Goal: Task Accomplishment & Management: Use online tool/utility

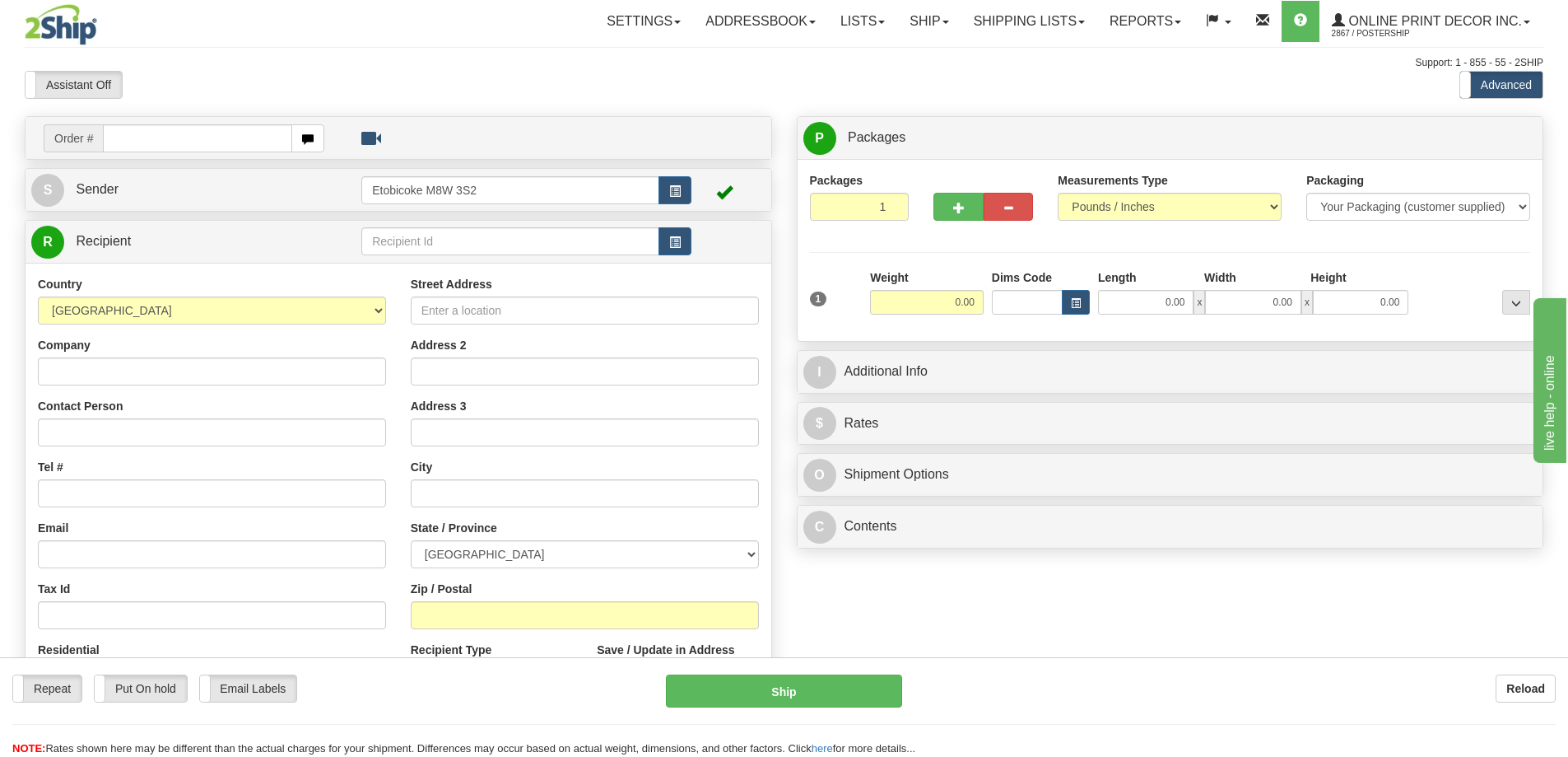
click at [155, 140] on input "text" at bounding box center [197, 138] width 190 height 28
type input "ca-422525"
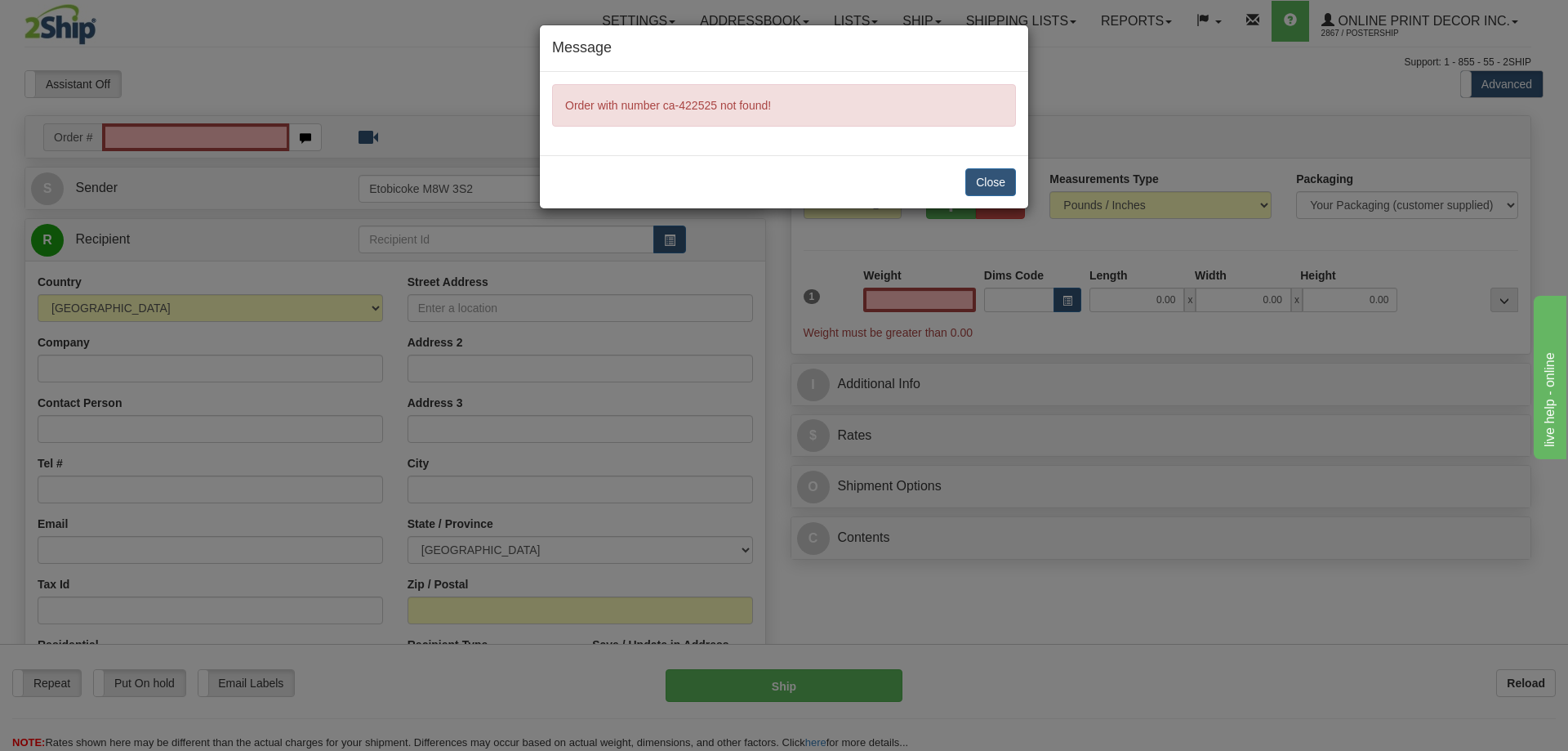
type input "0.00"
click at [988, 185] on button "Close" at bounding box center [990, 182] width 51 height 28
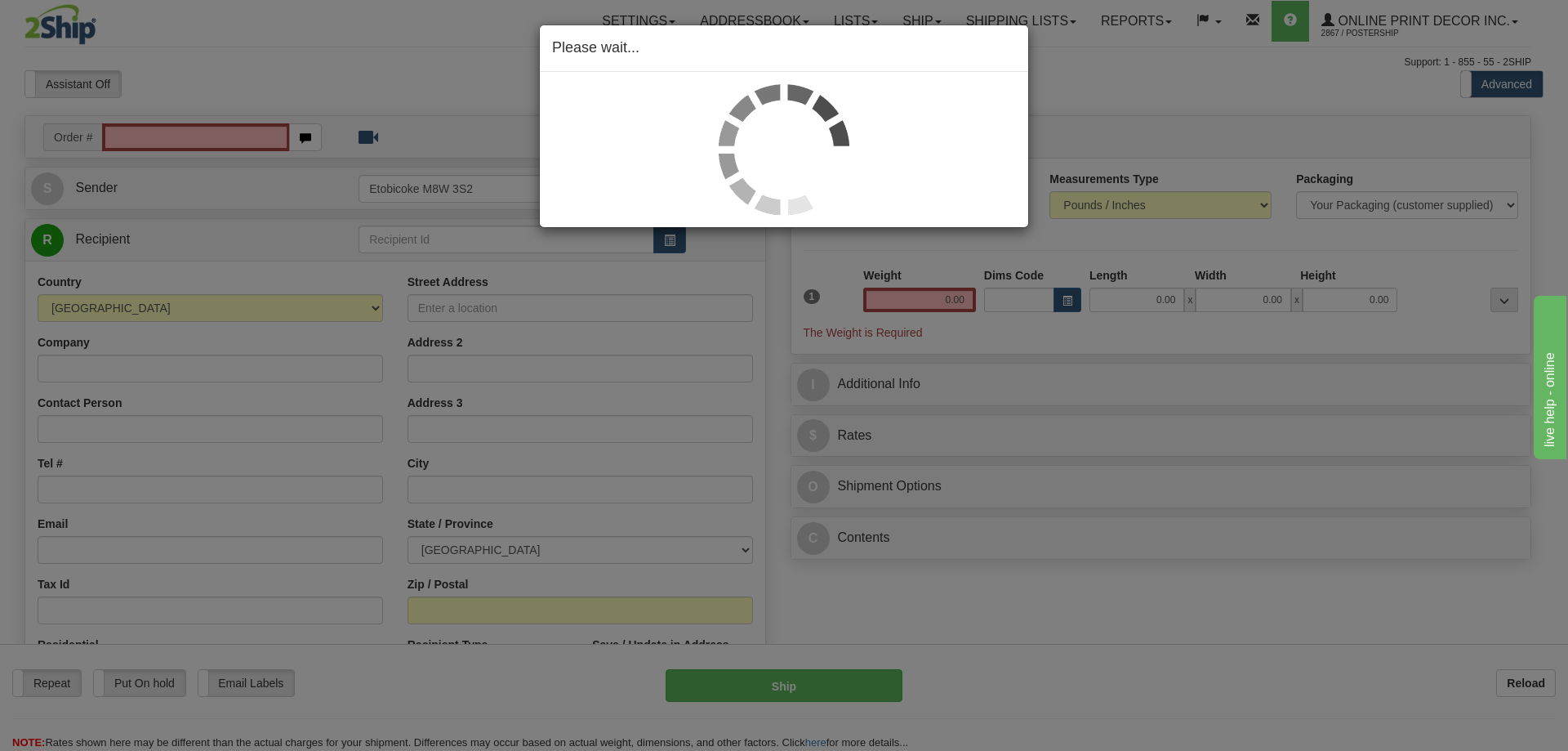
click at [134, 140] on div "Please wait..." at bounding box center [784, 376] width 1568 height 751
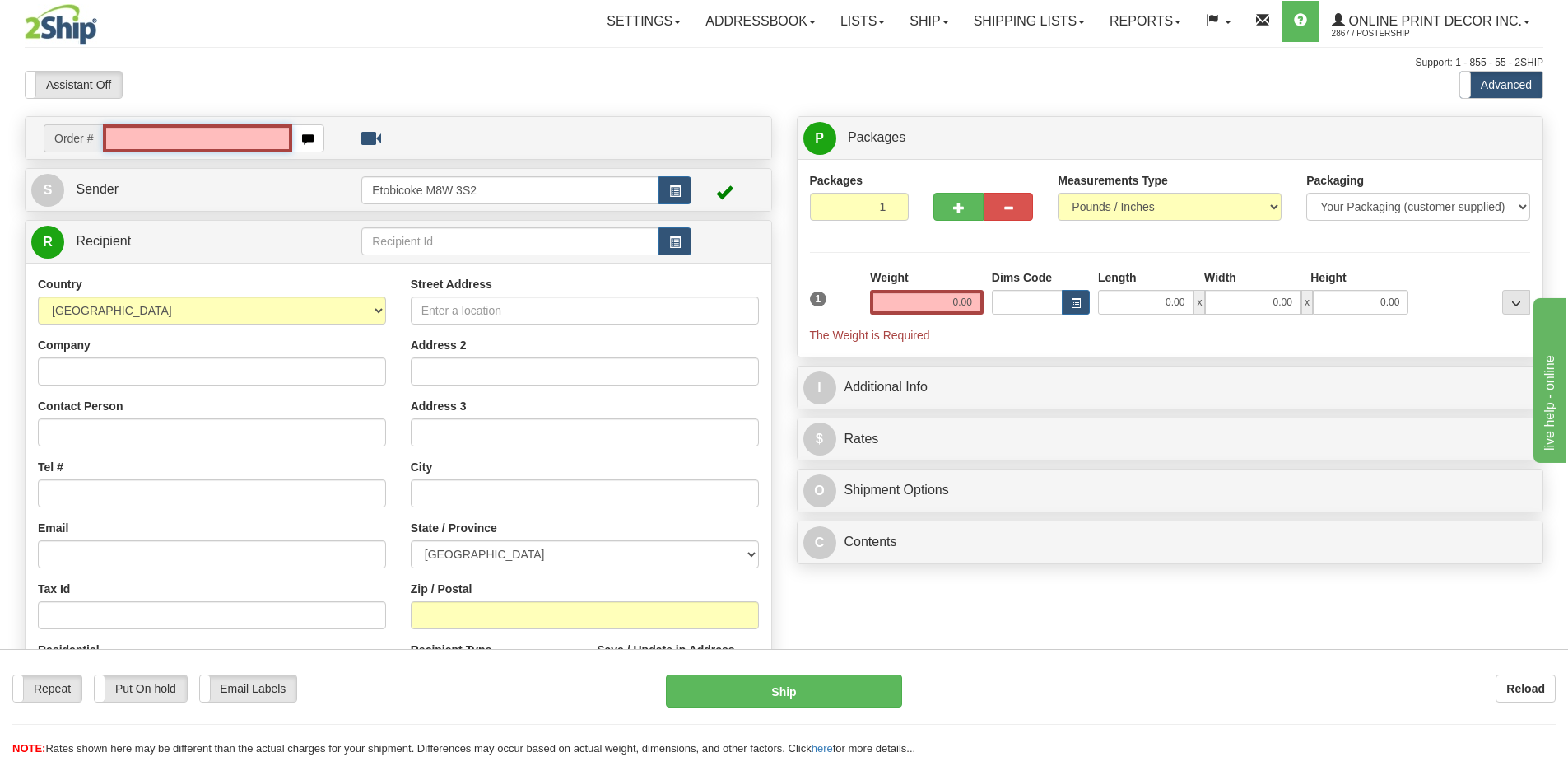
click at [150, 130] on input "text" at bounding box center [197, 138] width 190 height 28
type input "ca-422525"
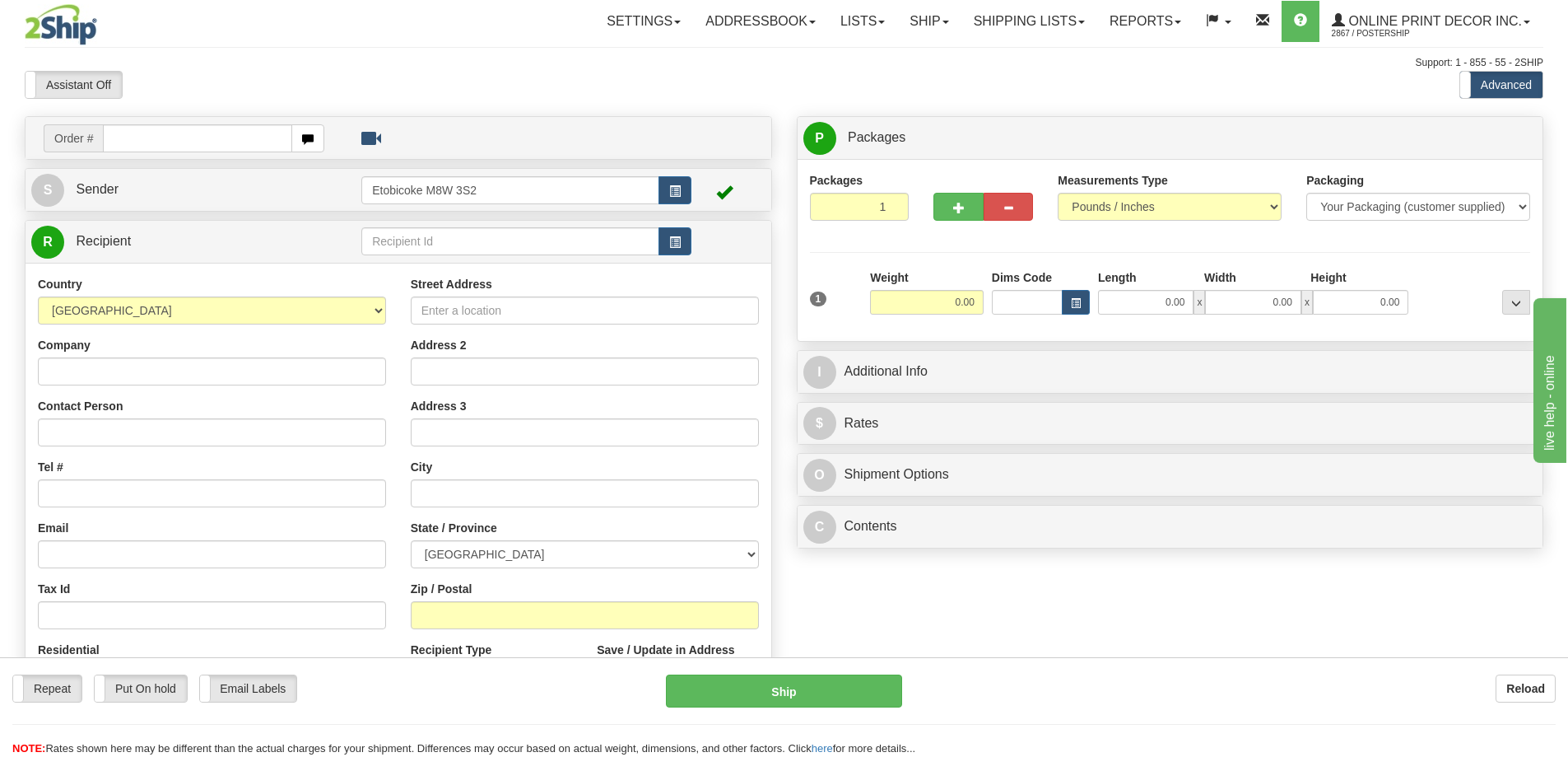
click at [151, 139] on input "text" at bounding box center [197, 138] width 190 height 28
type input "ca-422525"
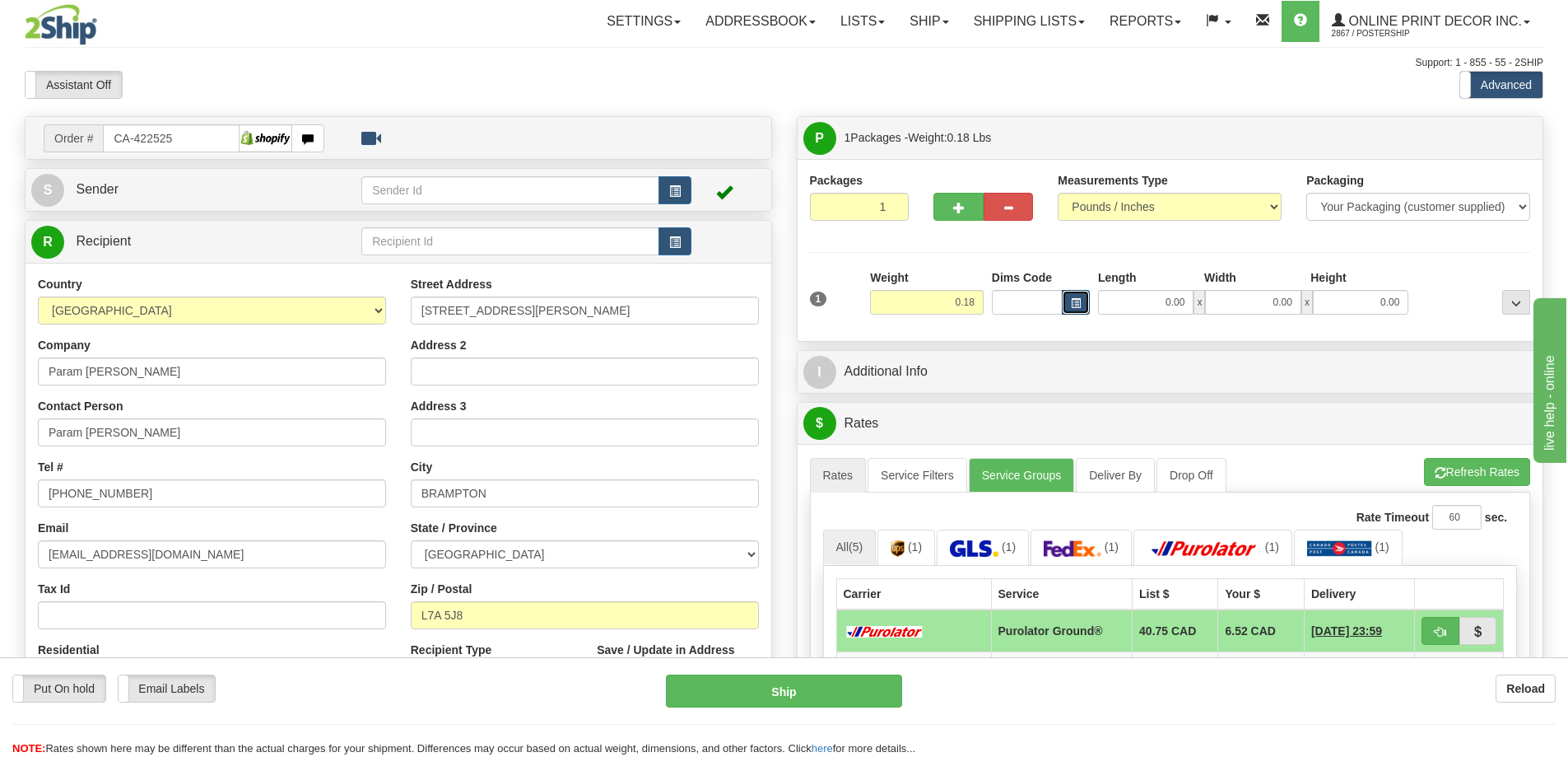
click at [1078, 296] on button "button" at bounding box center [1076, 302] width 28 height 24
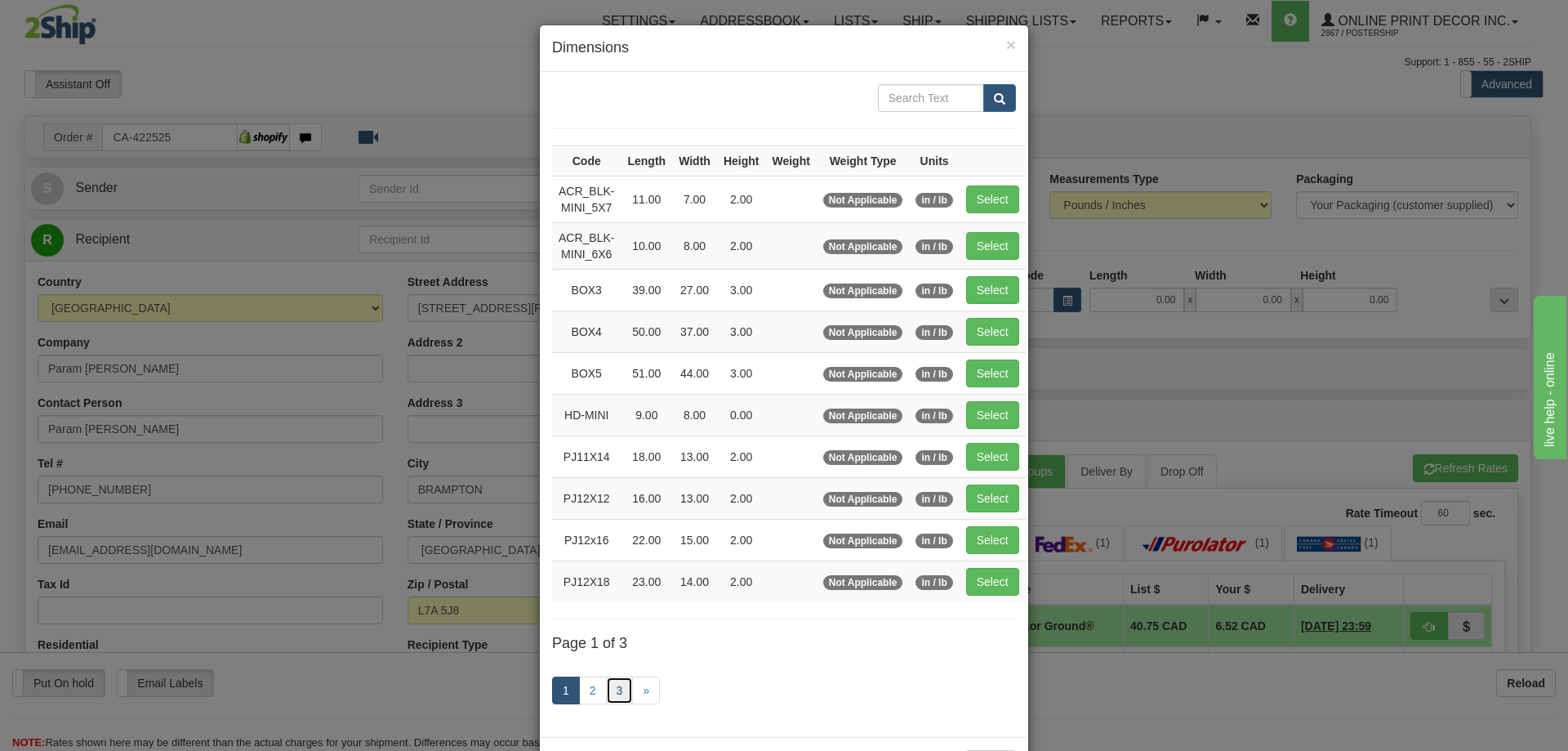
click at [609, 683] on link "3" at bounding box center [620, 690] width 28 height 28
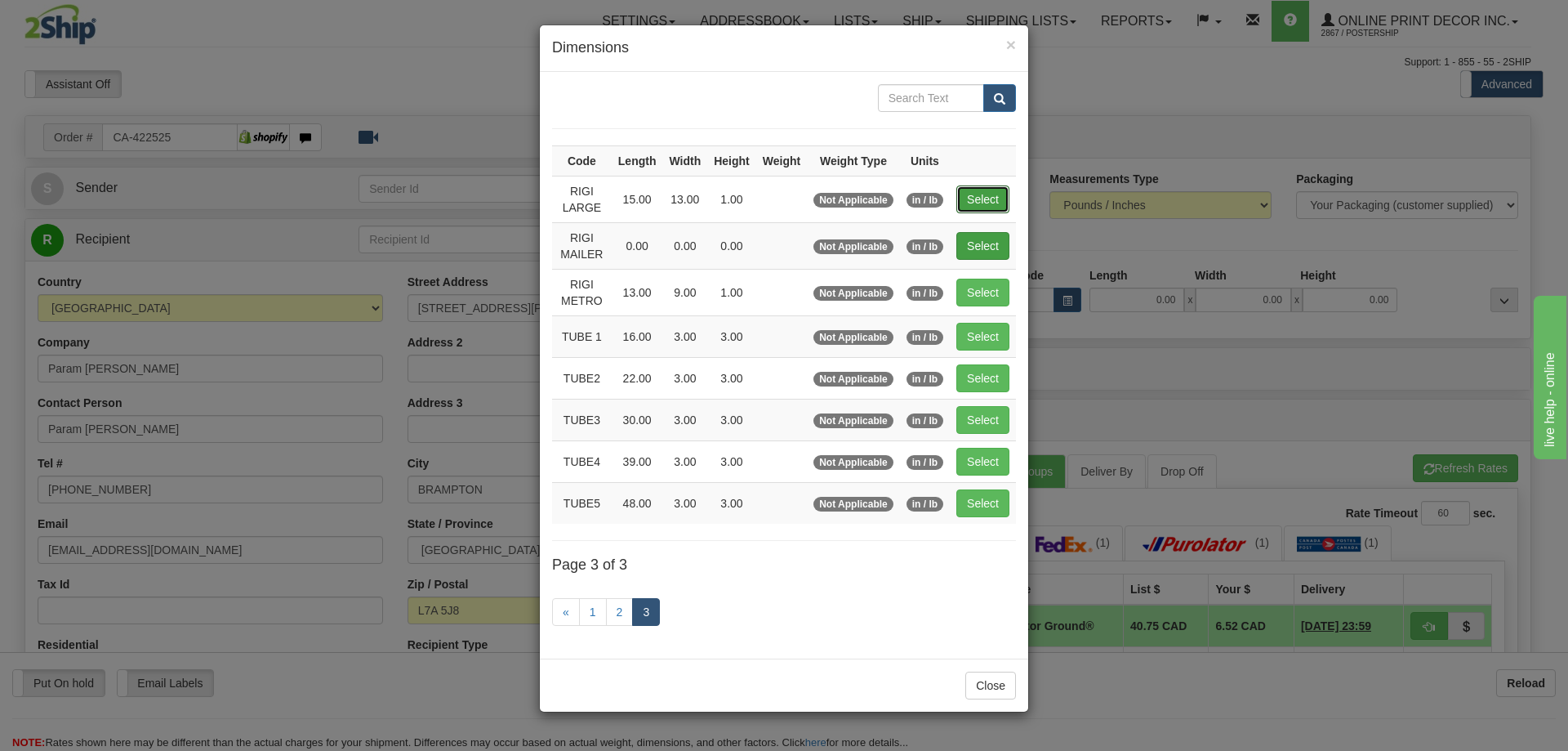
drag, startPoint x: 986, startPoint y: 199, endPoint x: 974, endPoint y: 200, distance: 12.0
click at [986, 200] on button "Select" at bounding box center [983, 199] width 53 height 28
type input "RIGI LARGE"
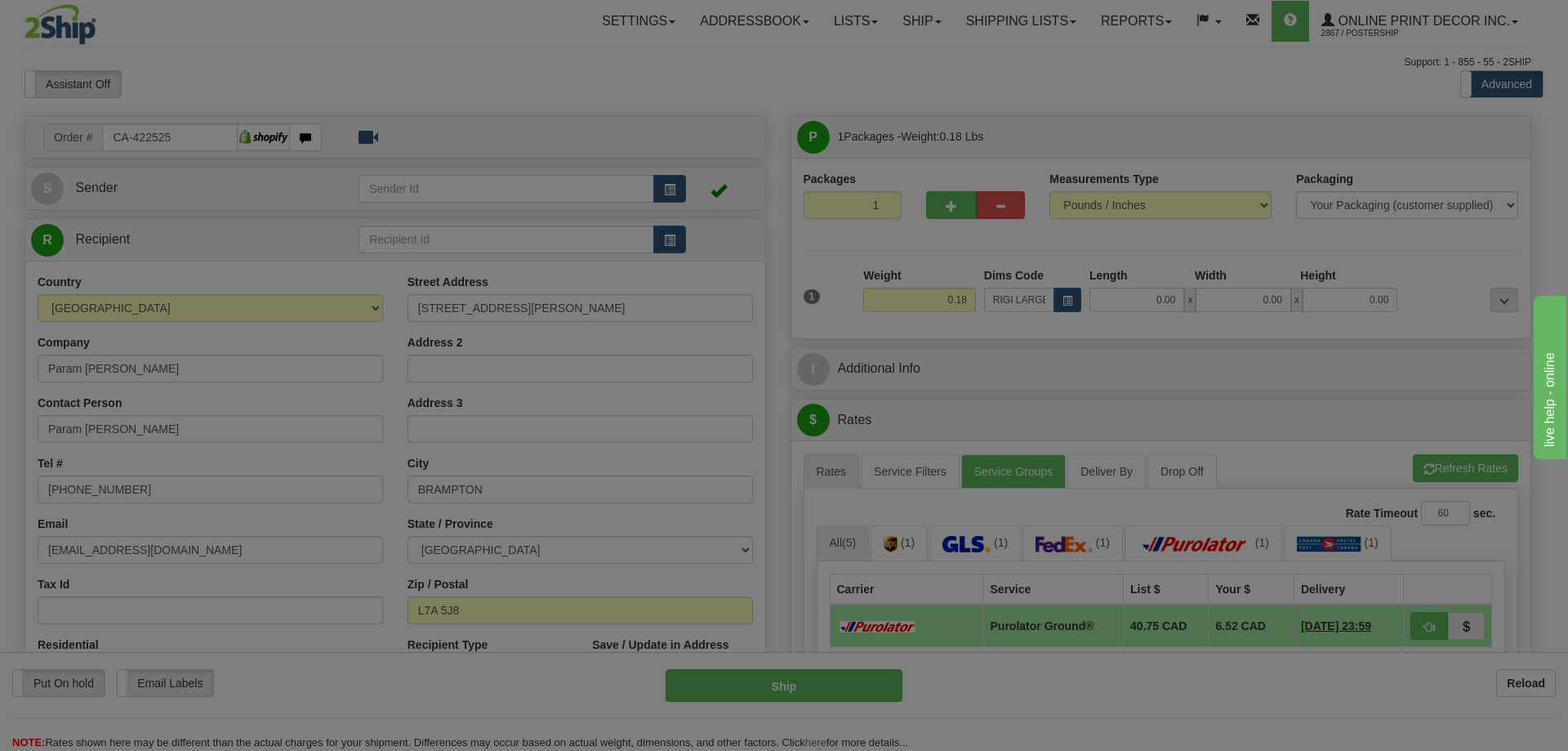
type input "15.00"
type input "13.00"
type input "1.00"
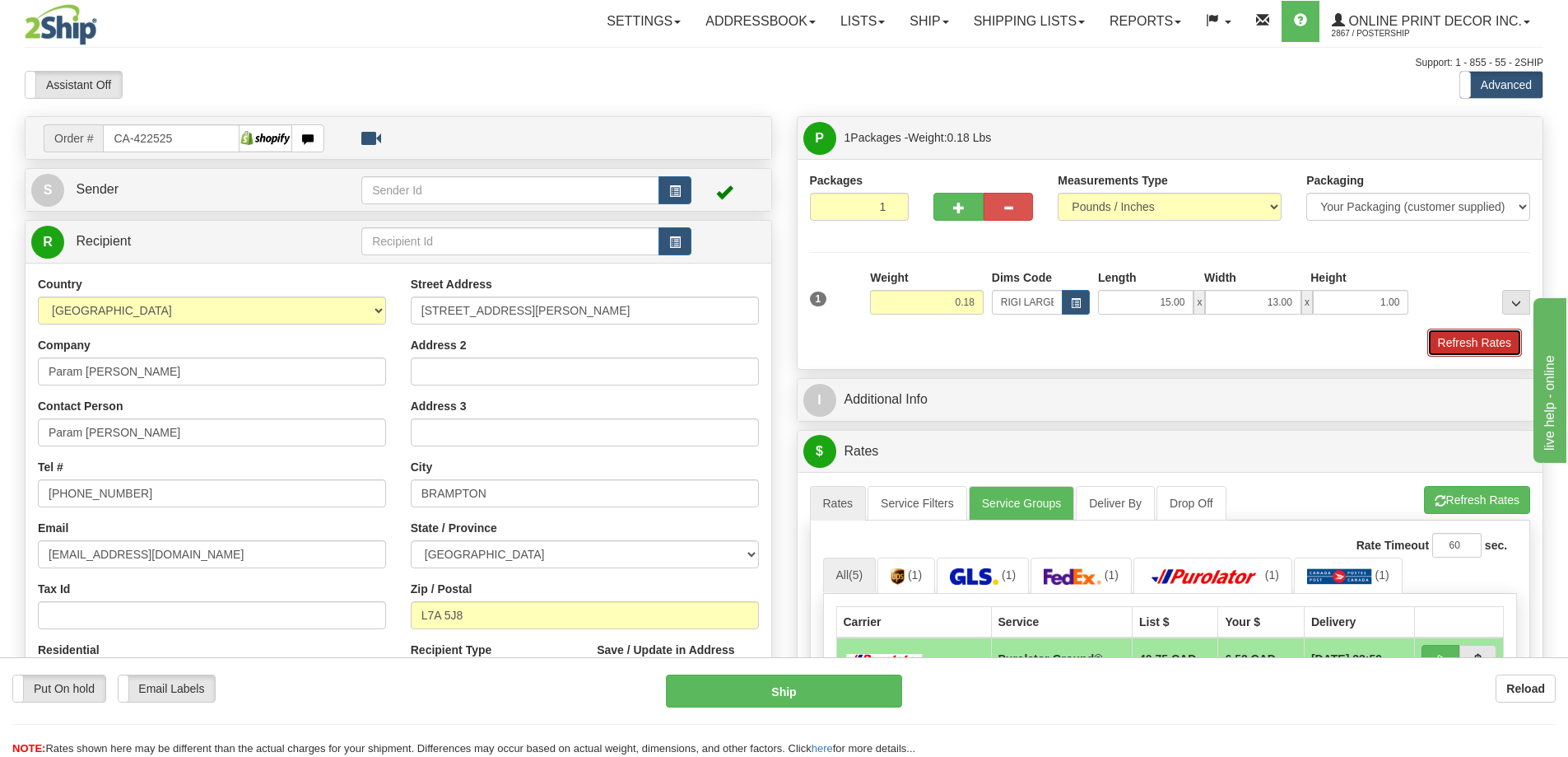
click at [1475, 336] on button "Refresh Rates" at bounding box center [1474, 342] width 94 height 28
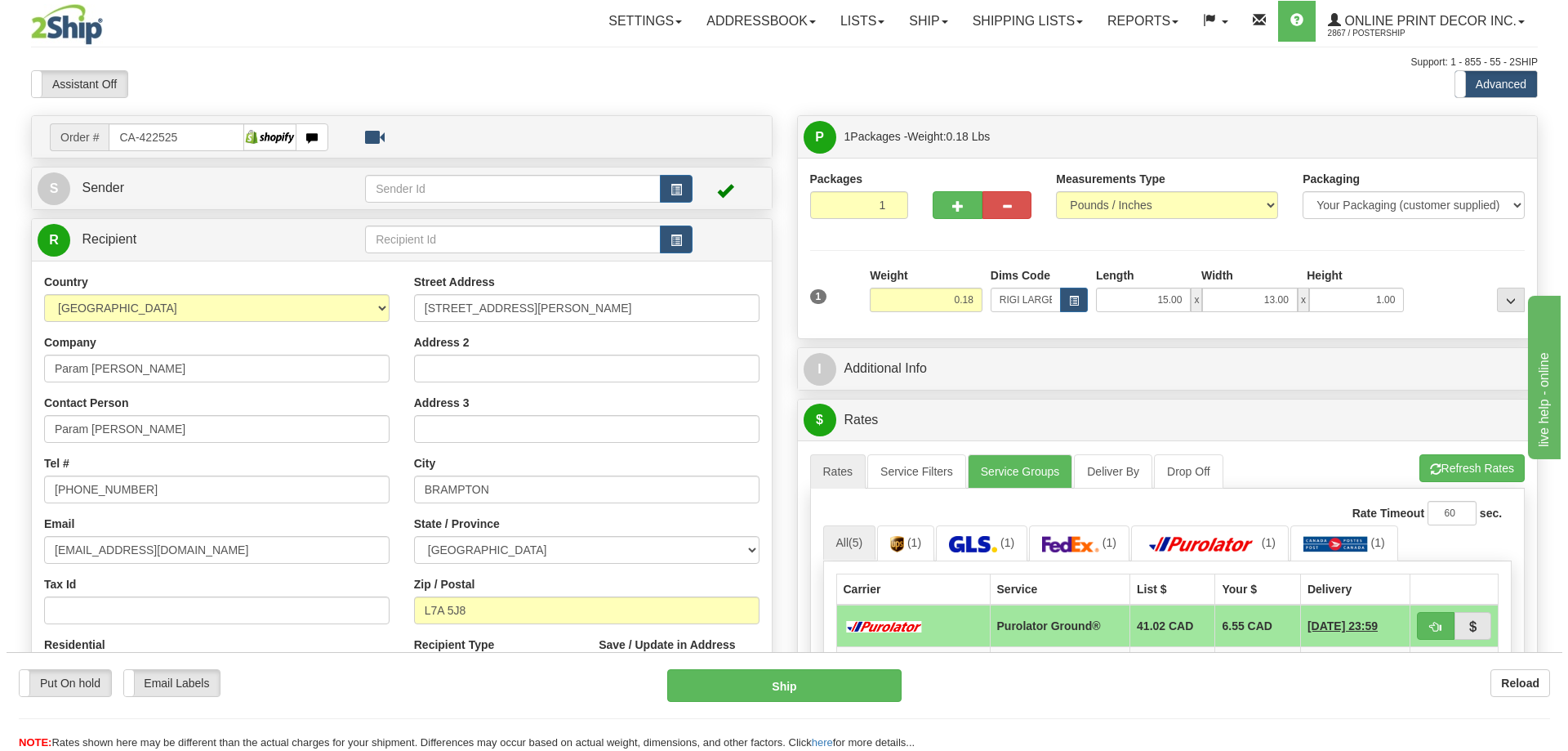
scroll to position [245, 0]
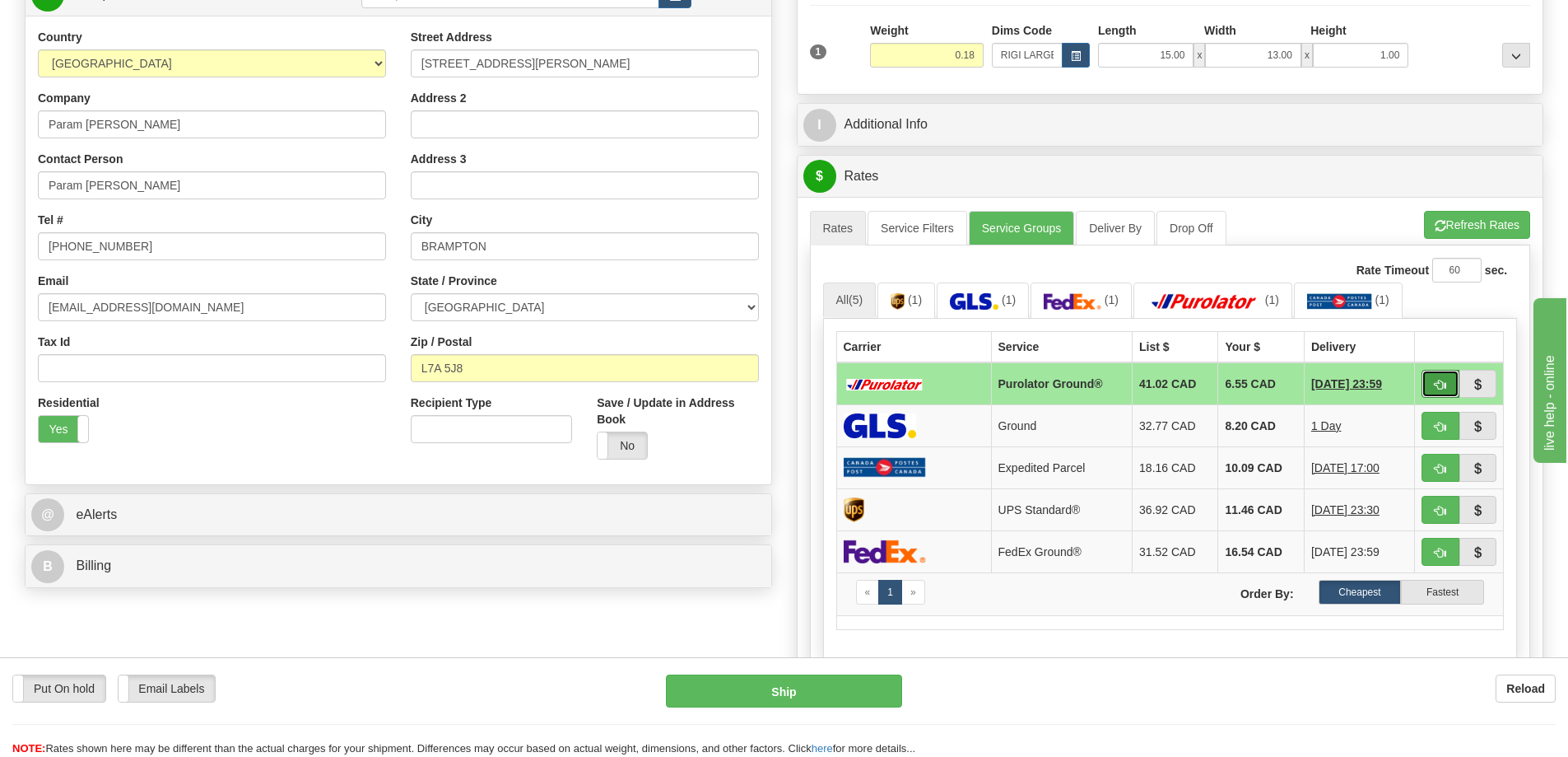
click at [1443, 374] on button "button" at bounding box center [1440, 384] width 38 height 28
type input "260"
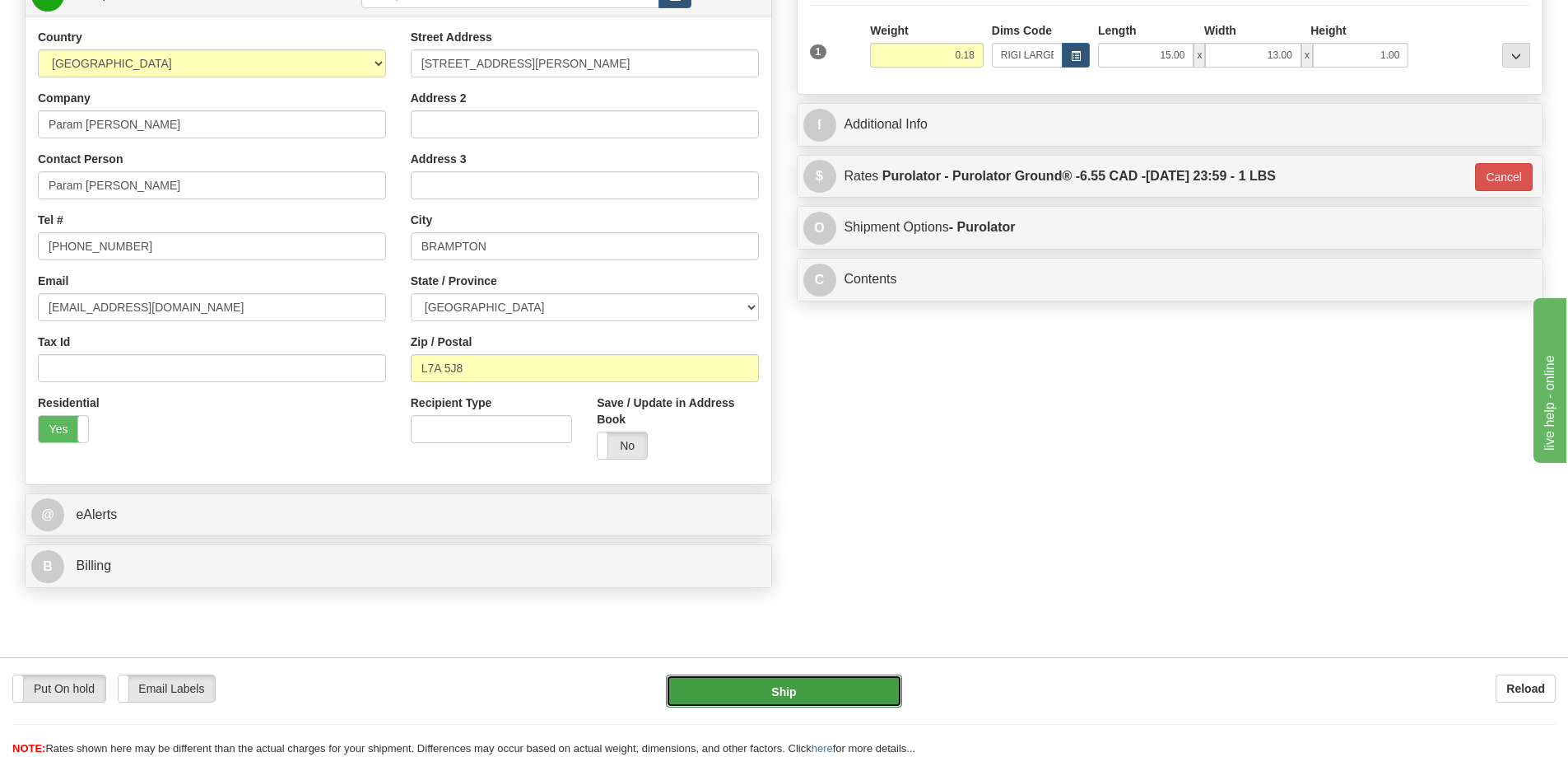
click at [819, 679] on button "Ship" at bounding box center [784, 690] width 236 height 33
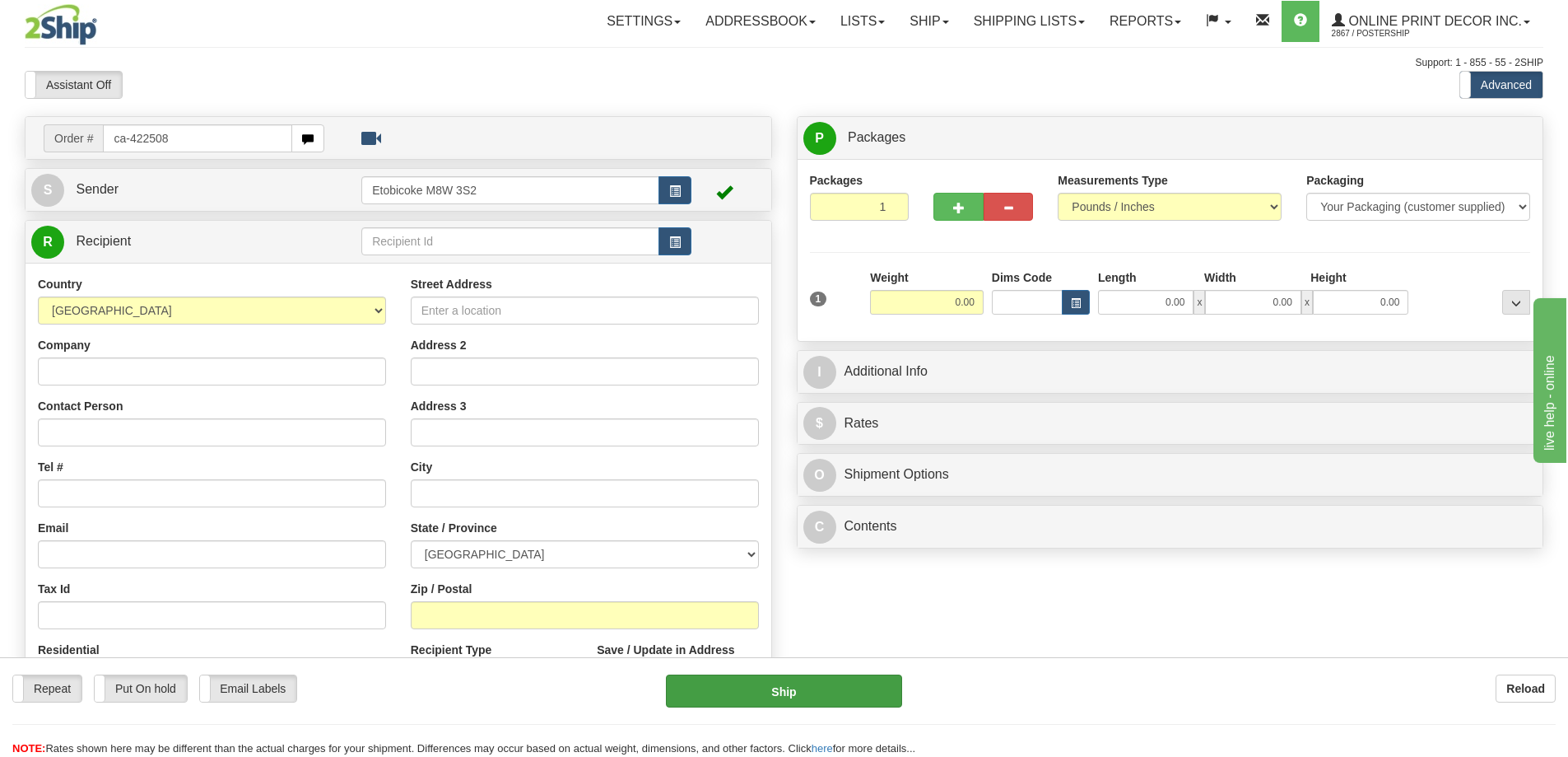
type input "ca-422508"
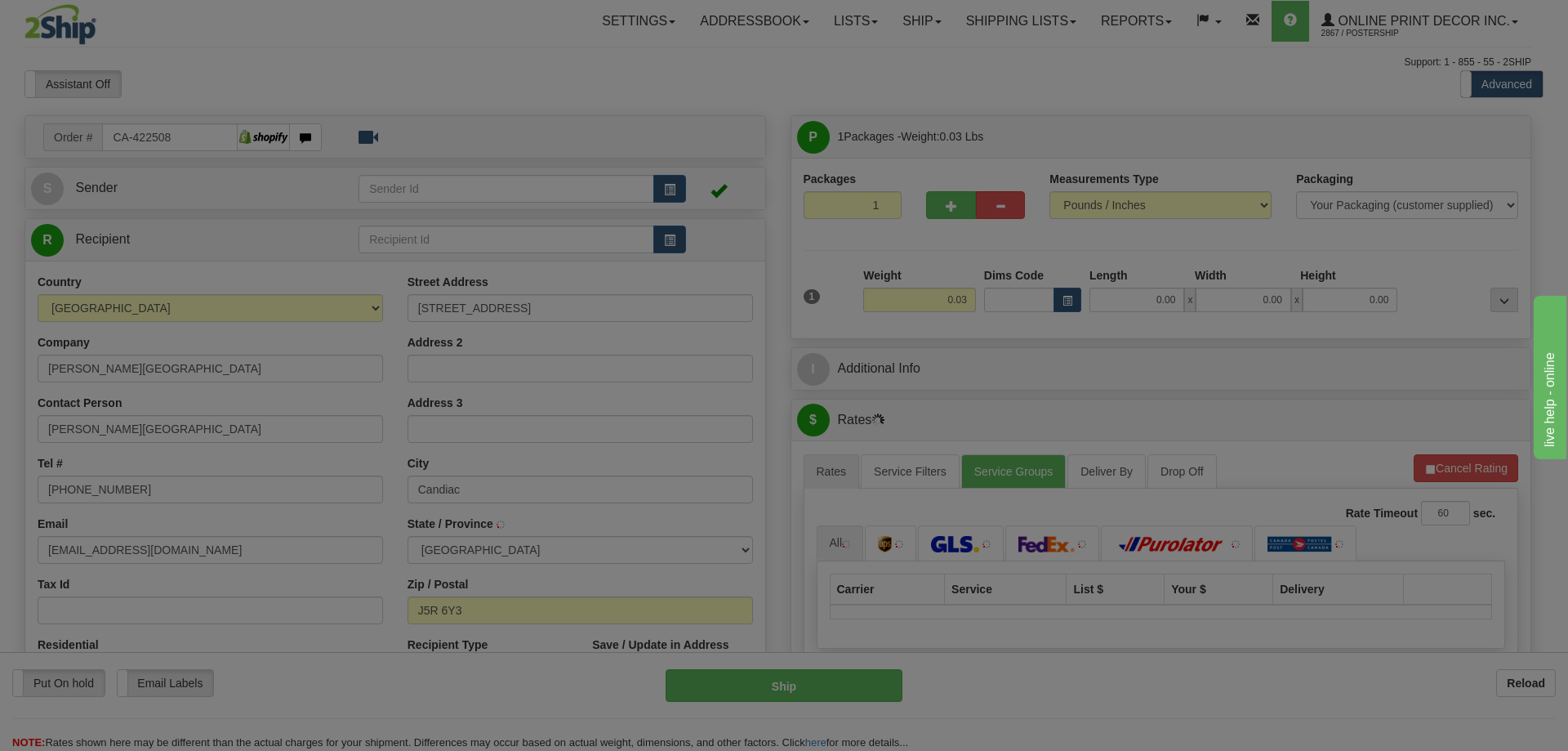
type input "CANDIAC"
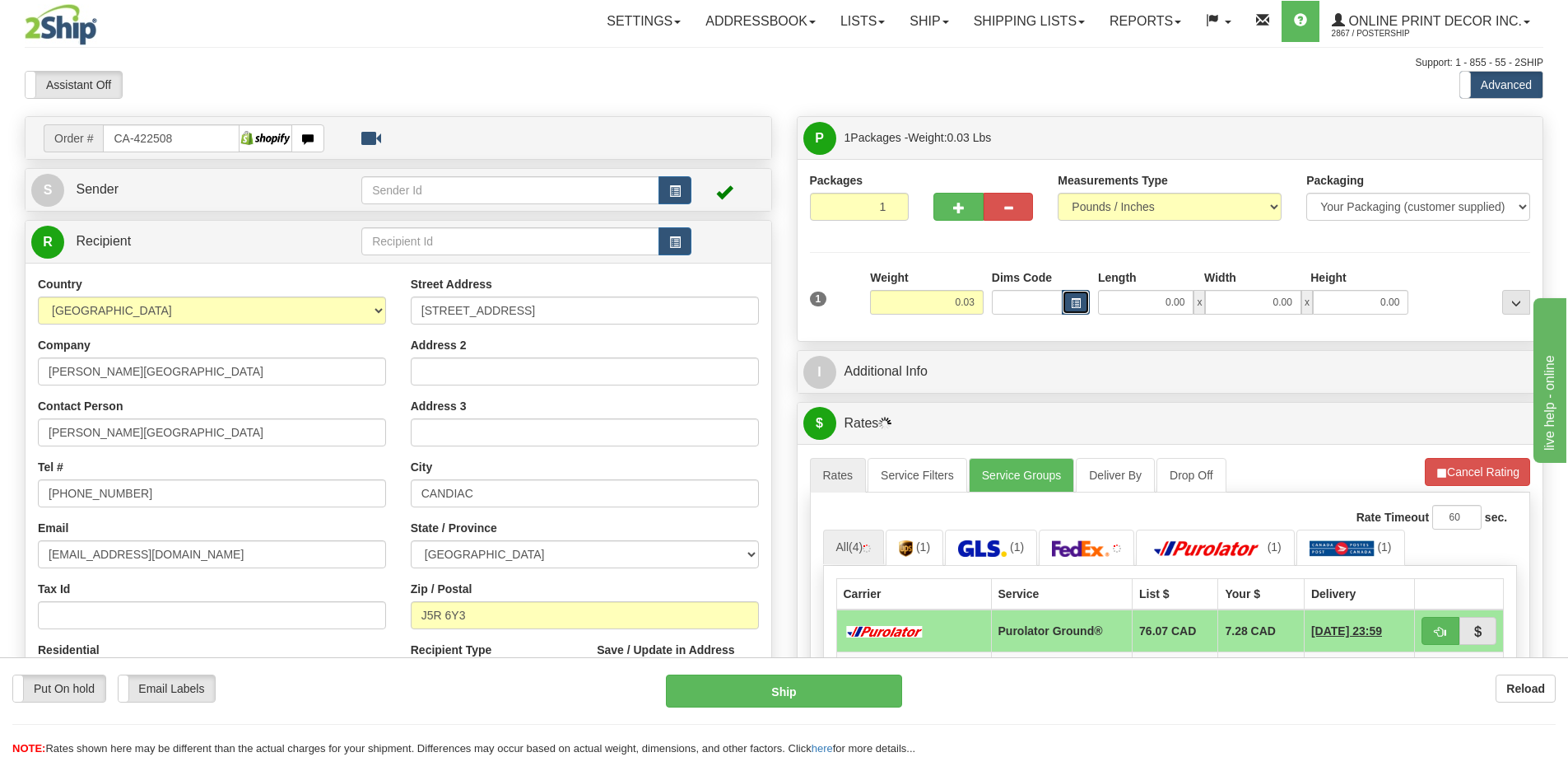
click at [1074, 301] on span "button" at bounding box center [1076, 304] width 10 height 9
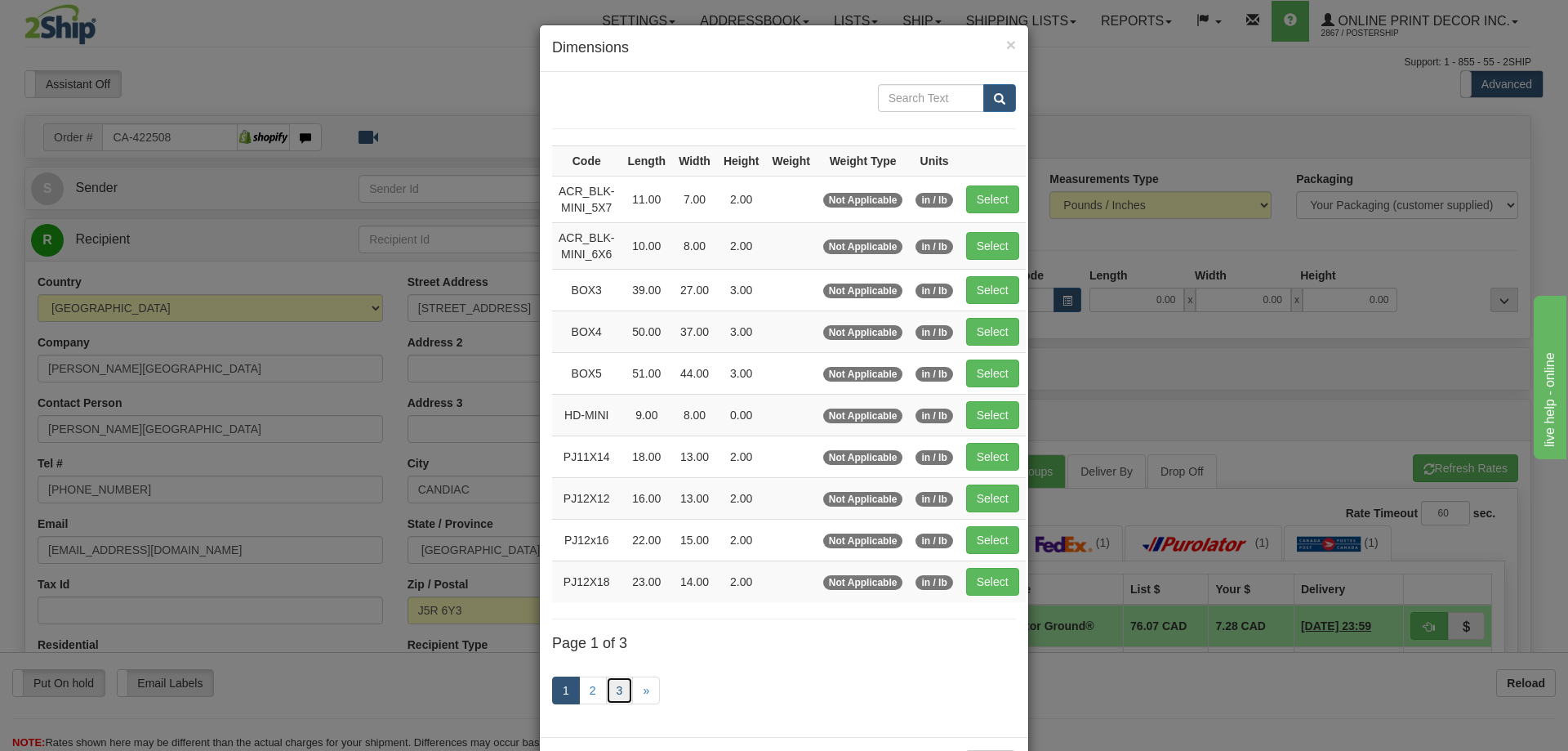
click at [614, 684] on link "3" at bounding box center [620, 690] width 28 height 28
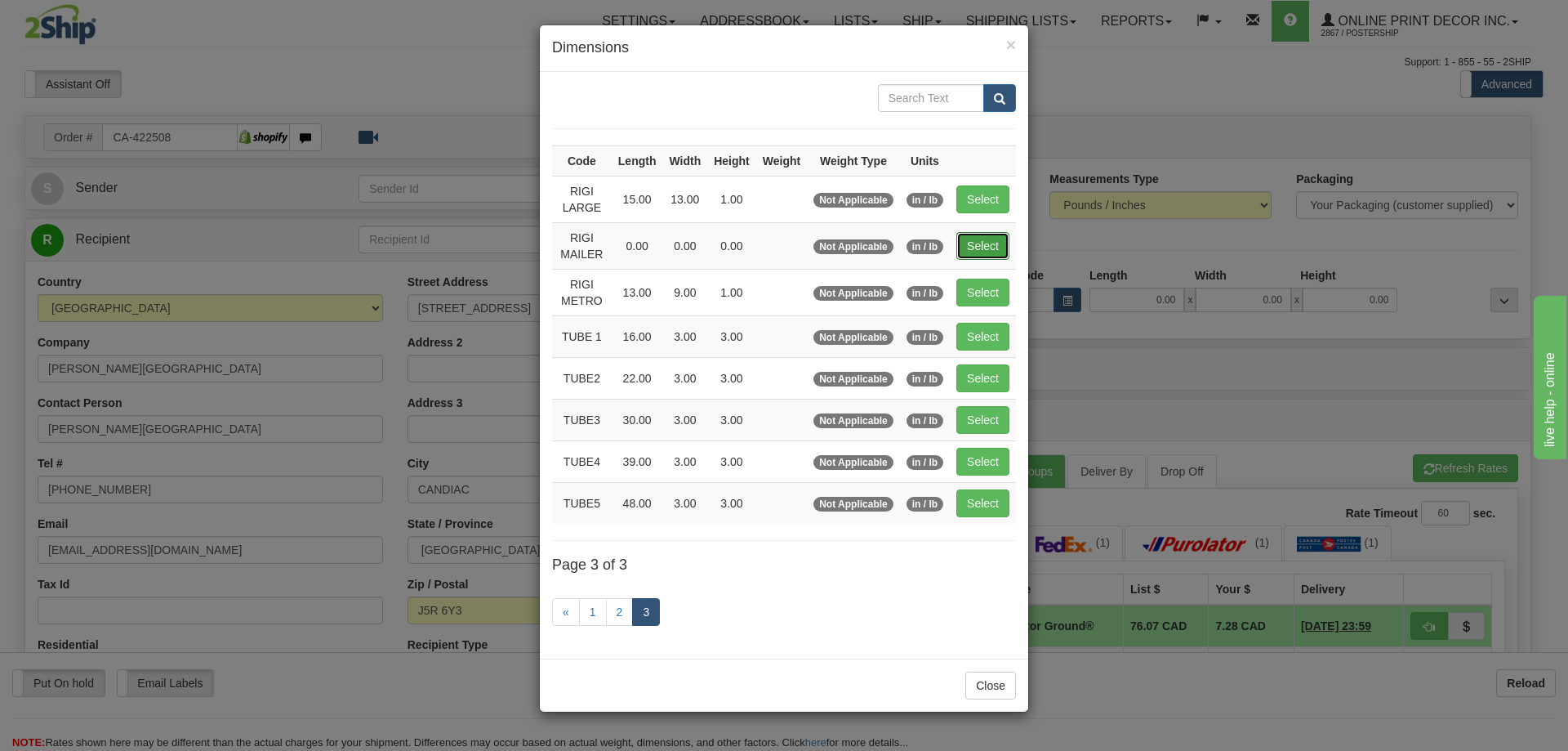
click at [981, 248] on button "Select" at bounding box center [983, 246] width 53 height 28
type input "RIGI MAILER"
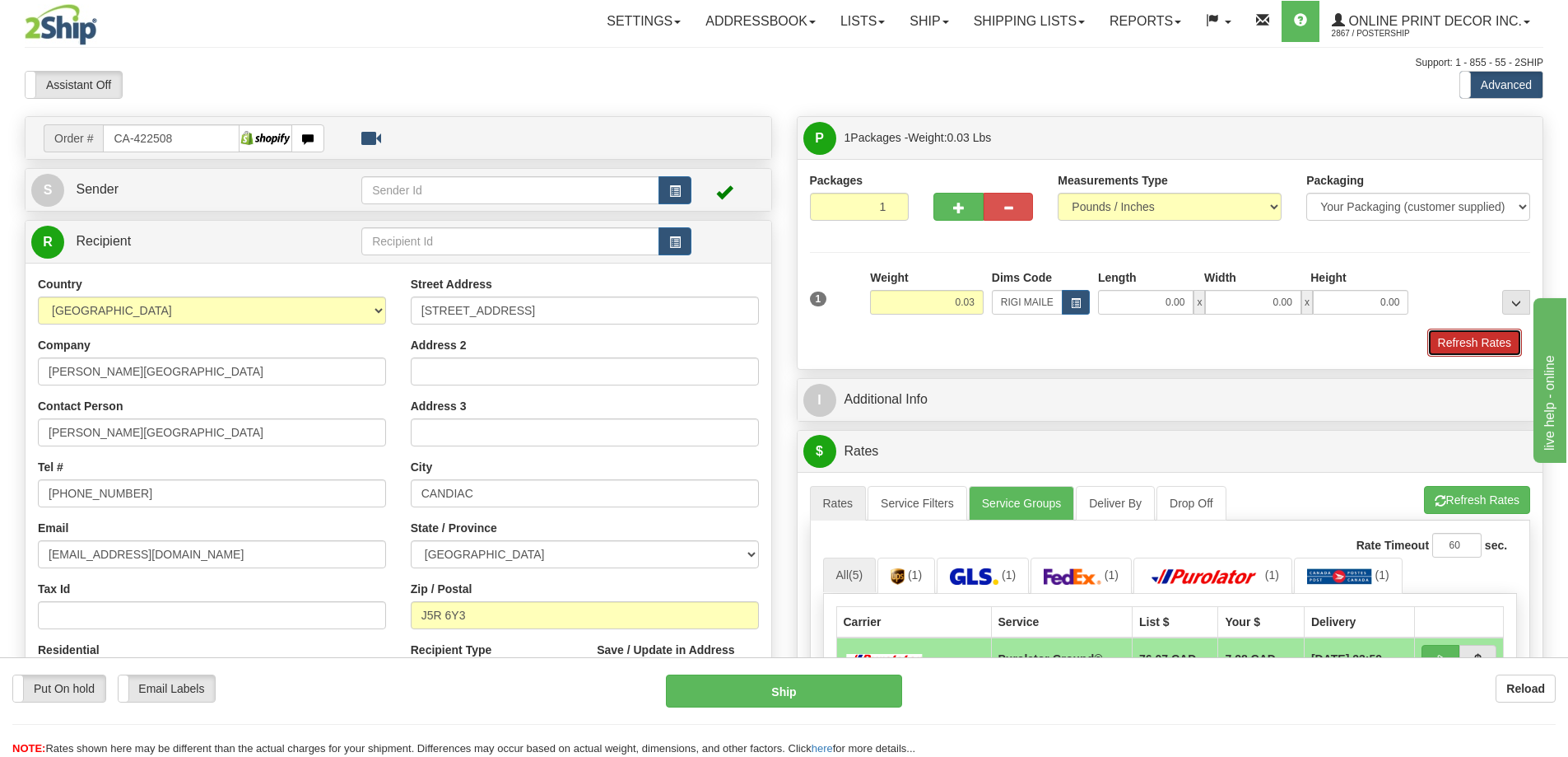
click at [1480, 347] on button "Refresh Rates" at bounding box center [1474, 342] width 94 height 28
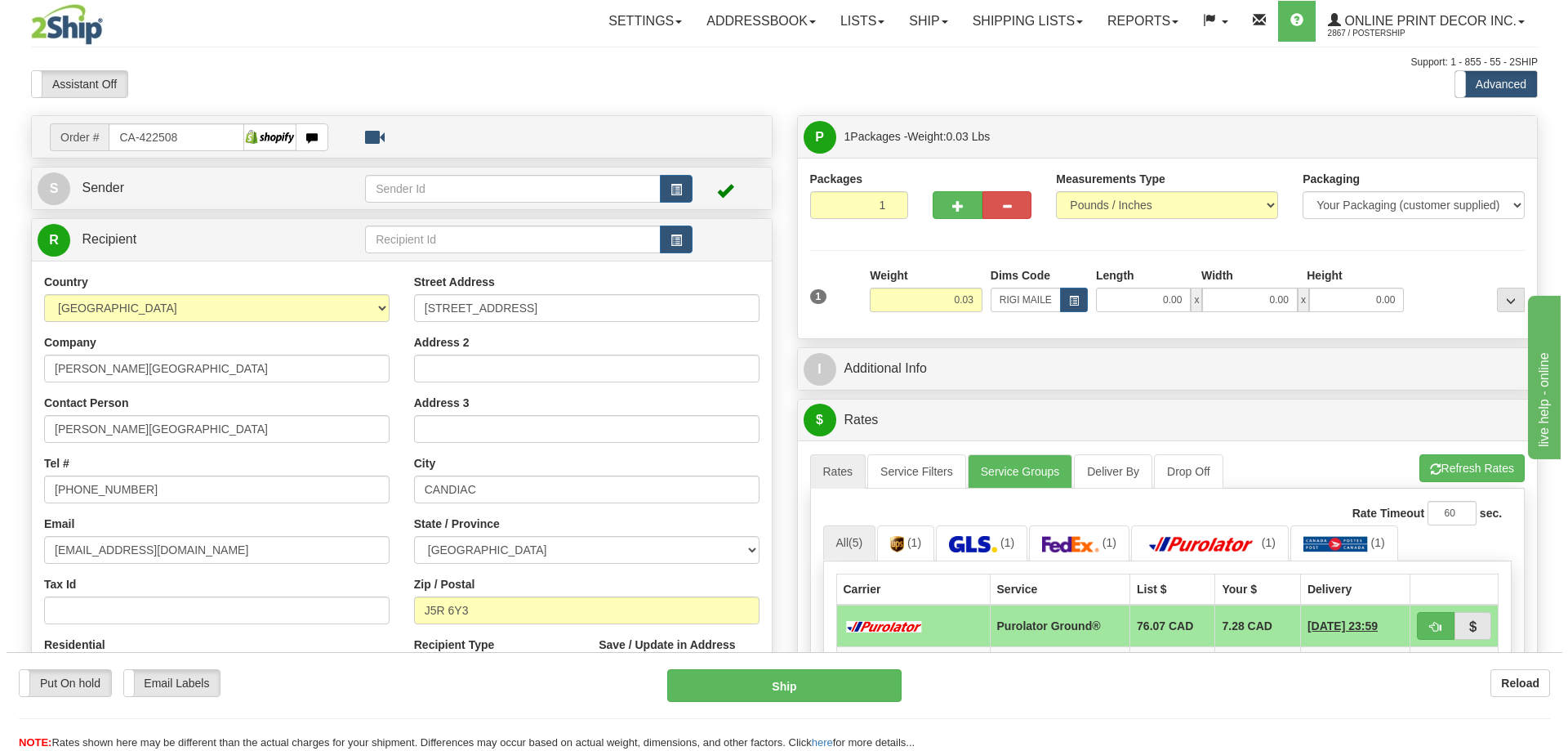
scroll to position [163, 0]
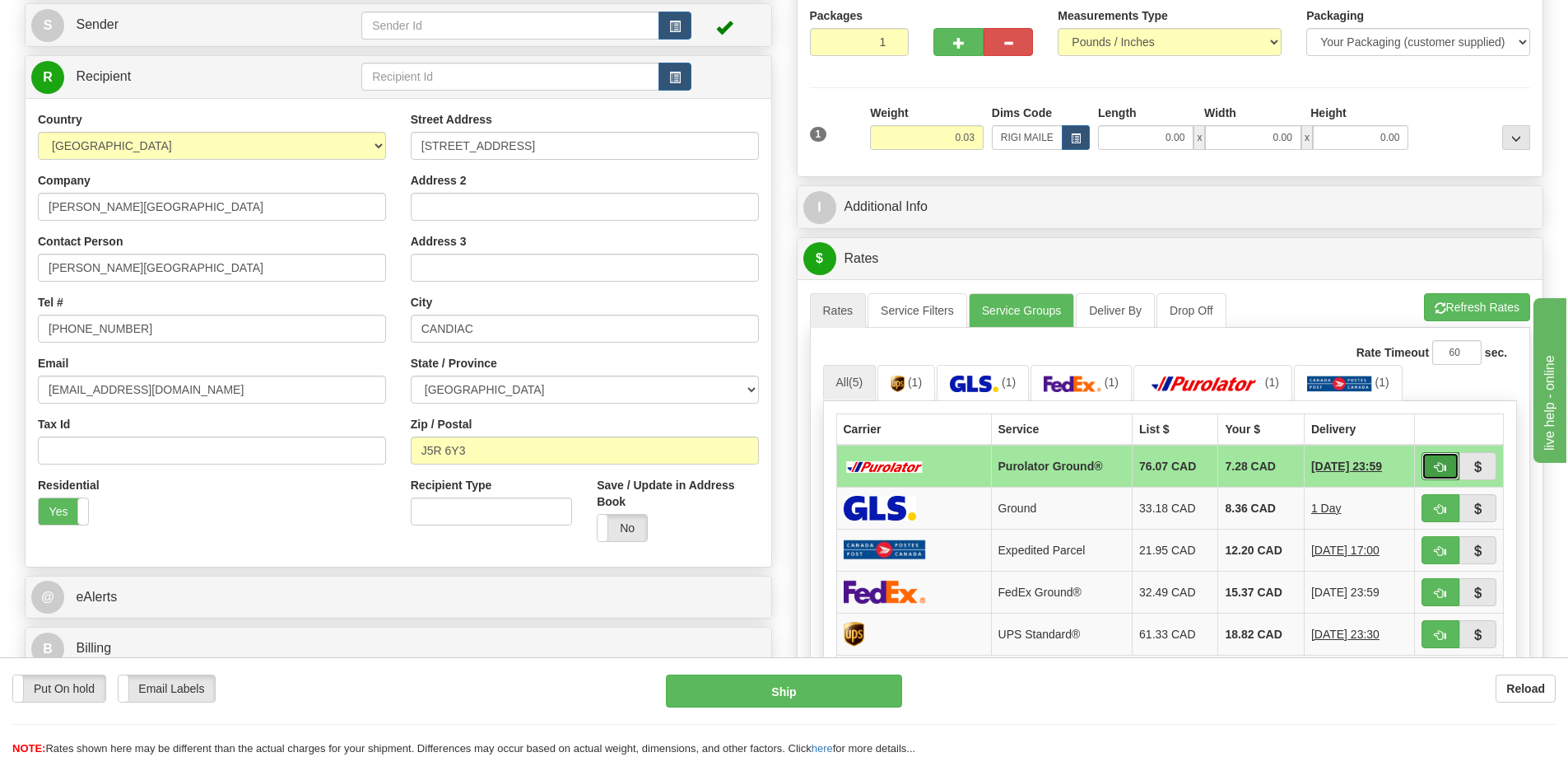
click at [1437, 464] on span "button" at bounding box center [1440, 466] width 11 height 10
type input "260"
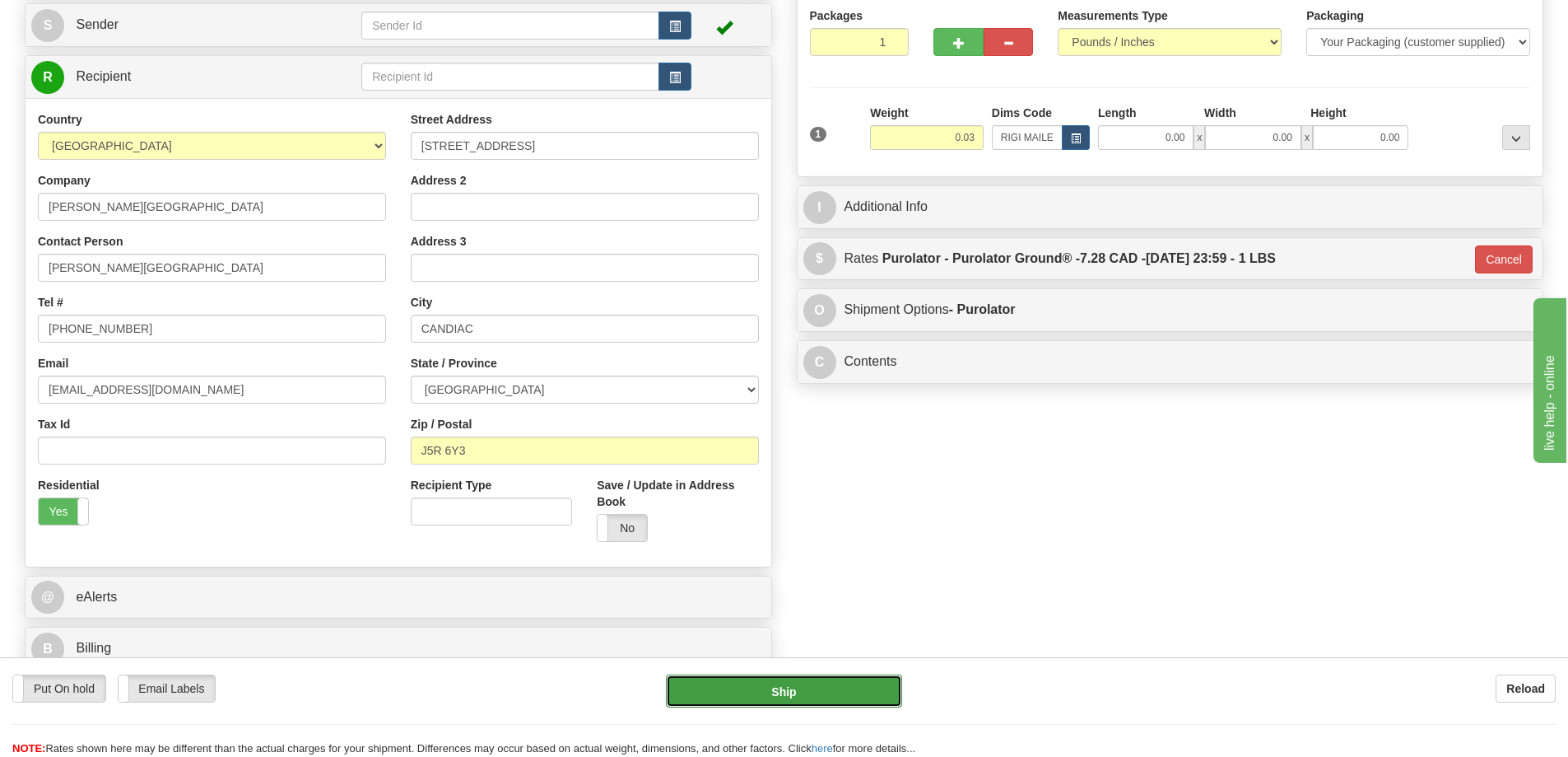
click at [864, 688] on button "Ship" at bounding box center [784, 690] width 236 height 33
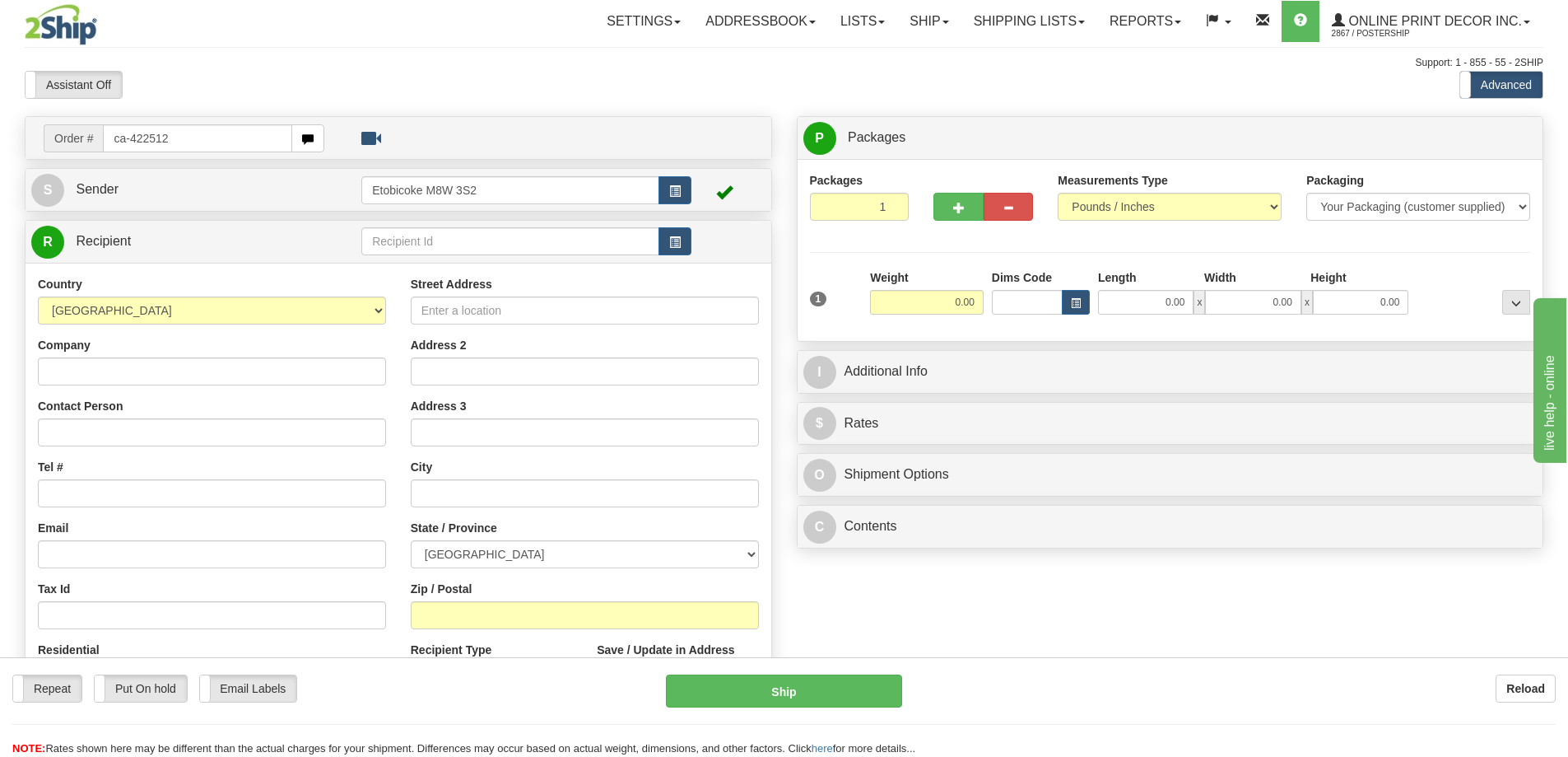
type input "ca-422512"
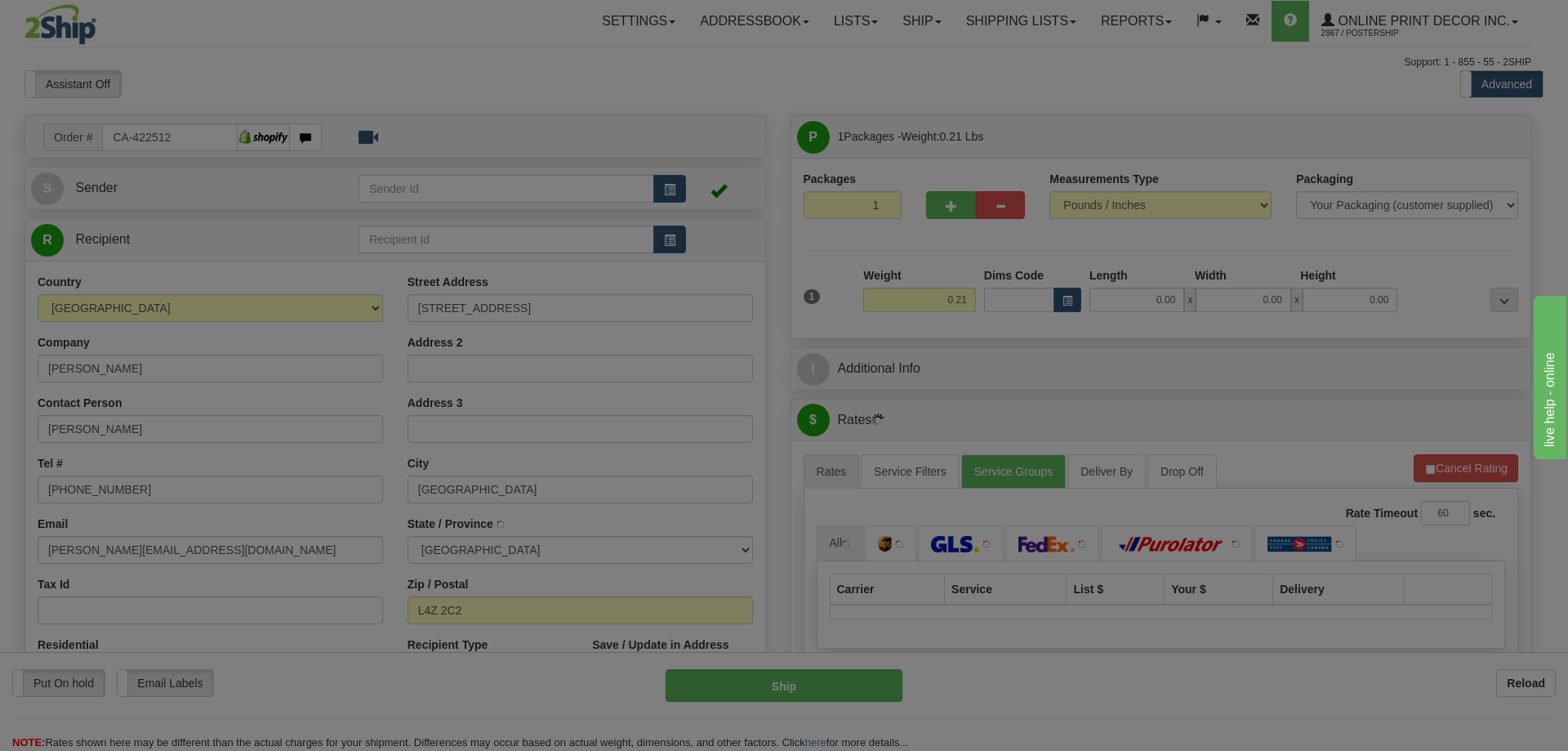
type input "MISSISSAUGA"
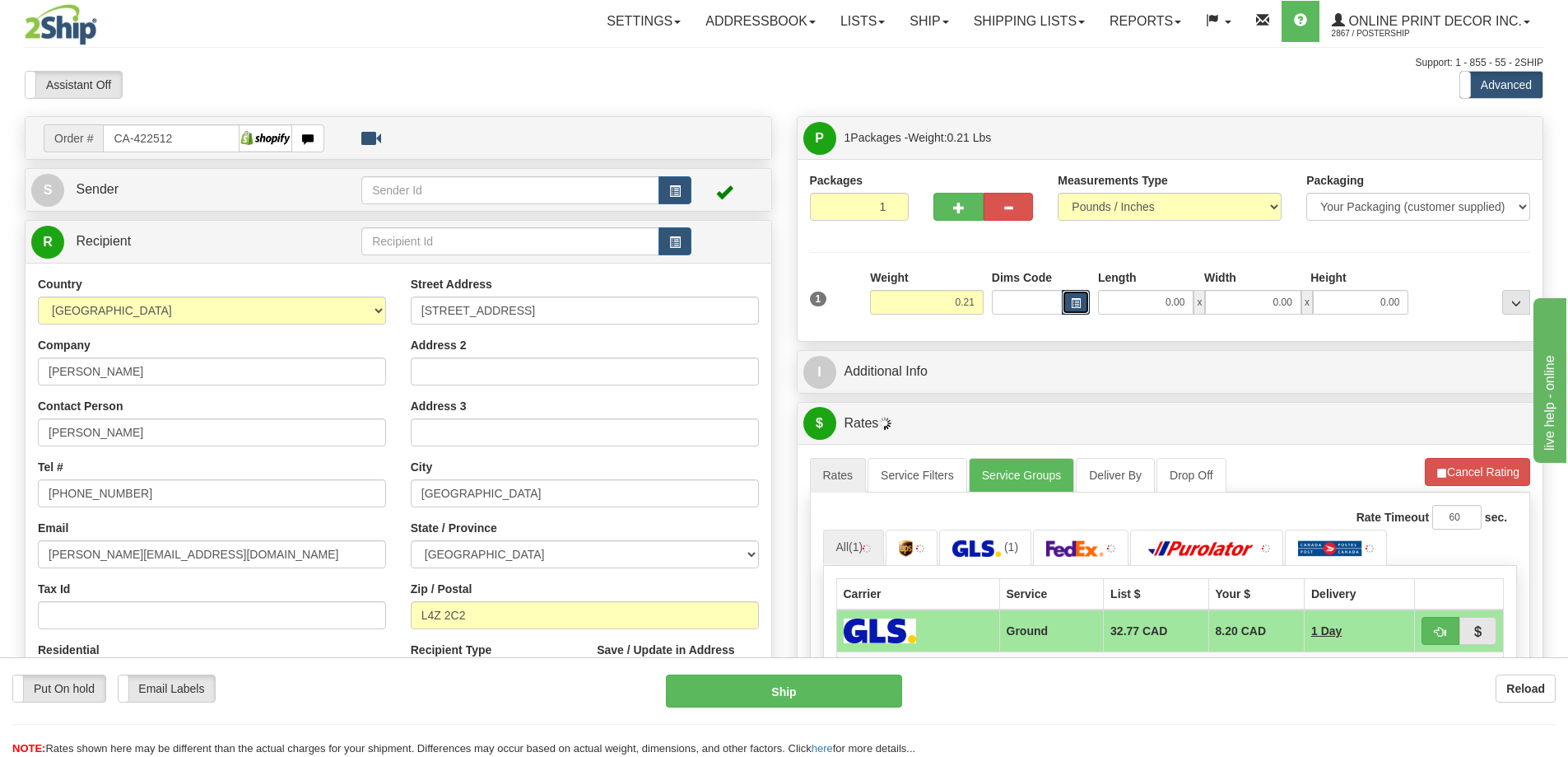
click at [1067, 306] on button "button" at bounding box center [1076, 302] width 28 height 24
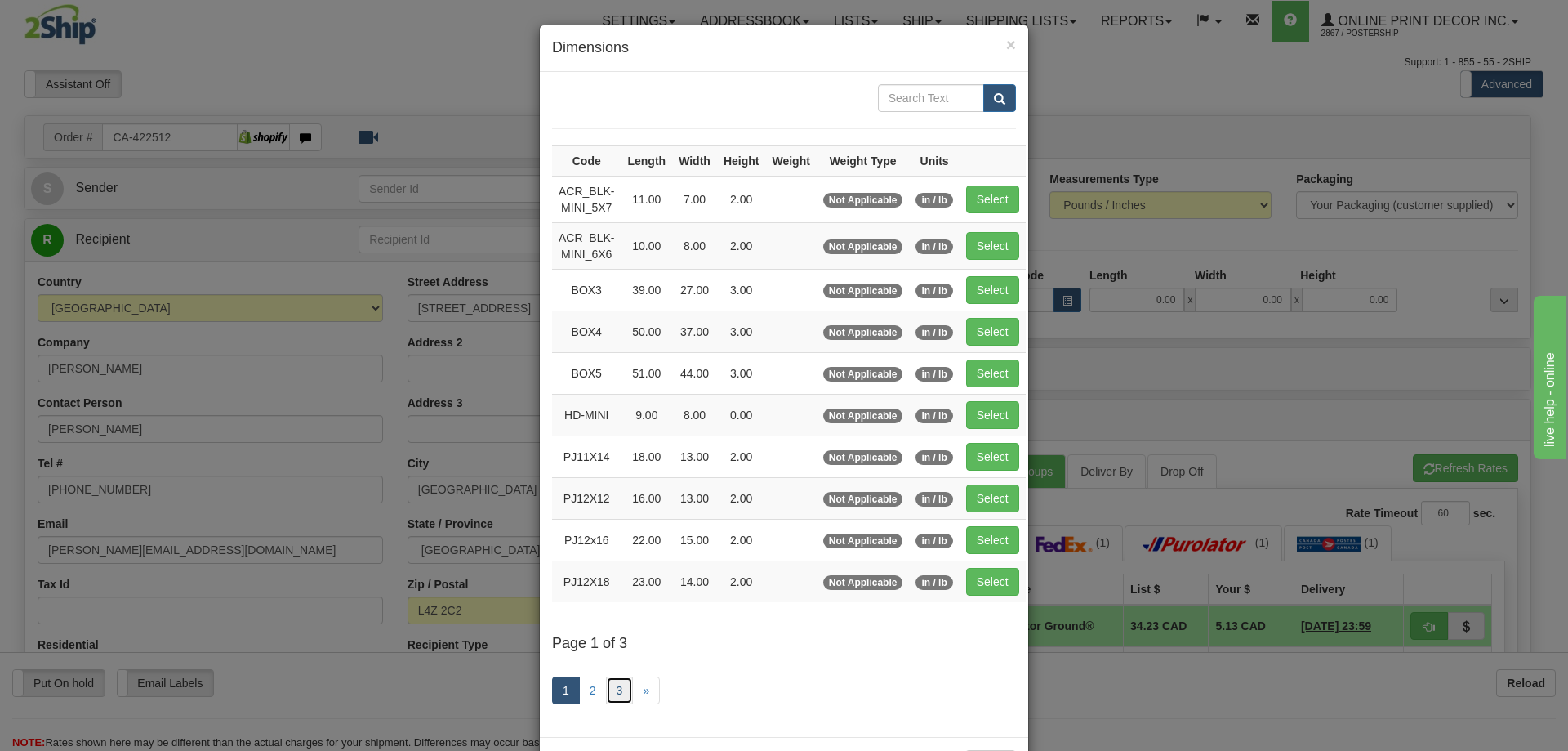
click at [613, 684] on link "3" at bounding box center [620, 690] width 28 height 28
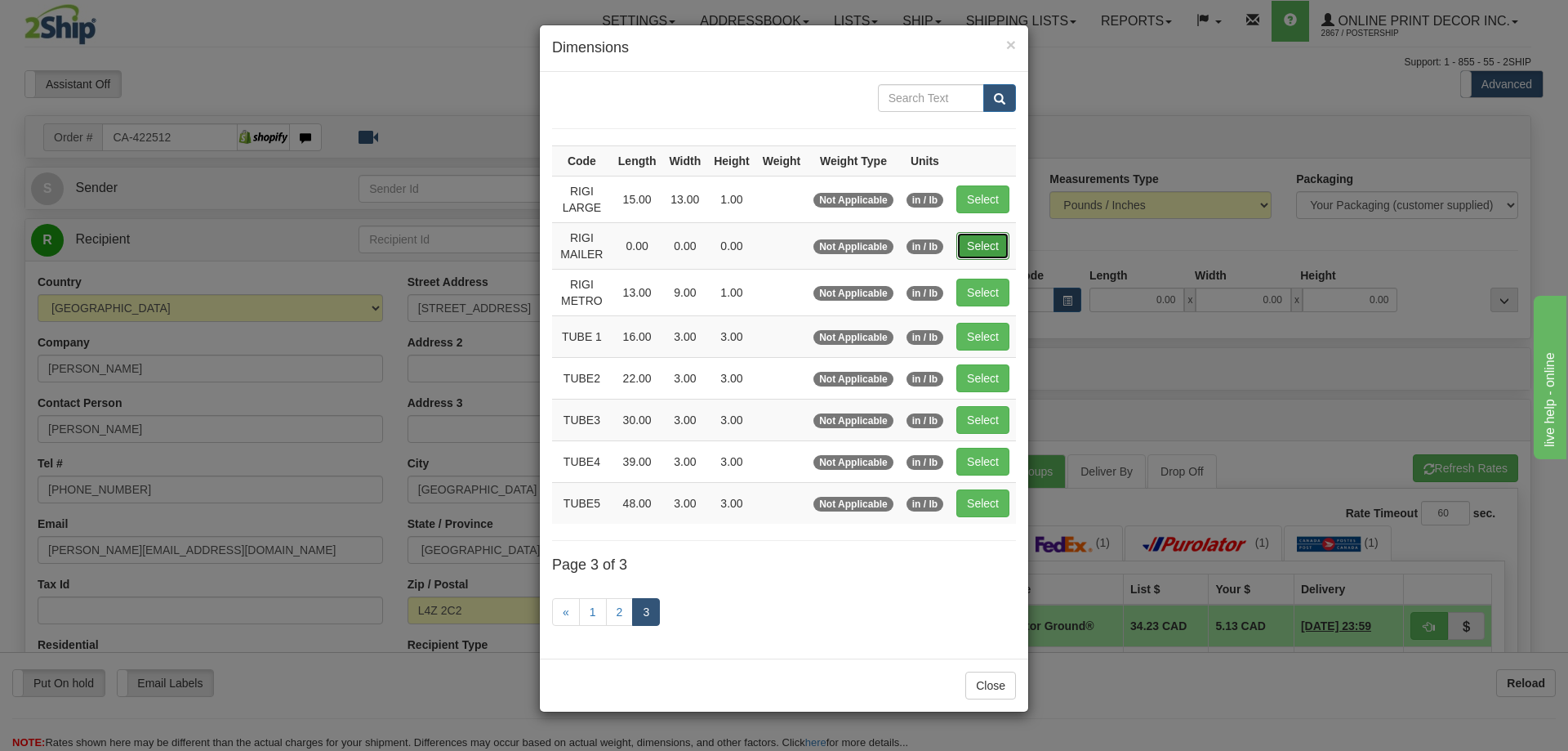
click at [999, 236] on button "Select" at bounding box center [983, 246] width 53 height 28
type input "RIGI MAILER"
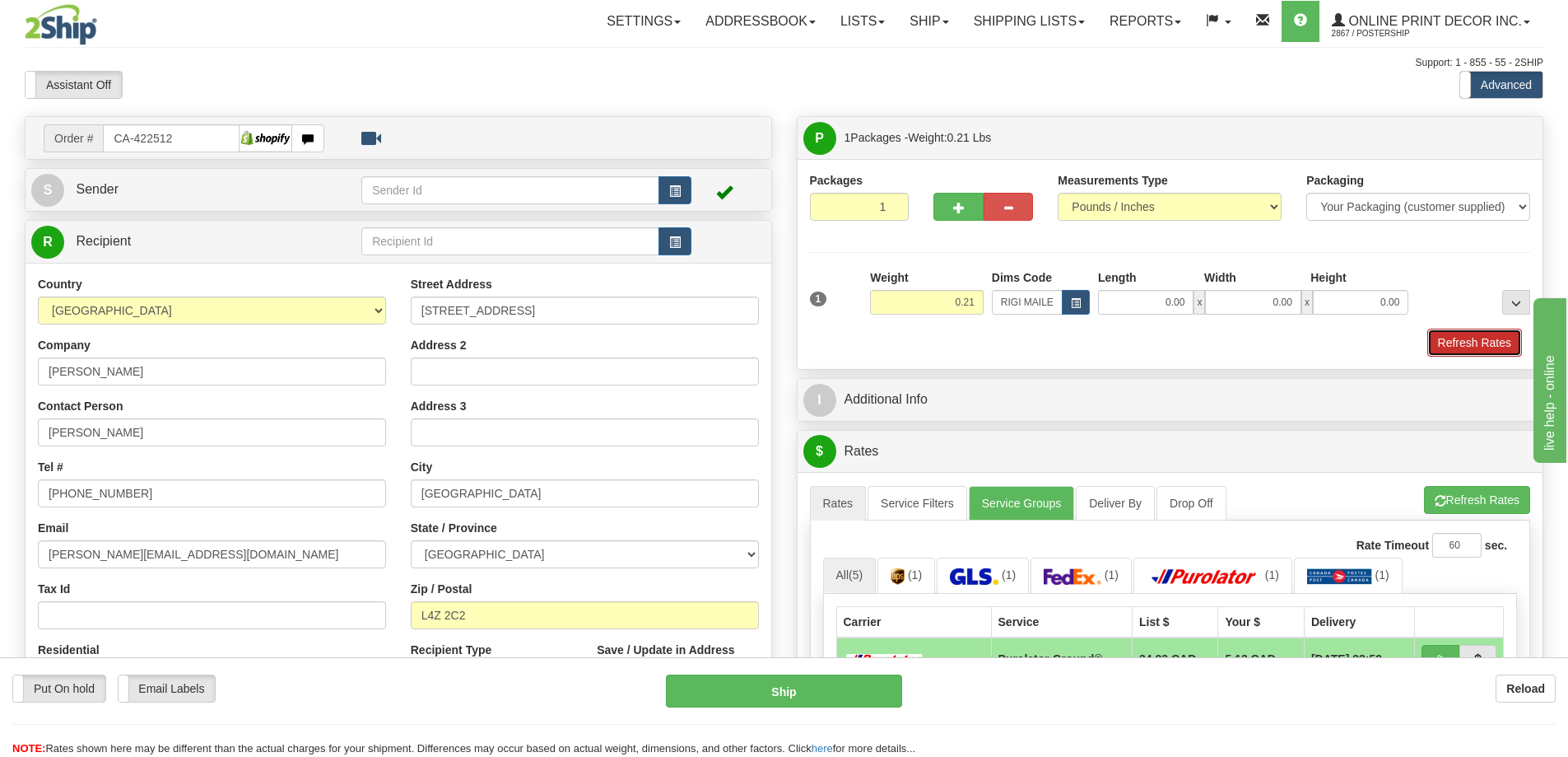
click at [1493, 342] on button "Refresh Rates" at bounding box center [1474, 342] width 94 height 28
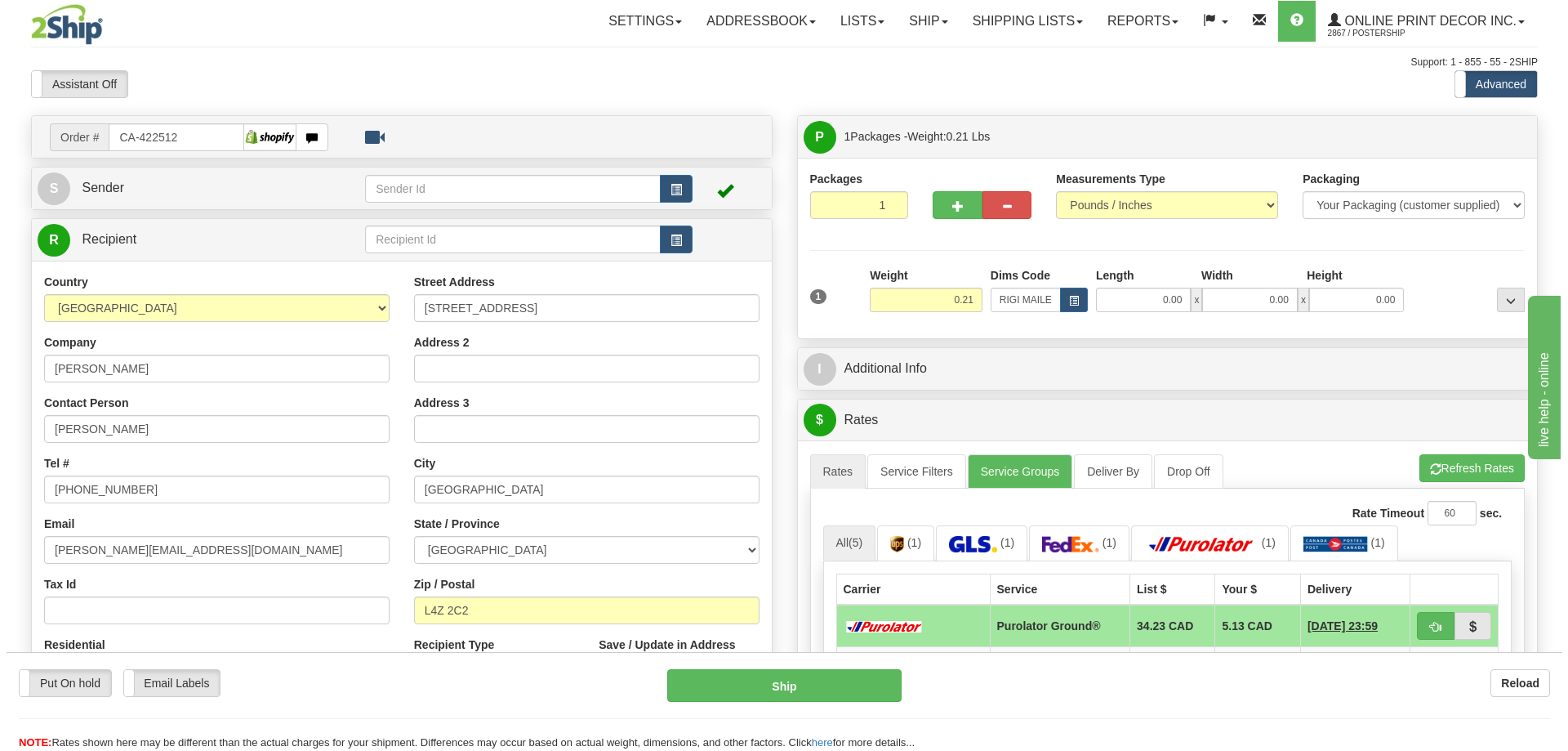
scroll to position [163, 0]
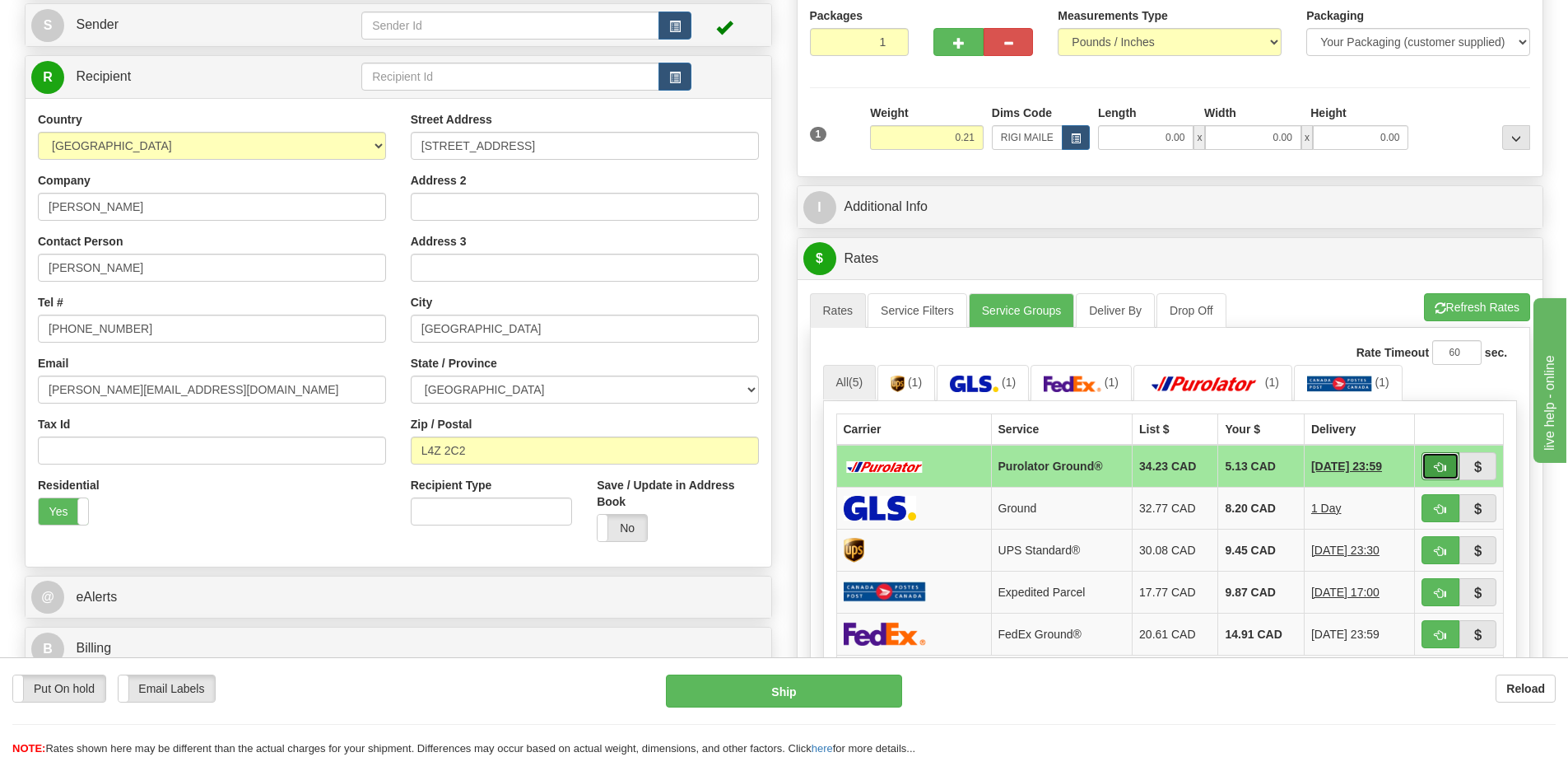
click at [1441, 471] on span "button" at bounding box center [1440, 466] width 11 height 10
type input "260"
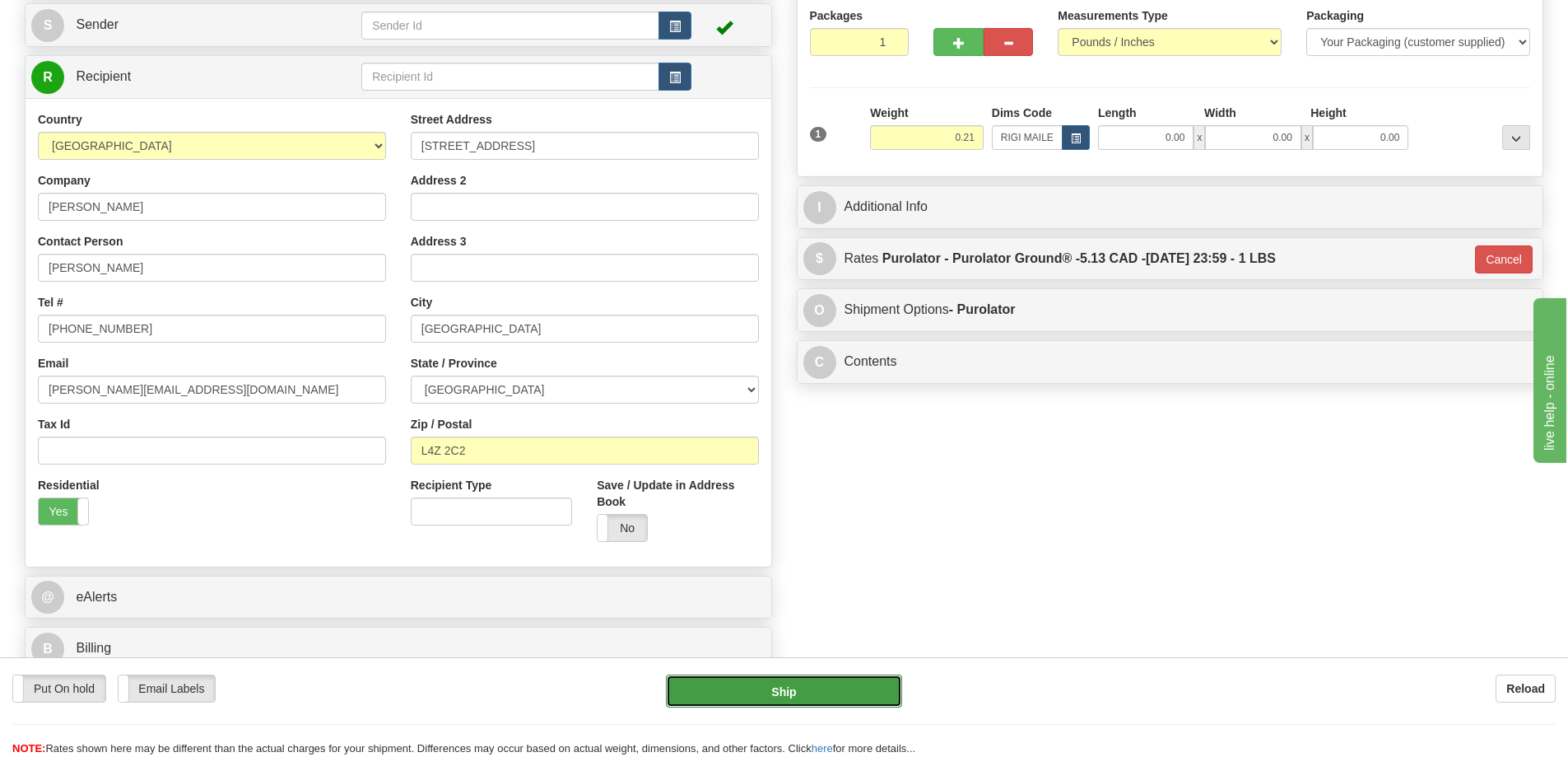
click at [869, 685] on button "Ship" at bounding box center [784, 690] width 236 height 33
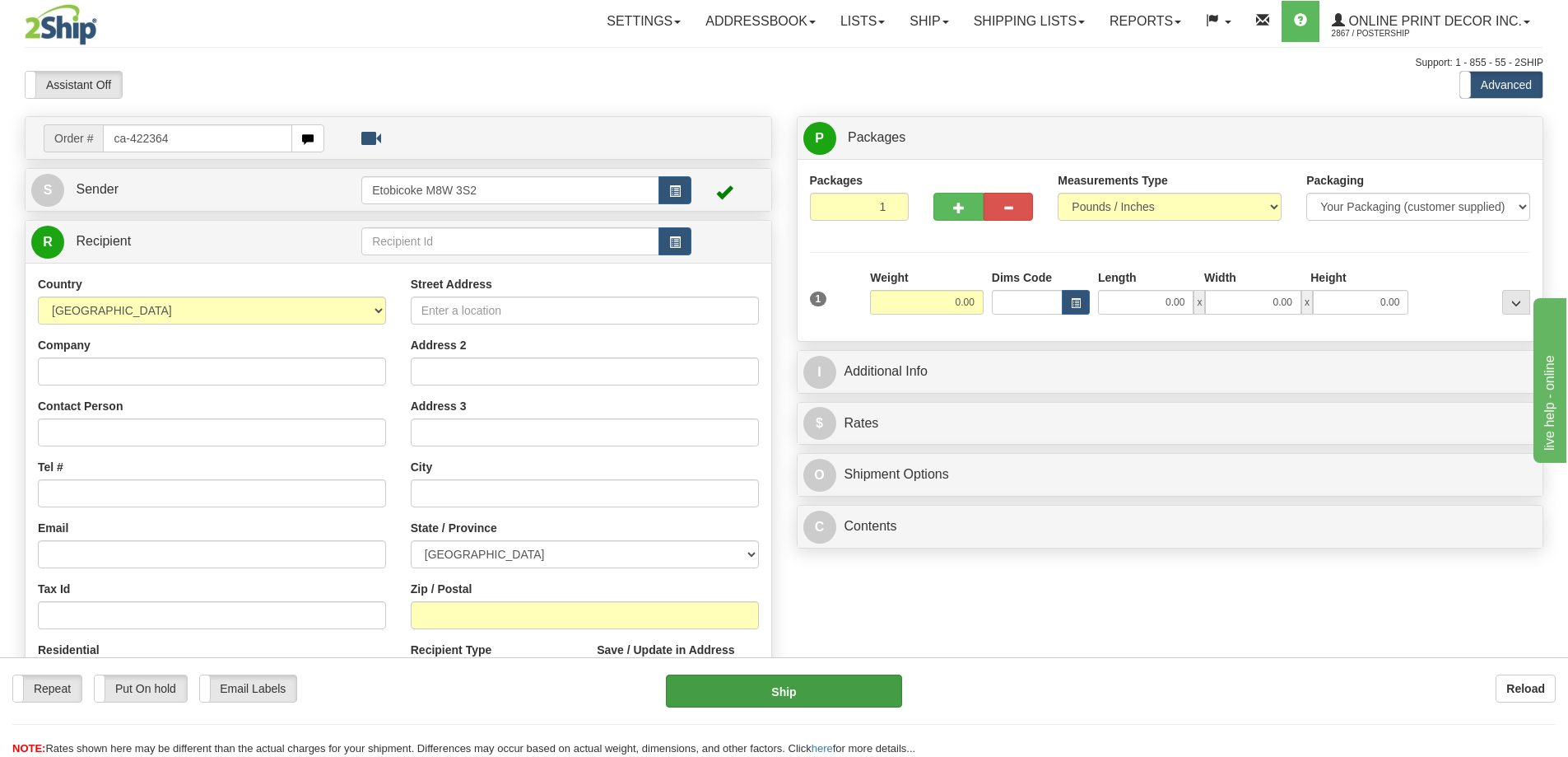
type input "ca-422364"
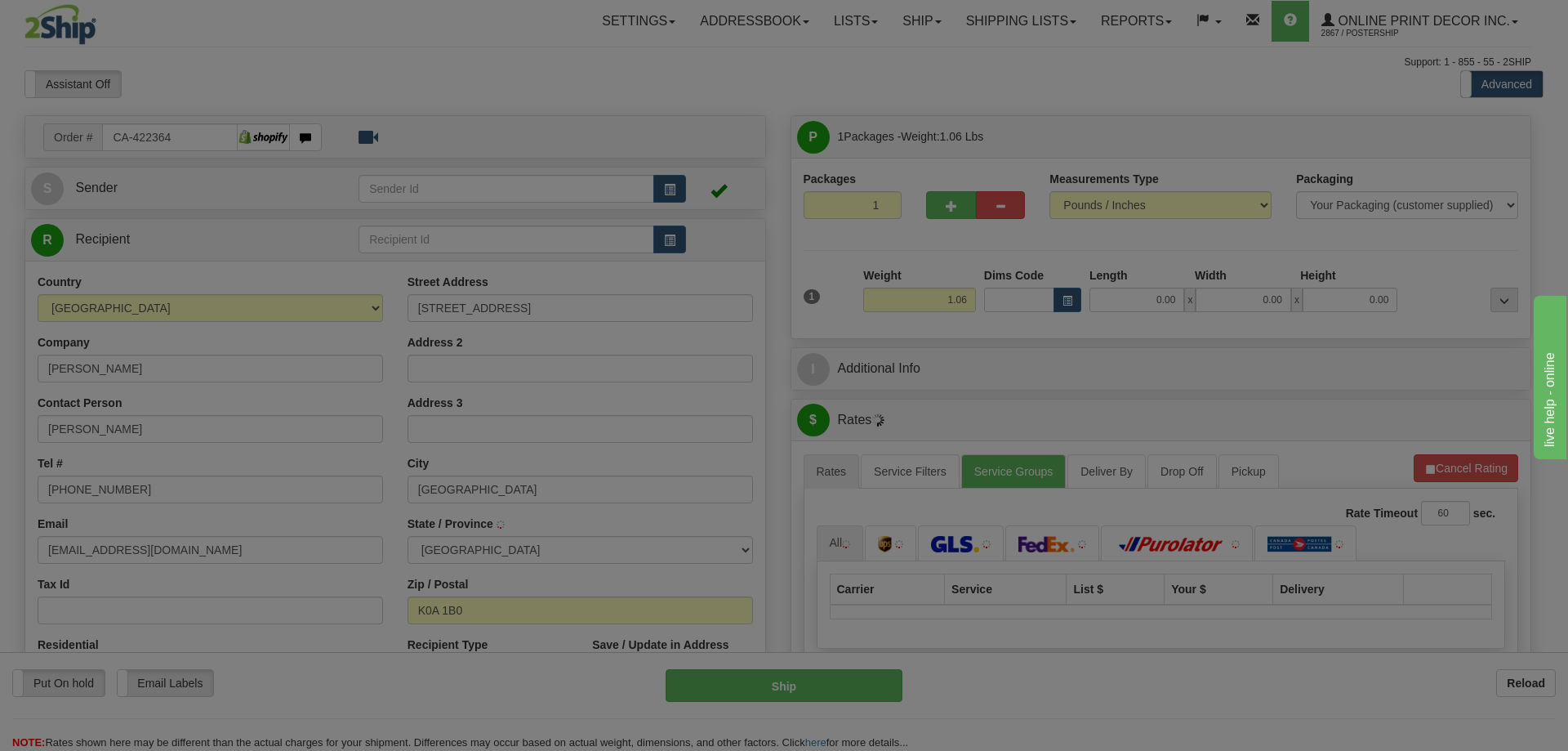
type input "ASHTON"
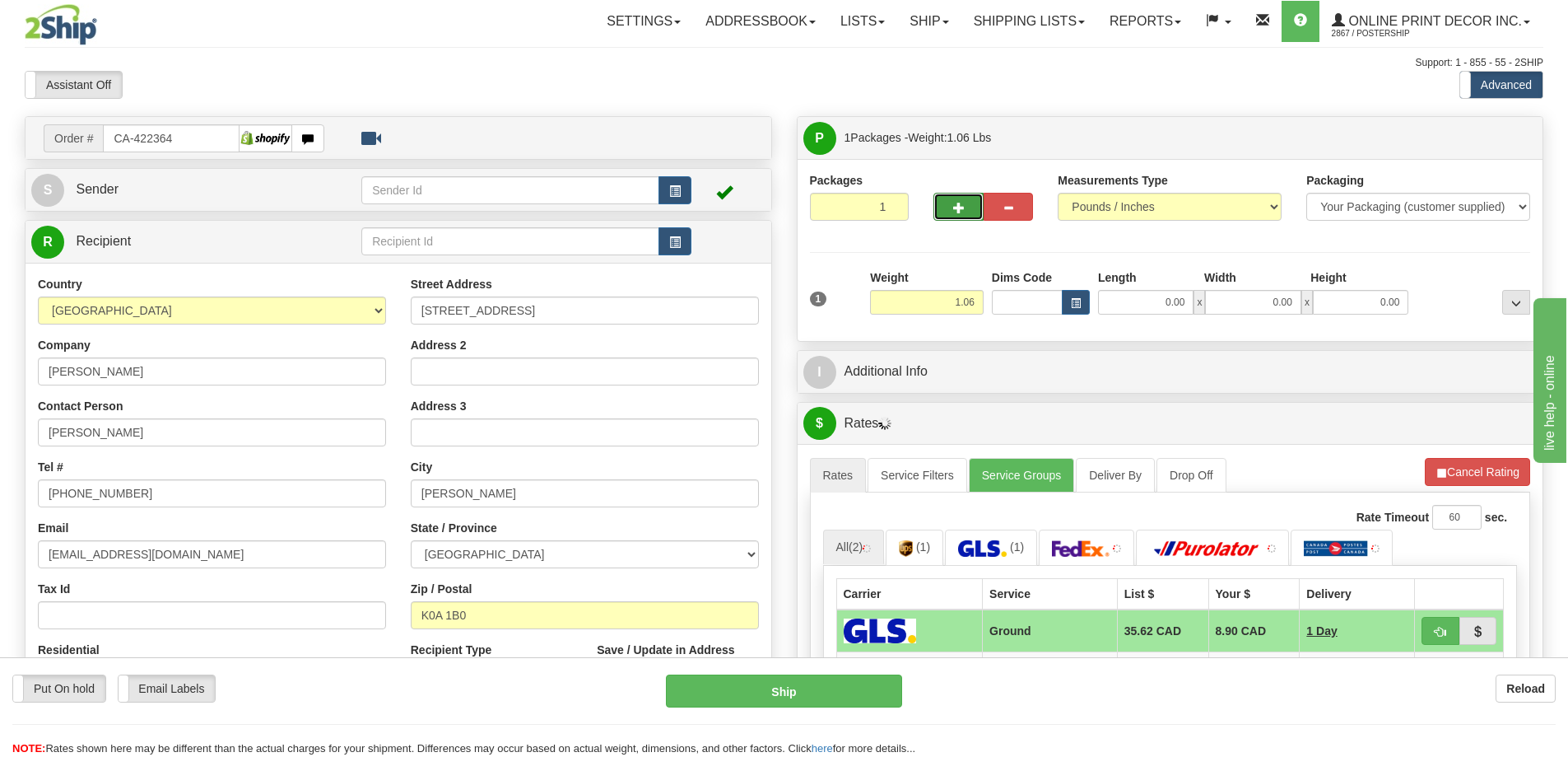
click at [969, 202] on button "button" at bounding box center [958, 207] width 50 height 28
radio input "true"
type input "2"
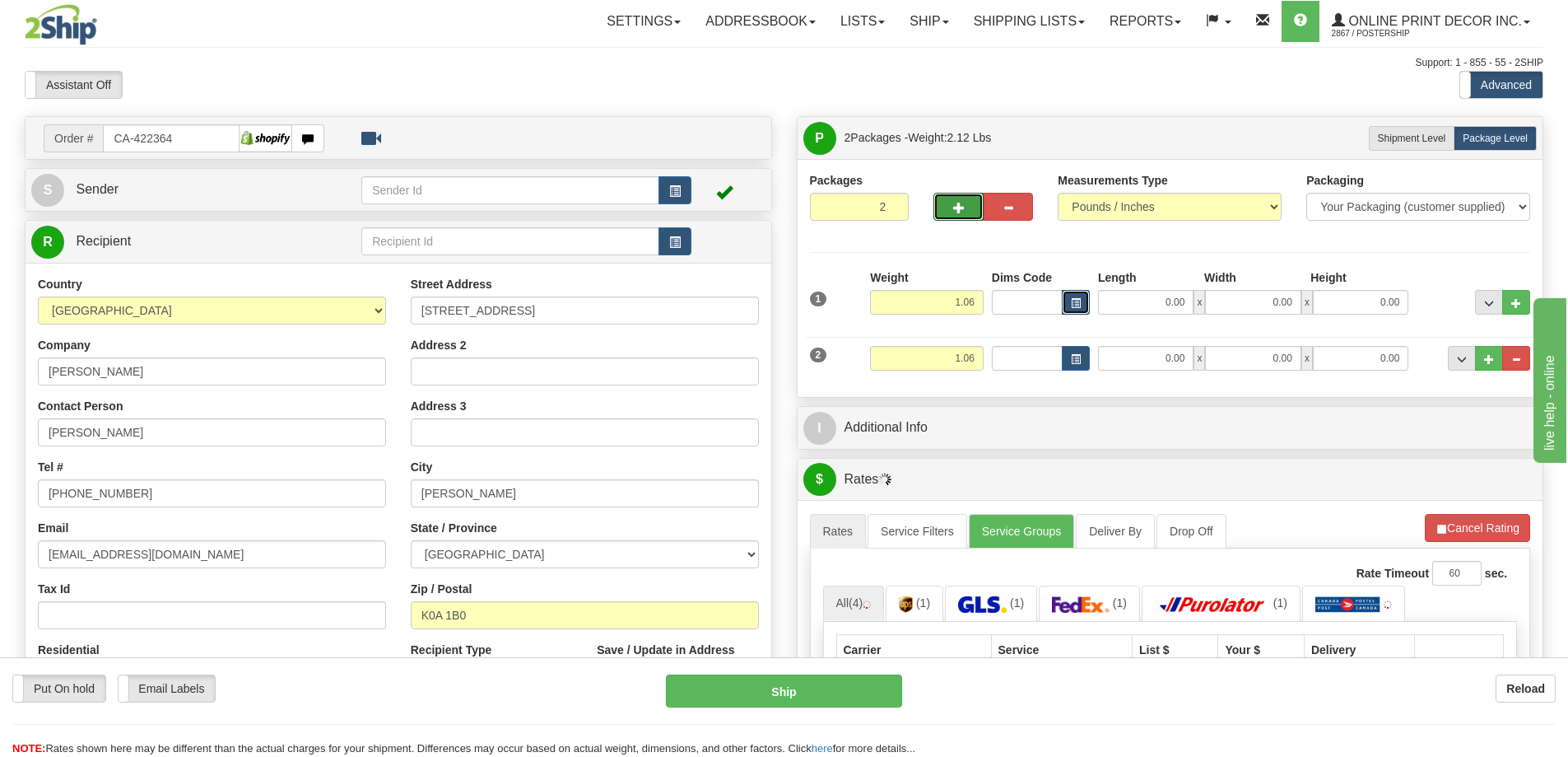
click at [1080, 292] on button "button" at bounding box center [1076, 302] width 28 height 24
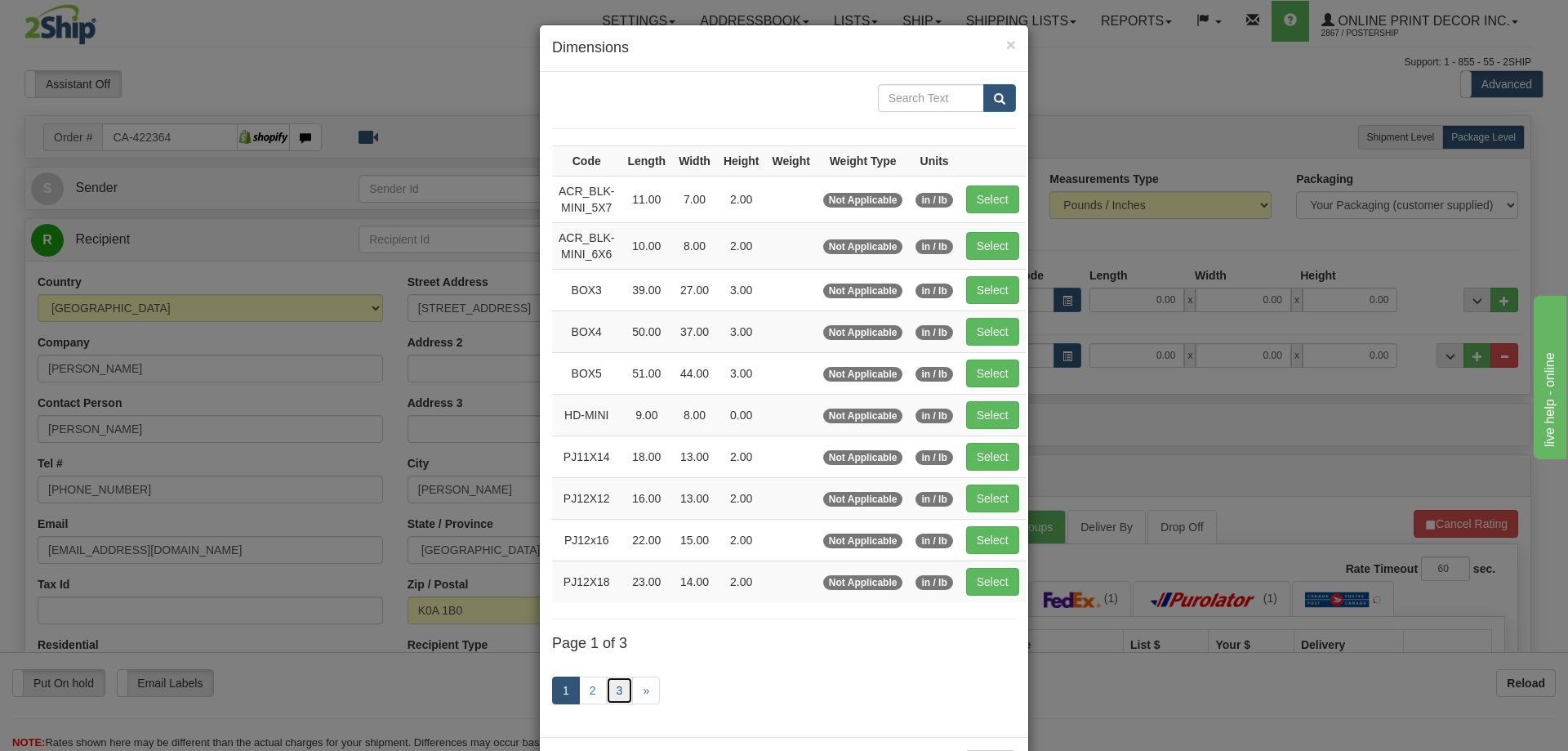
click at [616, 689] on link "3" at bounding box center [620, 690] width 28 height 28
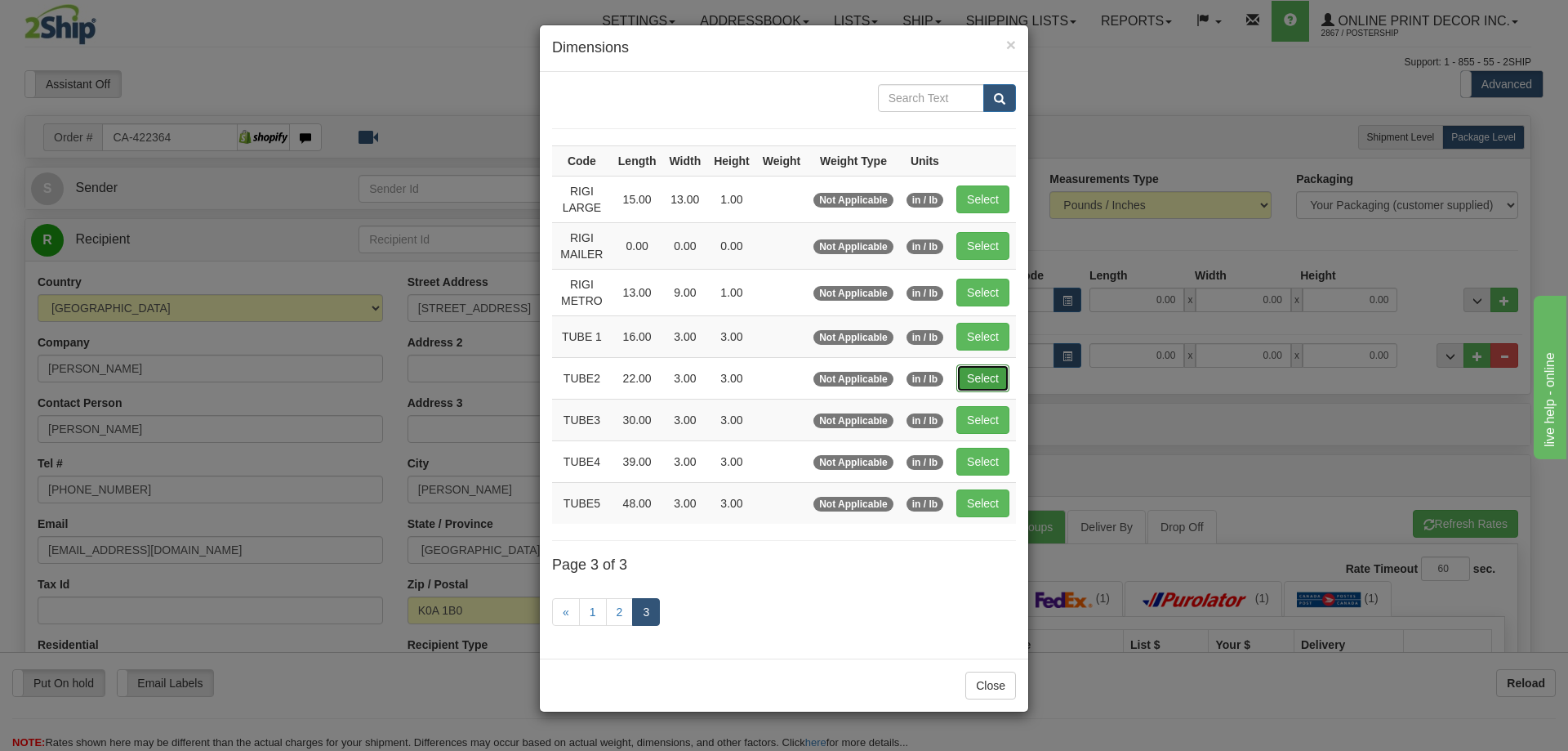
click at [976, 376] on button "Select" at bounding box center [983, 378] width 53 height 28
type input "TUBE2"
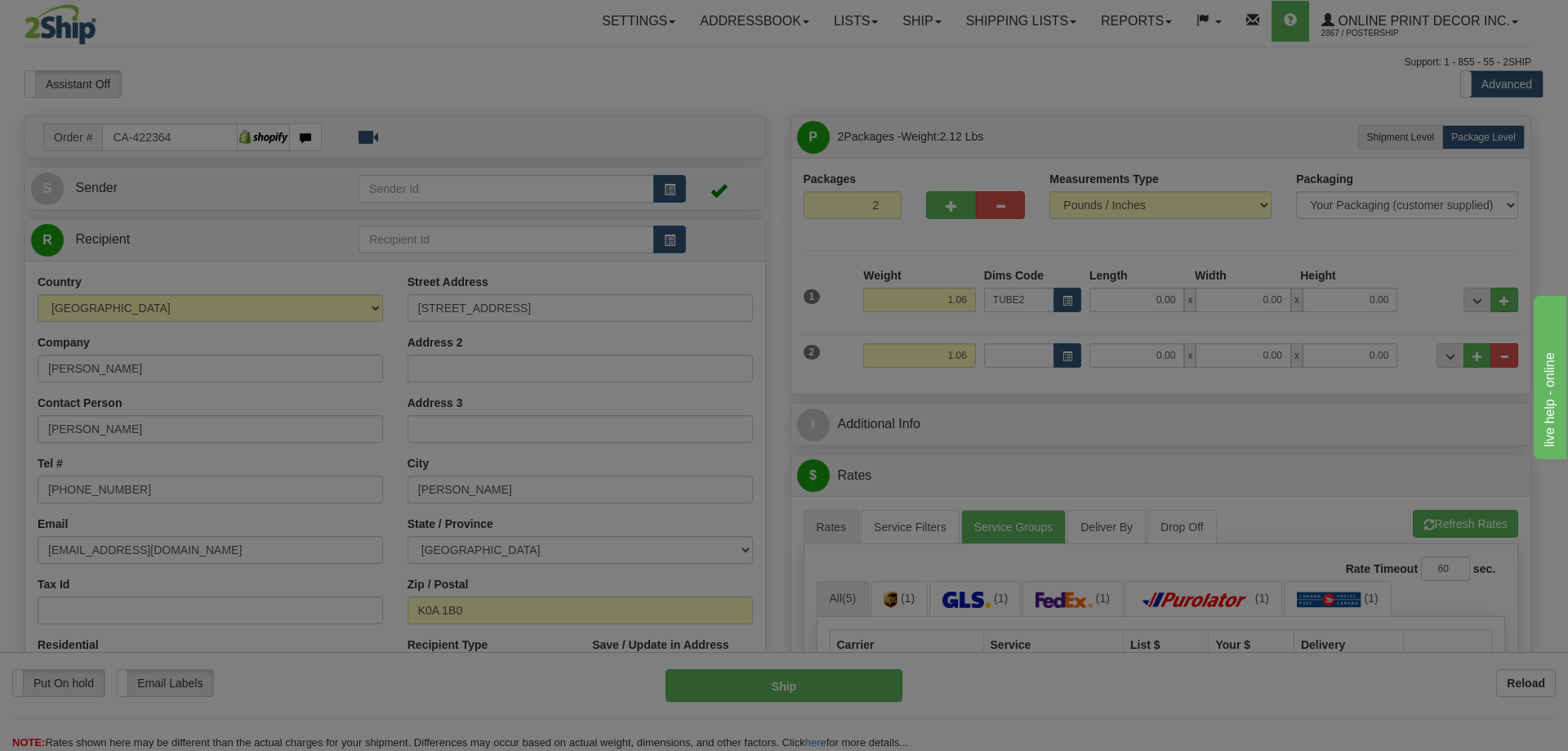
type input "22.00"
type input "3.00"
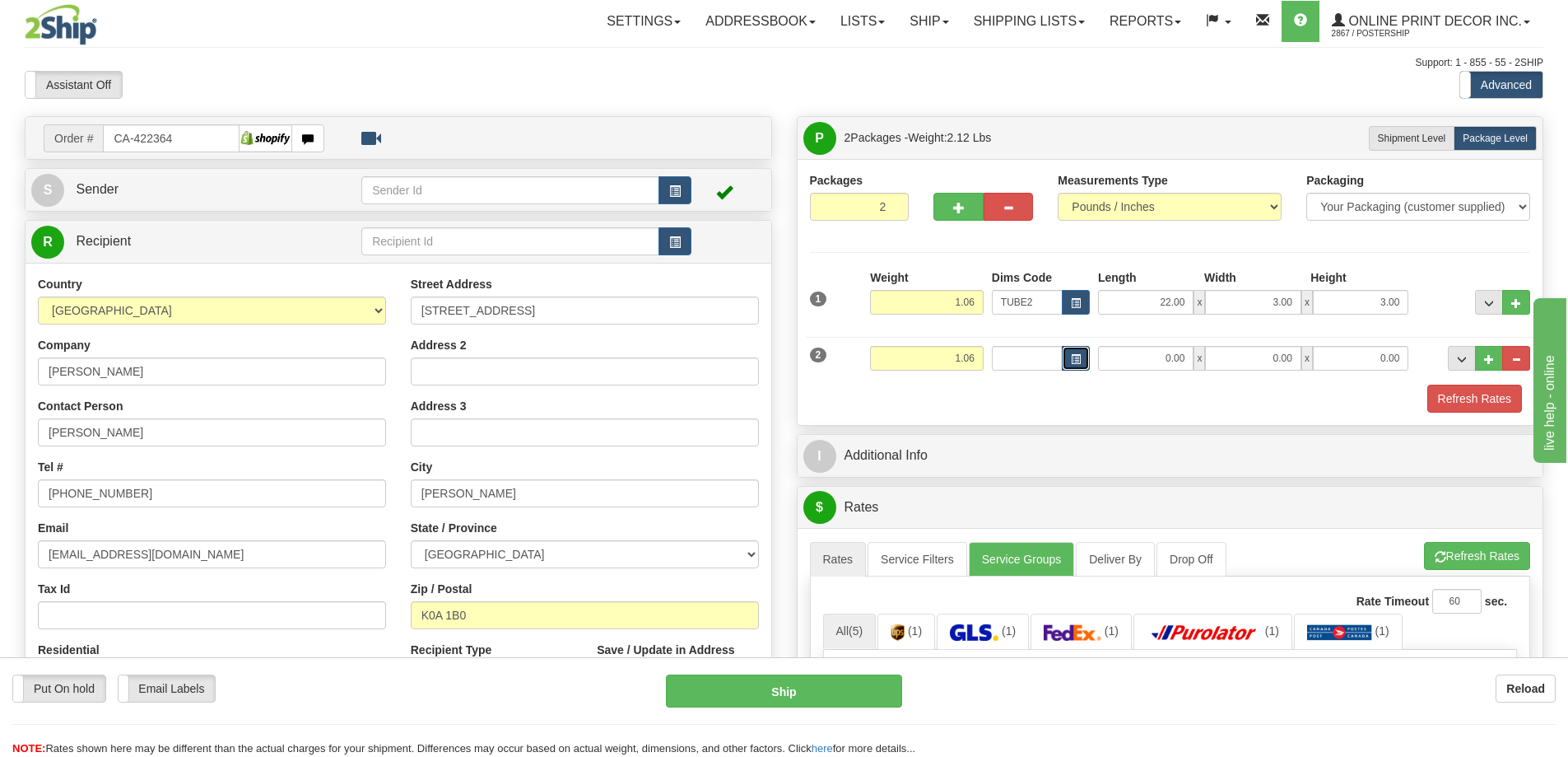
click at [1081, 361] on button "button" at bounding box center [1076, 358] width 28 height 24
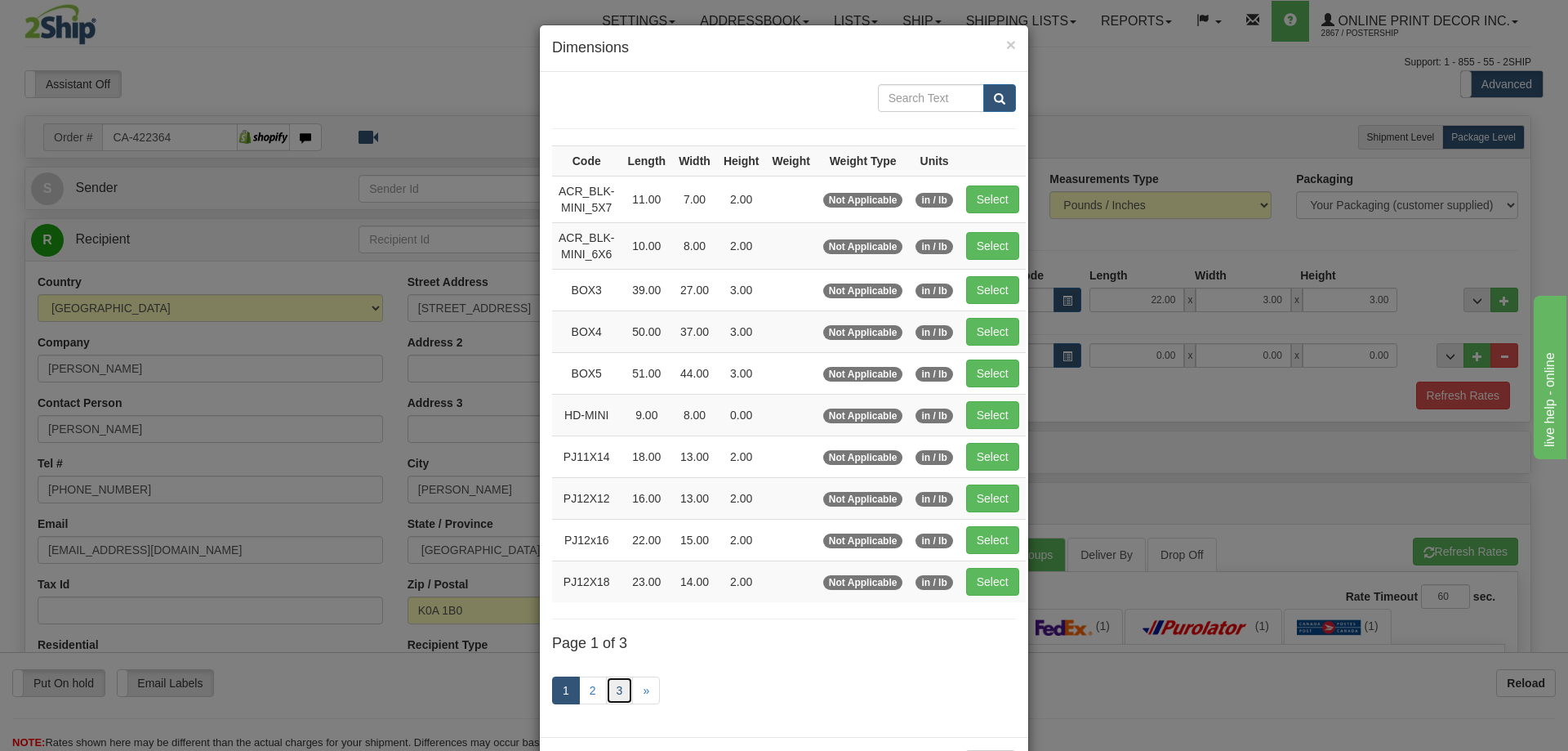
click at [607, 687] on link "3" at bounding box center [620, 690] width 28 height 28
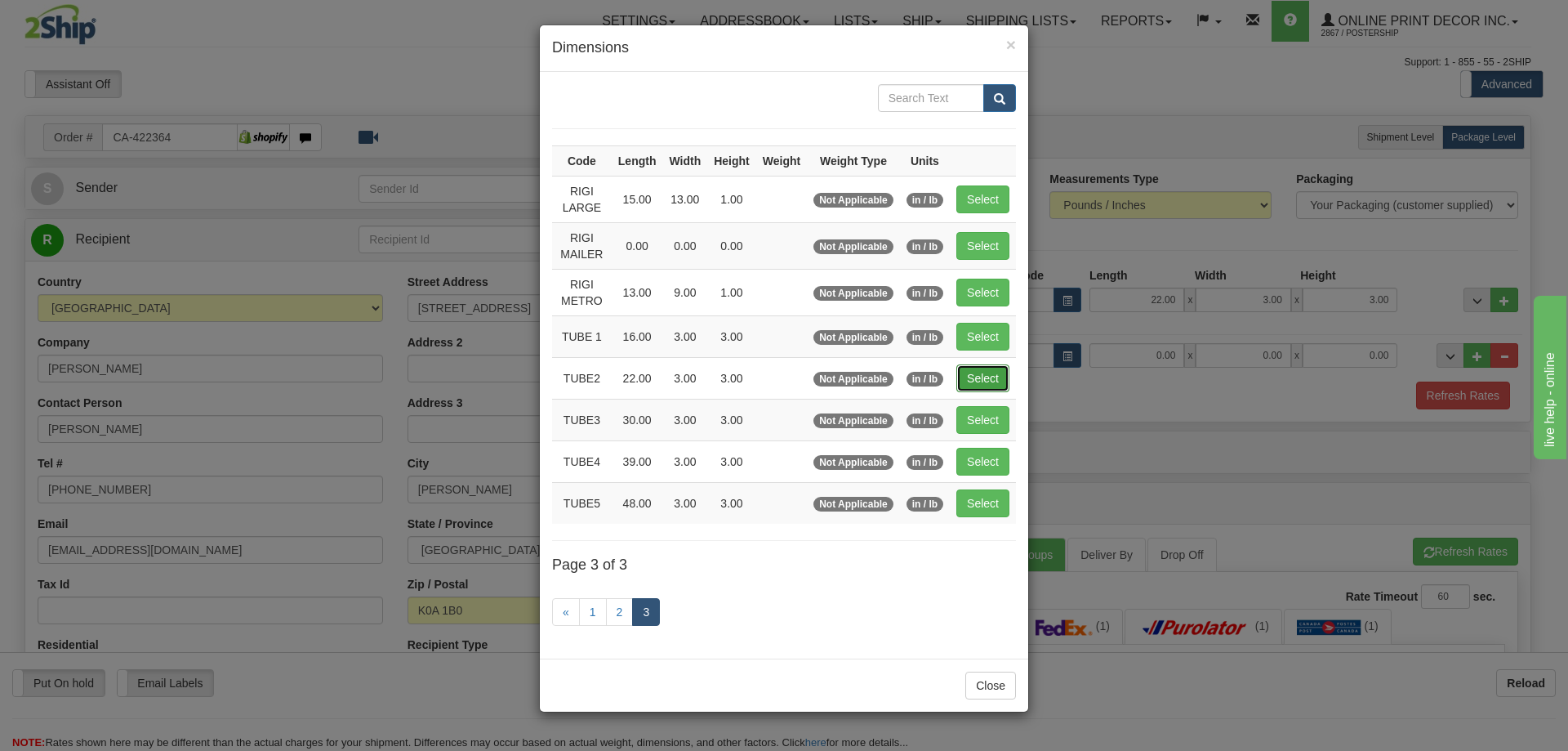
click at [974, 375] on button "Select" at bounding box center [983, 378] width 53 height 28
type input "TUBE2"
type input "22.00"
type input "3.00"
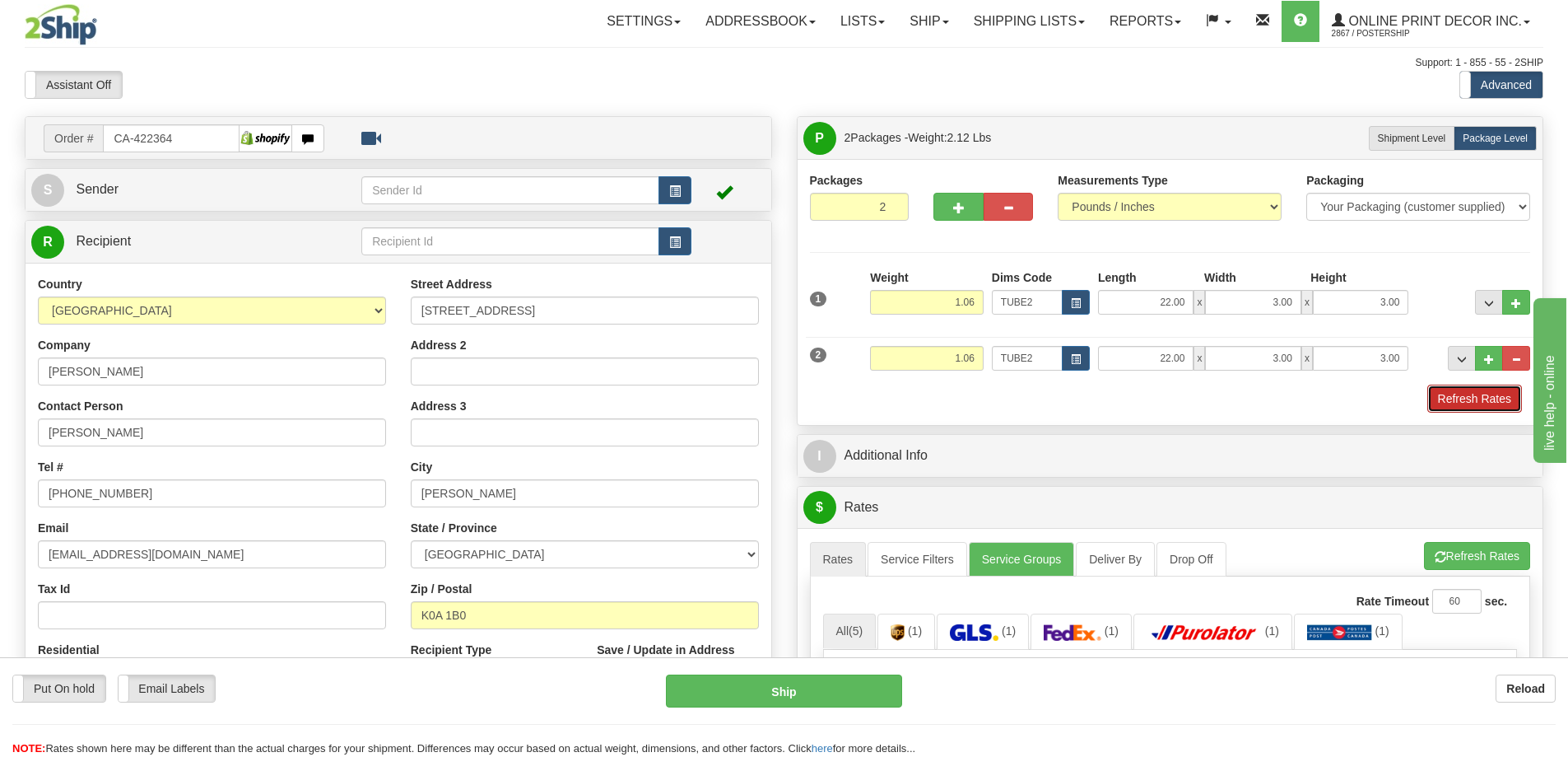
click at [1463, 398] on button "Refresh Rates" at bounding box center [1474, 398] width 94 height 28
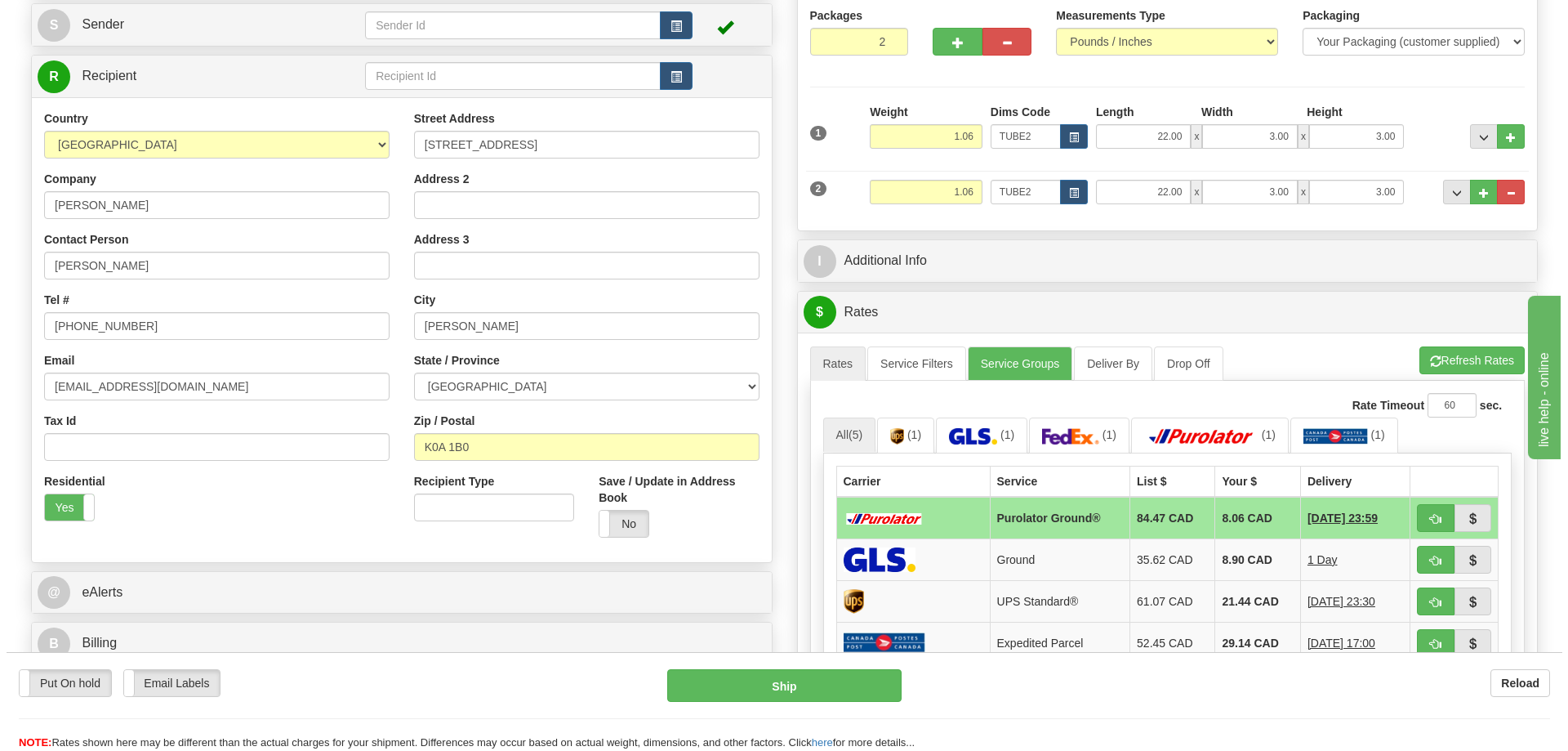
scroll to position [245, 0]
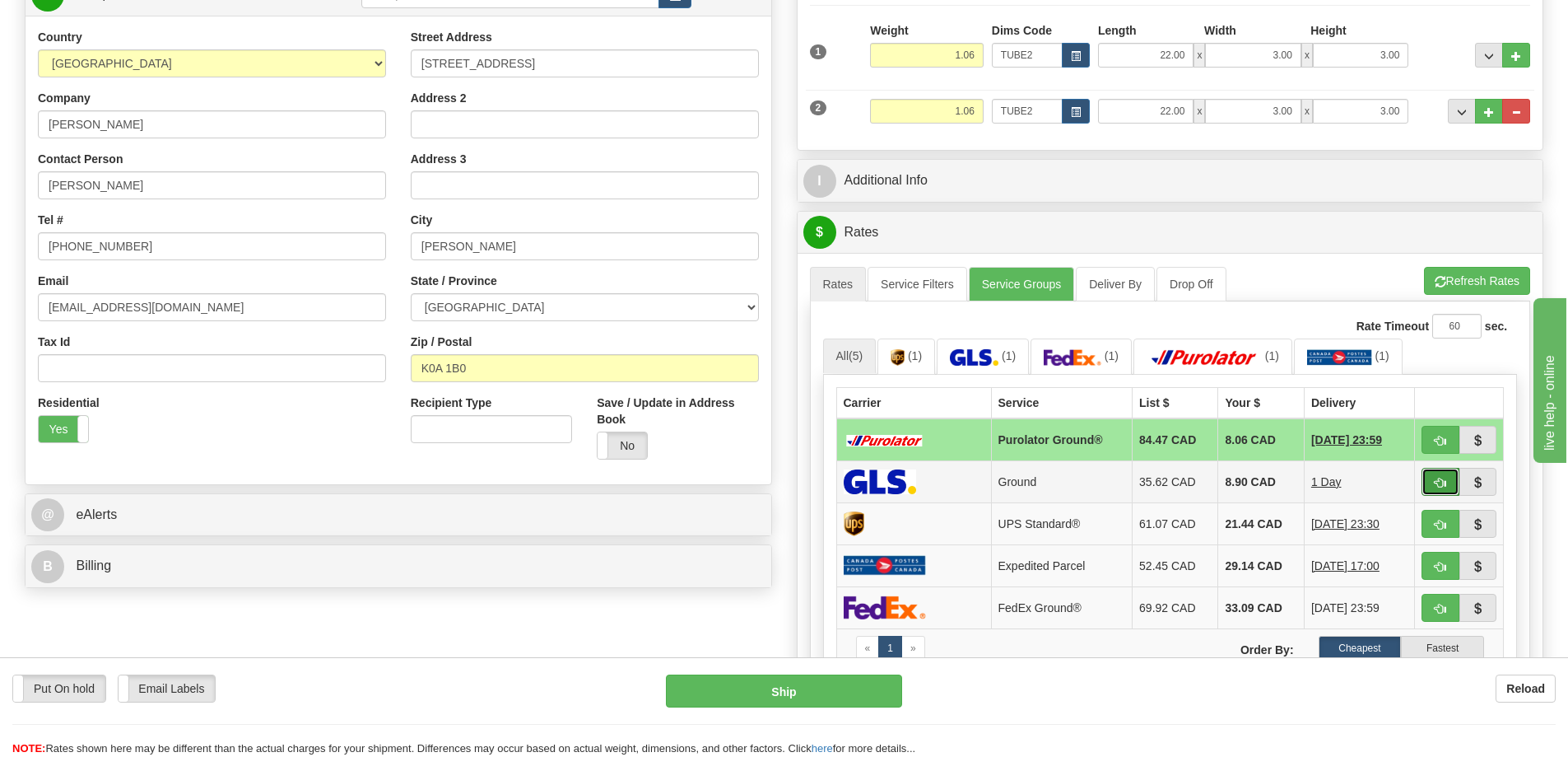
click at [1439, 474] on button "button" at bounding box center [1440, 481] width 38 height 28
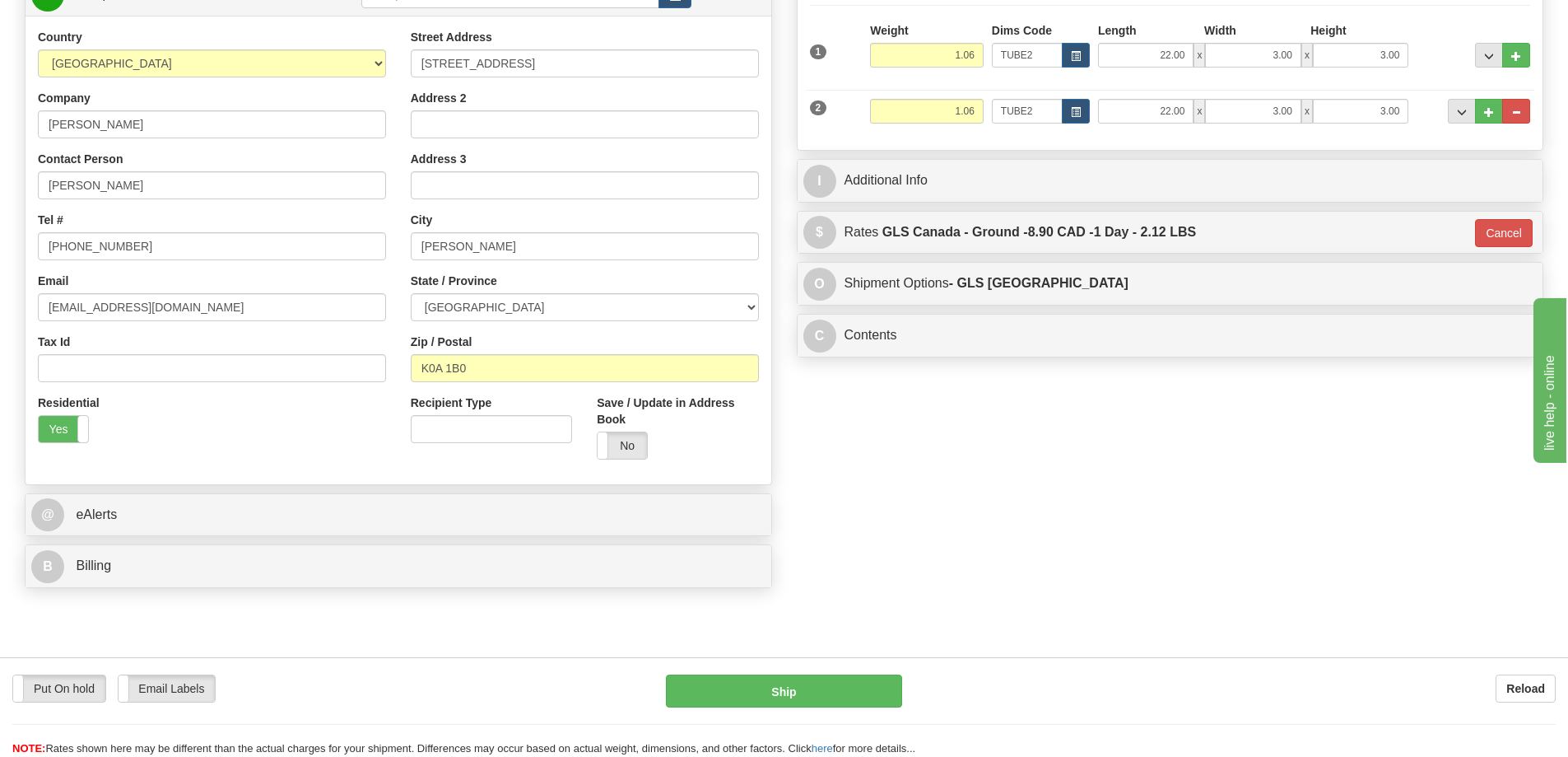
type input "1"
click at [885, 684] on button "Ship" at bounding box center [784, 690] width 236 height 33
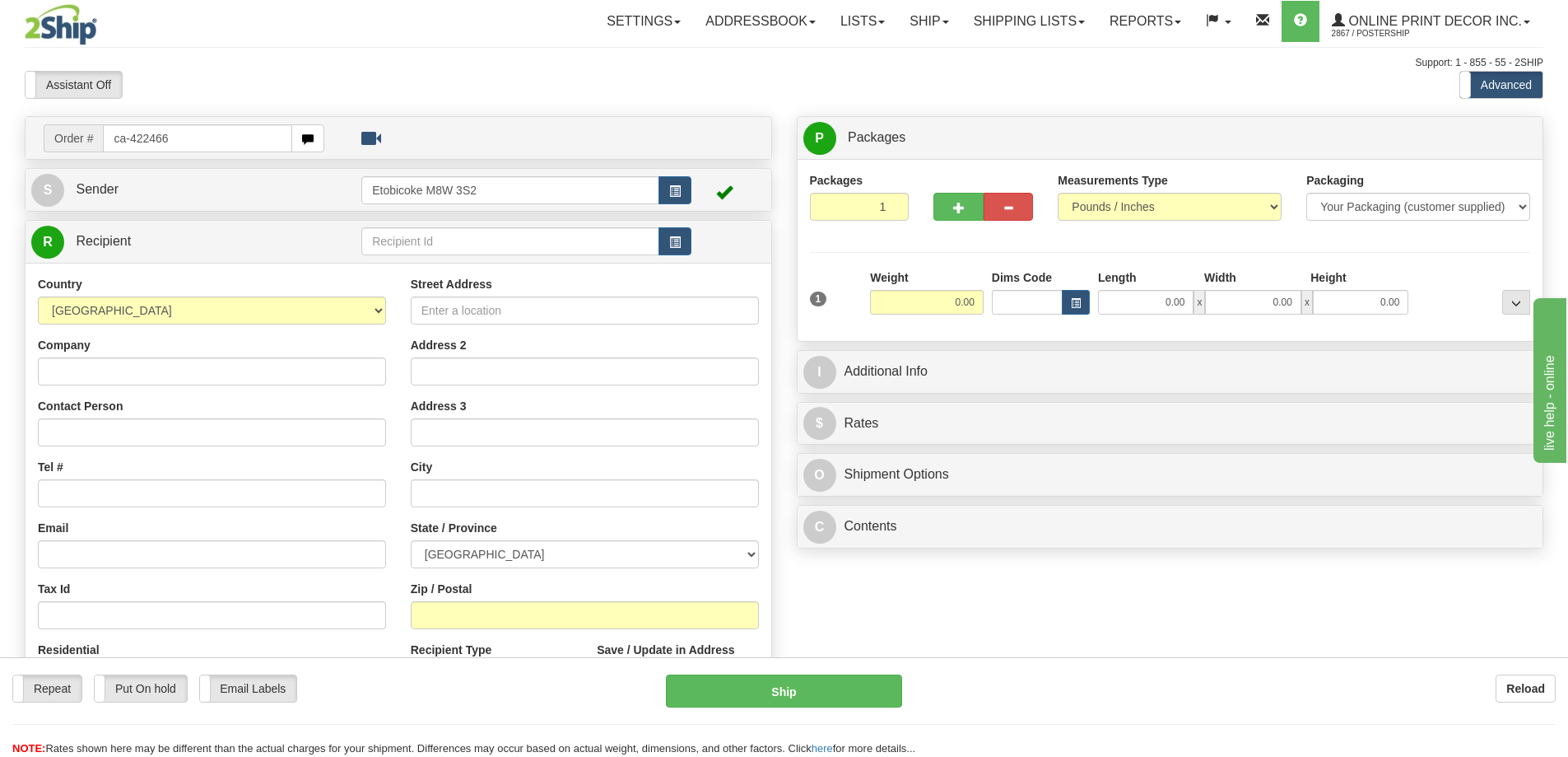
type input "ca-422466"
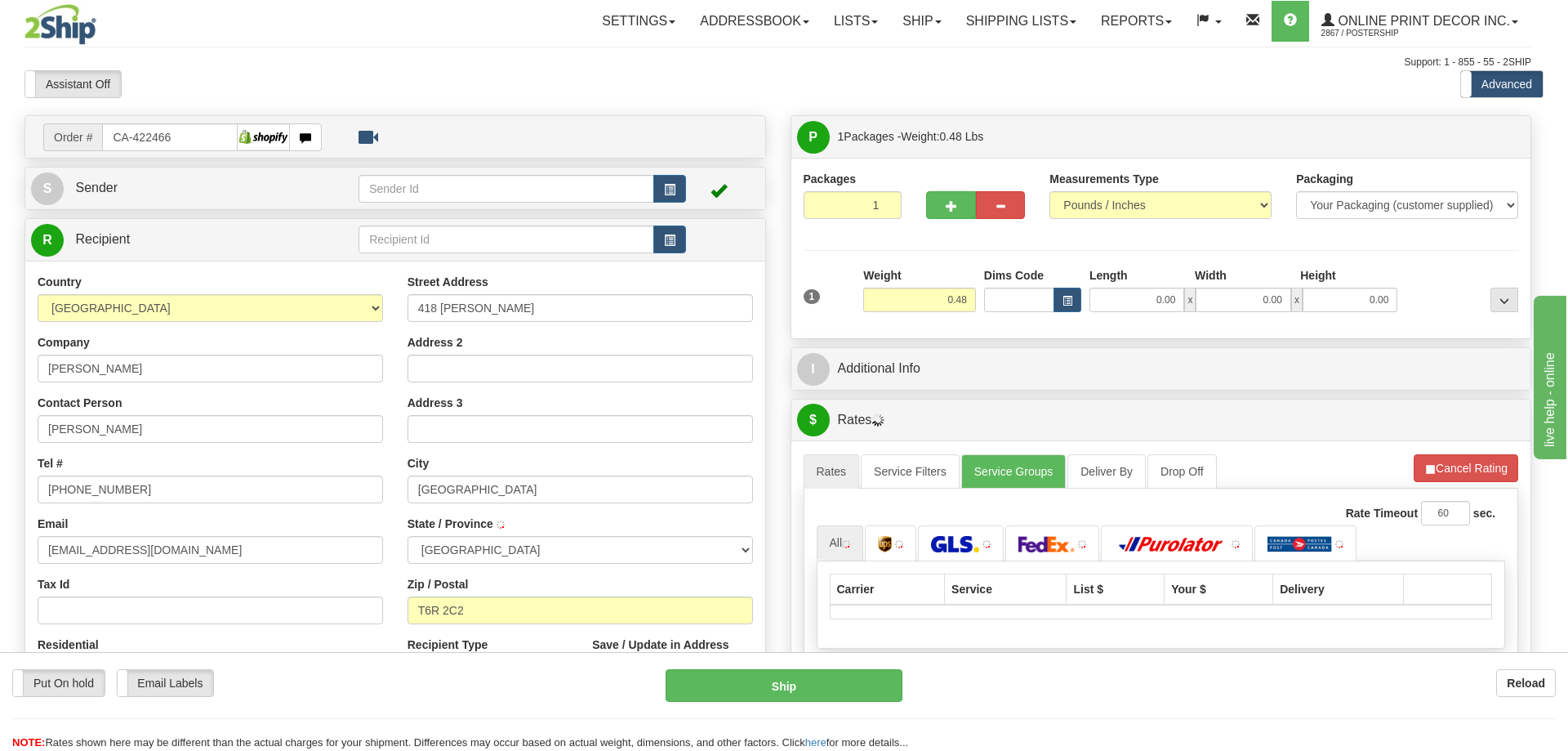
type input "EDMONTON"
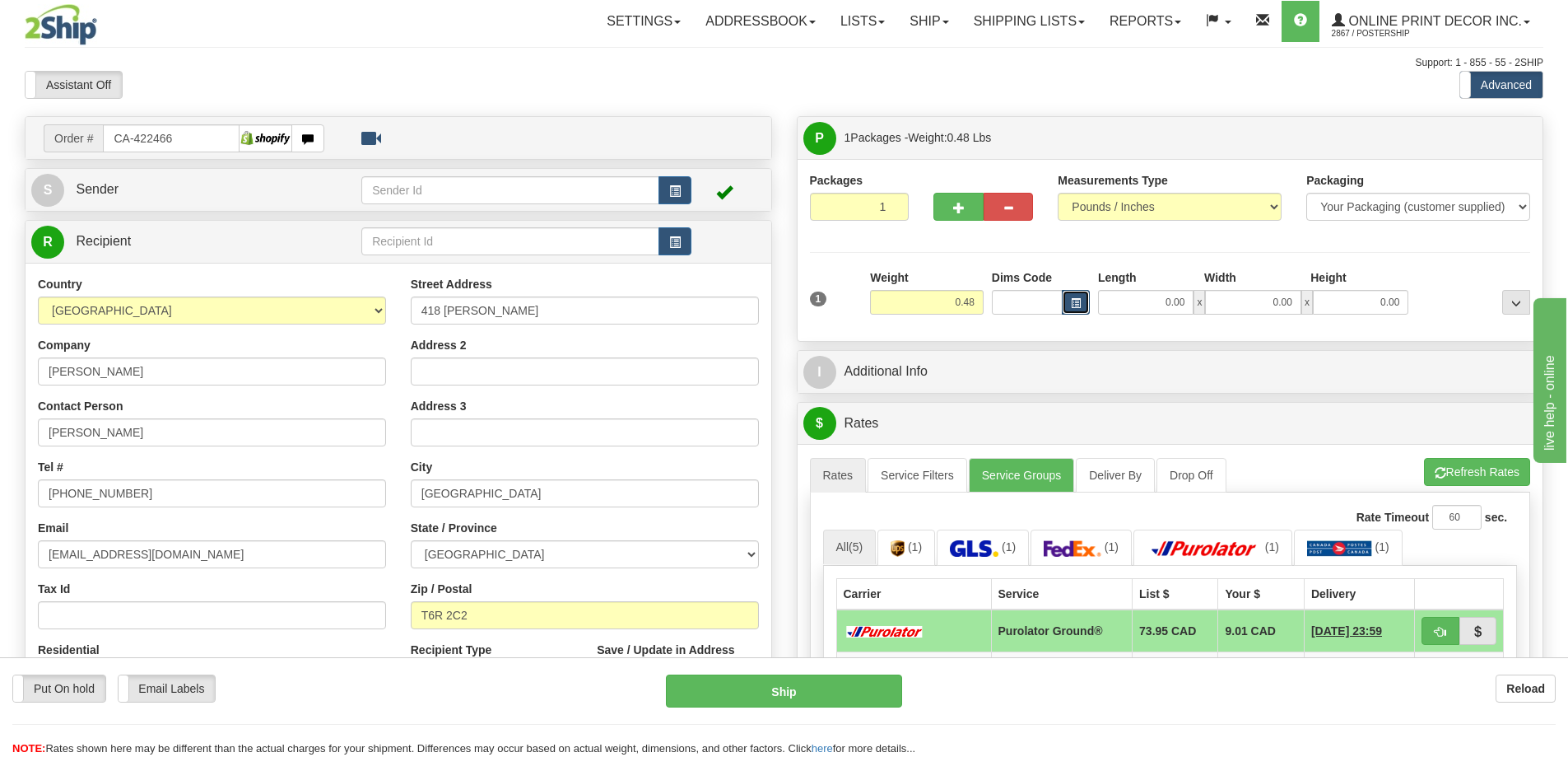
click at [1074, 294] on button "button" at bounding box center [1076, 302] width 28 height 24
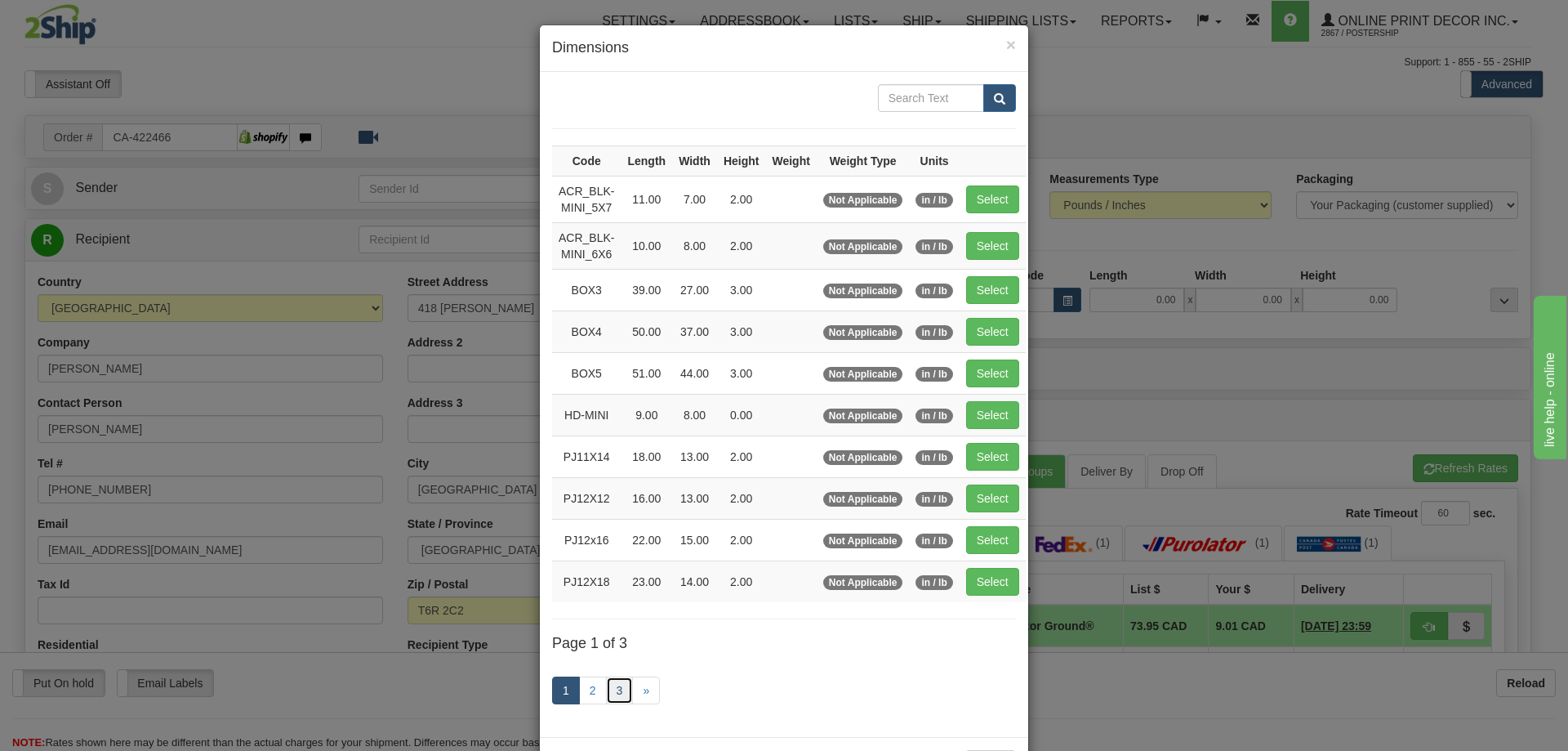
click at [613, 679] on link "3" at bounding box center [620, 690] width 28 height 28
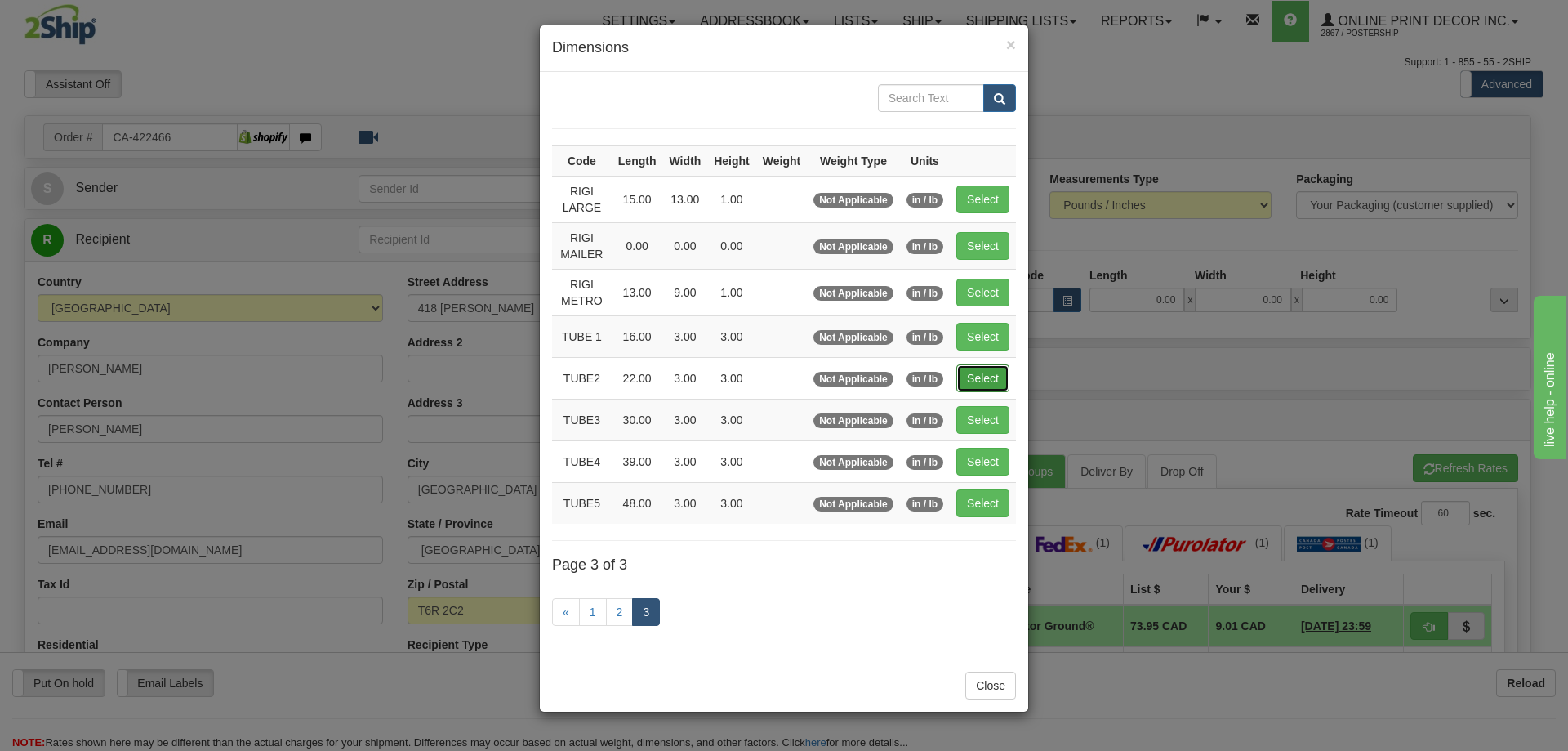
click at [977, 377] on button "Select" at bounding box center [983, 378] width 53 height 28
type input "TUBE2"
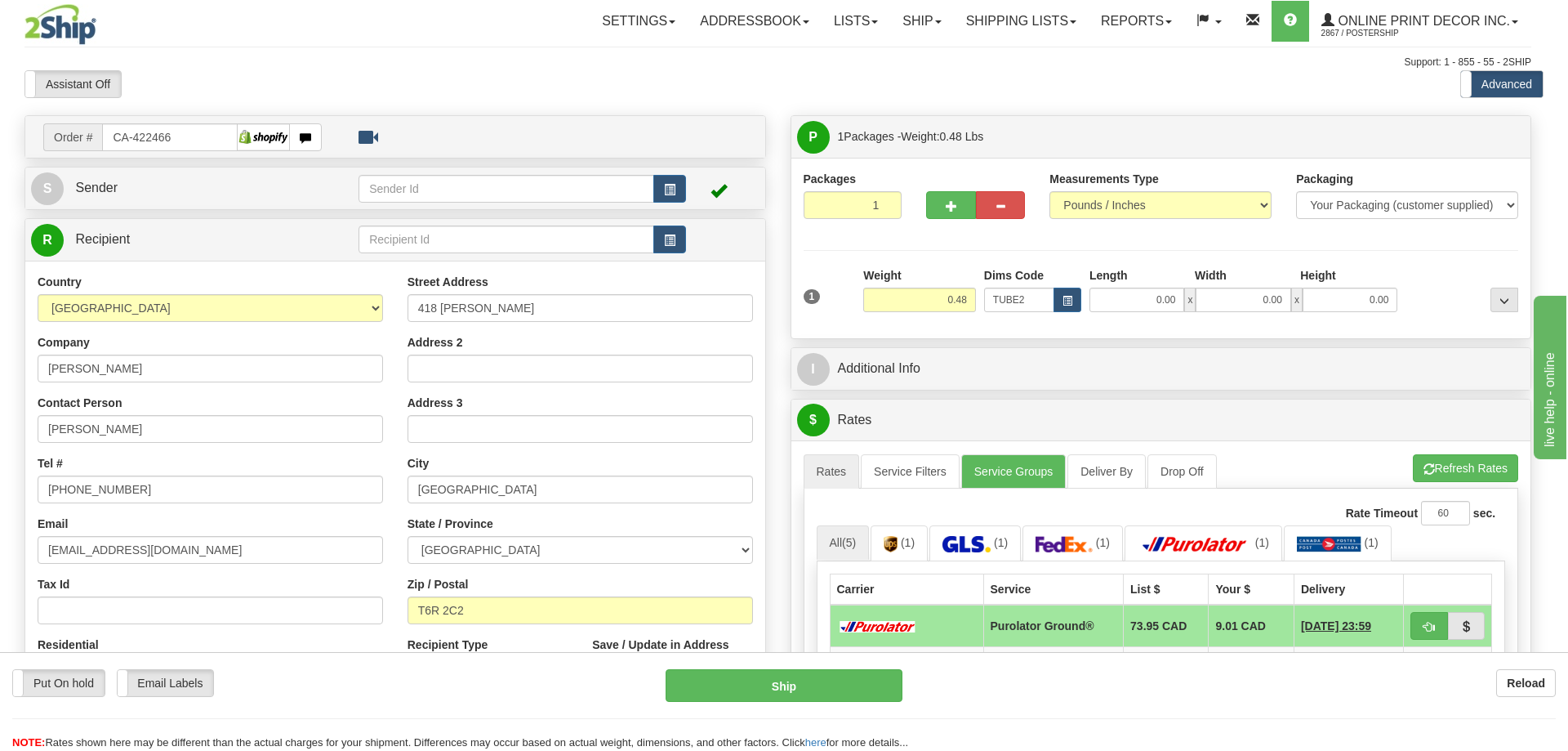
type input "22.00"
type input "3.00"
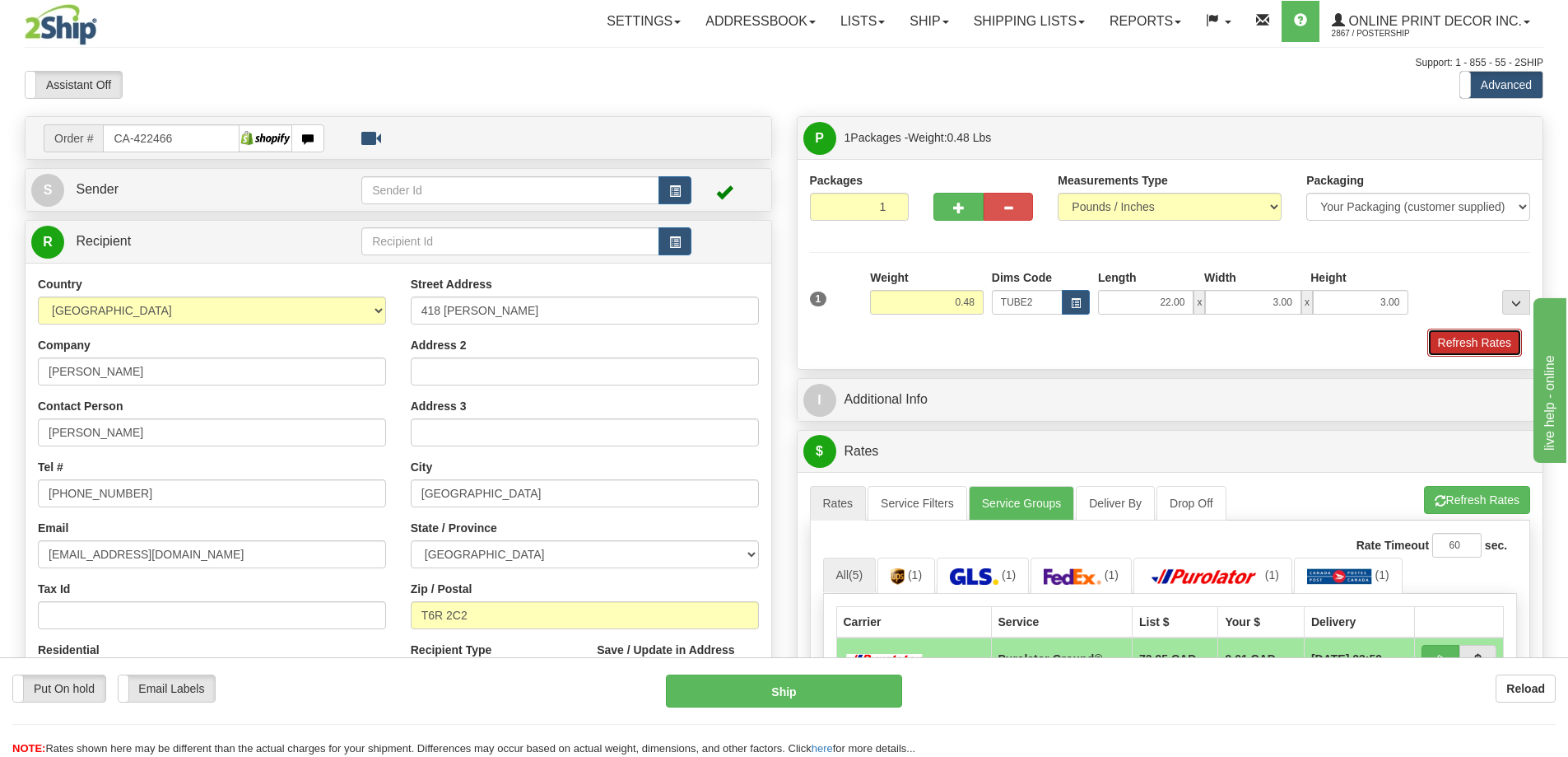
click at [1462, 333] on button "Refresh Rates" at bounding box center [1474, 342] width 94 height 28
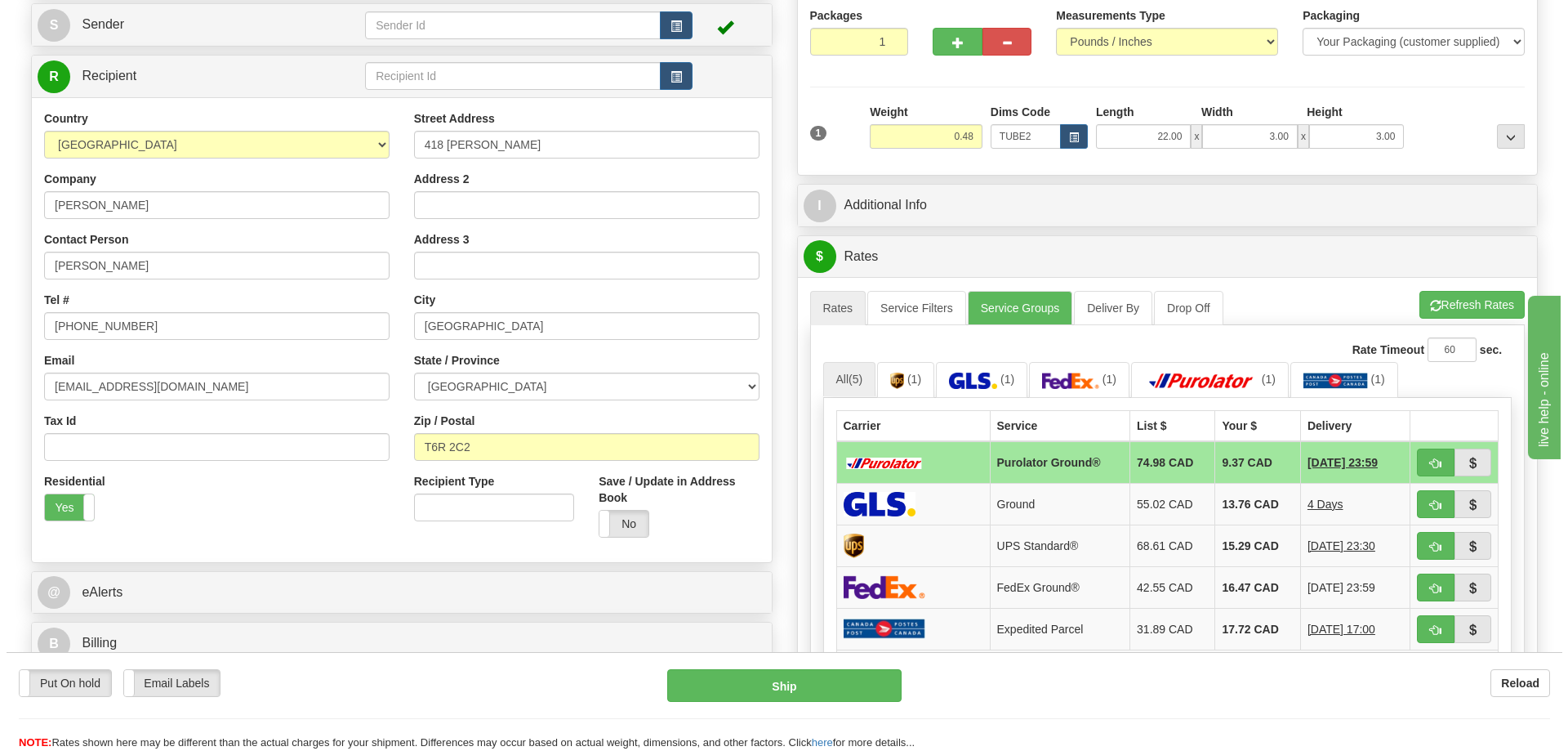
scroll to position [245, 0]
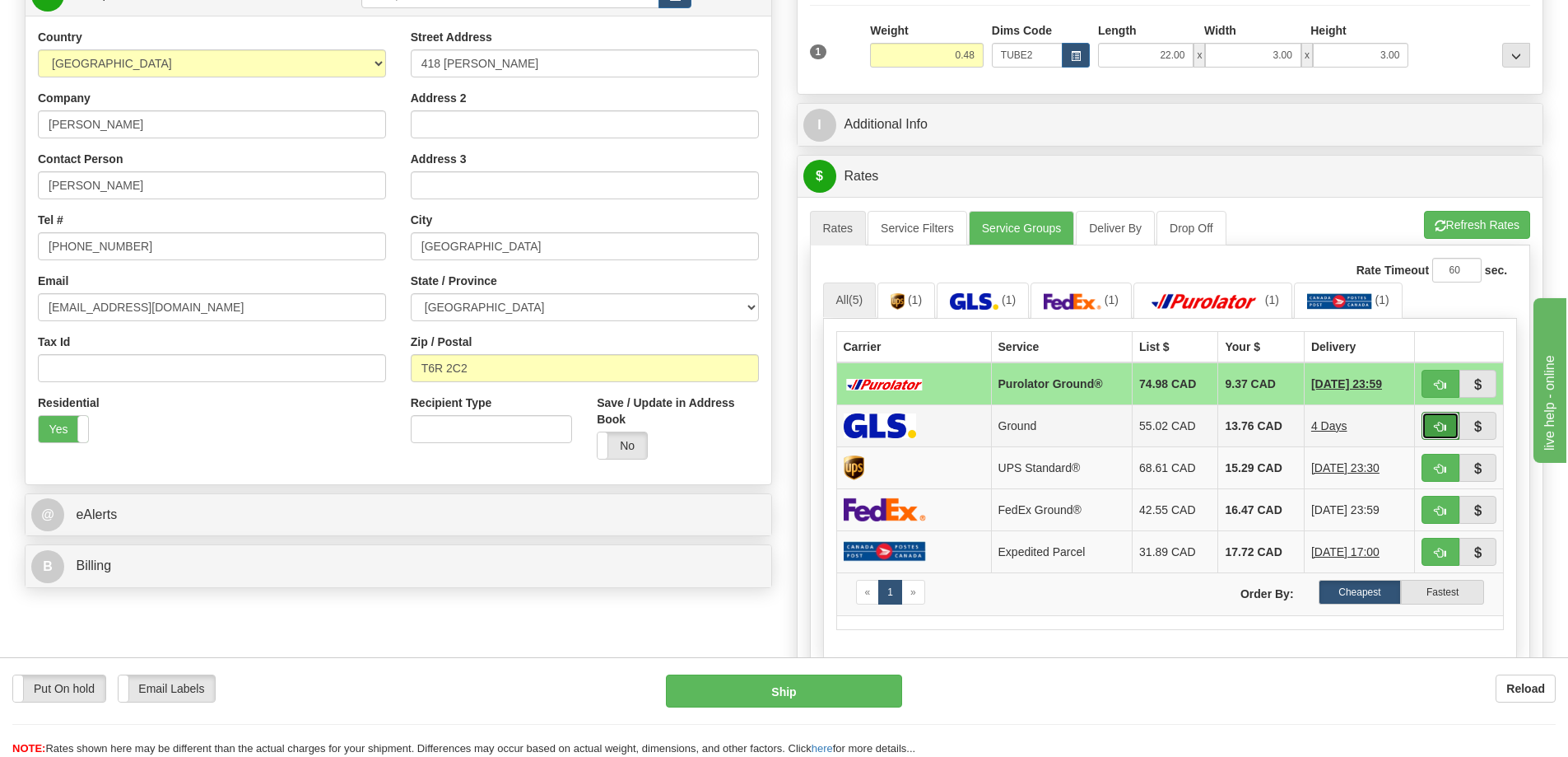
click at [1440, 427] on span "button" at bounding box center [1440, 426] width 11 height 10
type input "1"
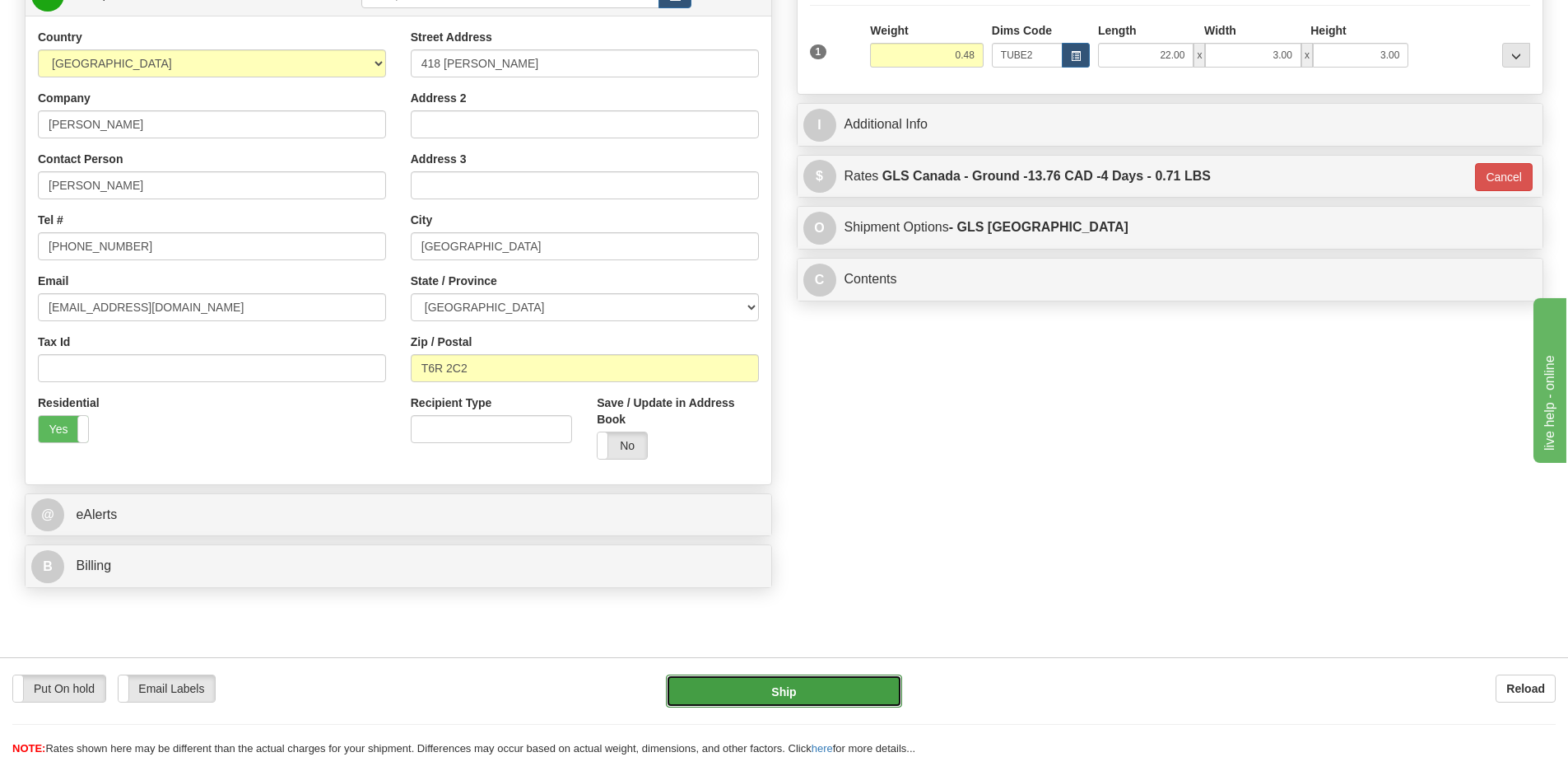
click at [856, 691] on button "Ship" at bounding box center [784, 690] width 236 height 33
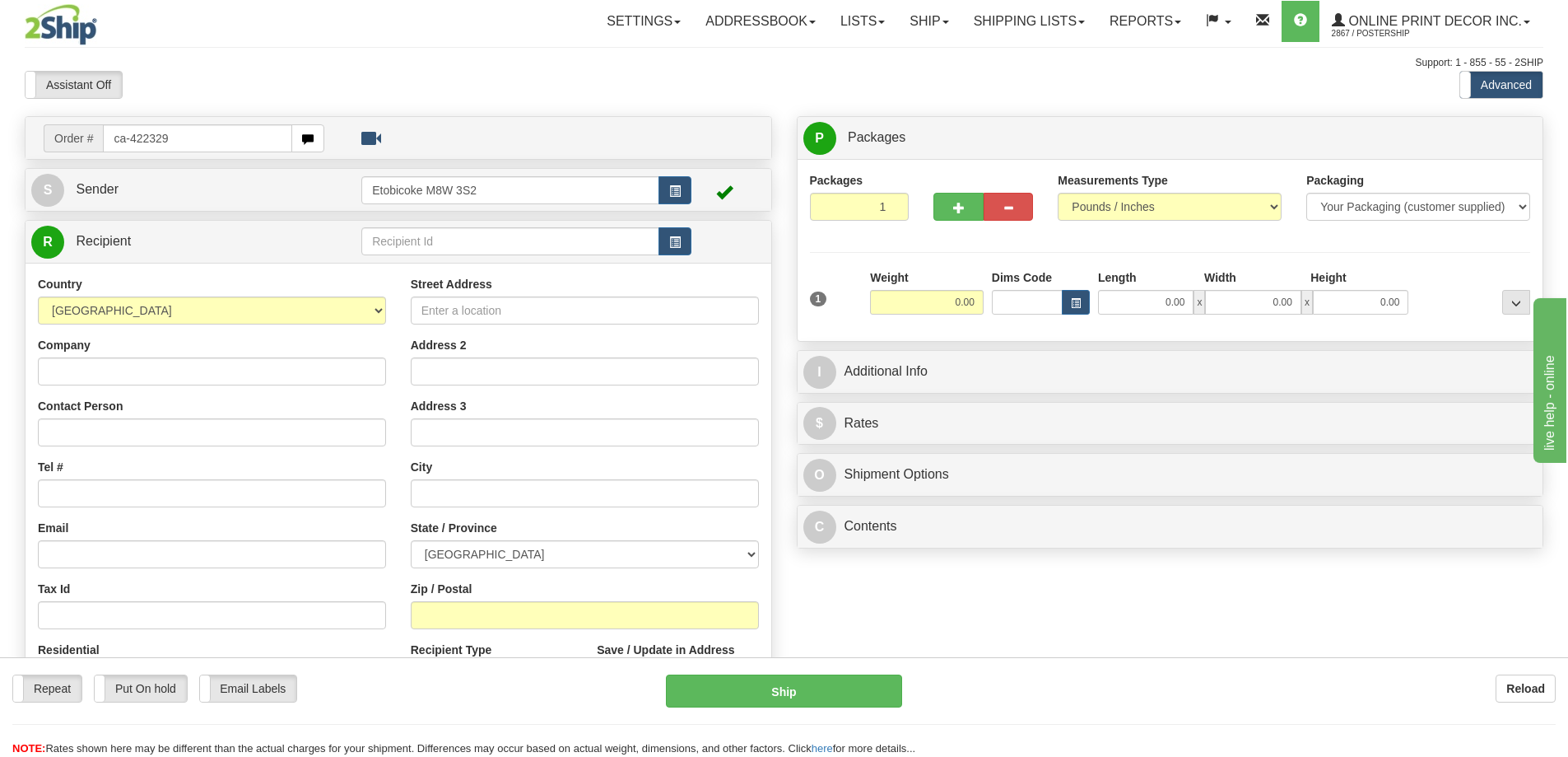
type input "ca-422329"
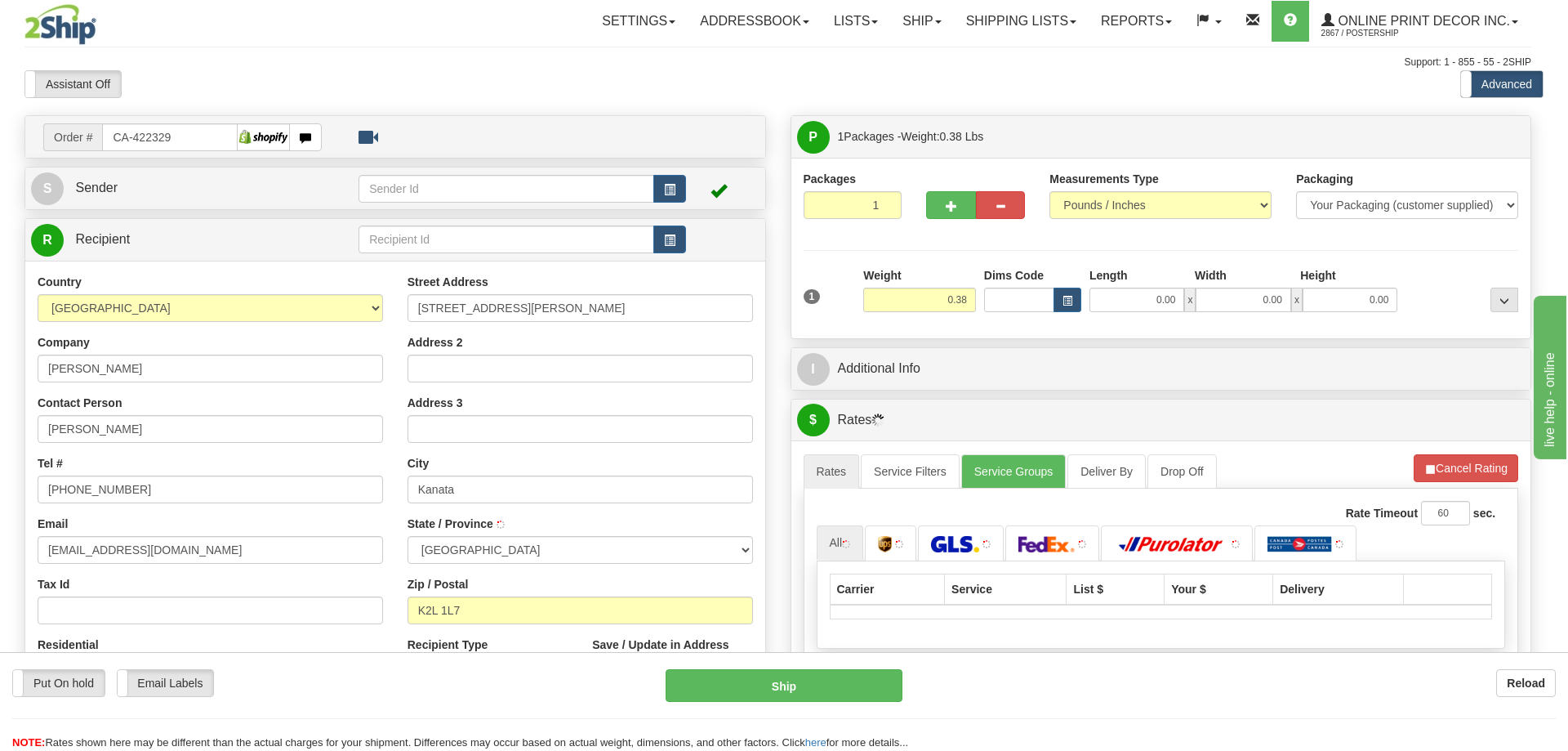
type input "KANATA"
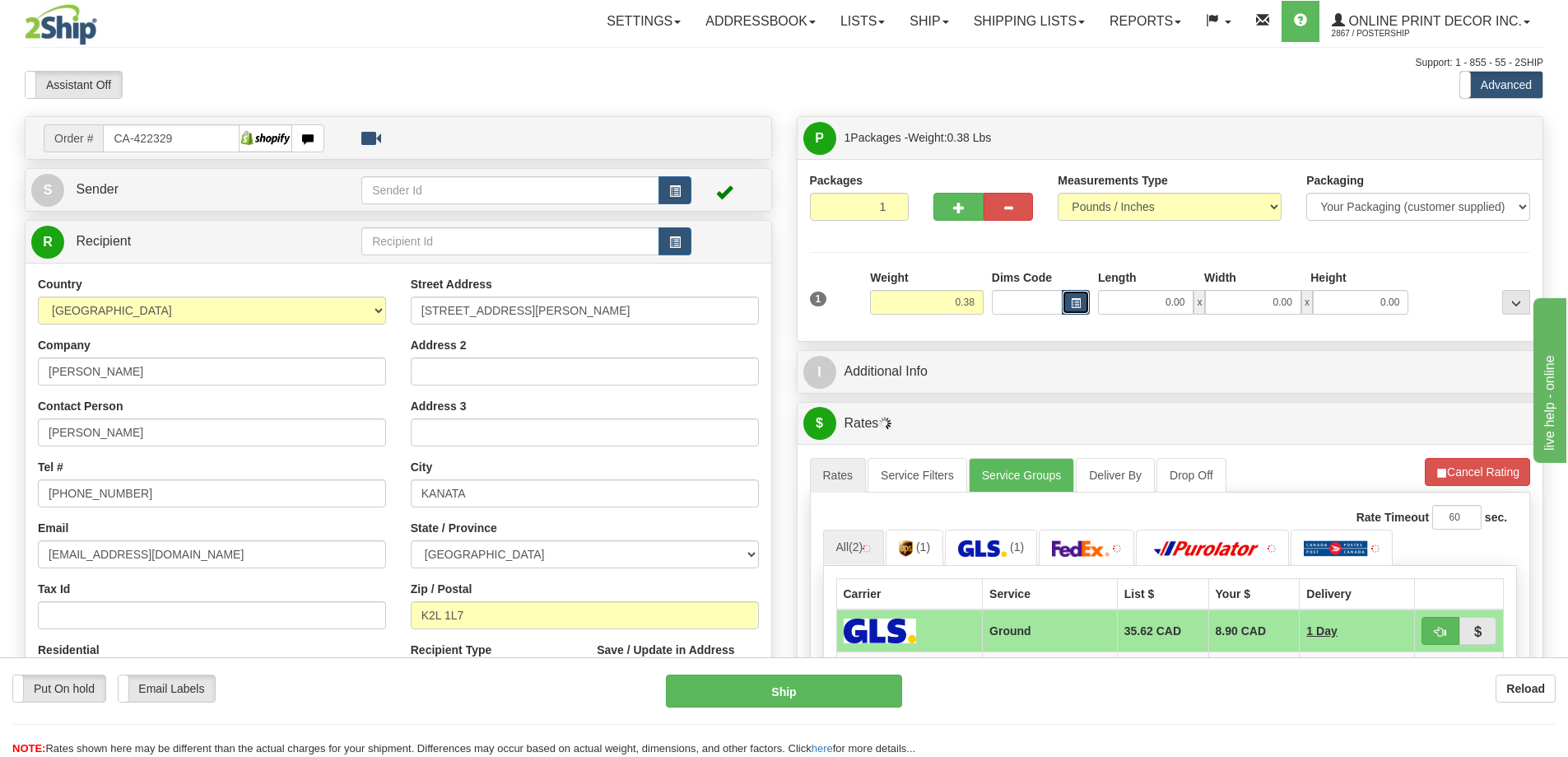
click at [1071, 306] on span "button" at bounding box center [1076, 304] width 10 height 9
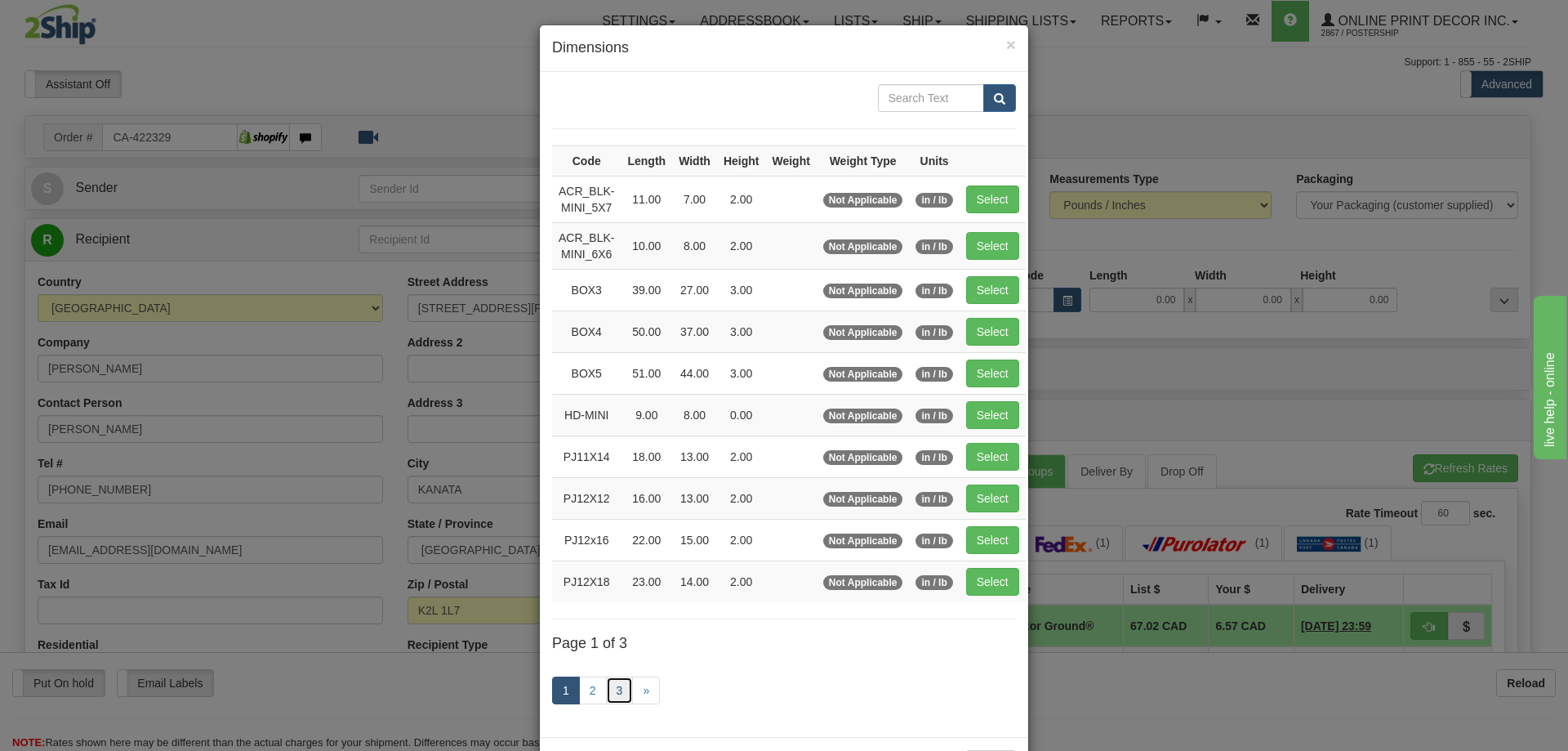
click at [615, 689] on link "3" at bounding box center [620, 690] width 28 height 28
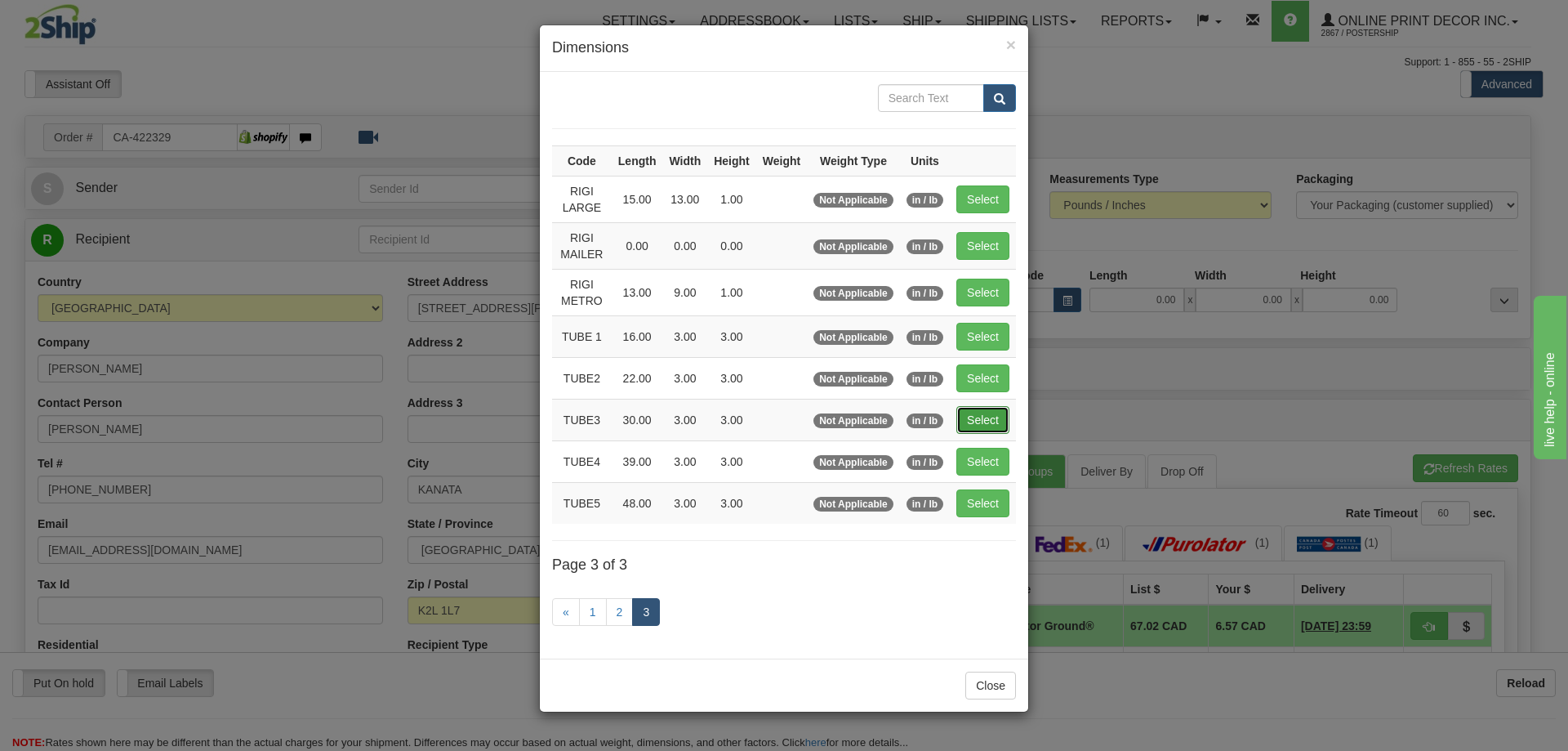
click at [1001, 414] on button "Select" at bounding box center [983, 420] width 53 height 28
type input "TUBE3"
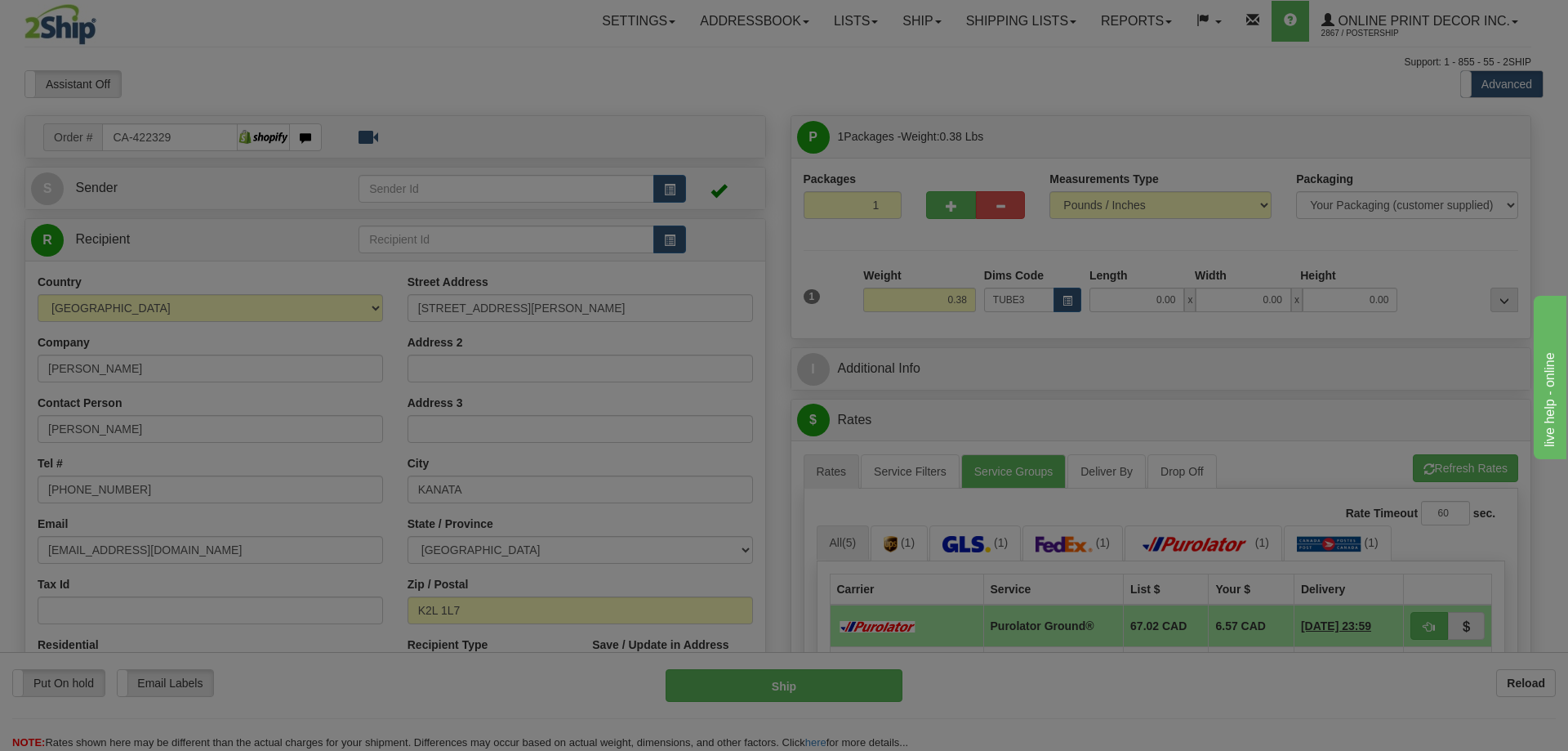
type input "30.00"
type input "3.00"
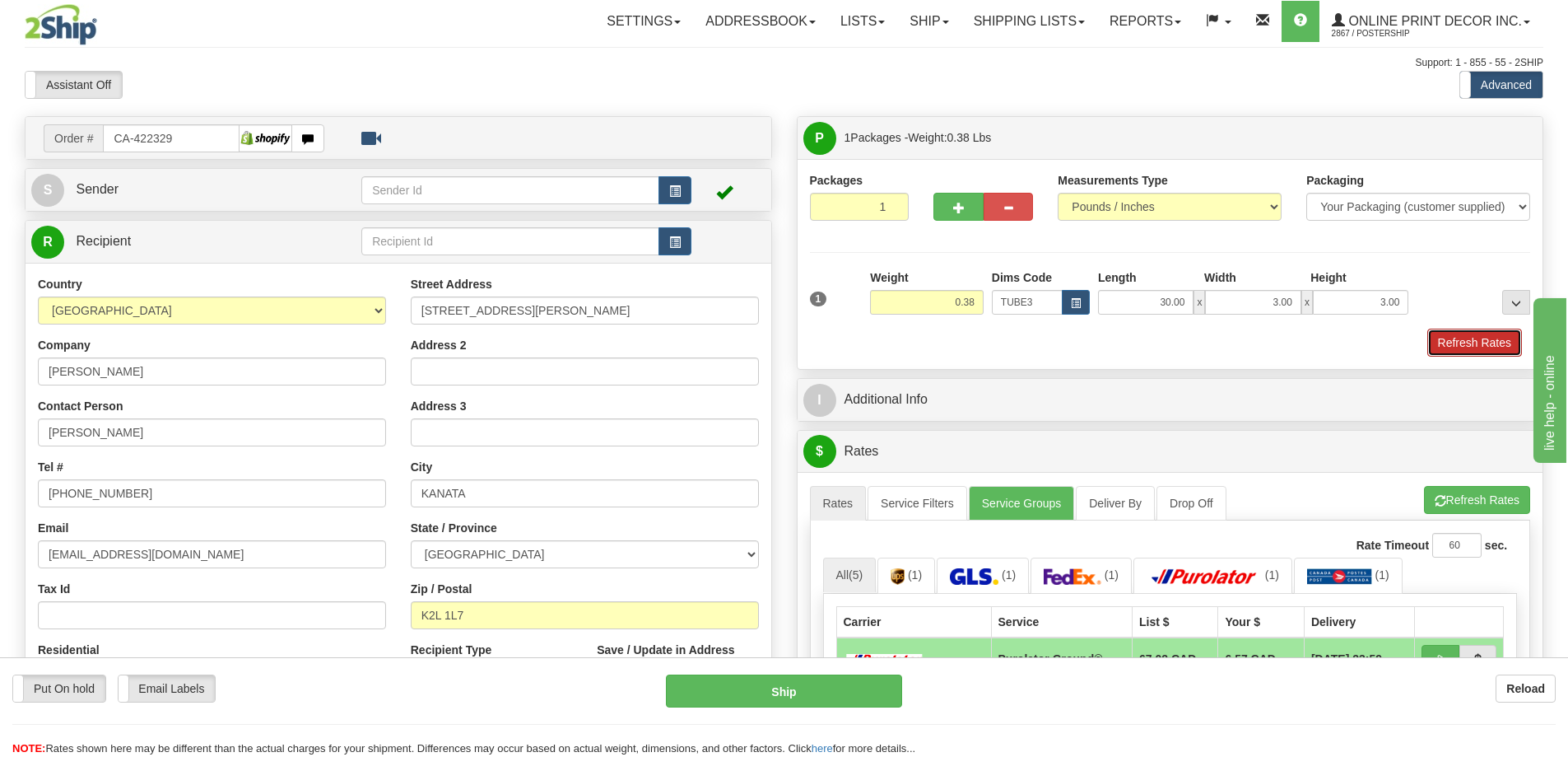
click at [1447, 346] on button "Refresh Rates" at bounding box center [1474, 342] width 94 height 28
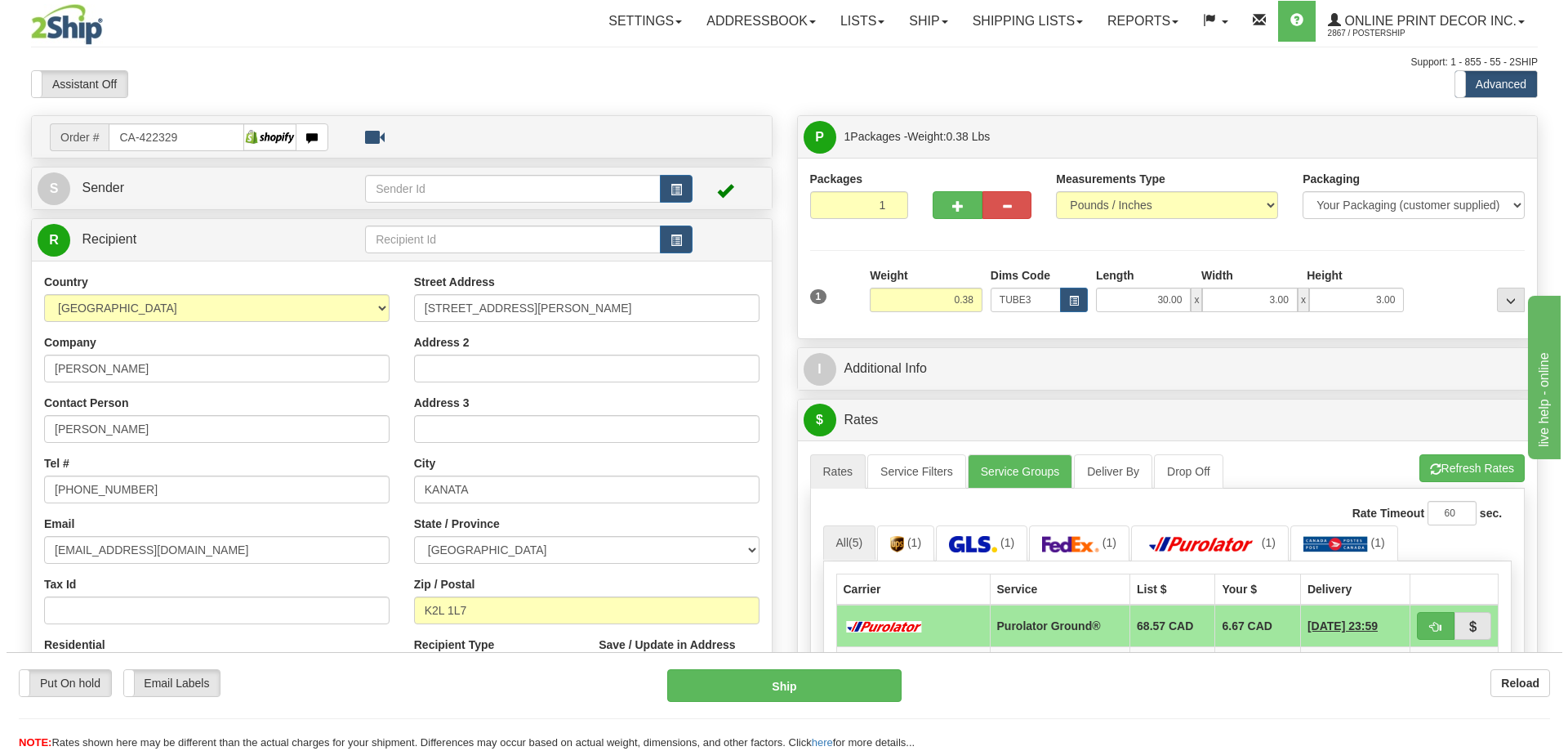
scroll to position [163, 0]
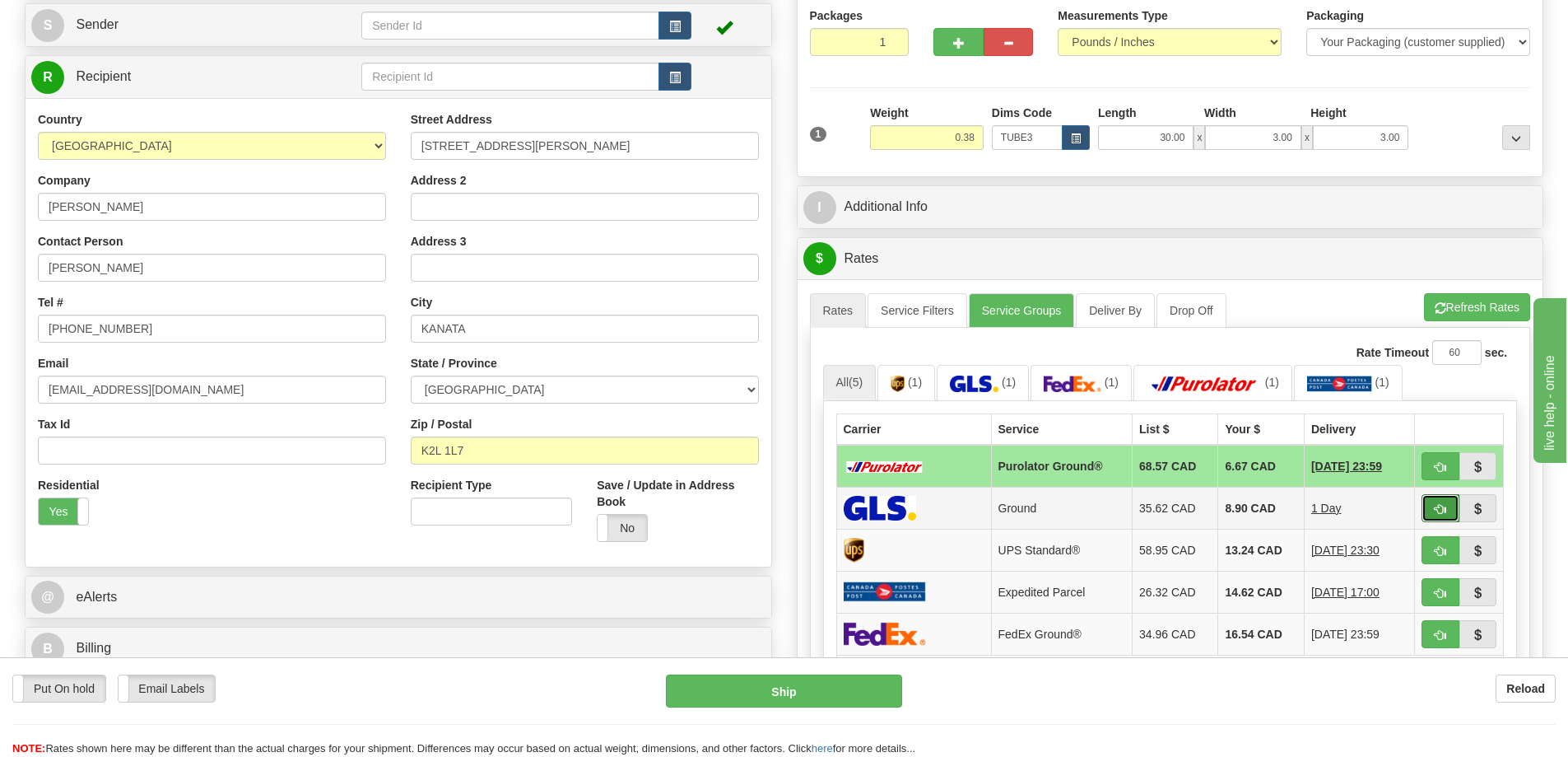
click at [1438, 503] on button "button" at bounding box center [1440, 508] width 38 height 28
type input "1"
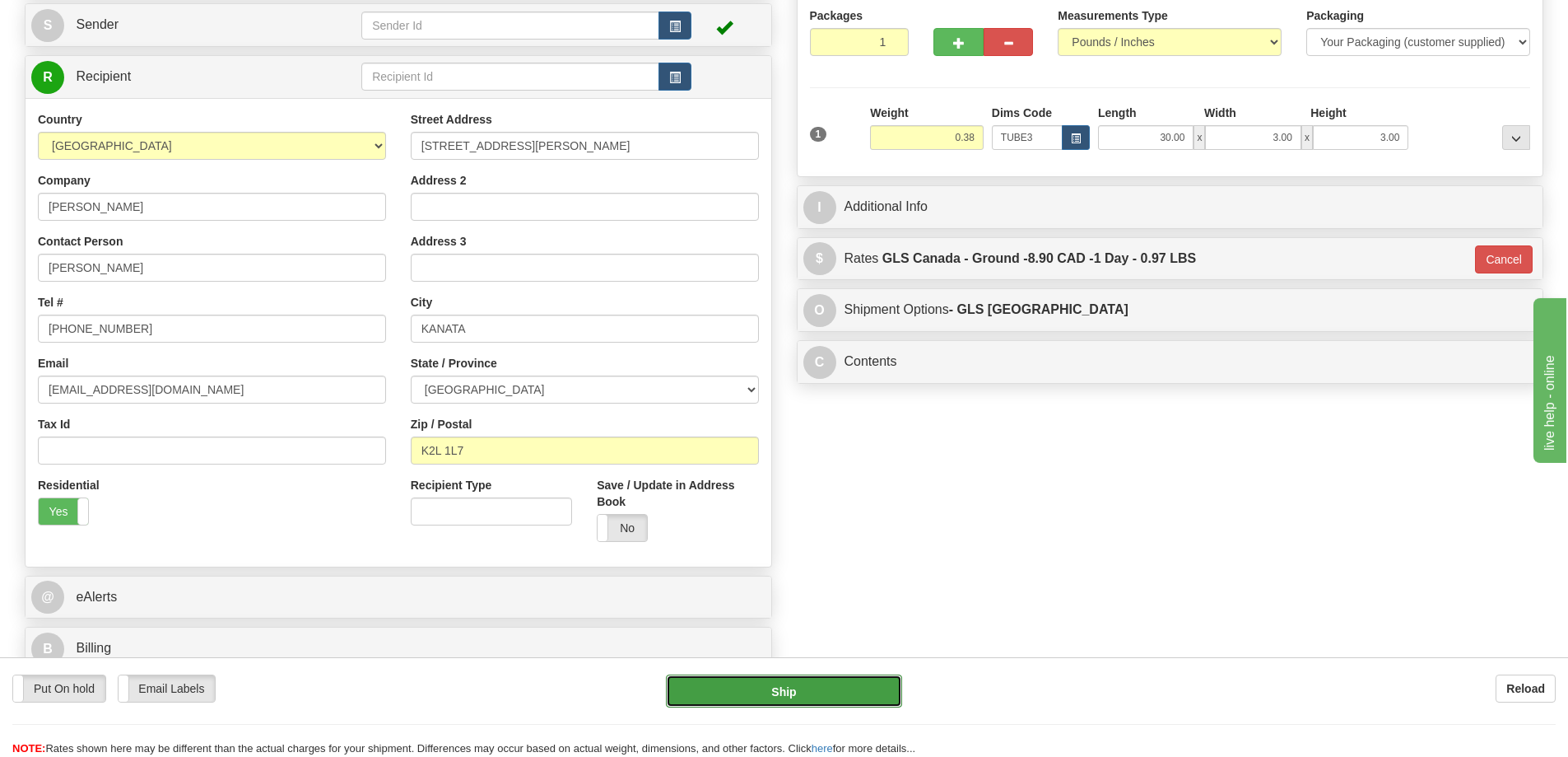
click at [812, 686] on button "Ship" at bounding box center [784, 690] width 236 height 33
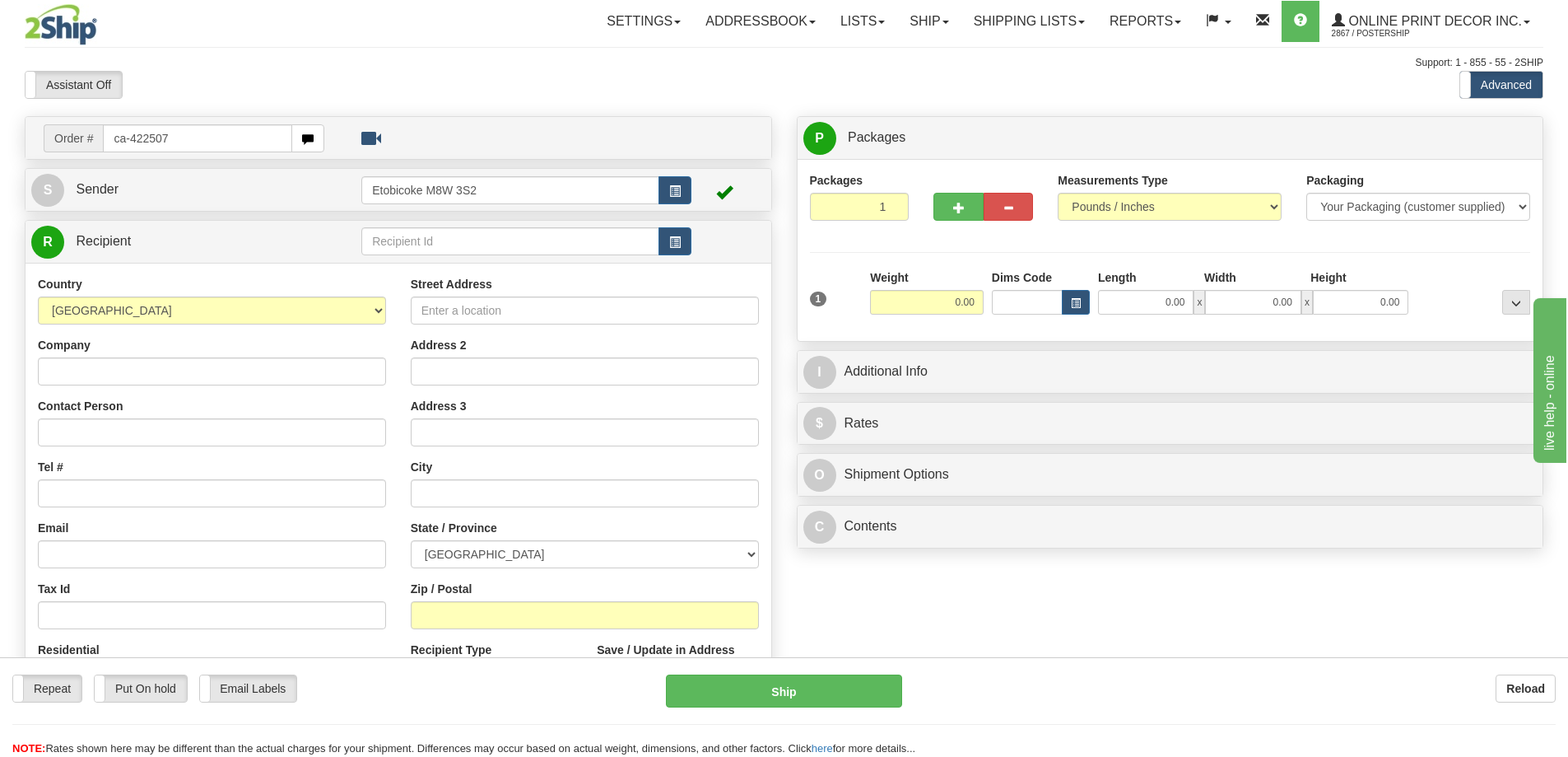
type input "ca-422507"
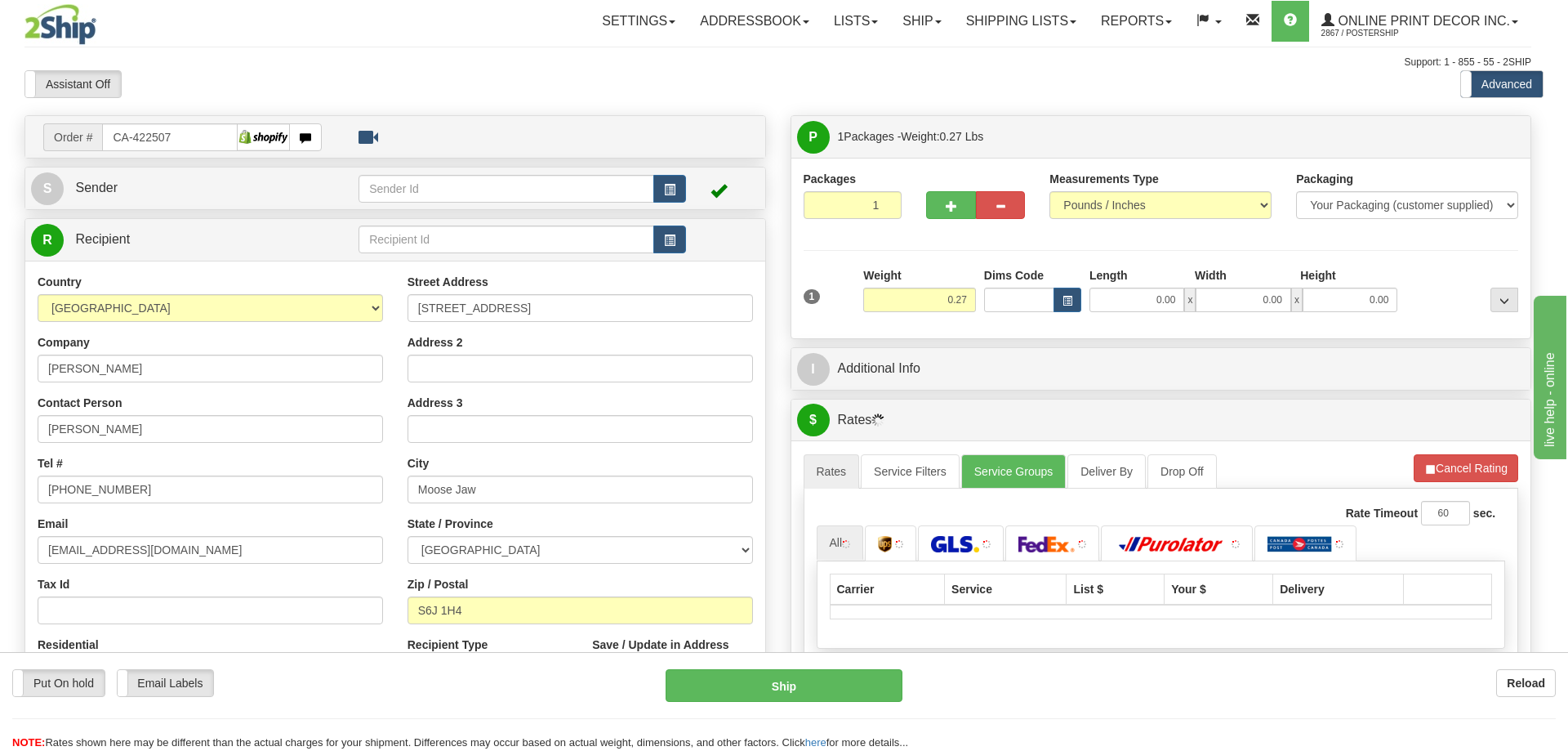
type input "MOOSE JAW"
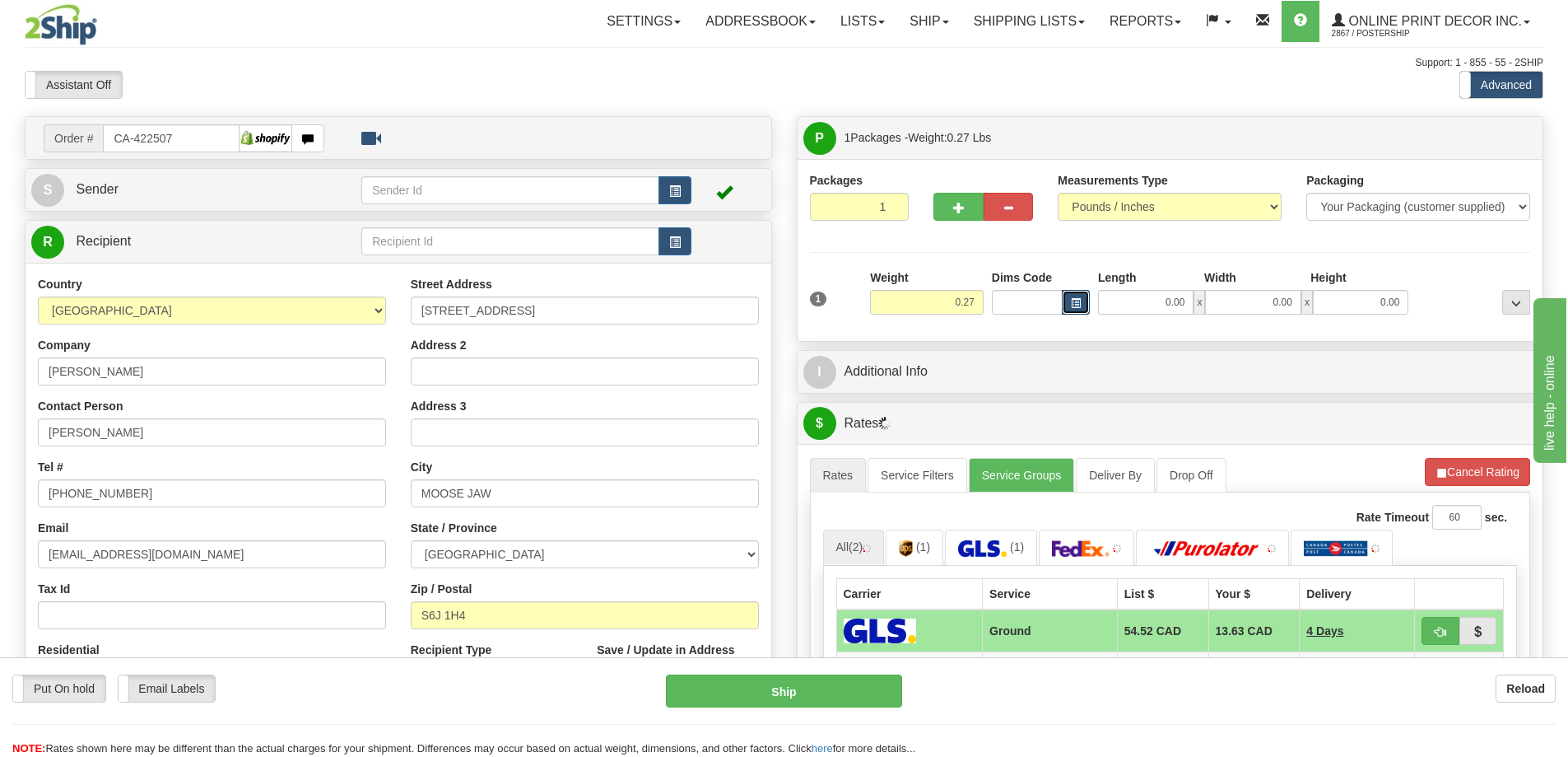
click at [1077, 300] on span "button" at bounding box center [1076, 304] width 10 height 9
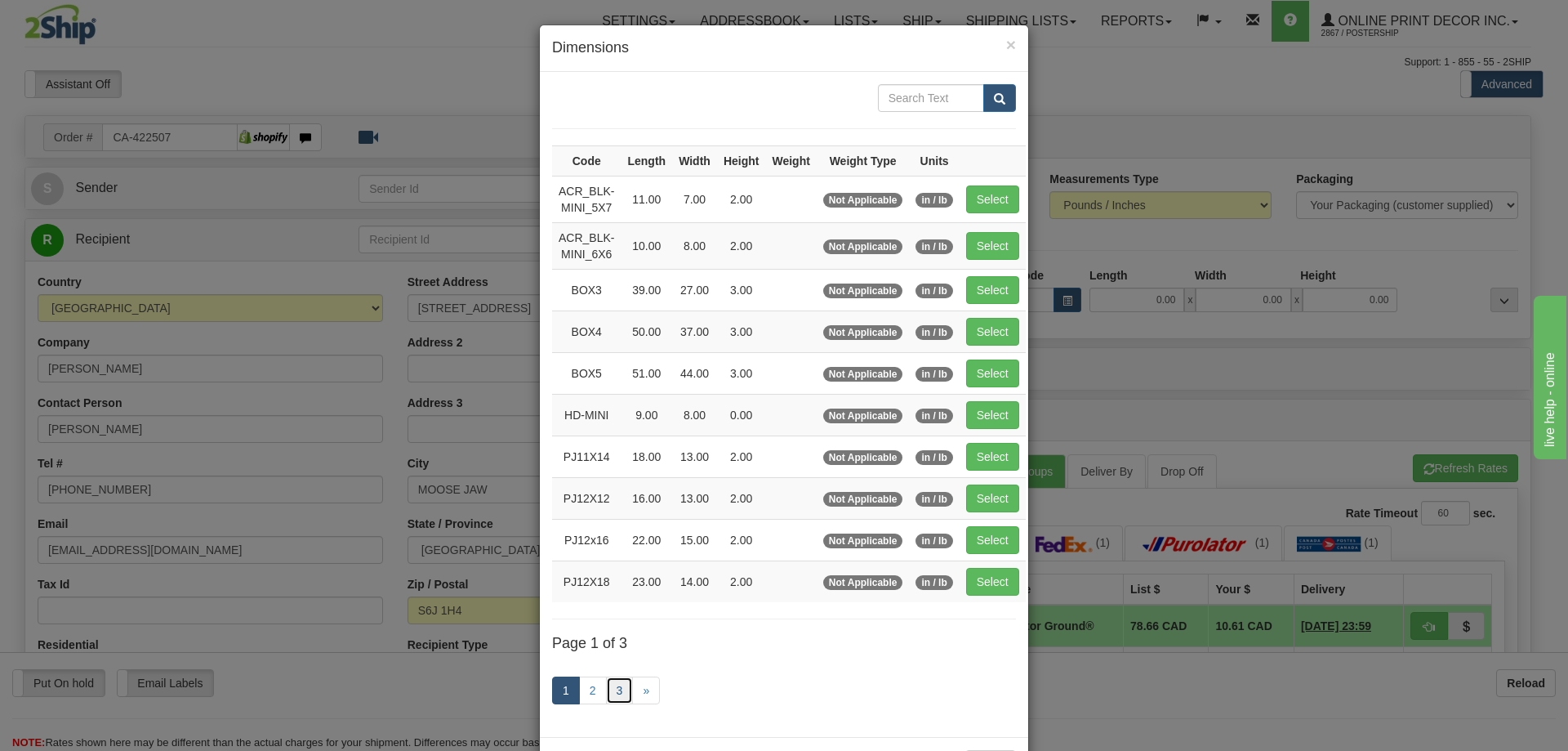
click at [615, 694] on link "3" at bounding box center [620, 690] width 28 height 28
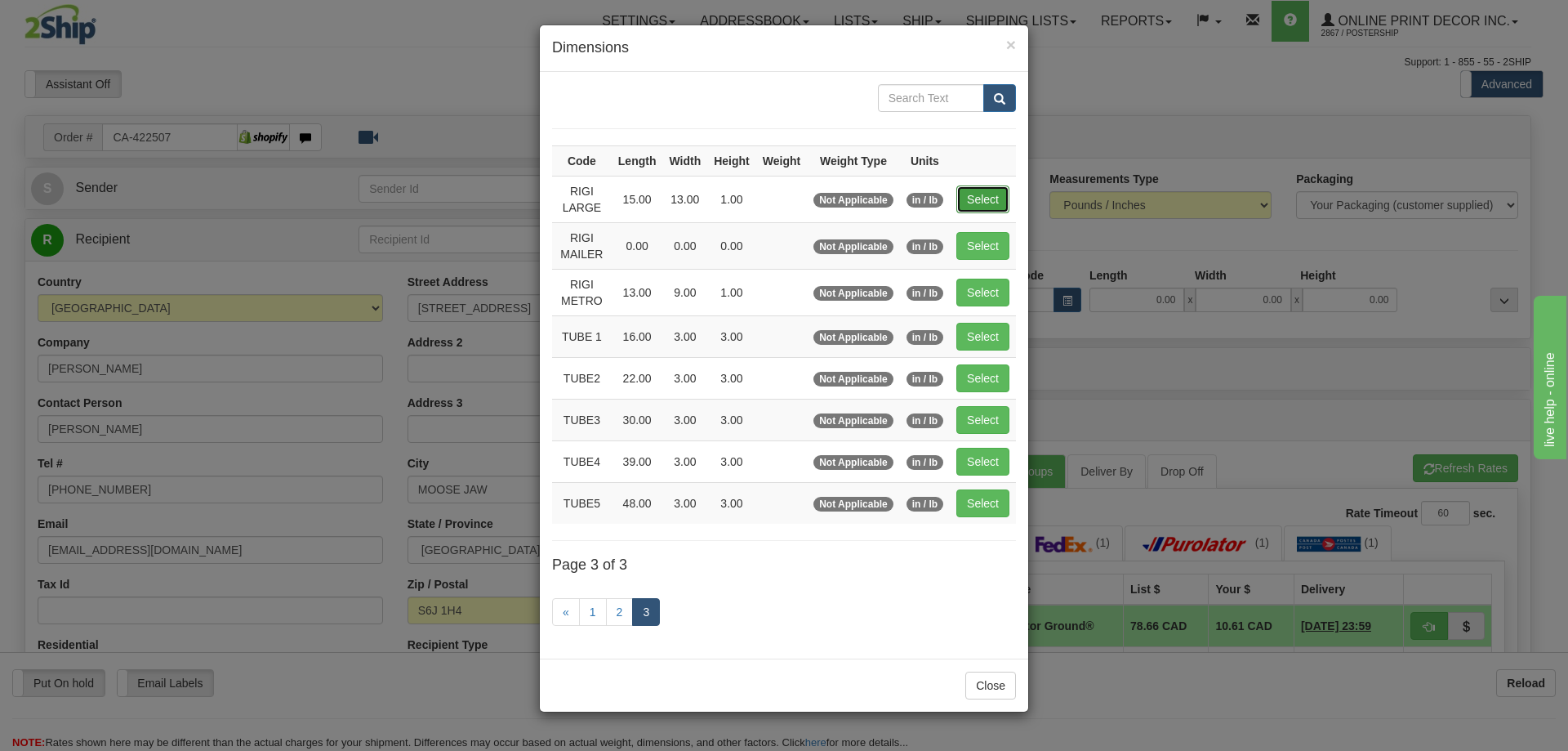
click at [975, 198] on button "Select" at bounding box center [983, 199] width 53 height 28
type input "RIGI LARGE"
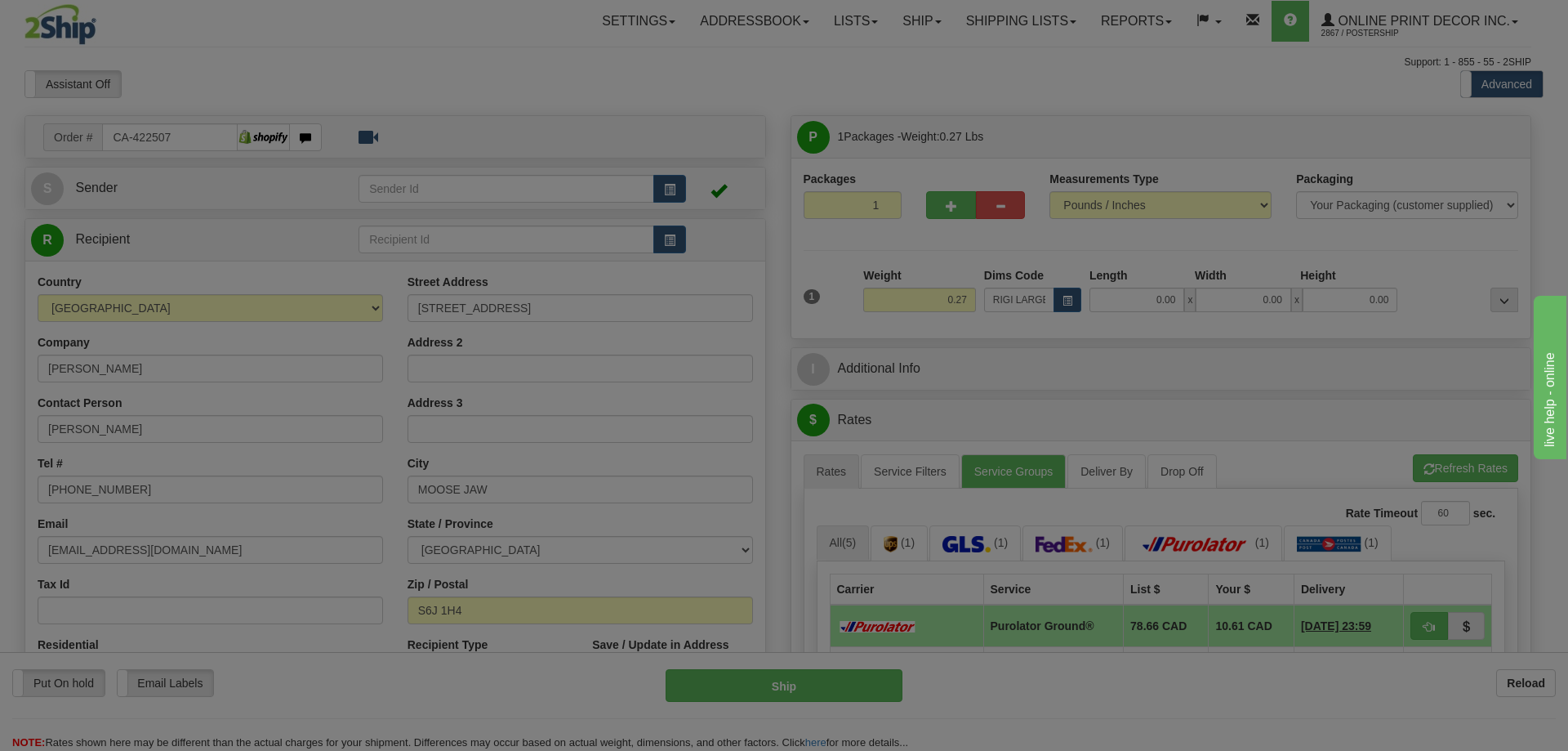
type input "15.00"
type input "13.00"
type input "1.00"
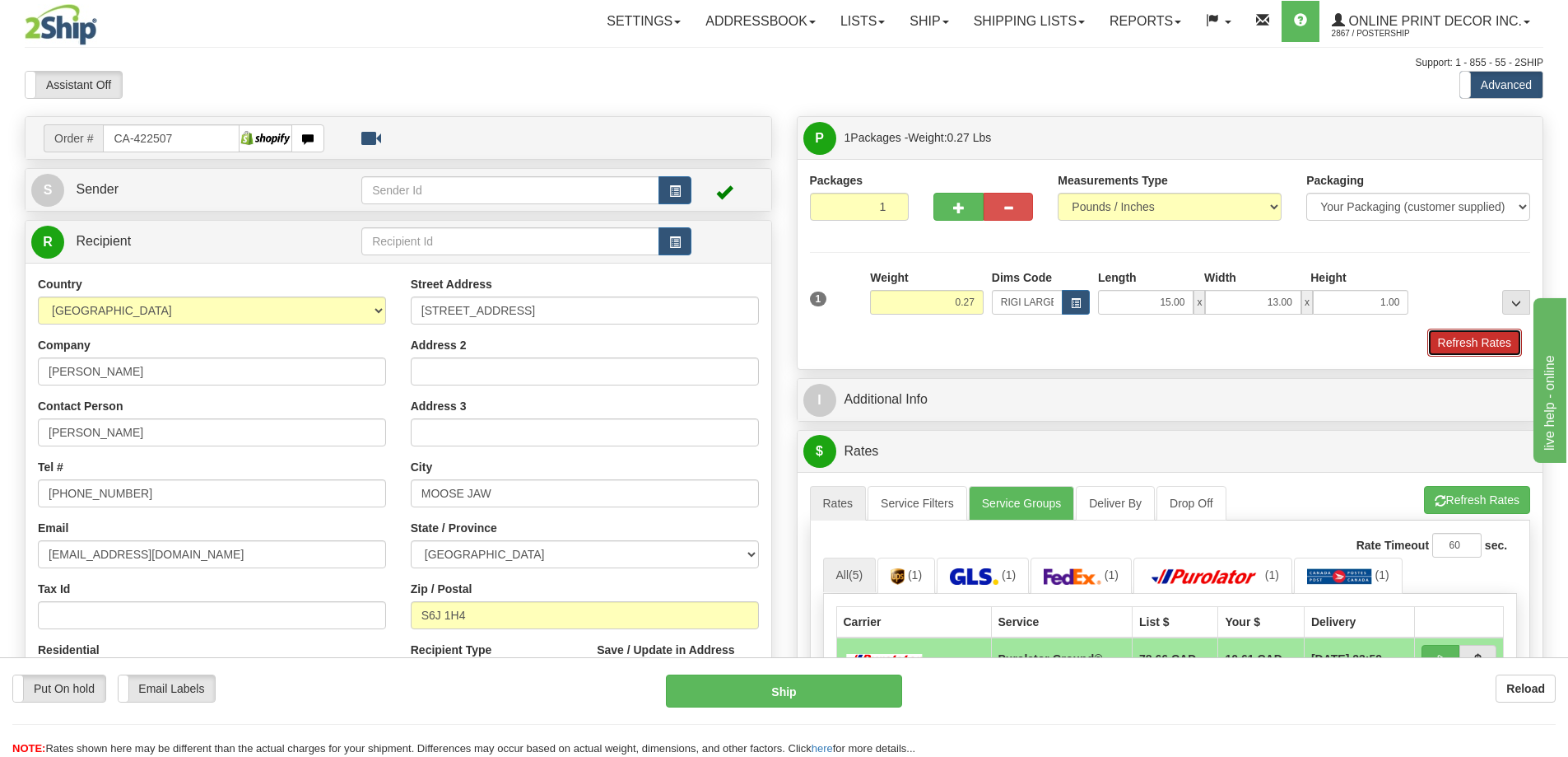
drag, startPoint x: 1468, startPoint y: 337, endPoint x: 1456, endPoint y: 339, distance: 12.2
click at [1462, 338] on button "Refresh Rates" at bounding box center [1474, 342] width 94 height 28
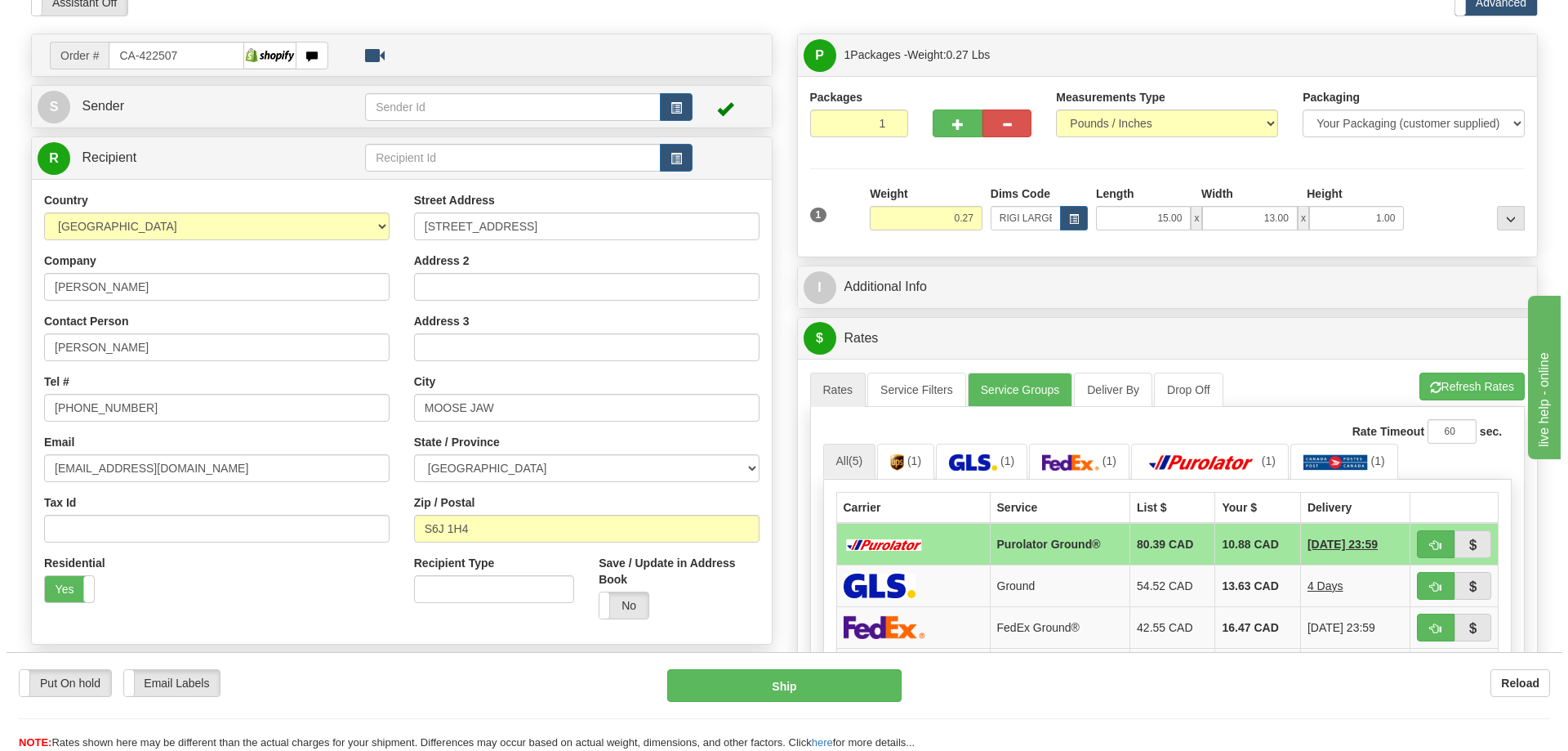
scroll to position [245, 0]
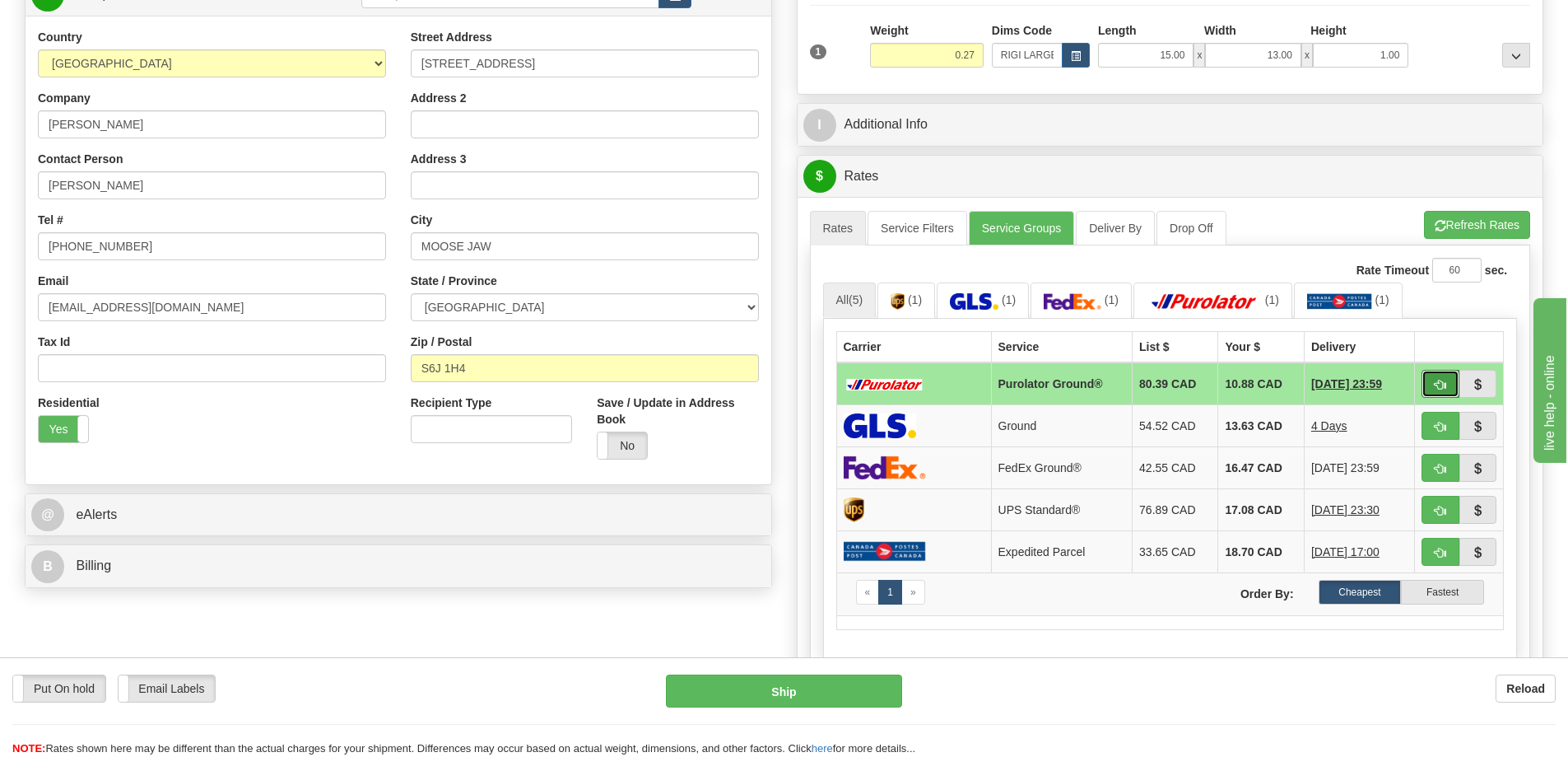
click at [1437, 385] on span "button" at bounding box center [1440, 384] width 11 height 10
type input "260"
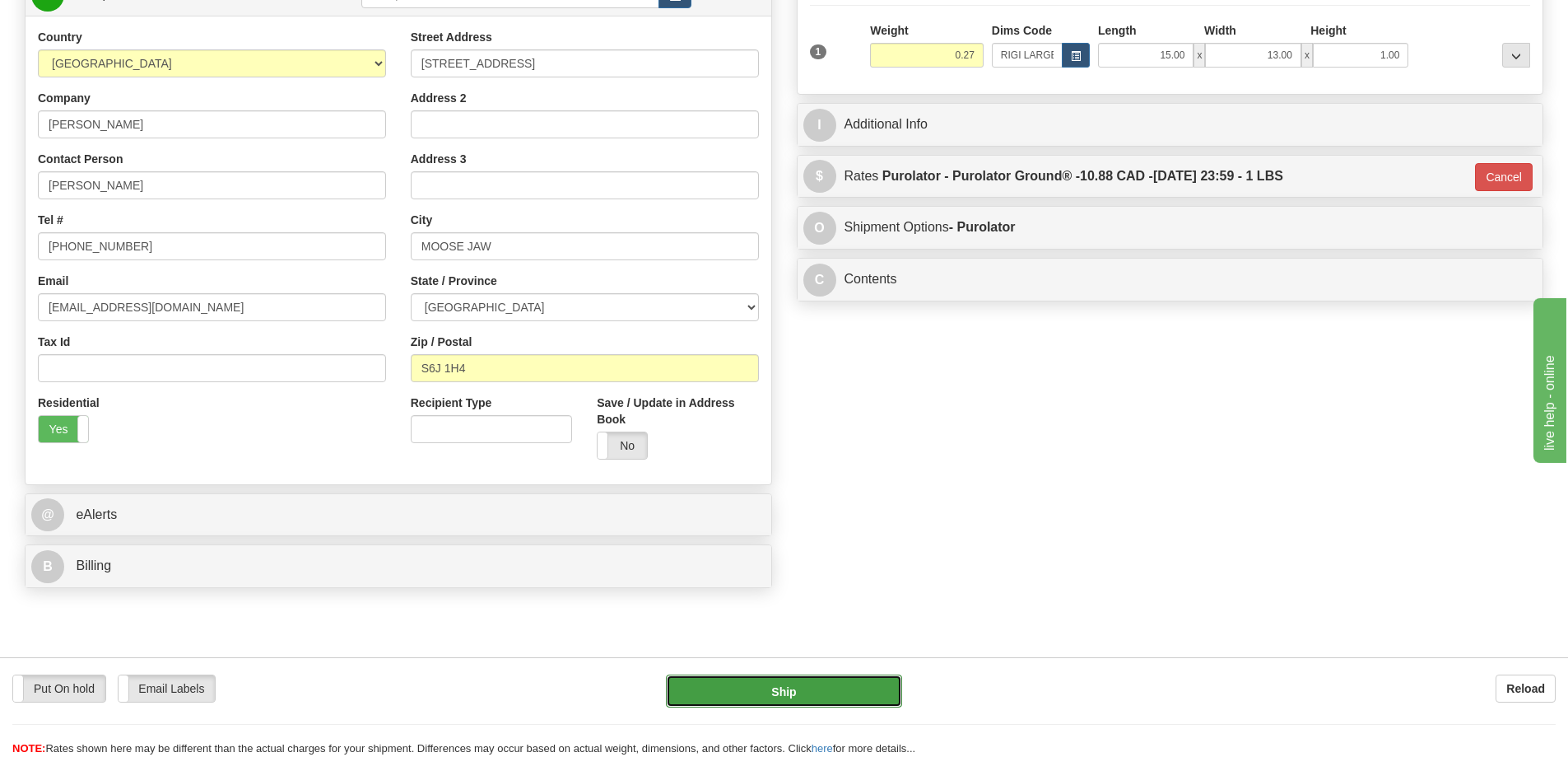
click at [858, 702] on button "Ship" at bounding box center [784, 690] width 236 height 33
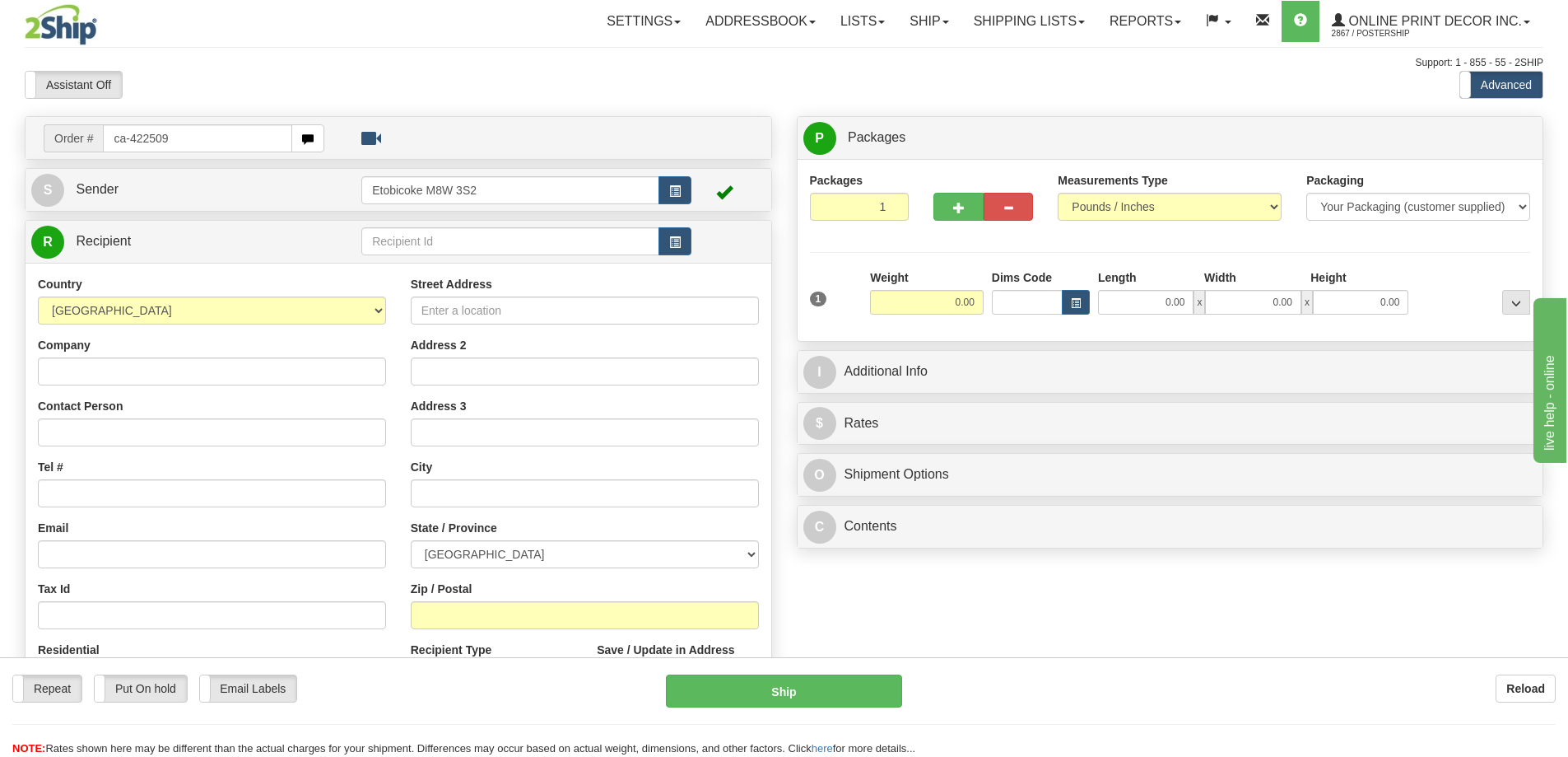
type input "ca-422509"
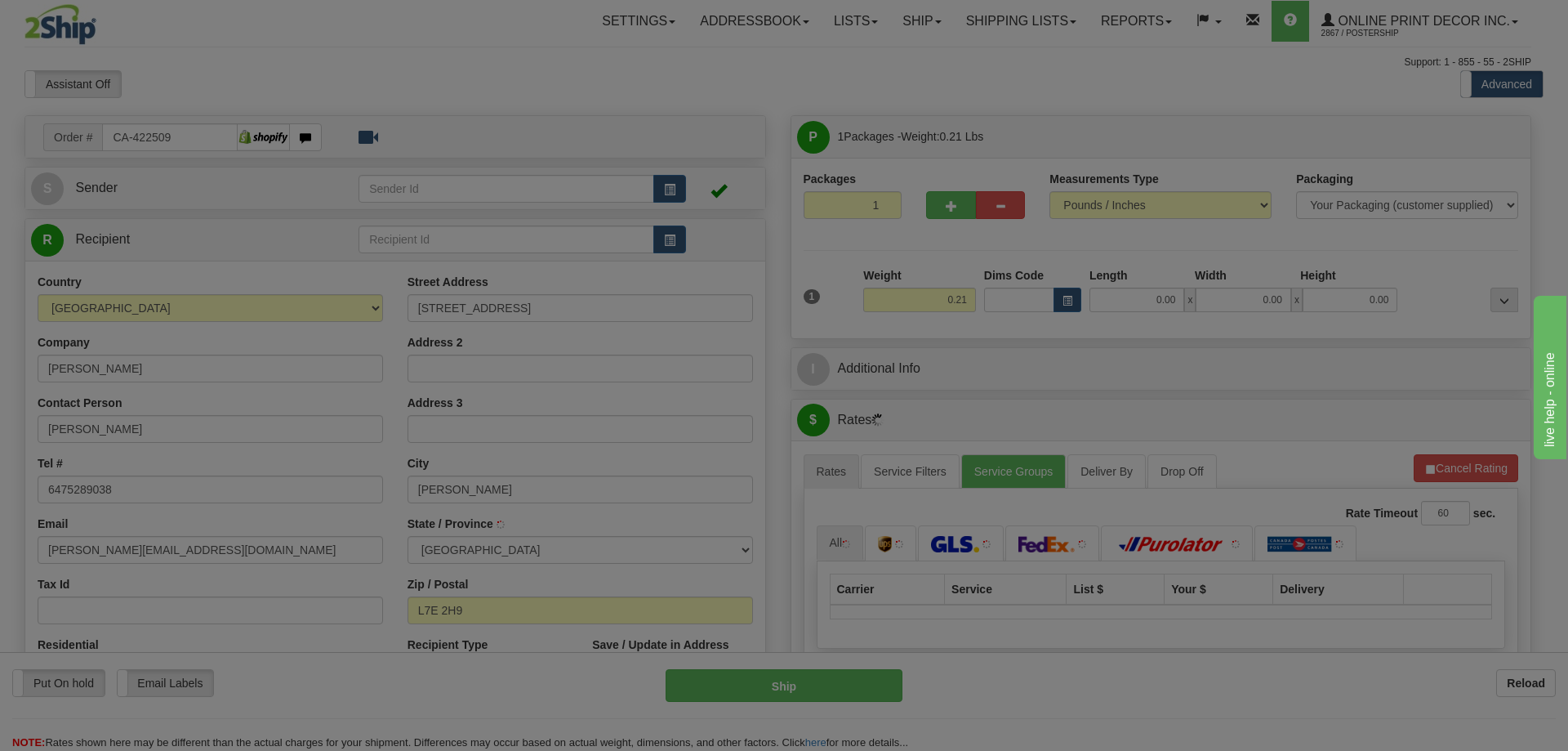
type input "[PERSON_NAME]"
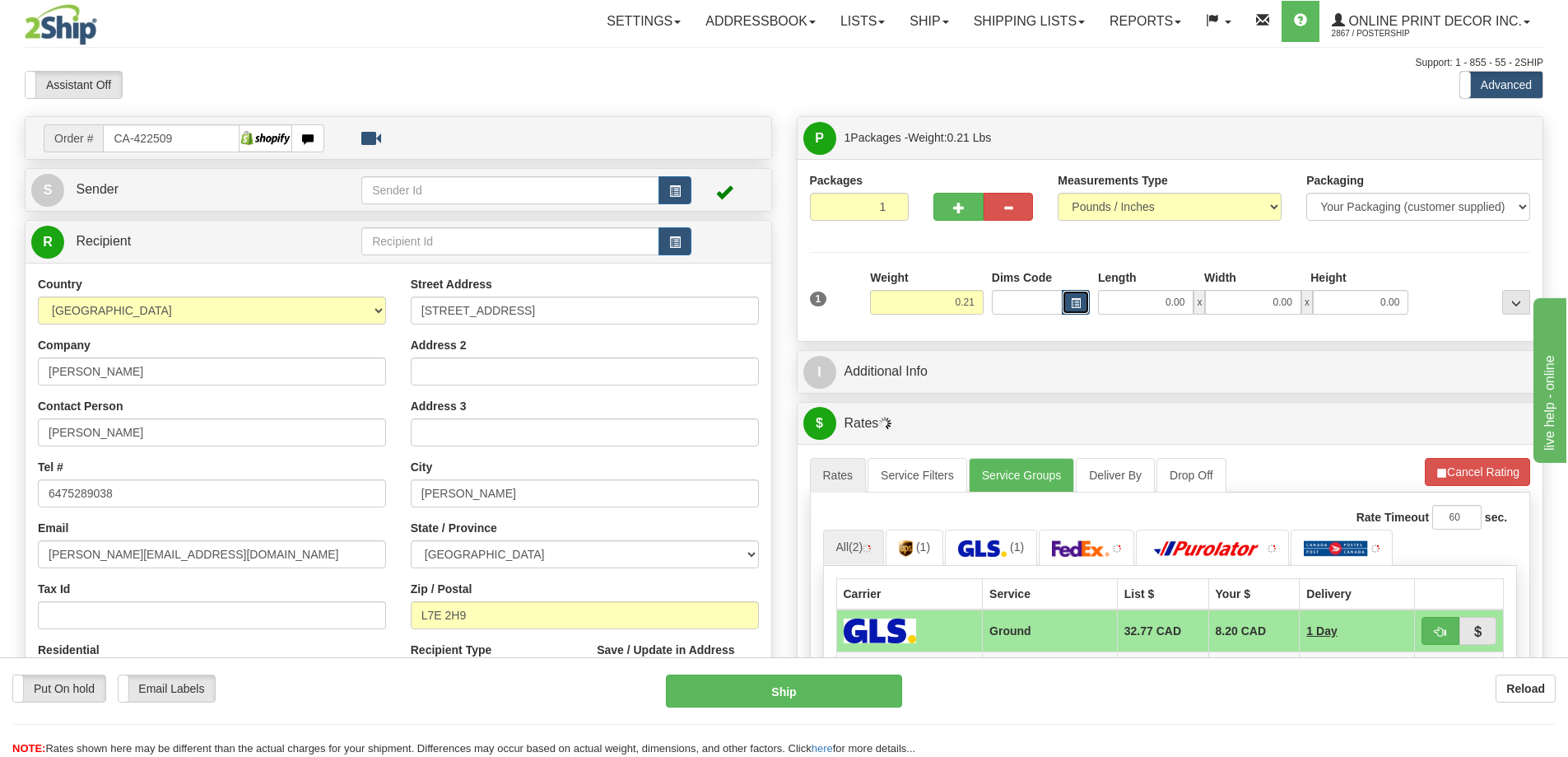
click at [1068, 304] on button "button" at bounding box center [1076, 302] width 28 height 24
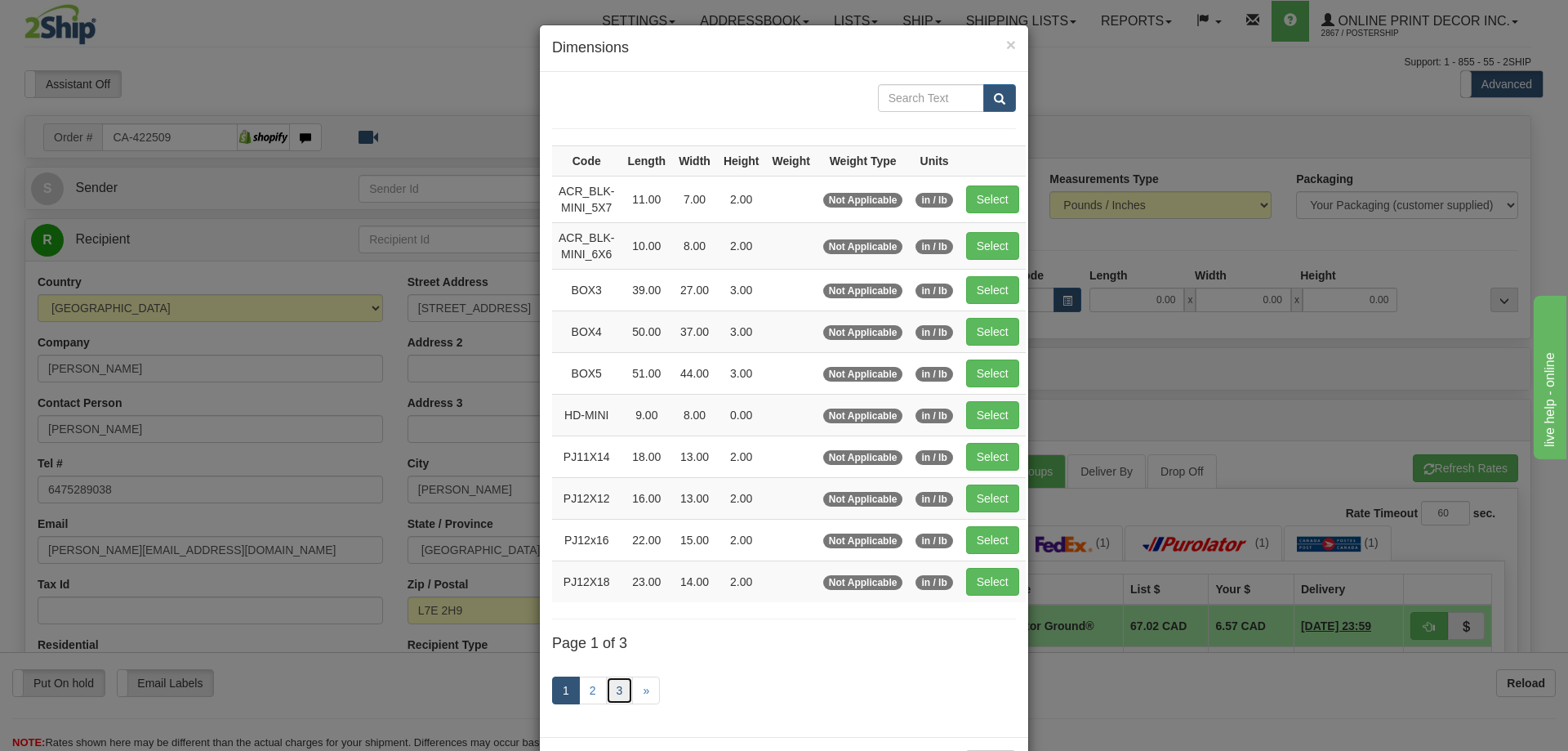
click at [616, 688] on link "3" at bounding box center [620, 690] width 28 height 28
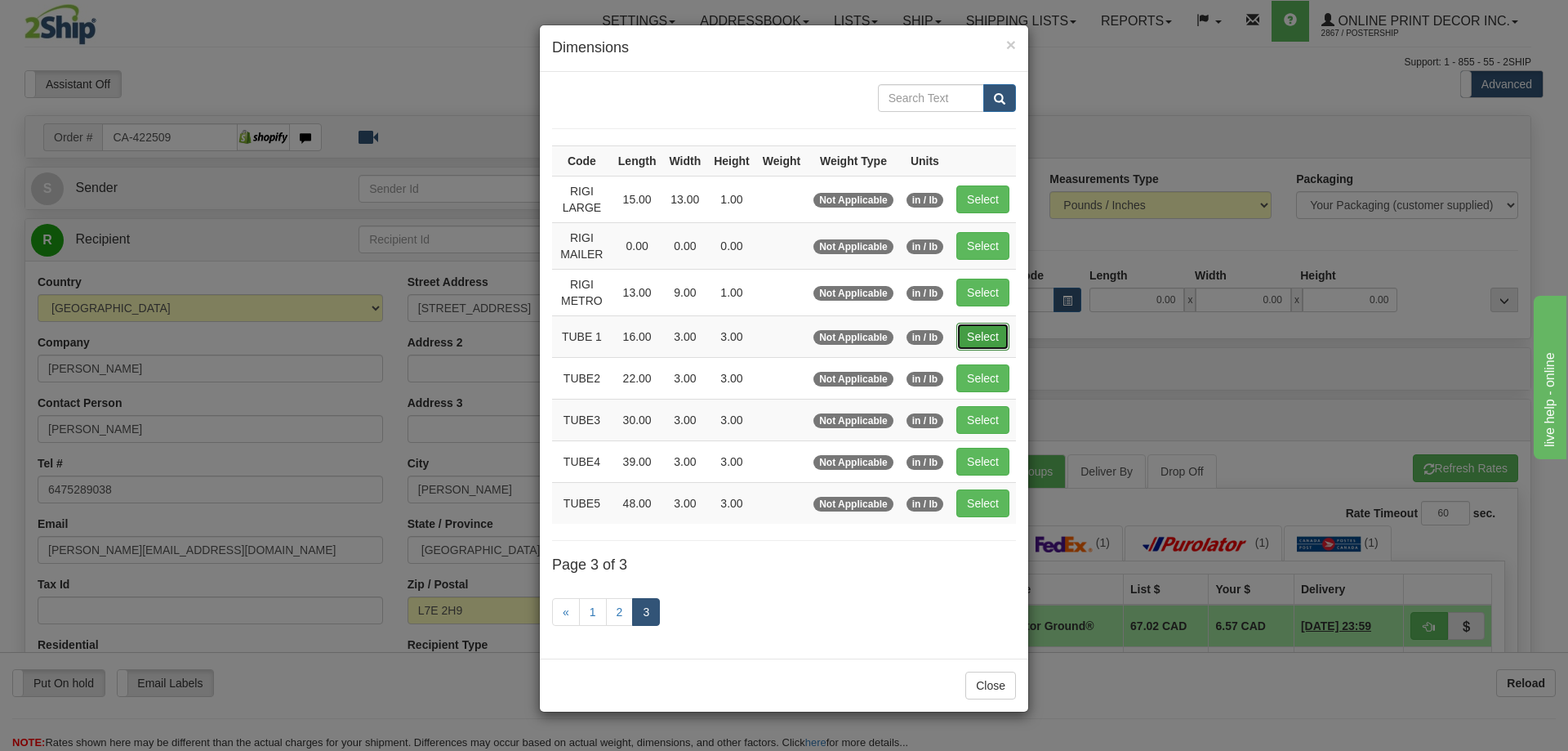
click at [981, 339] on button "Select" at bounding box center [983, 337] width 53 height 28
type input "TUBE 1"
type input "16.00"
type input "3.00"
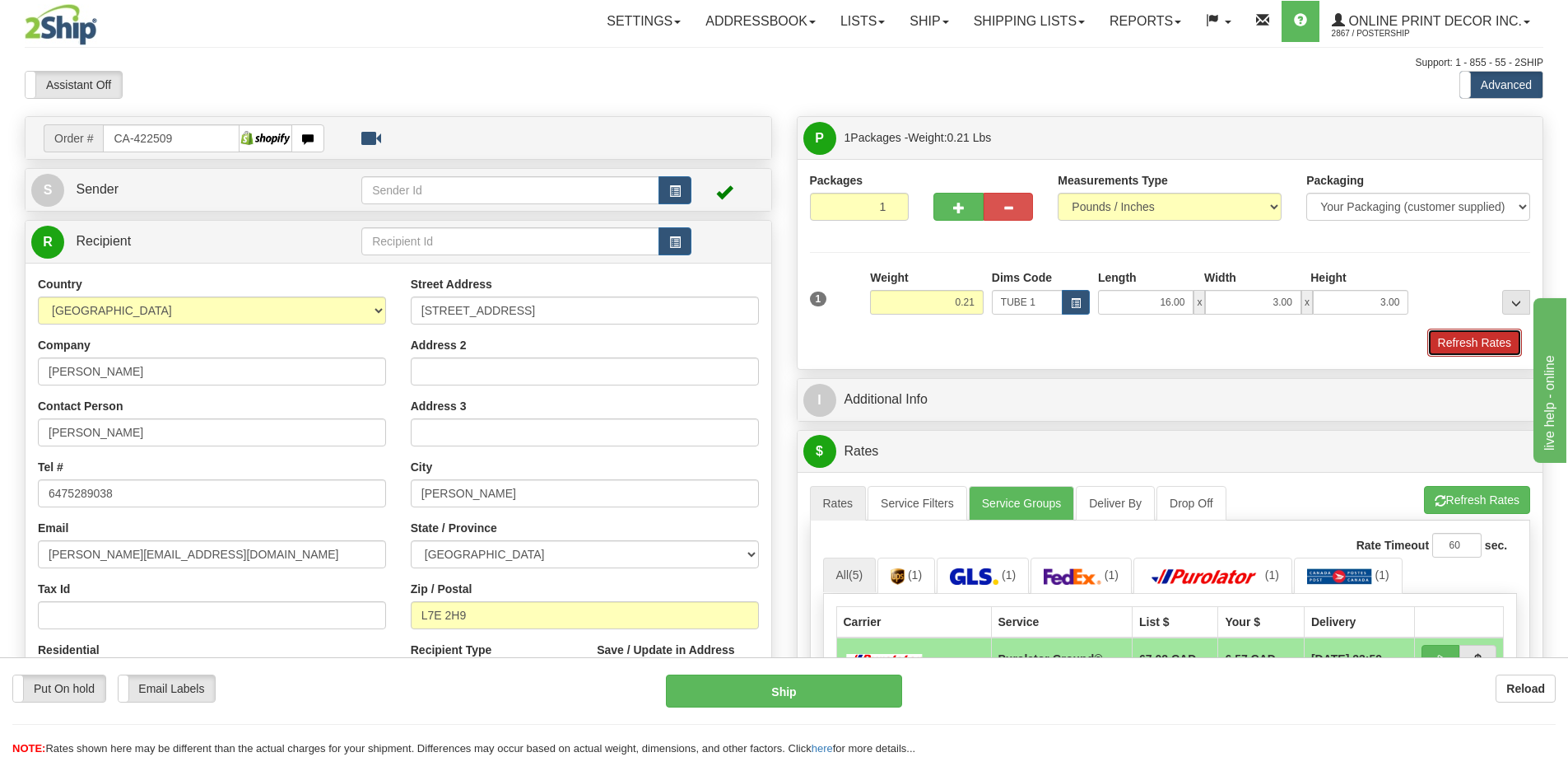
click at [1464, 343] on button "Refresh Rates" at bounding box center [1474, 342] width 94 height 28
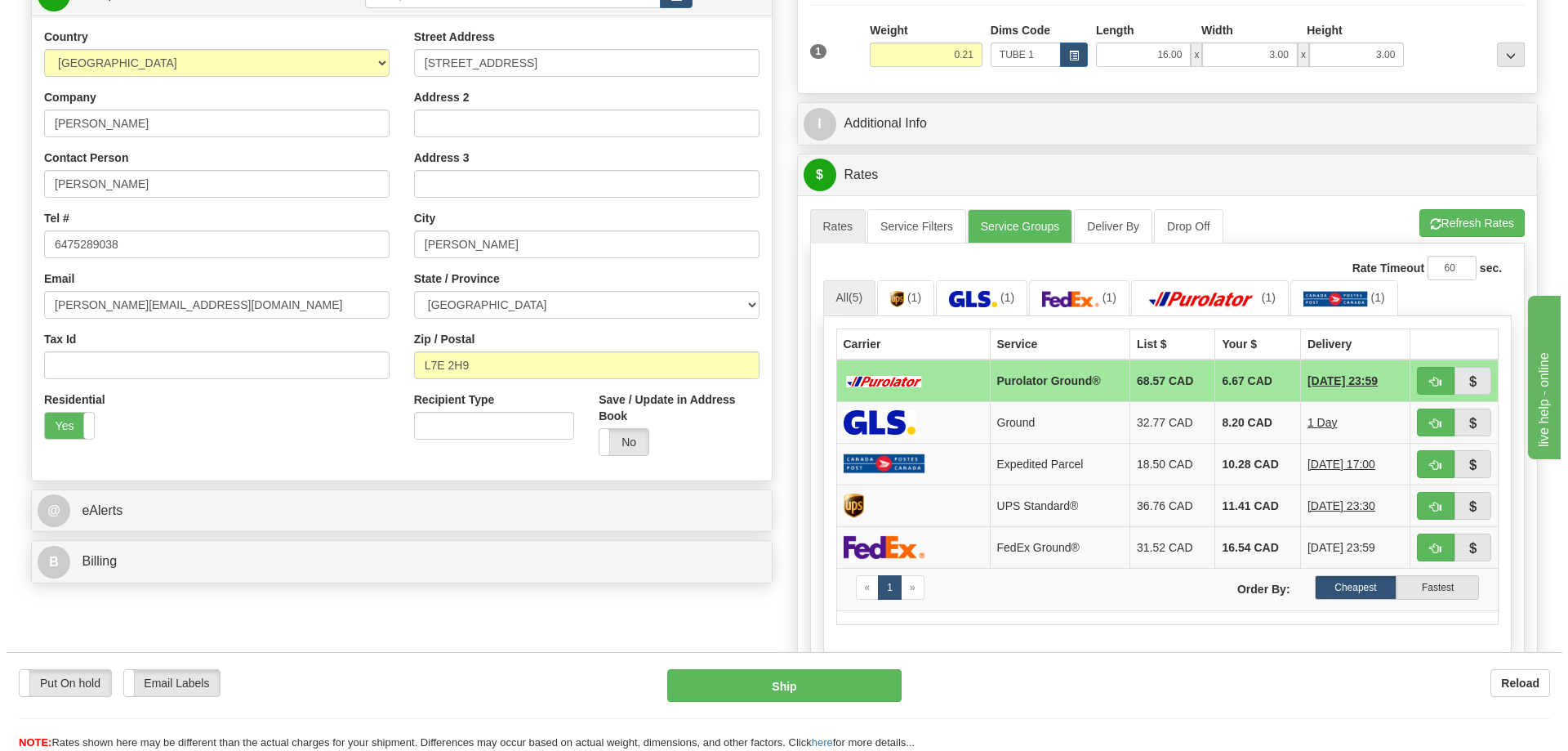
scroll to position [326, 0]
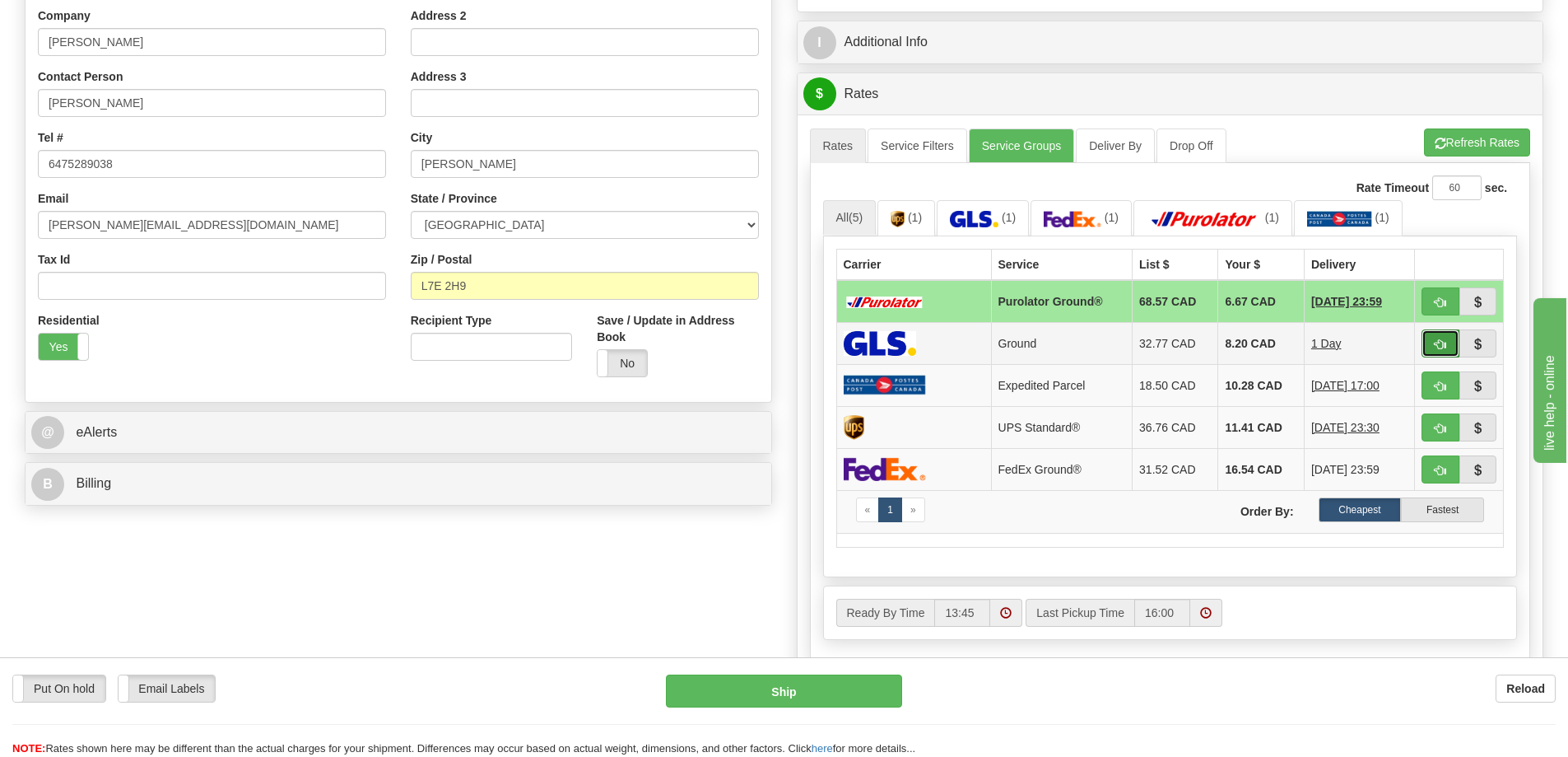
click at [1441, 342] on span "button" at bounding box center [1440, 344] width 11 height 10
type input "1"
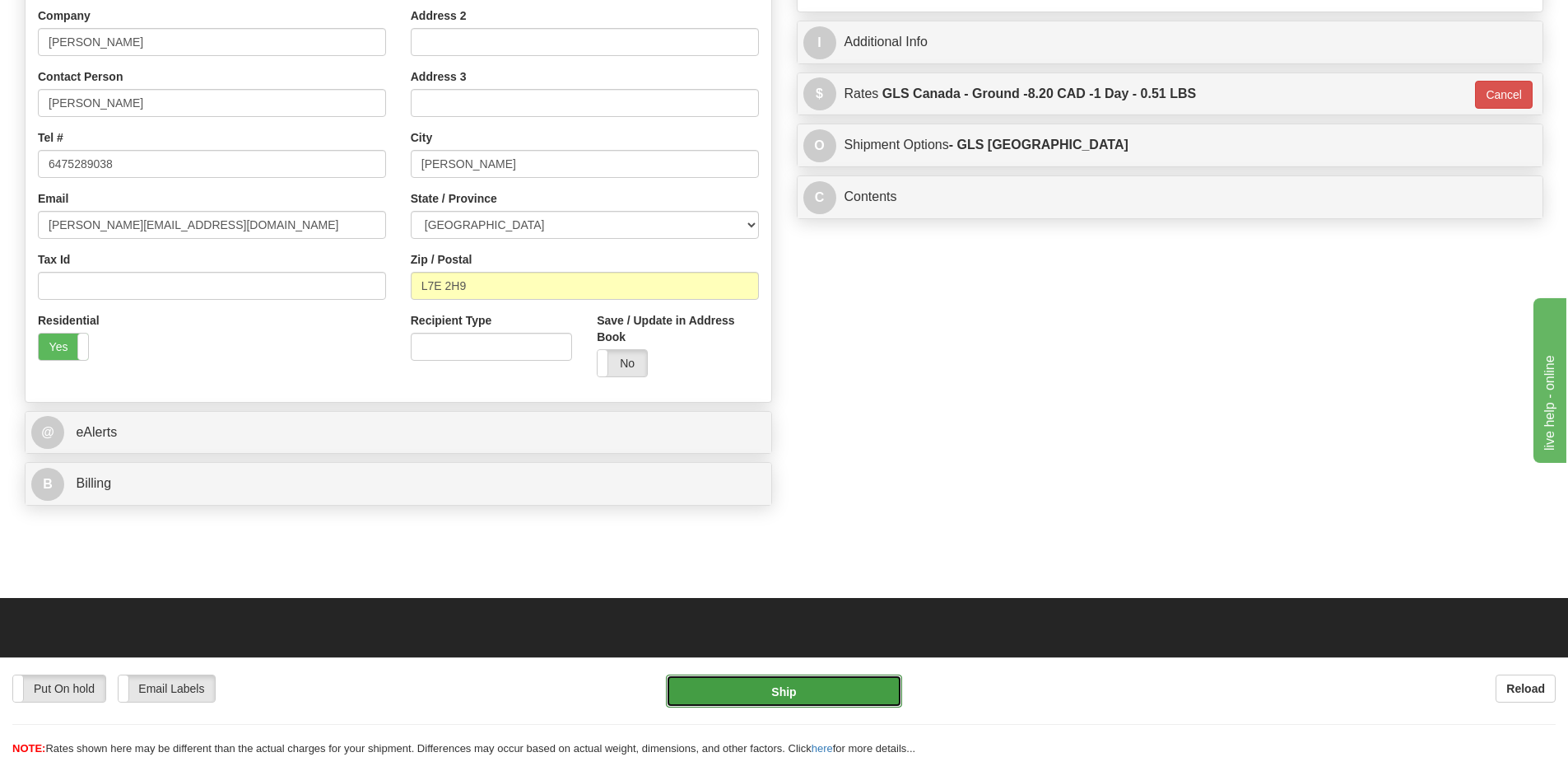
click at [789, 687] on button "Ship" at bounding box center [784, 690] width 236 height 33
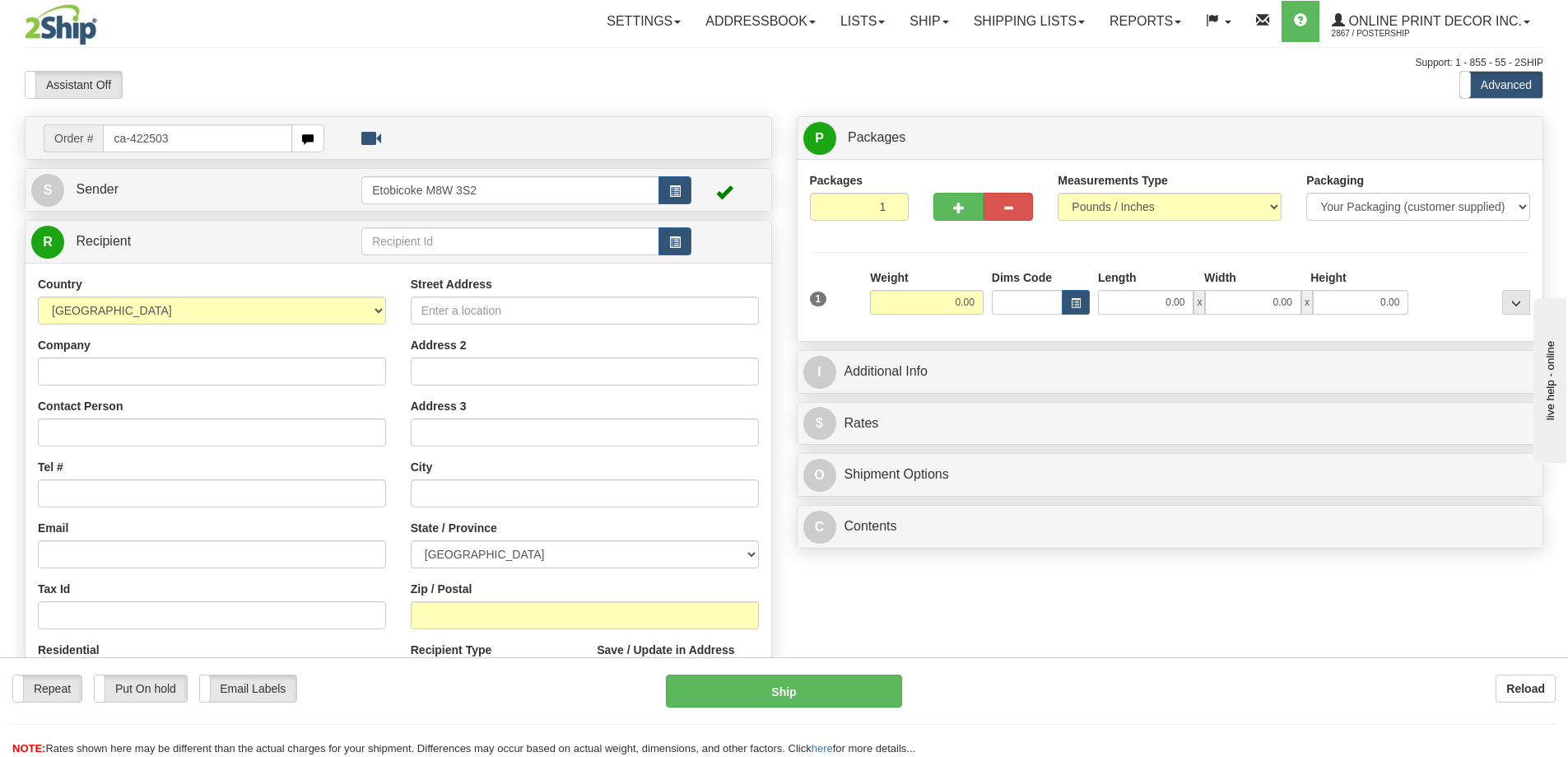
type input "ca-422503"
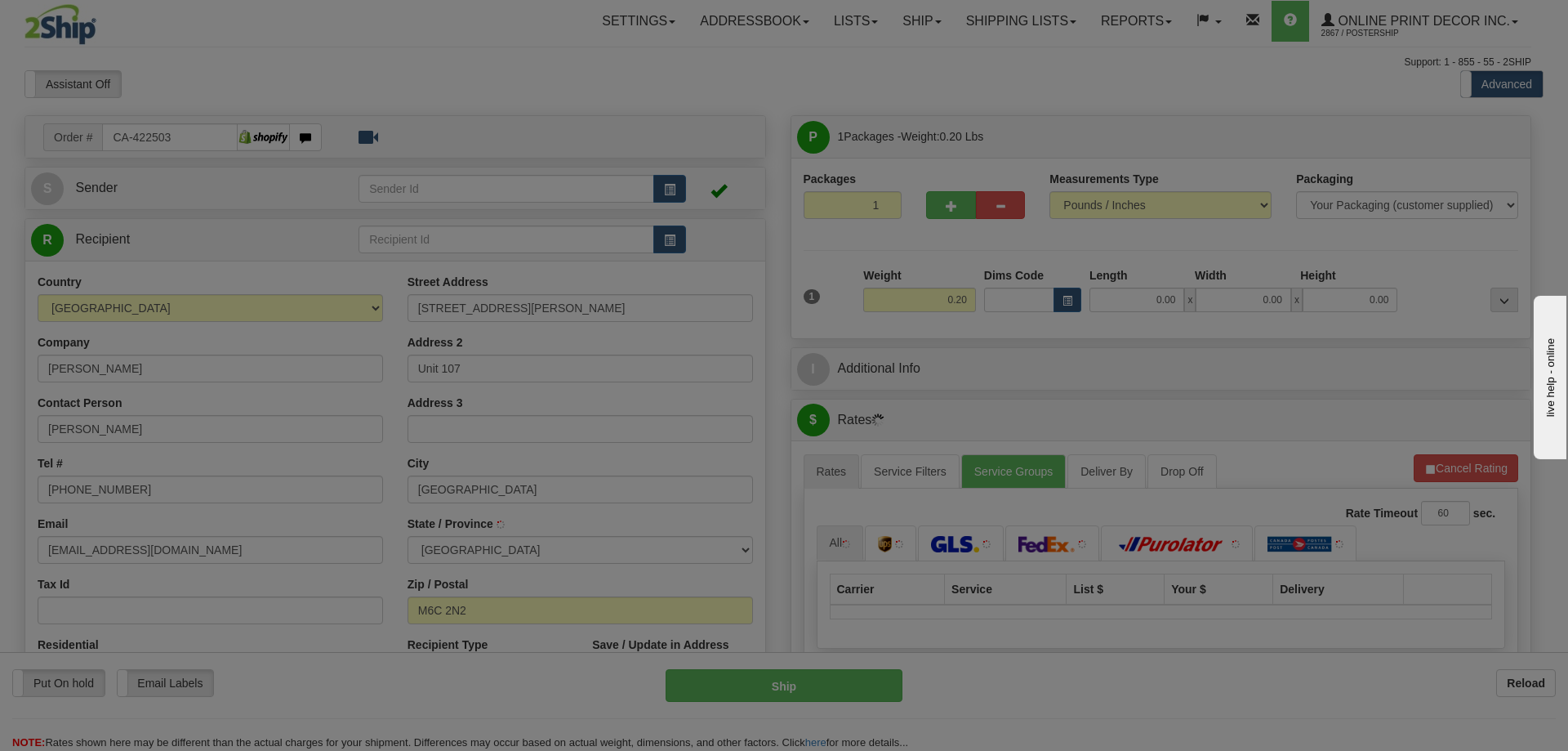
type input "YORK"
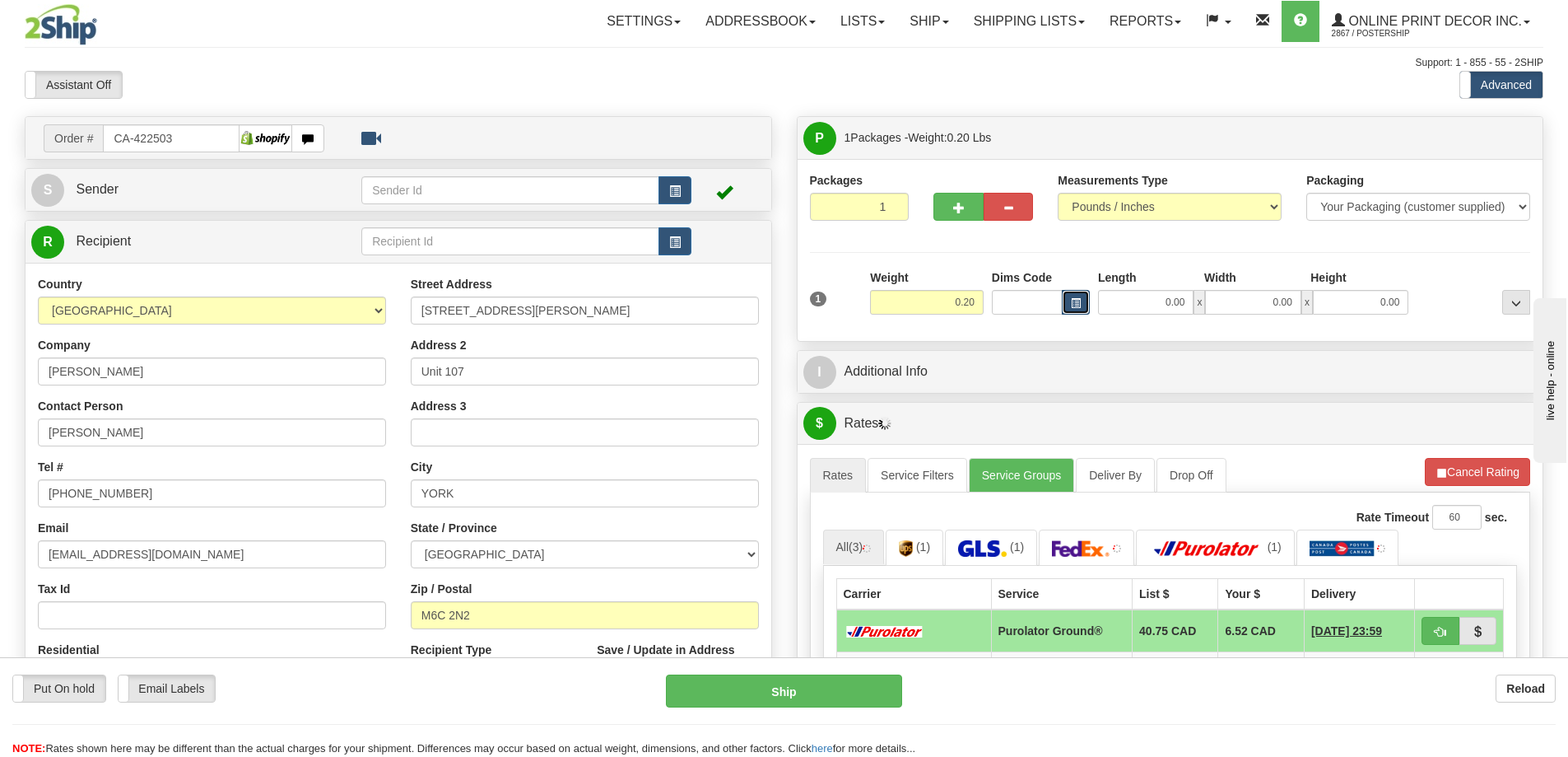
click at [1075, 291] on button "button" at bounding box center [1076, 302] width 28 height 24
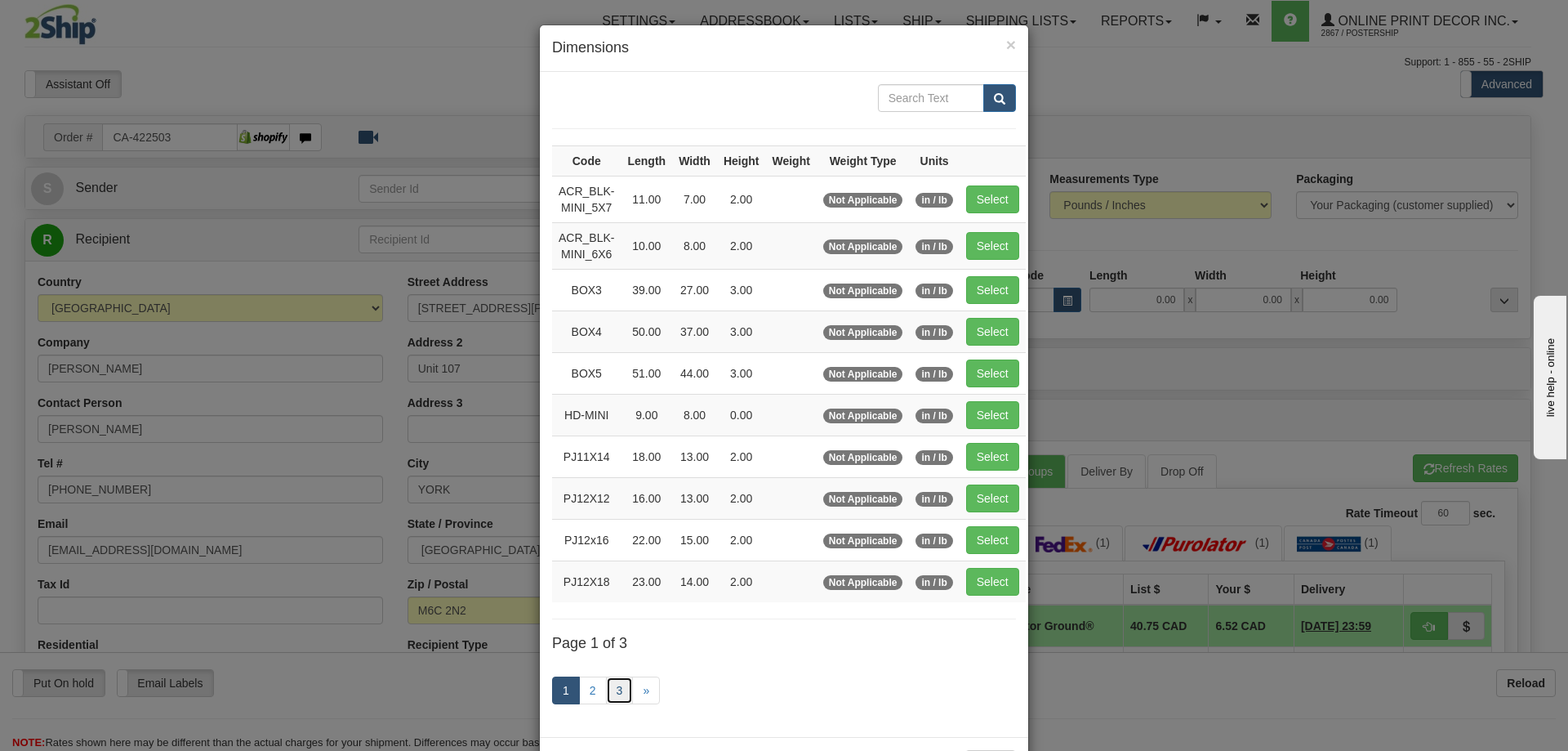
click at [619, 689] on link "3" at bounding box center [620, 690] width 28 height 28
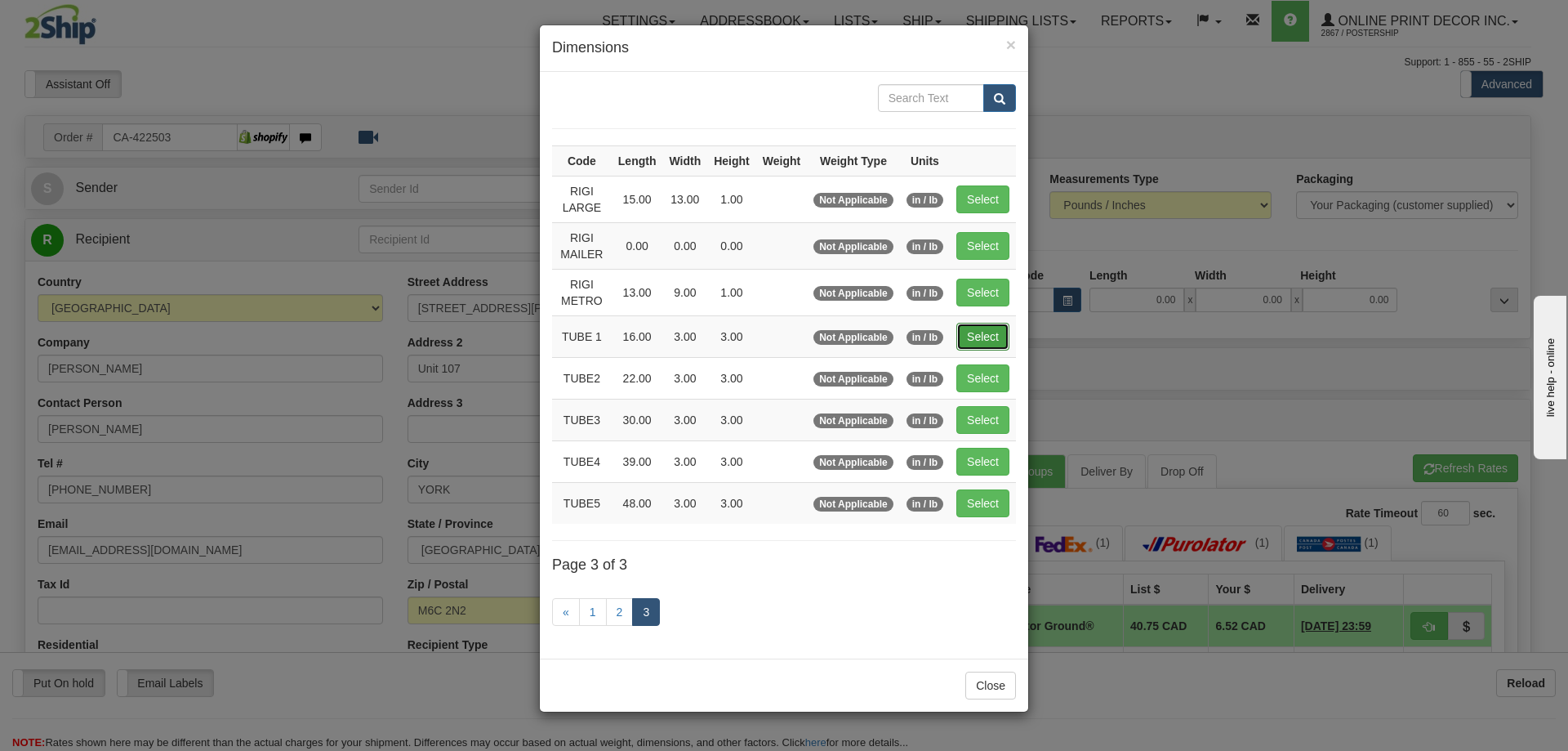
click at [993, 335] on button "Select" at bounding box center [983, 337] width 53 height 28
type input "TUBE 1"
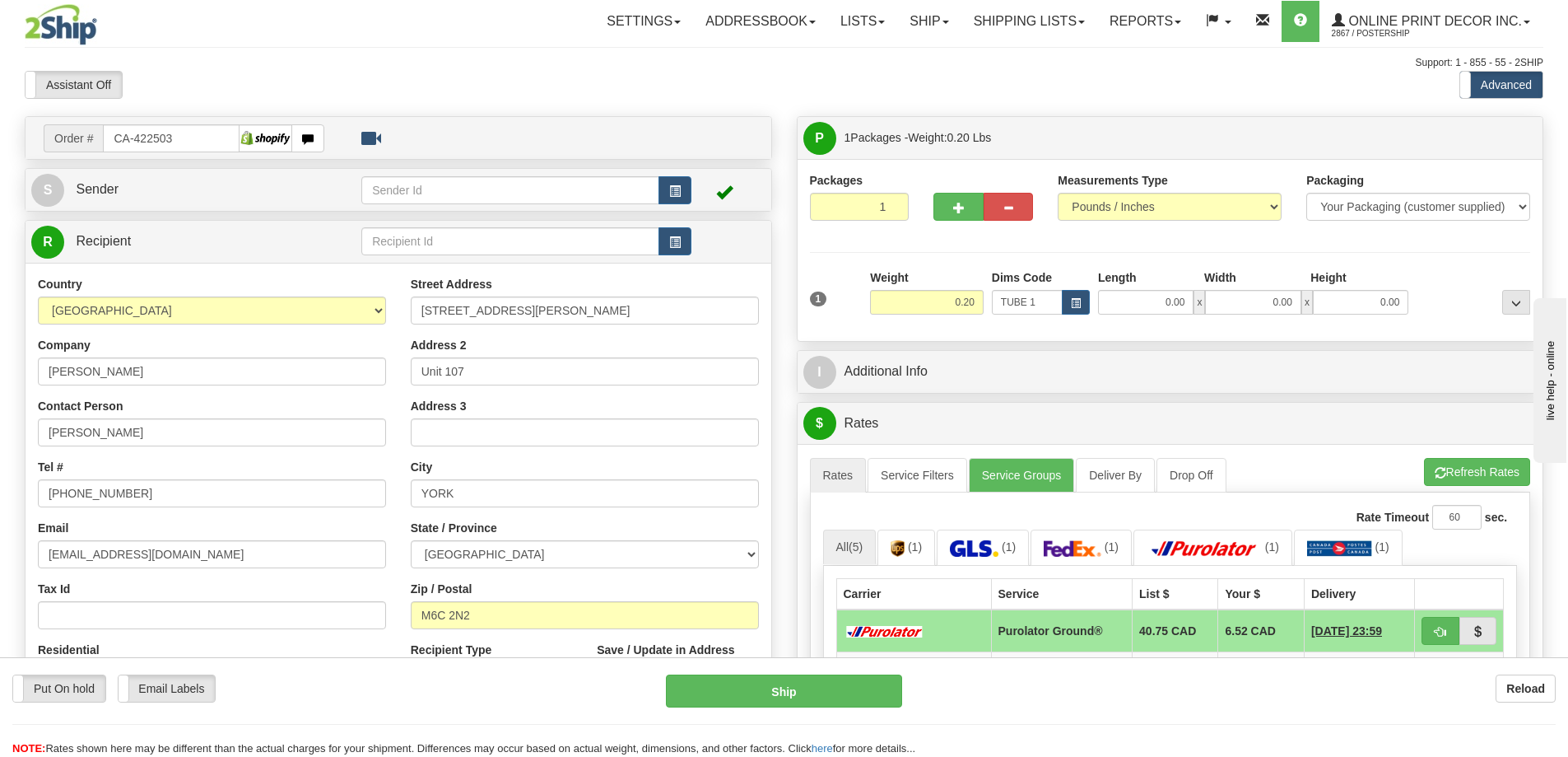
type input "16.00"
type input "3.00"
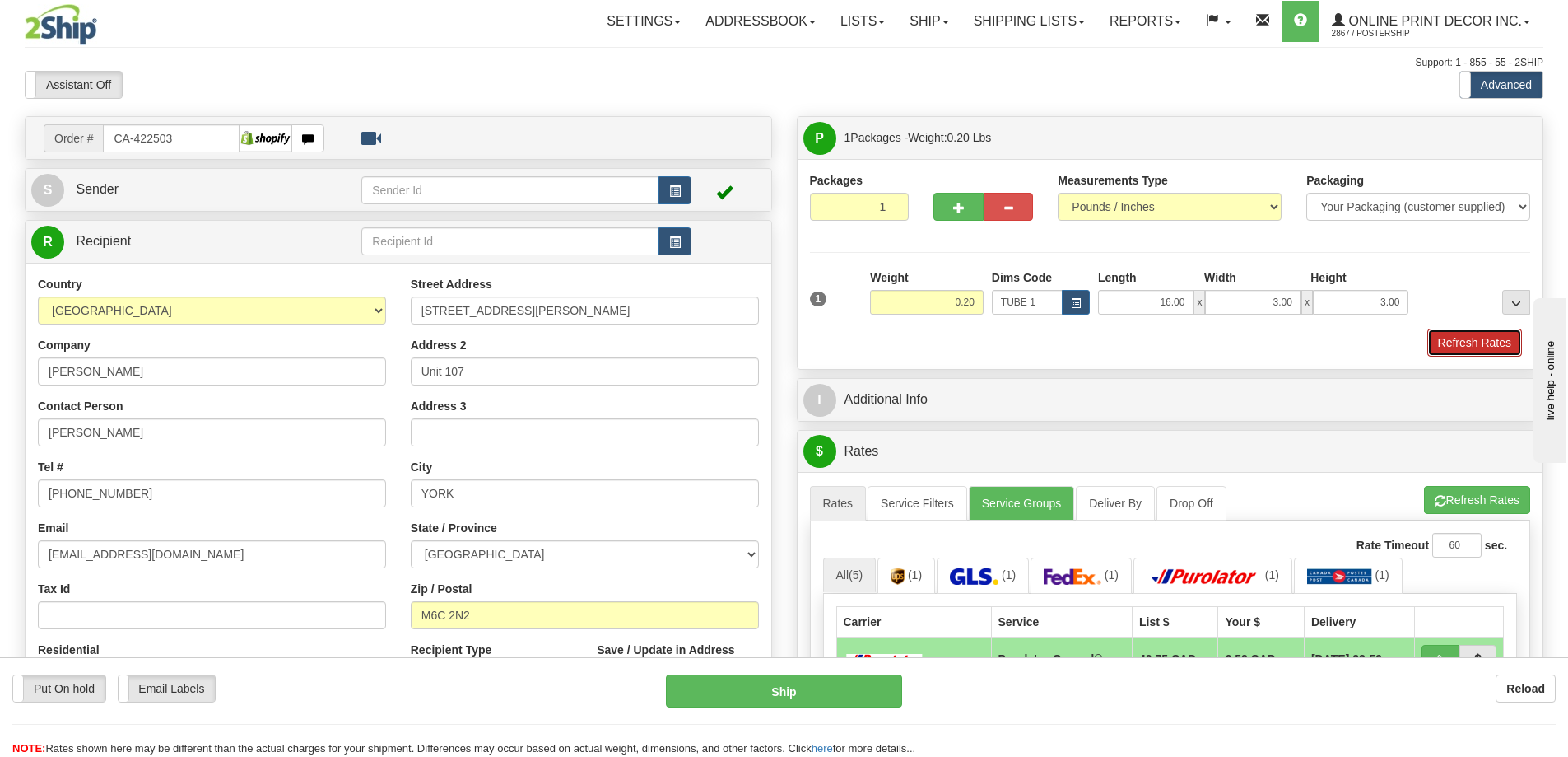
click at [1450, 344] on button "Refresh Rates" at bounding box center [1474, 342] width 94 height 28
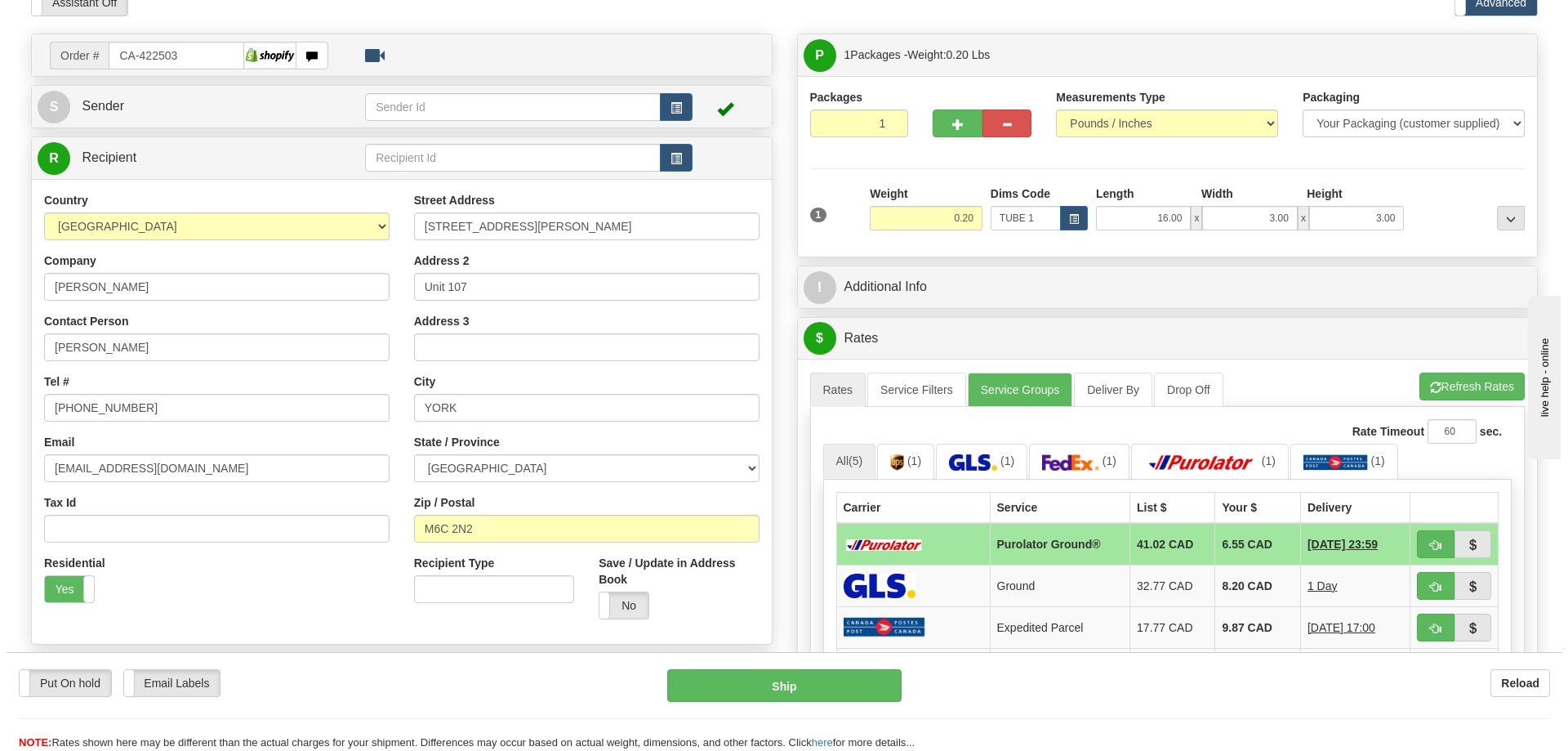
scroll to position [245, 0]
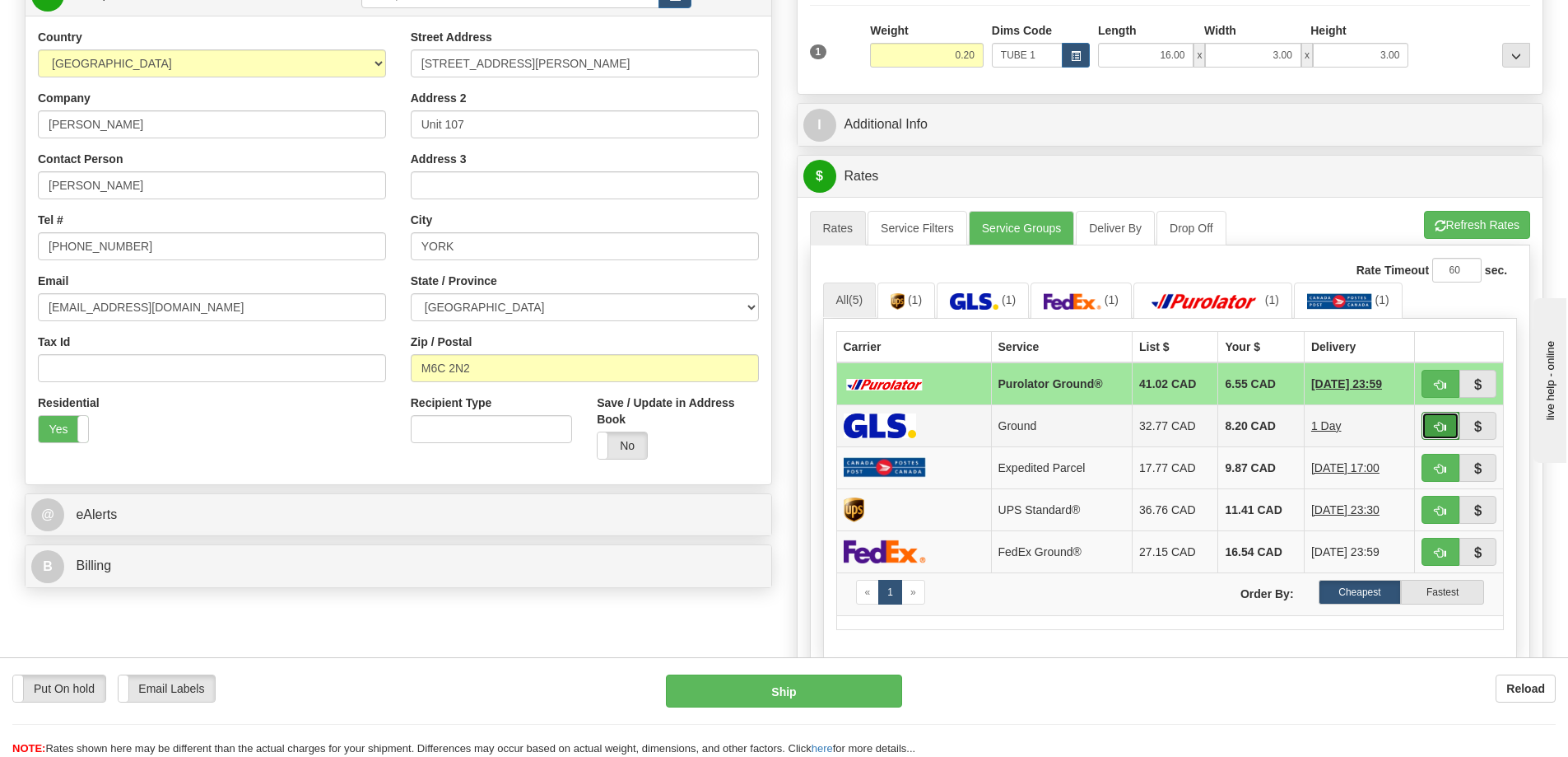
click at [1440, 421] on button "button" at bounding box center [1440, 425] width 38 height 28
type input "1"
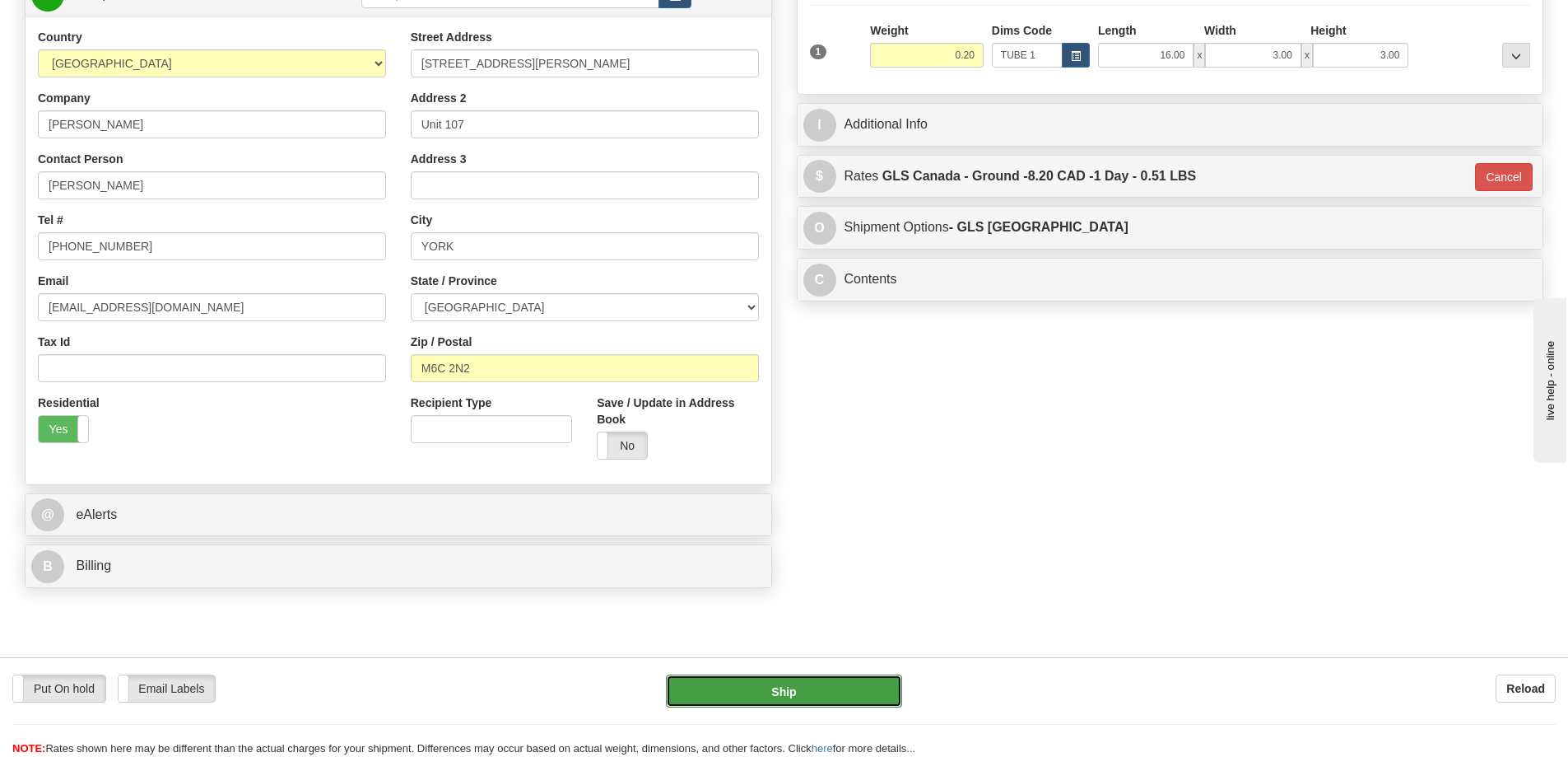
click at [837, 679] on button "Ship" at bounding box center [784, 690] width 236 height 33
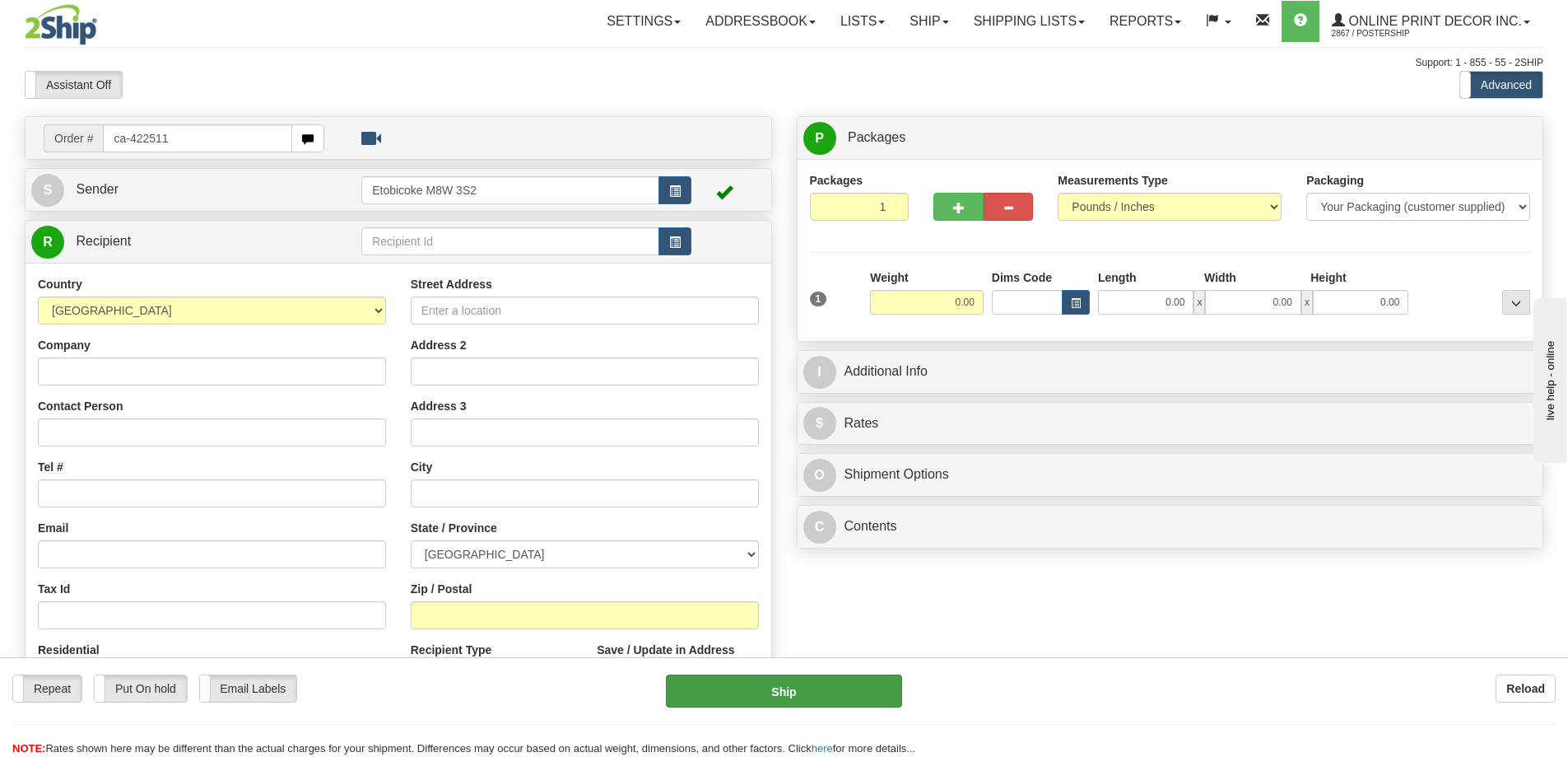
type input "ca-422511"
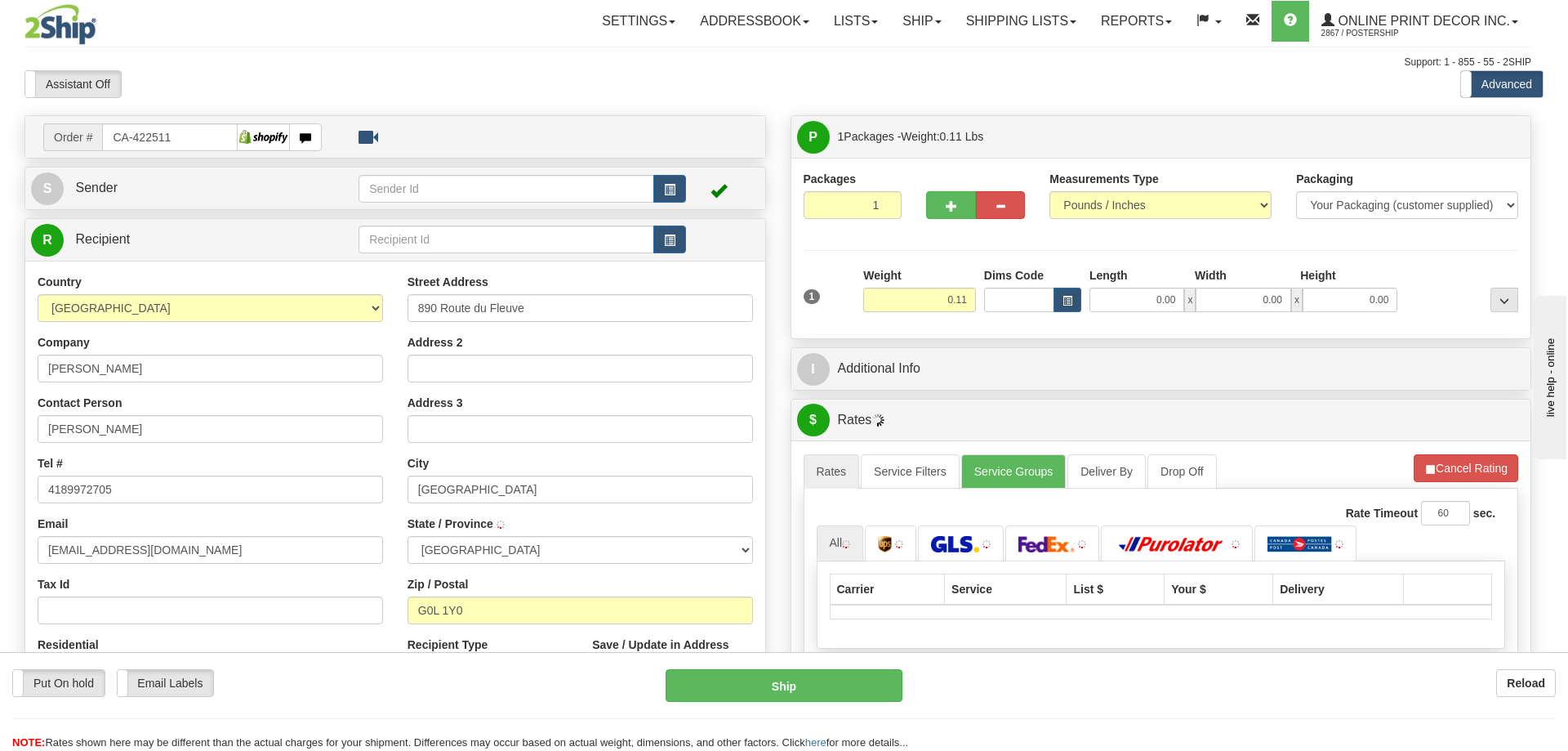
type input "NOTRE-DAME-DU-PORTAGE"
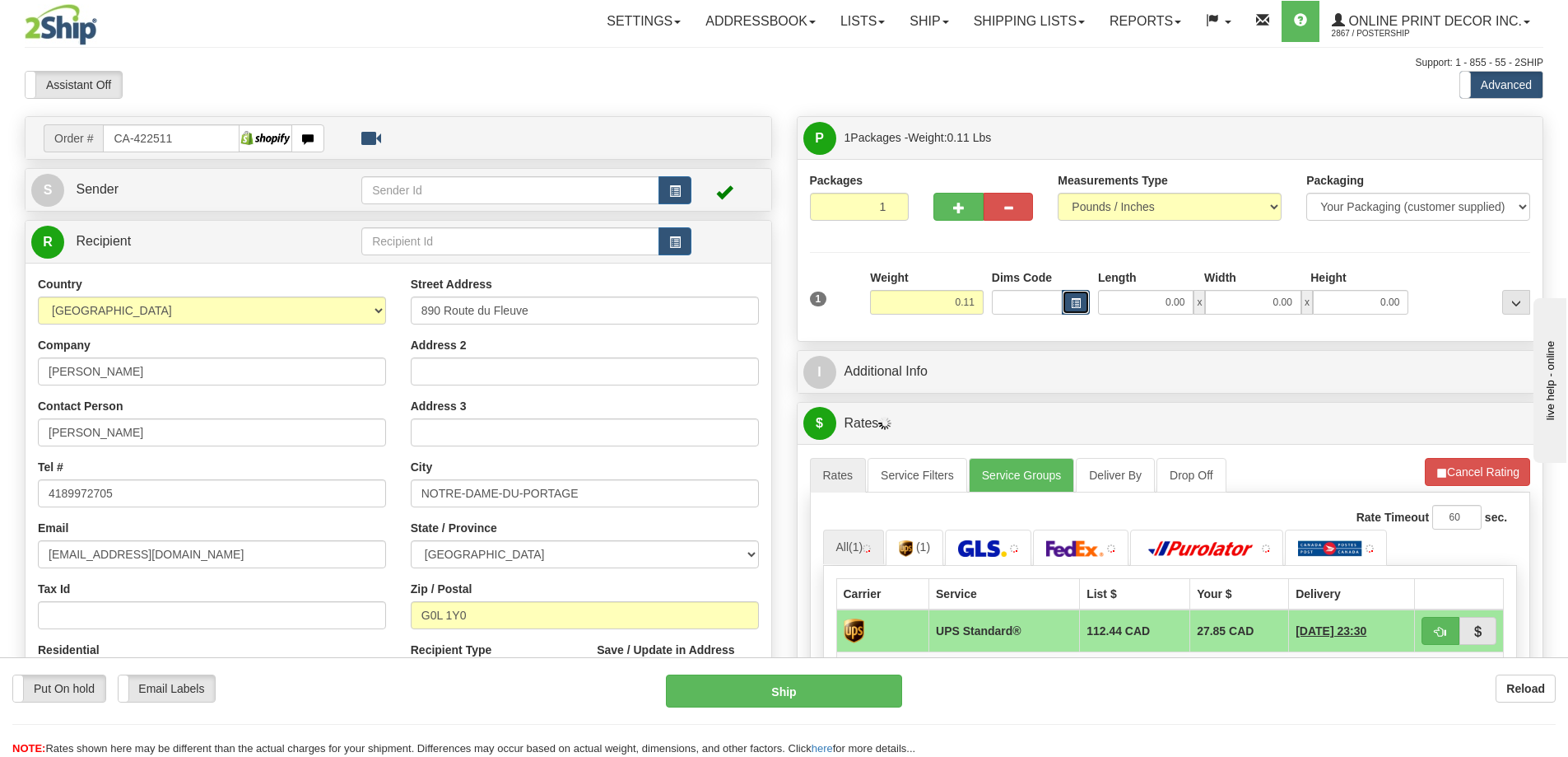
click at [1076, 304] on span "button" at bounding box center [1076, 304] width 10 height 9
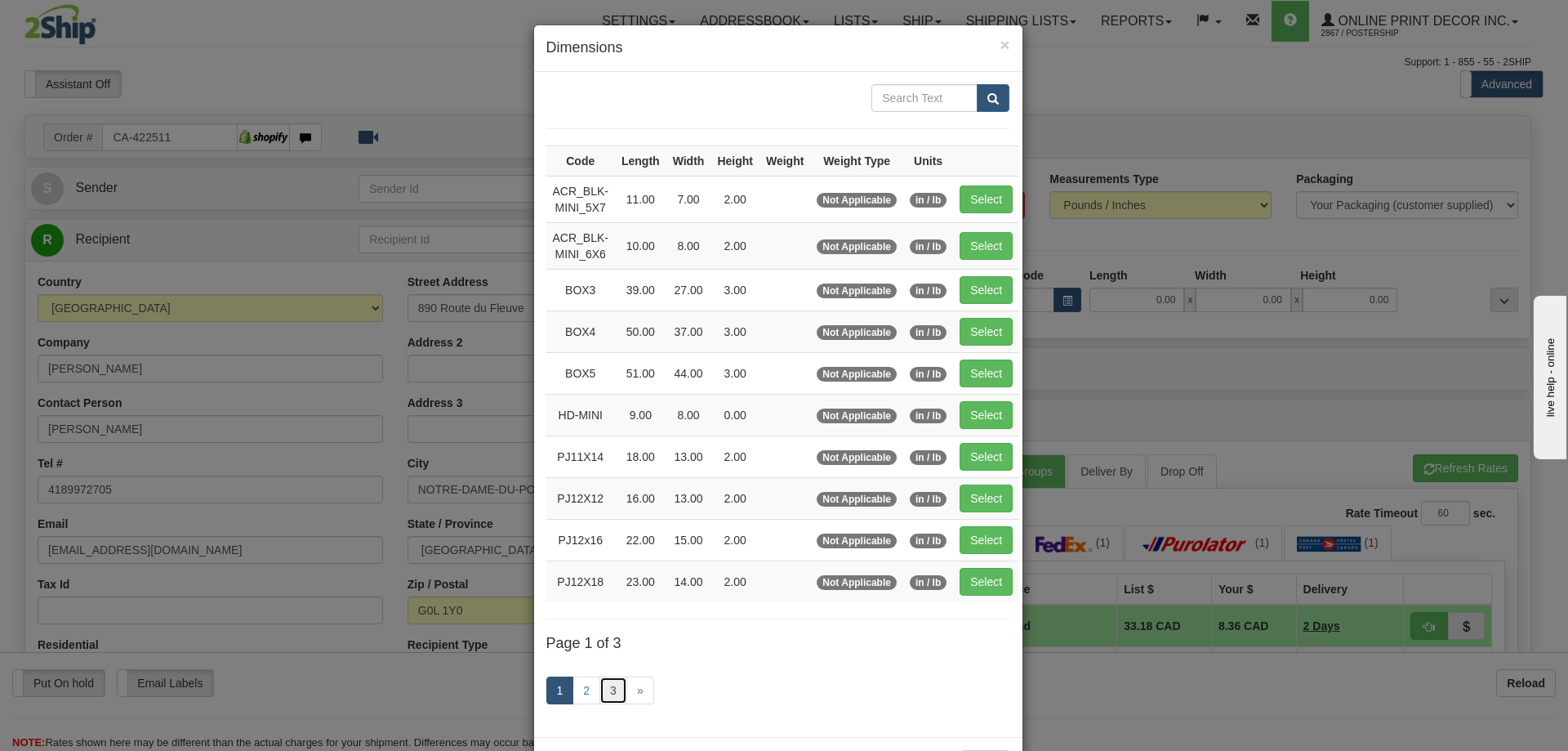
click at [606, 687] on link "3" at bounding box center [614, 690] width 28 height 28
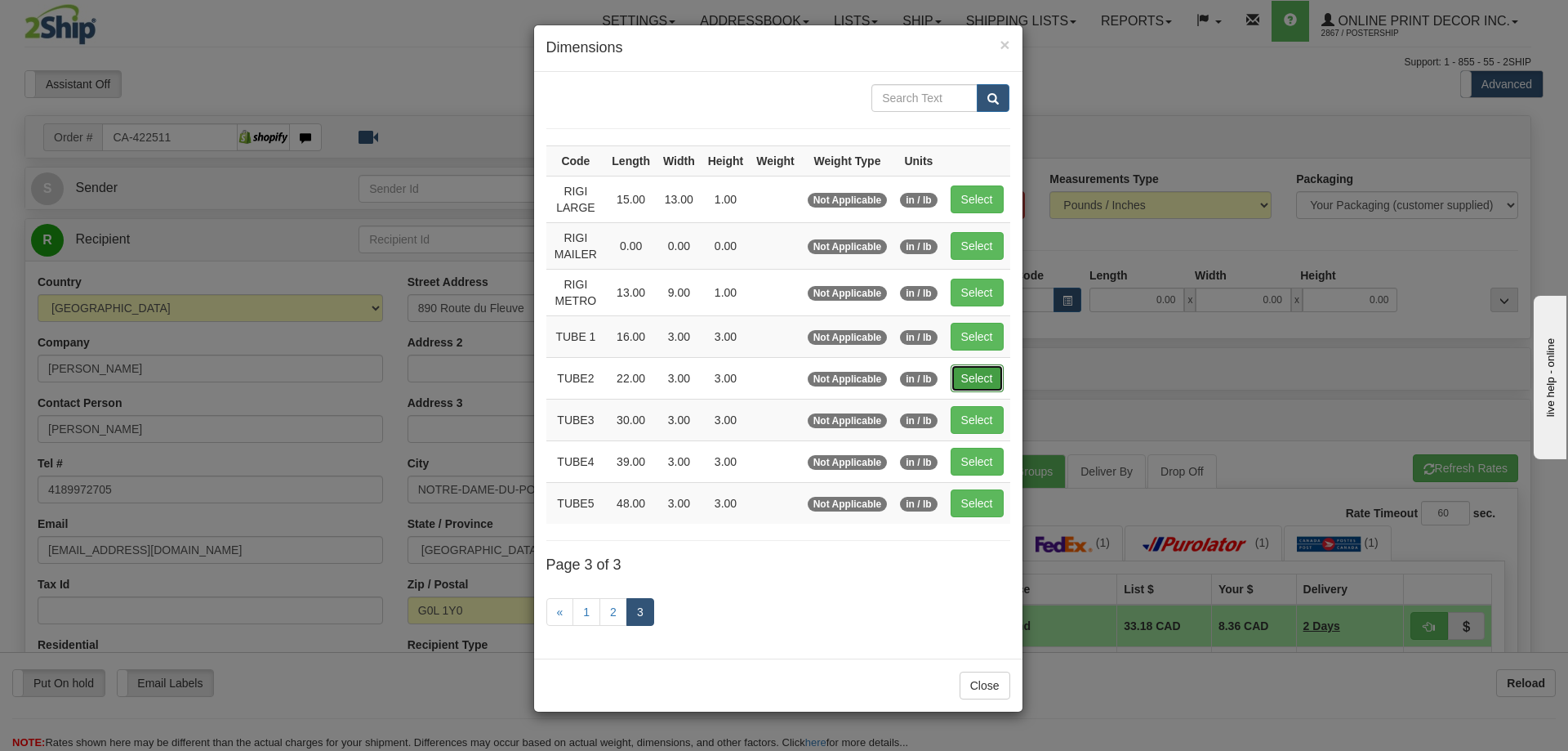
click at [989, 379] on button "Select" at bounding box center [976, 378] width 53 height 28
type input "TUBE2"
type input "22.00"
type input "3.00"
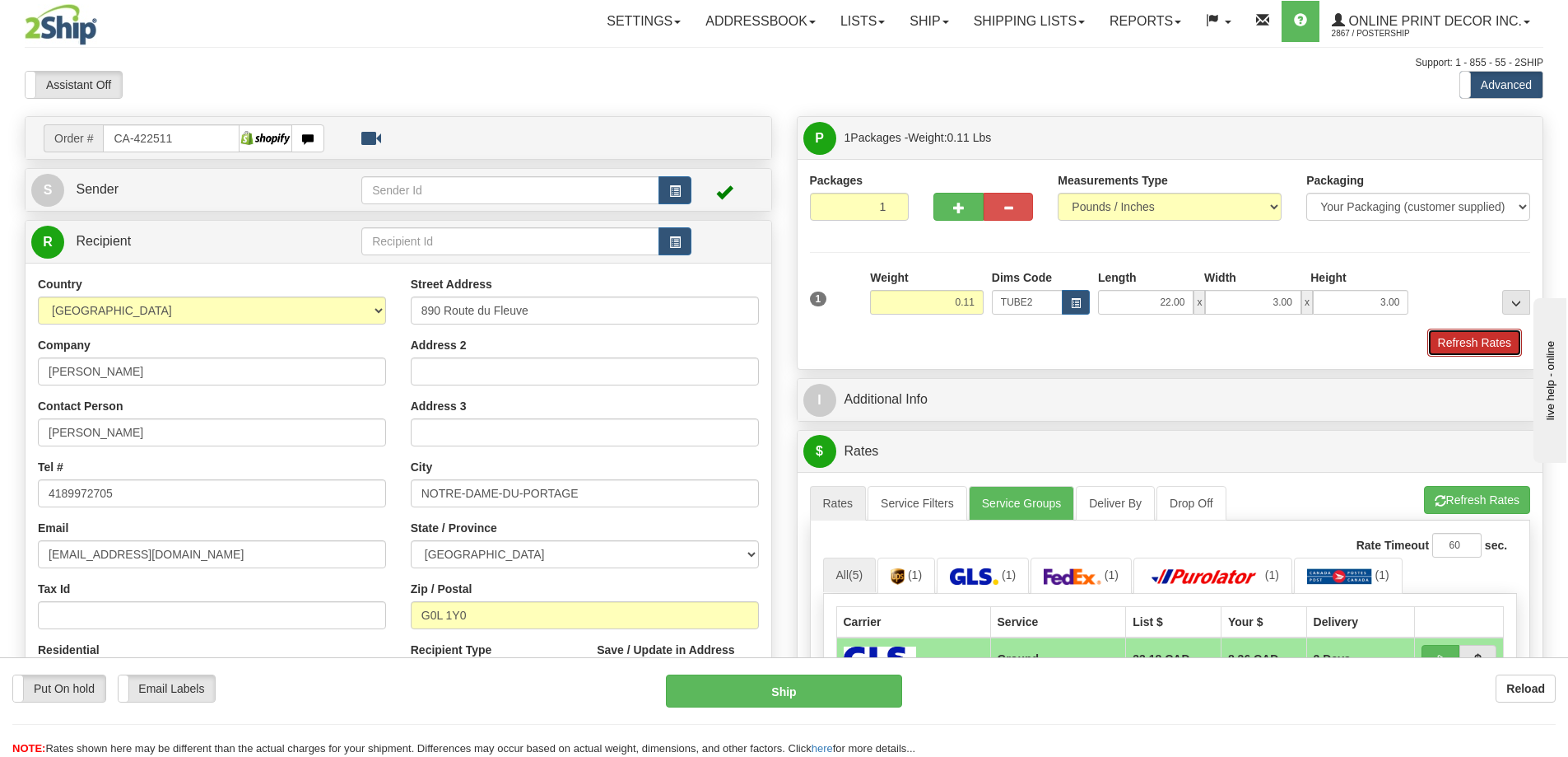
click at [1452, 341] on button "Refresh Rates" at bounding box center [1474, 342] width 94 height 28
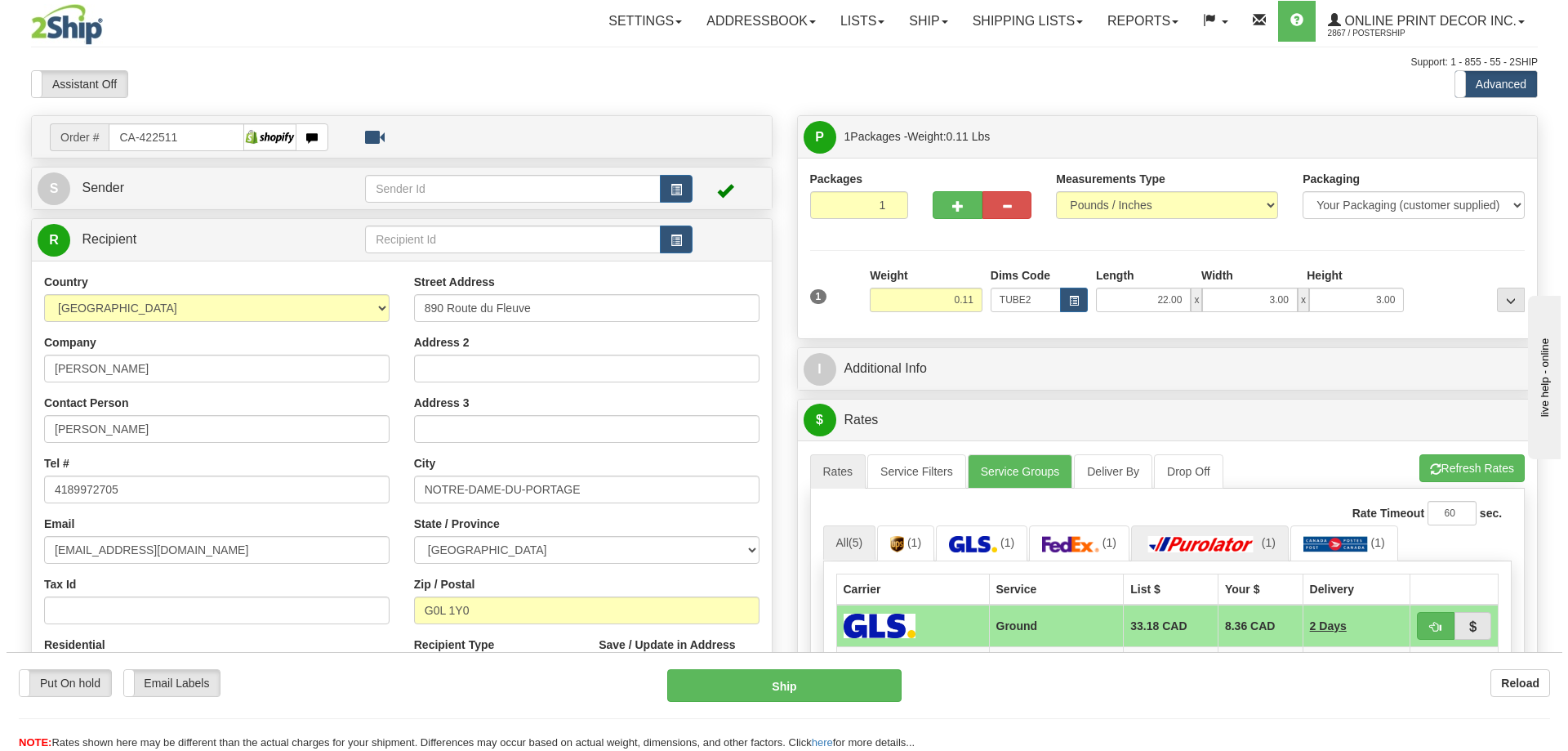
scroll to position [245, 0]
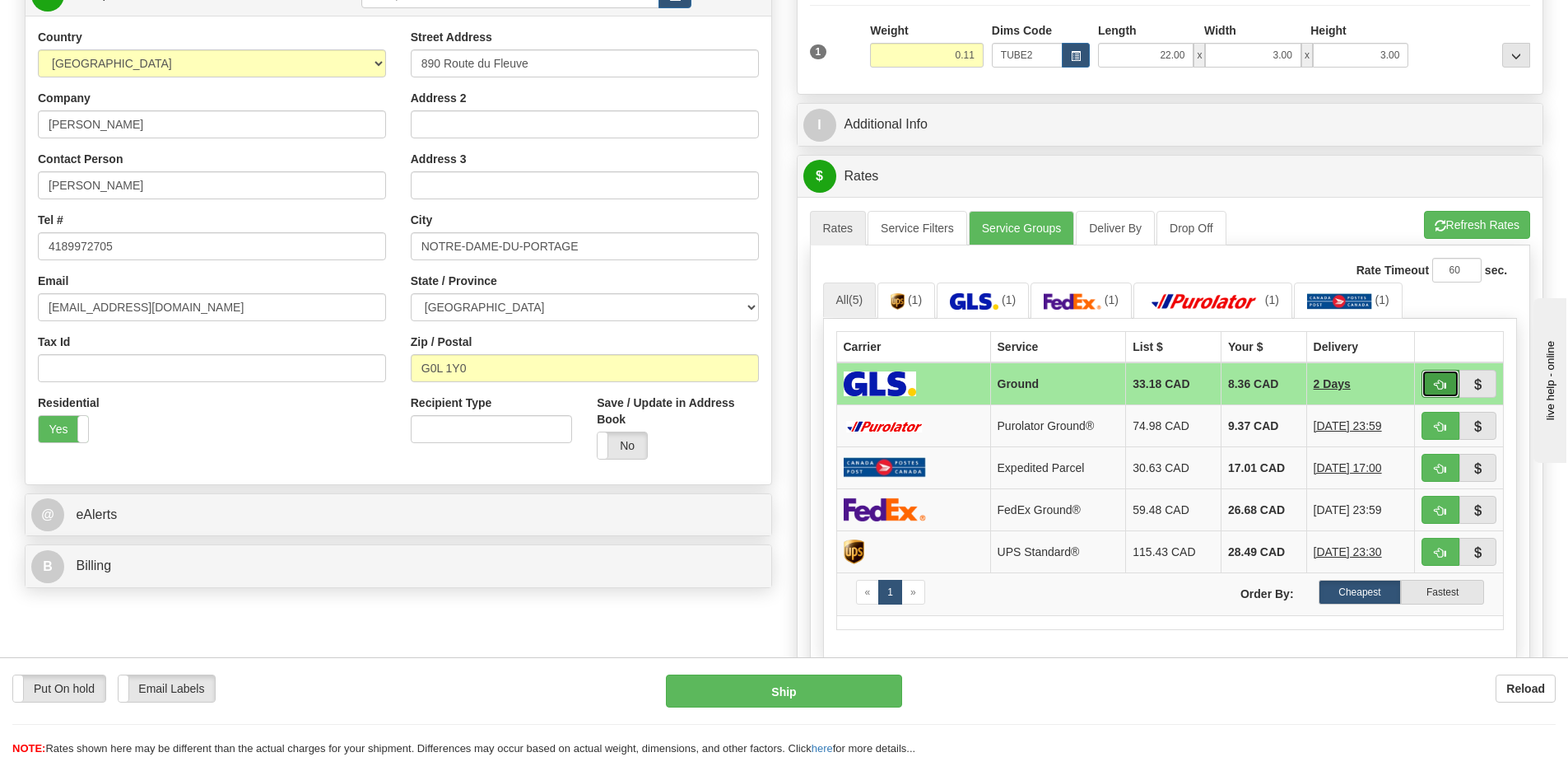
click at [1446, 380] on button "button" at bounding box center [1440, 384] width 38 height 28
type input "1"
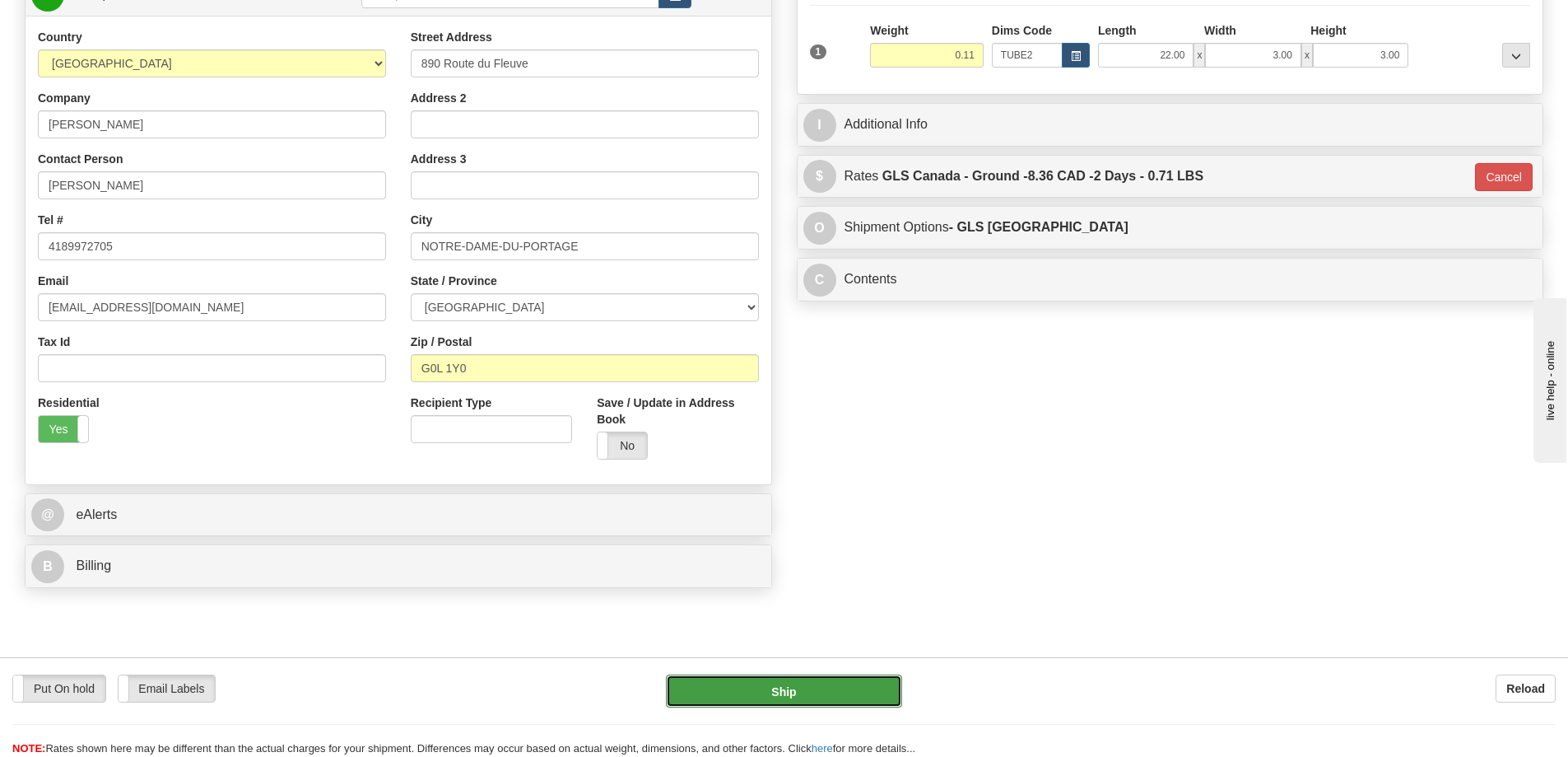
click at [789, 679] on button "Ship" at bounding box center [784, 690] width 236 height 33
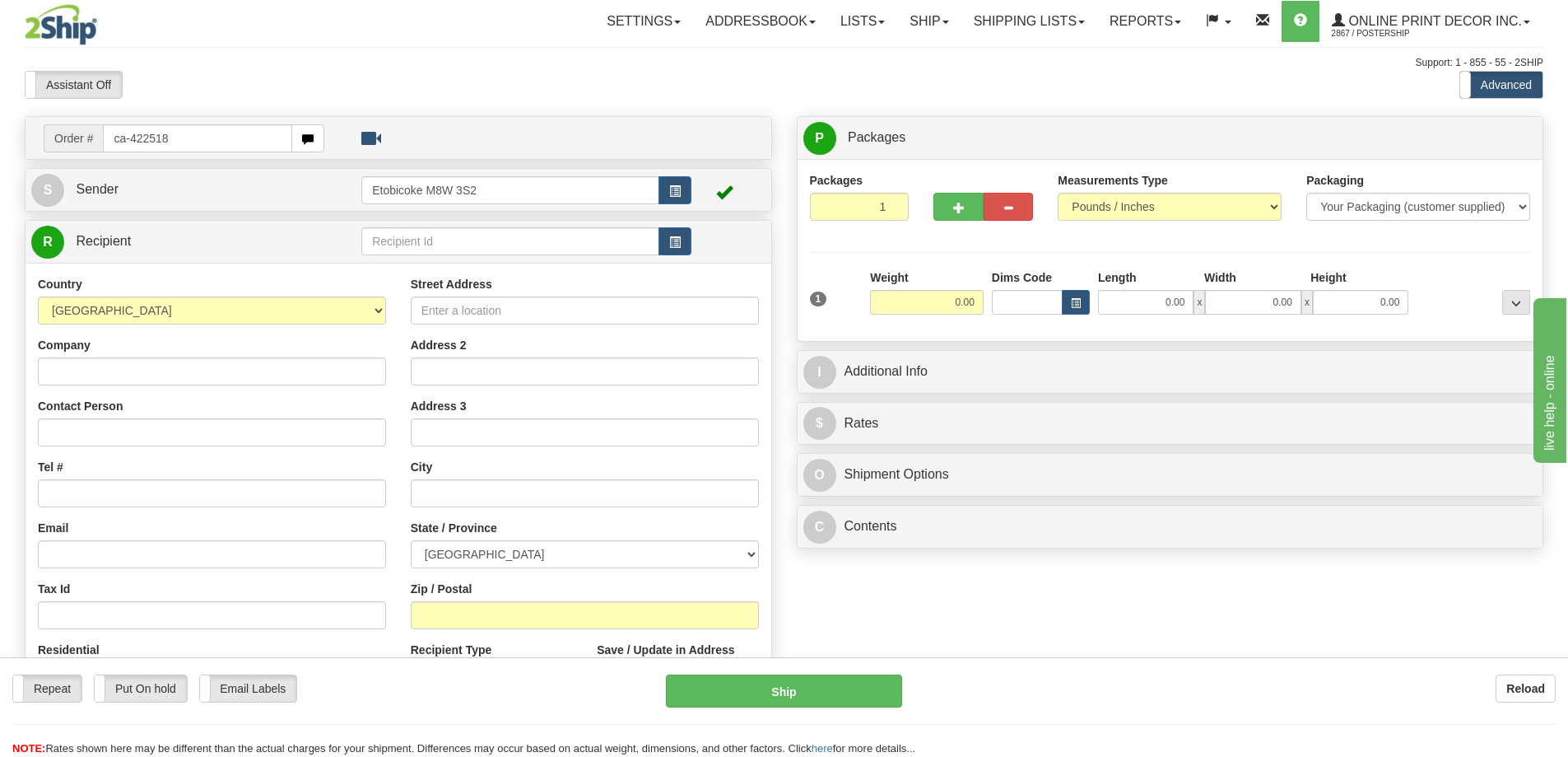
type input "ca-422518"
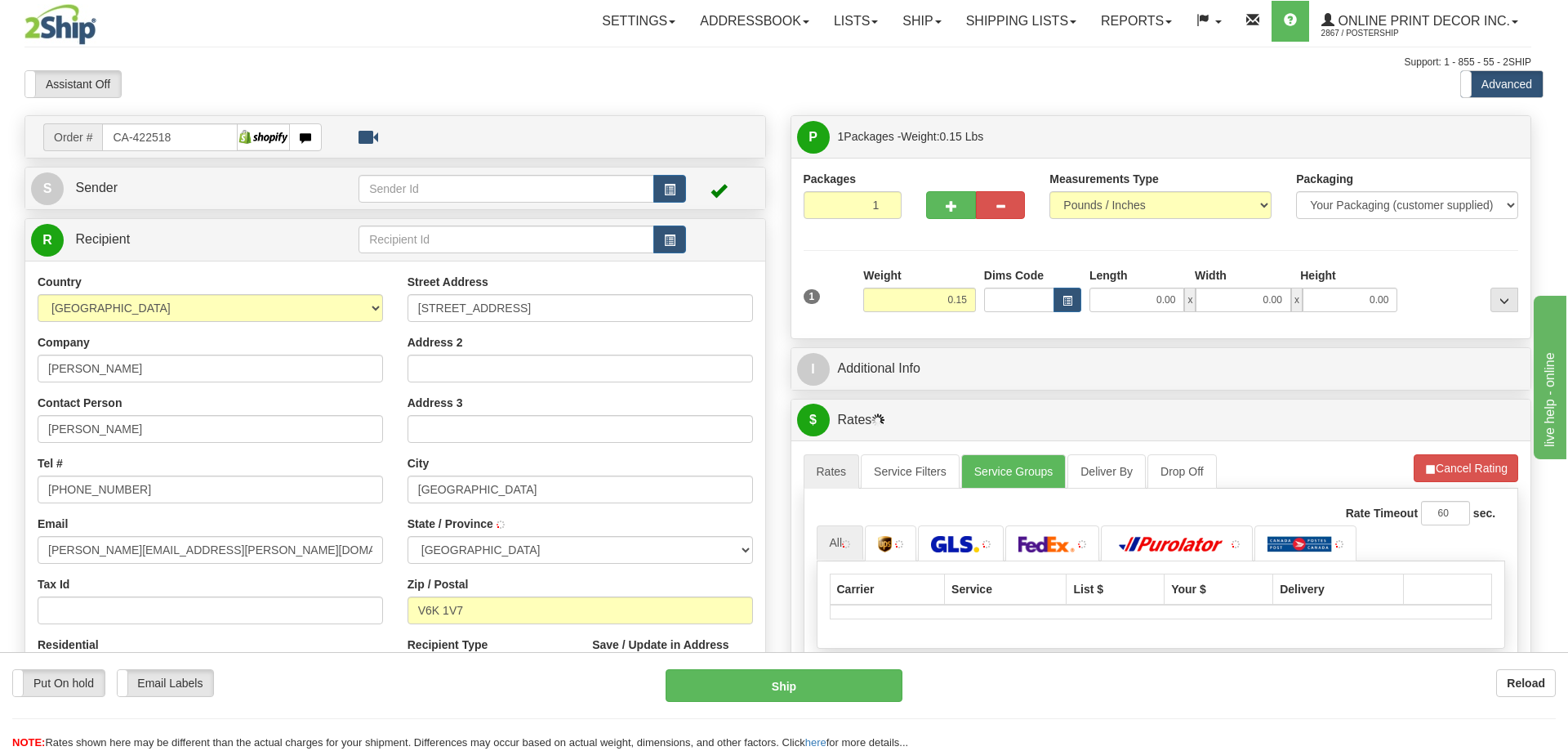
type input "[GEOGRAPHIC_DATA]"
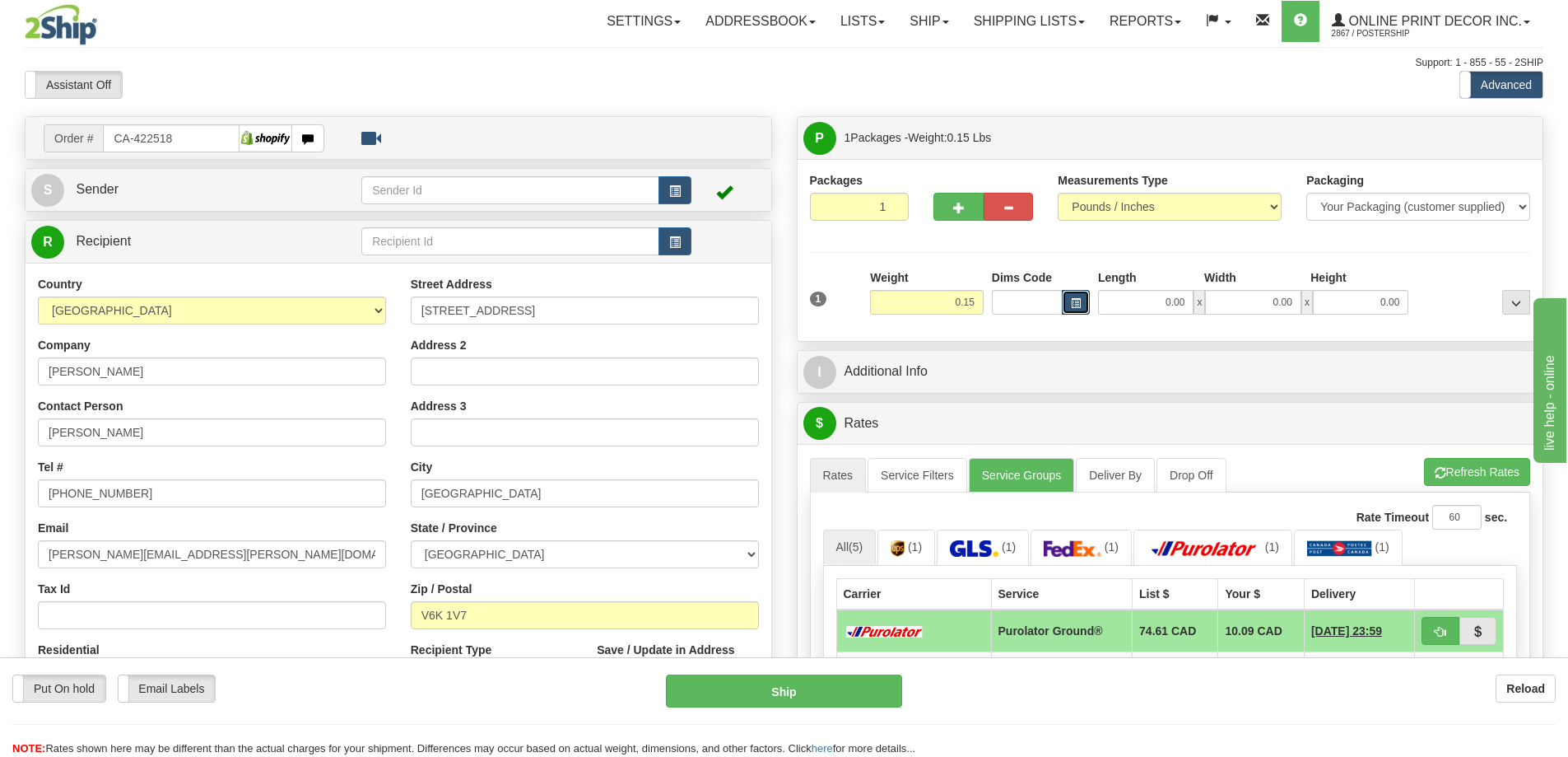
click at [1081, 305] on button "button" at bounding box center [1076, 302] width 28 height 24
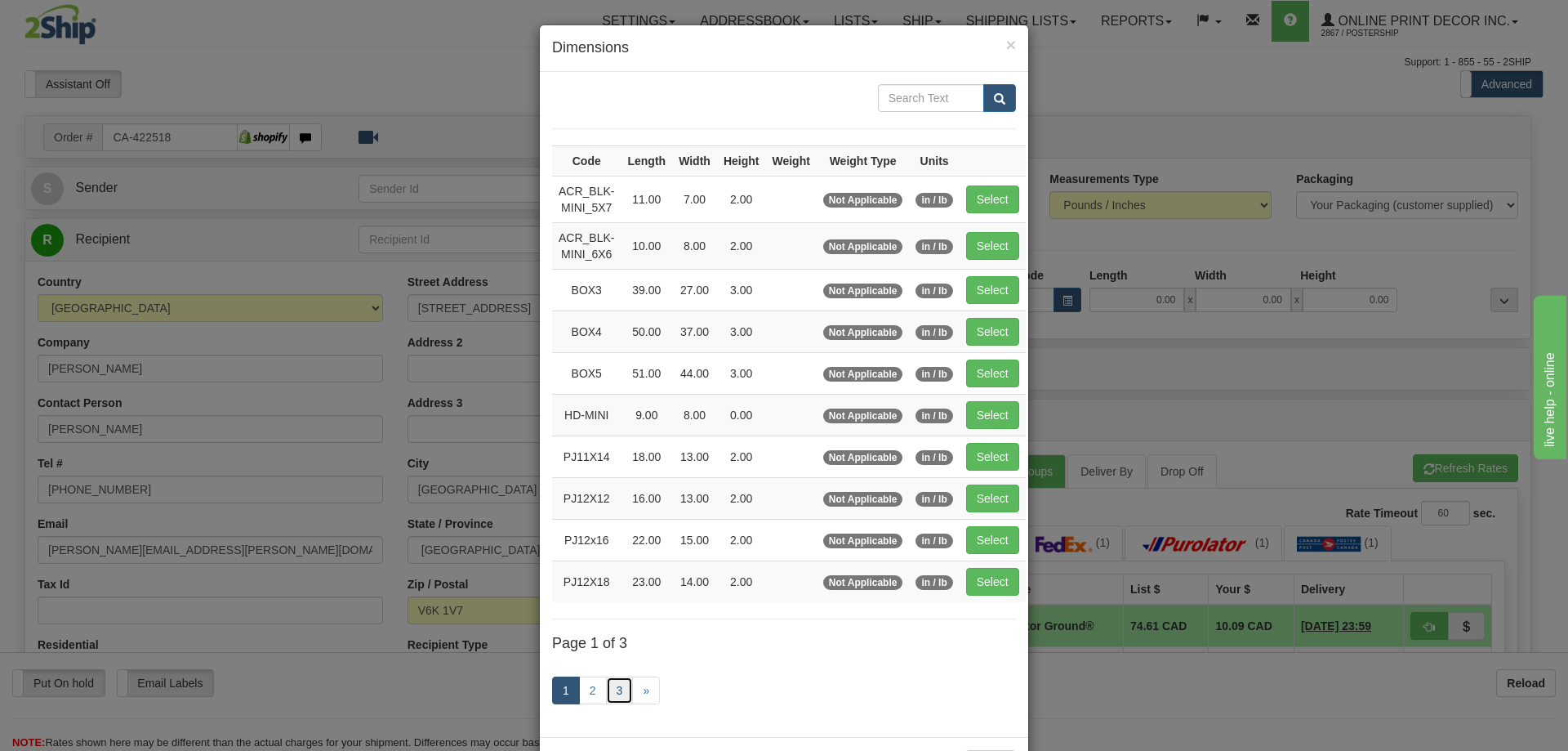
click at [620, 685] on link "3" at bounding box center [620, 690] width 28 height 28
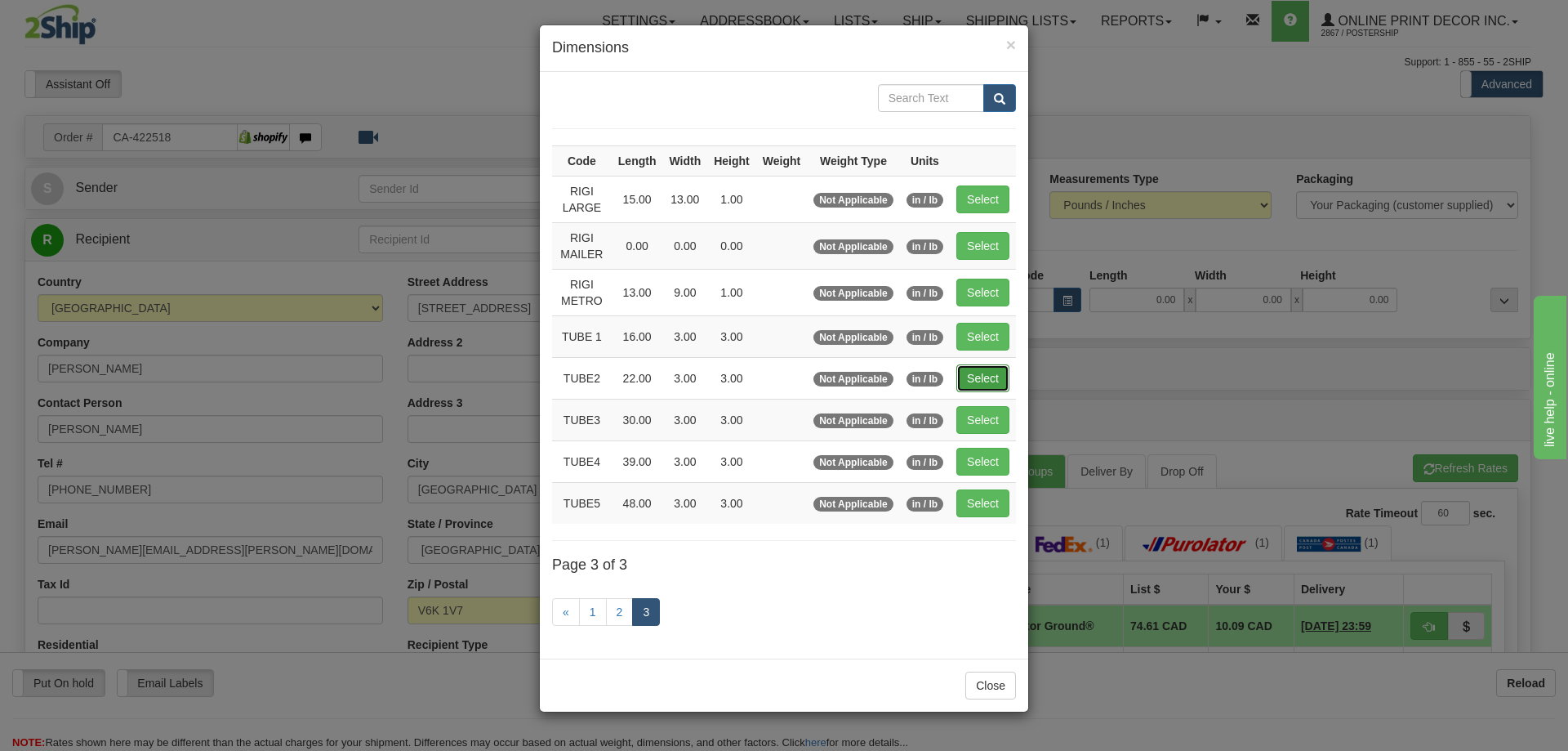
click at [970, 373] on button "Select" at bounding box center [983, 378] width 53 height 28
type input "TUBE2"
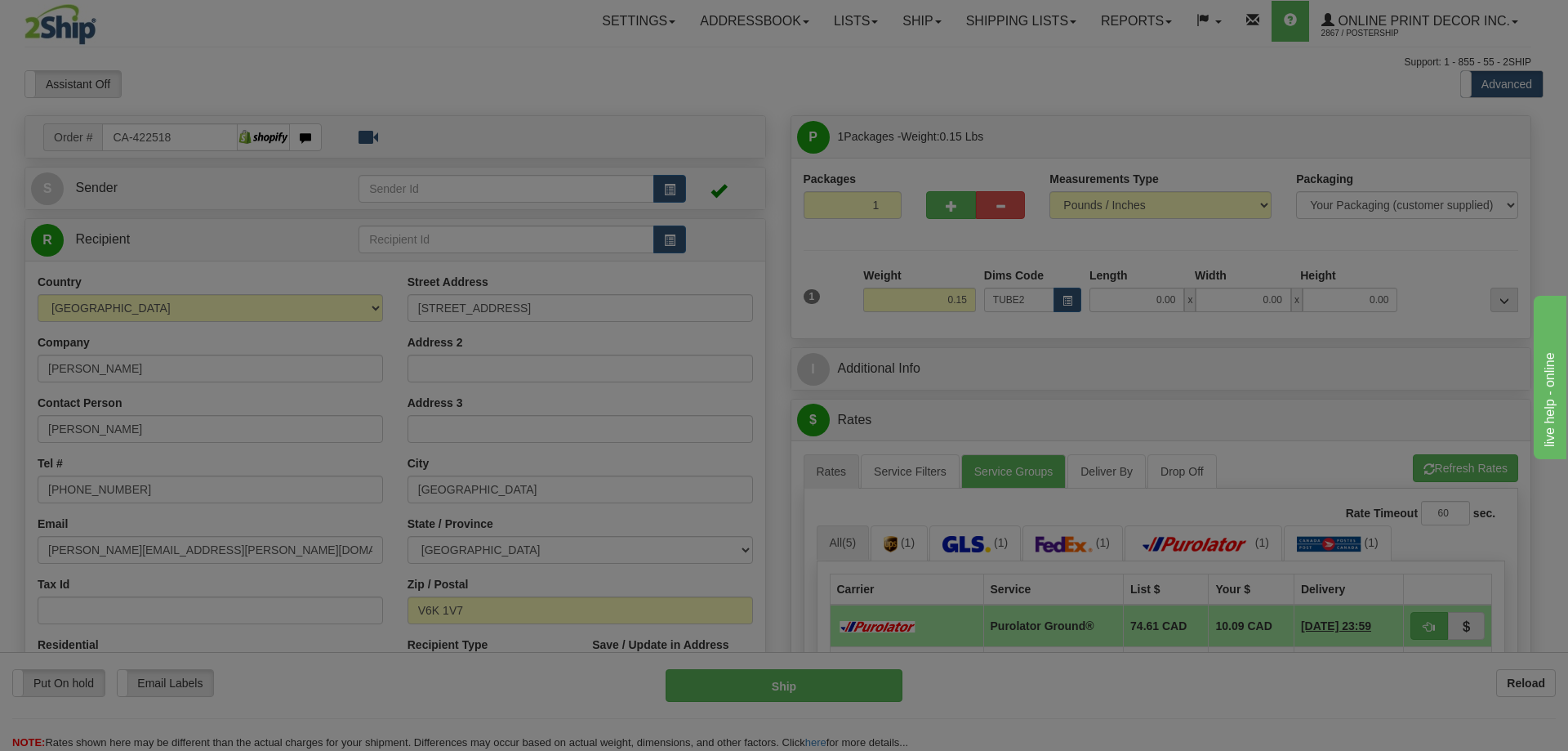
type input "22.00"
type input "3.00"
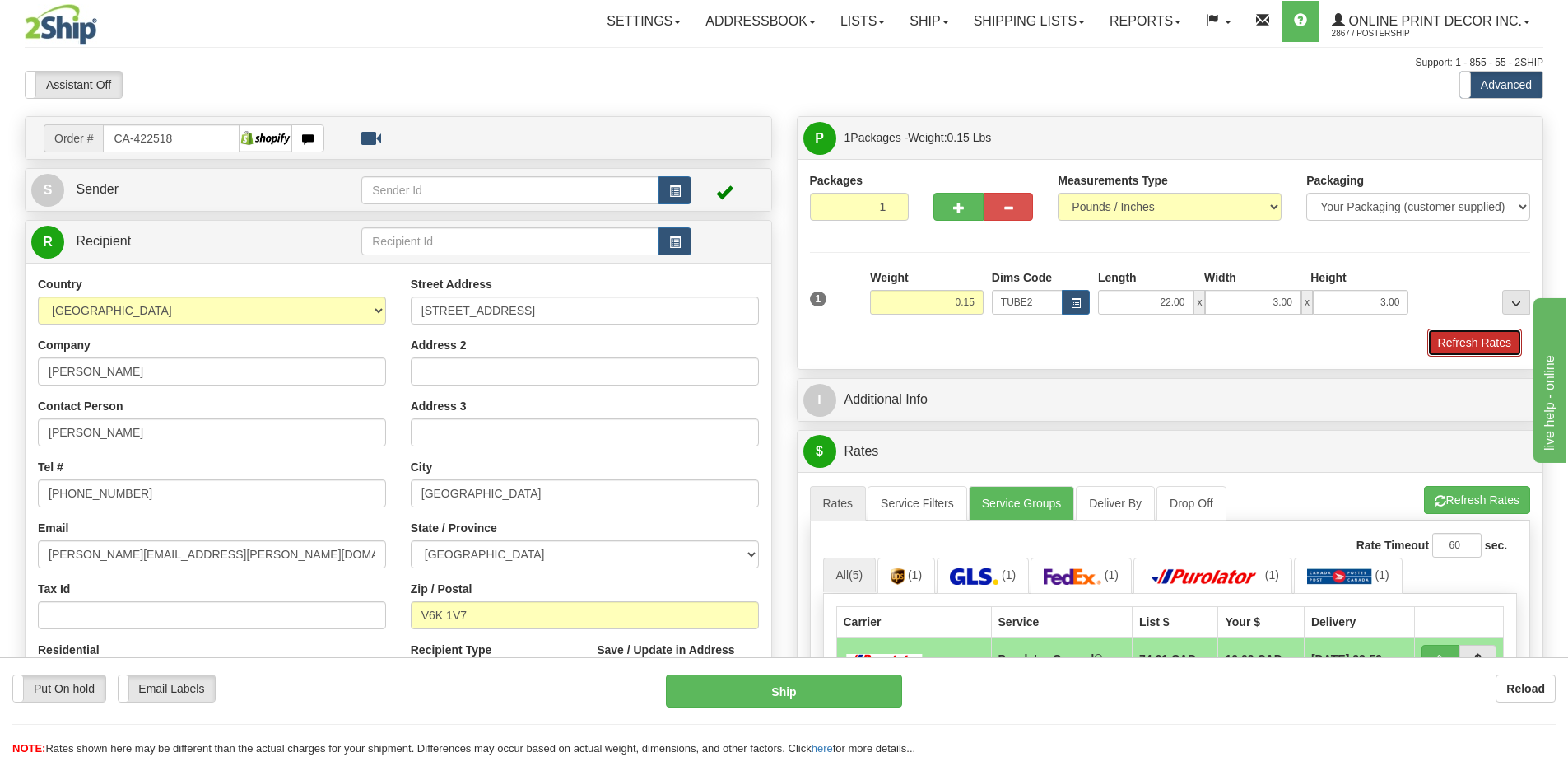
click at [1465, 336] on button "Refresh Rates" at bounding box center [1474, 342] width 94 height 28
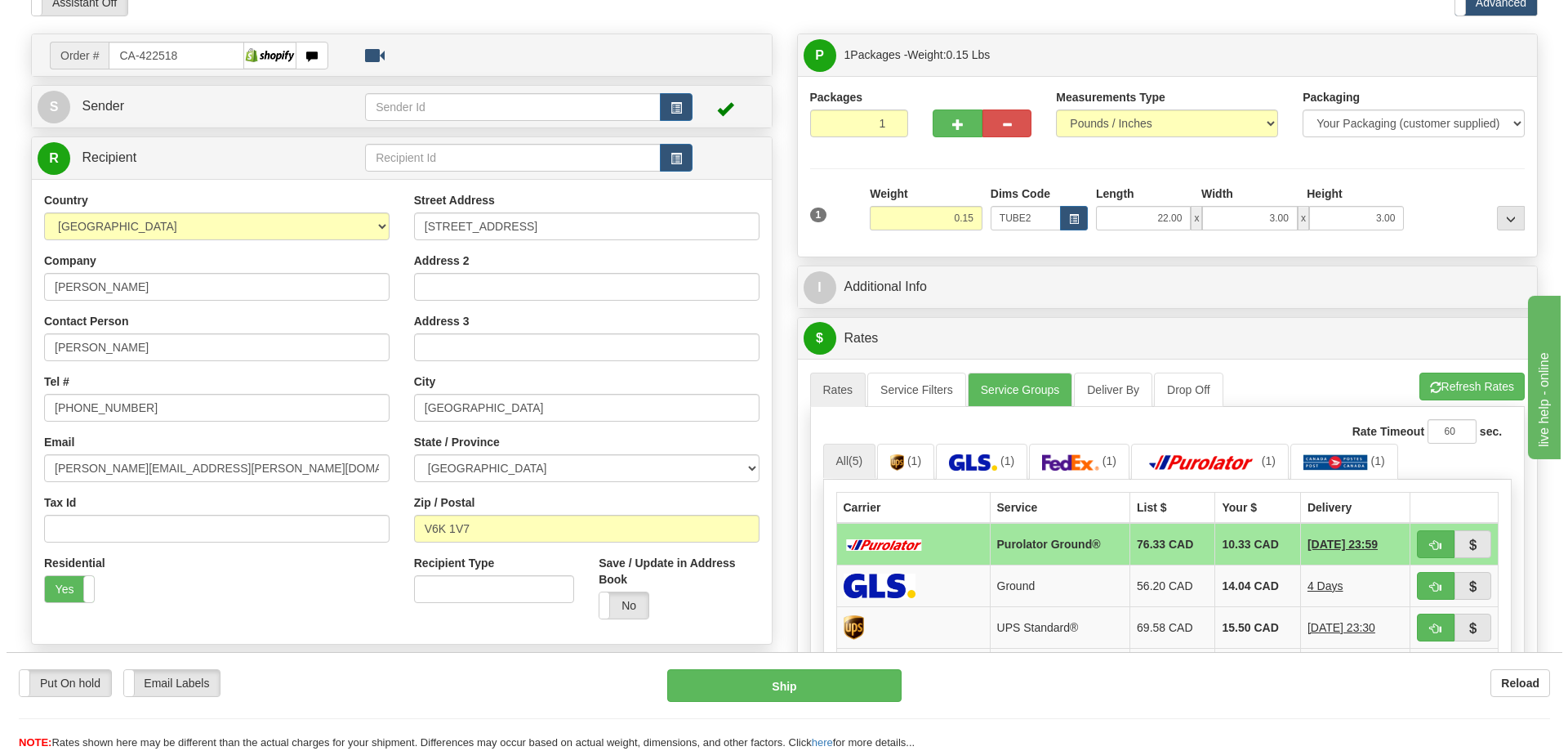
scroll to position [245, 0]
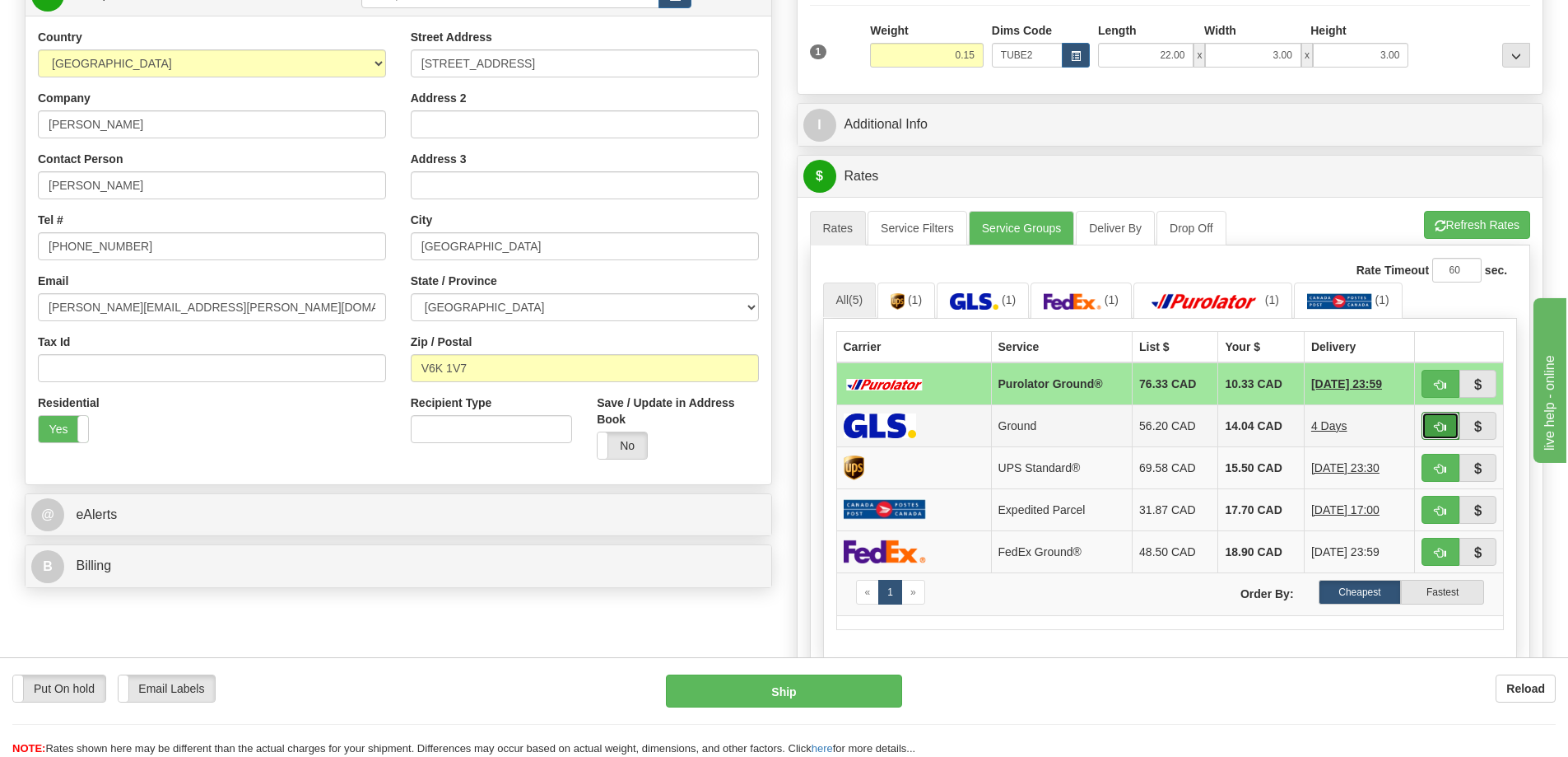
click at [1443, 425] on span "button" at bounding box center [1440, 426] width 11 height 10
type input "1"
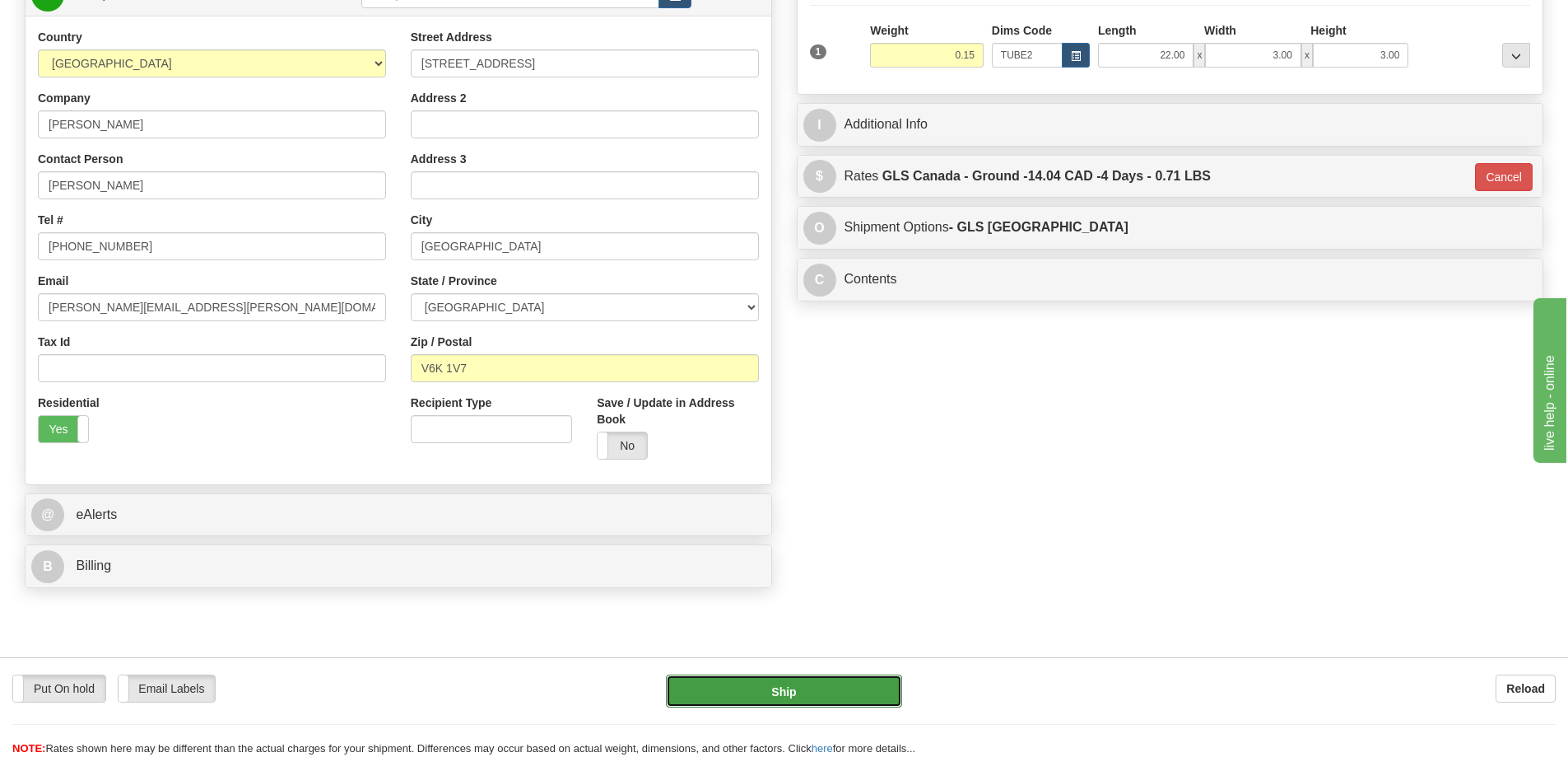
click at [851, 687] on button "Ship" at bounding box center [784, 690] width 236 height 33
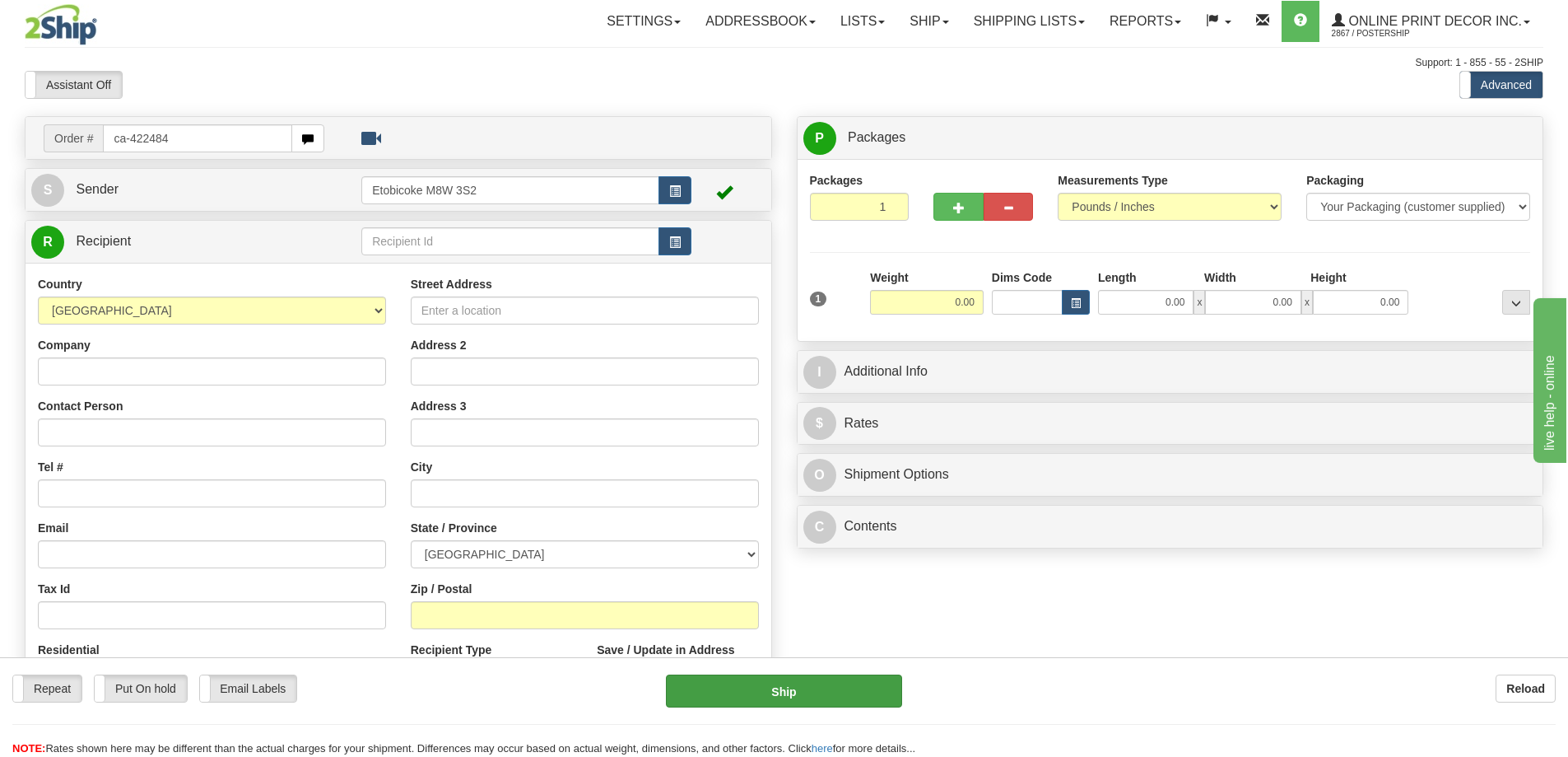
type input "ca-422484"
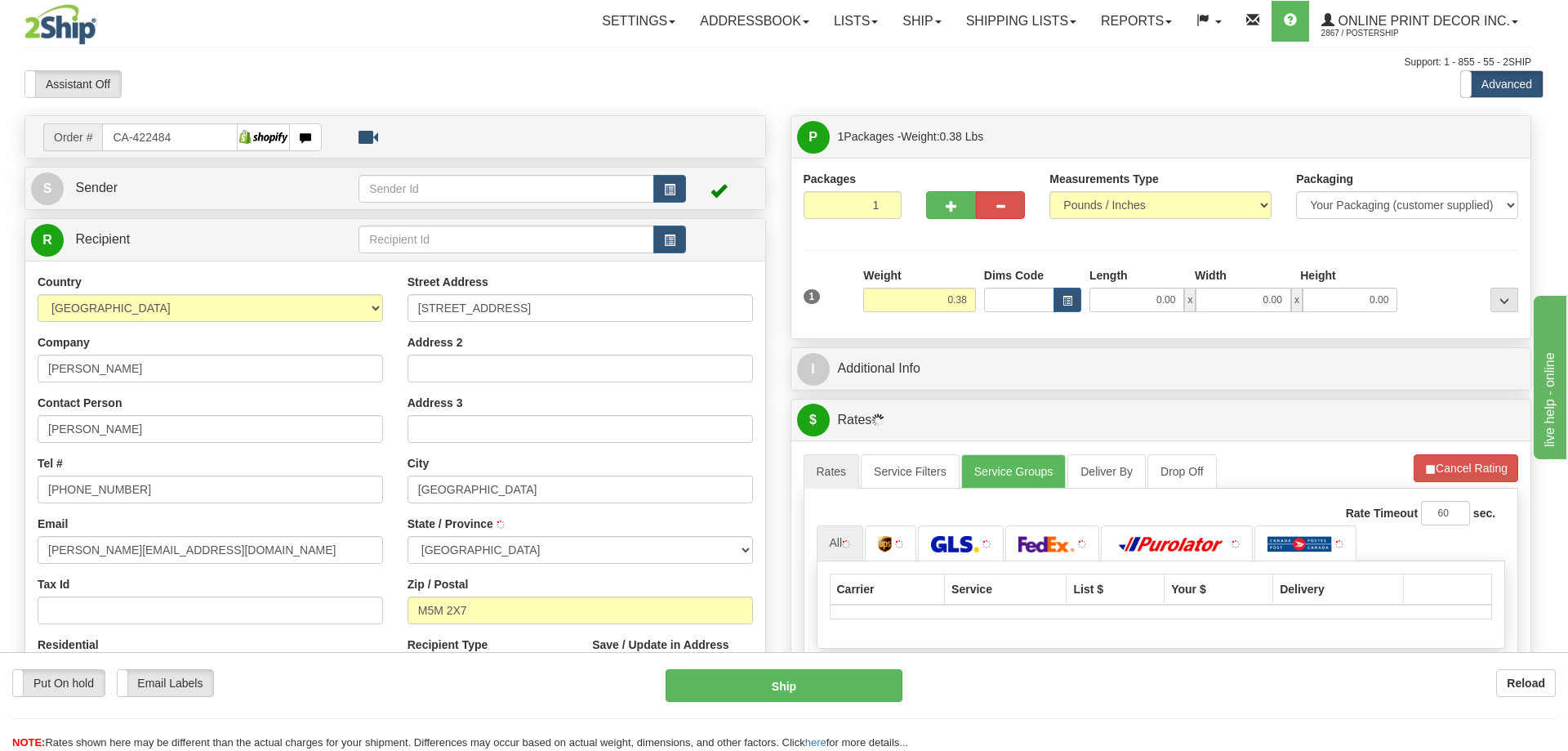
type input "[GEOGRAPHIC_DATA]"
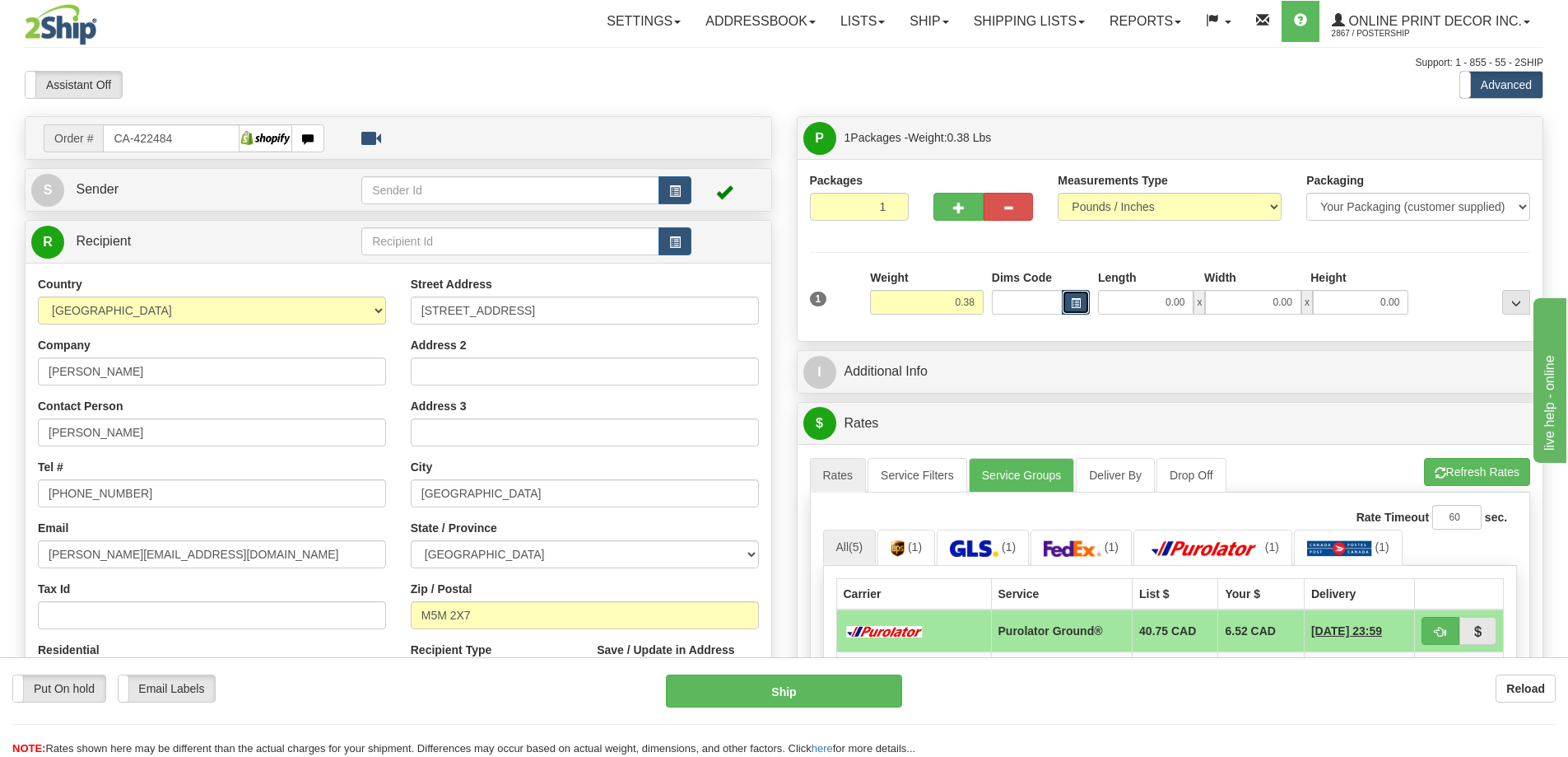
click at [1079, 301] on span "button" at bounding box center [1076, 304] width 10 height 9
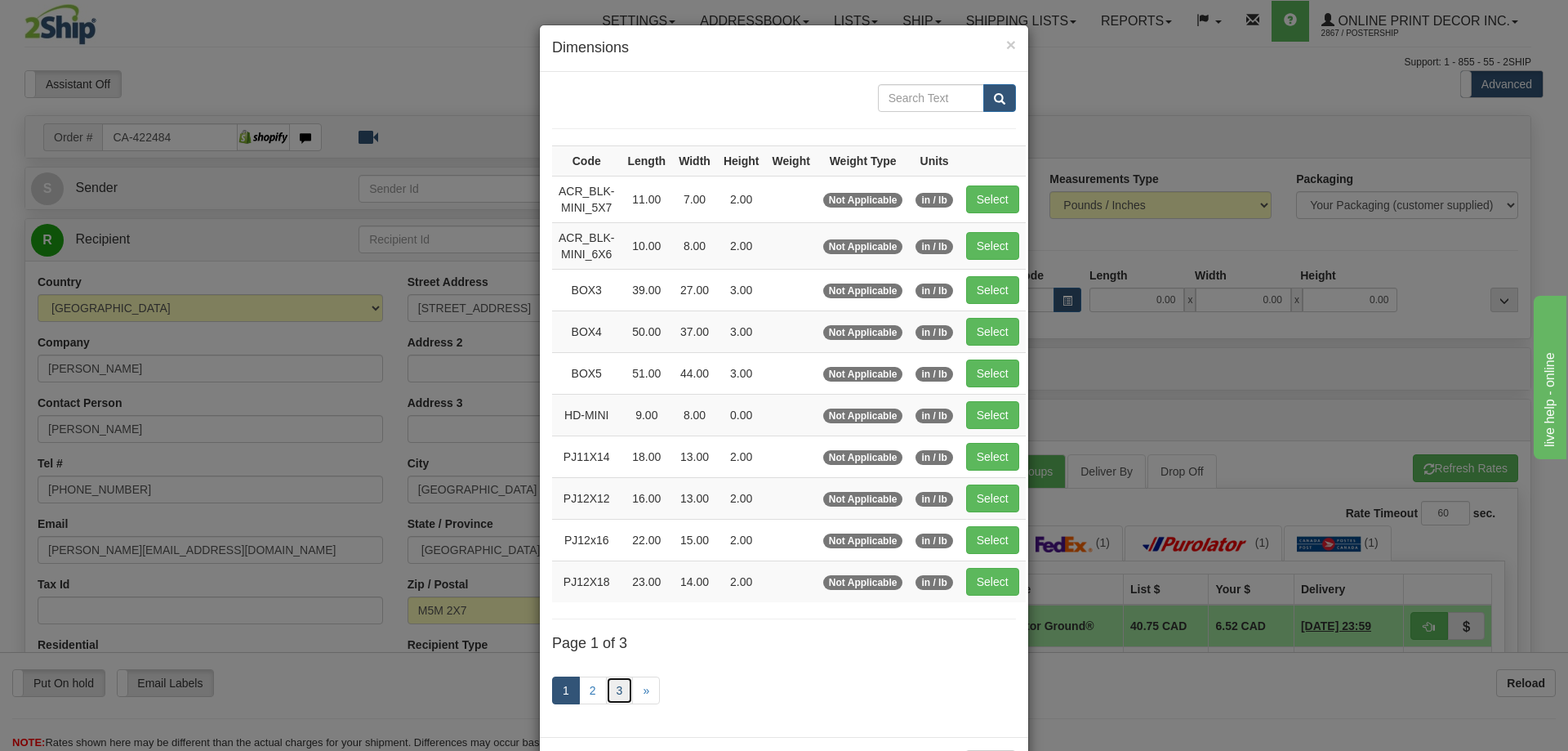
click at [612, 685] on link "3" at bounding box center [620, 690] width 28 height 28
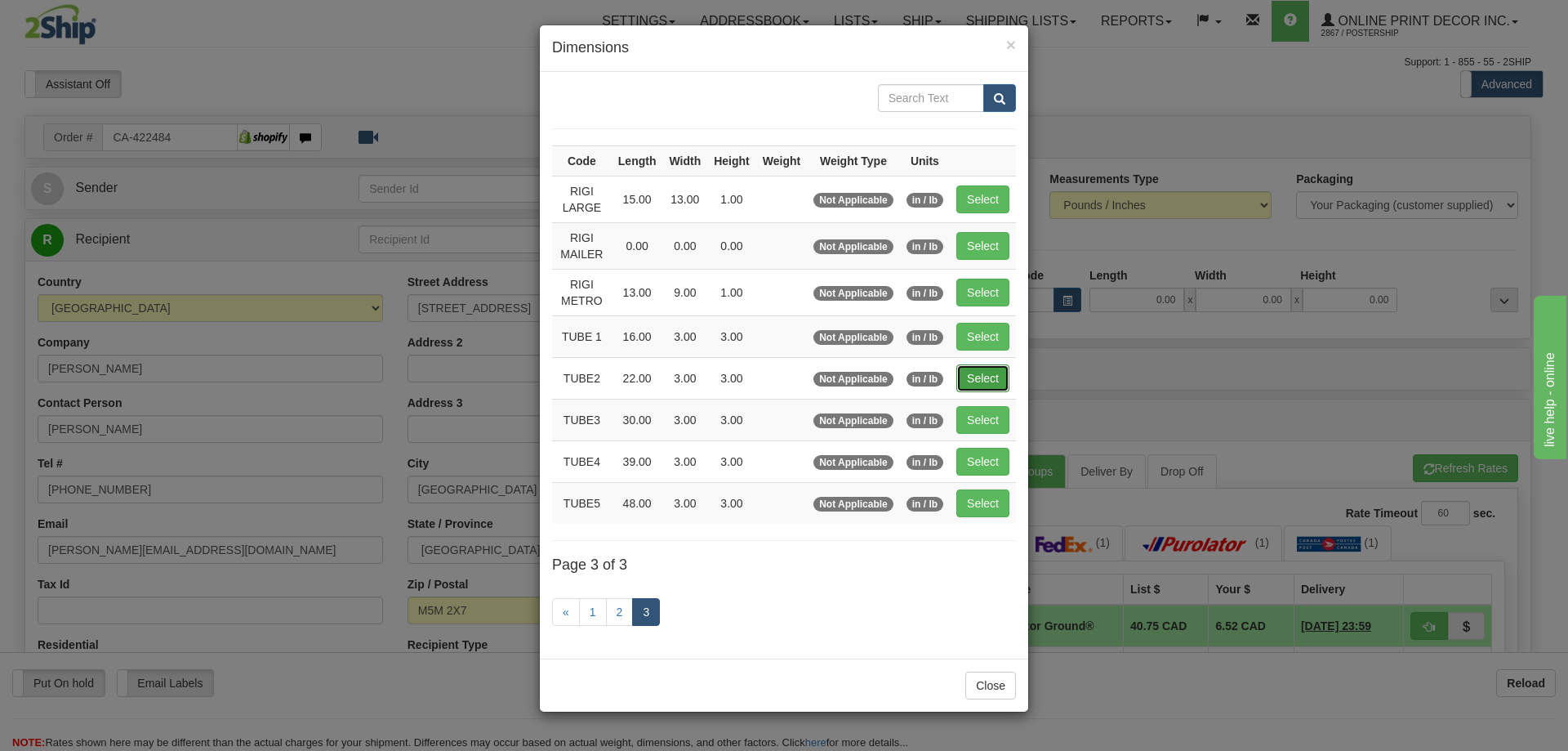
click at [984, 380] on button "Select" at bounding box center [983, 378] width 53 height 28
type input "TUBE2"
type input "22.00"
type input "3.00"
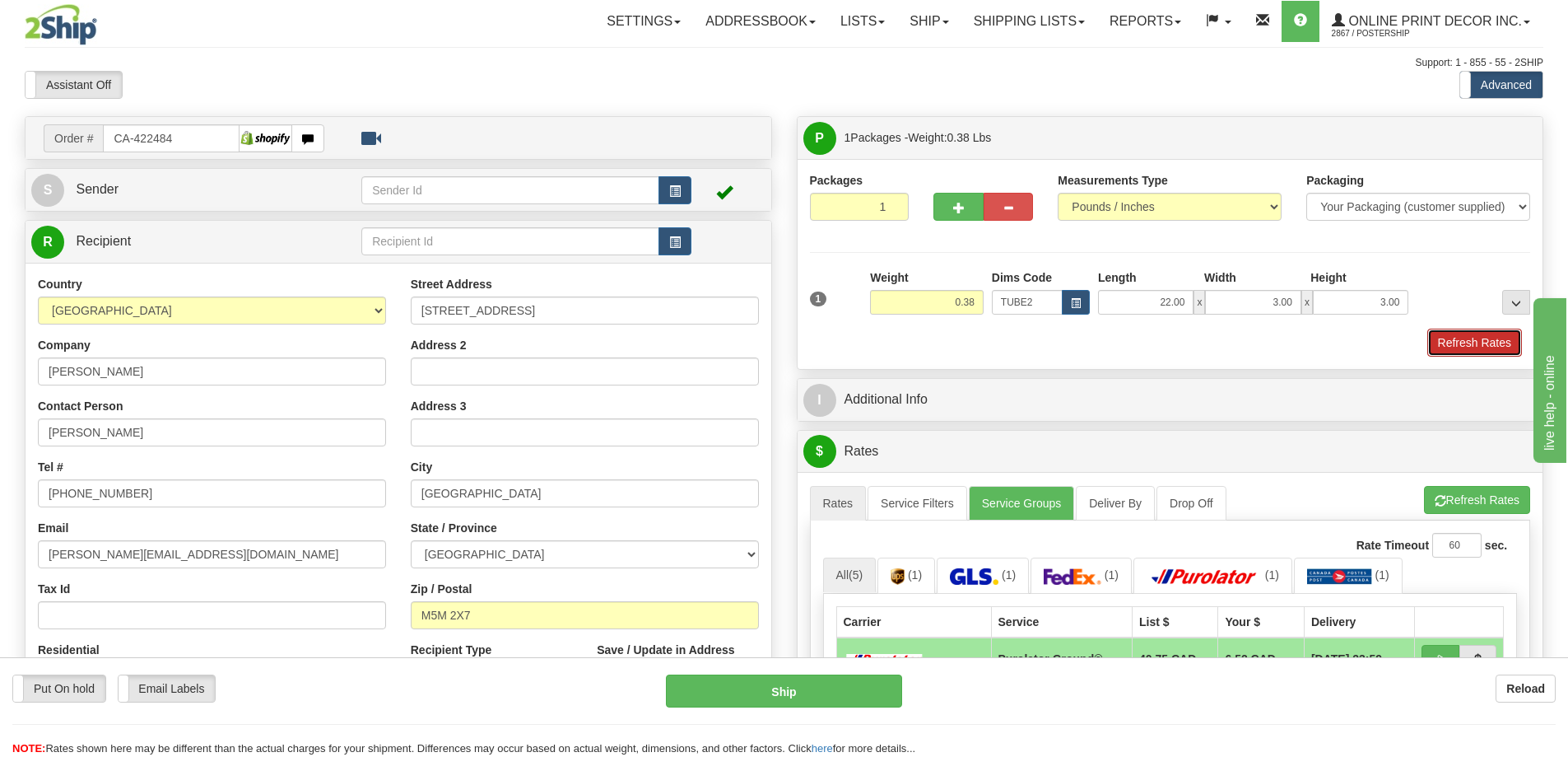
click at [1491, 349] on button "Refresh Rates" at bounding box center [1474, 342] width 94 height 28
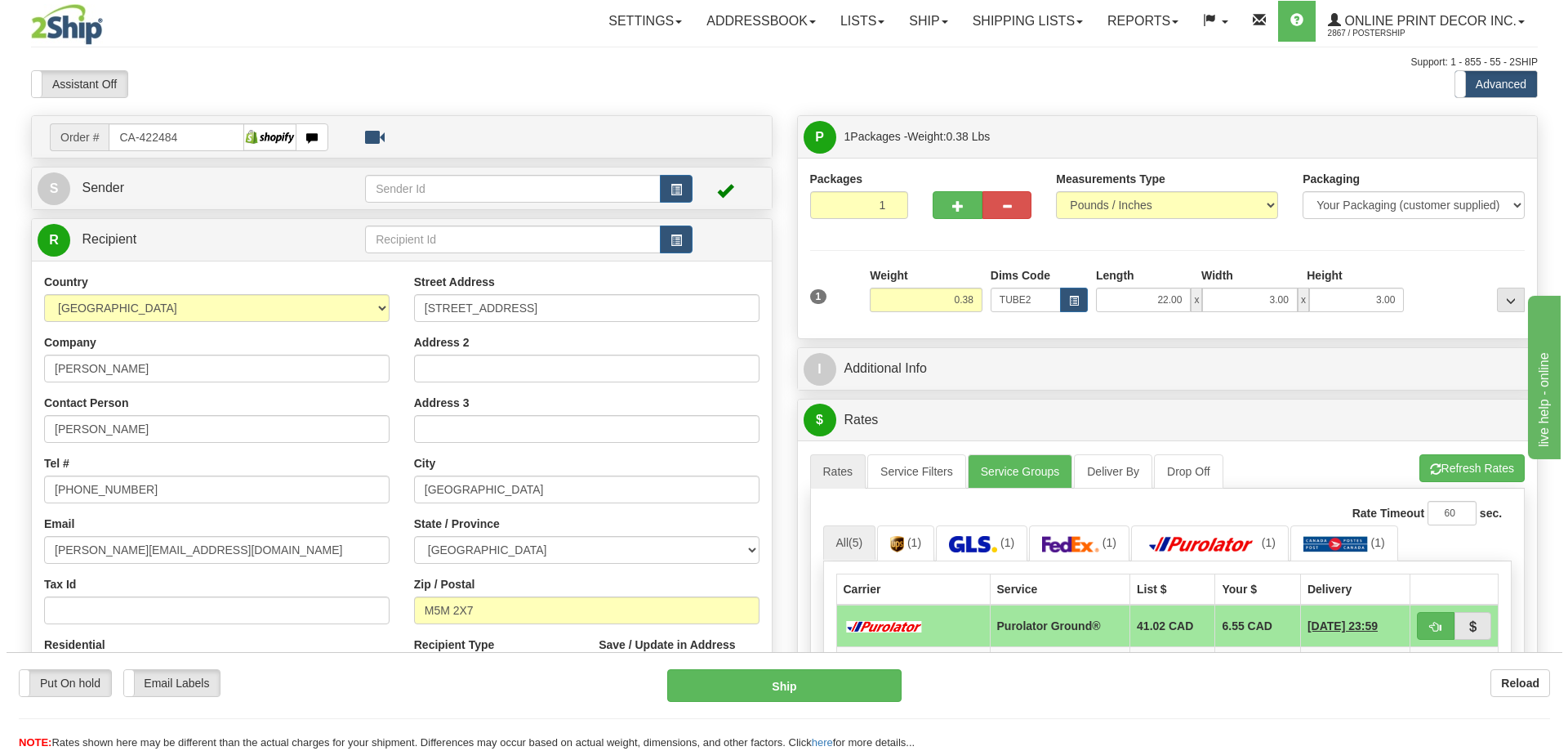
scroll to position [163, 0]
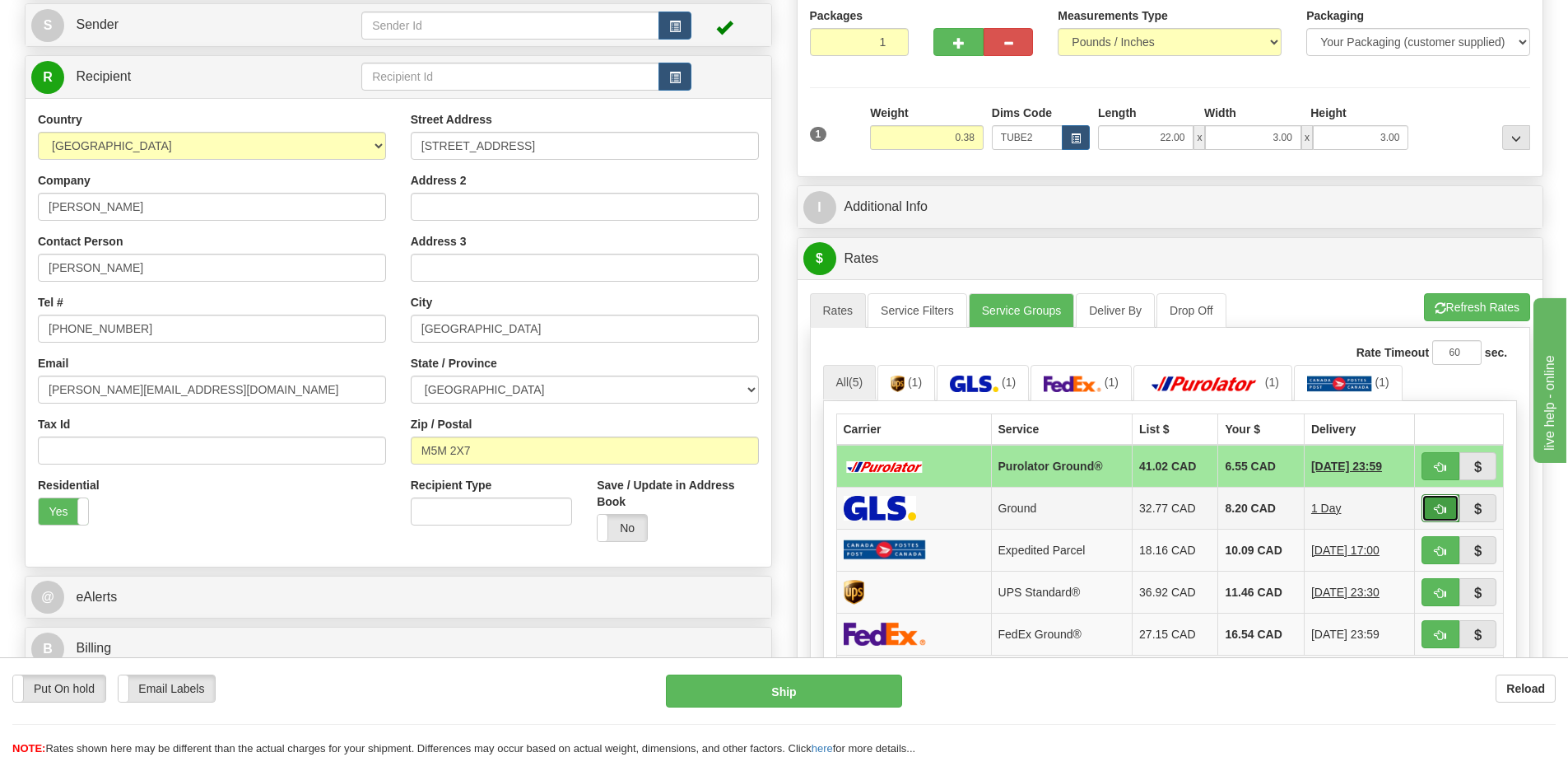
click at [1433, 507] on button "button" at bounding box center [1440, 508] width 38 height 28
type input "1"
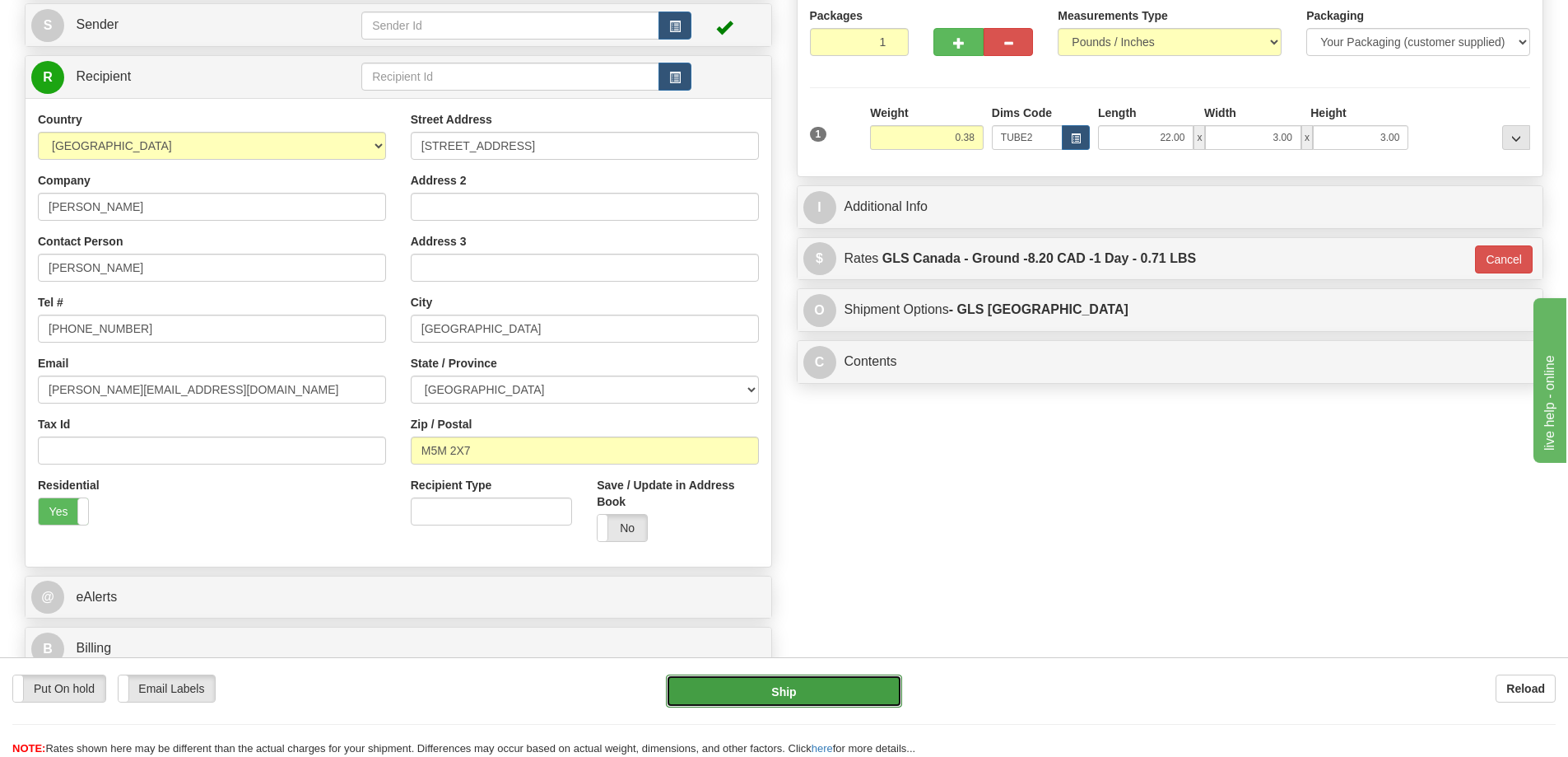
click at [846, 694] on button "Ship" at bounding box center [784, 690] width 236 height 33
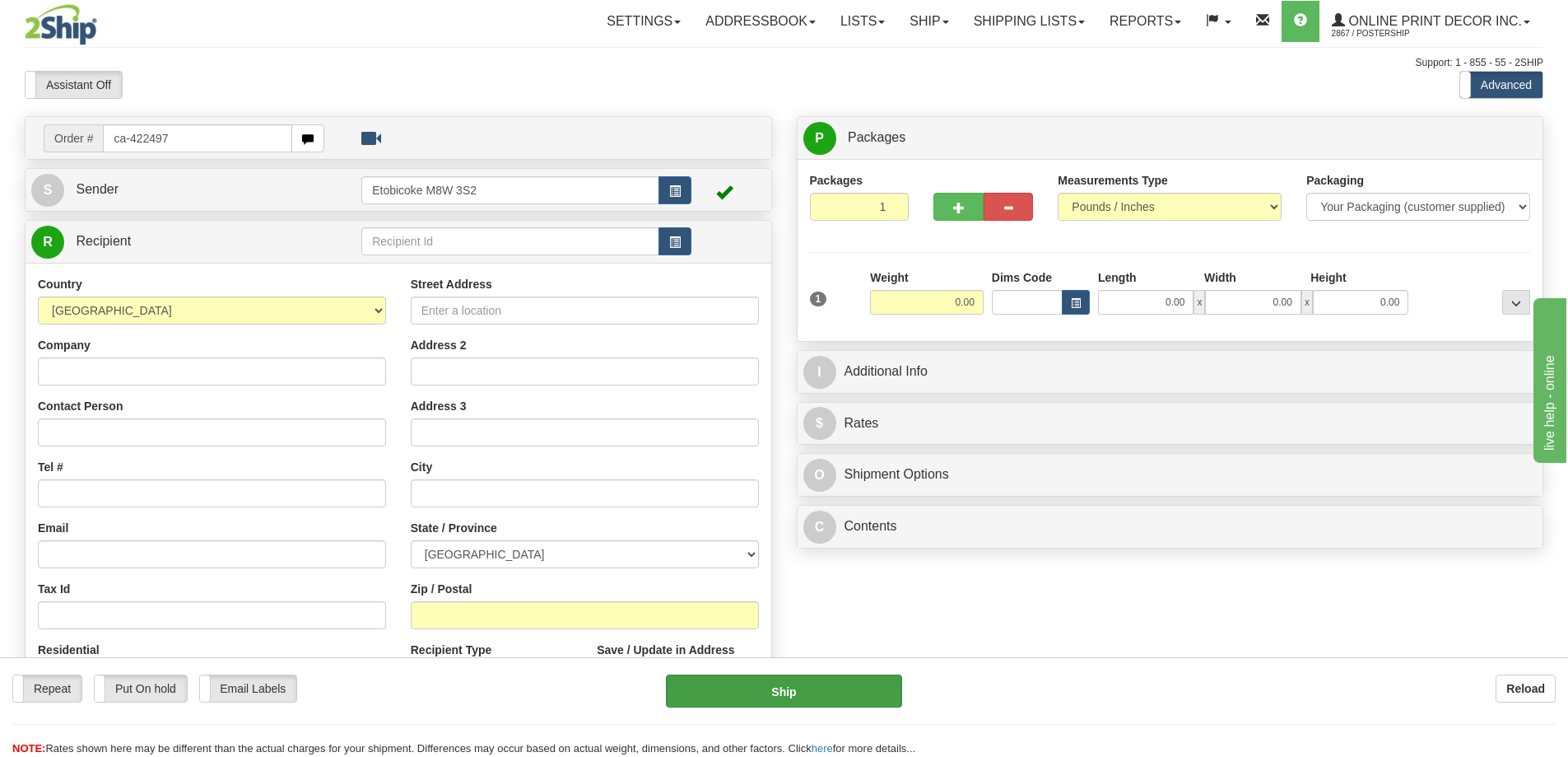
type input "ca-422497"
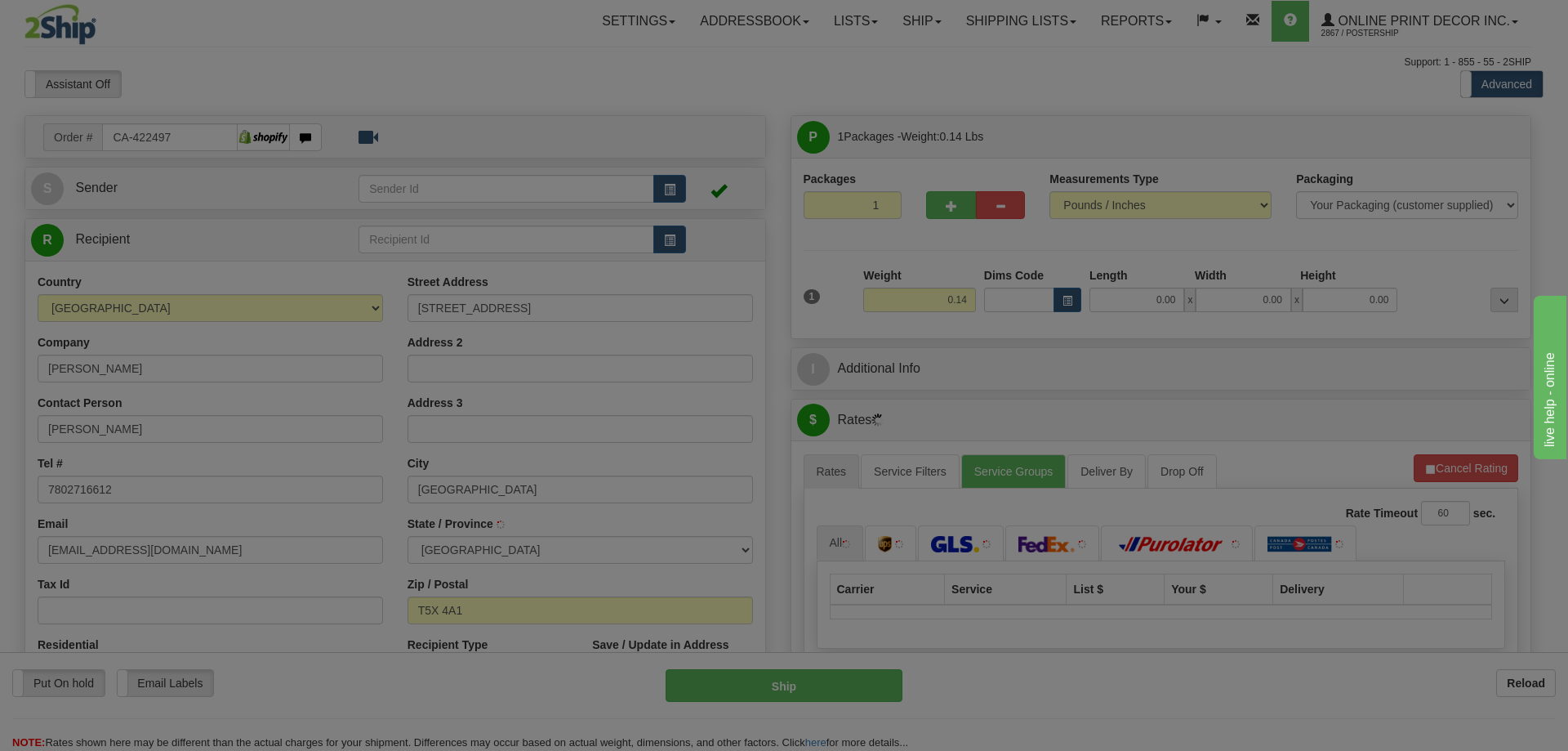
type input "[GEOGRAPHIC_DATA]"
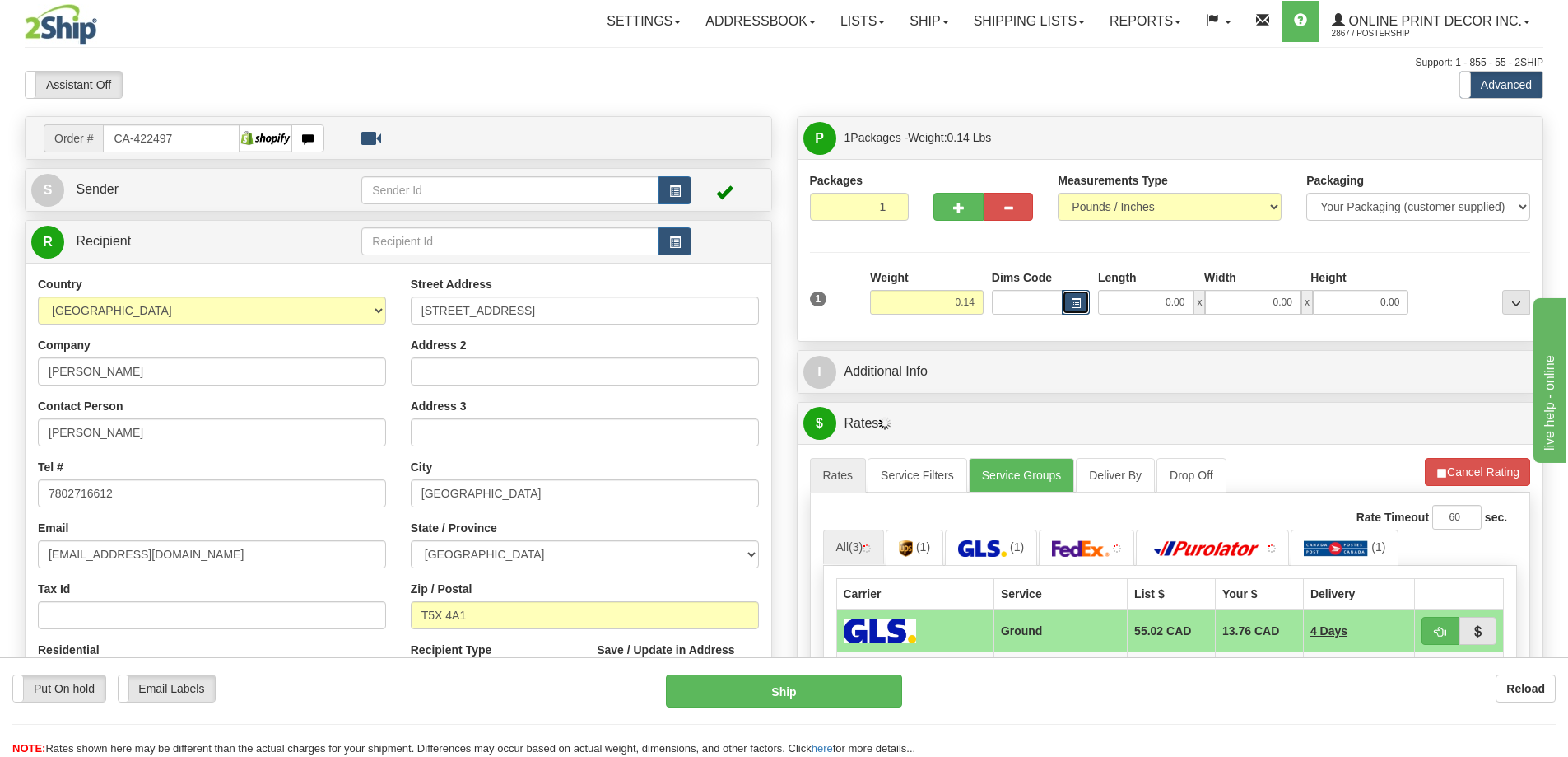
click at [1076, 300] on span "button" at bounding box center [1076, 304] width 10 height 9
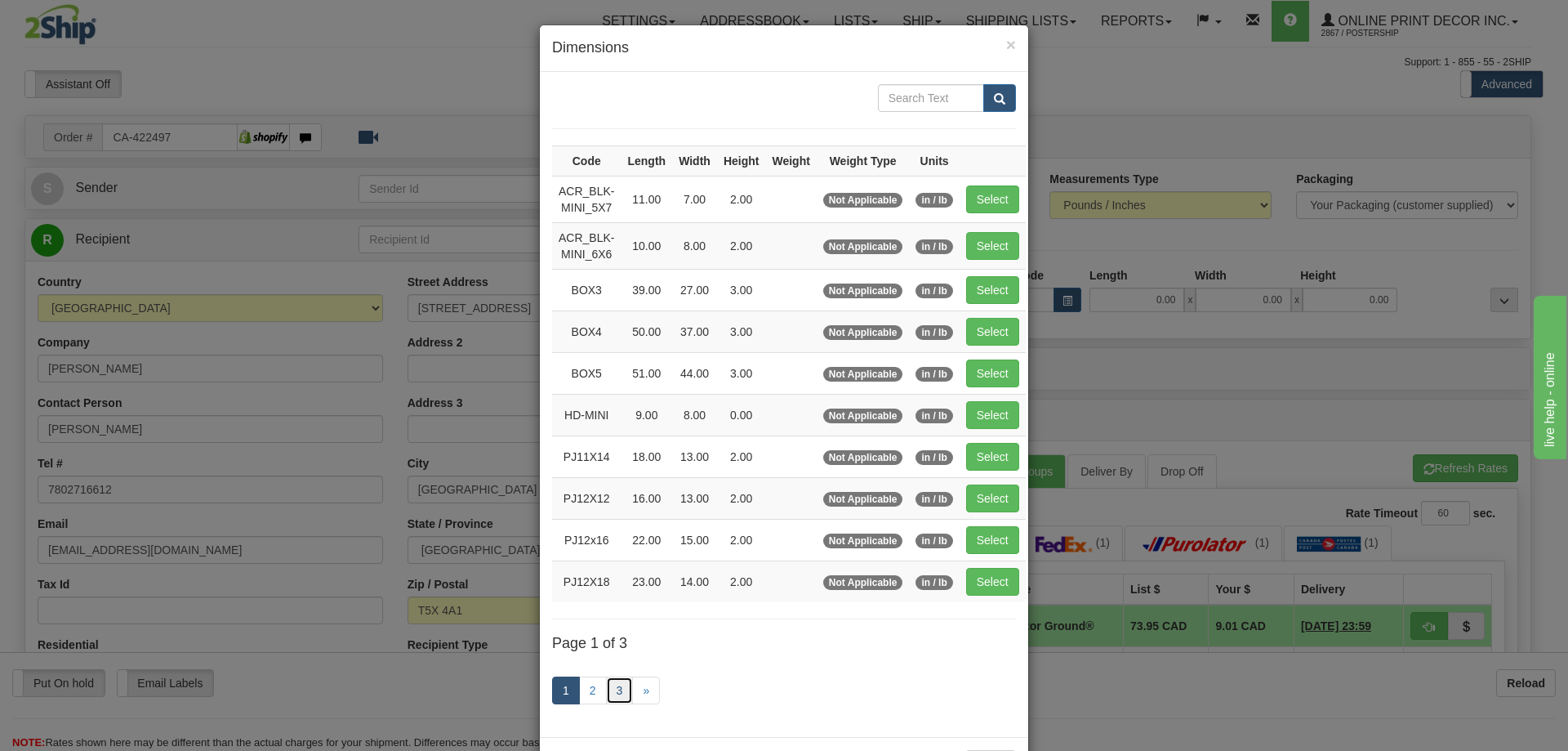
click at [614, 687] on link "3" at bounding box center [620, 690] width 28 height 28
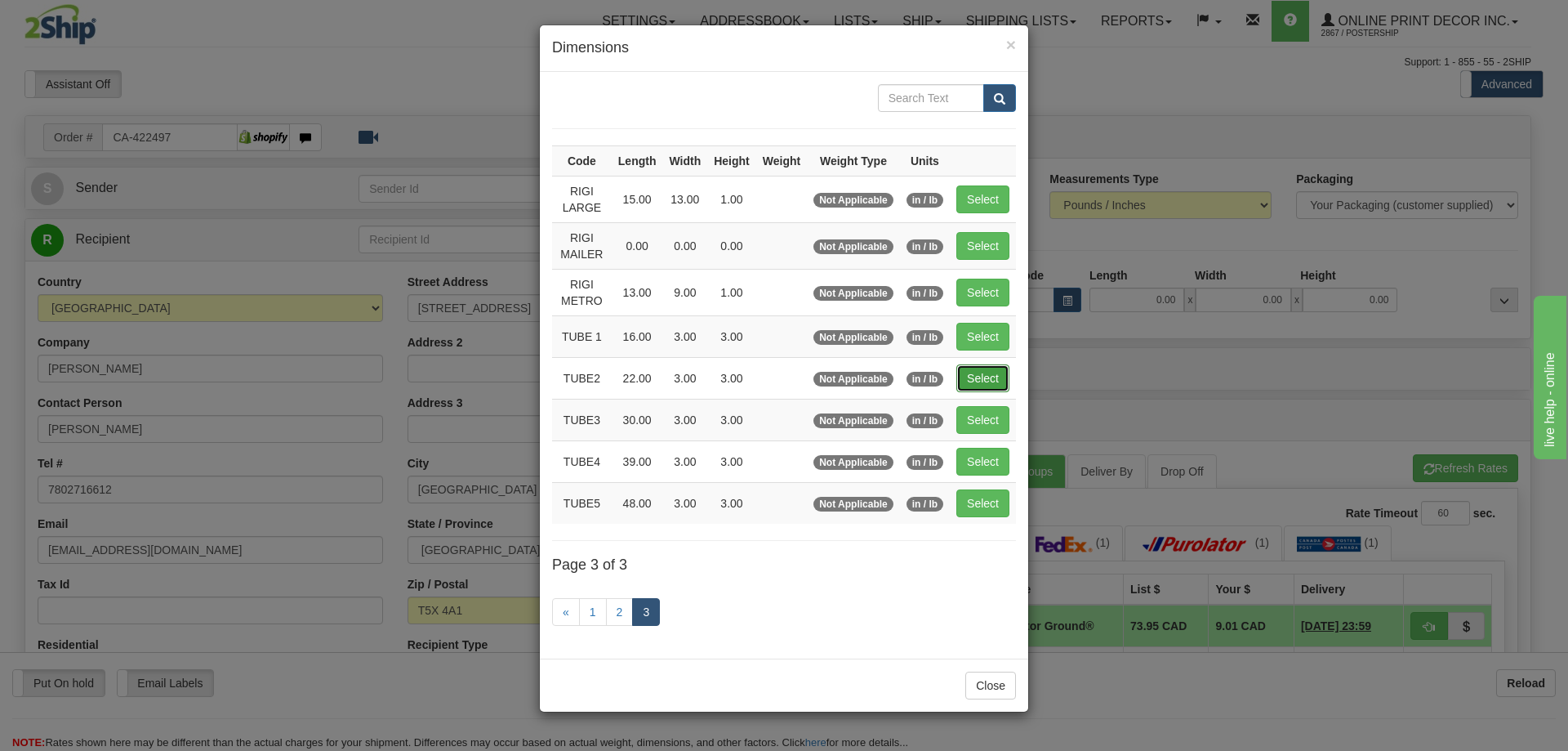
click at [997, 380] on button "Select" at bounding box center [983, 378] width 53 height 28
type input "TUBE2"
type input "22.00"
type input "3.00"
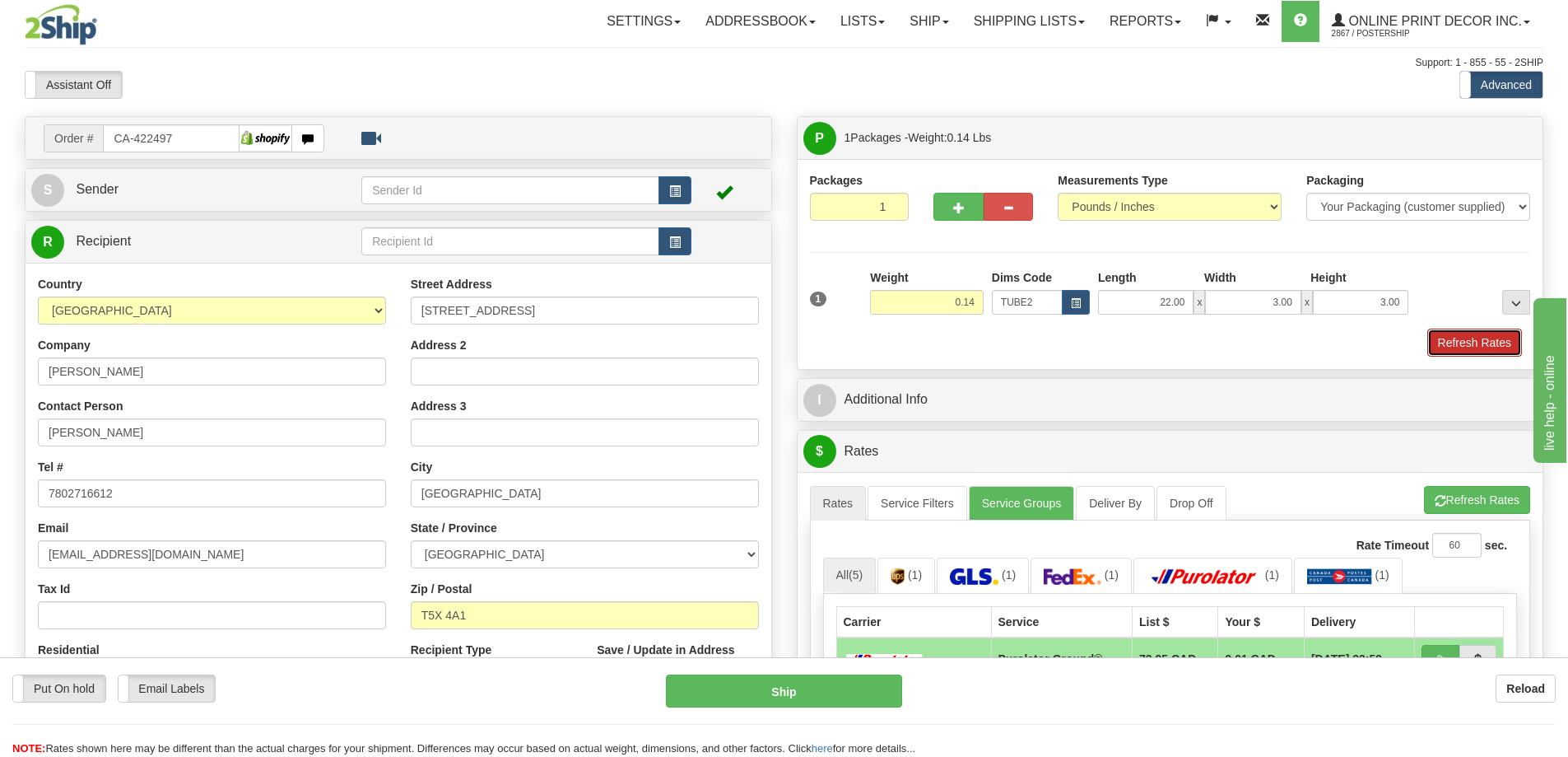
click at [1503, 344] on button "Refresh Rates" at bounding box center [1474, 342] width 94 height 28
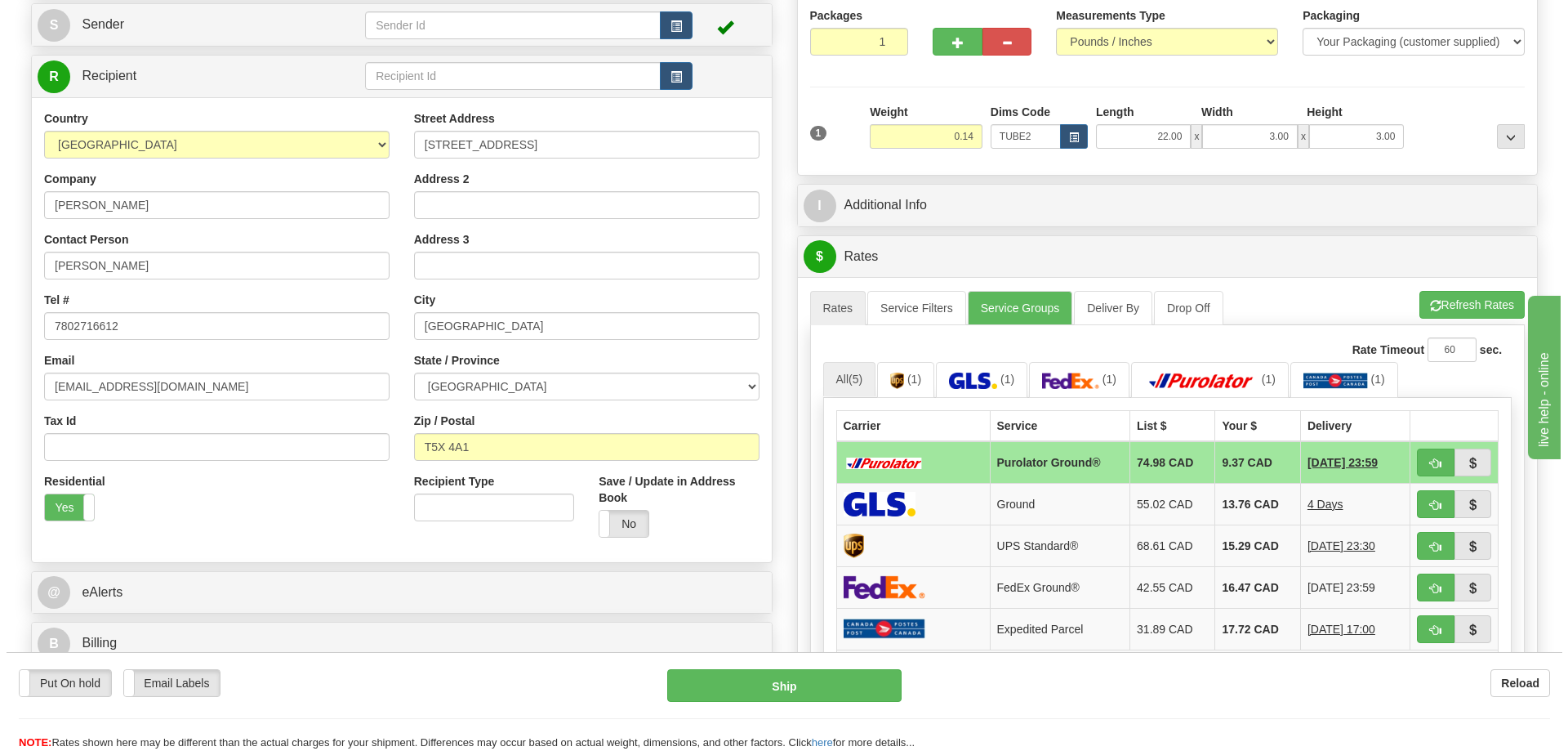
scroll to position [245, 0]
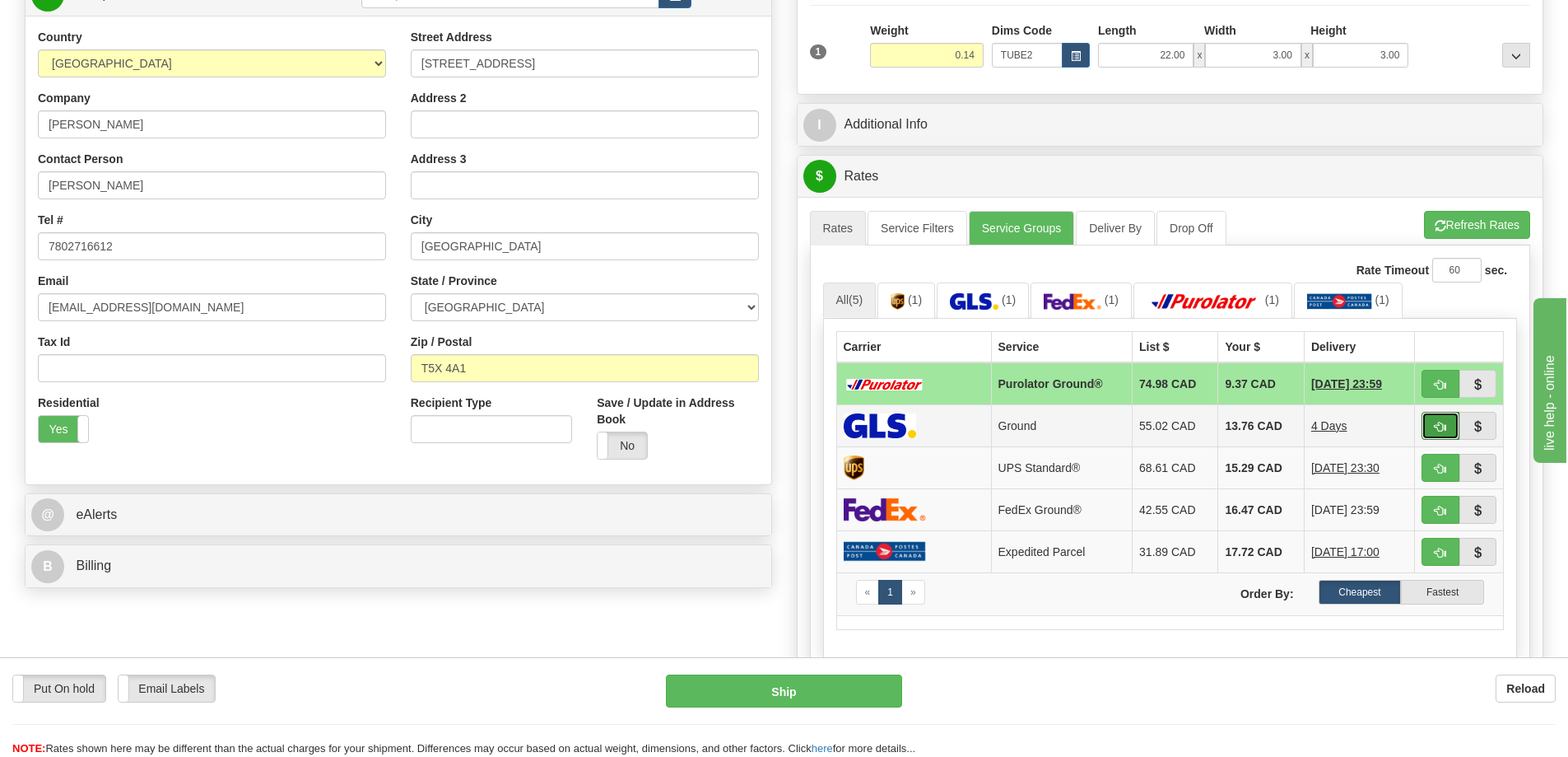
click at [1444, 426] on span "button" at bounding box center [1440, 426] width 11 height 10
type input "1"
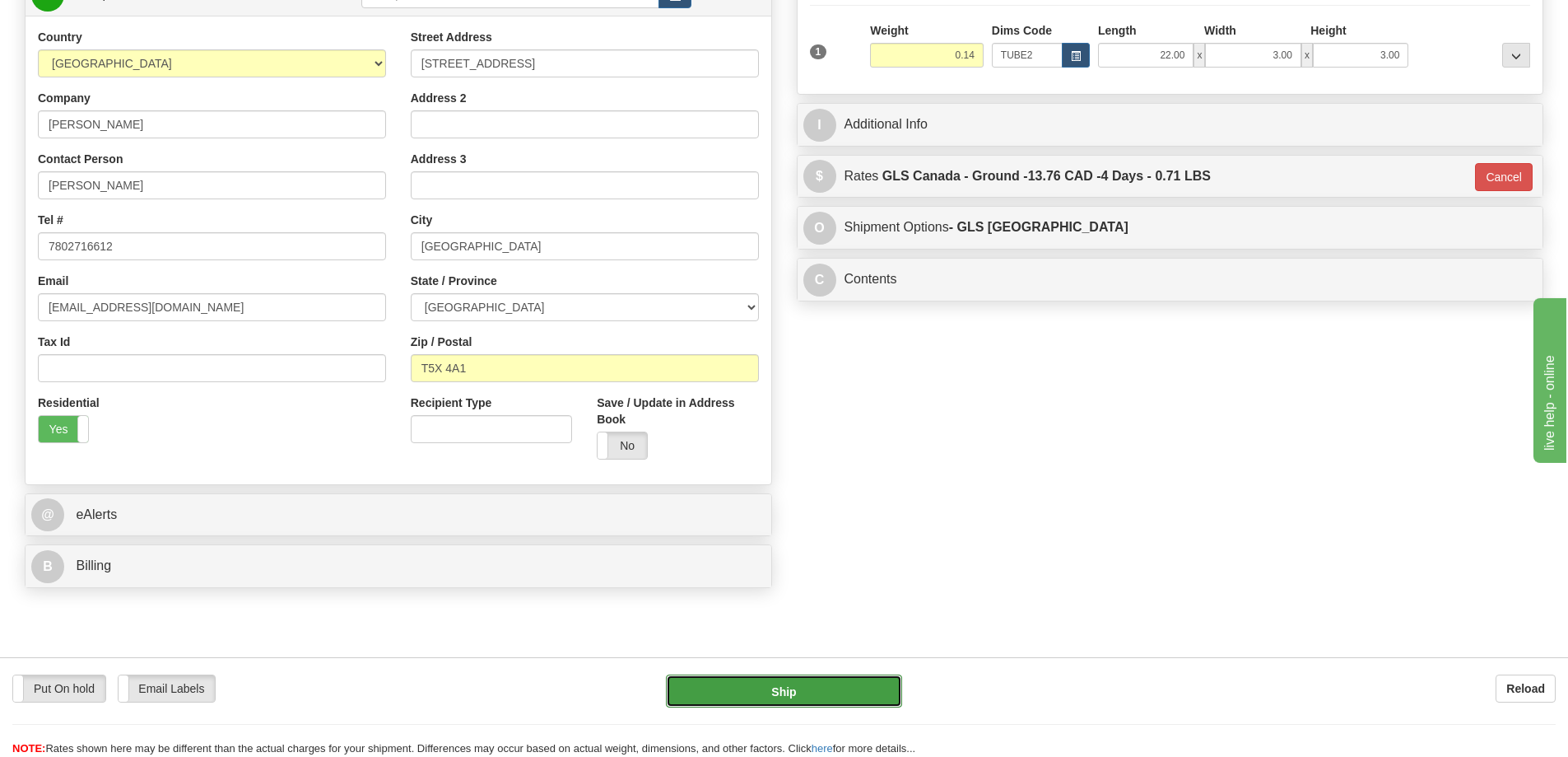
click at [840, 700] on button "Ship" at bounding box center [784, 690] width 236 height 33
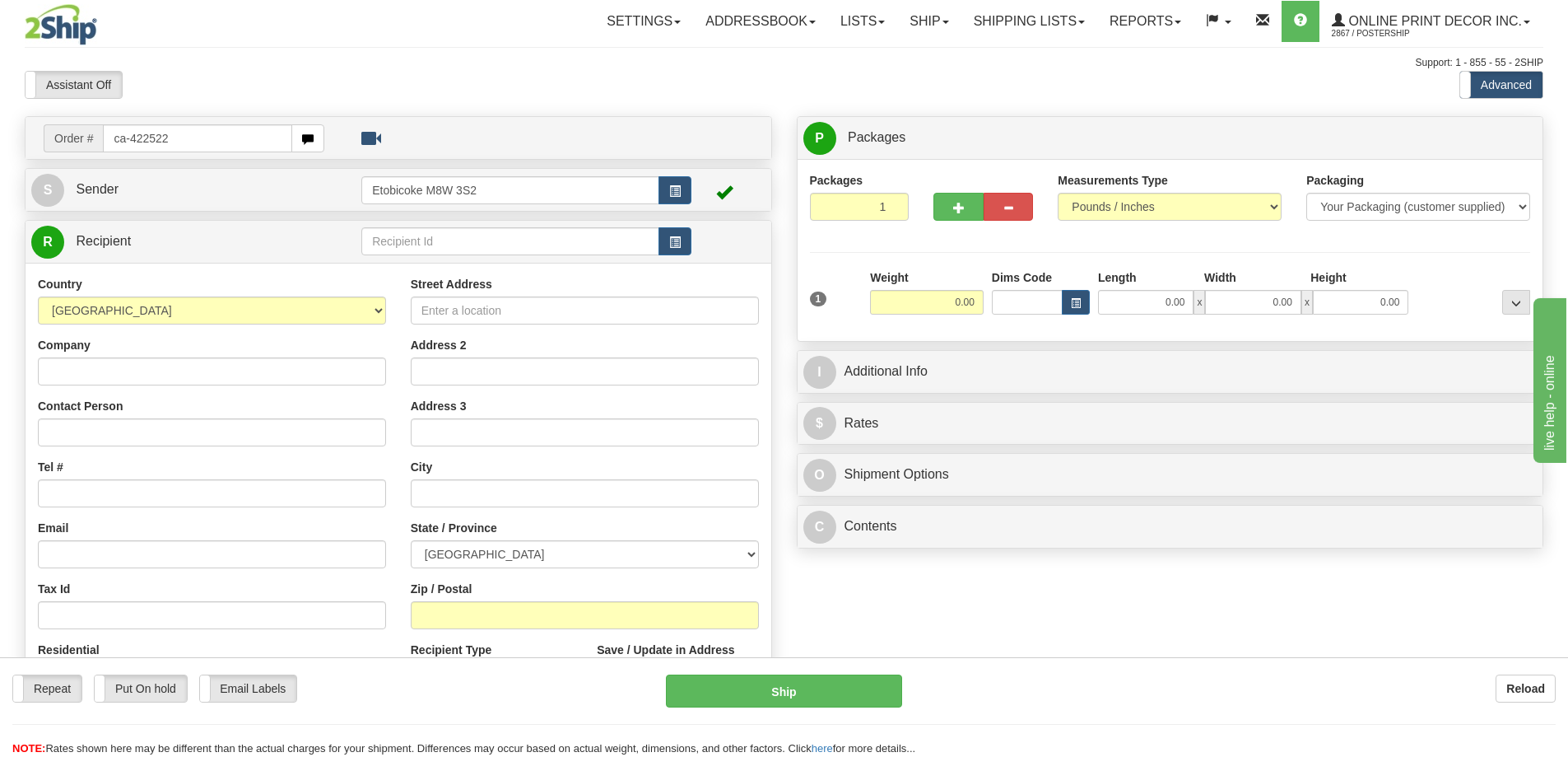
type input "ca-422522"
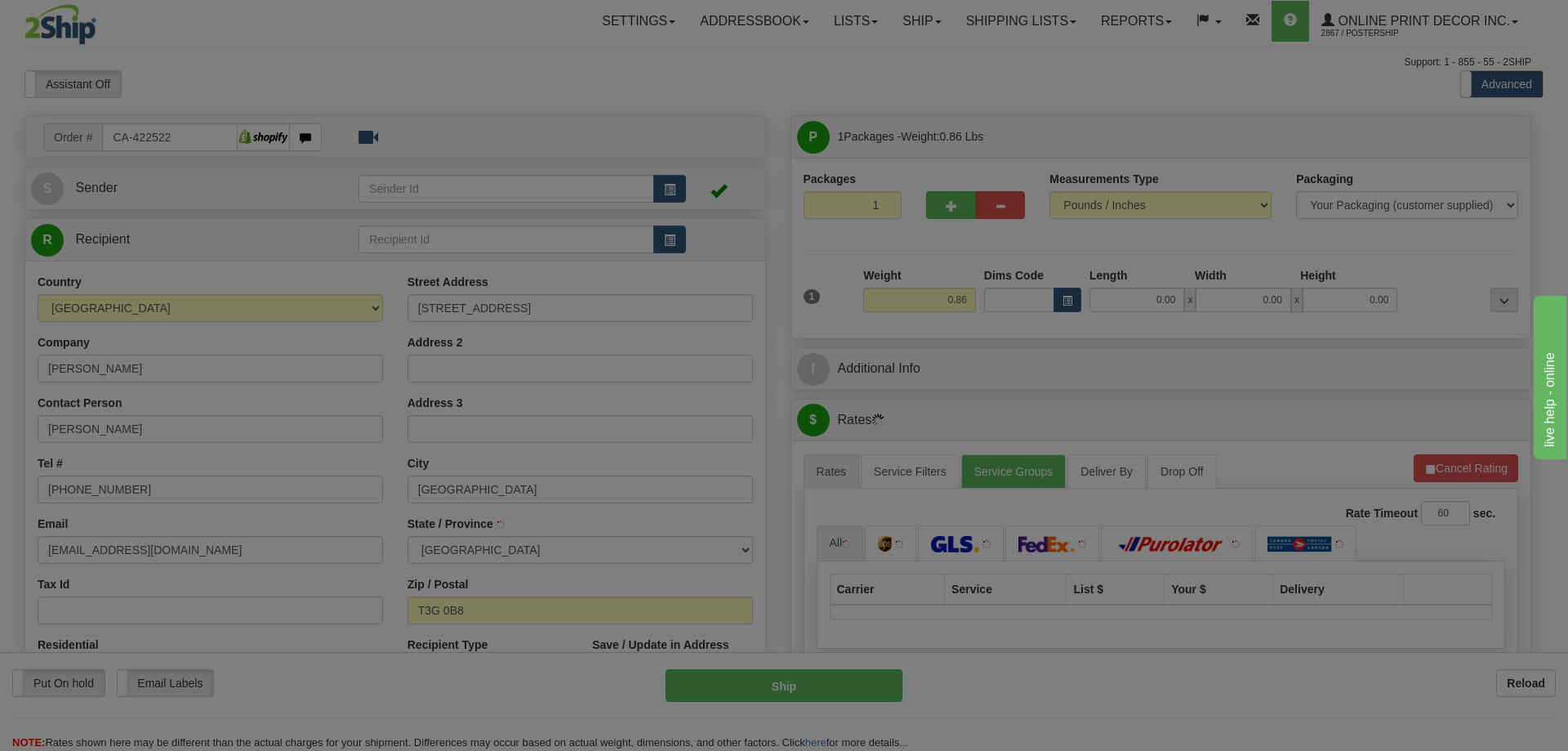
type input "[GEOGRAPHIC_DATA]"
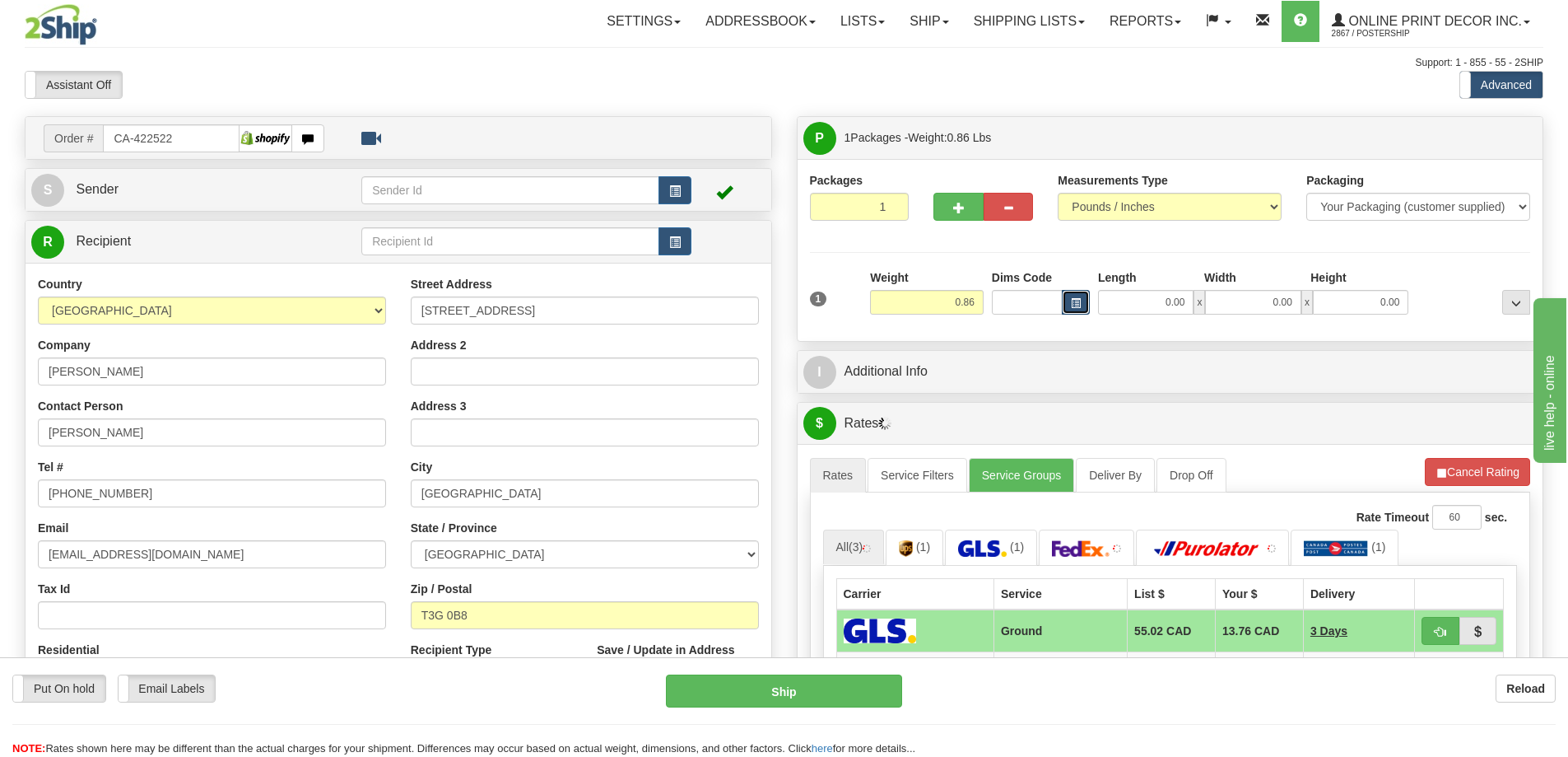
click at [1083, 303] on button "button" at bounding box center [1076, 302] width 28 height 24
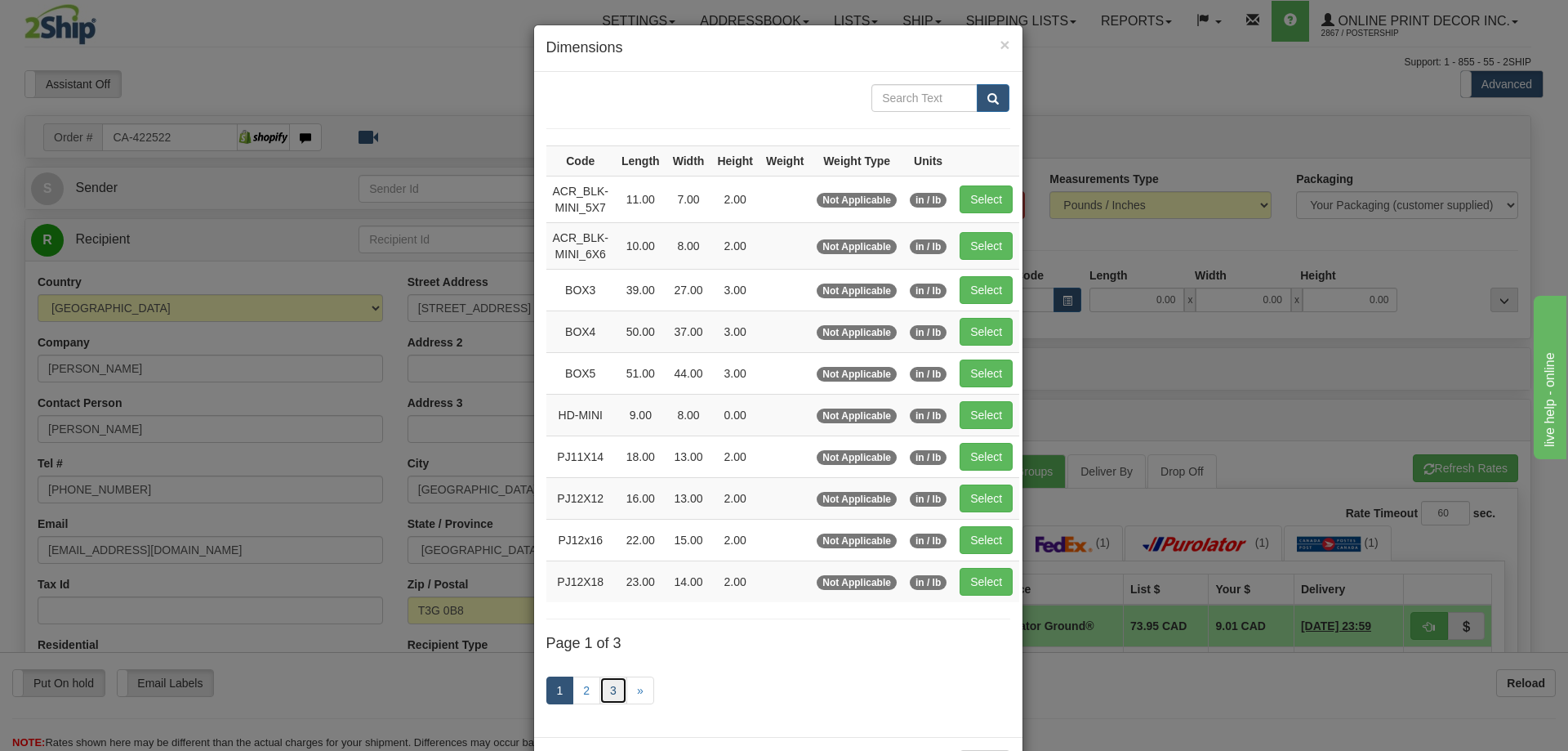
click at [605, 684] on link "3" at bounding box center [614, 690] width 28 height 28
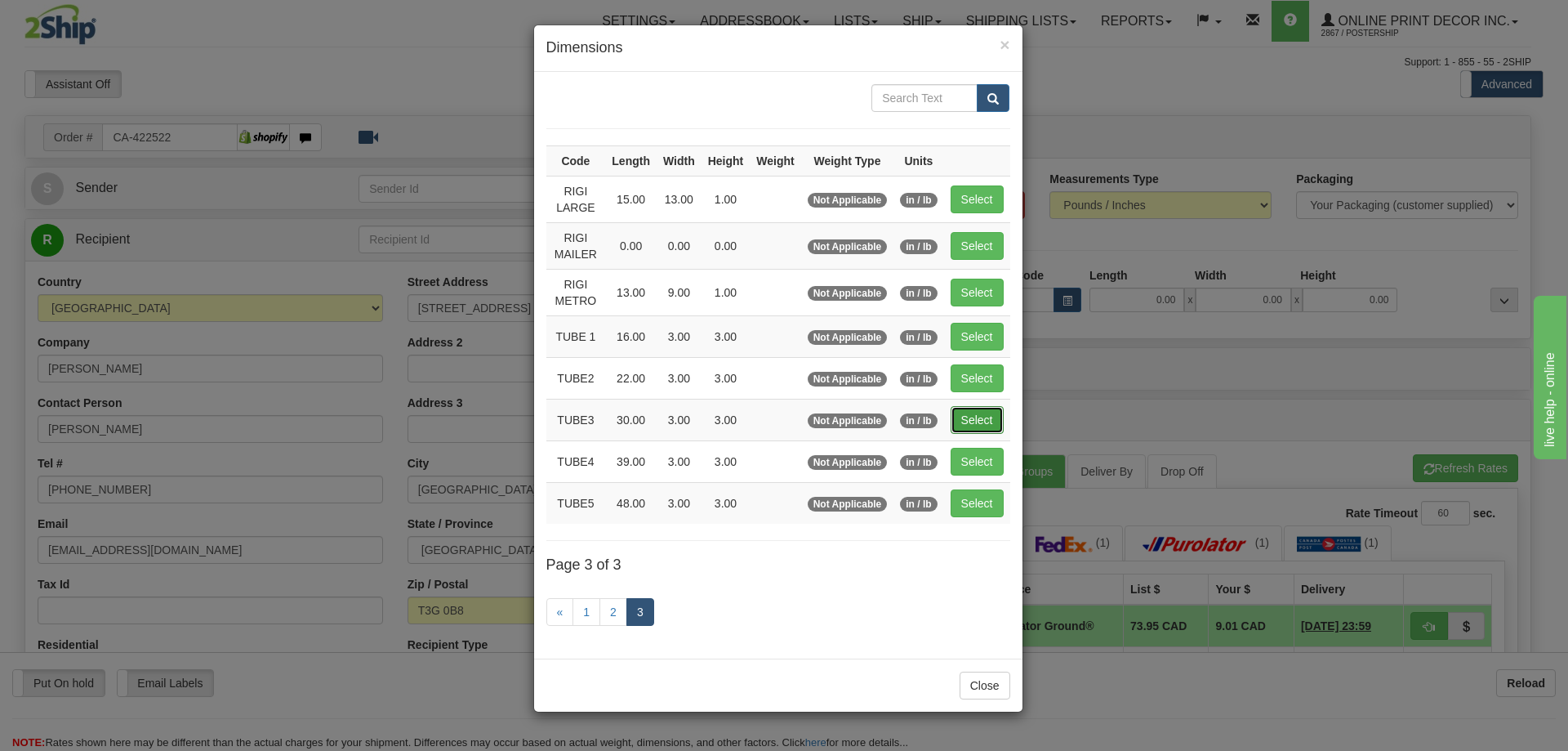
click at [998, 415] on button "Select" at bounding box center [976, 420] width 53 height 28
type input "TUBE3"
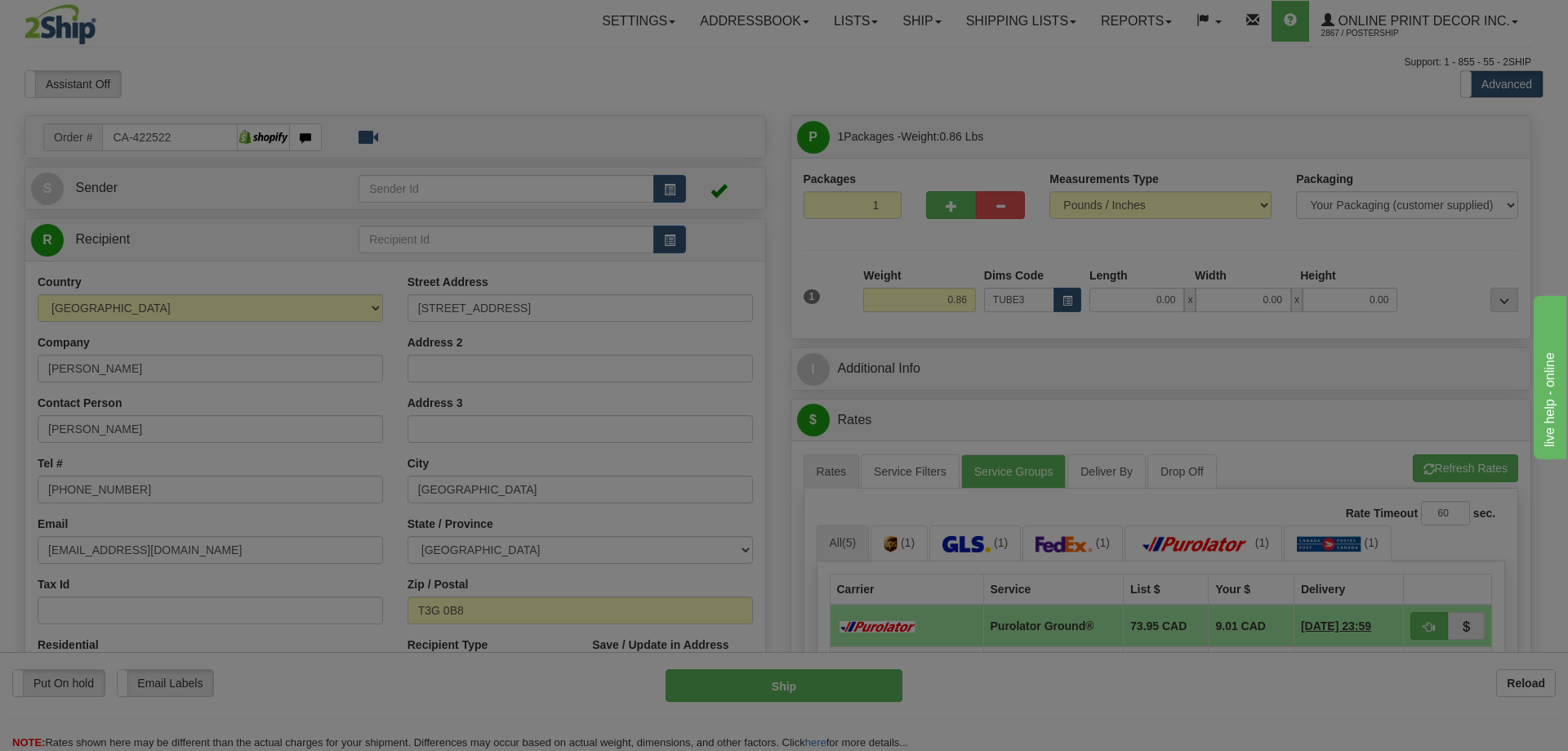
type input "30.00"
type input "3.00"
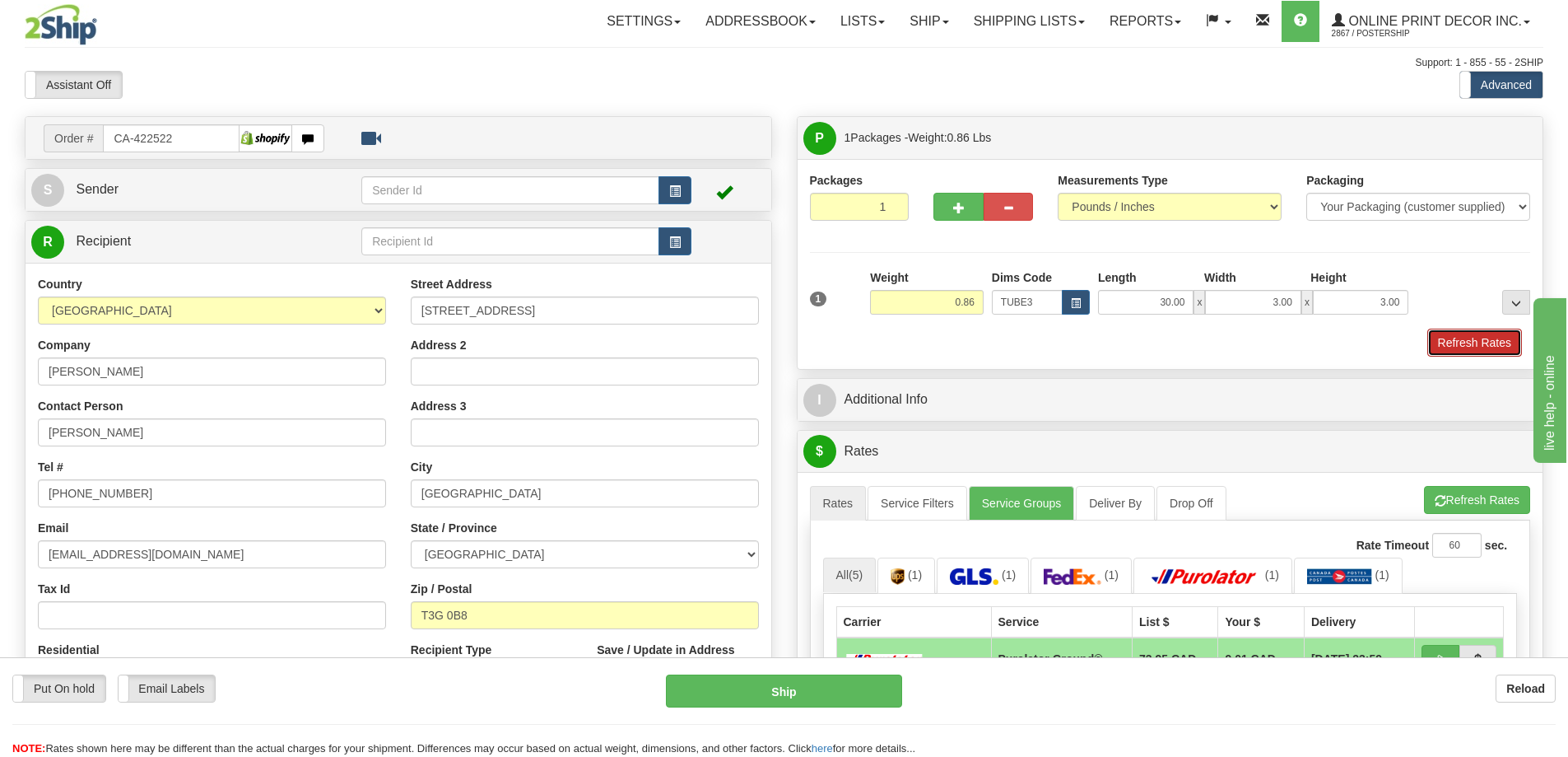
drag, startPoint x: 1459, startPoint y: 342, endPoint x: 1429, endPoint y: 346, distance: 30.3
click at [1460, 343] on button "Refresh Rates" at bounding box center [1474, 342] width 94 height 28
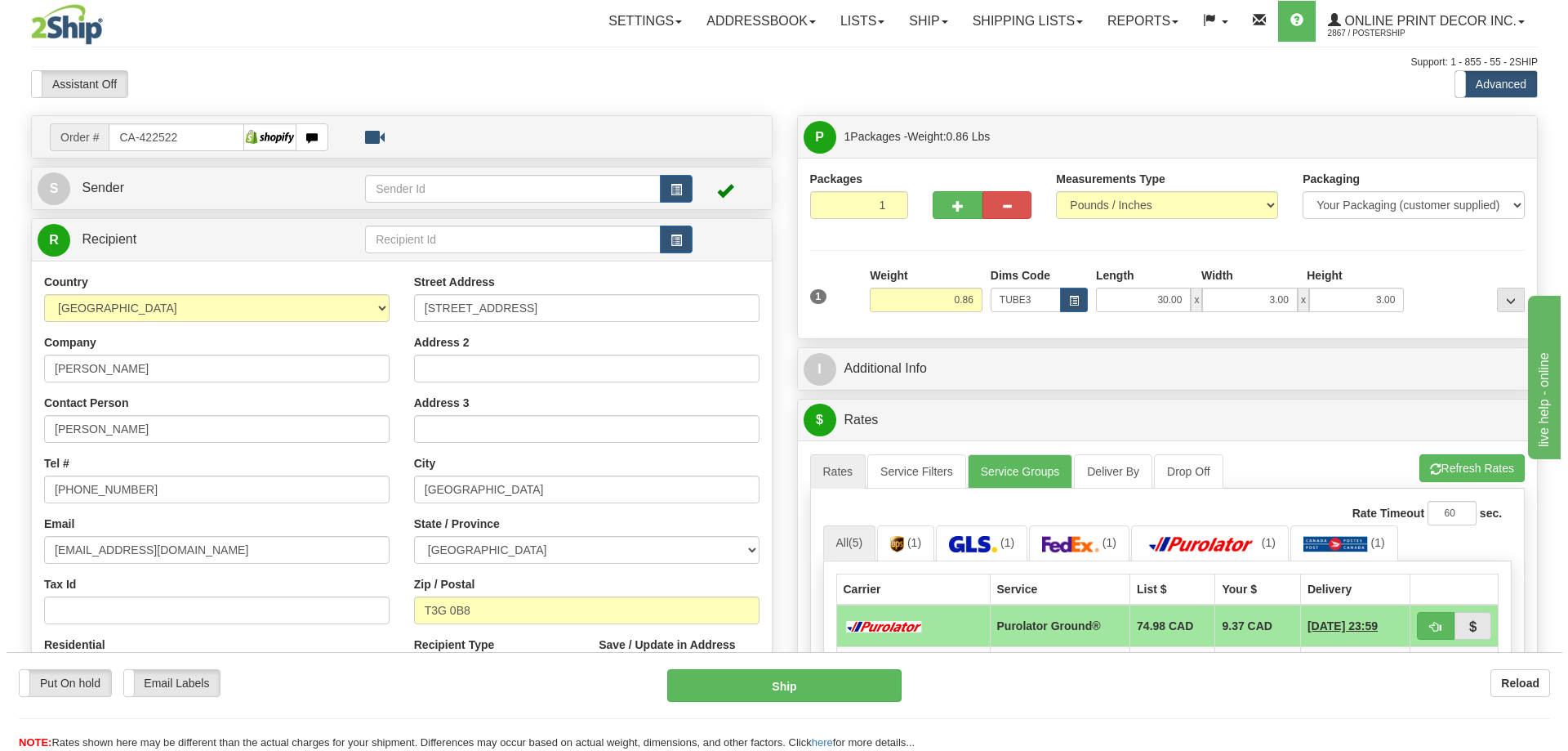
scroll to position [163, 0]
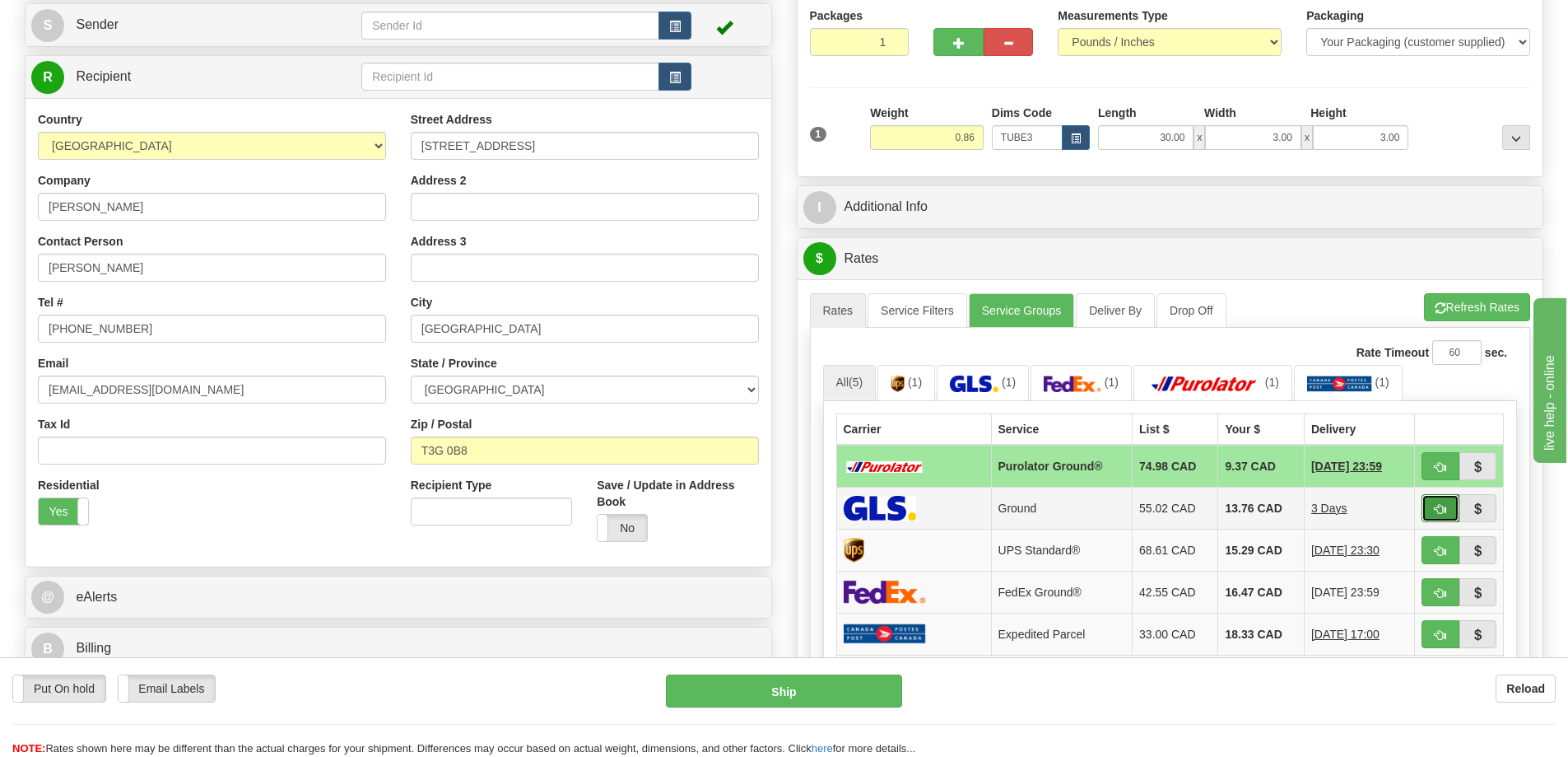
click at [1437, 508] on span "button" at bounding box center [1440, 508] width 11 height 10
type input "1"
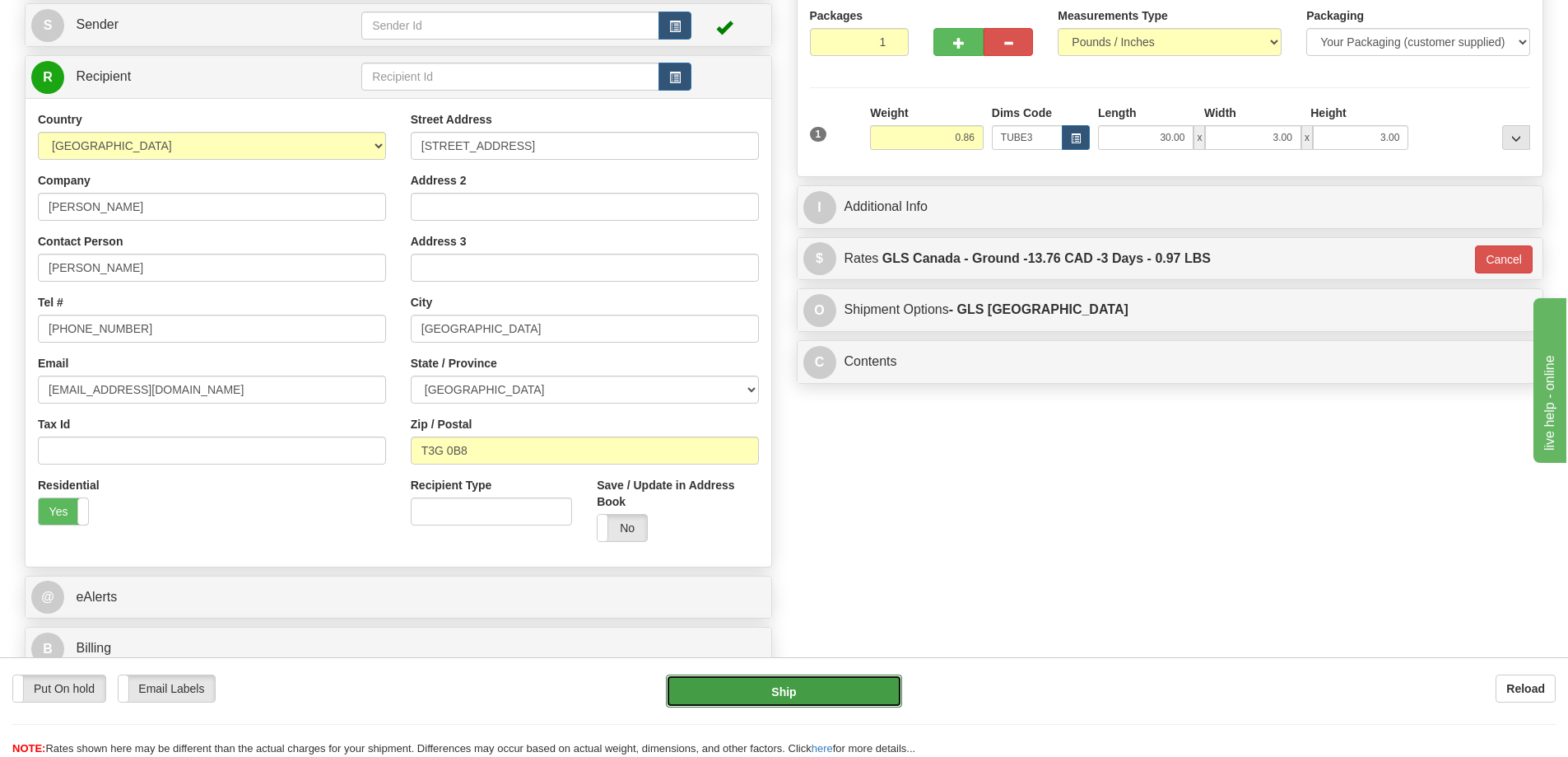
click at [841, 689] on button "Ship" at bounding box center [784, 690] width 236 height 33
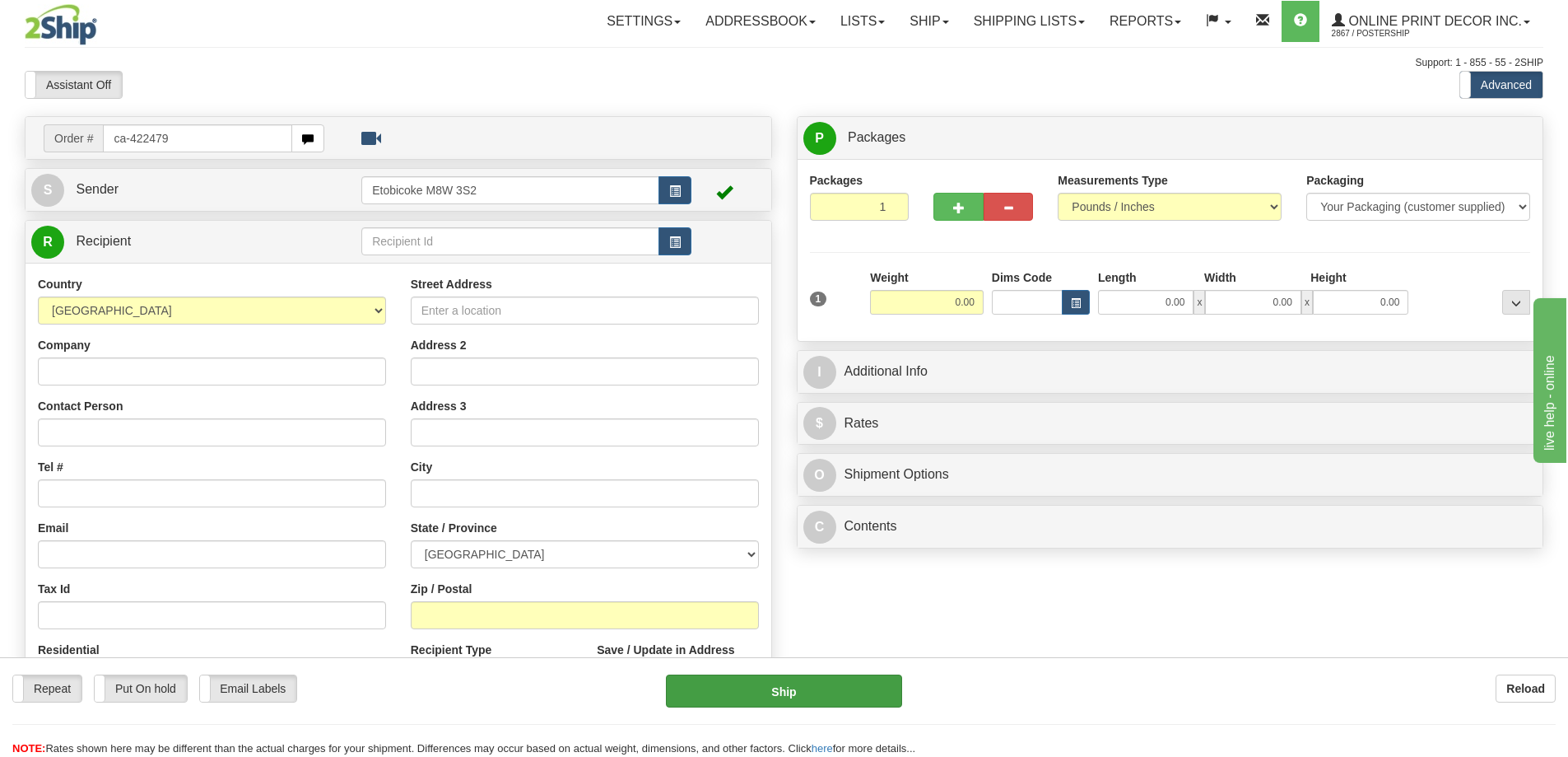
type input "ca-422479"
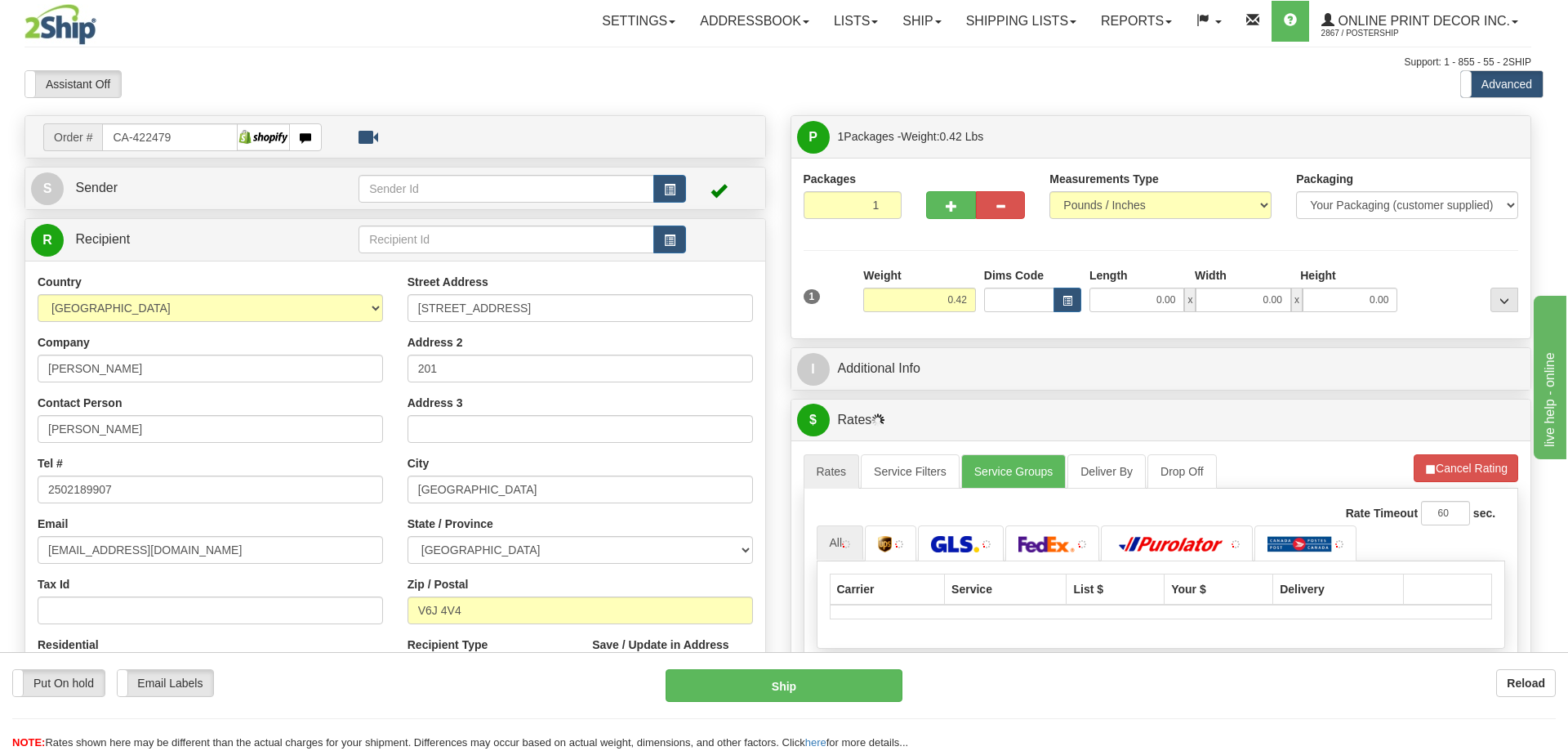
type input "[GEOGRAPHIC_DATA]"
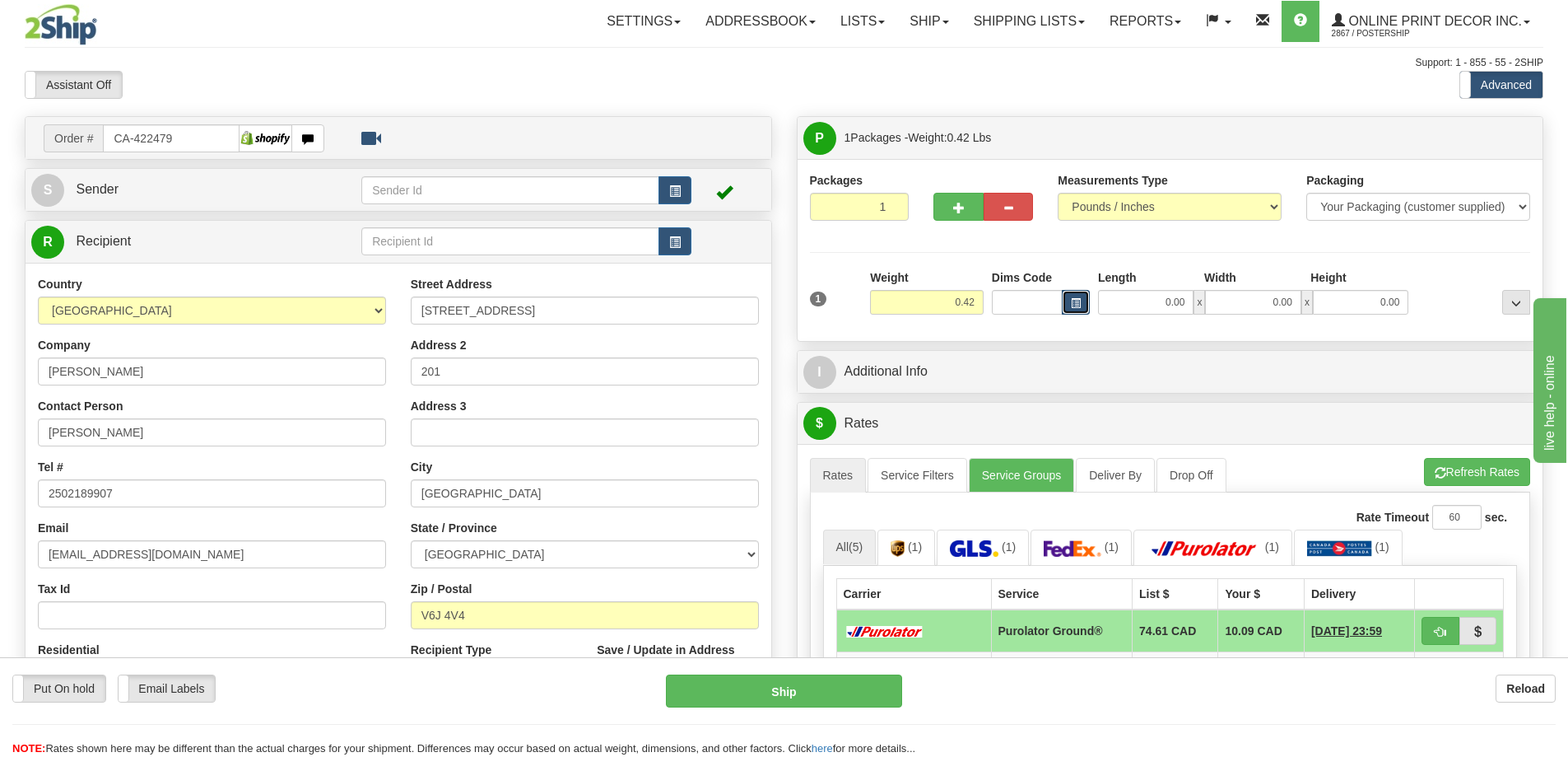
click at [1085, 299] on button "button" at bounding box center [1076, 302] width 28 height 24
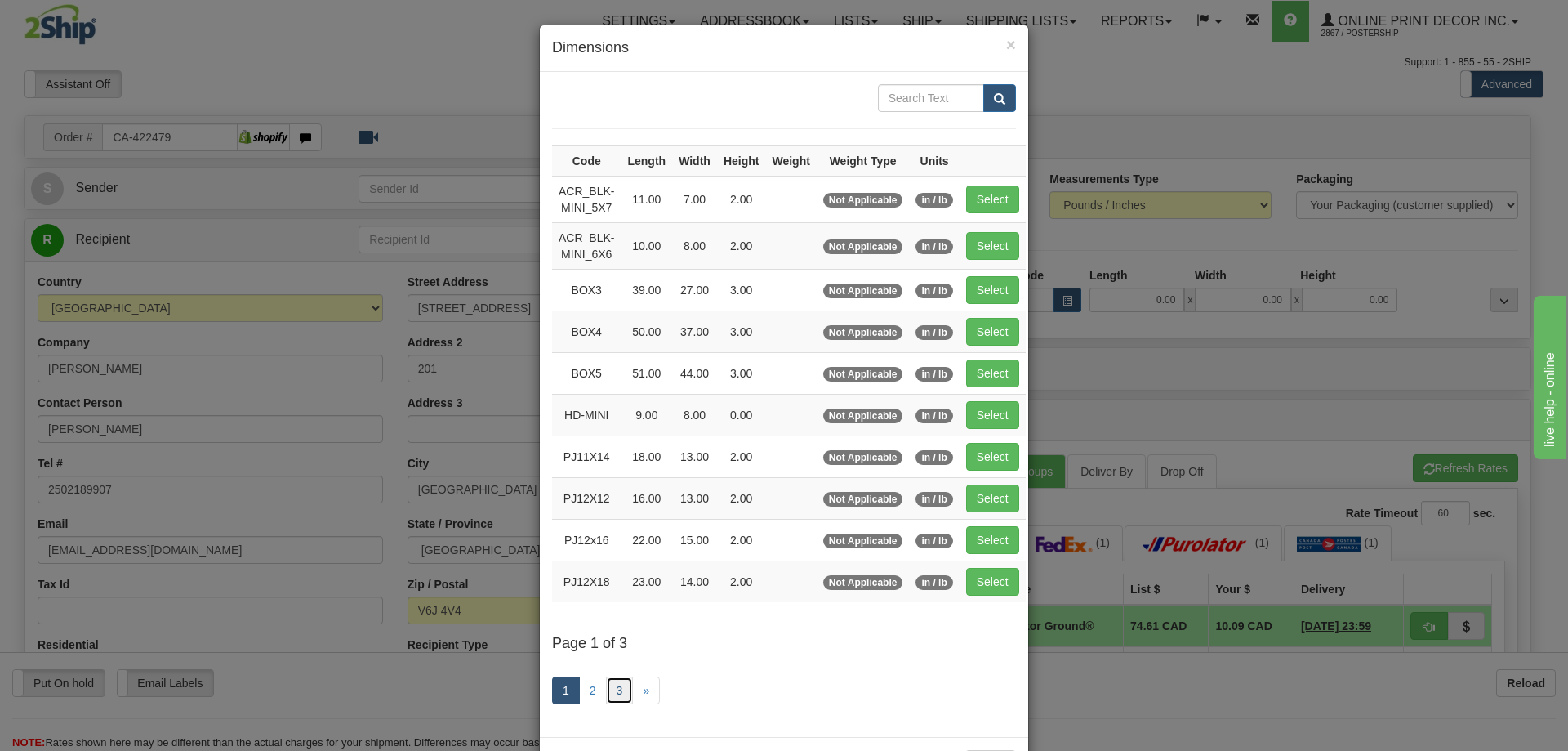
click at [616, 683] on link "3" at bounding box center [620, 690] width 28 height 28
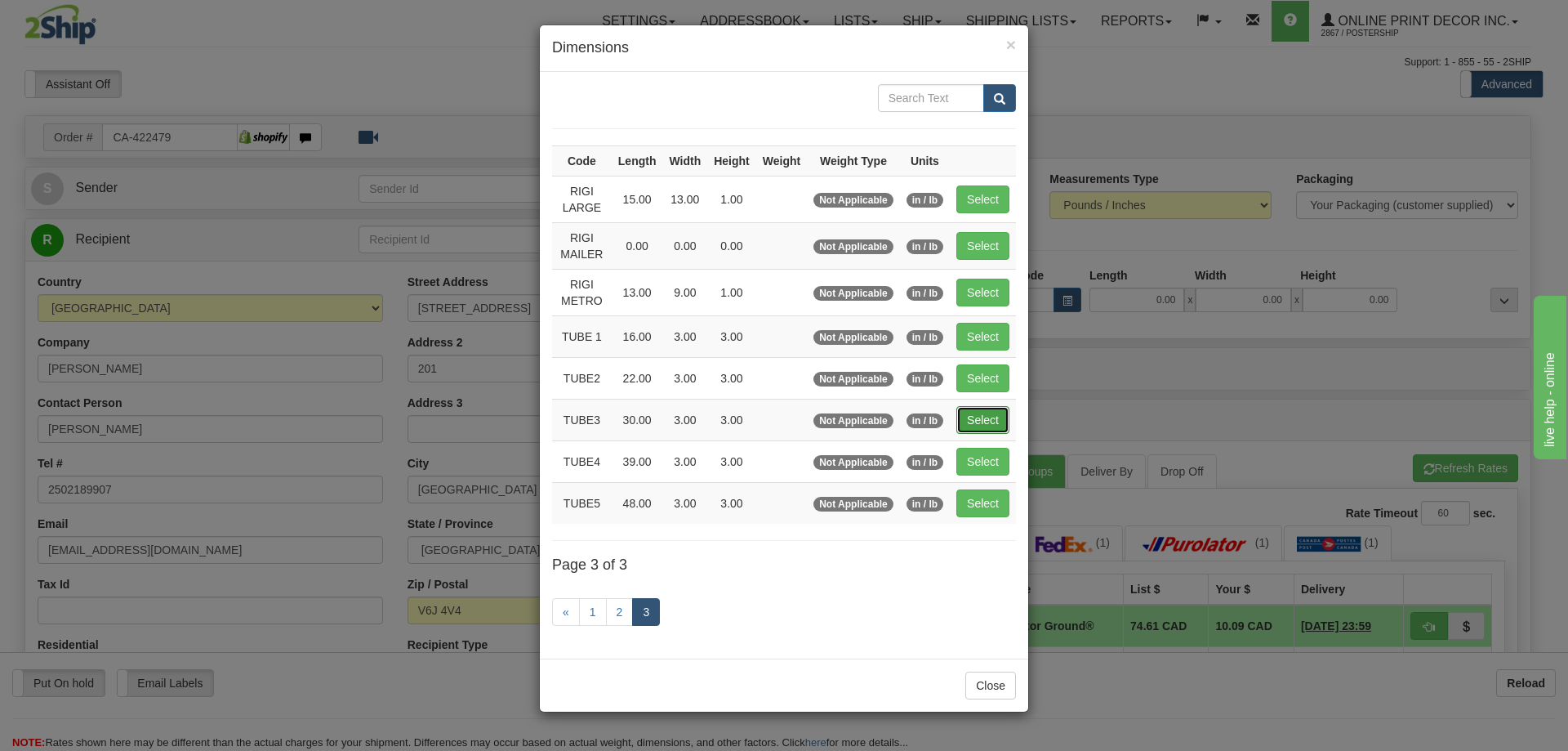
click at [986, 413] on button "Select" at bounding box center [983, 420] width 53 height 28
type input "TUBE3"
type input "30.00"
type input "3.00"
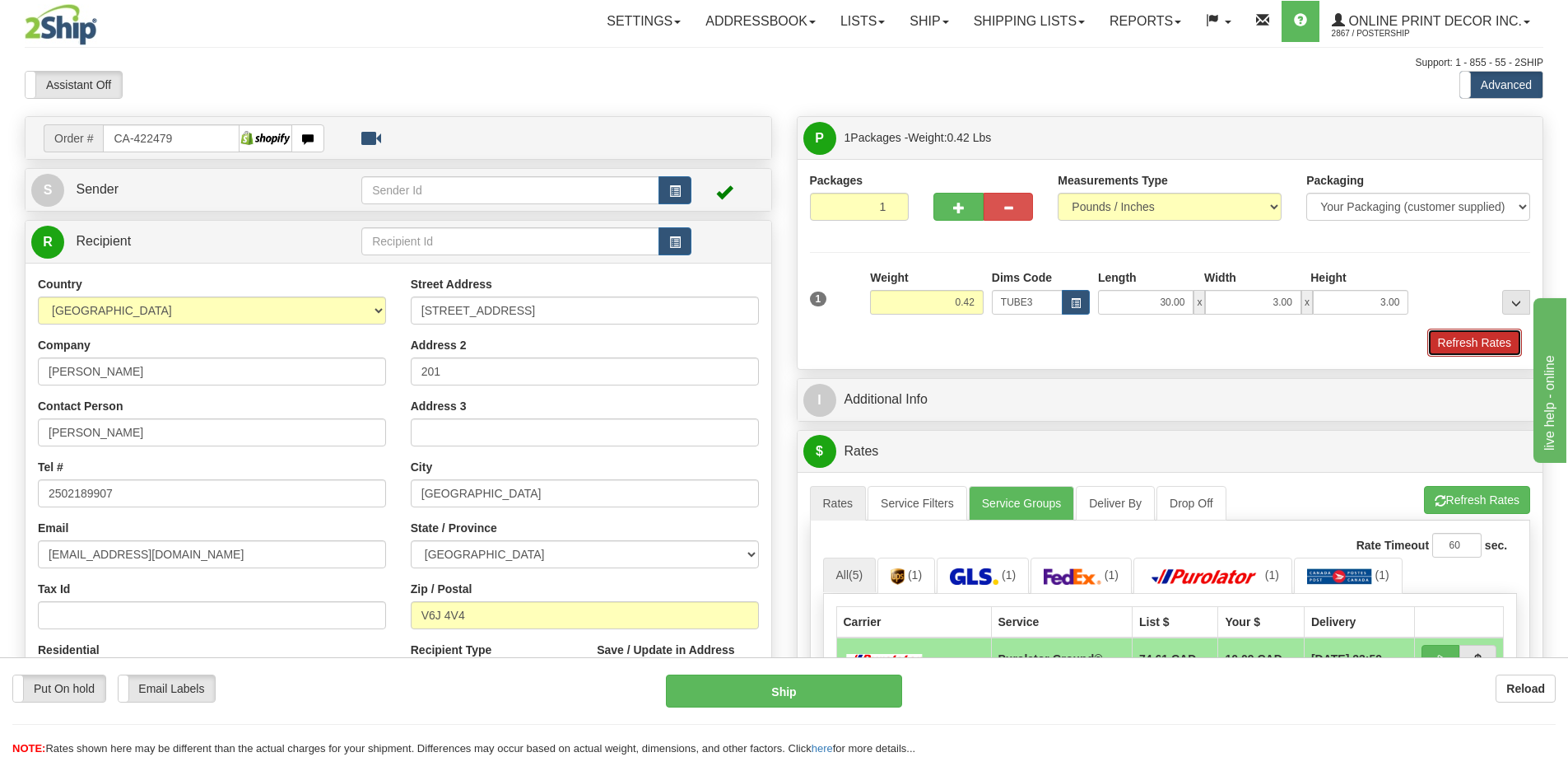
click at [1495, 334] on button "Refresh Rates" at bounding box center [1474, 342] width 94 height 28
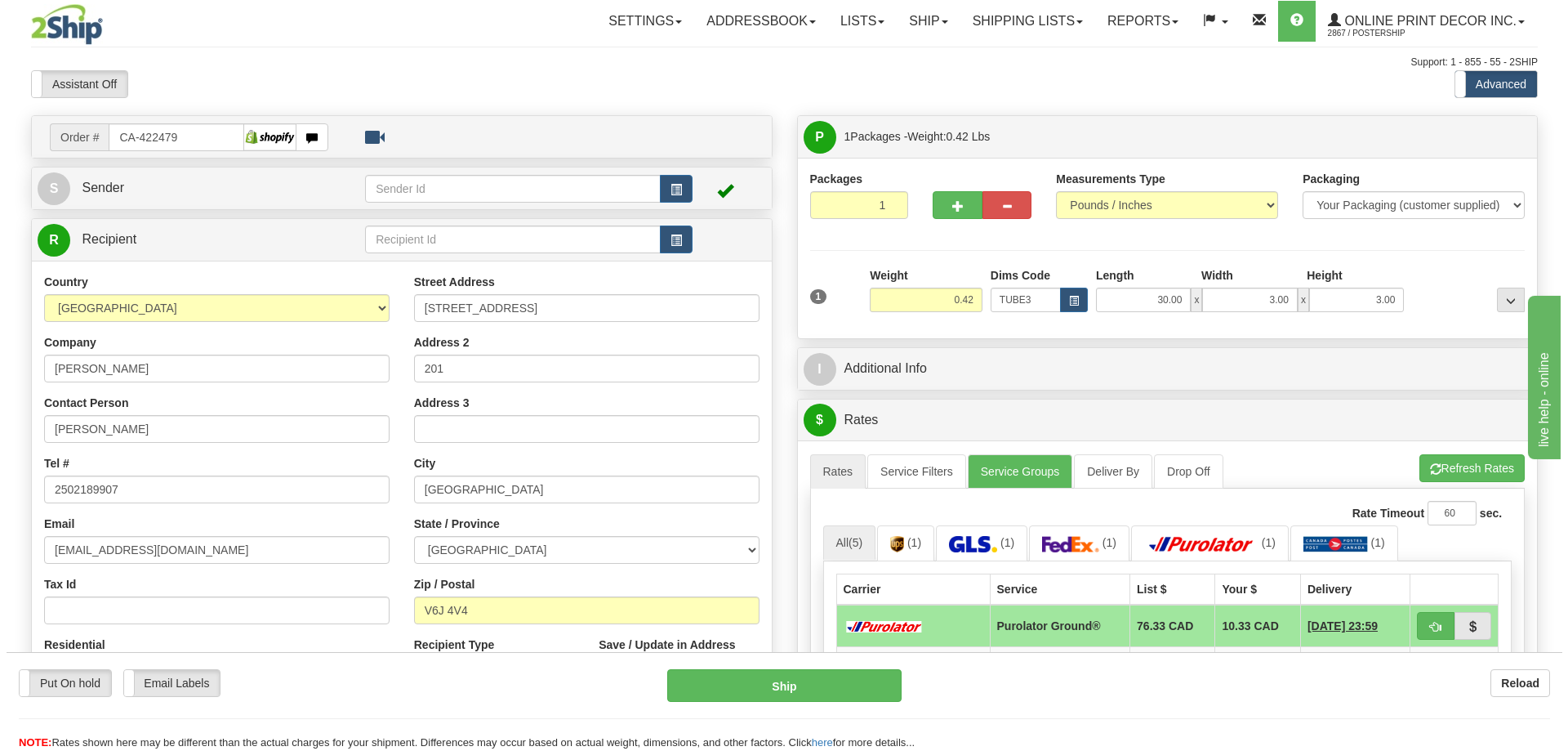
scroll to position [245, 0]
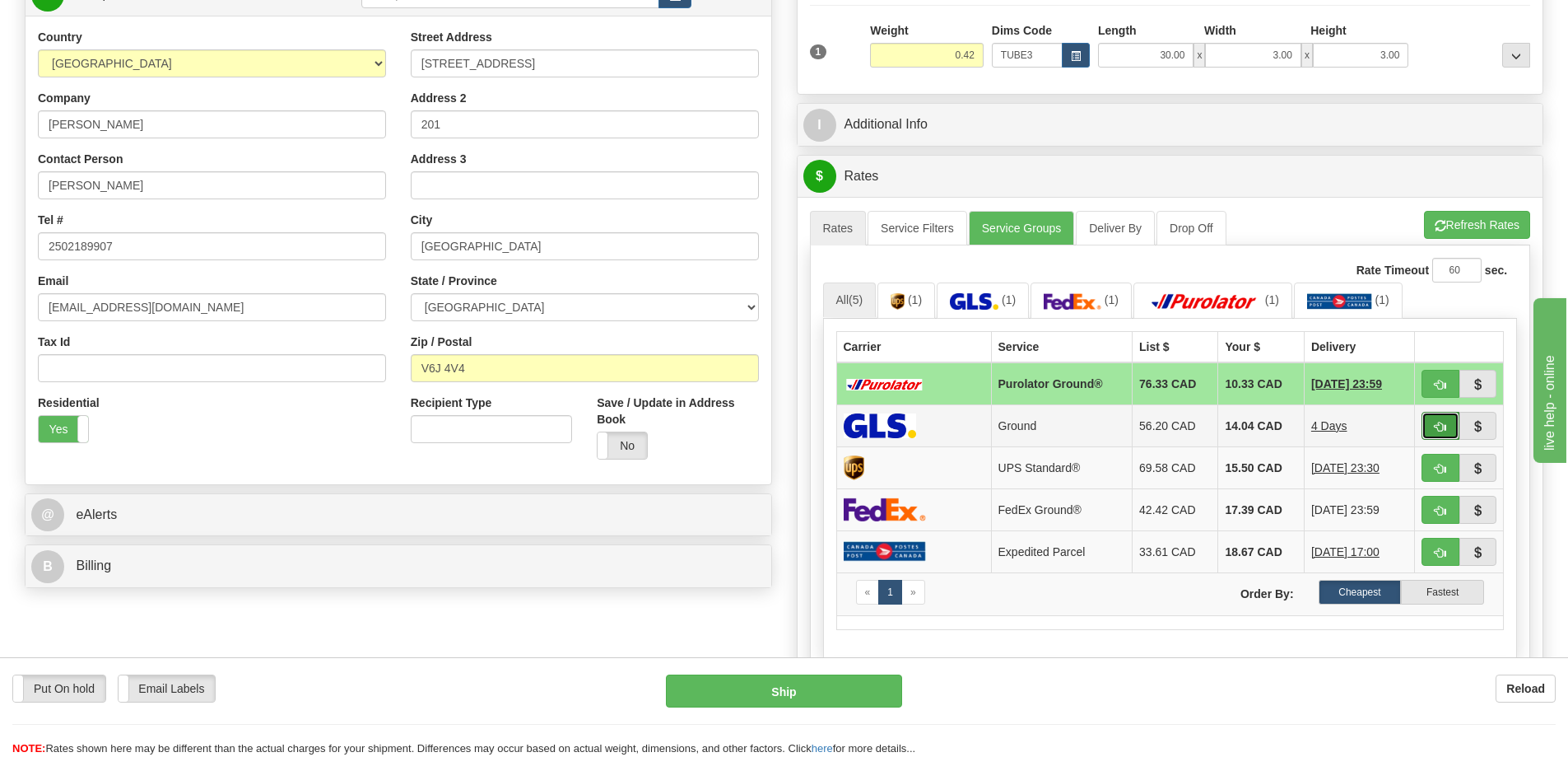
click at [1430, 416] on button "button" at bounding box center [1440, 425] width 38 height 28
type input "1"
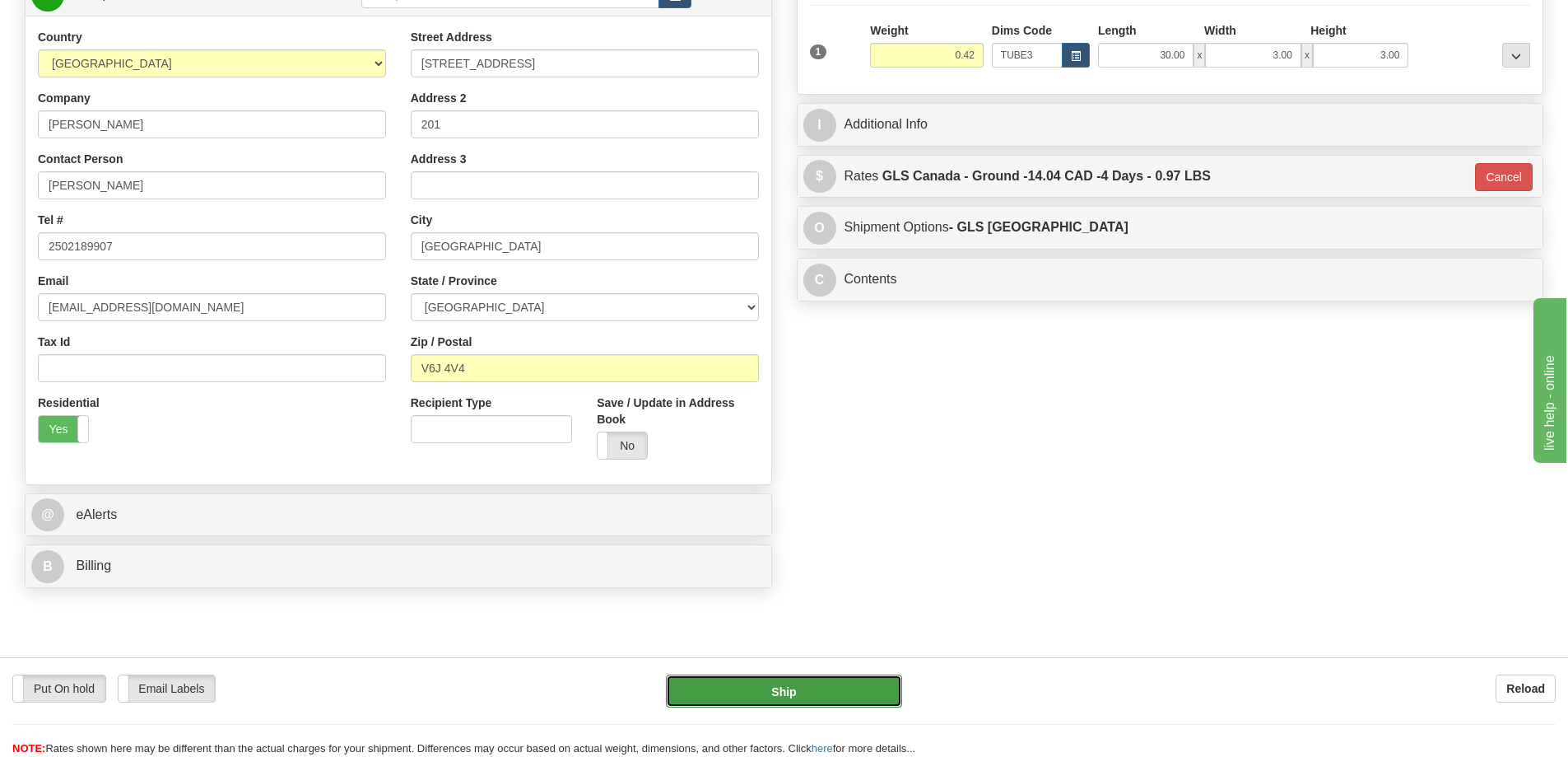
click at [835, 691] on button "Ship" at bounding box center [784, 690] width 236 height 33
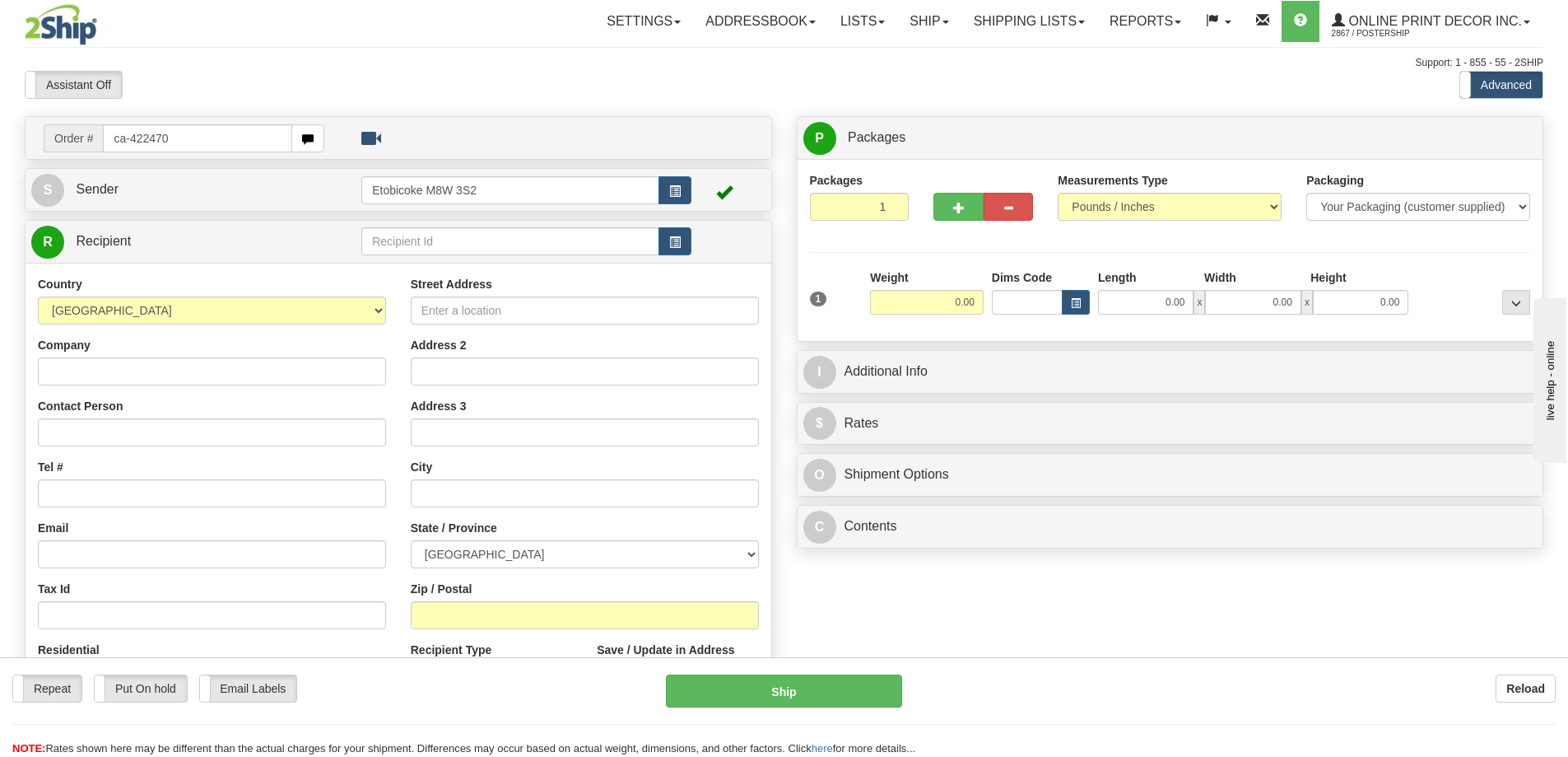
type input "ca-422470"
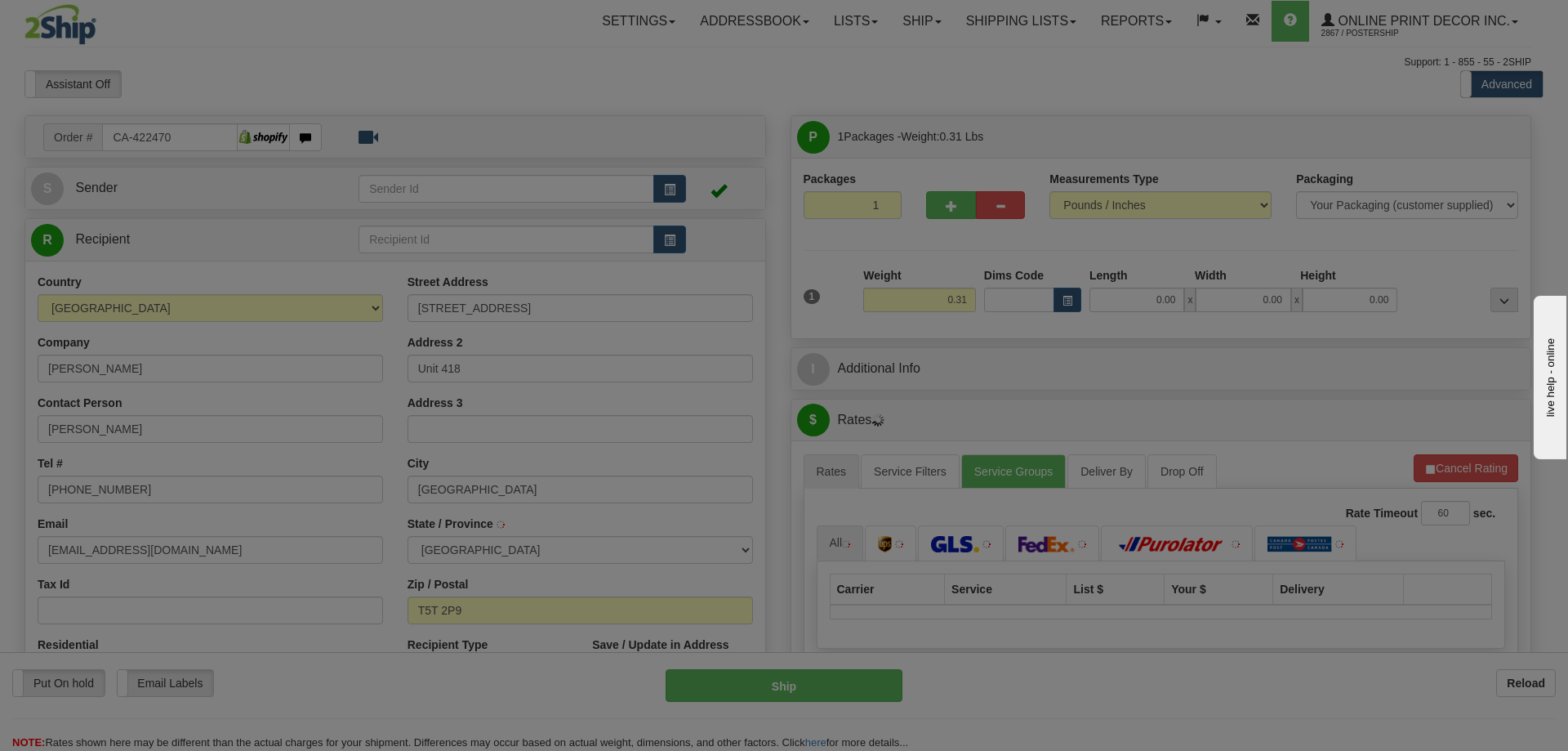
type input "EDMONTON"
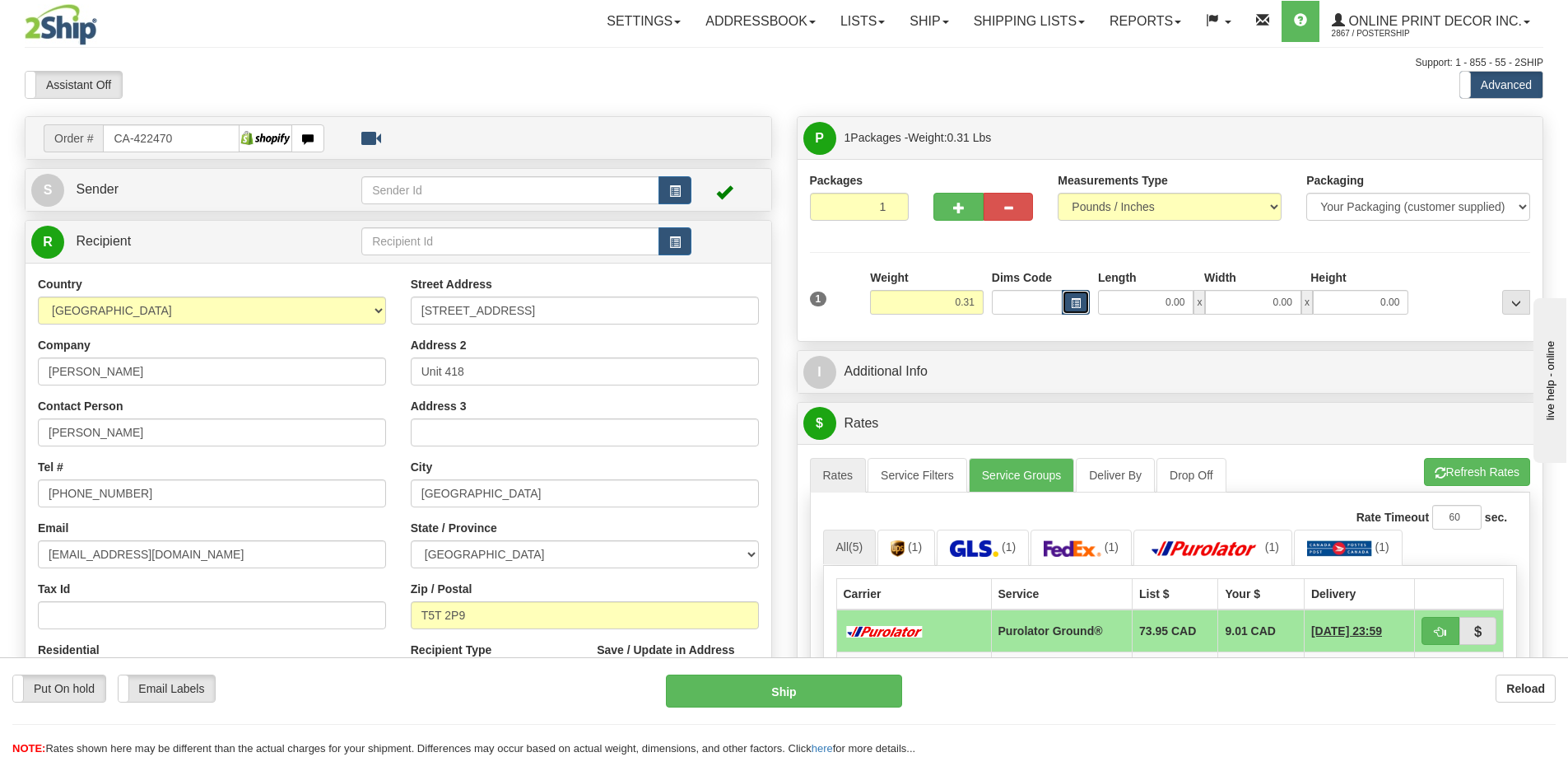
click at [1068, 302] on button "button" at bounding box center [1076, 302] width 28 height 24
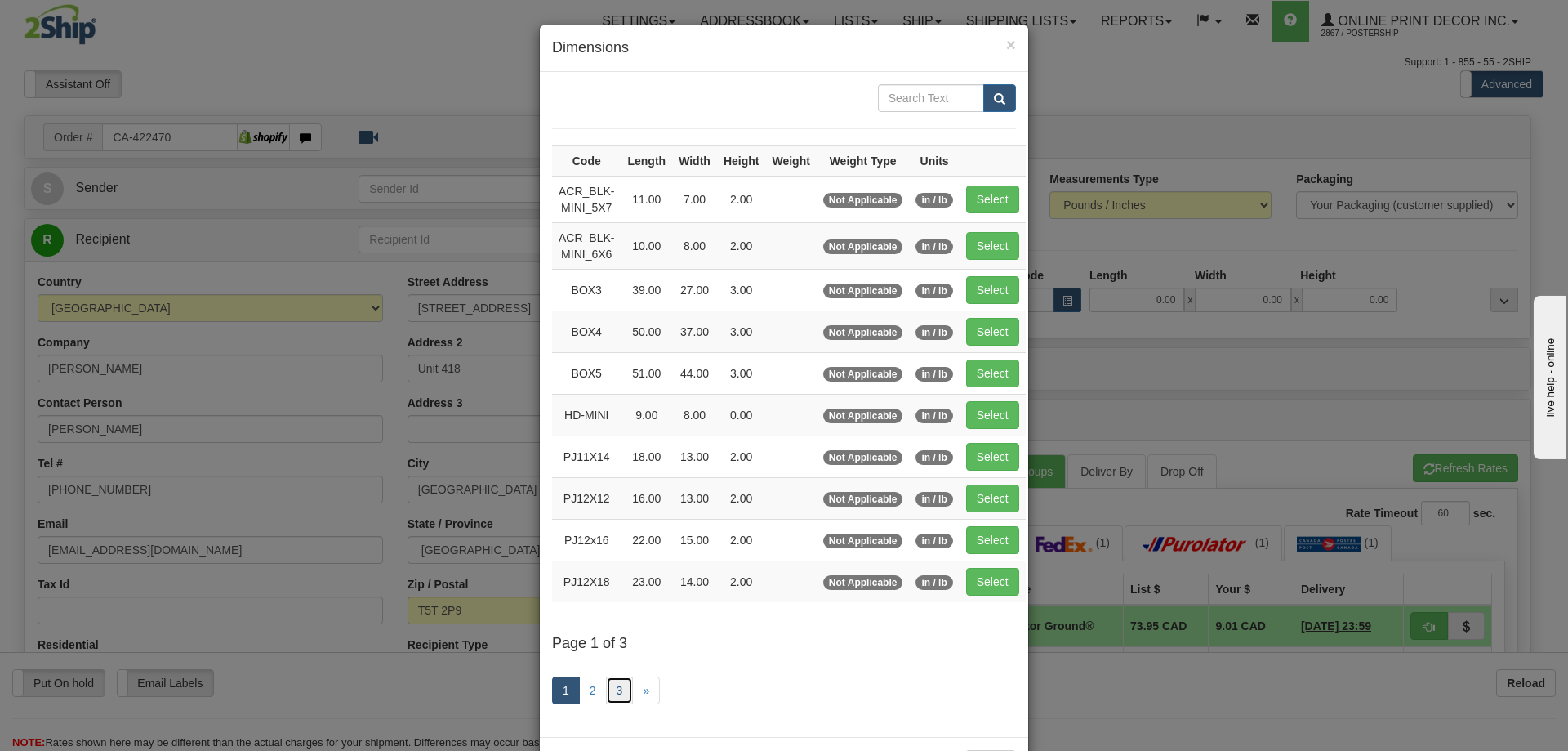
click at [614, 682] on link "3" at bounding box center [620, 690] width 28 height 28
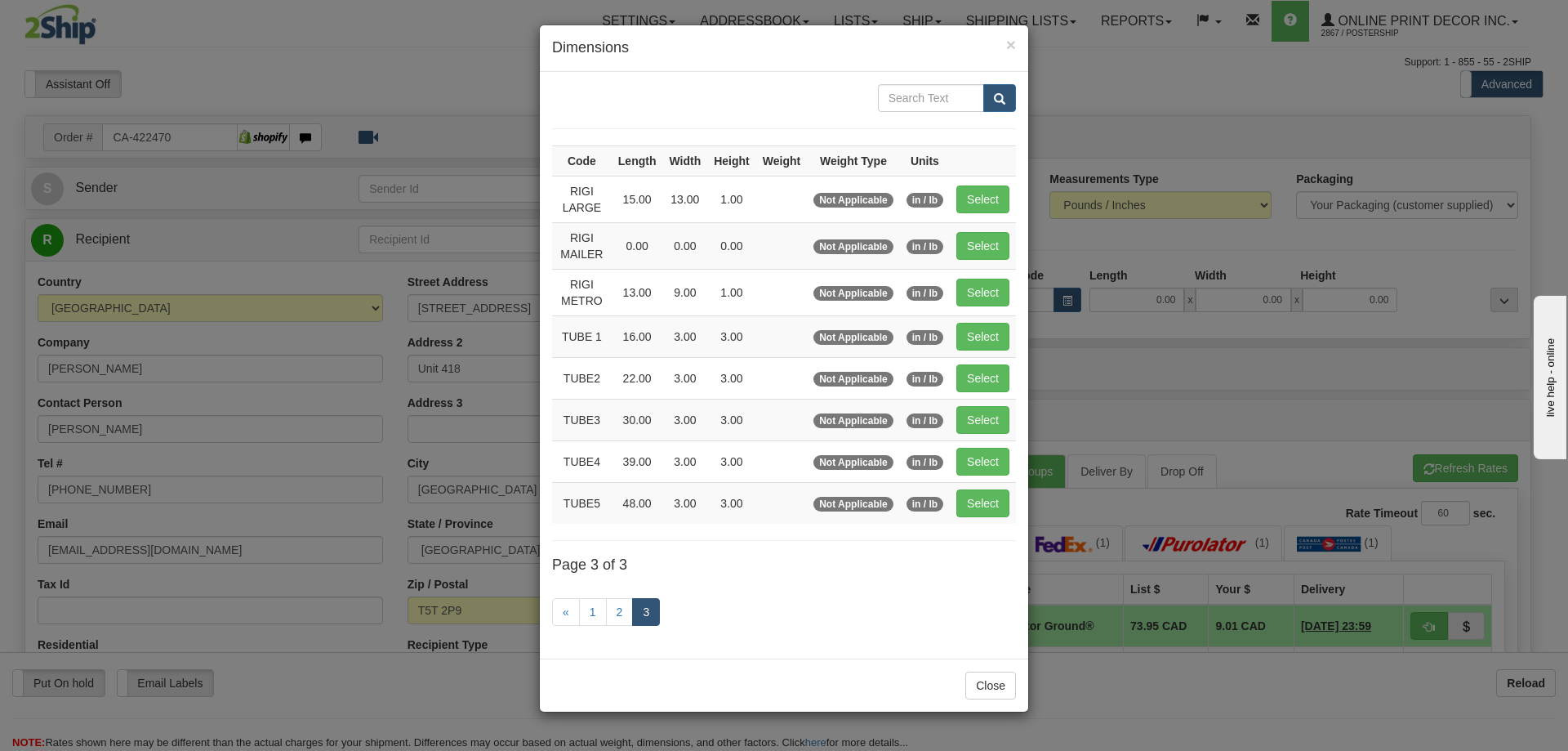
click at [981, 402] on td "Select" at bounding box center [982, 419] width 66 height 42
click at [985, 419] on button "Select" at bounding box center [983, 420] width 53 height 28
type input "TUBE3"
type input "30.00"
type input "3.00"
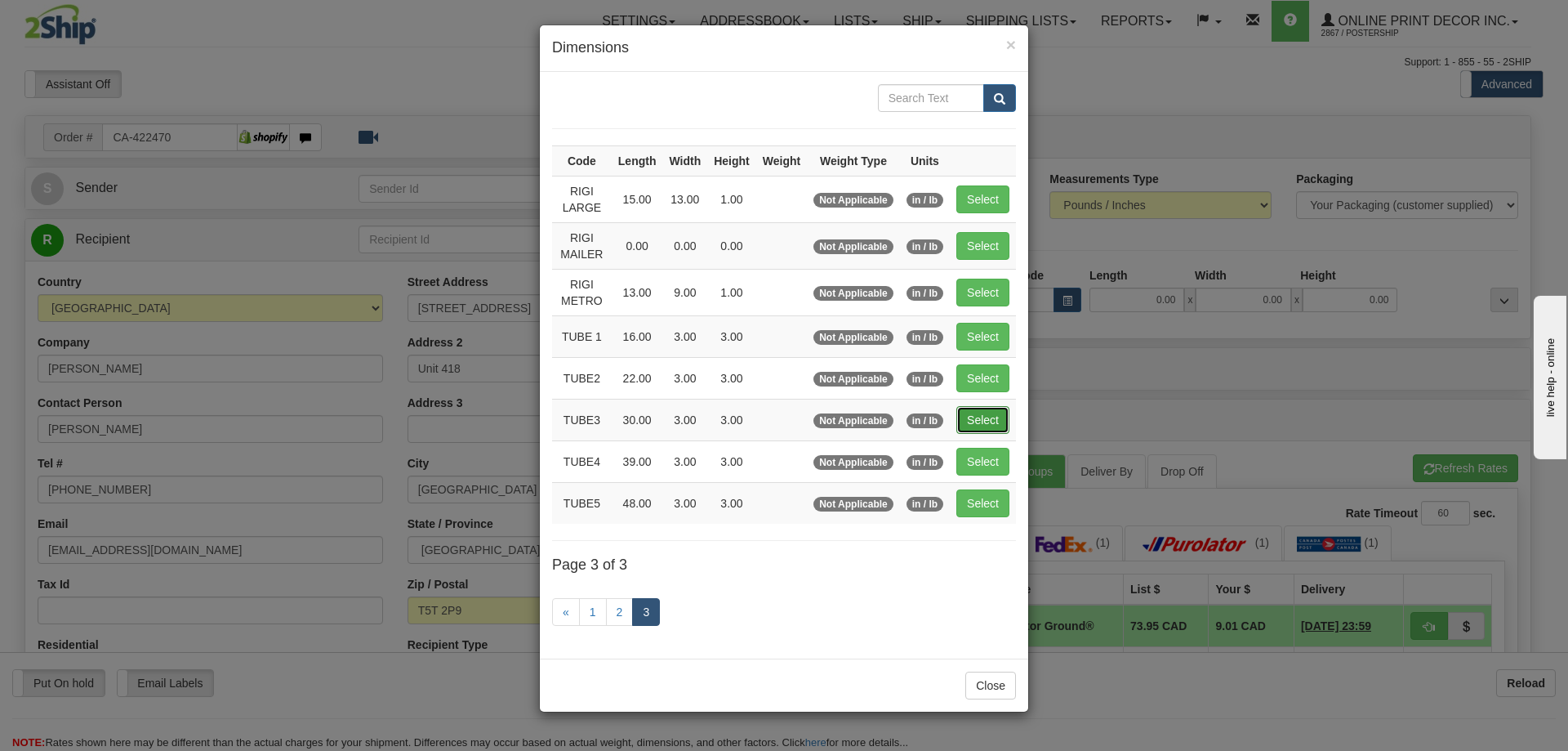
type input "3.00"
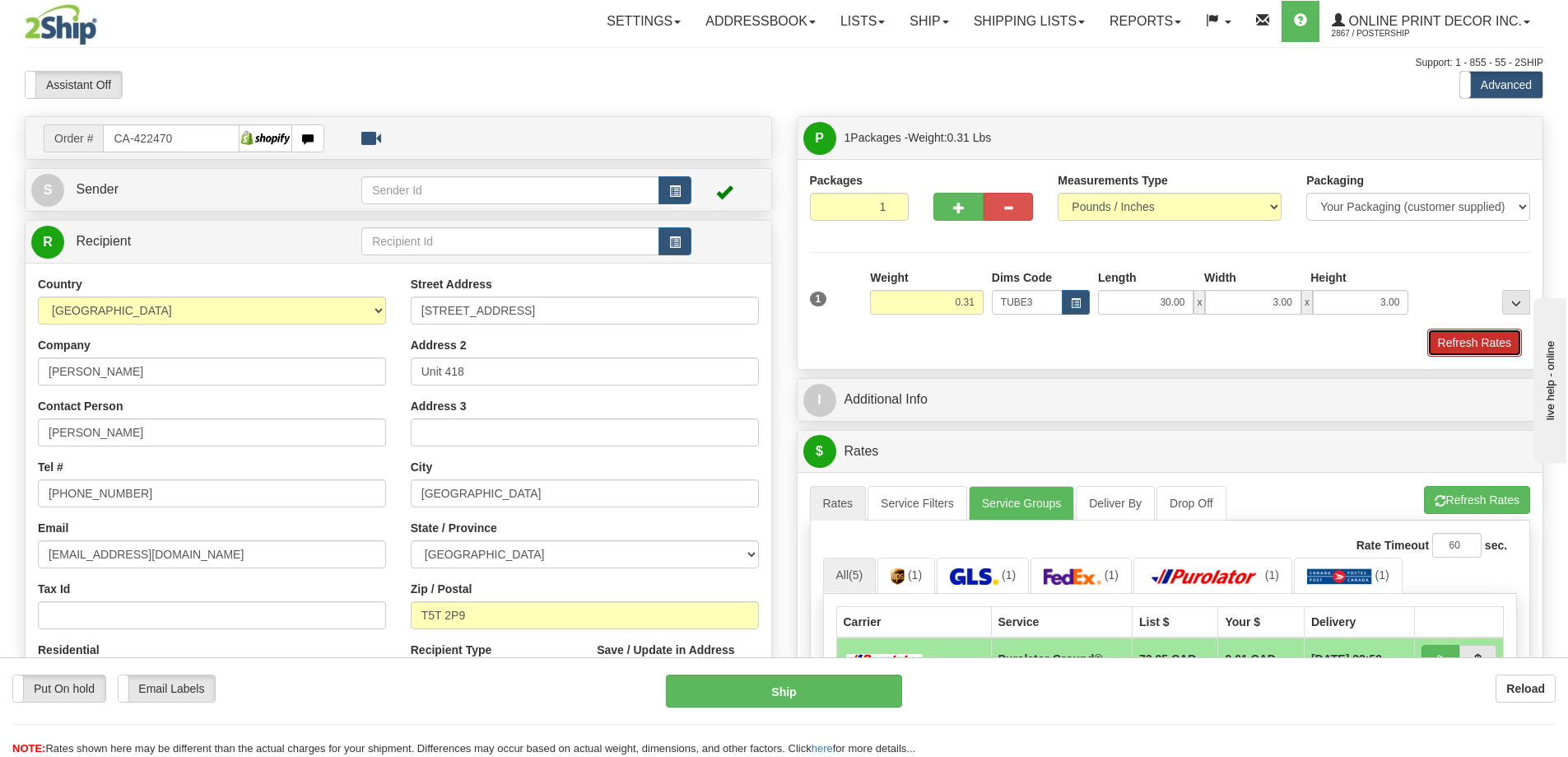
click at [1470, 344] on button "Refresh Rates" at bounding box center [1474, 342] width 94 height 28
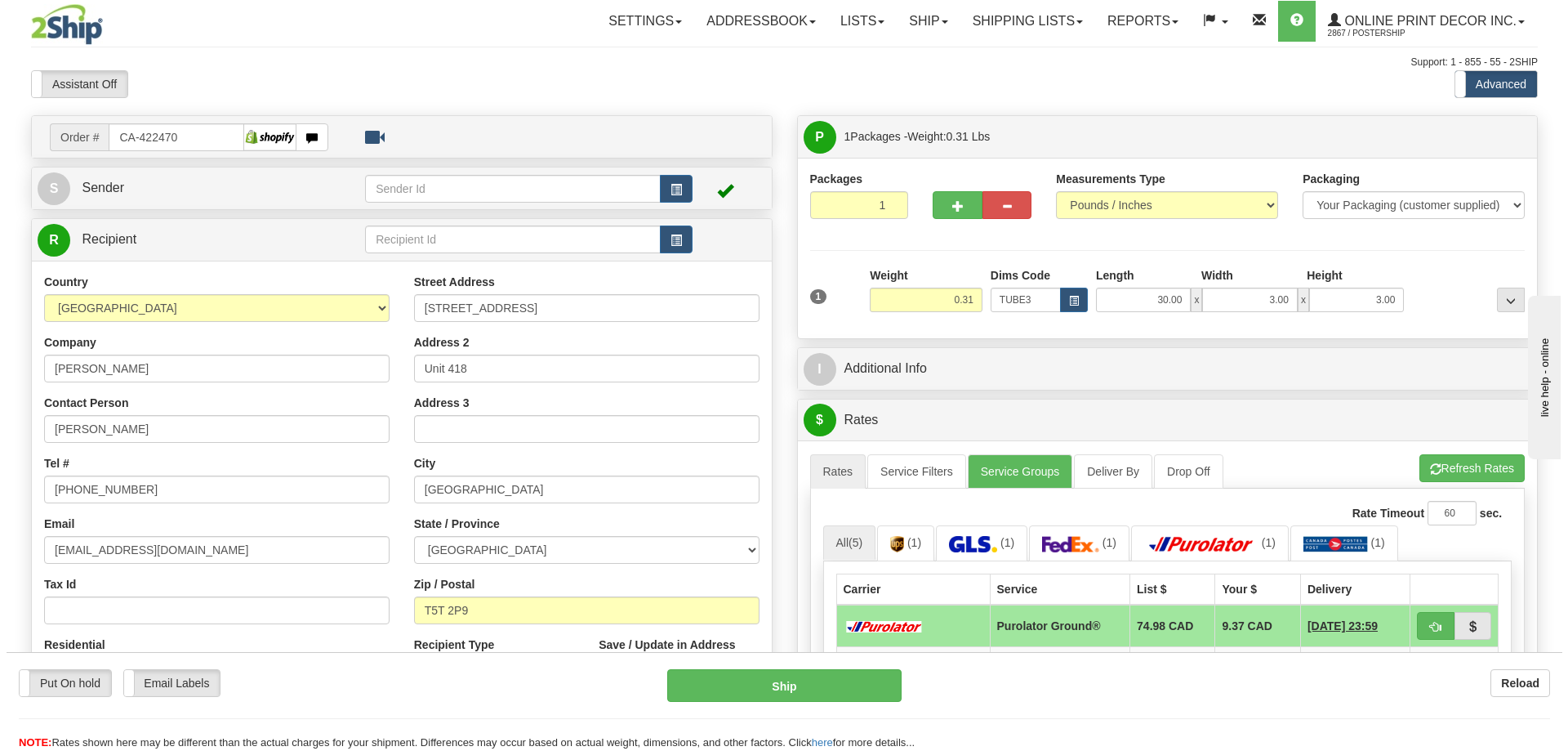
scroll to position [245, 0]
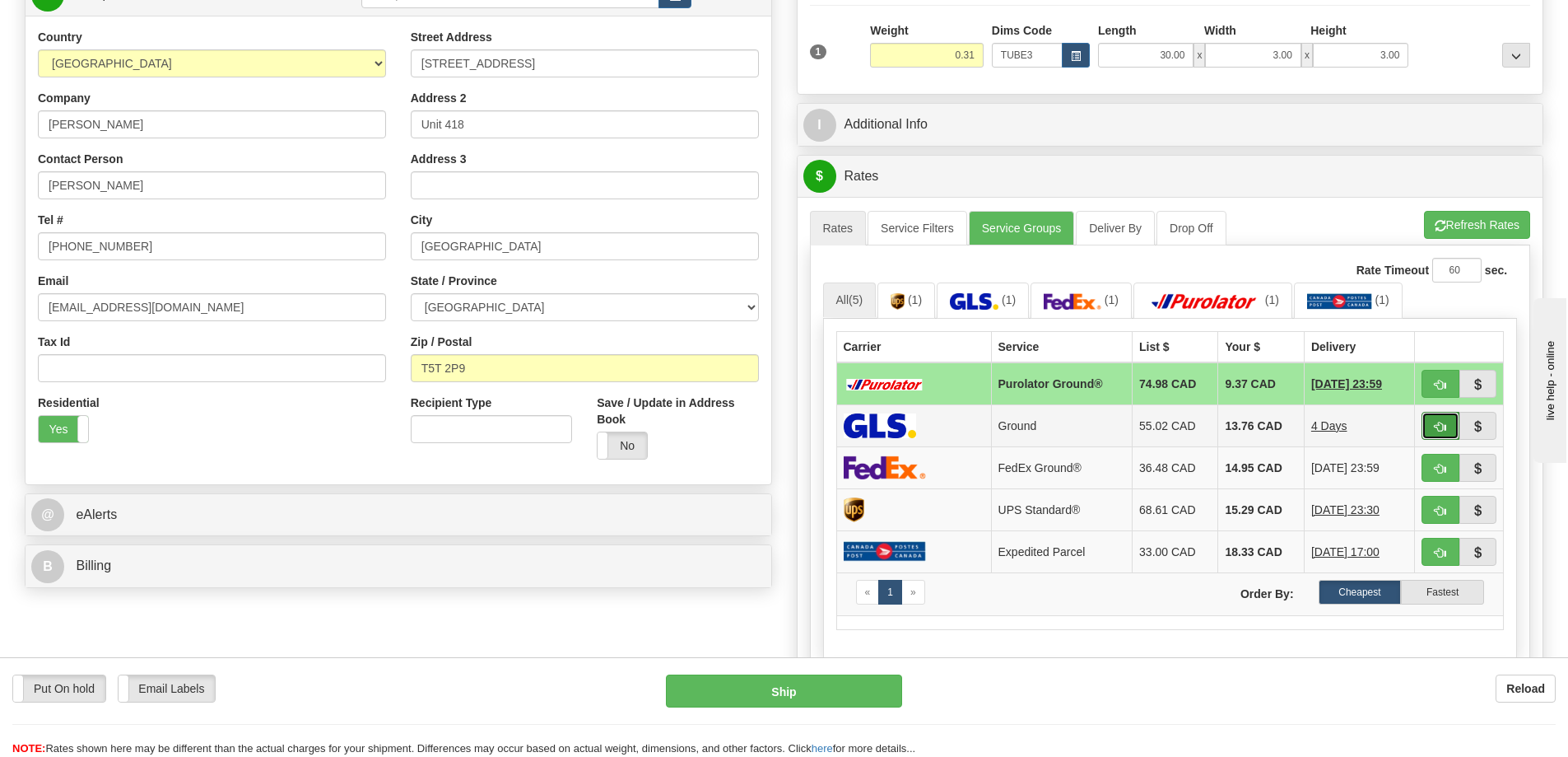
click at [1451, 421] on button "button" at bounding box center [1440, 425] width 38 height 28
type input "1"
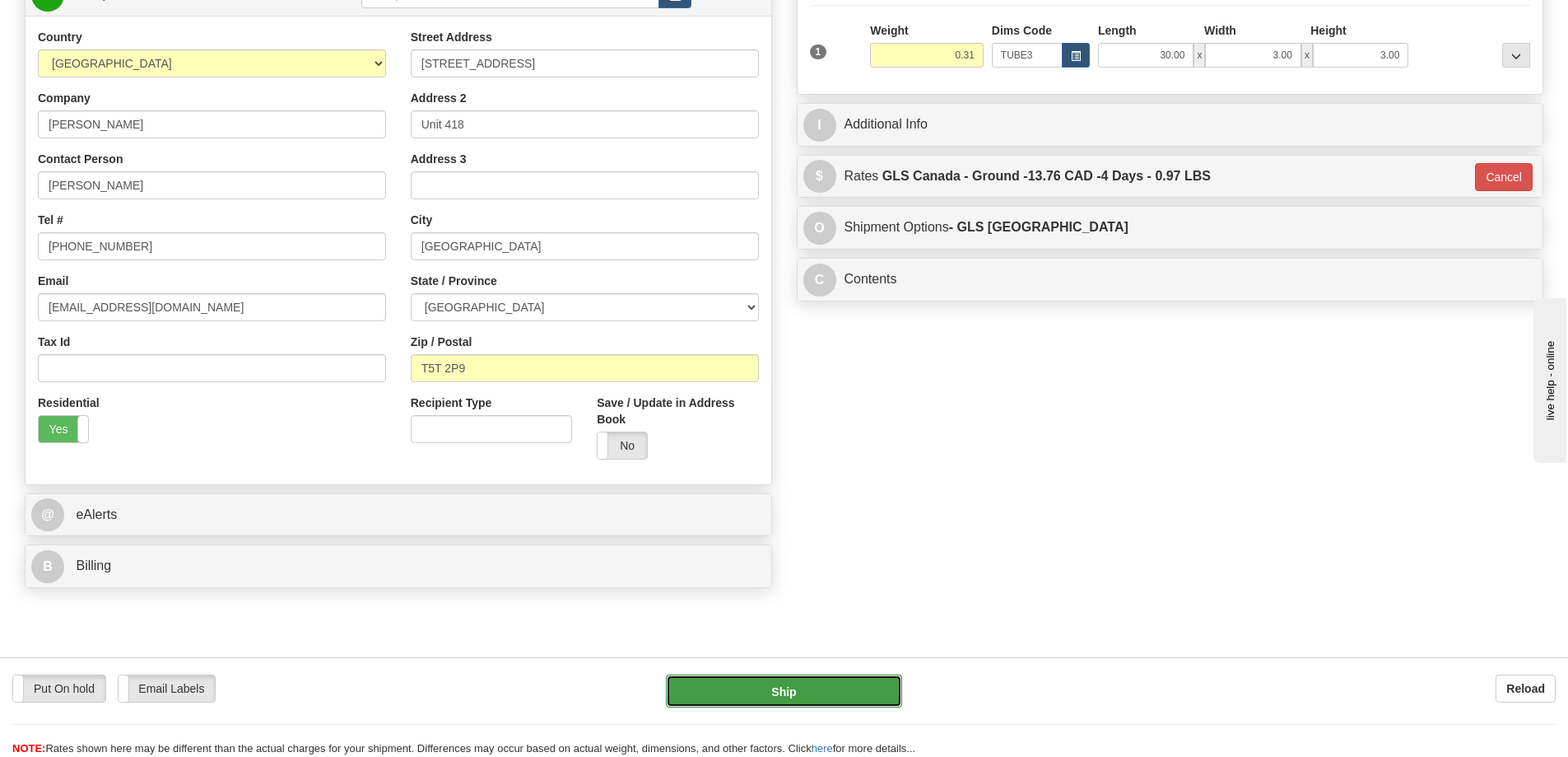
click at [849, 688] on button "Ship" at bounding box center [784, 690] width 236 height 33
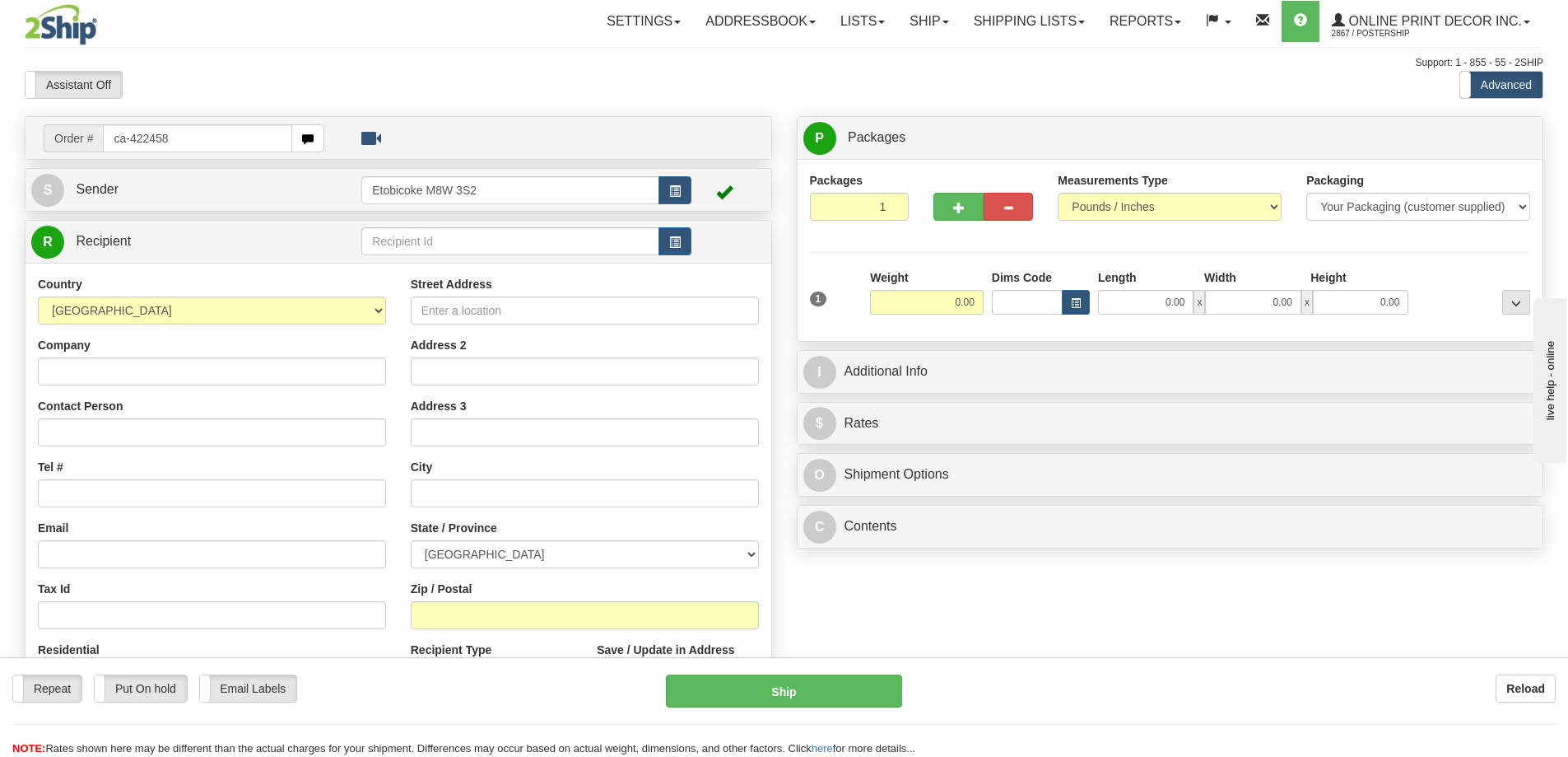
type input "ca-422458"
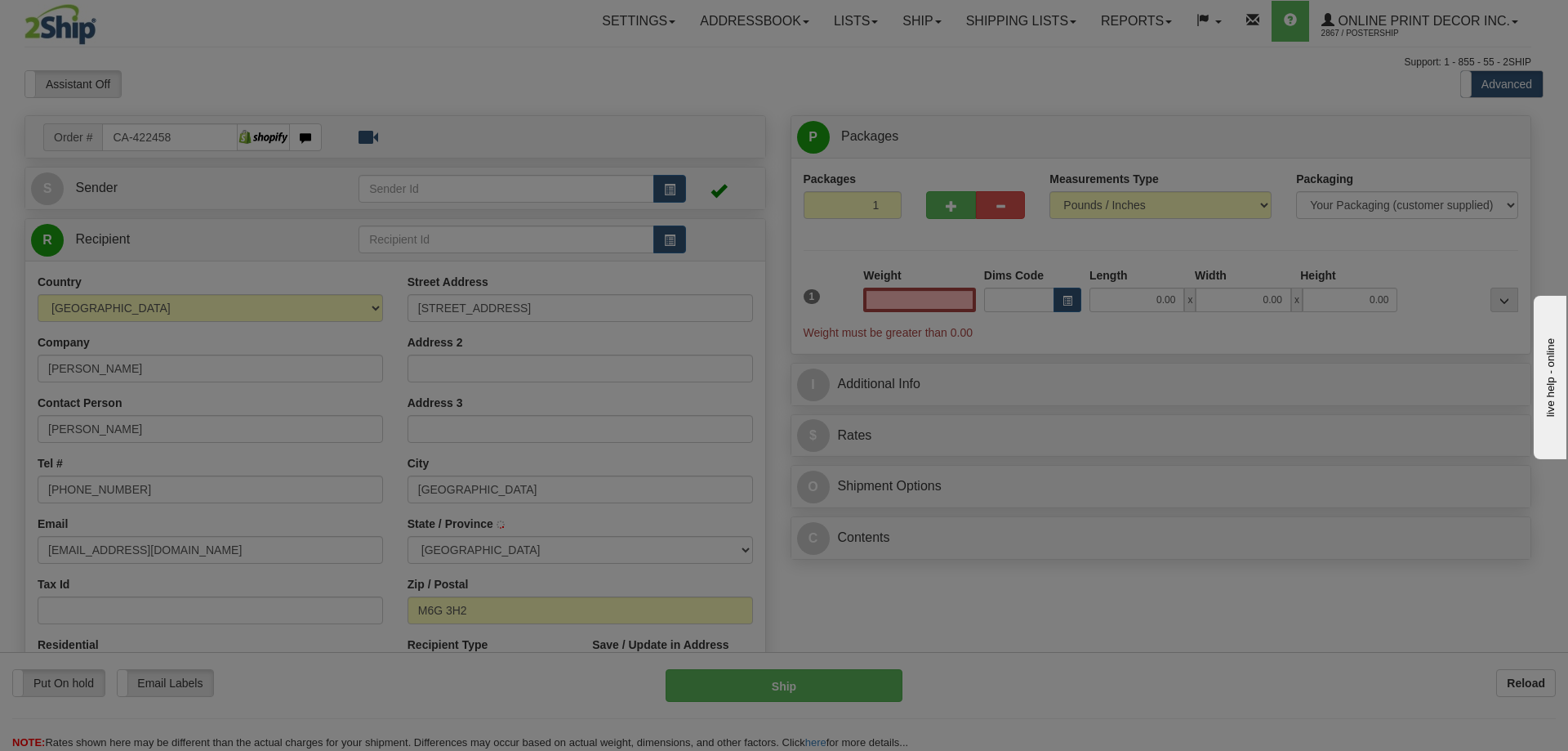
type input "[GEOGRAPHIC_DATA]"
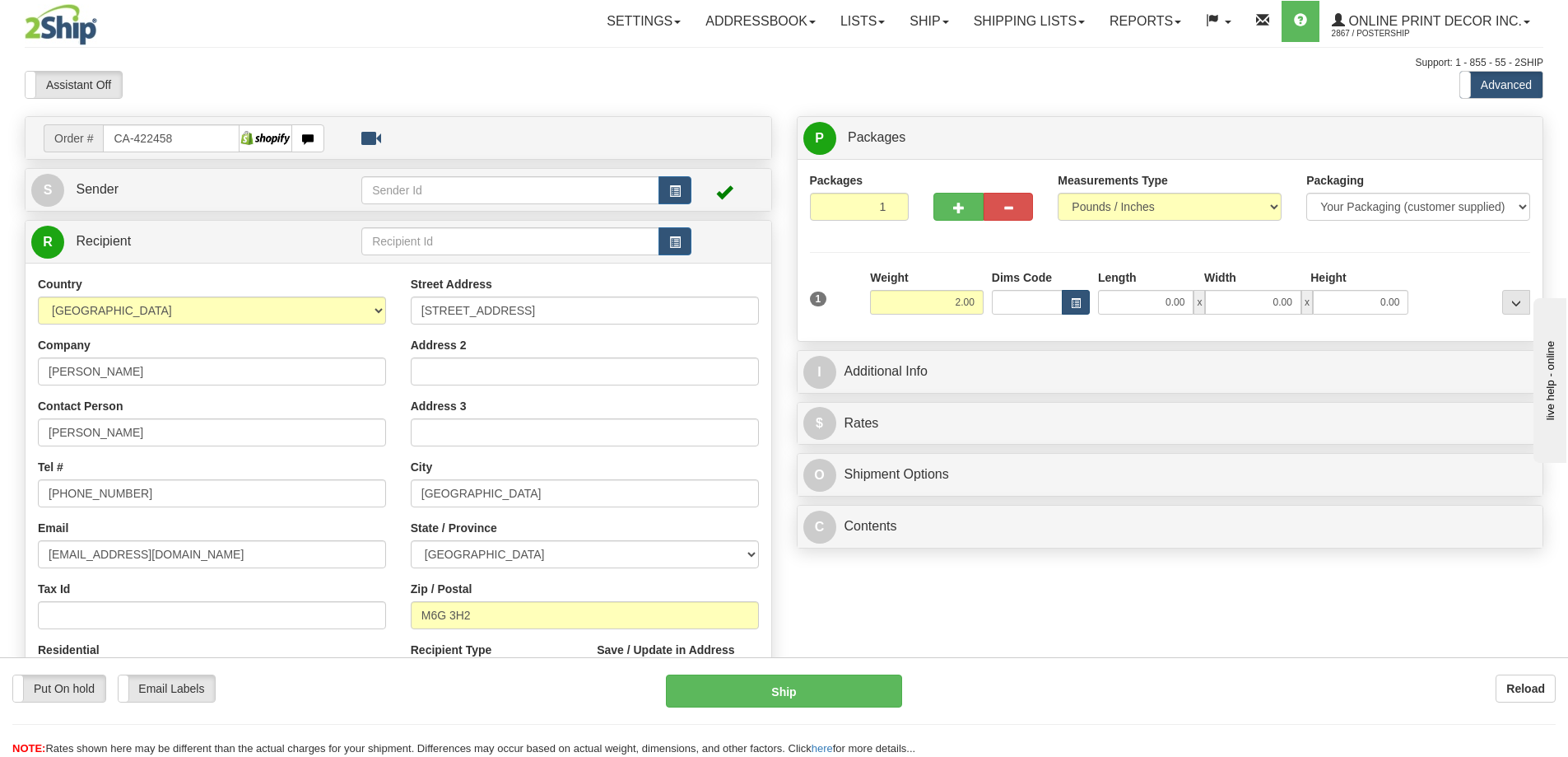
type input "2.00"
click at [1081, 299] on button "button" at bounding box center [1076, 302] width 28 height 24
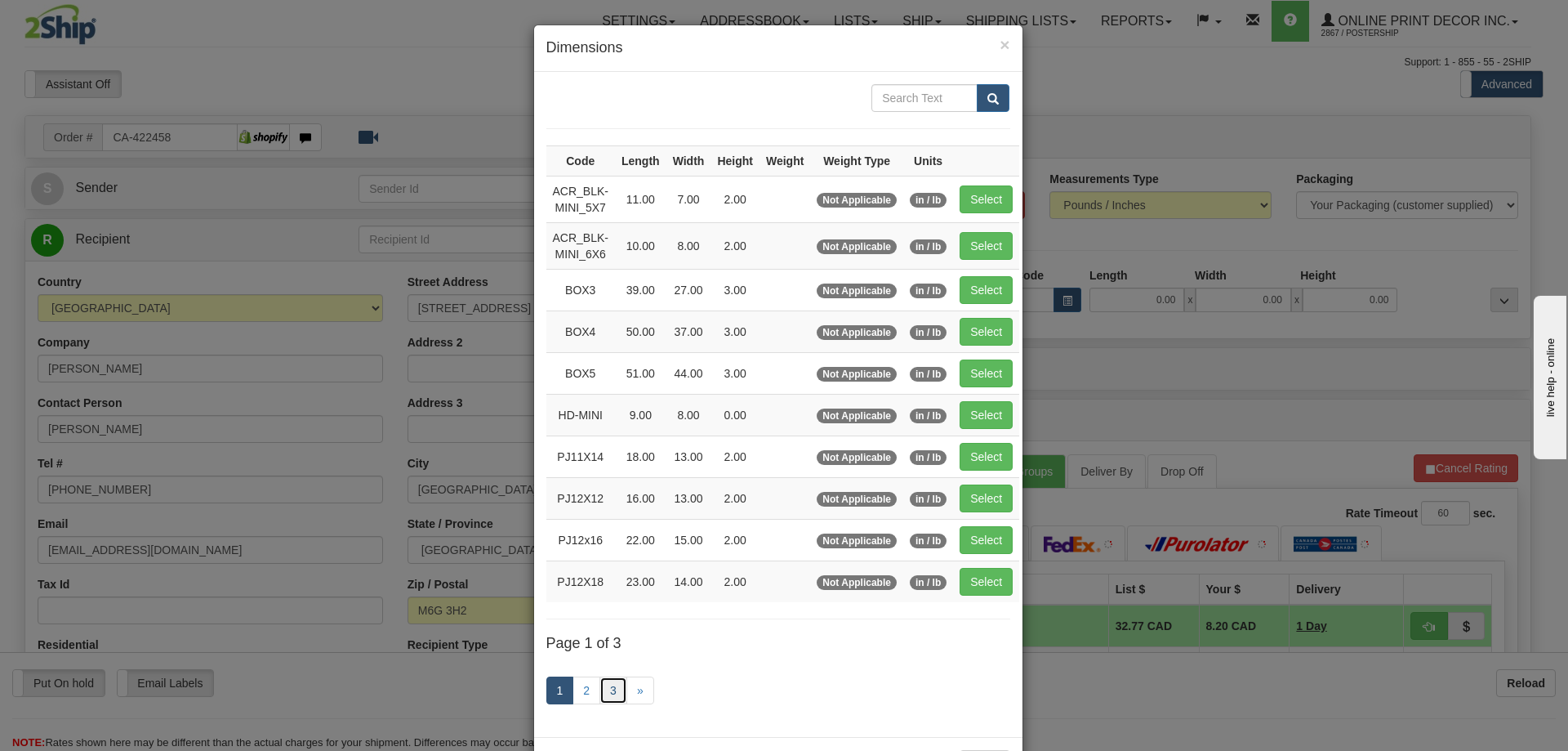
click at [612, 683] on link "3" at bounding box center [614, 690] width 28 height 28
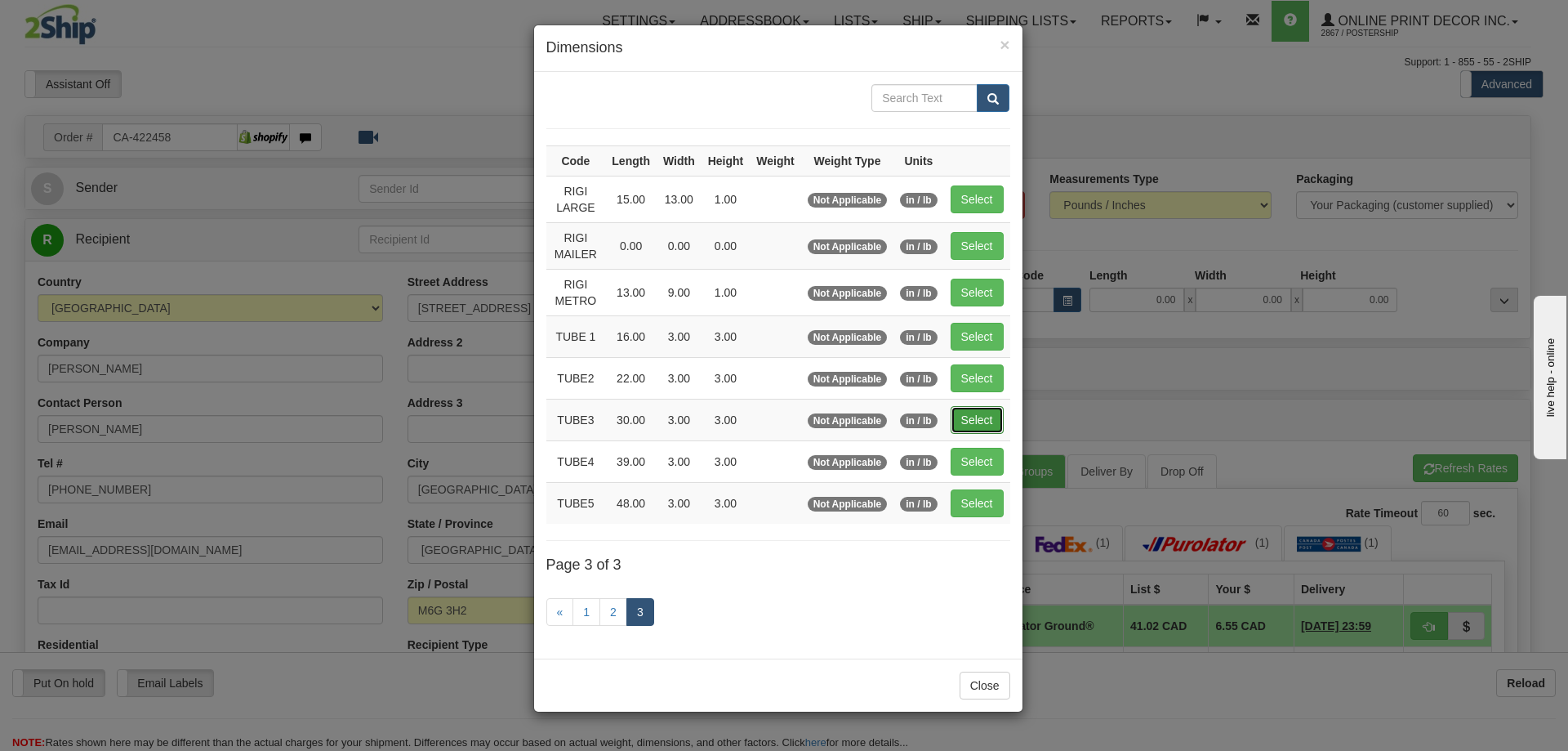
click at [984, 422] on button "Select" at bounding box center [976, 420] width 53 height 28
type input "TUBE3"
type input "30.00"
type input "3.00"
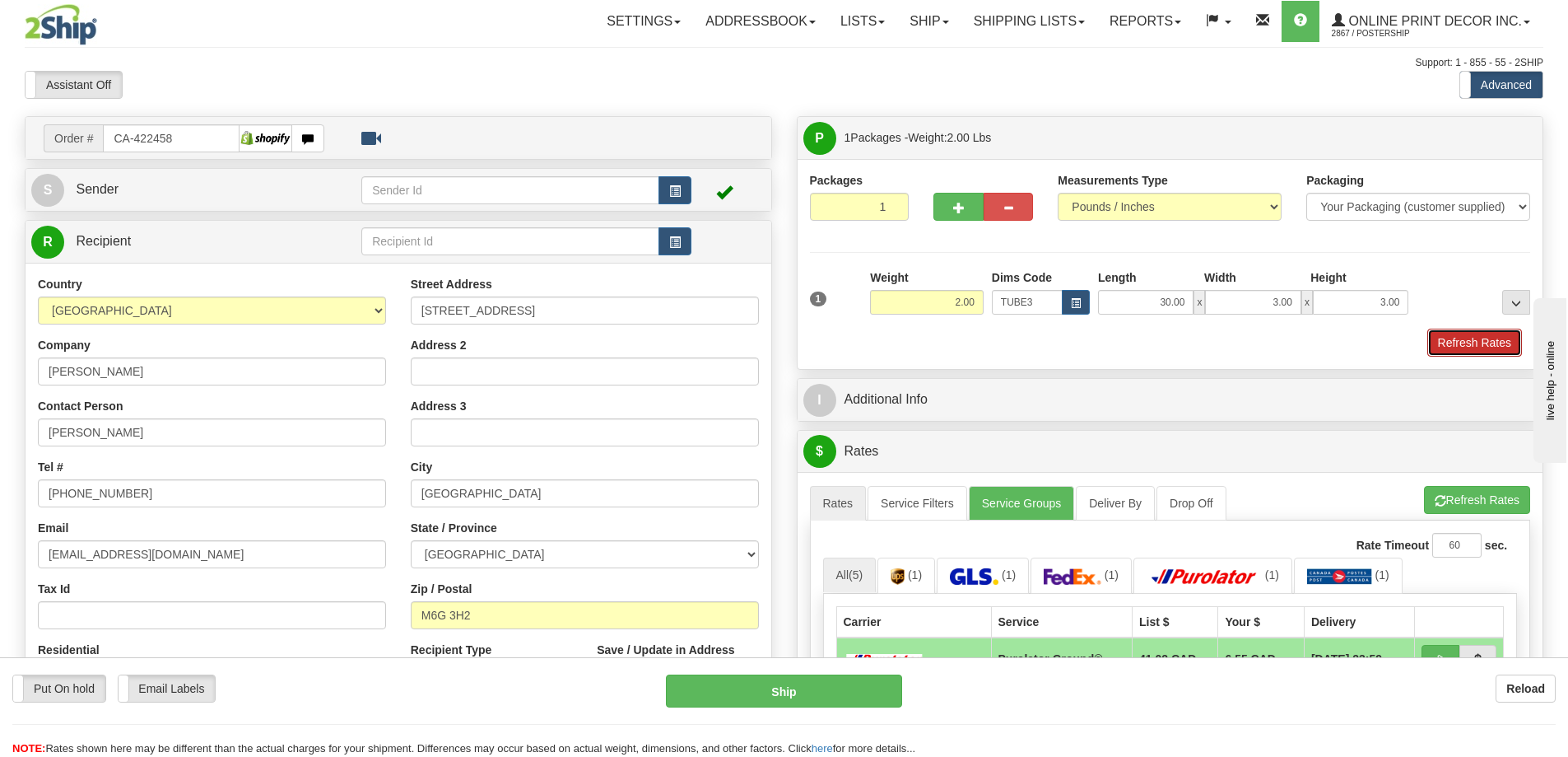
click at [1451, 350] on button "Refresh Rates" at bounding box center [1474, 342] width 94 height 28
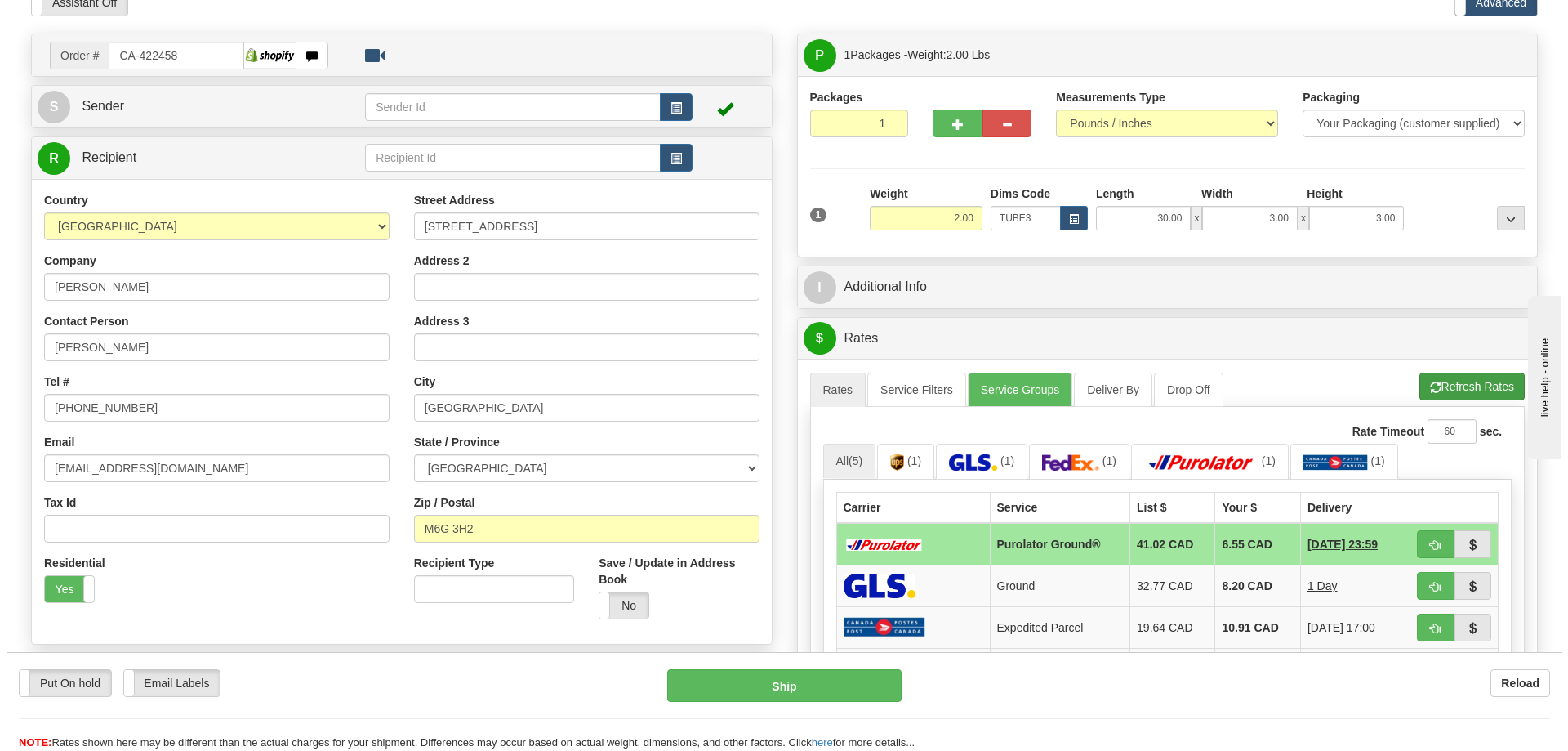
scroll to position [163, 0]
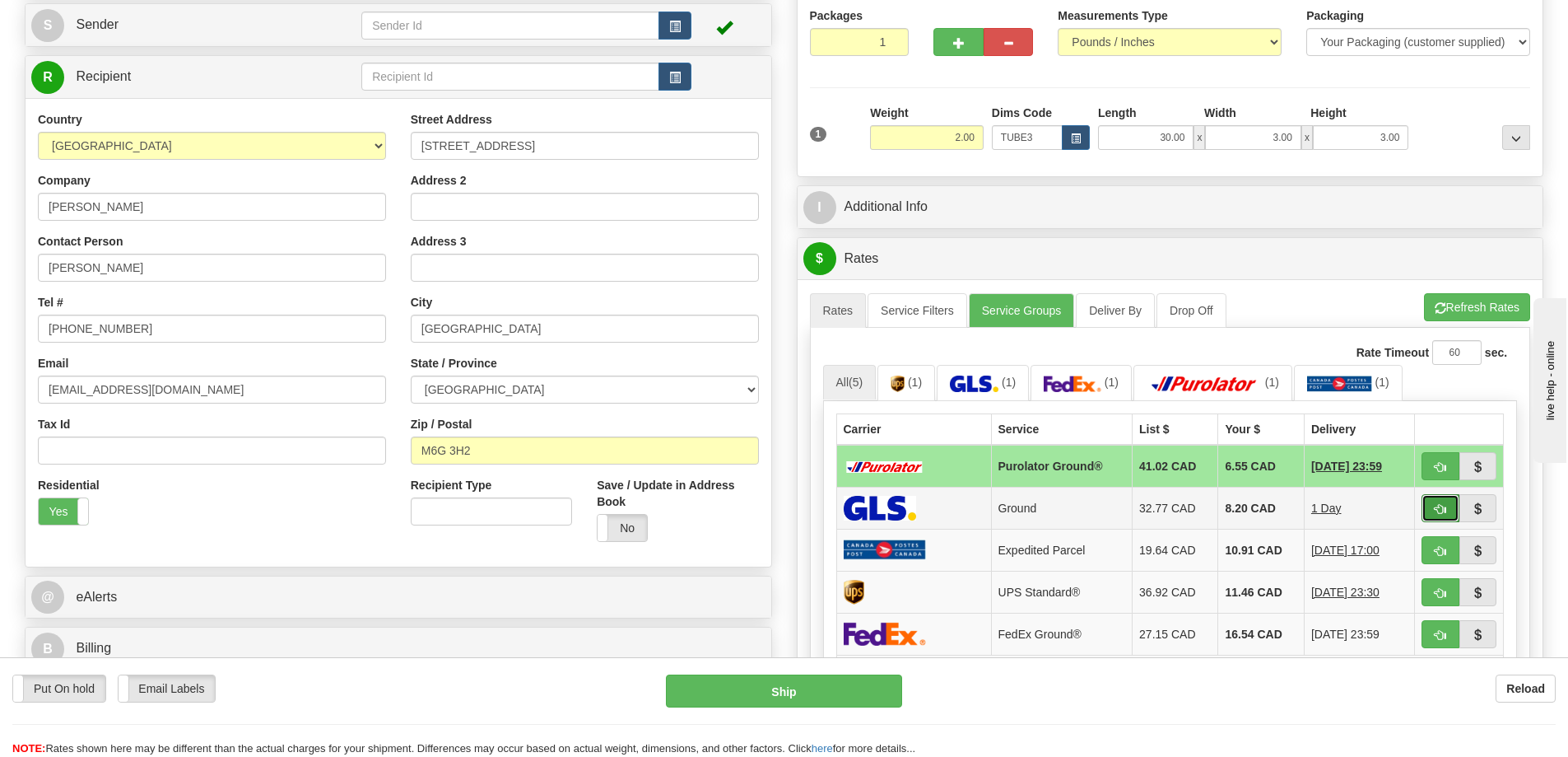
click at [1434, 508] on span "button" at bounding box center [1440, 508] width 11 height 10
type input "1"
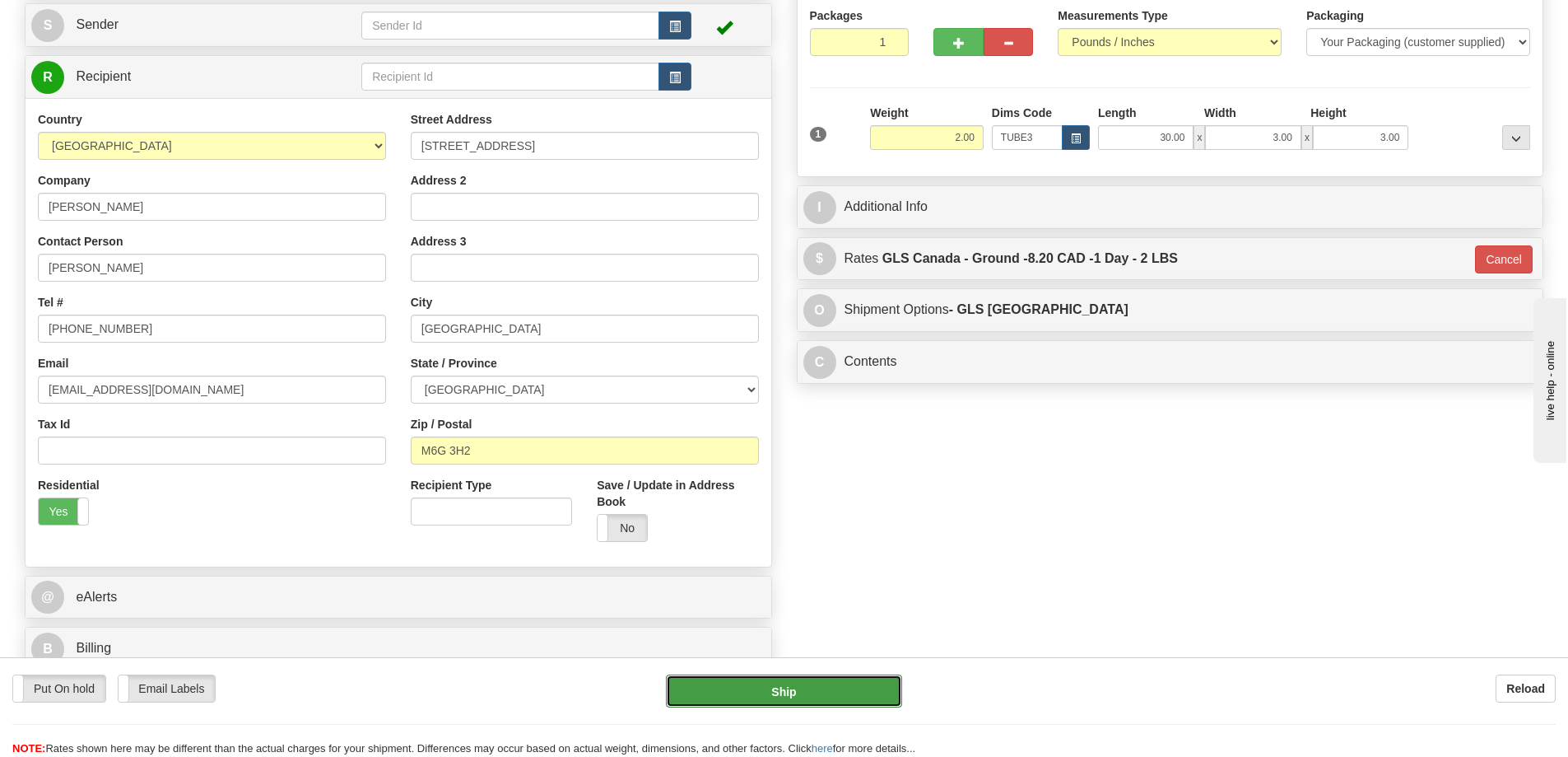
click at [850, 689] on button "Ship" at bounding box center [784, 690] width 236 height 33
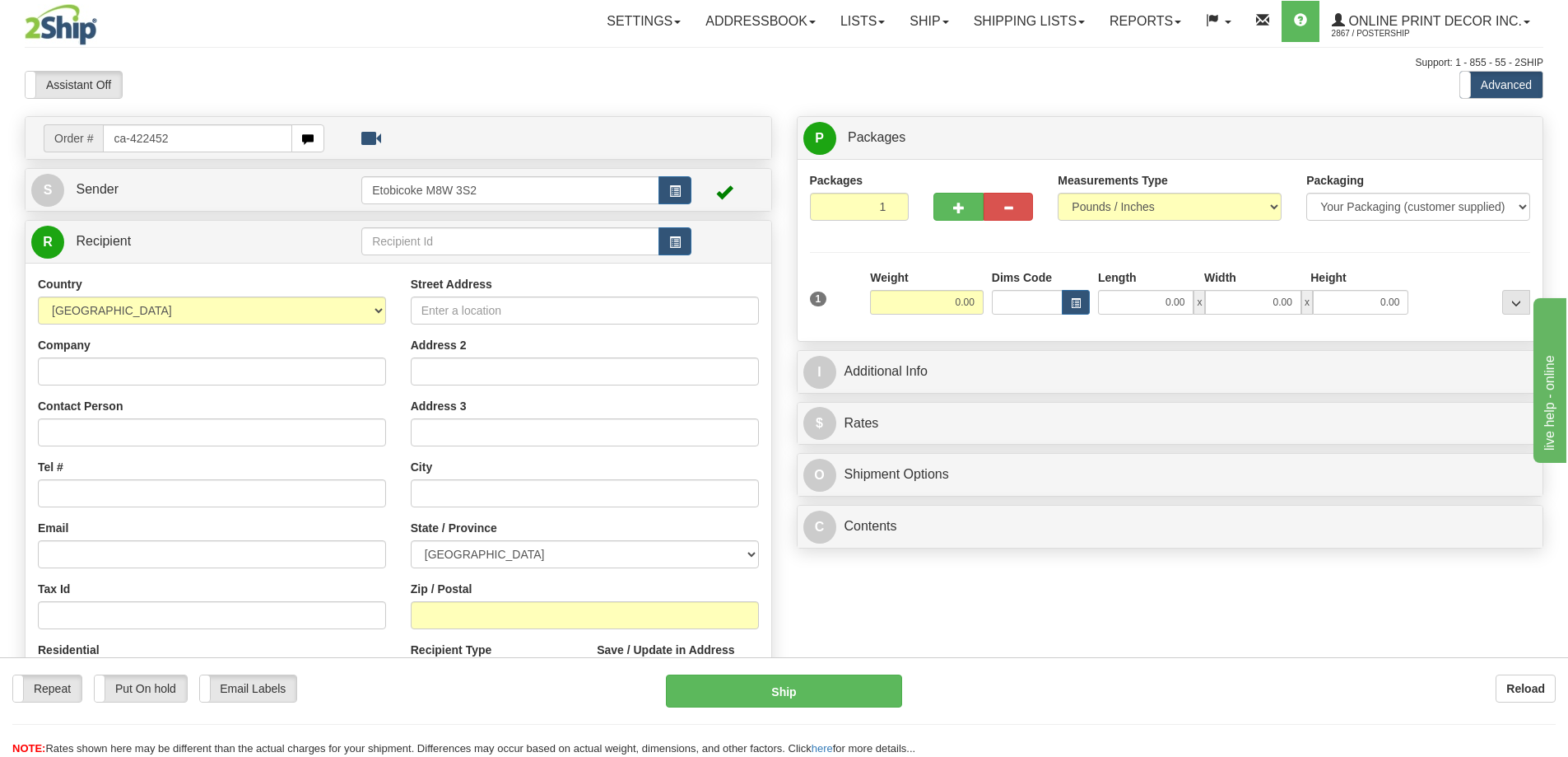
type input "ca-422452"
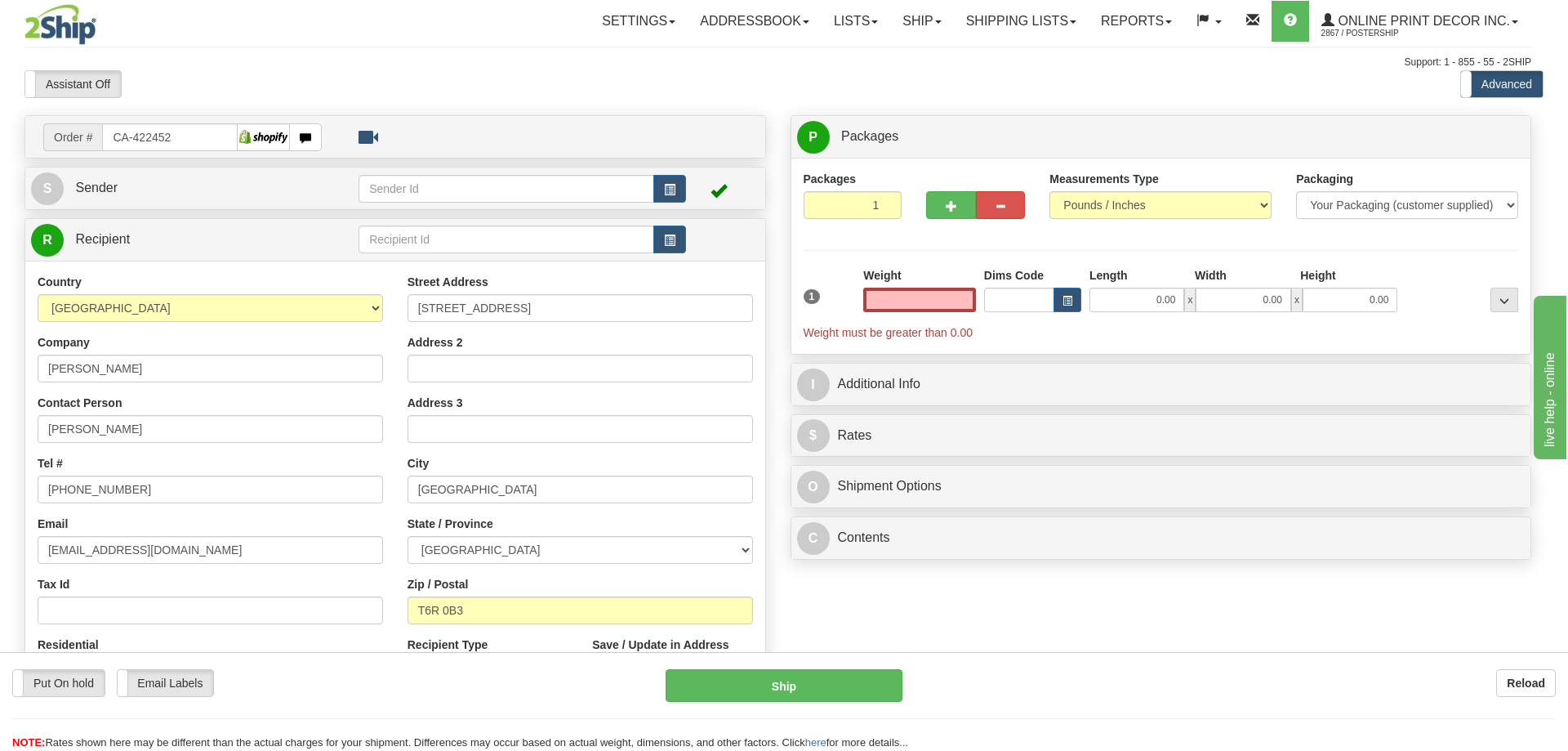
type input "[GEOGRAPHIC_DATA]"
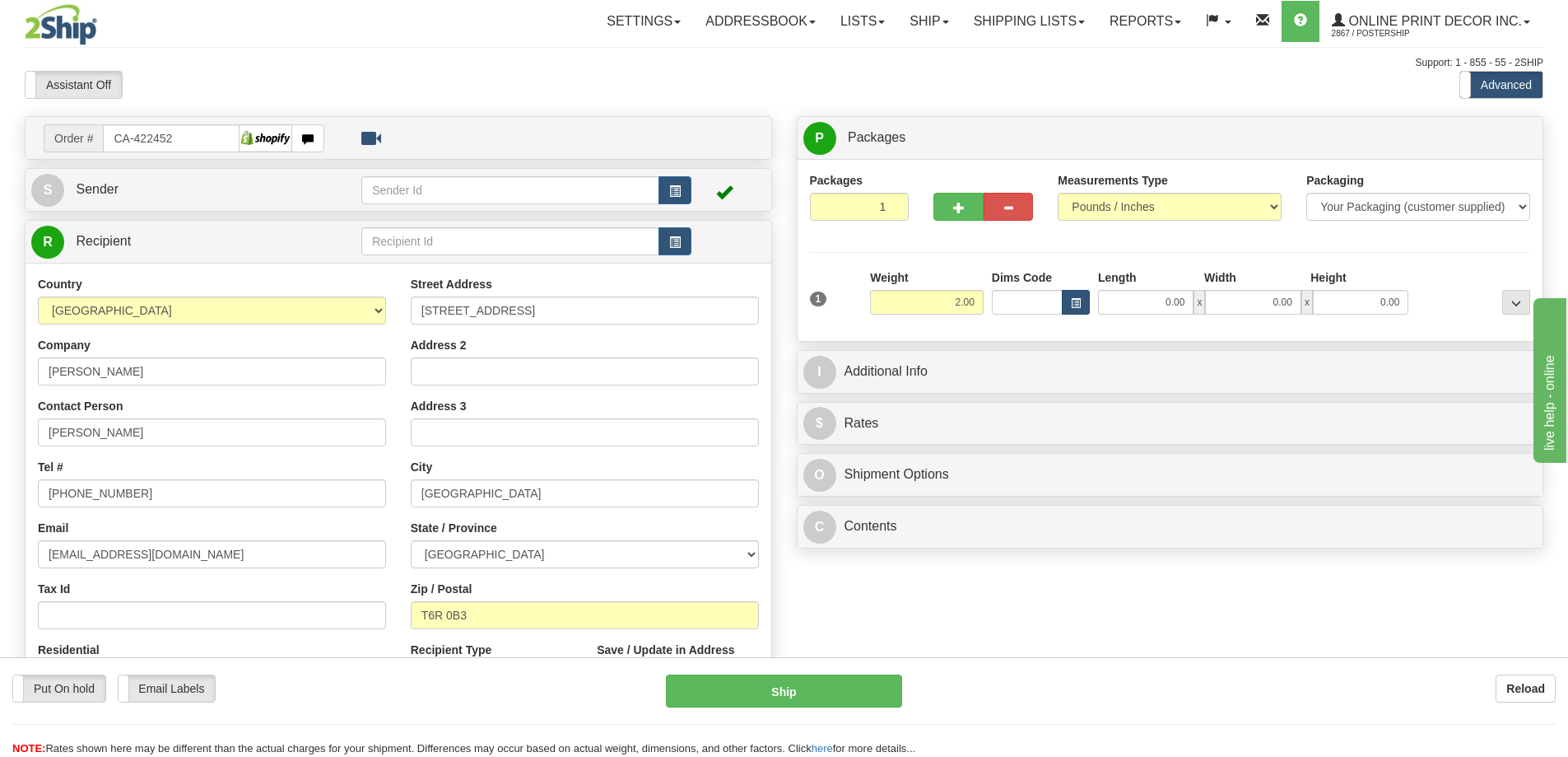
type input "2.00"
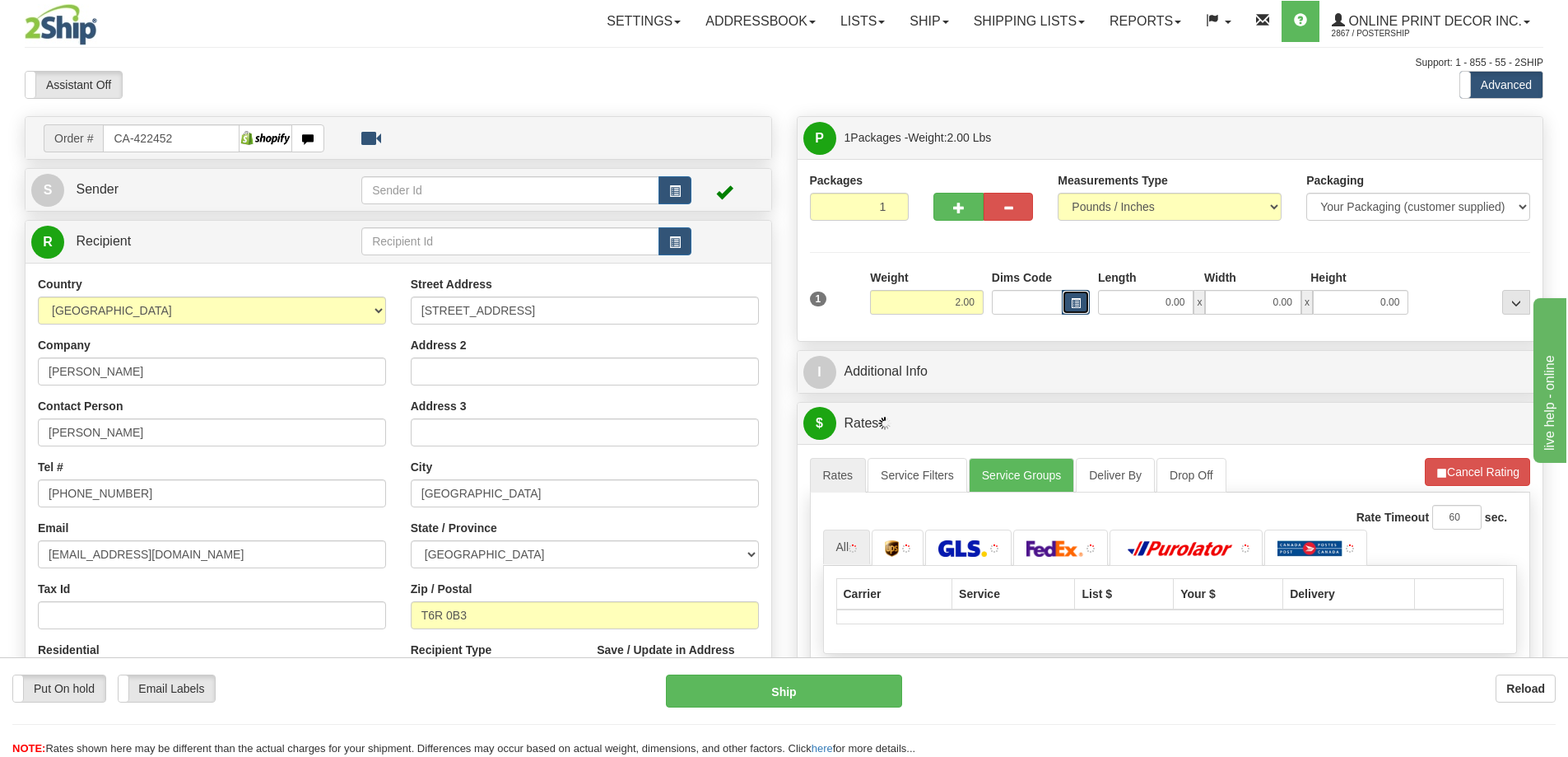
click at [1076, 292] on button "button" at bounding box center [1076, 302] width 28 height 24
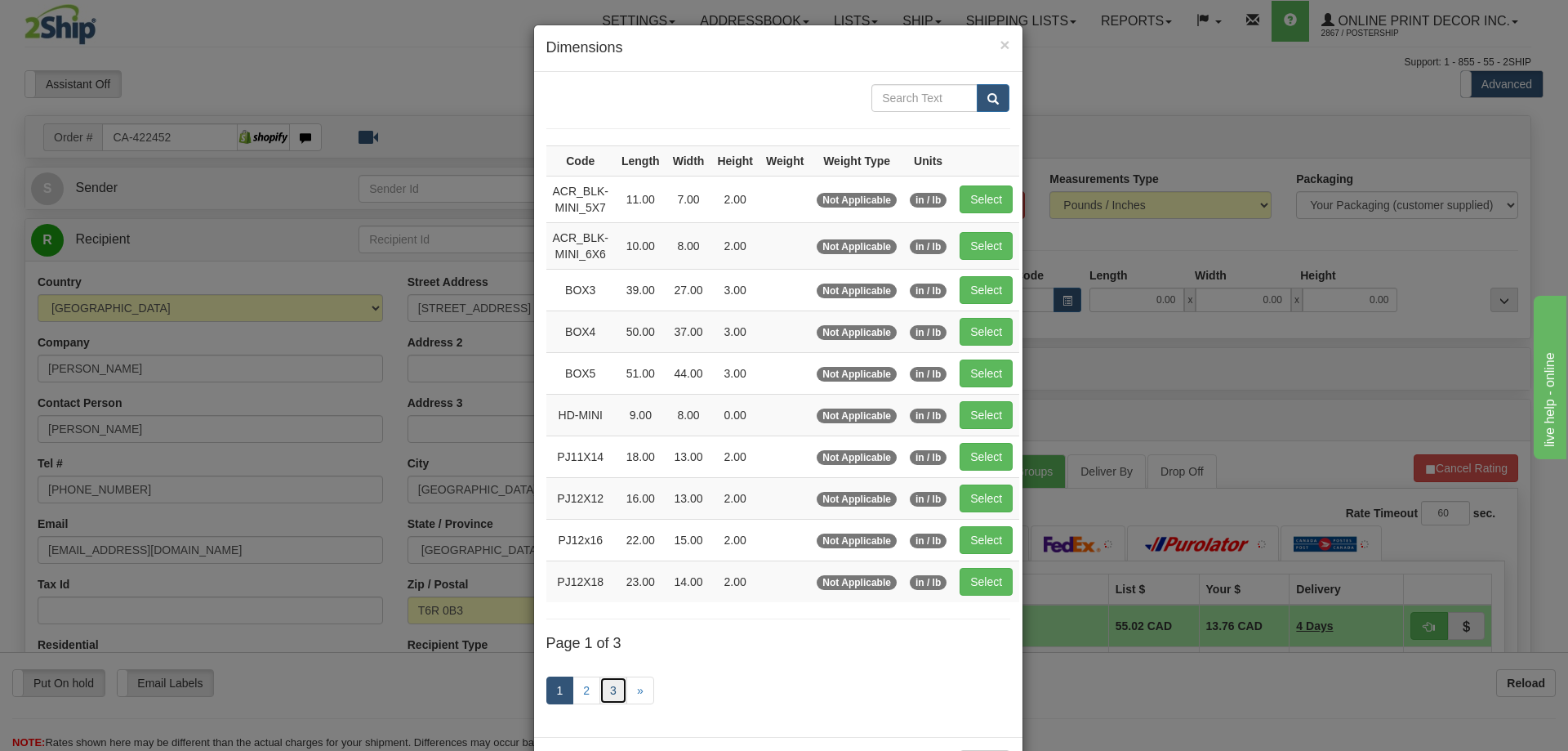
click at [605, 689] on link "3" at bounding box center [614, 690] width 28 height 28
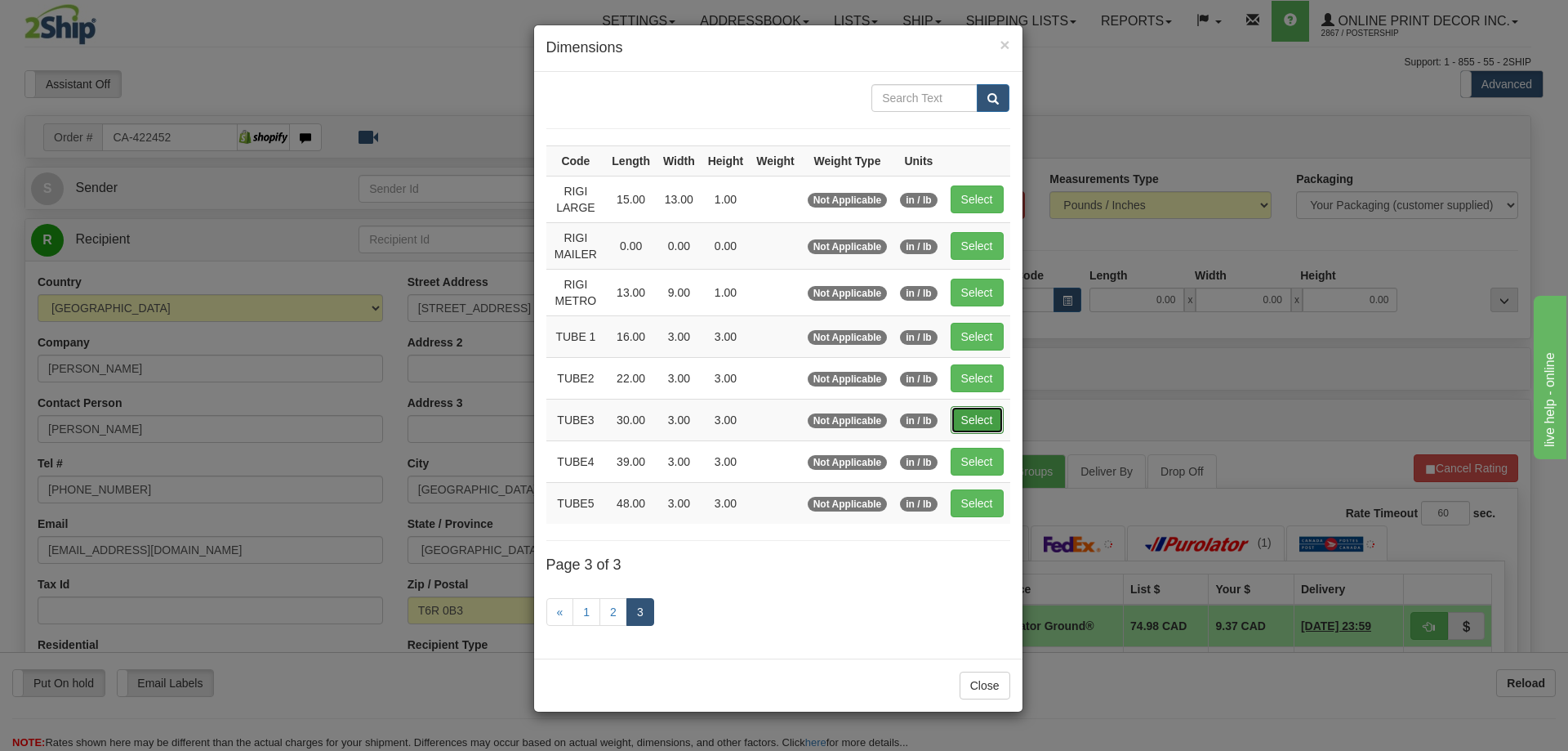
click at [986, 420] on button "Select" at bounding box center [976, 420] width 53 height 28
type input "TUBE3"
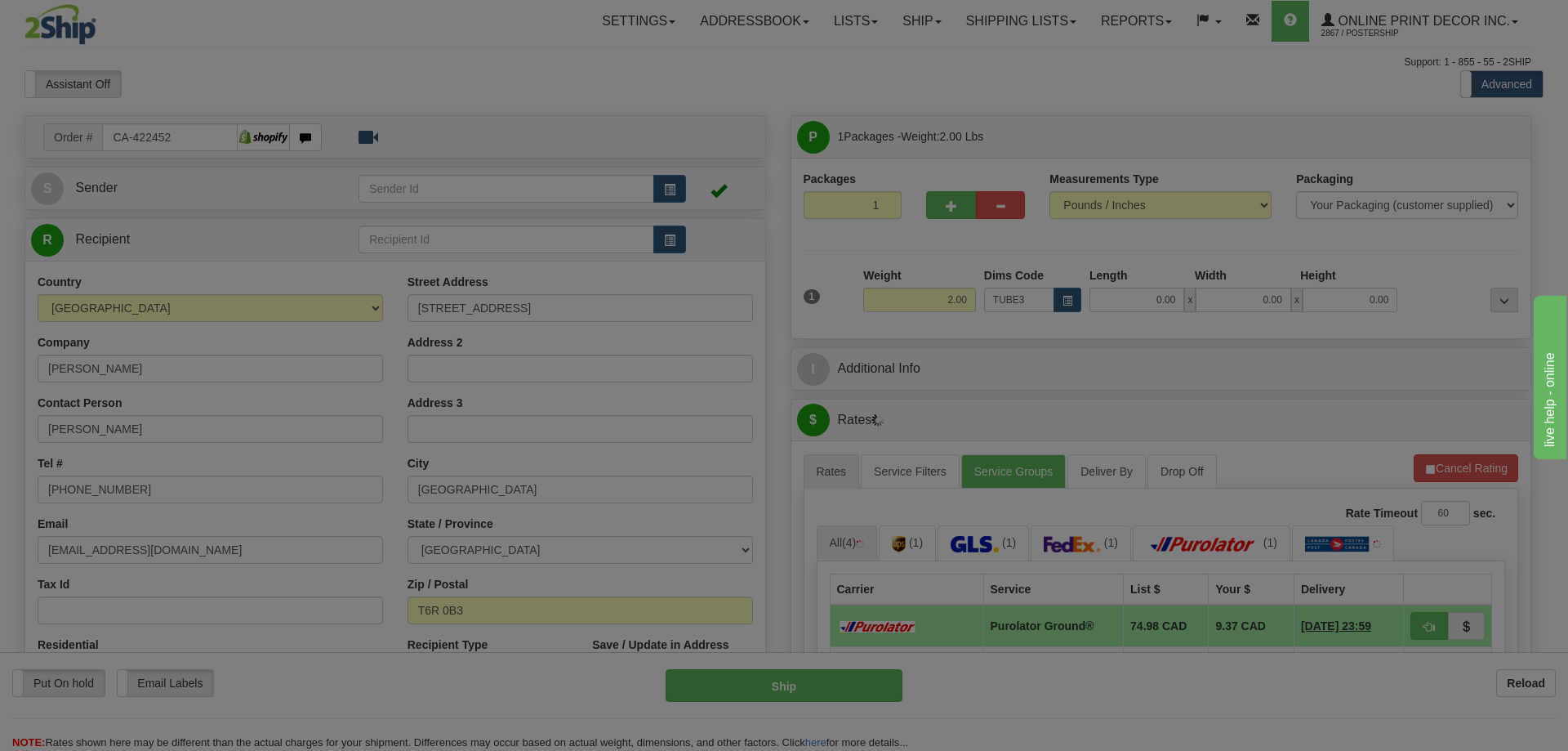
type input "30.00"
type input "3.00"
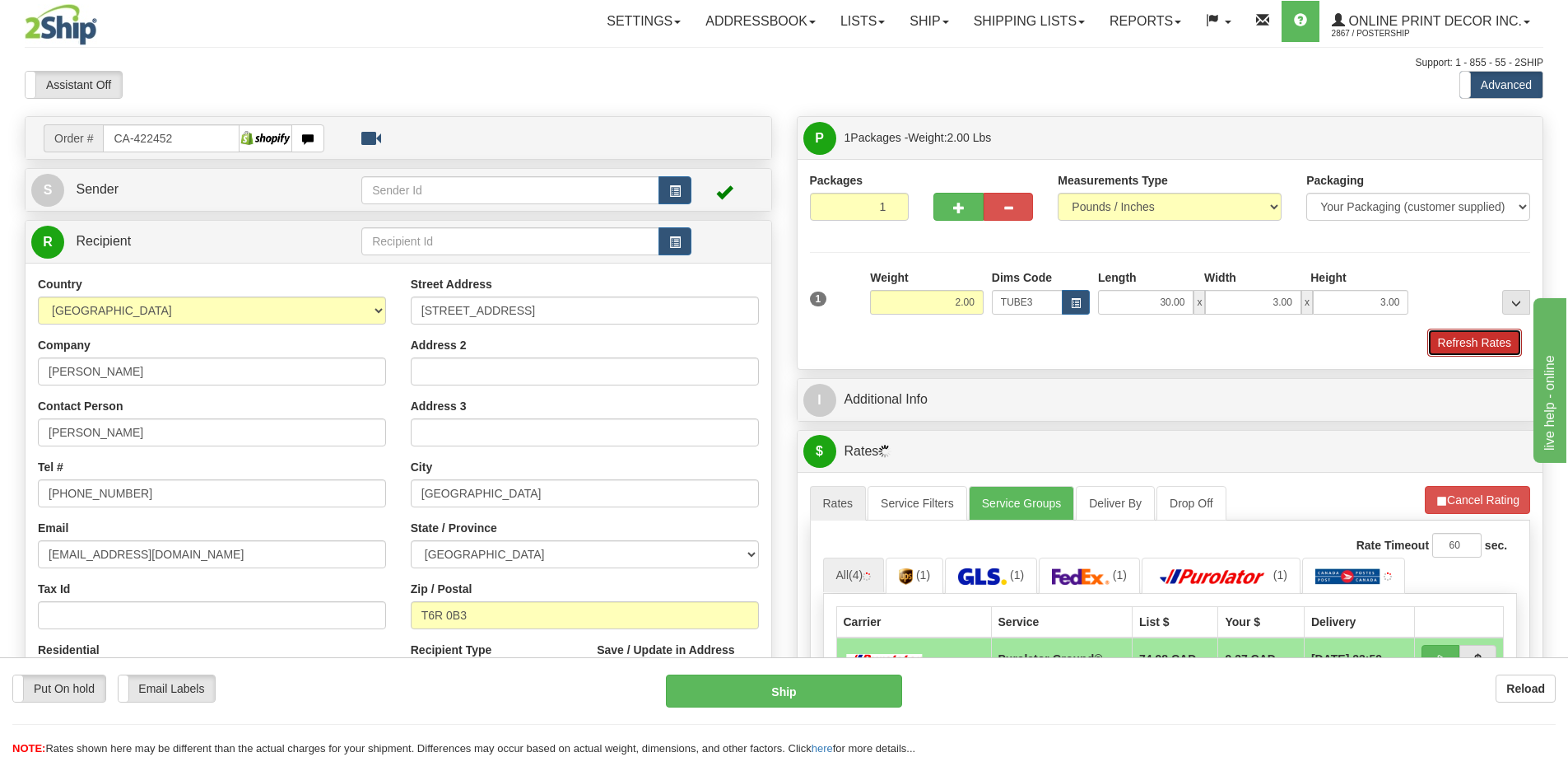
click at [1473, 342] on button "Refresh Rates" at bounding box center [1474, 342] width 94 height 28
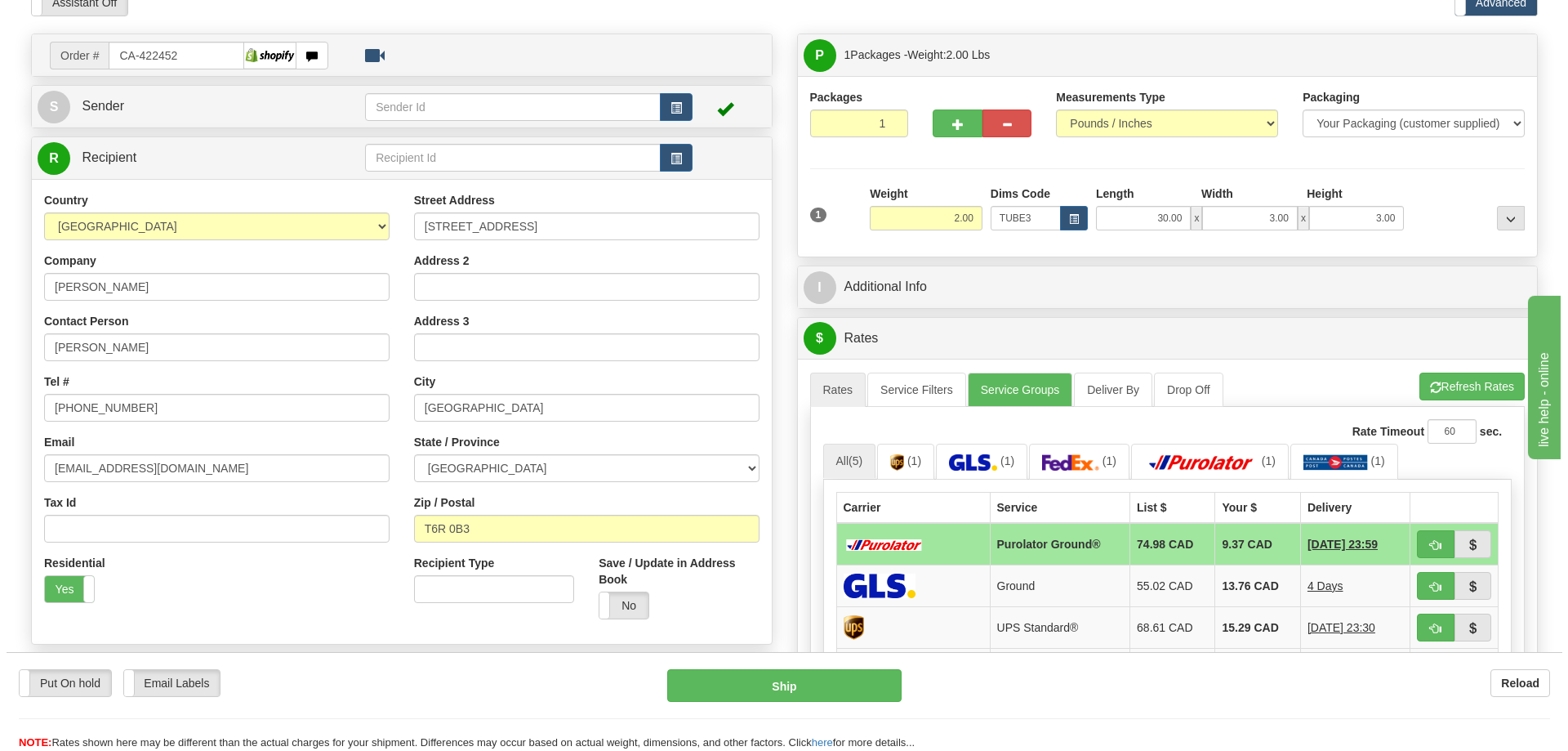
scroll to position [163, 0]
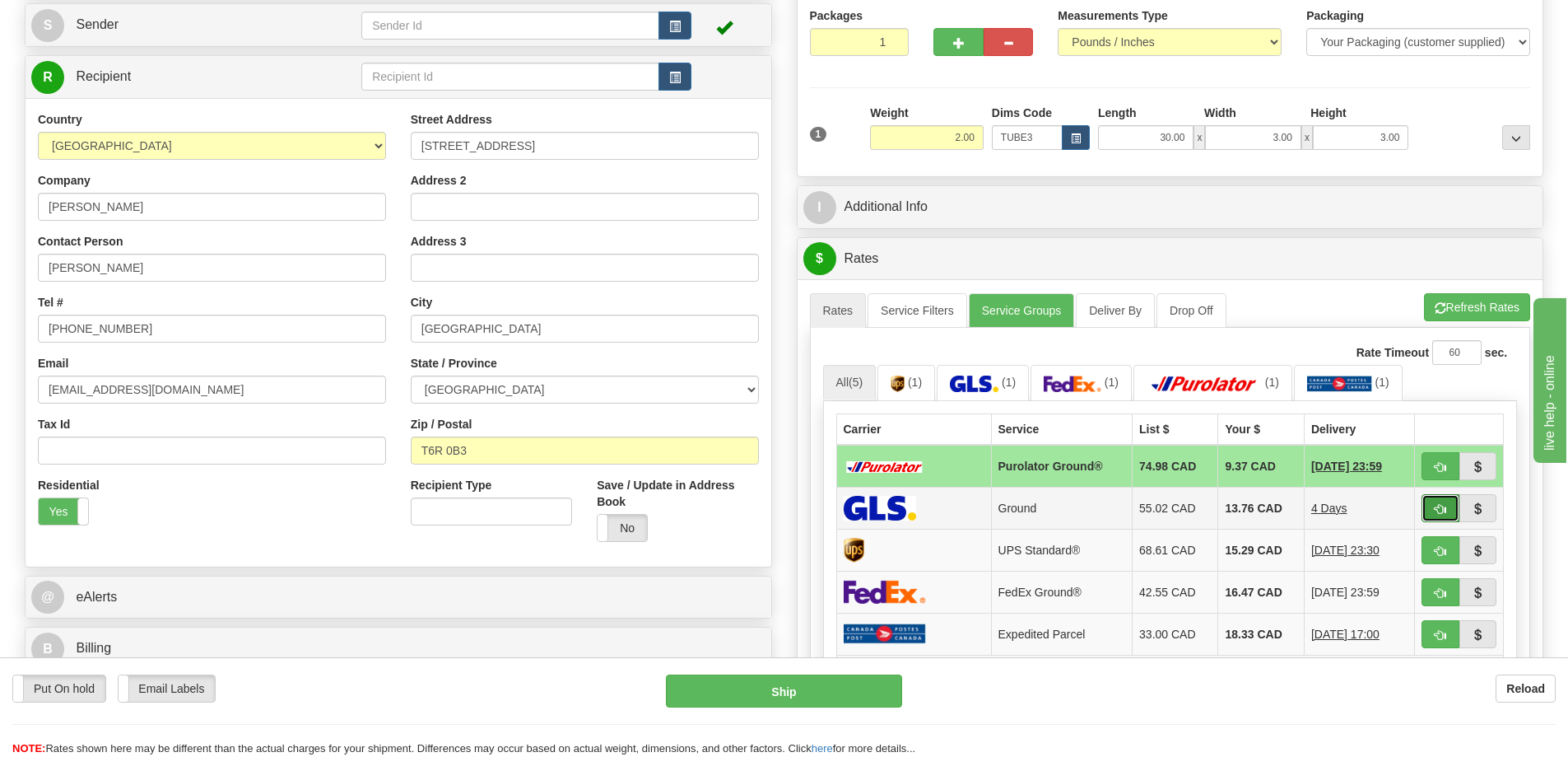
click at [1441, 501] on button "button" at bounding box center [1440, 508] width 38 height 28
type input "1"
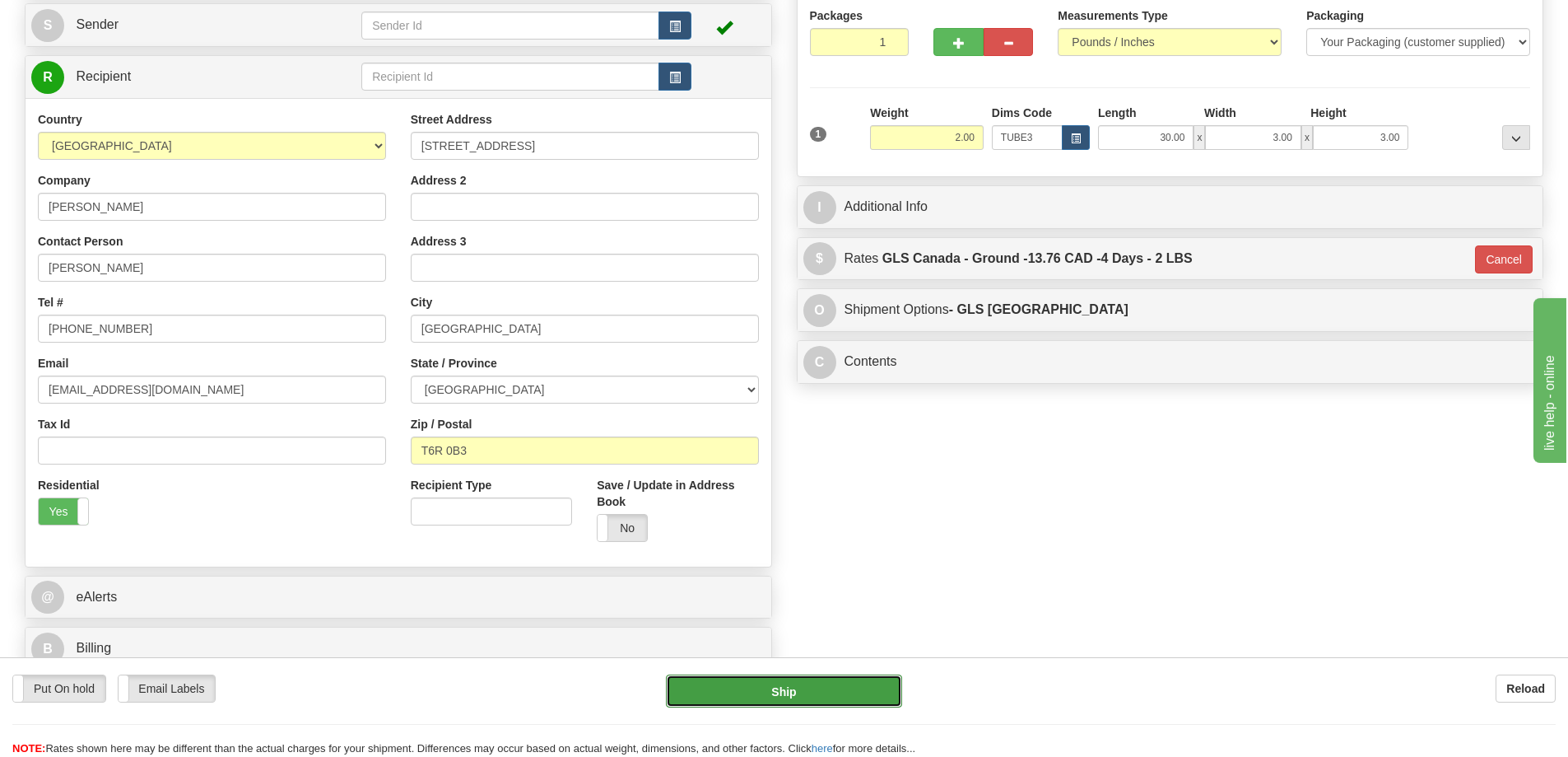
click at [868, 700] on button "Ship" at bounding box center [784, 690] width 236 height 33
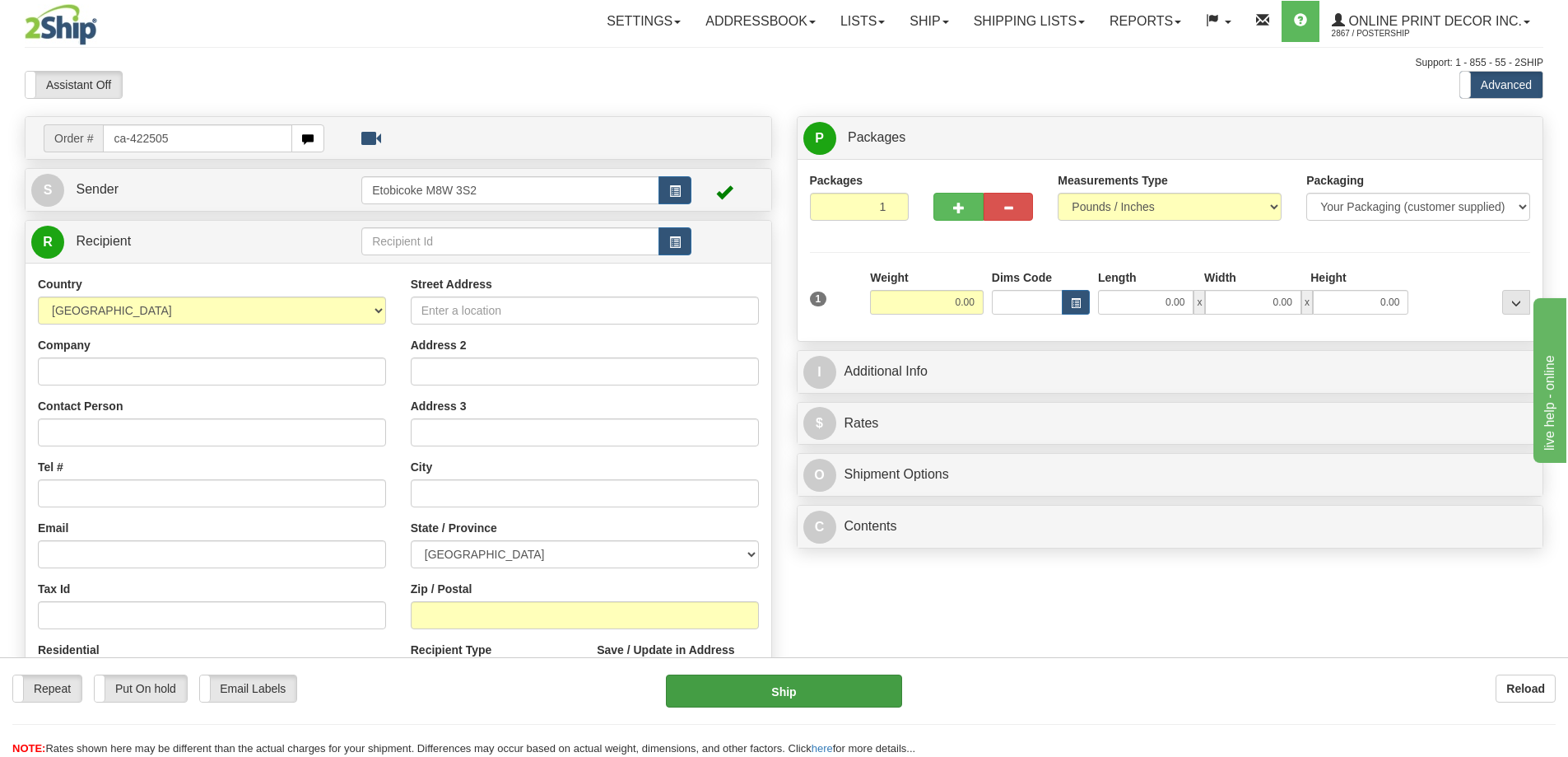
type input "ca-422505"
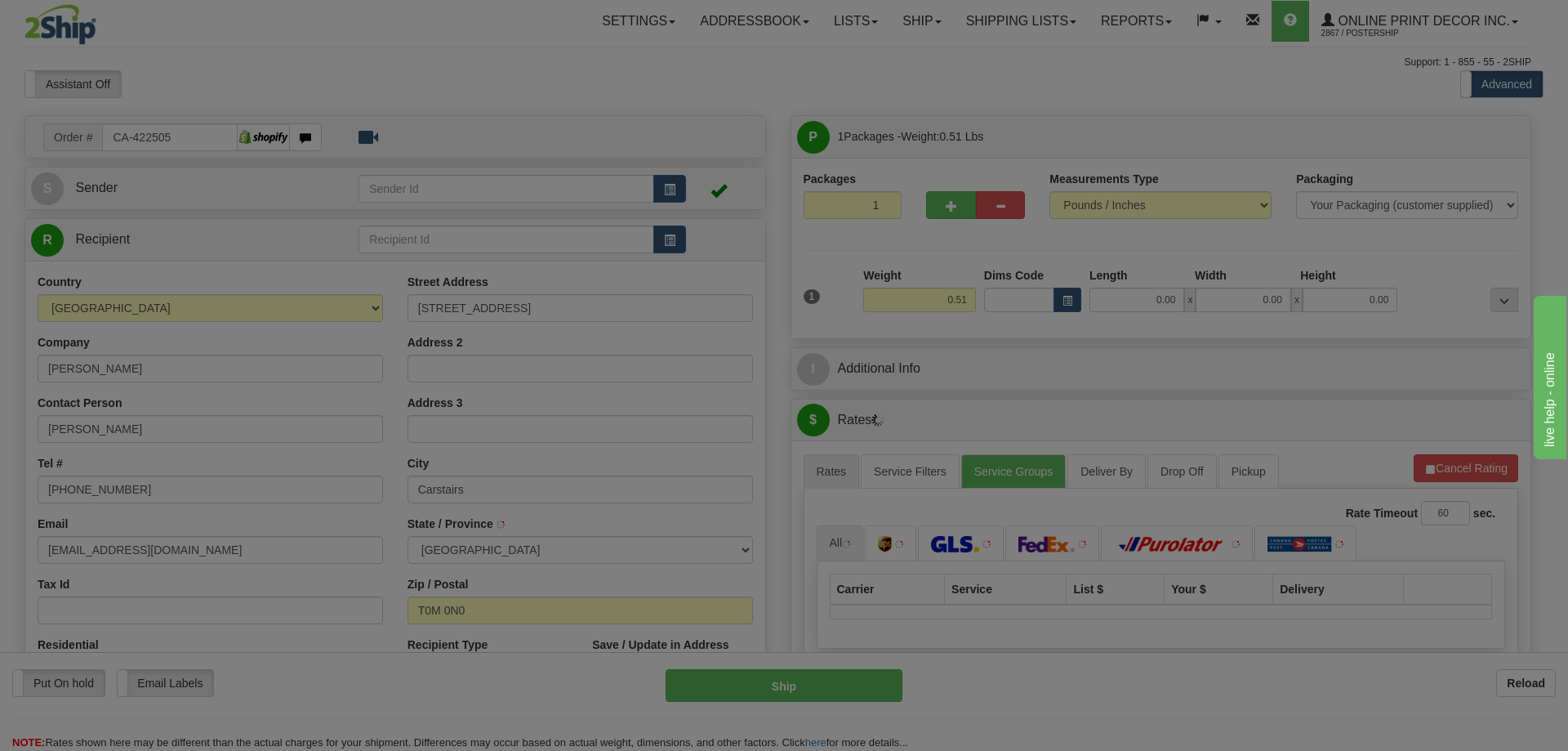
type input "CARSTAIRS"
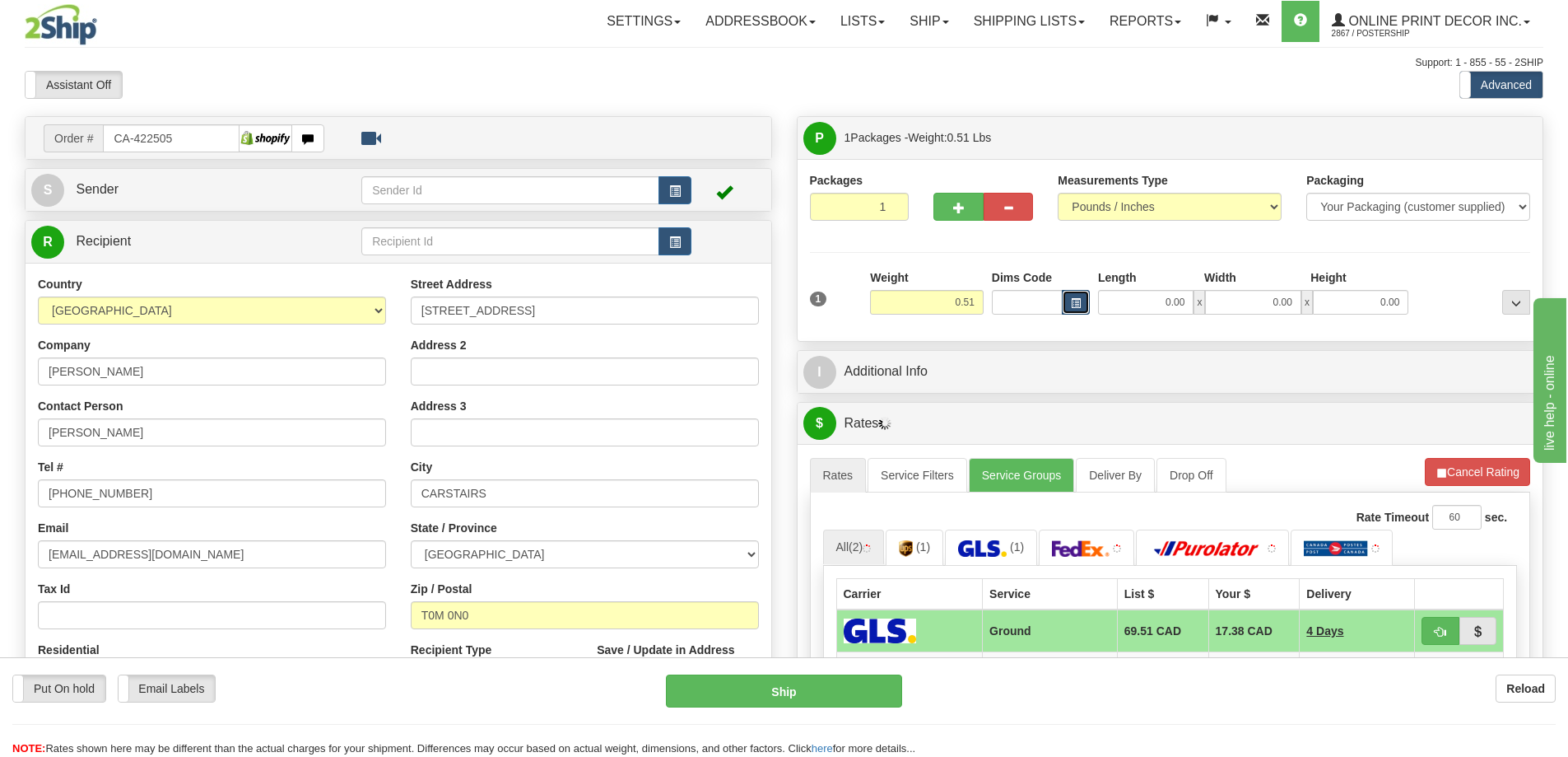
click at [1067, 299] on button "button" at bounding box center [1076, 302] width 28 height 24
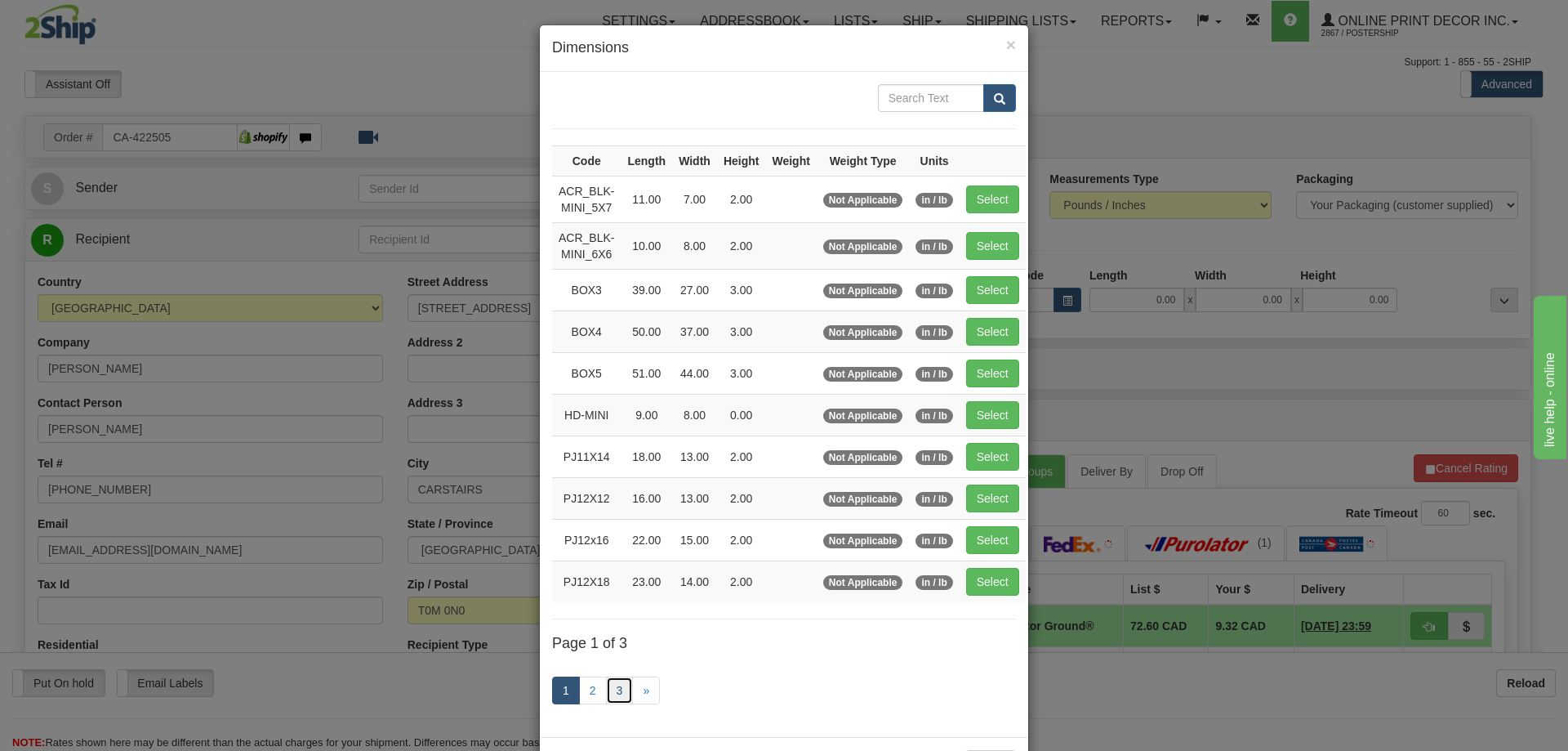
click at [614, 689] on link "3" at bounding box center [620, 690] width 28 height 28
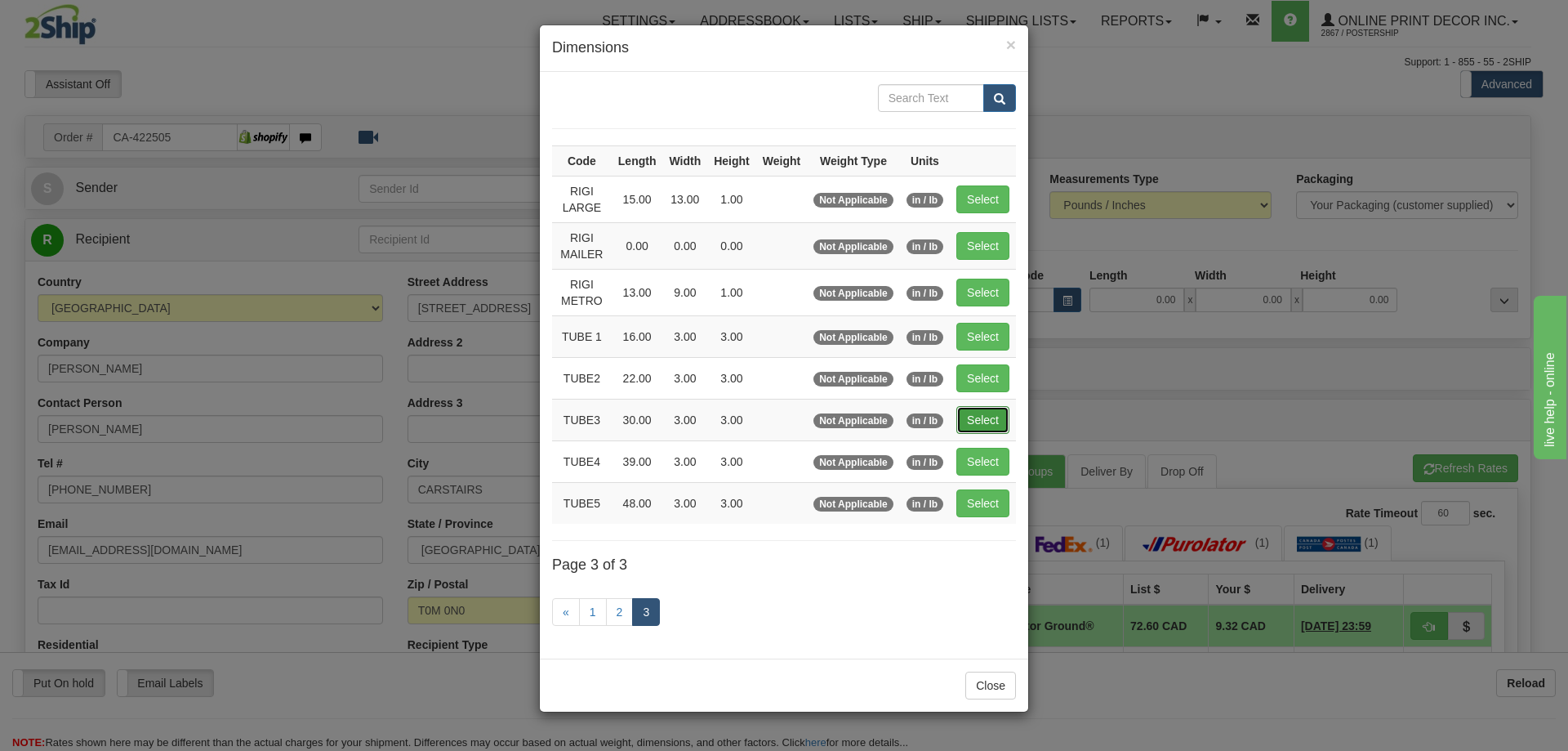
click at [991, 414] on button "Select" at bounding box center [983, 420] width 53 height 28
type input "TUBE3"
type input "30.00"
type input "3.00"
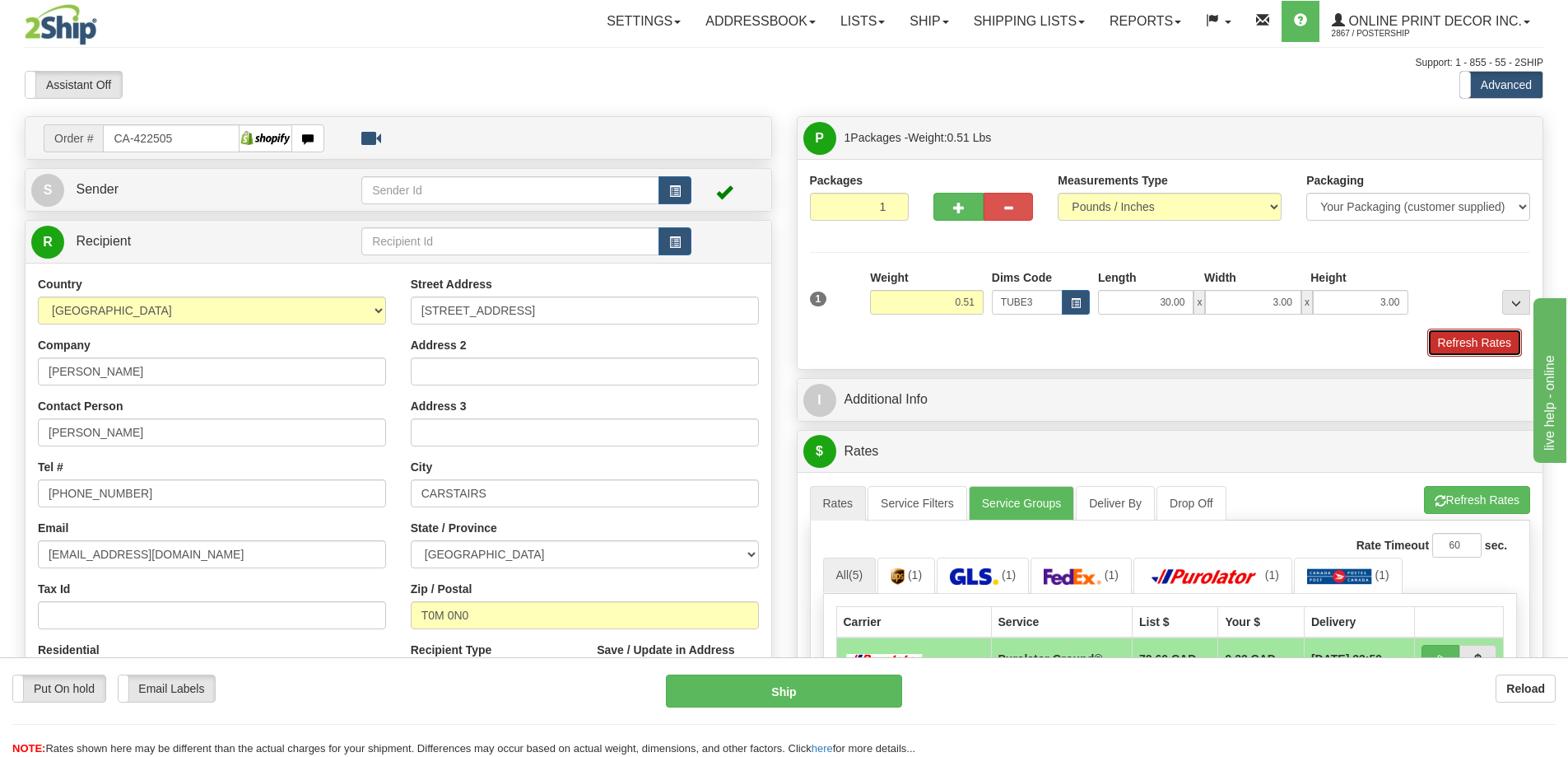
drag, startPoint x: 1487, startPoint y: 349, endPoint x: 1488, endPoint y: 340, distance: 9.1
click at [1488, 340] on button "Refresh Rates" at bounding box center [1474, 342] width 94 height 28
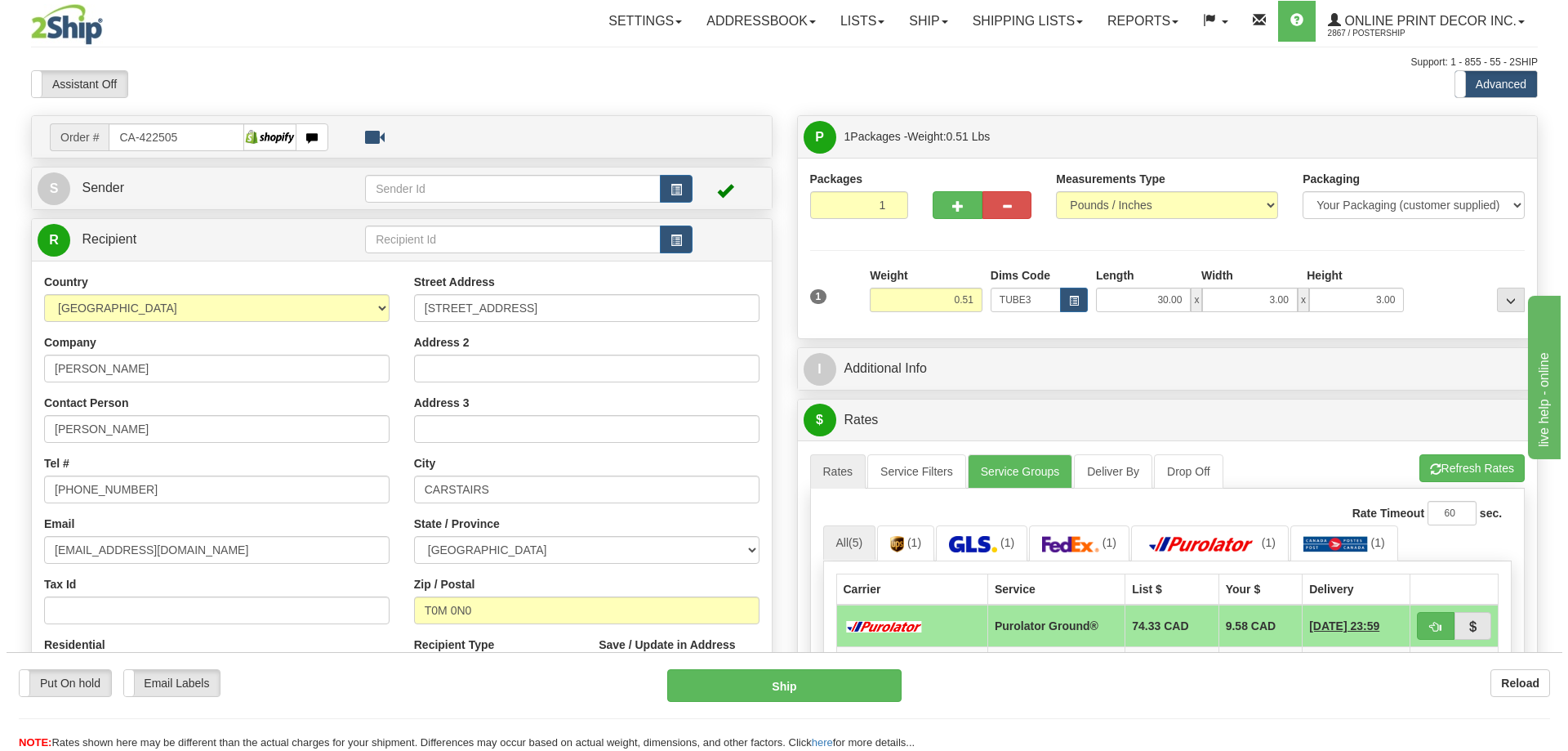
scroll to position [245, 0]
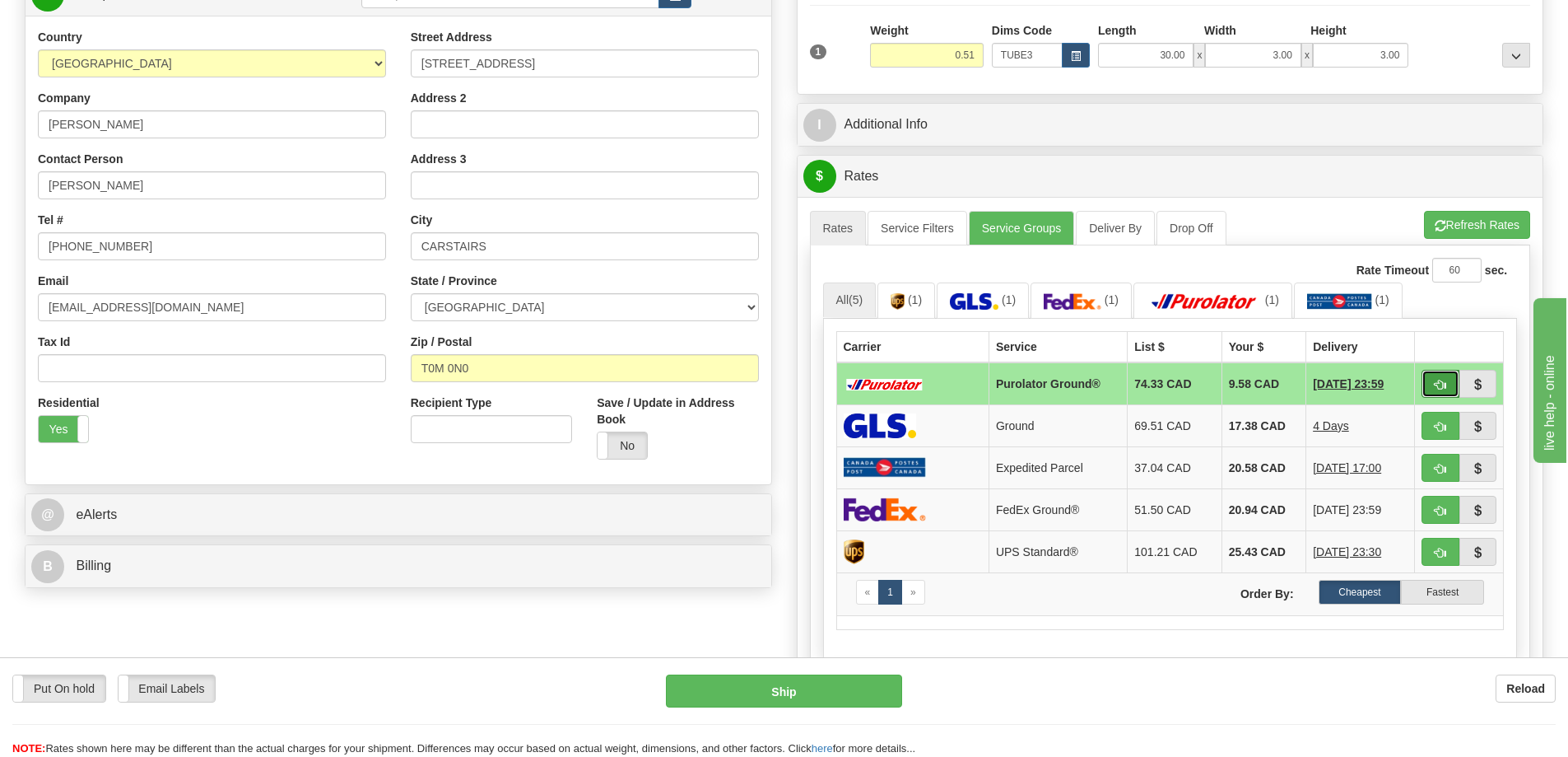
click at [1441, 378] on button "button" at bounding box center [1440, 384] width 38 height 28
type input "260"
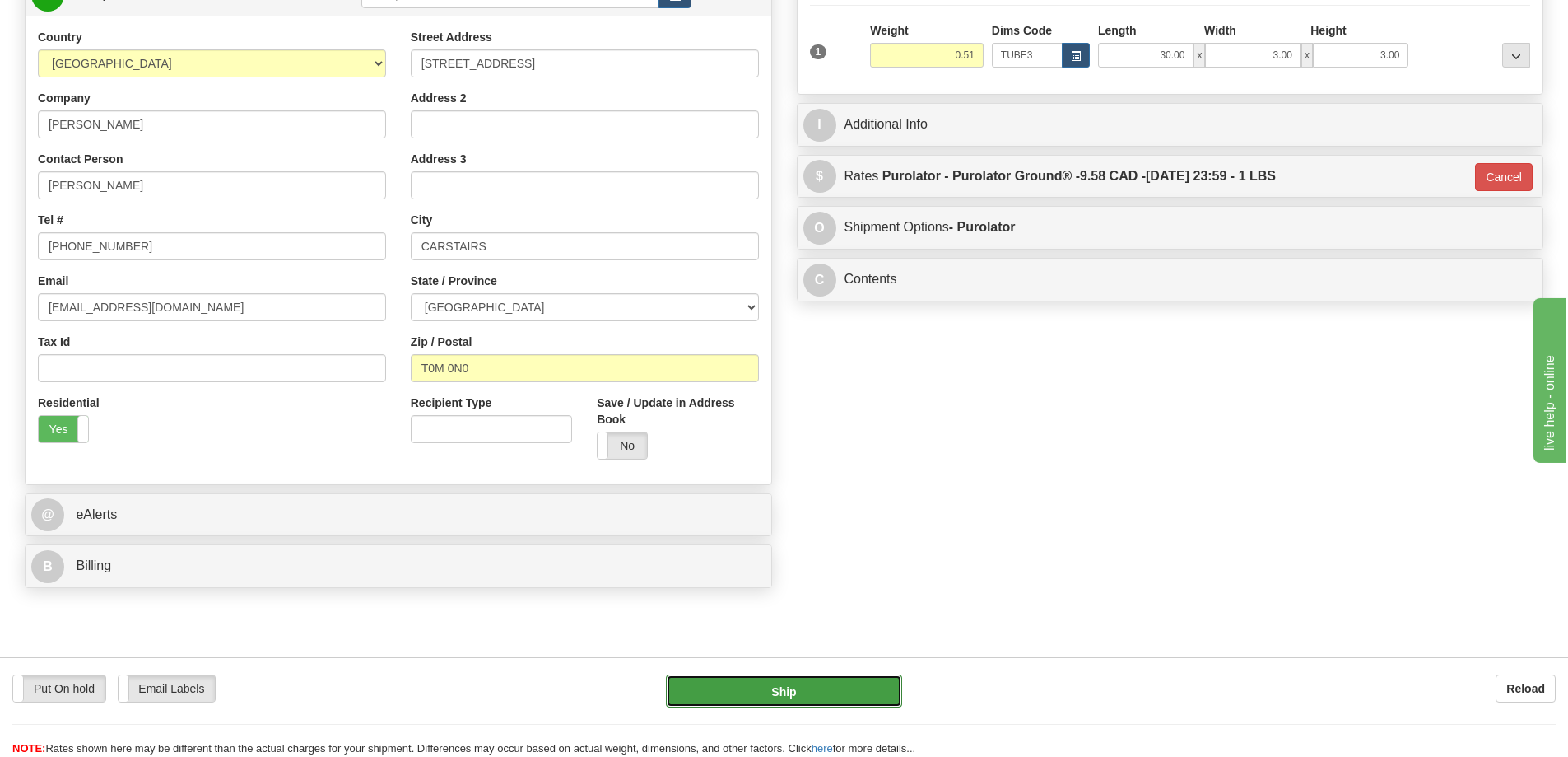
click at [840, 680] on button "Ship" at bounding box center [784, 690] width 236 height 33
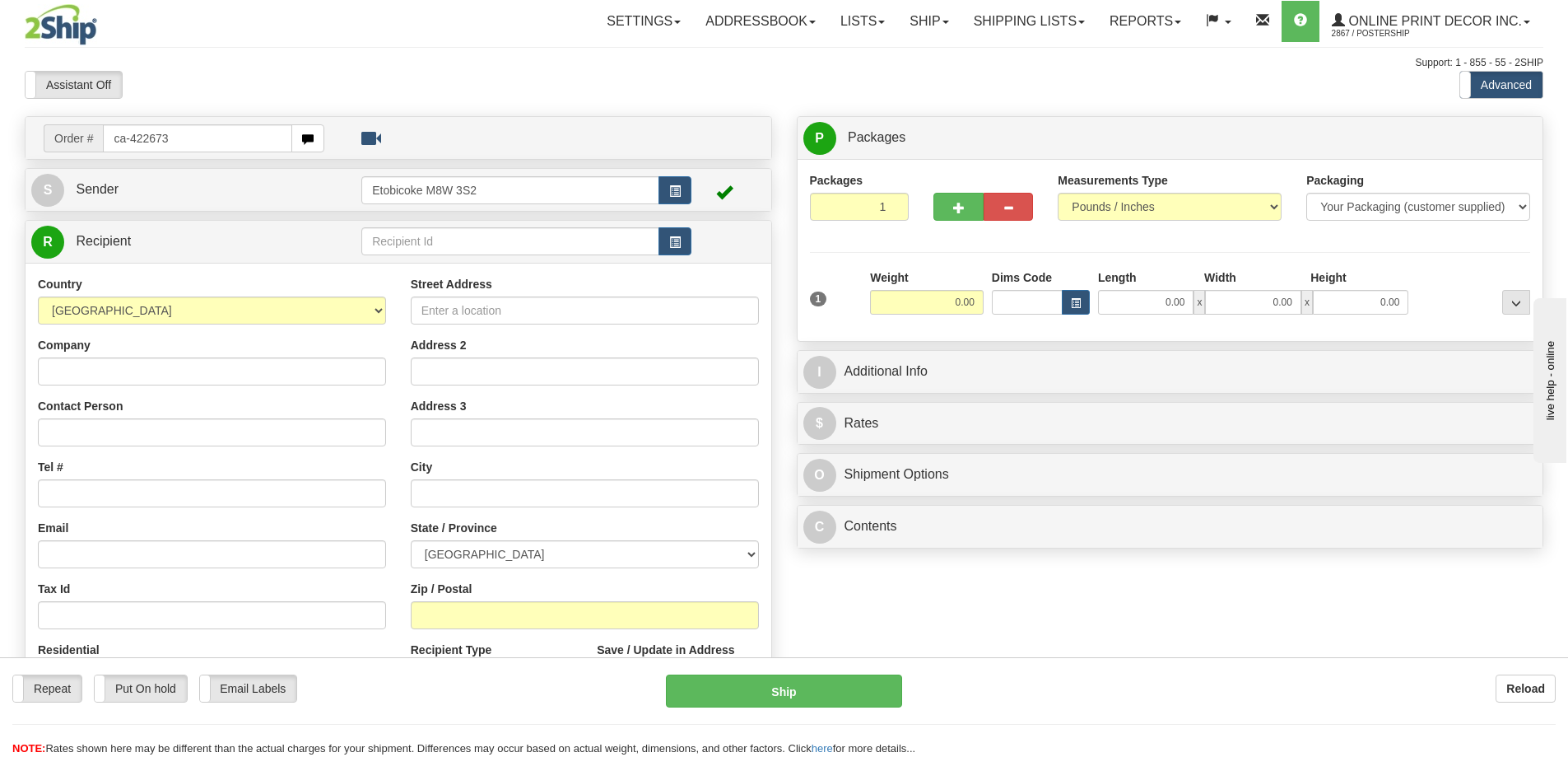
type input "ca-422673"
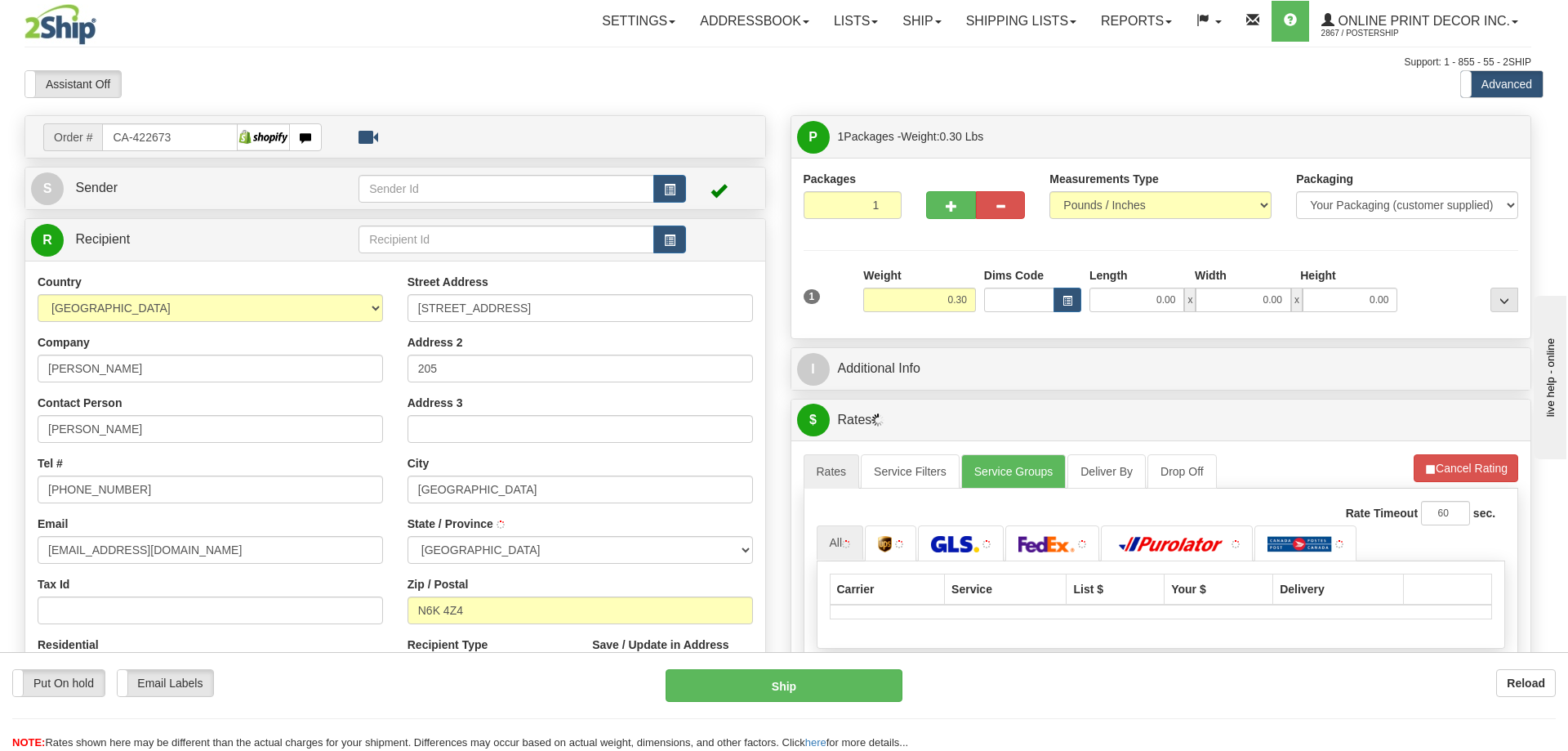
type input "LONDON"
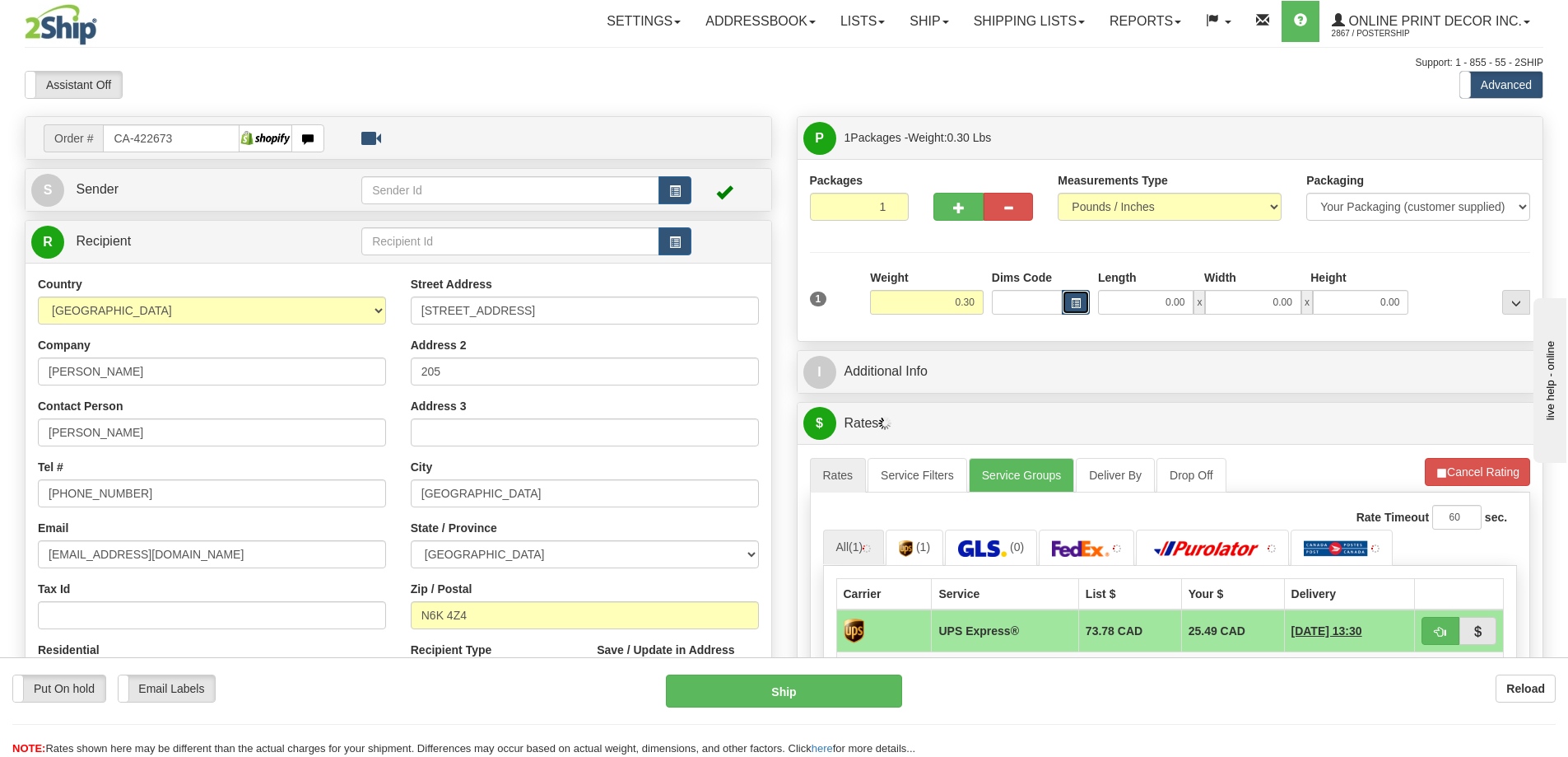
click at [1071, 307] on span "button" at bounding box center [1076, 304] width 10 height 9
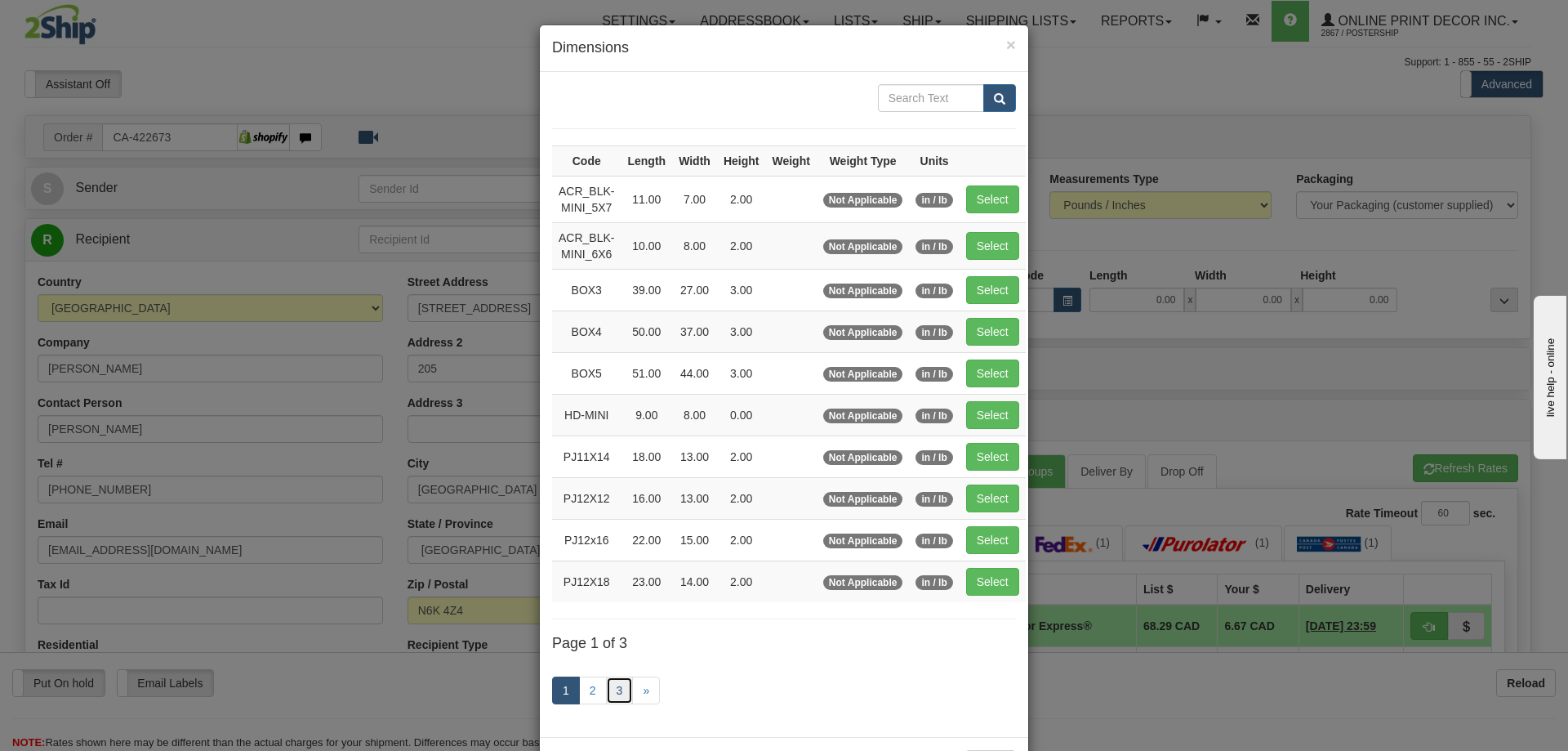
click at [615, 686] on link "3" at bounding box center [620, 690] width 28 height 28
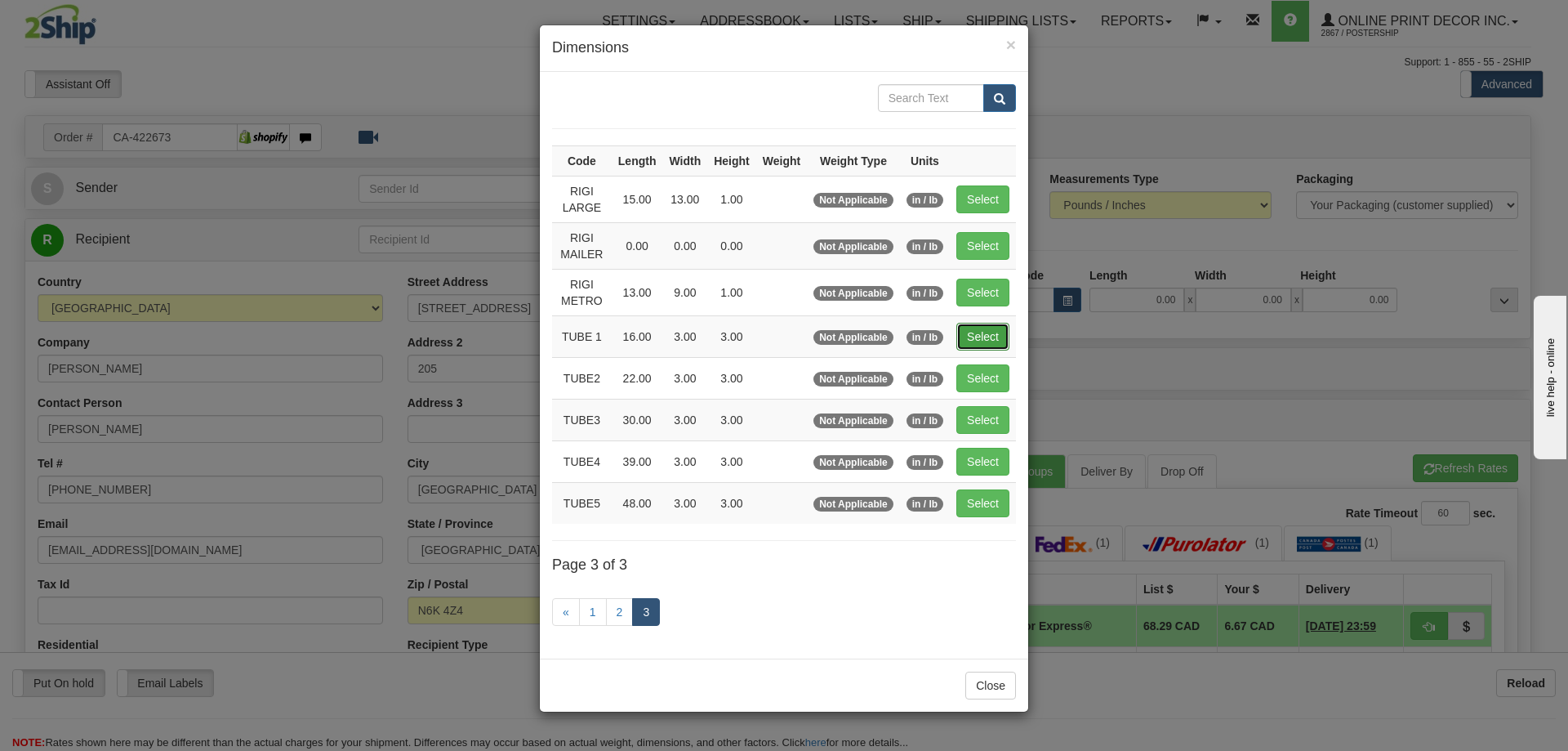
click at [998, 336] on button "Select" at bounding box center [983, 337] width 53 height 28
type input "TUBE 1"
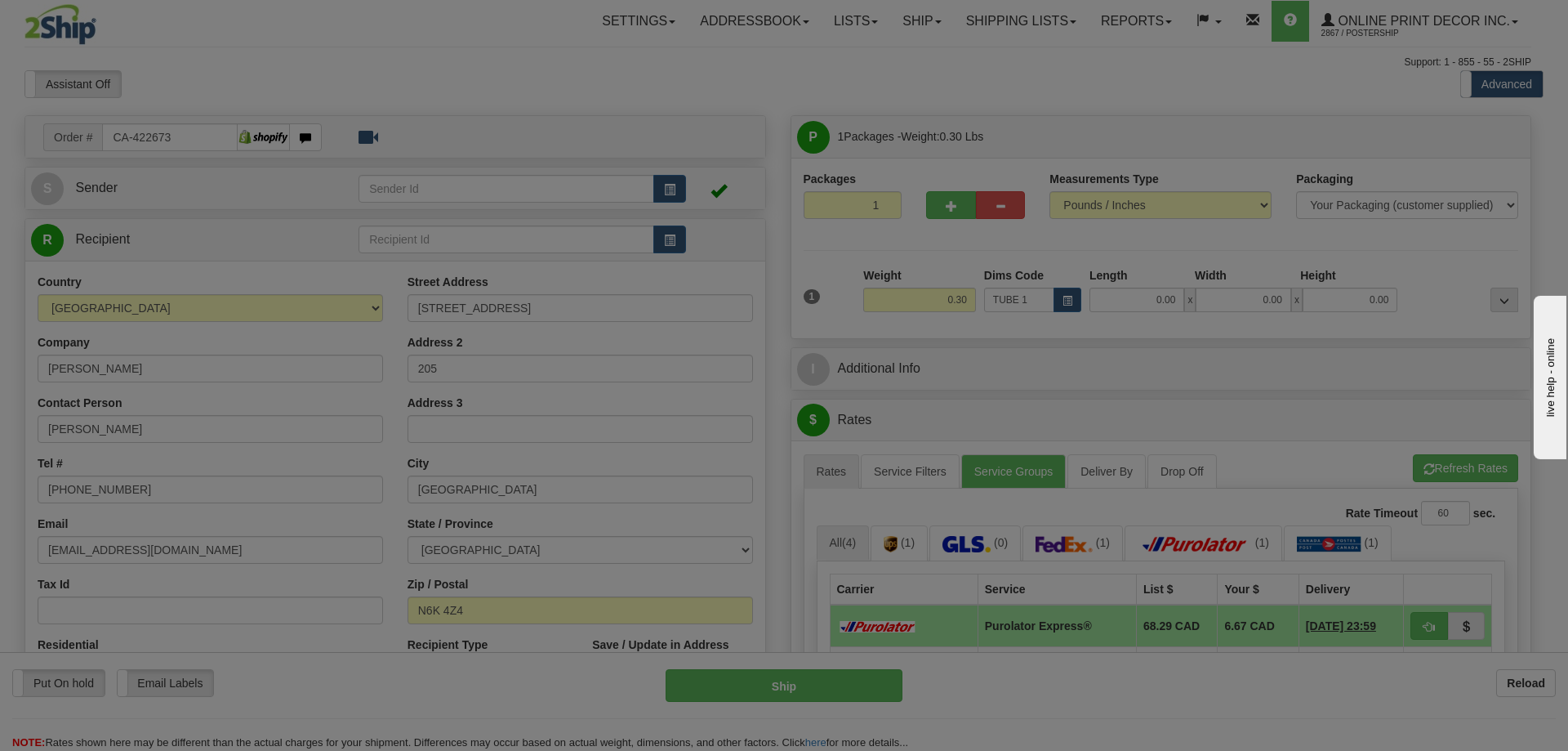
type input "16.00"
type input "3.00"
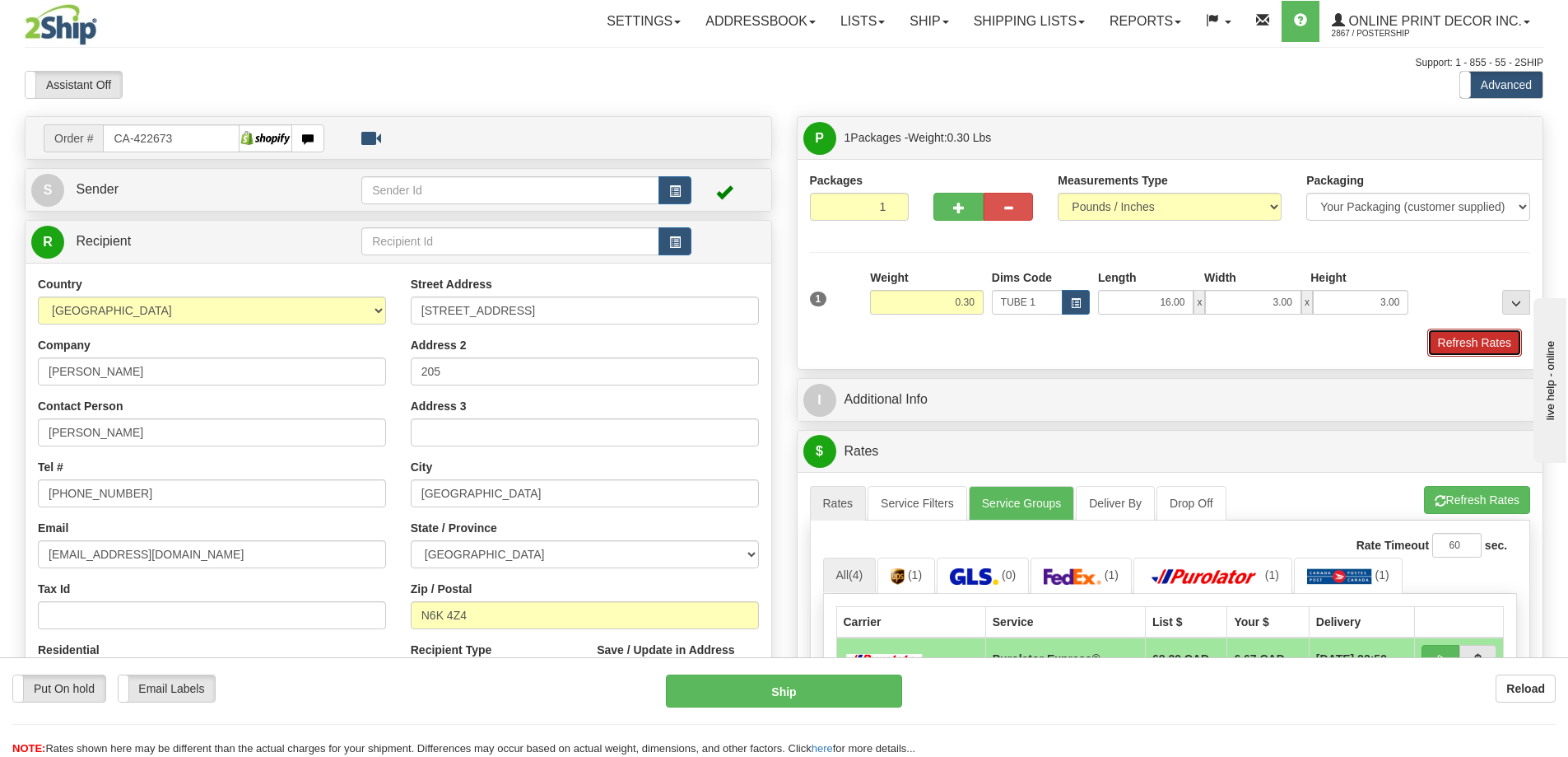
click at [1471, 338] on button "Refresh Rates" at bounding box center [1474, 342] width 94 height 28
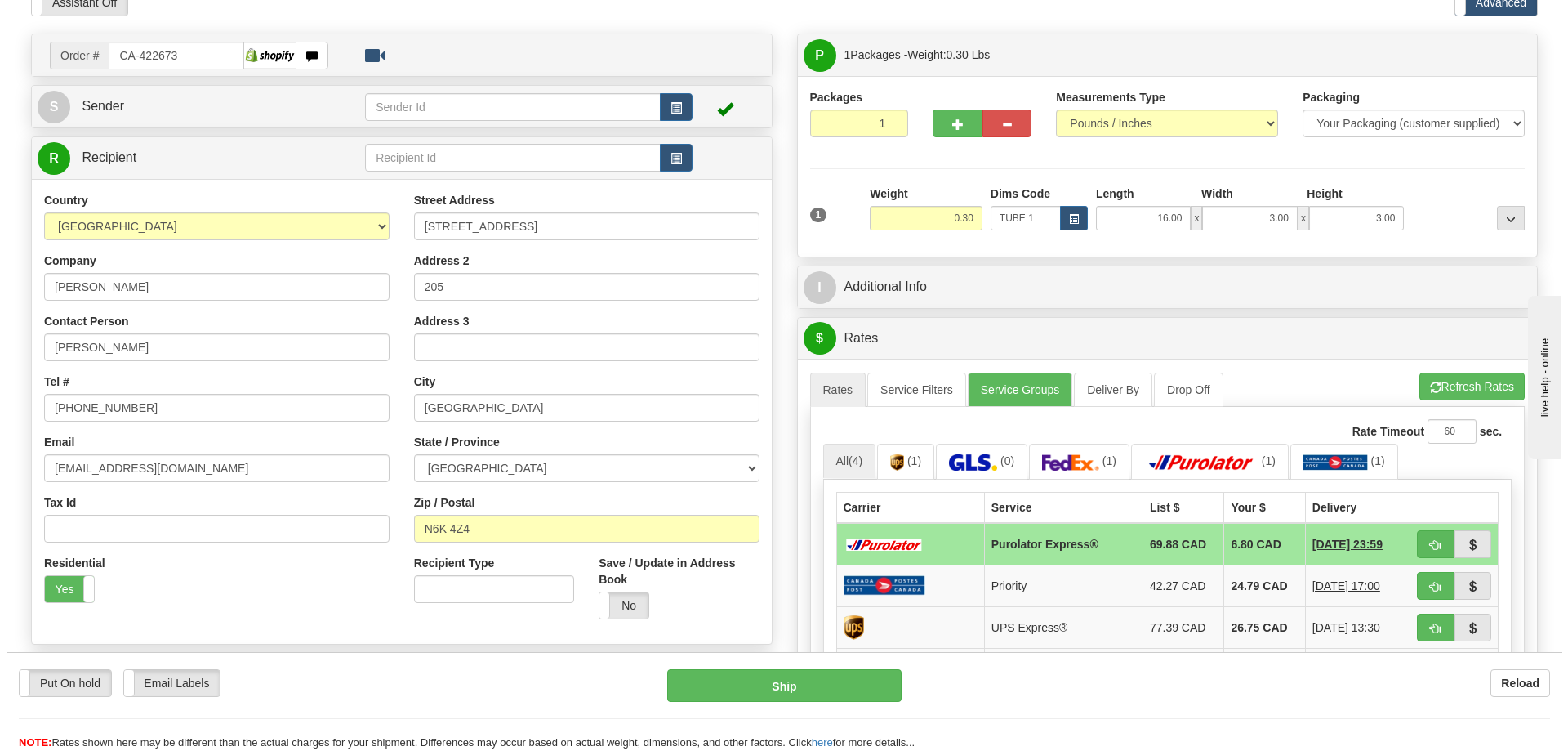
scroll to position [163, 0]
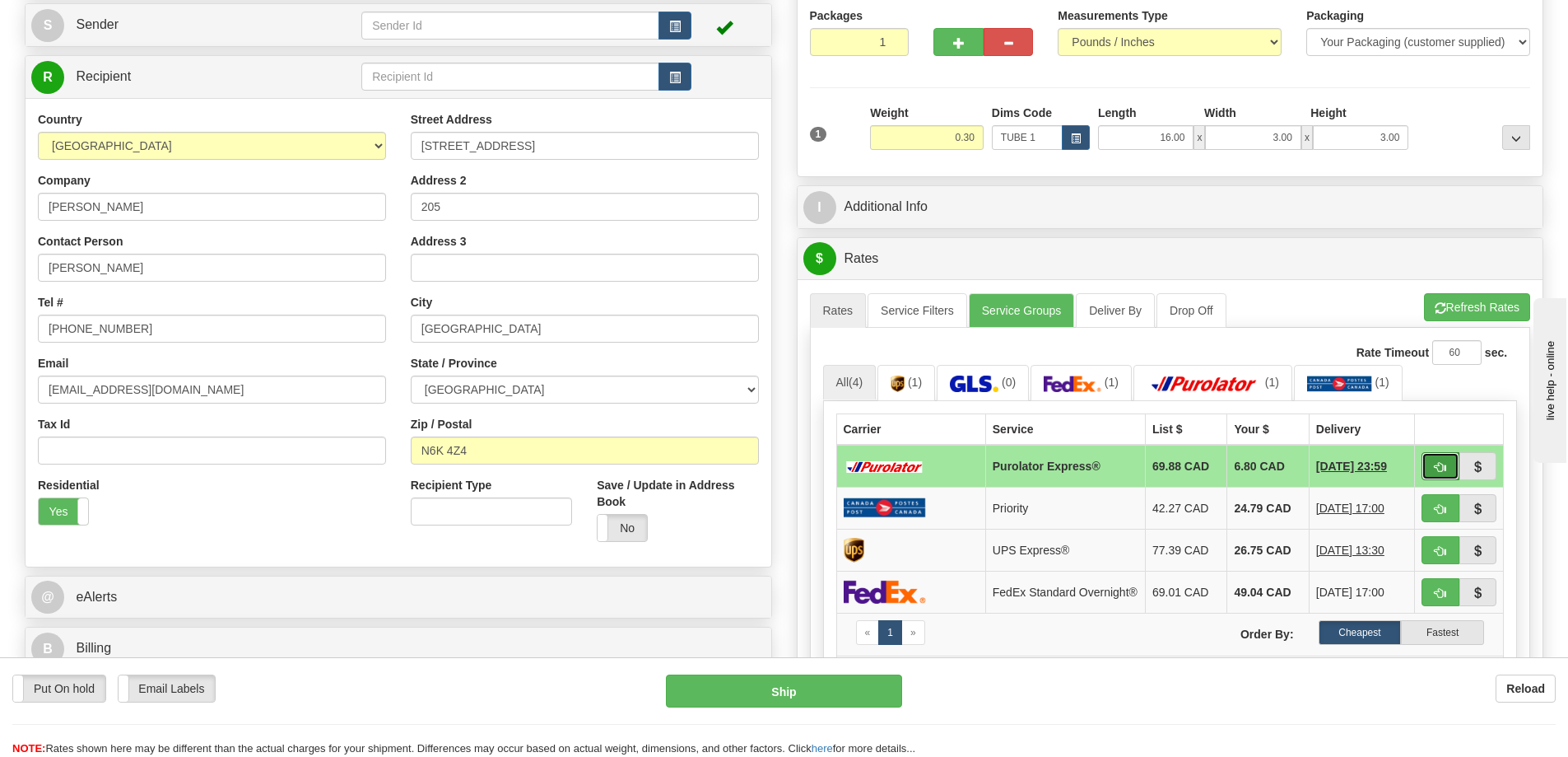
click at [1431, 463] on button "button" at bounding box center [1440, 466] width 38 height 28
type input "202"
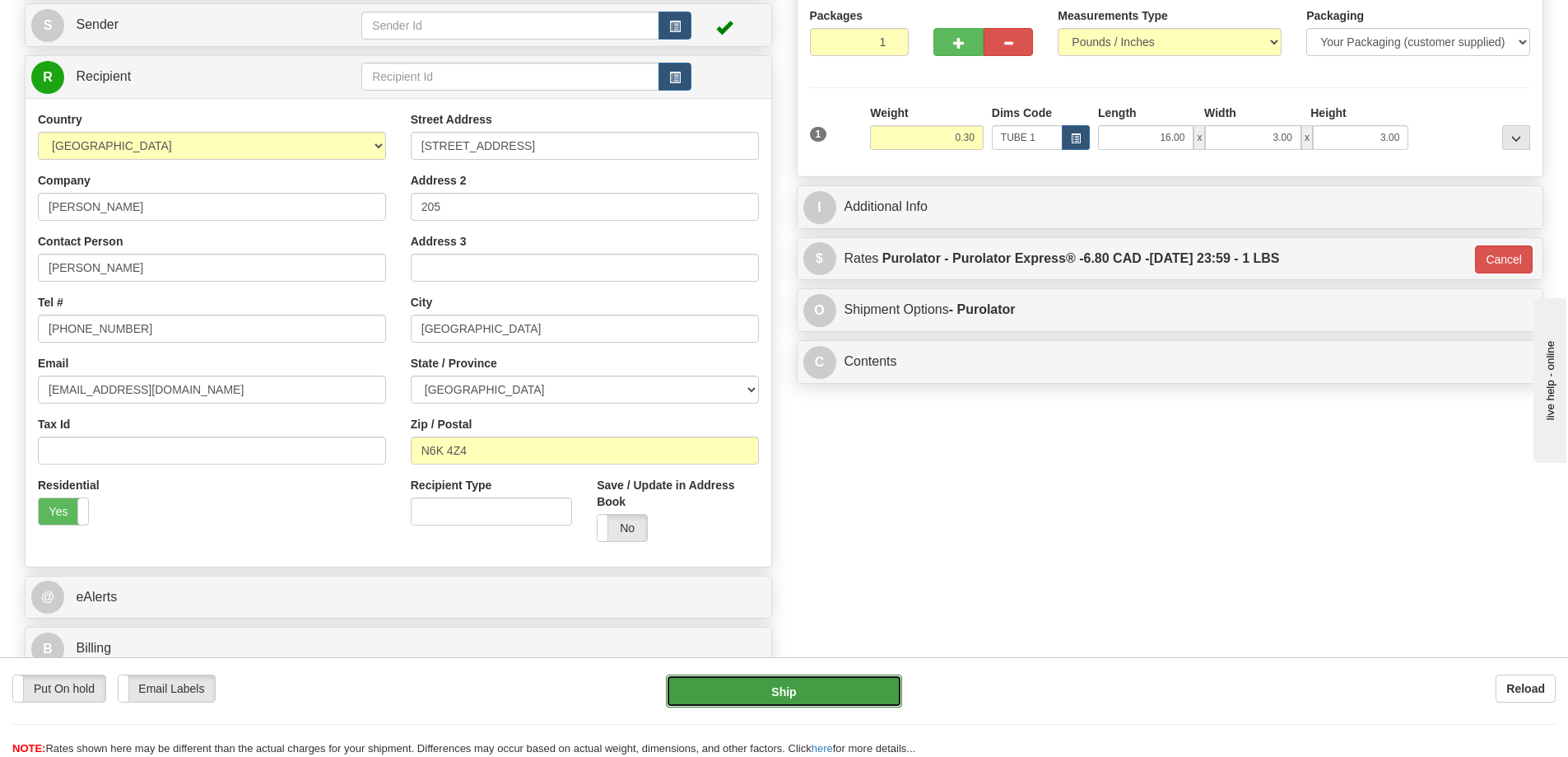
click at [818, 688] on button "Ship" at bounding box center [784, 690] width 236 height 33
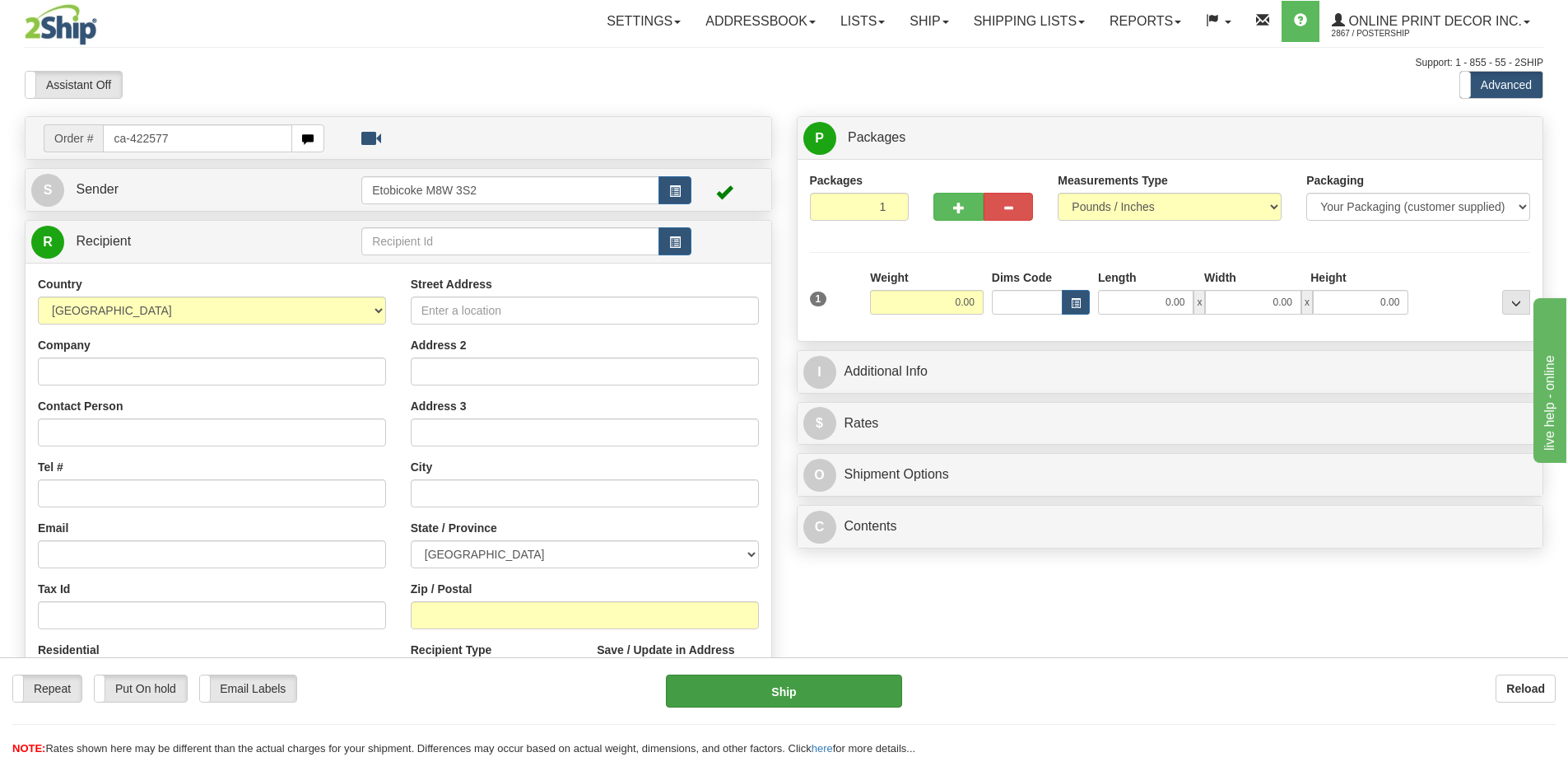
type input "ca-422577"
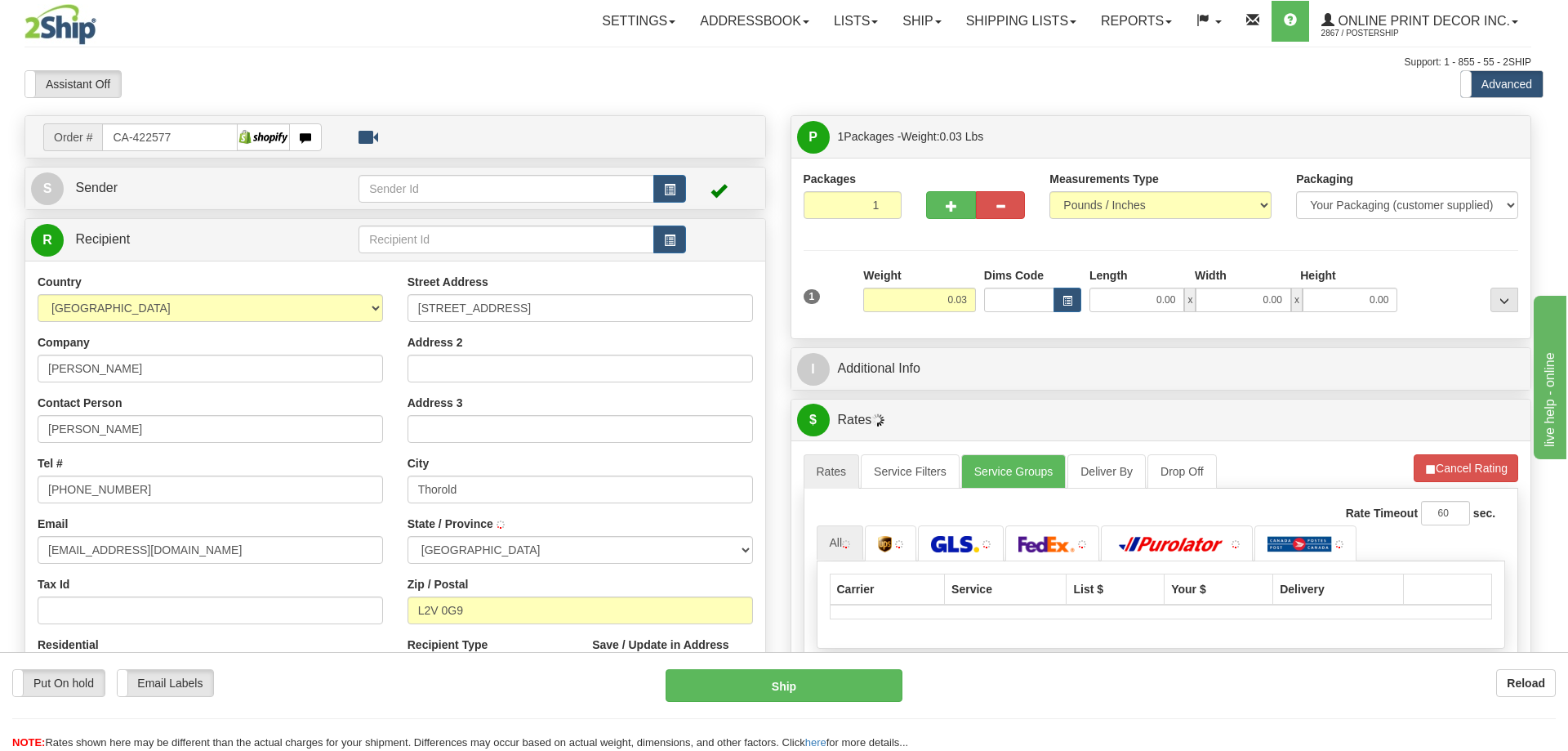
type input "[PERSON_NAME]"
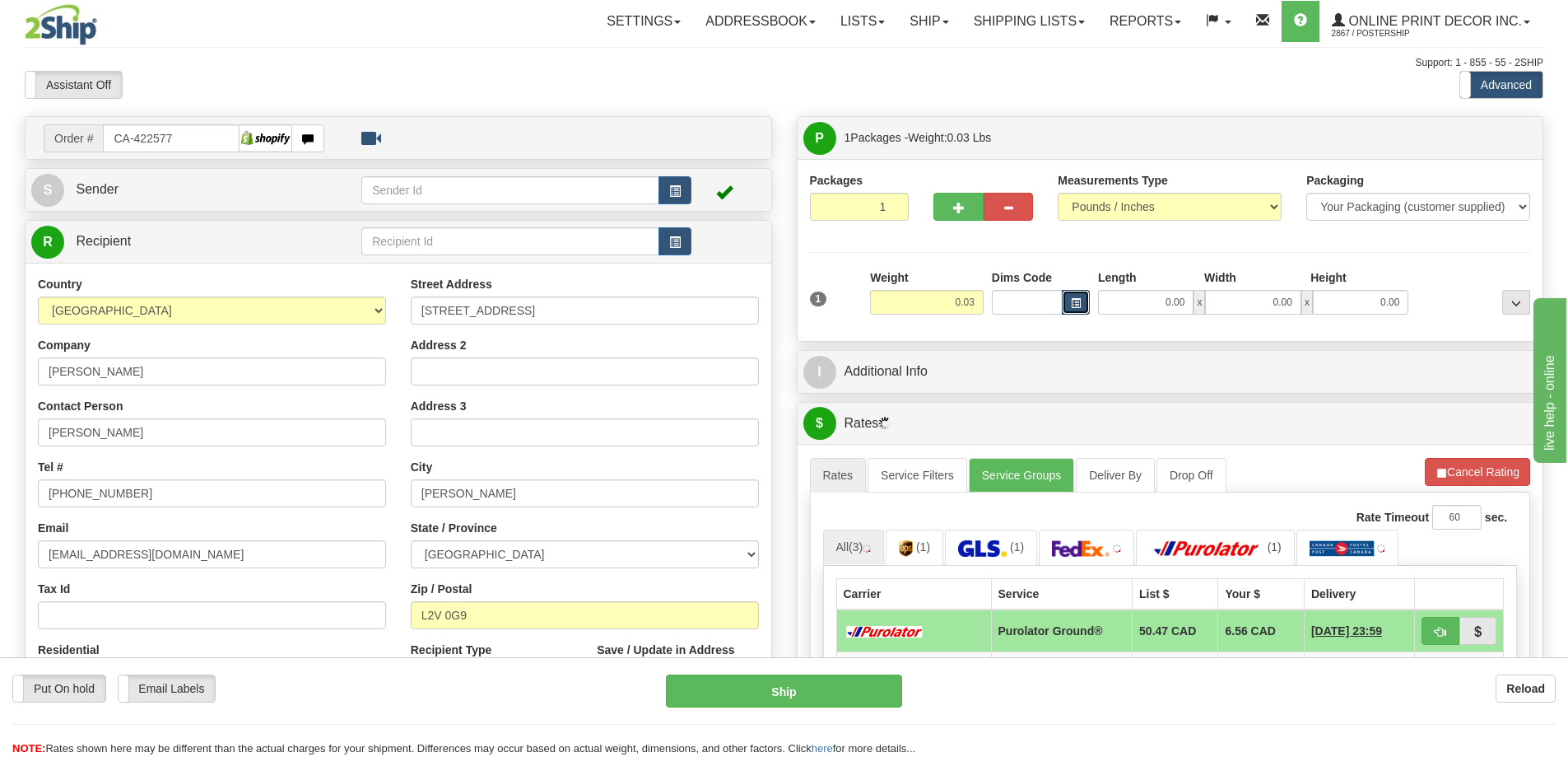
click at [1077, 301] on span "button" at bounding box center [1076, 304] width 10 height 9
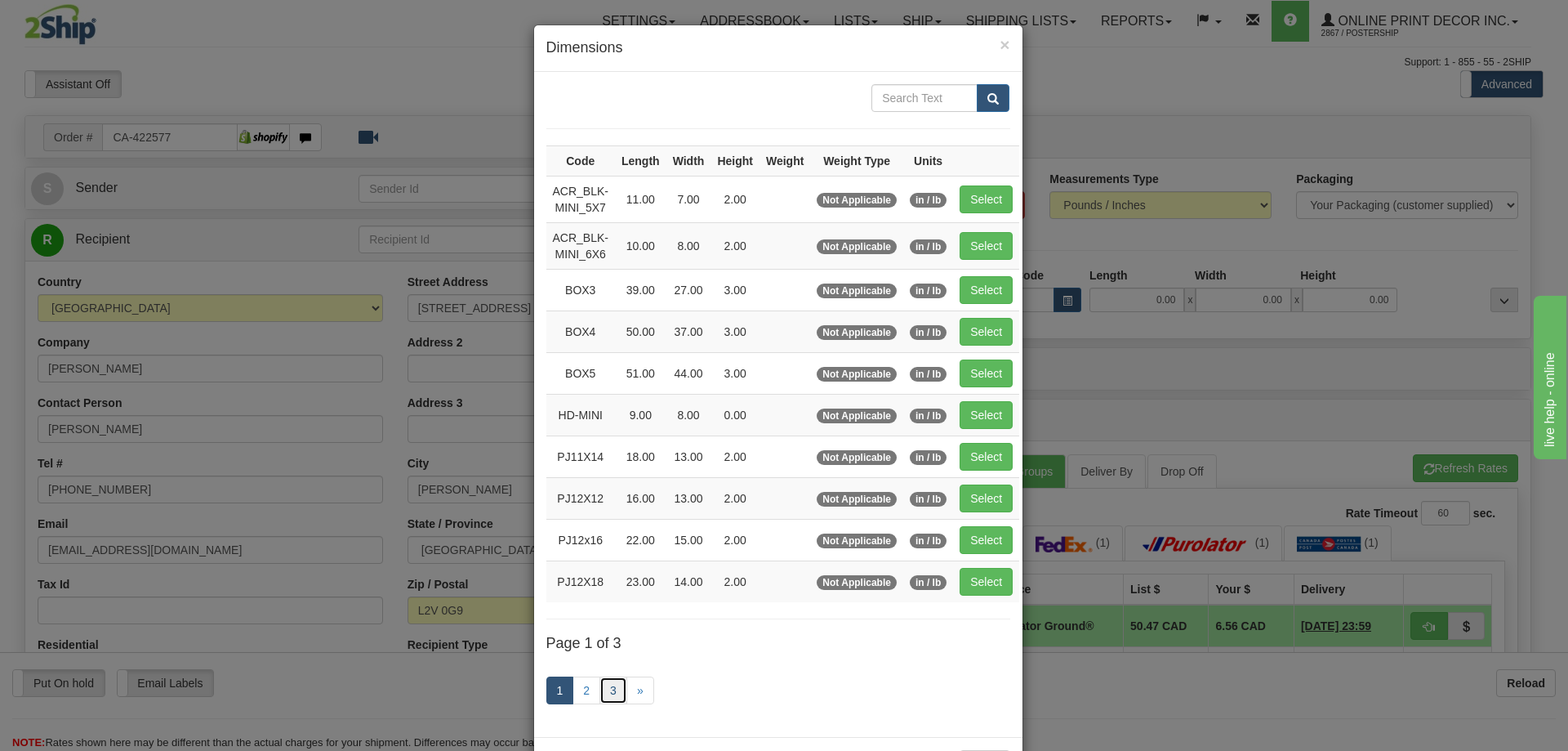
click at [606, 684] on link "3" at bounding box center [614, 690] width 28 height 28
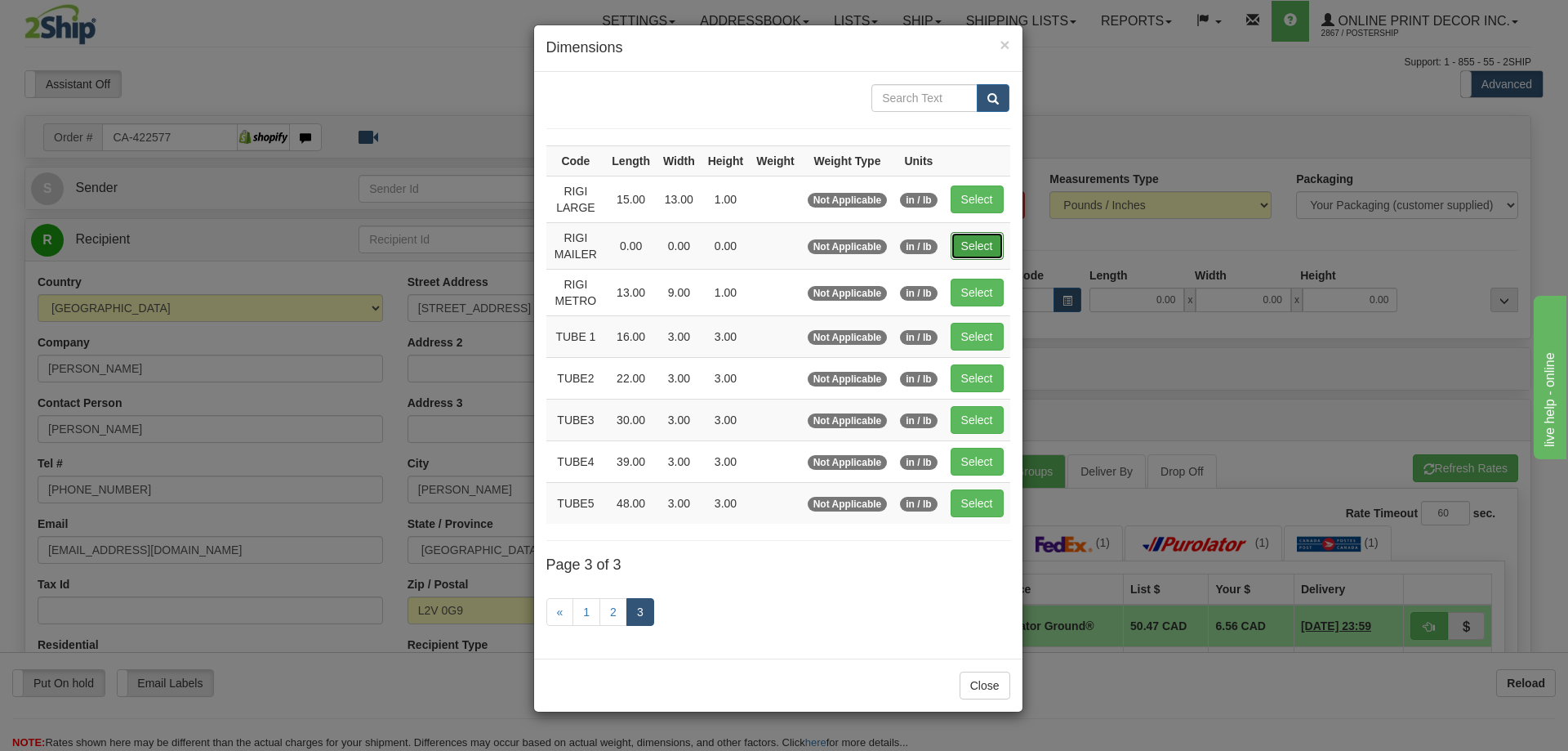
click at [980, 245] on button "Select" at bounding box center [976, 246] width 53 height 28
type input "RIGI MAILER"
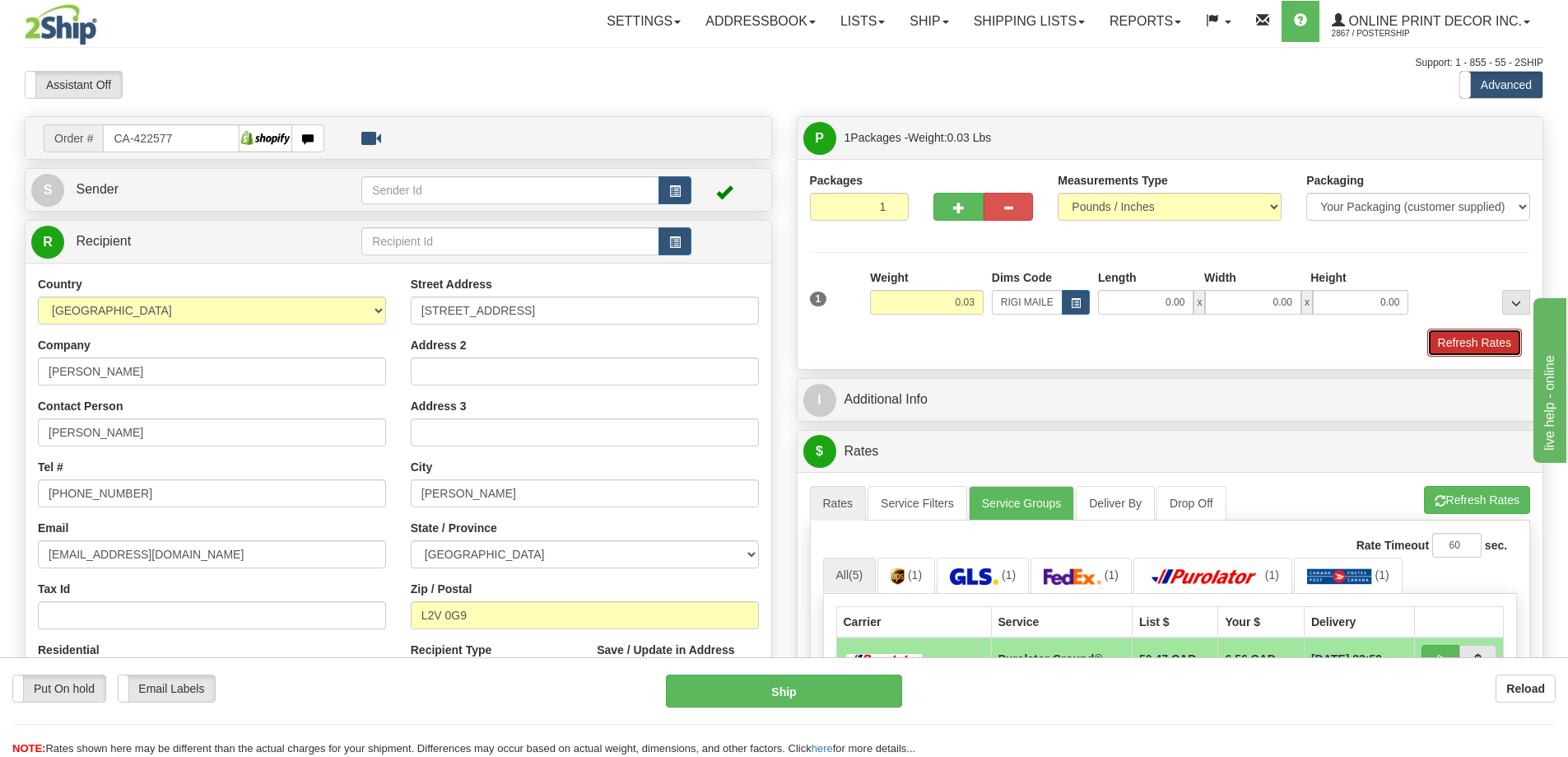
click at [1491, 343] on button "Refresh Rates" at bounding box center [1474, 342] width 94 height 28
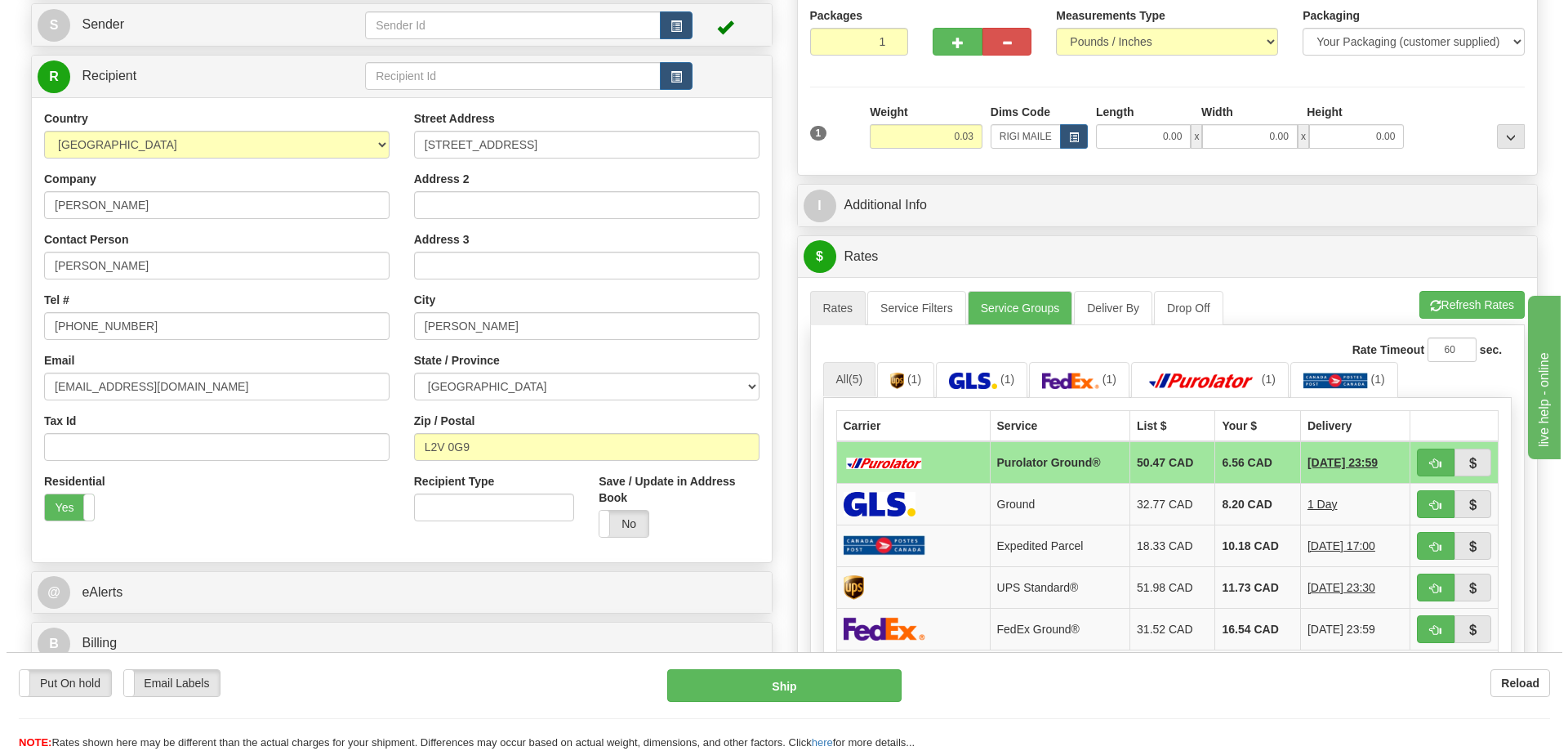
scroll to position [326, 0]
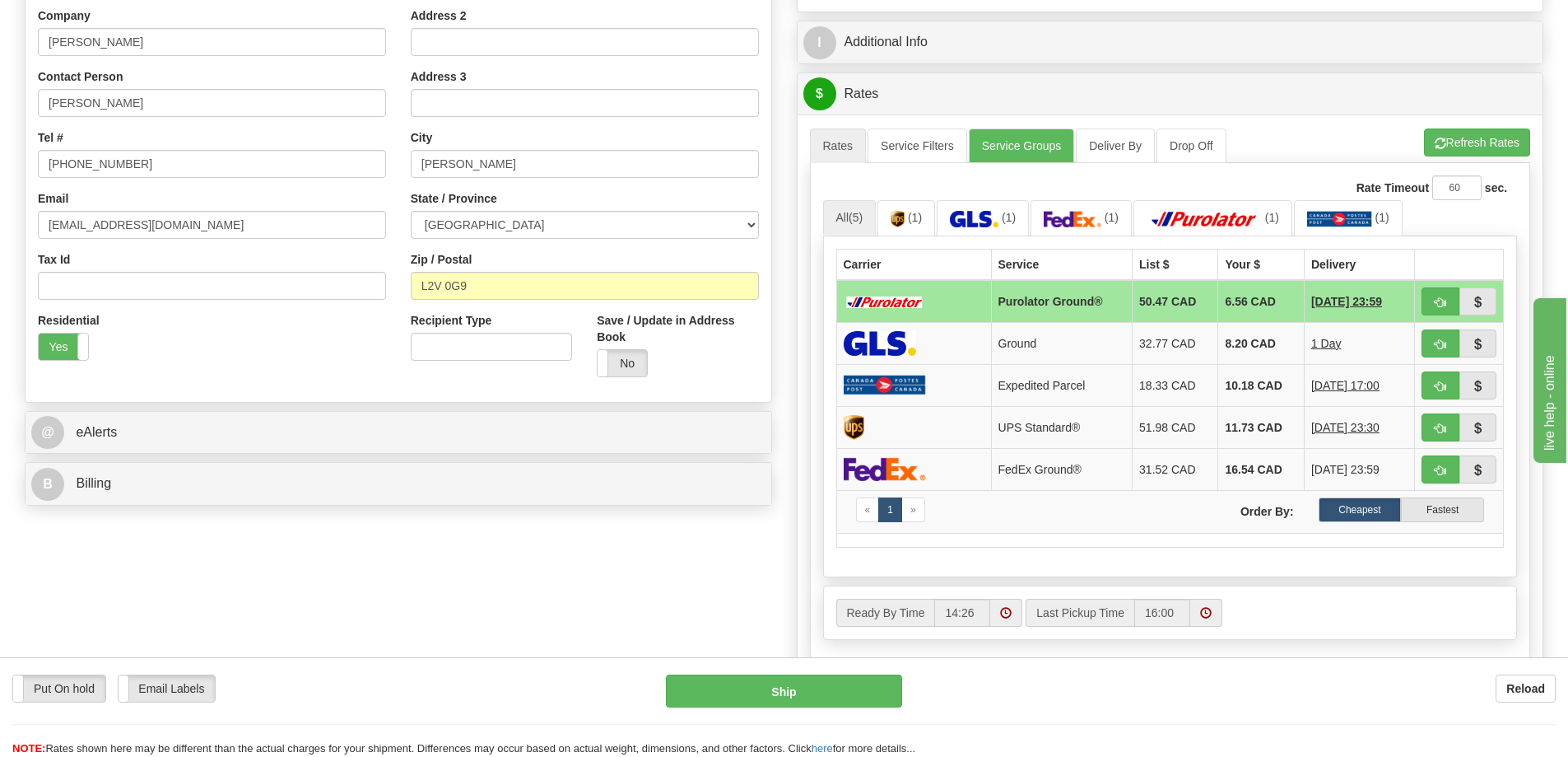
click at [1404, 290] on td "[DATE] 23:59" at bounding box center [1359, 301] width 110 height 43
click at [1439, 301] on span "button" at bounding box center [1440, 302] width 11 height 10
type input "260"
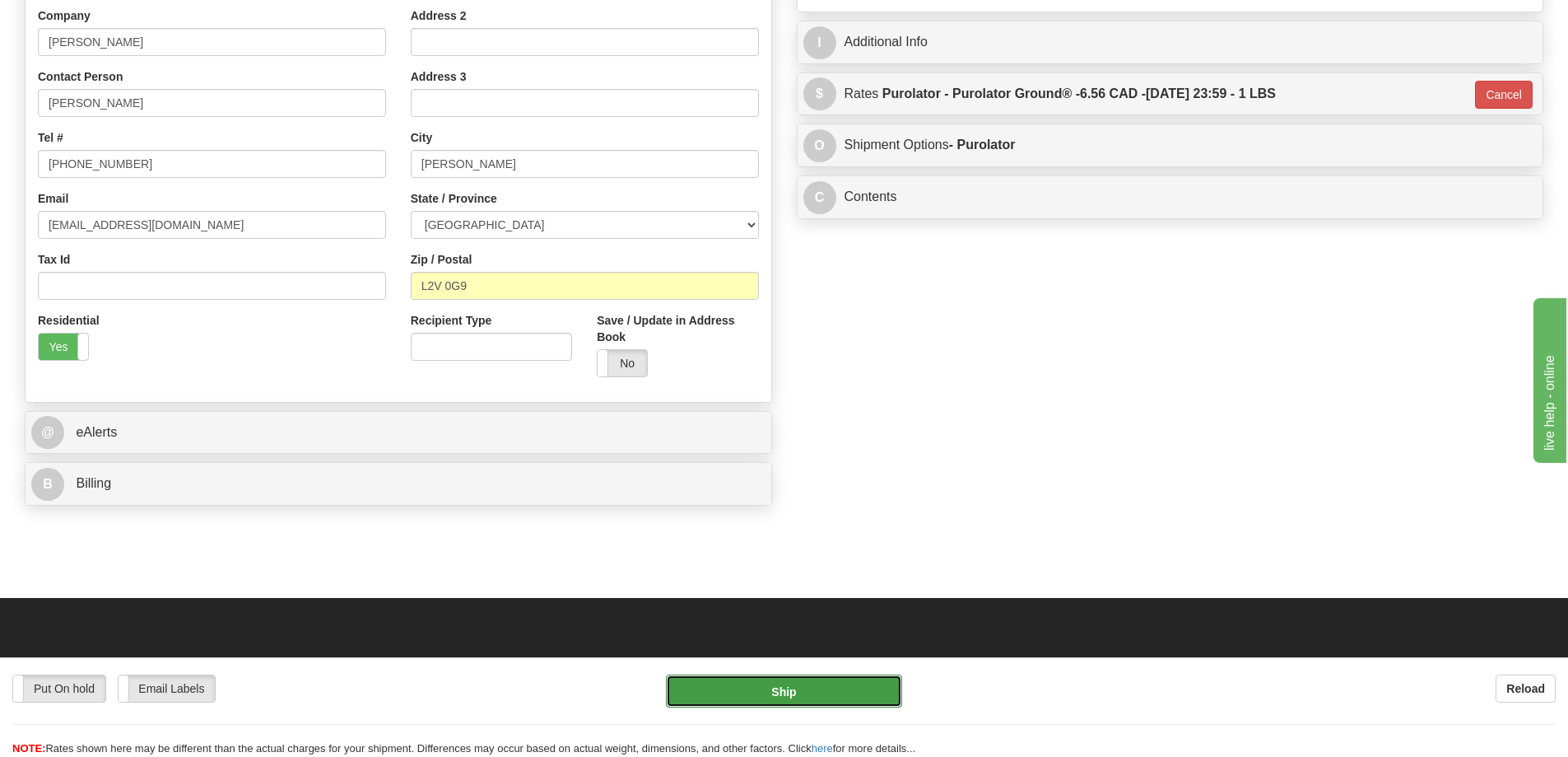
click at [842, 686] on button "Ship" at bounding box center [784, 690] width 236 height 33
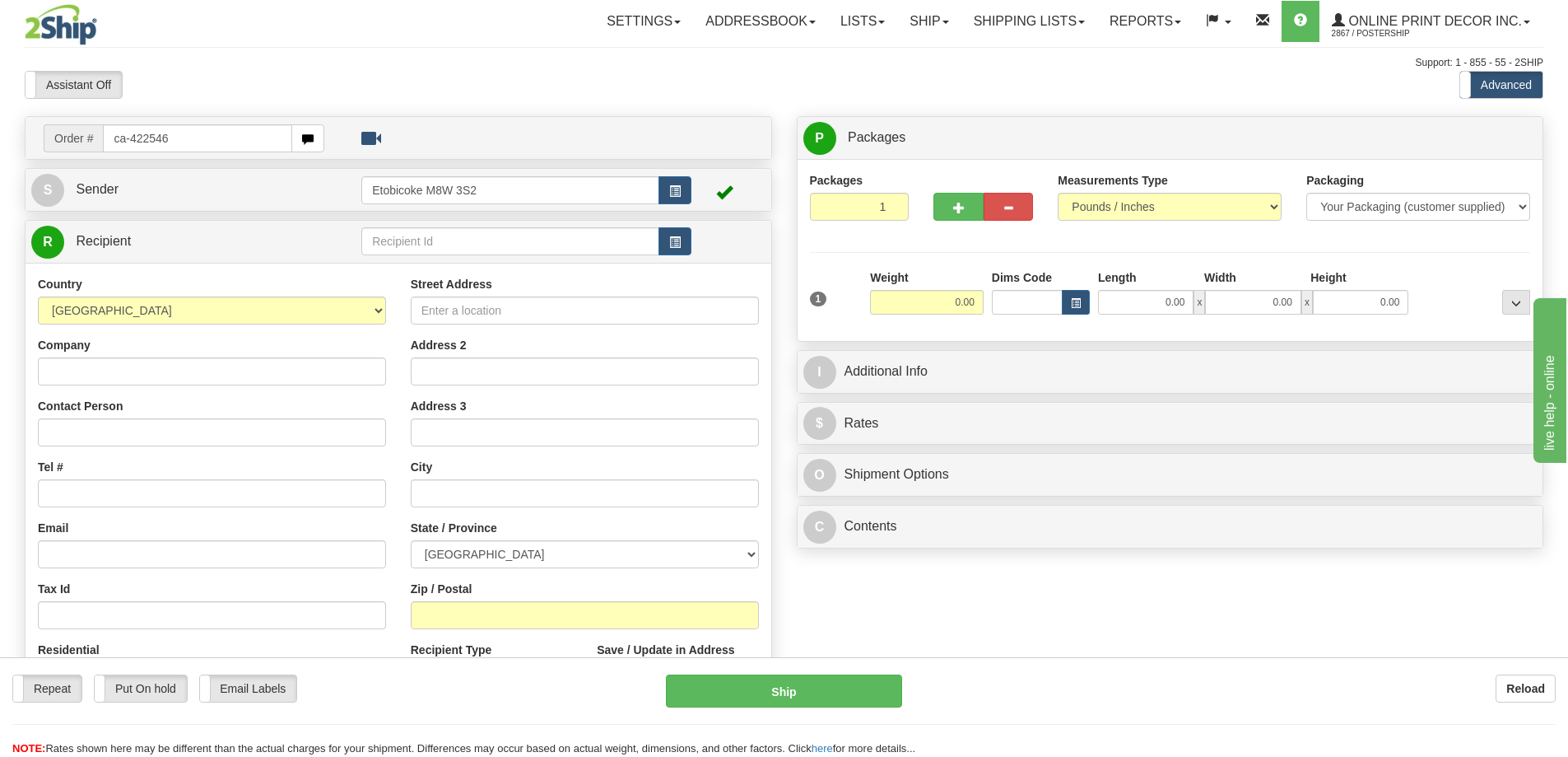
type input "ca-422546"
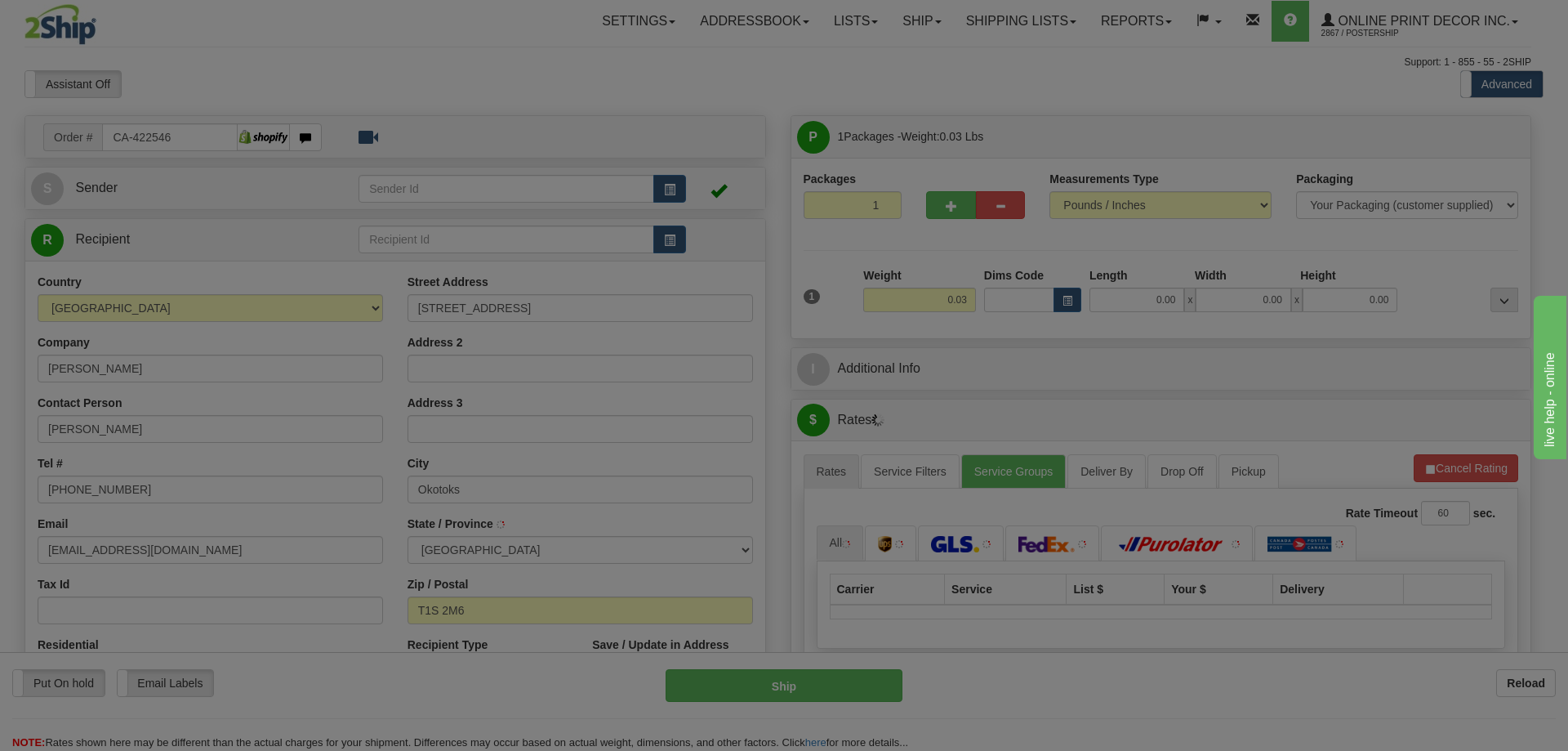
type input "OKOTOKS"
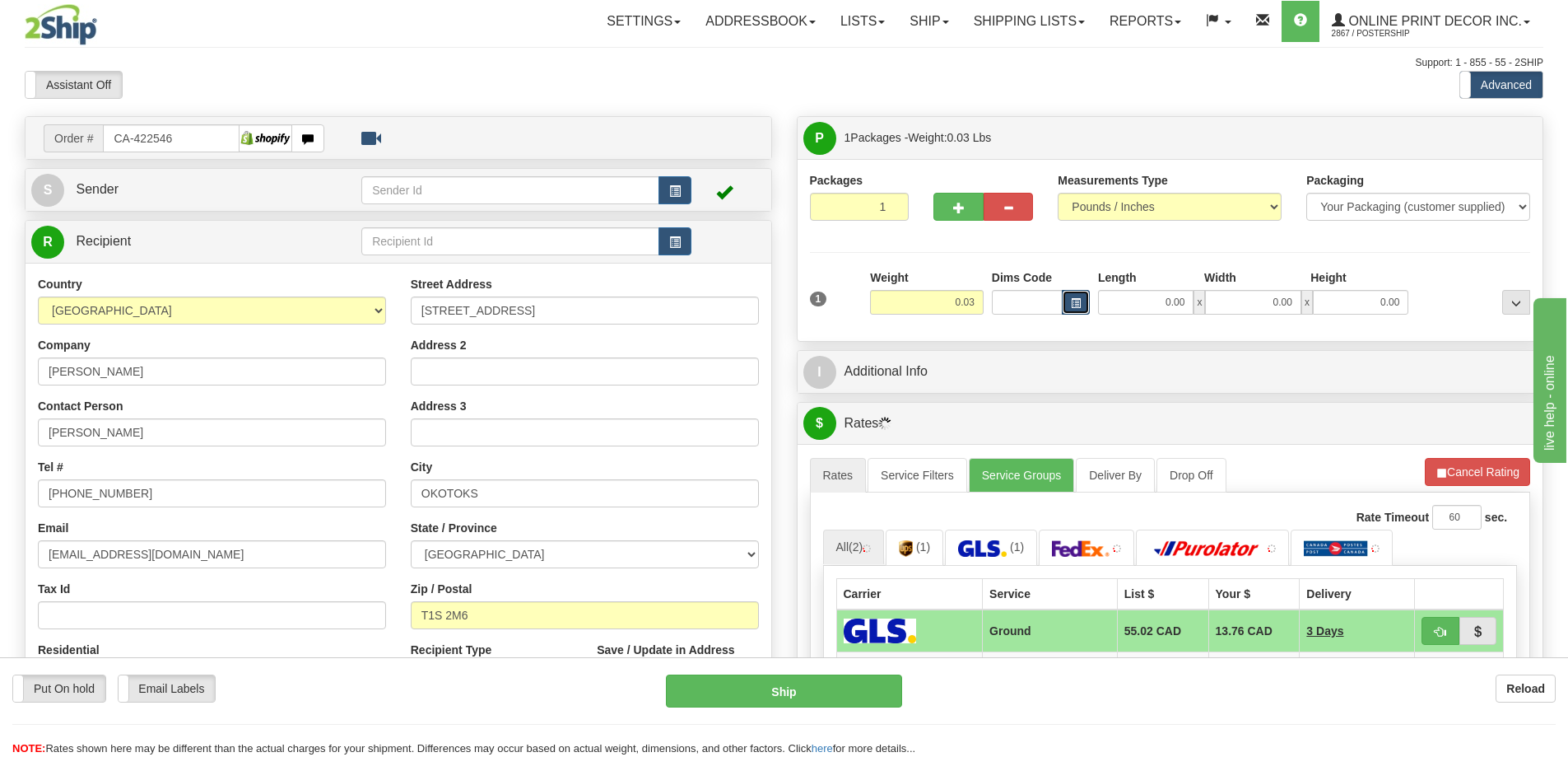
click at [1076, 300] on span "button" at bounding box center [1076, 304] width 10 height 9
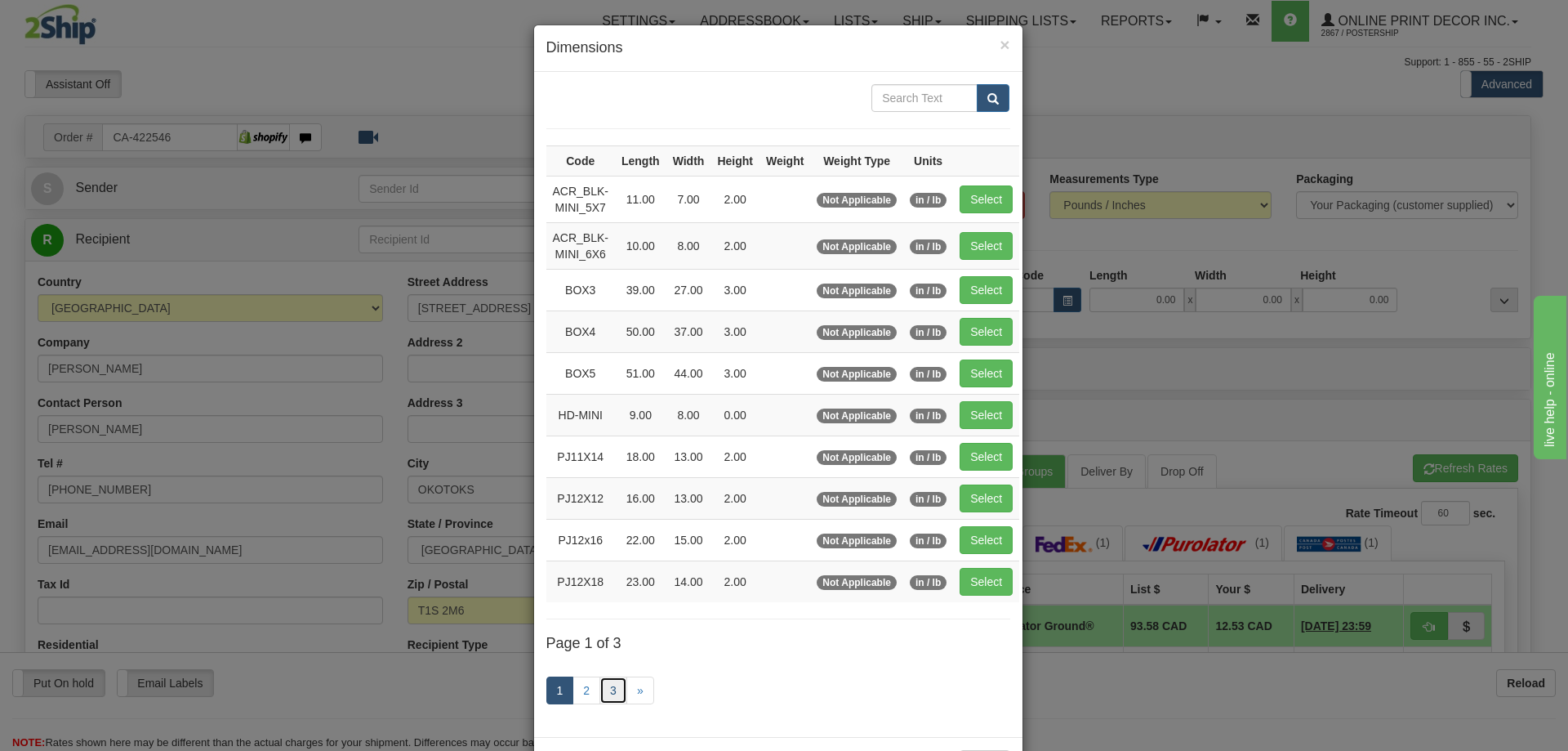
click at [606, 689] on link "3" at bounding box center [614, 690] width 28 height 28
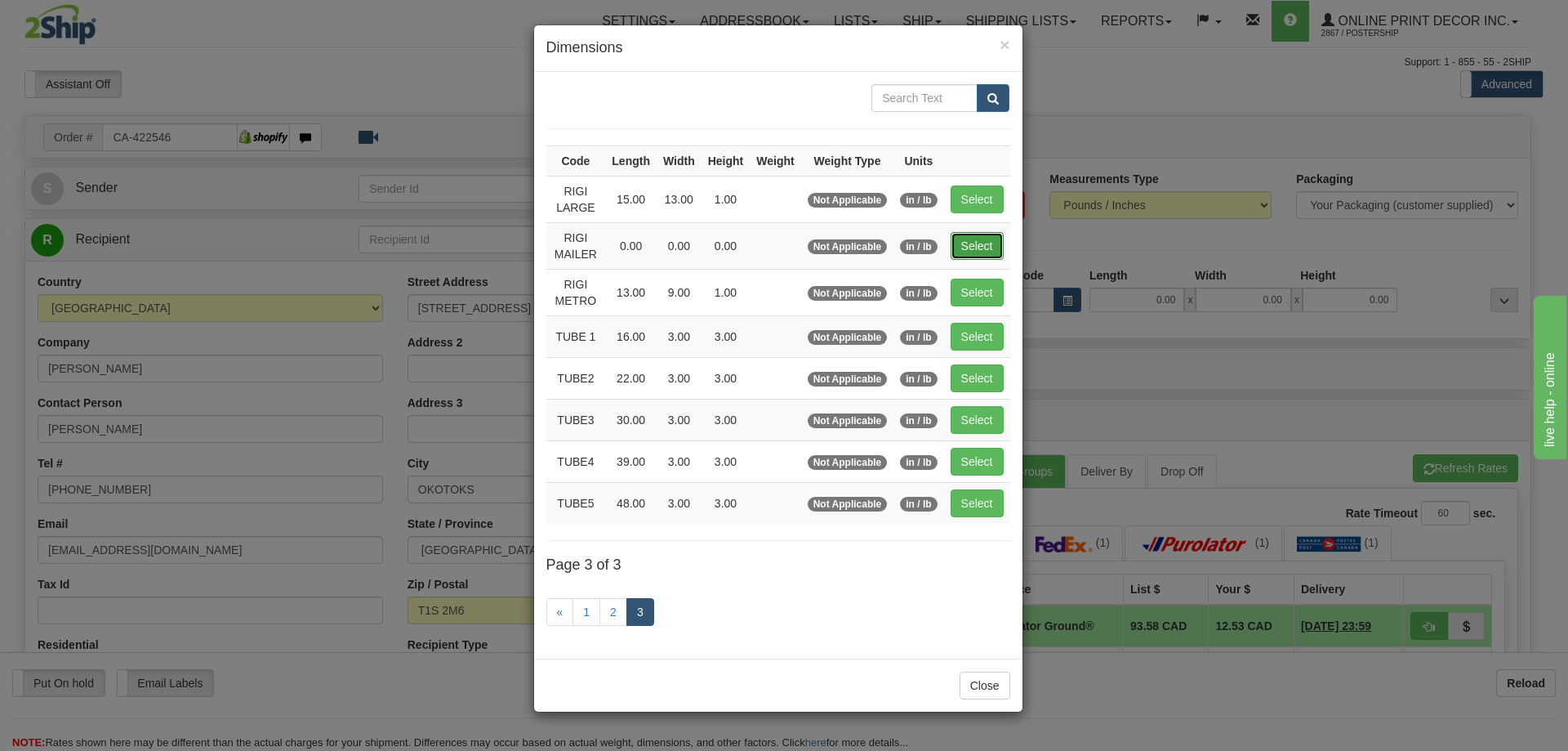
click at [988, 240] on button "Select" at bounding box center [976, 246] width 53 height 28
type input "RIGI MAILER"
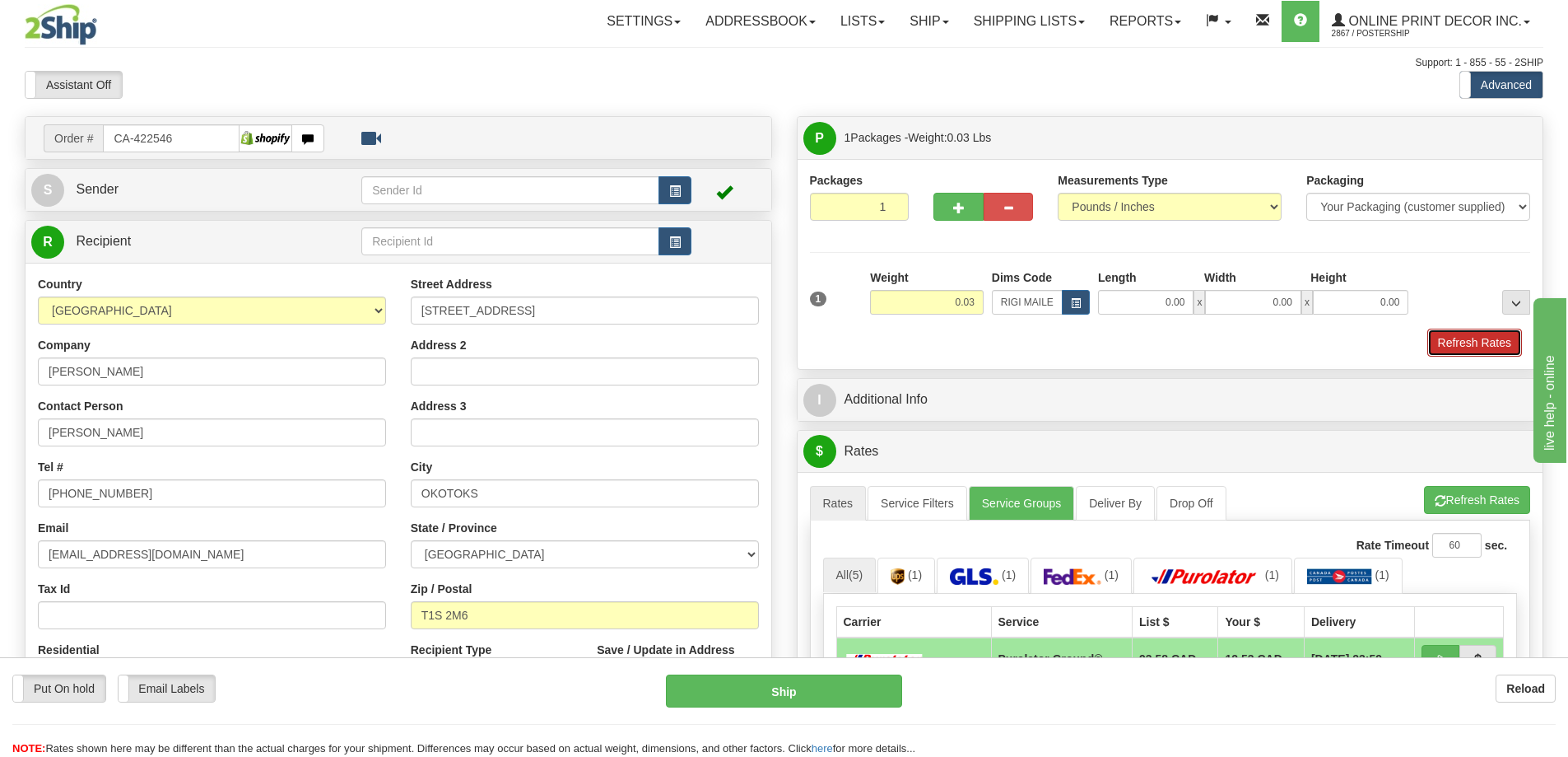
click at [1479, 350] on button "Refresh Rates" at bounding box center [1474, 342] width 94 height 28
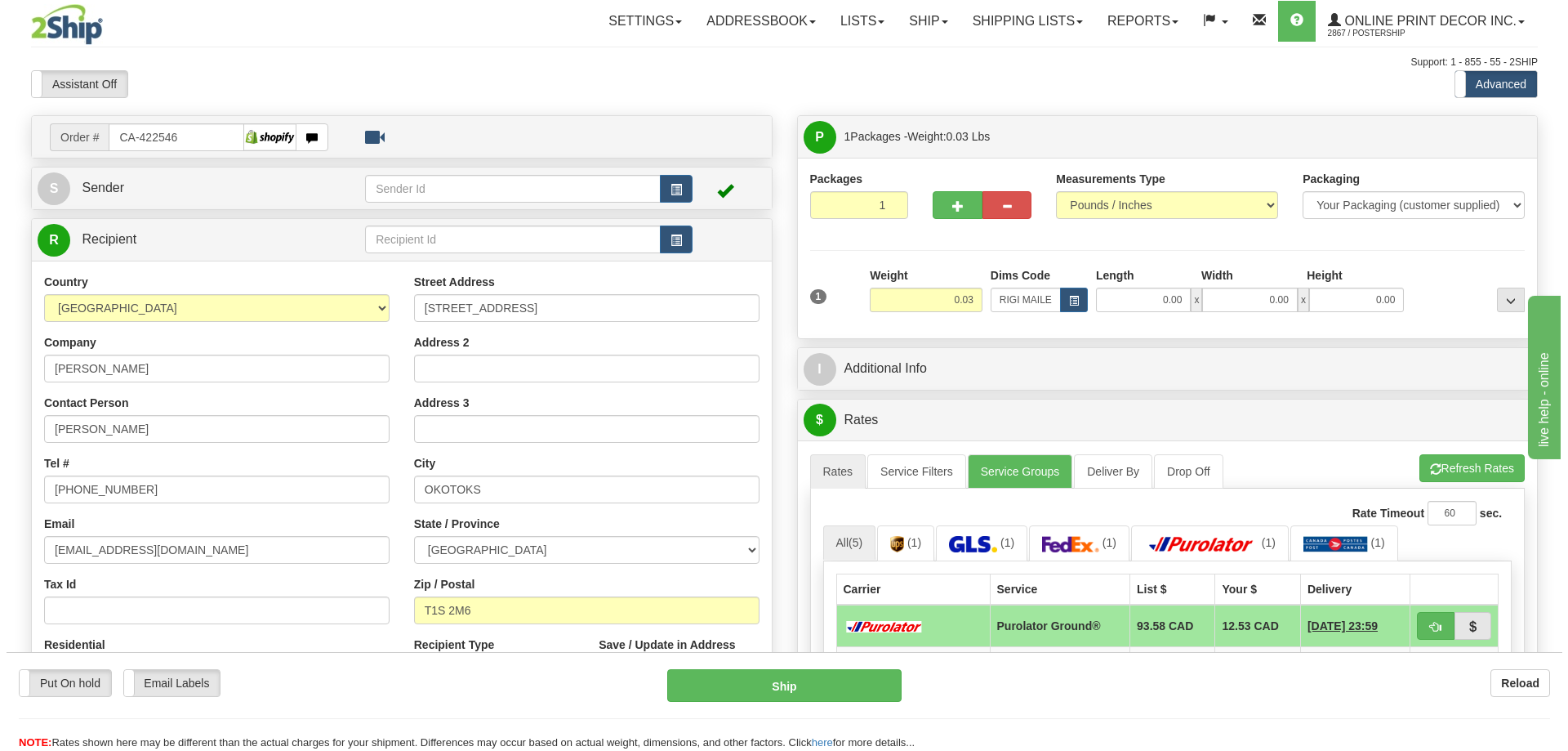
scroll to position [82, 0]
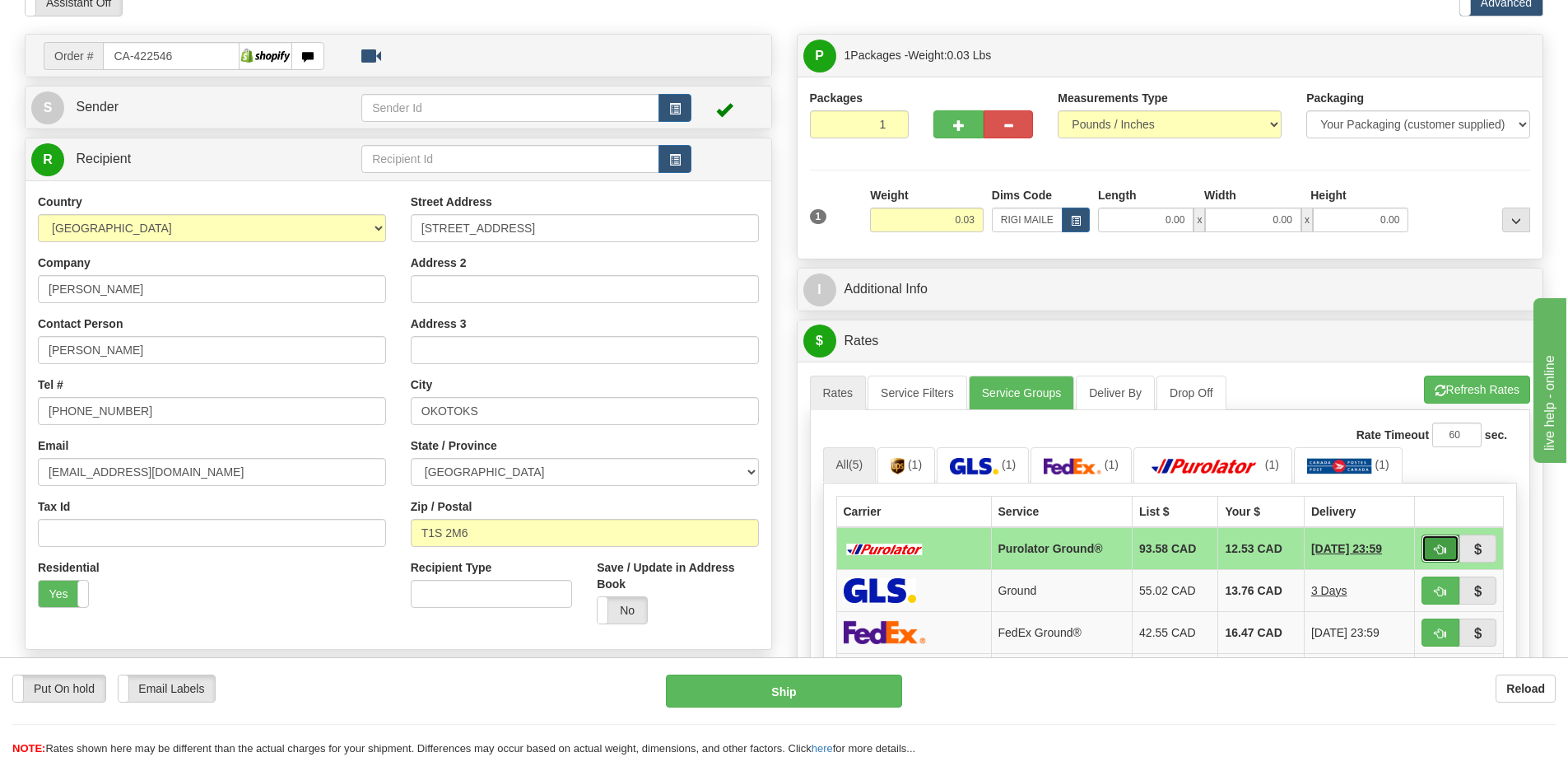
click at [1429, 550] on button "button" at bounding box center [1440, 549] width 38 height 28
type input "260"
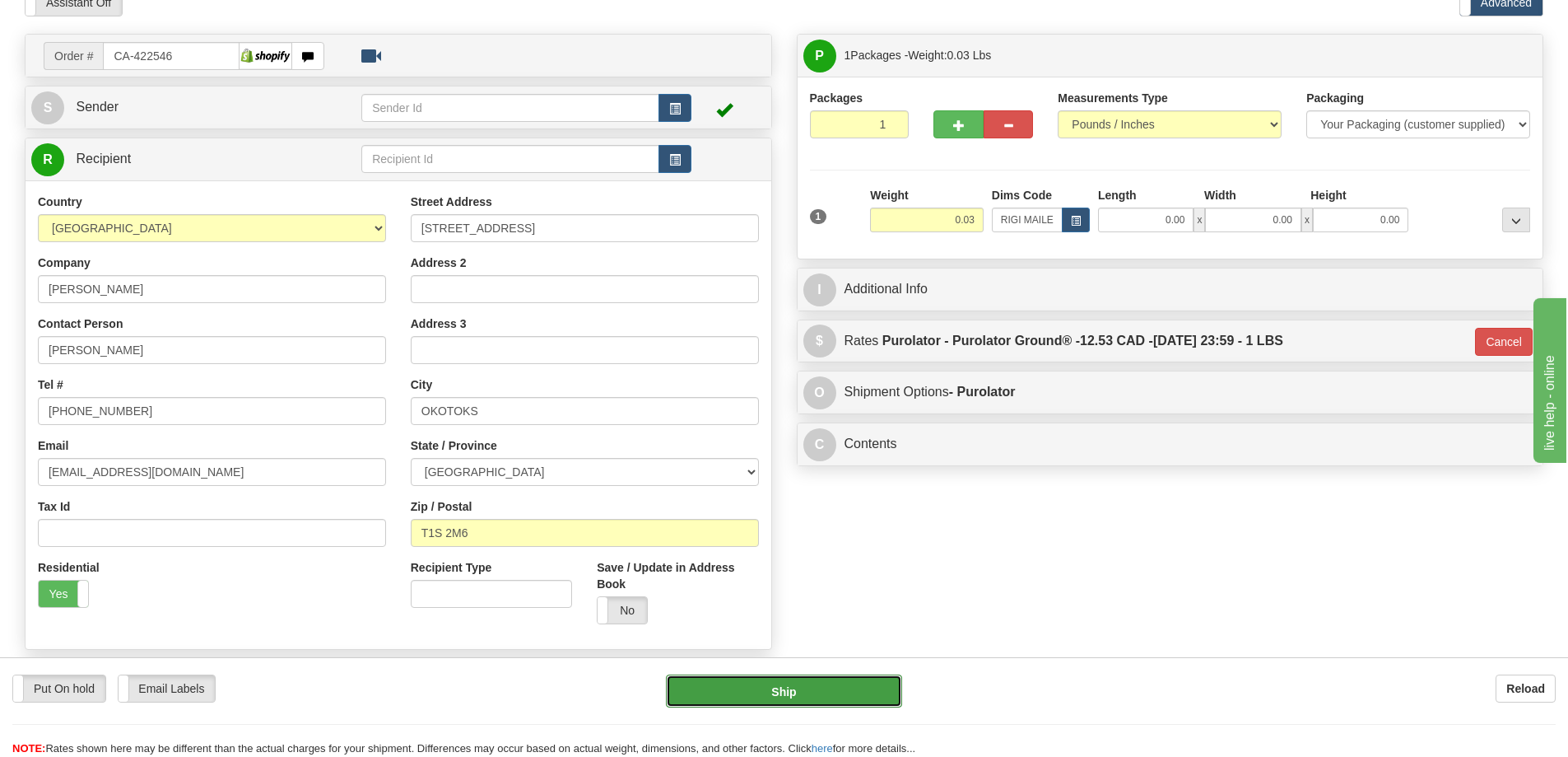
click at [857, 681] on button "Ship" at bounding box center [784, 690] width 236 height 33
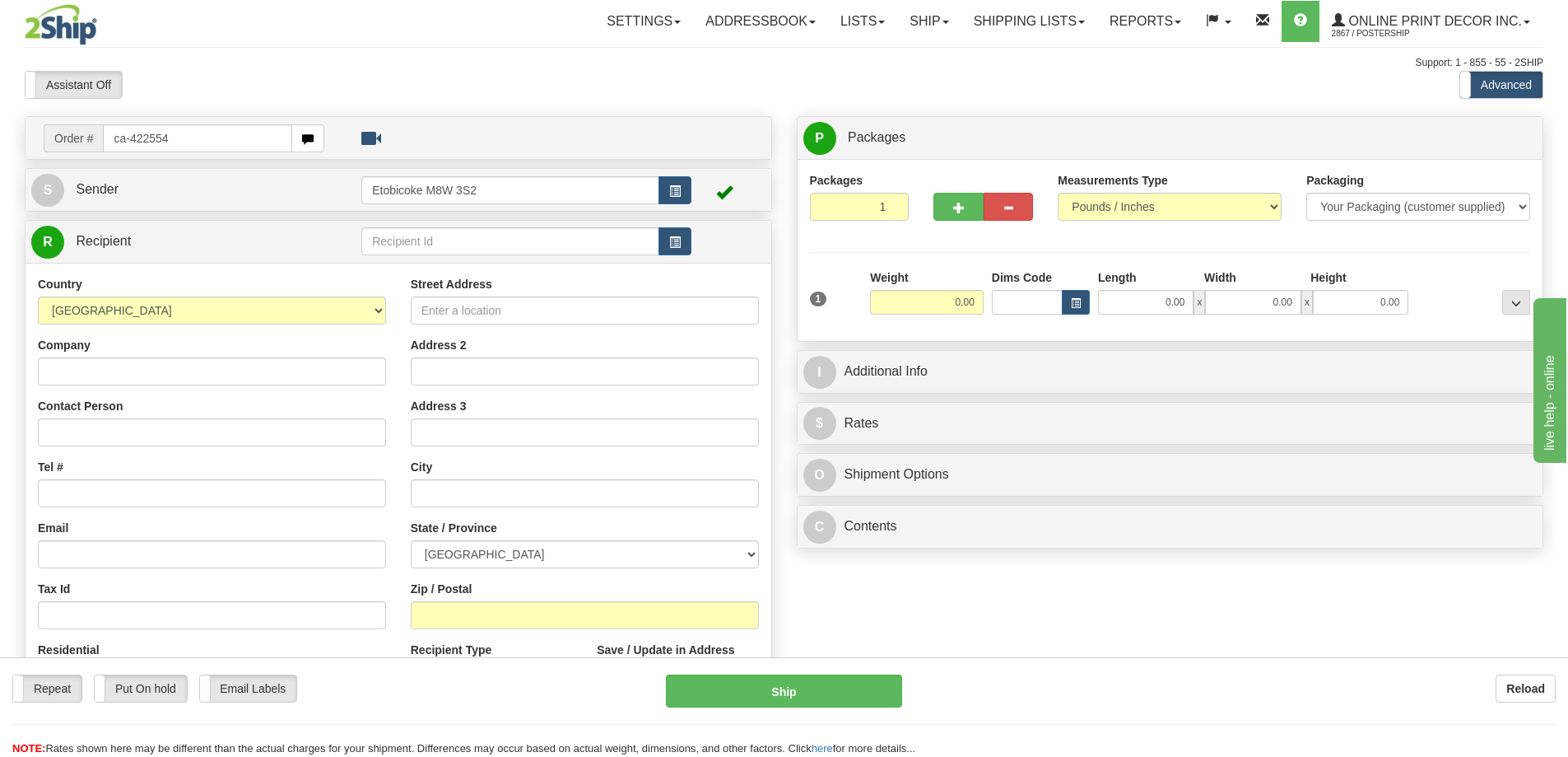
type input "ca-422554"
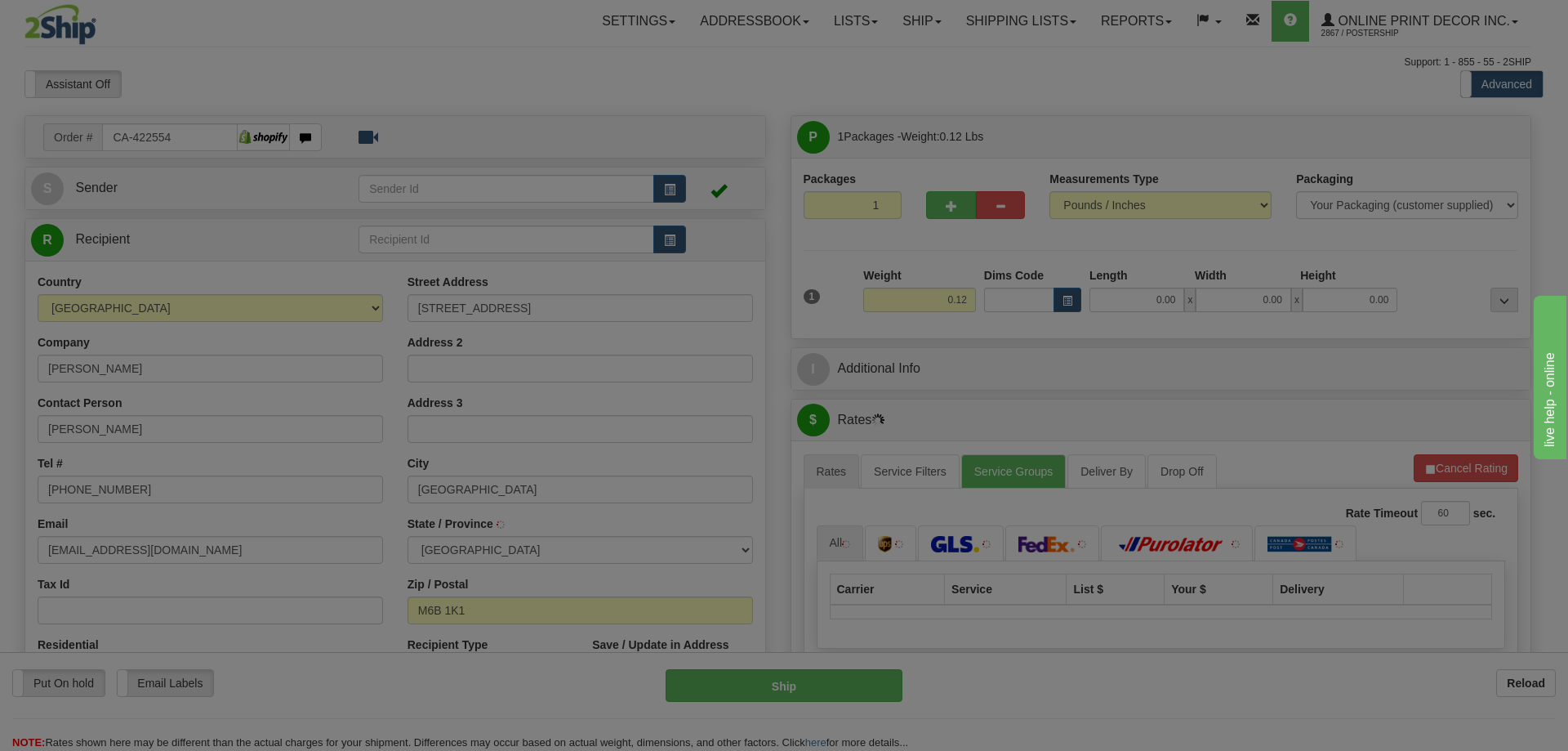
type input "YORK"
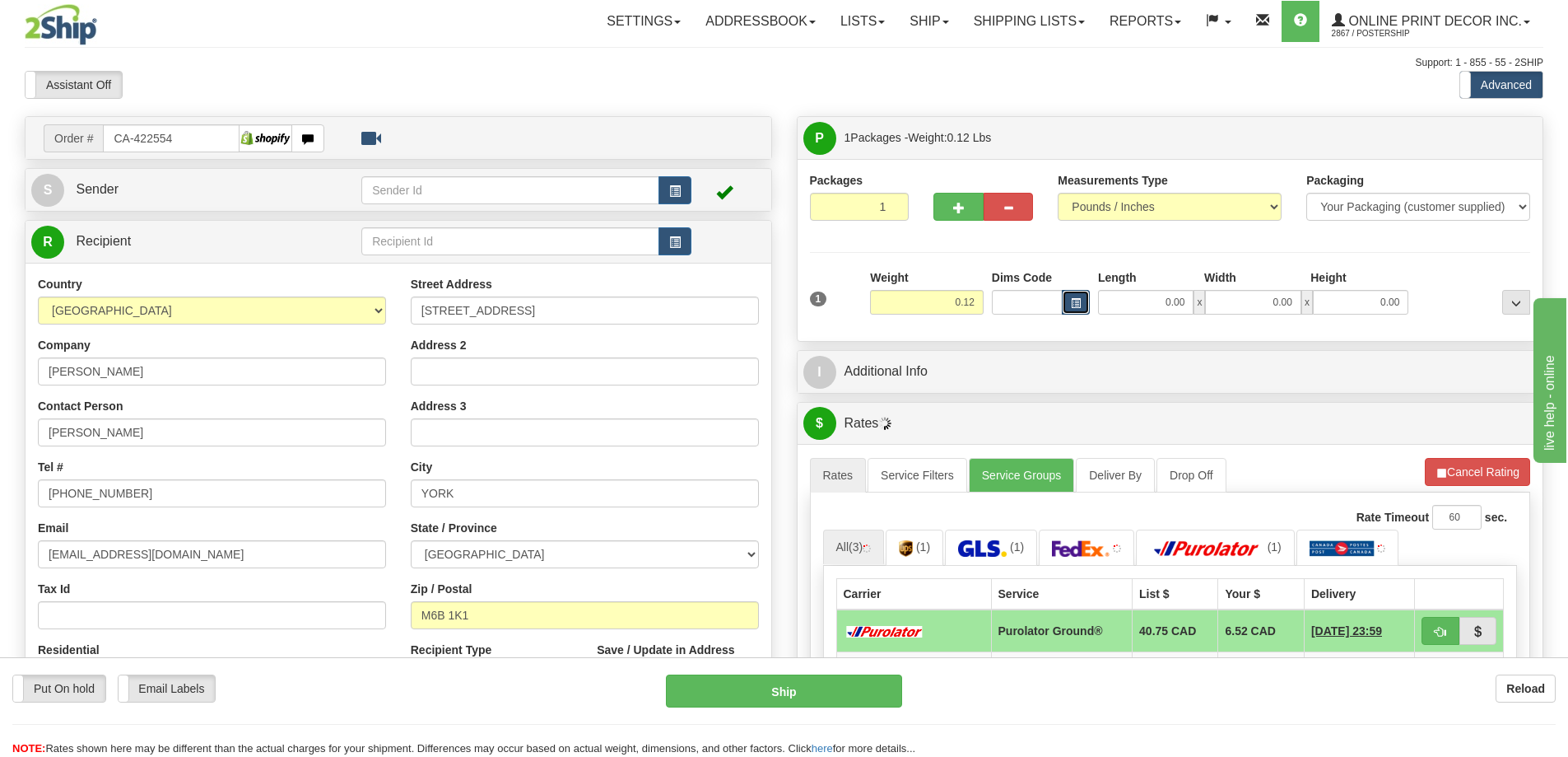
click at [1080, 301] on span "button" at bounding box center [1076, 304] width 10 height 9
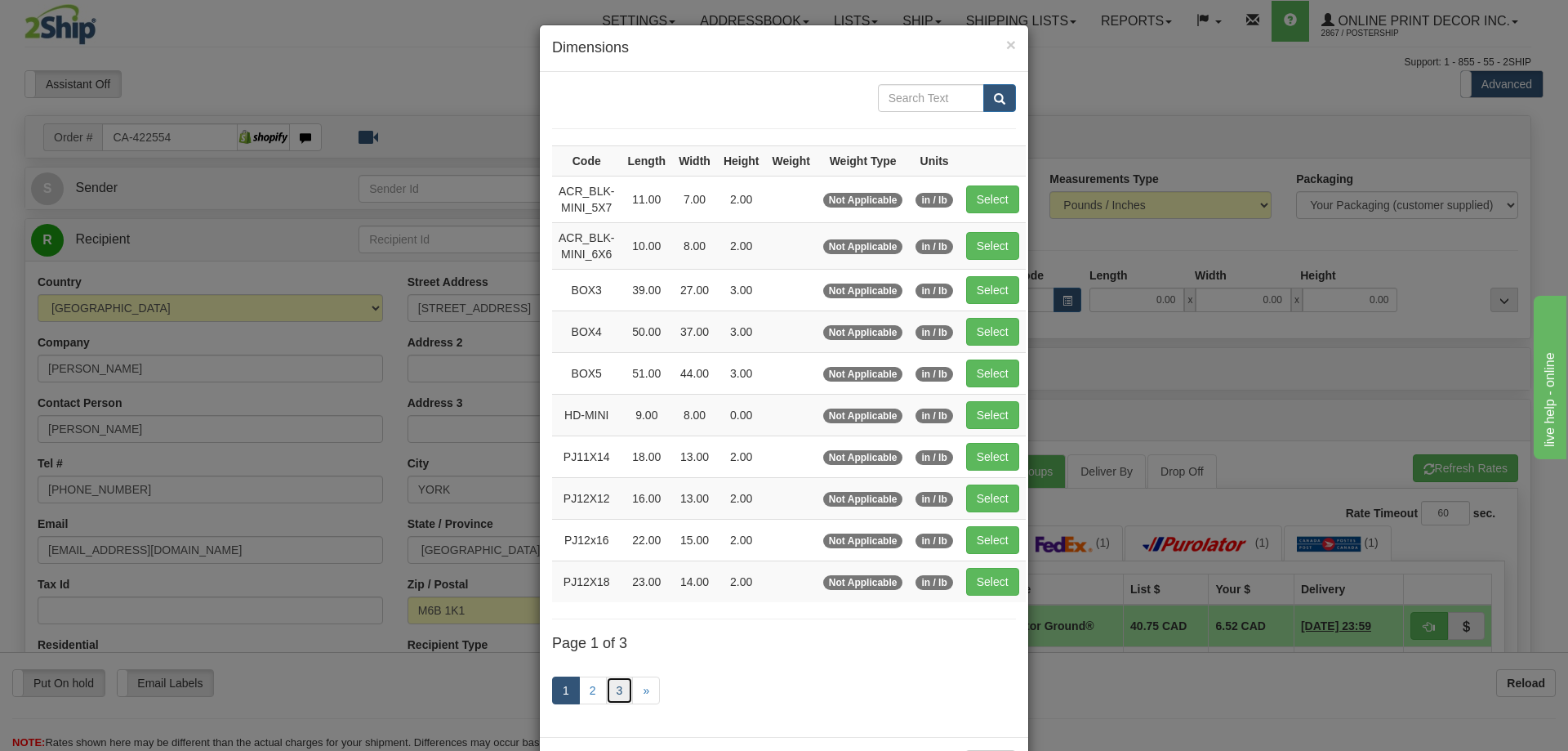
click at [608, 690] on link "3" at bounding box center [620, 690] width 28 height 28
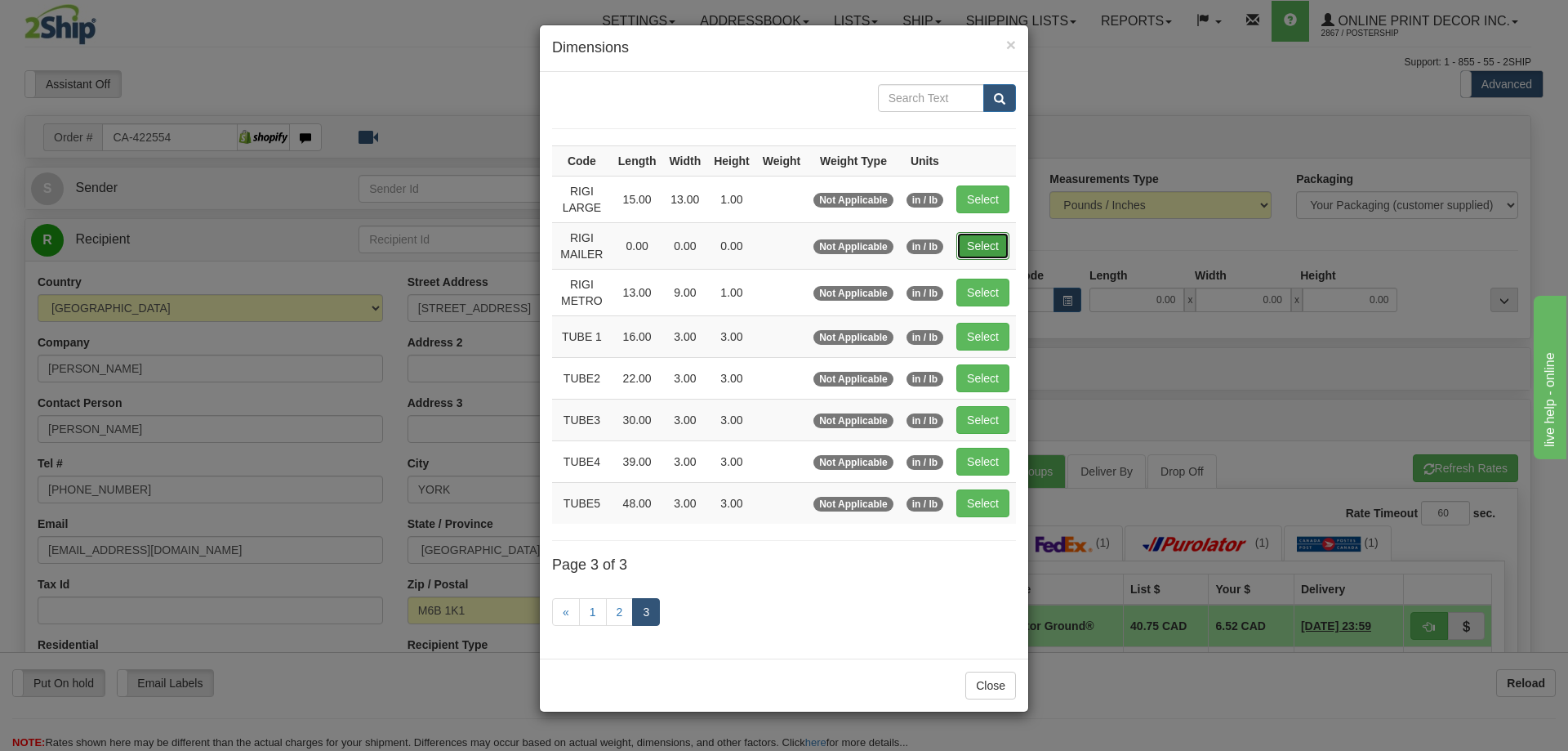
click at [986, 246] on button "Select" at bounding box center [983, 246] width 53 height 28
type input "RIGI MAILER"
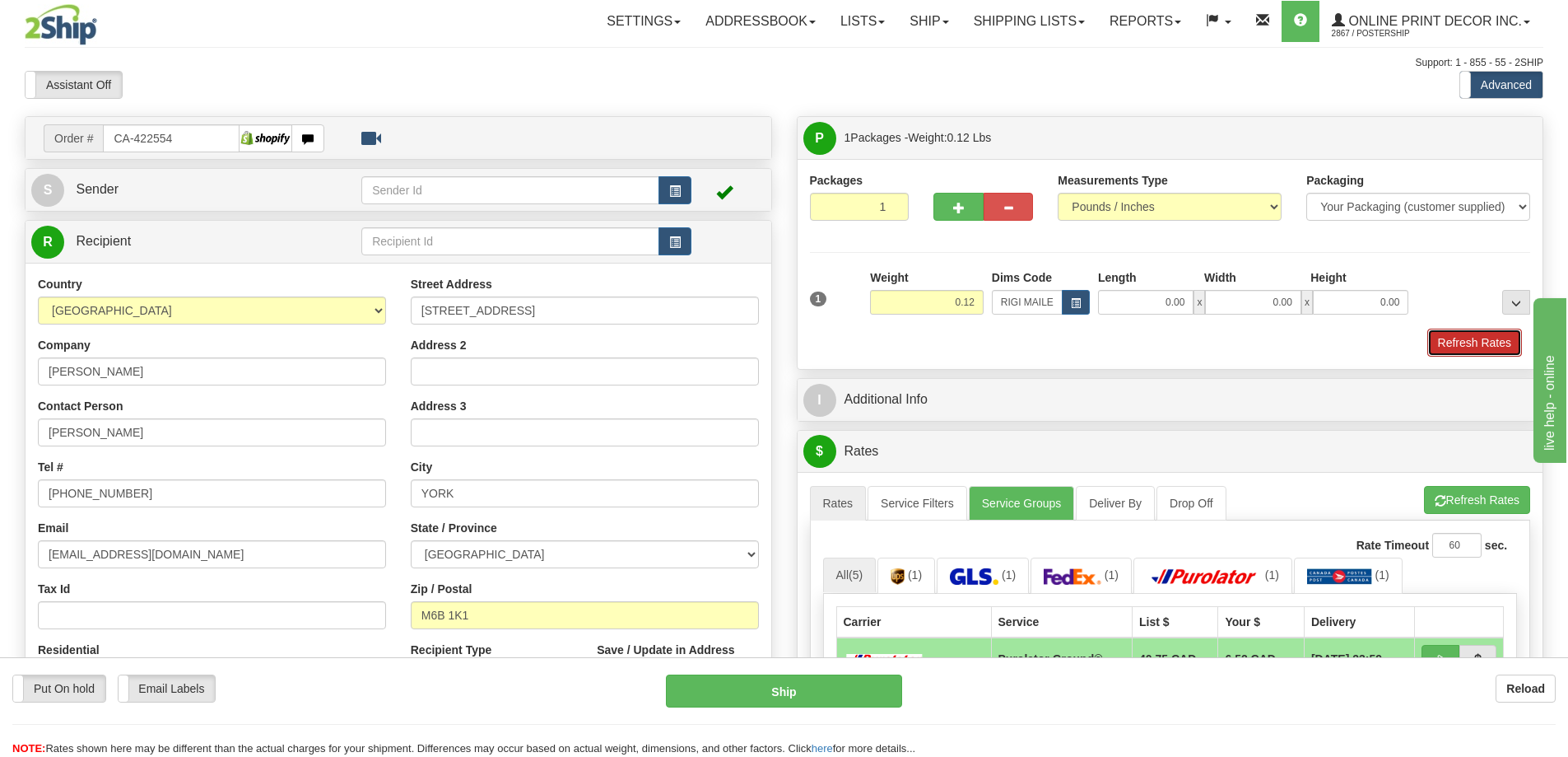
click at [1458, 347] on button "Refresh Rates" at bounding box center [1474, 342] width 94 height 28
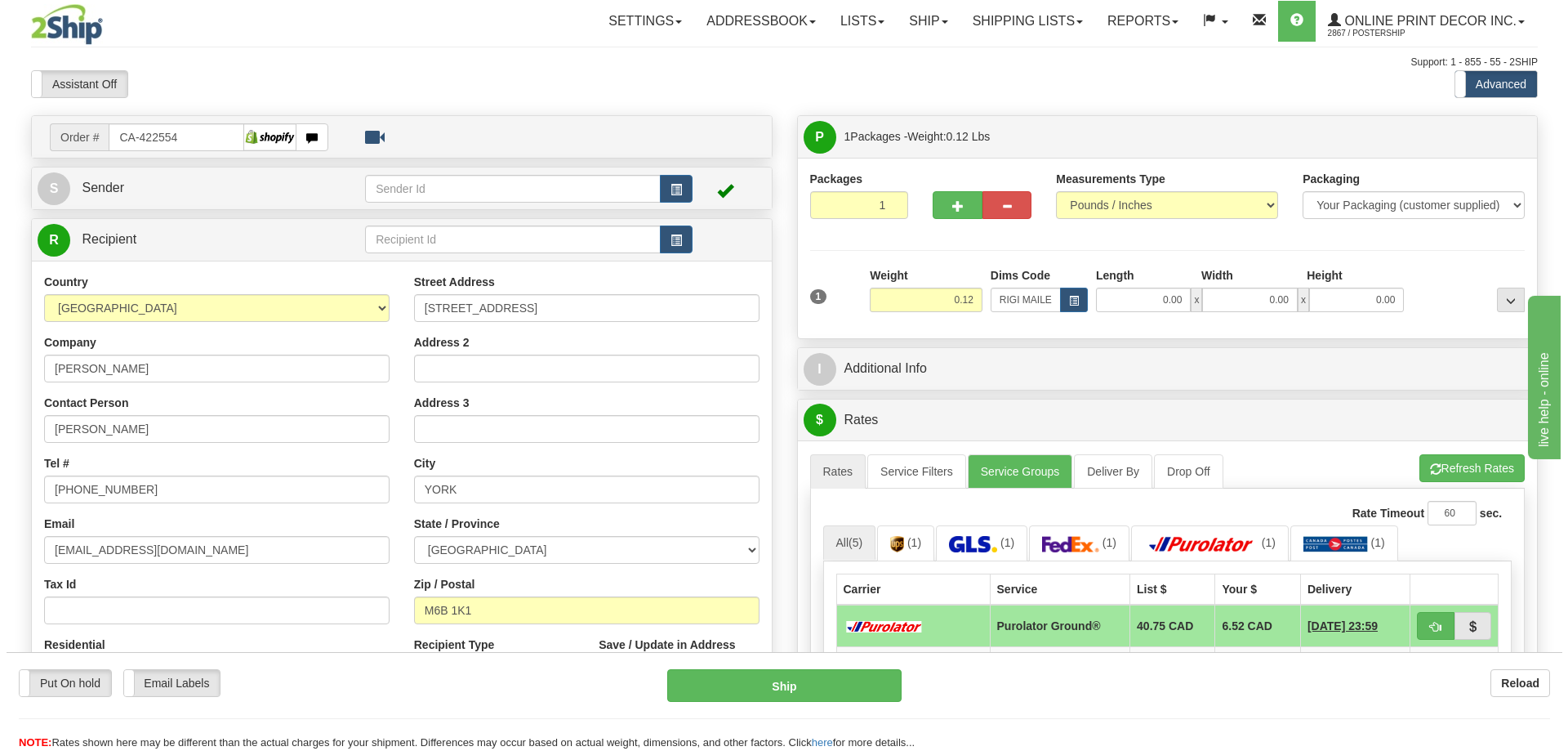
scroll to position [163, 0]
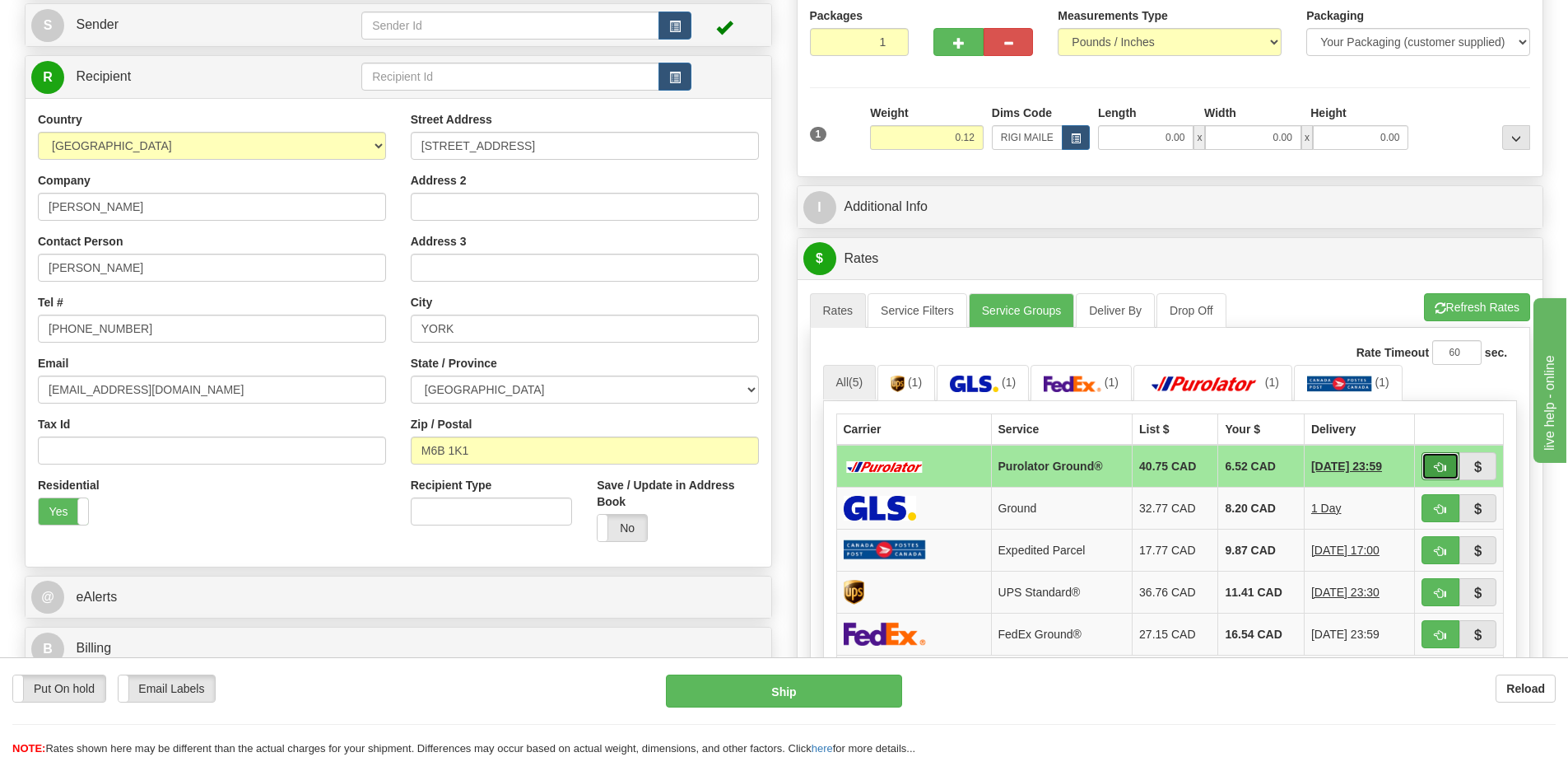
click at [1438, 470] on span "button" at bounding box center [1440, 466] width 11 height 10
type input "260"
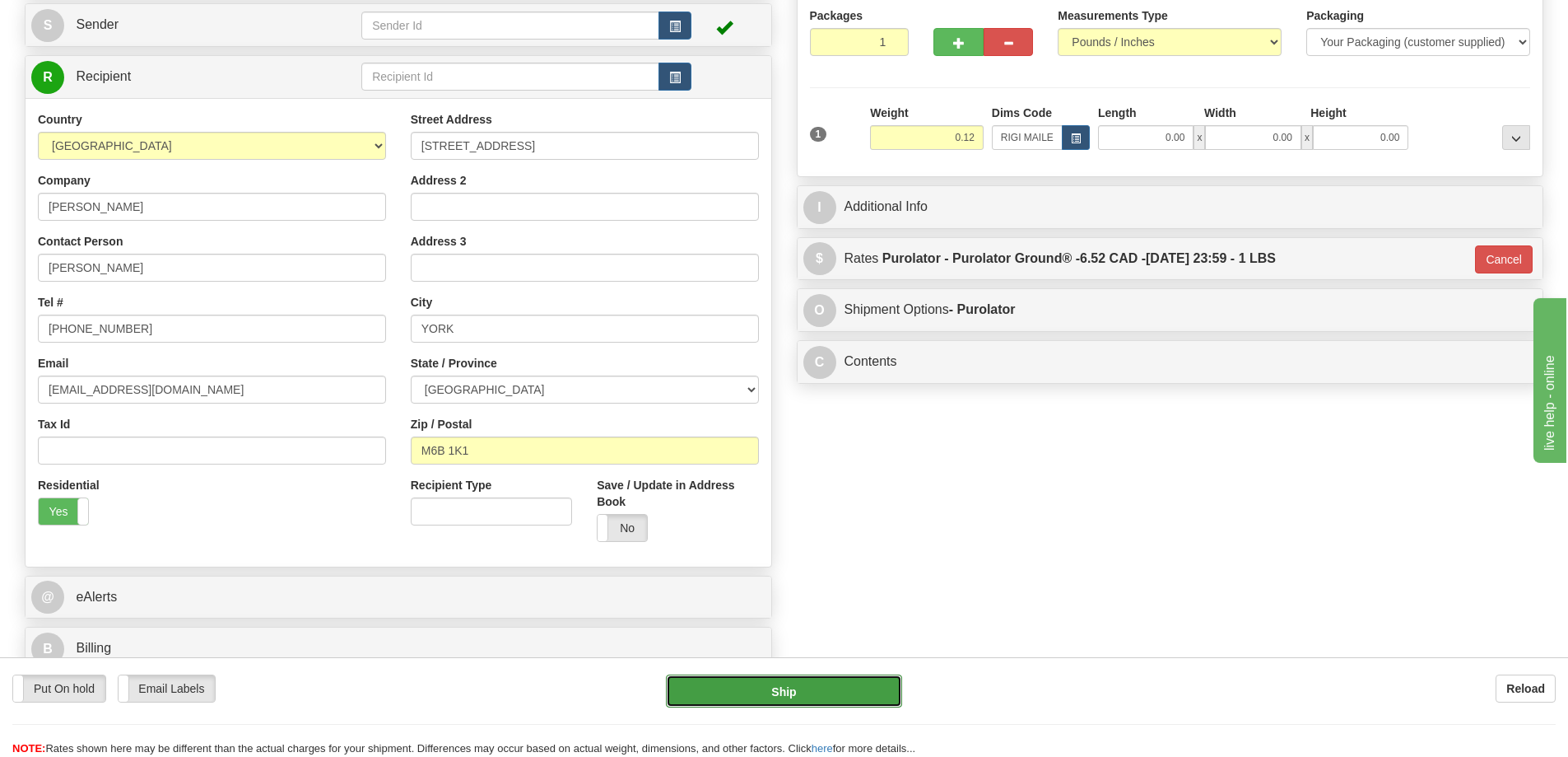
click at [757, 701] on button "Ship" at bounding box center [784, 690] width 236 height 33
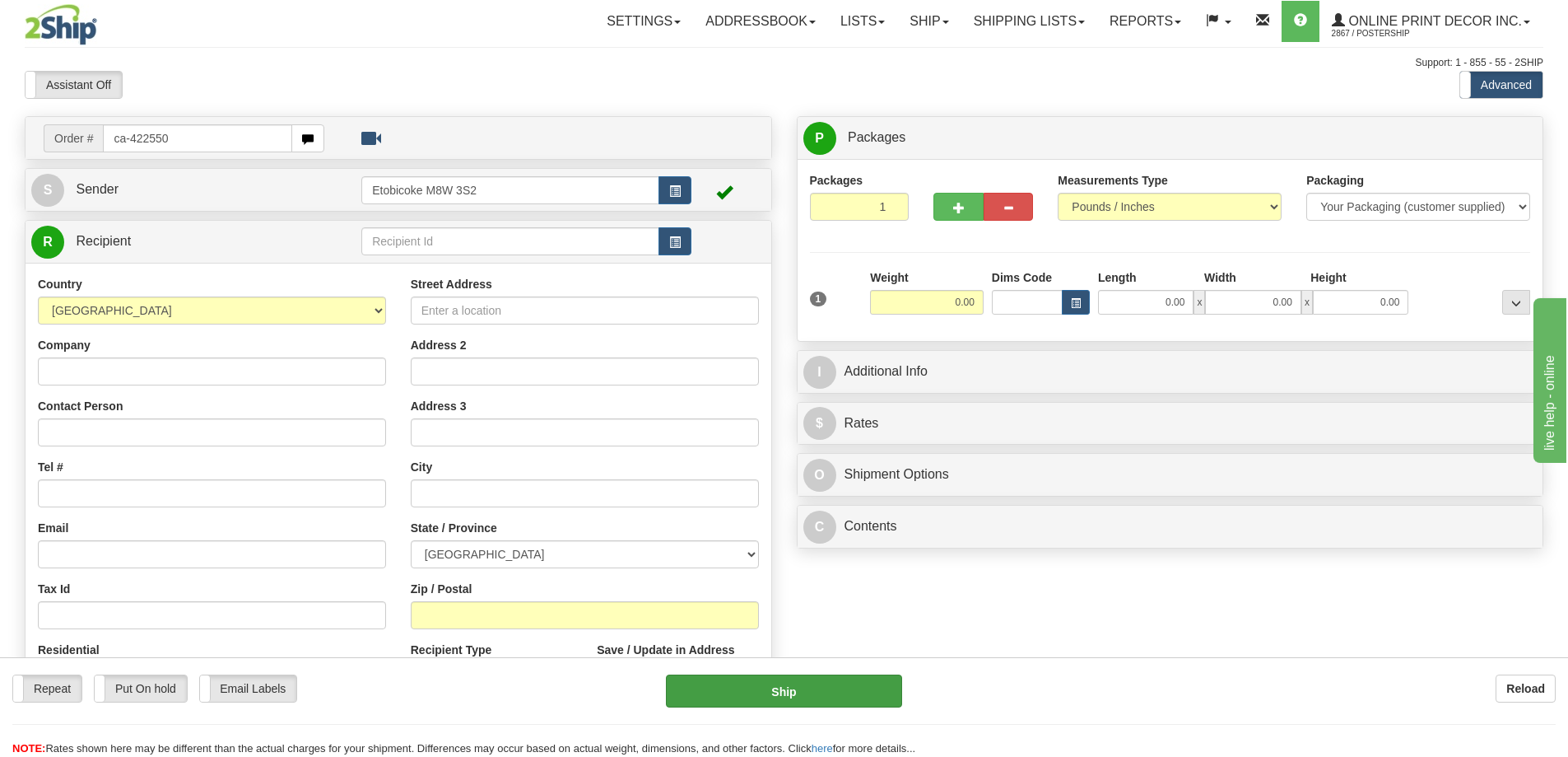
type input "ca-422550"
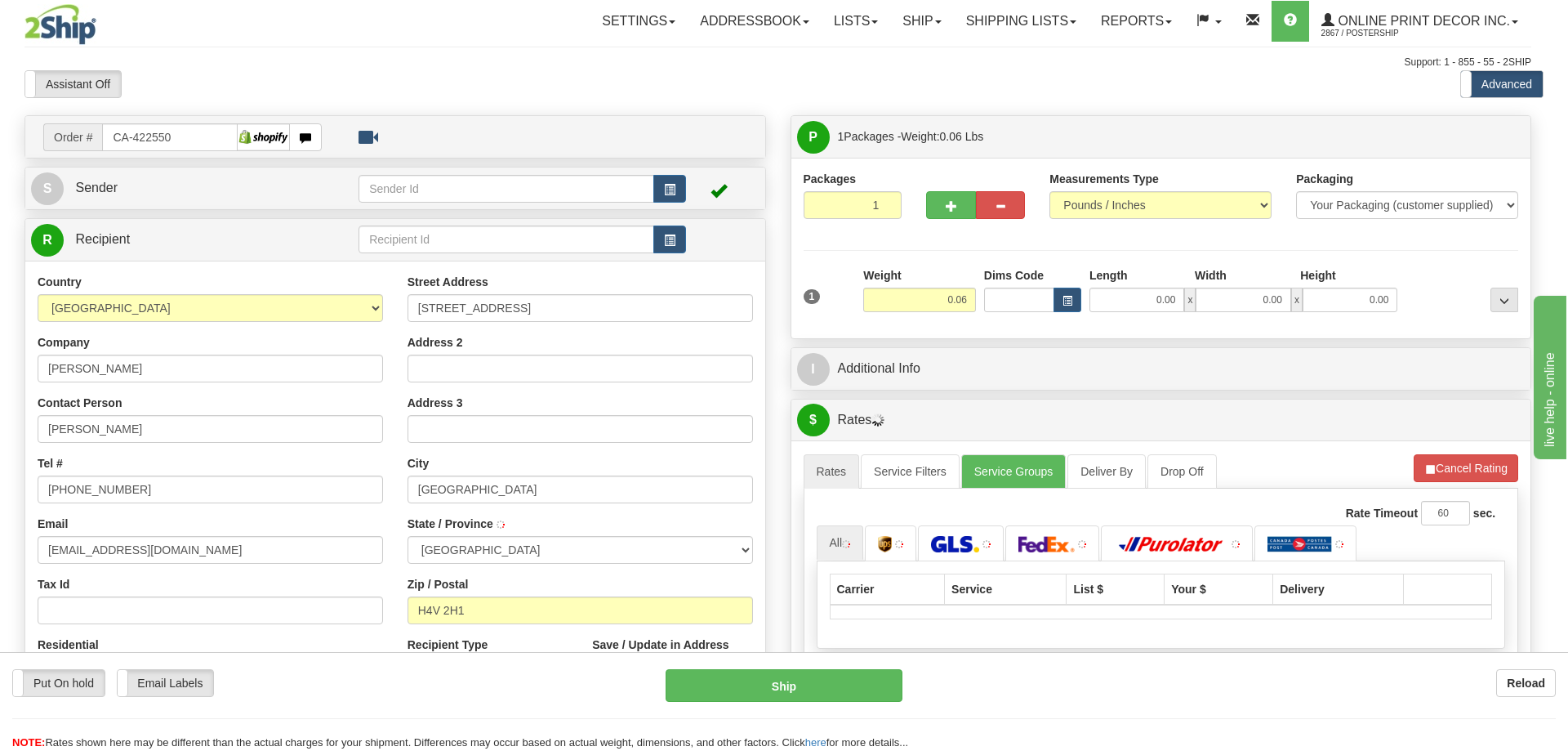
type input "COTE SAINT-LUC"
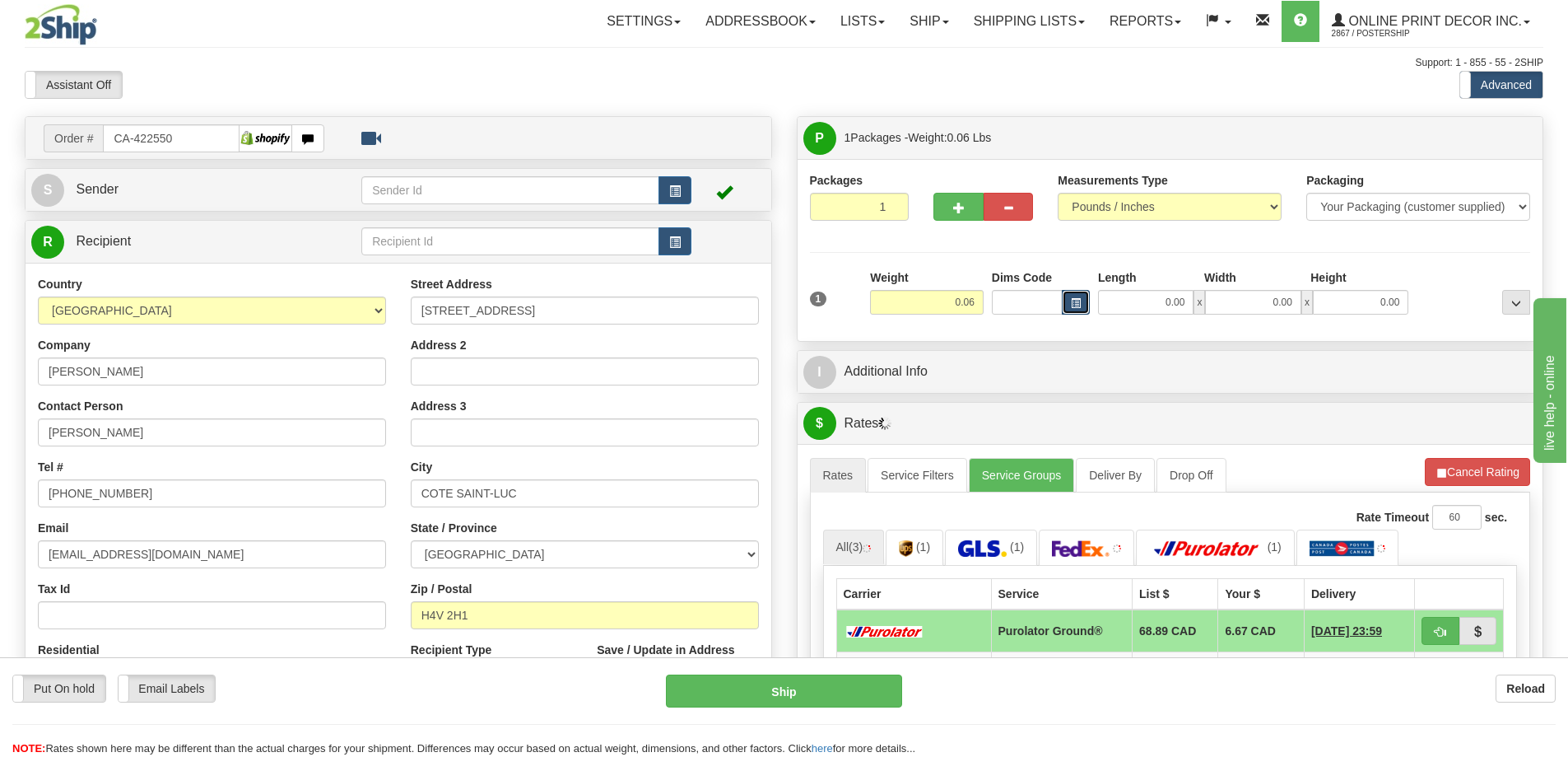
click at [1076, 291] on button "button" at bounding box center [1076, 302] width 28 height 24
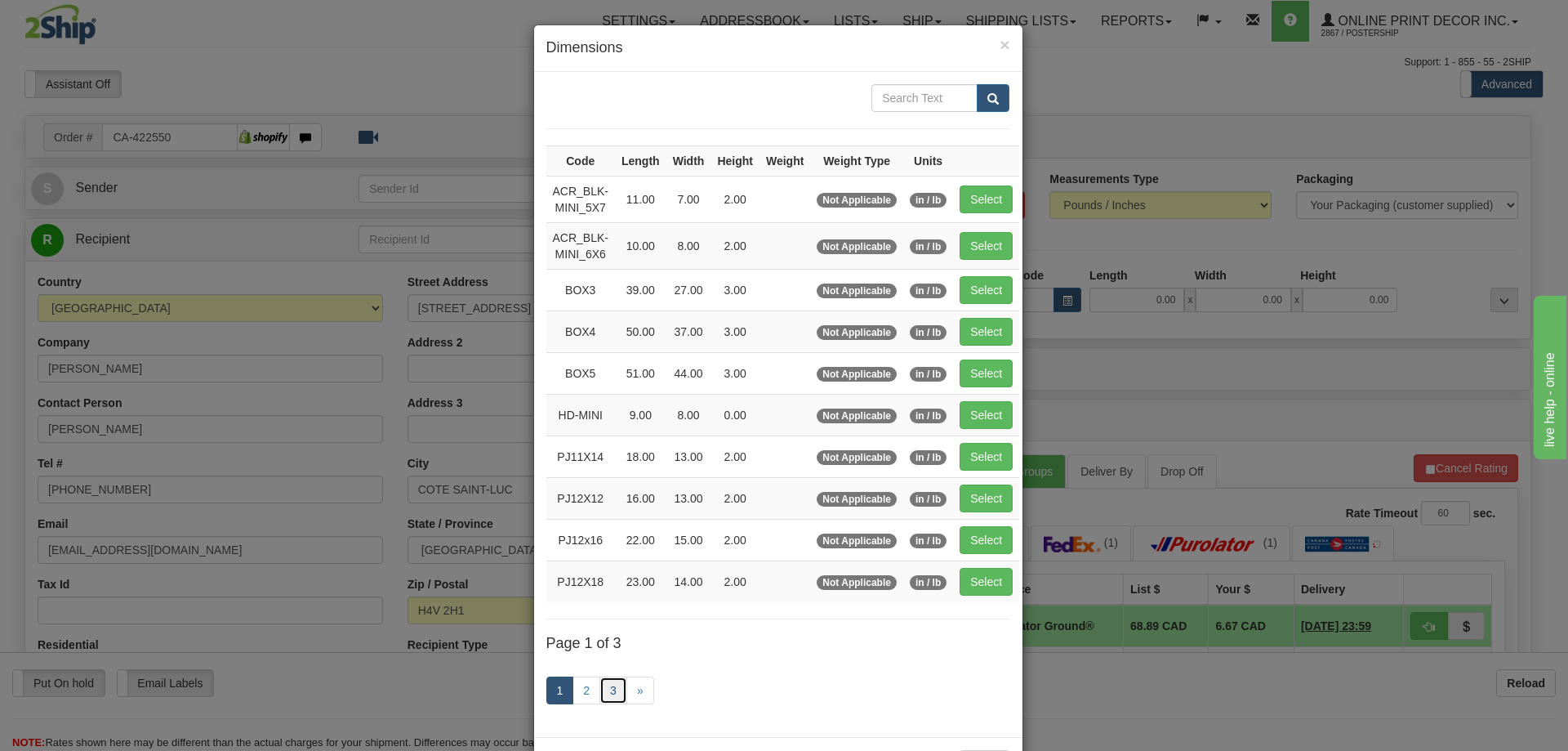
click at [600, 685] on link "3" at bounding box center [614, 690] width 28 height 28
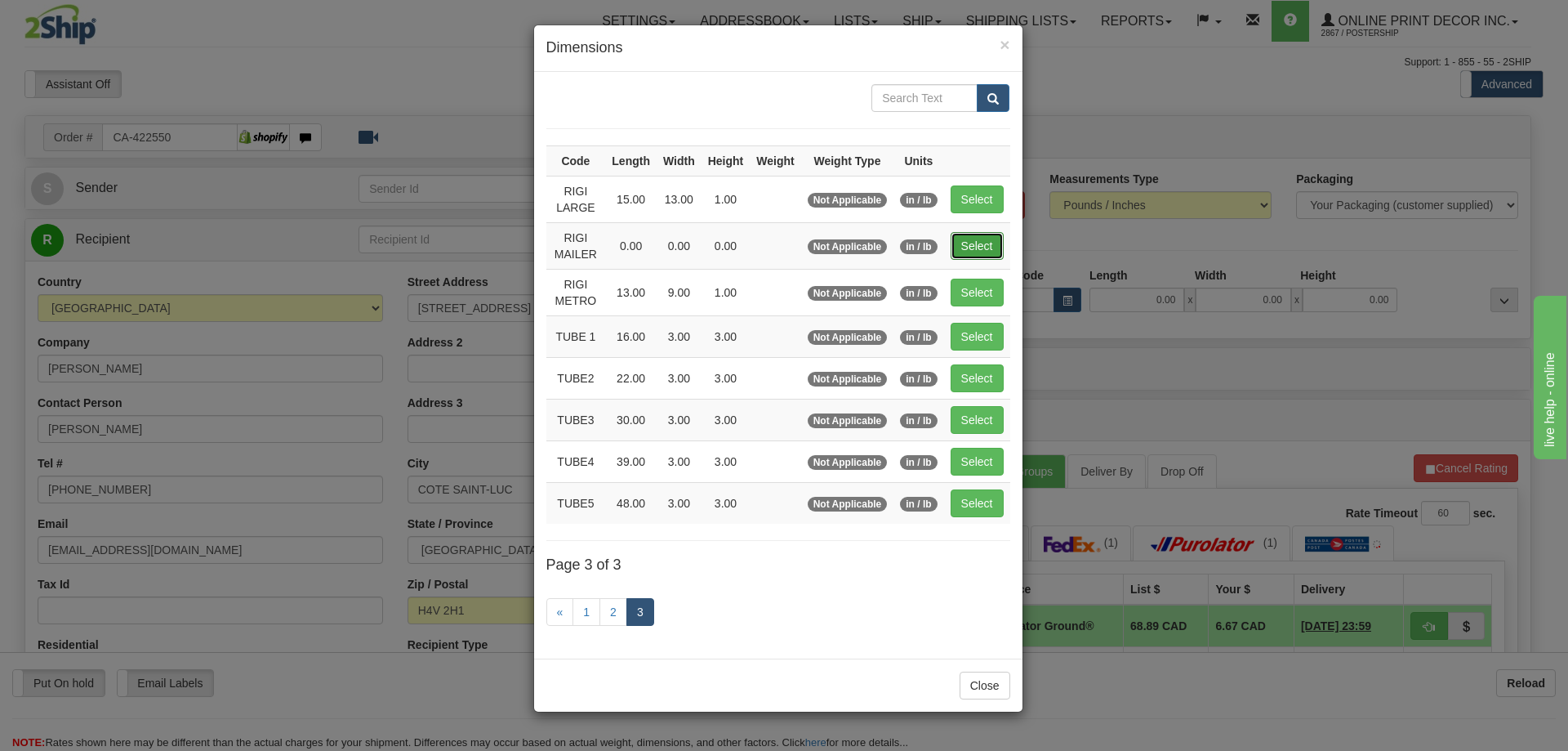
click at [970, 242] on button "Select" at bounding box center [976, 246] width 53 height 28
type input "RIGI MAILER"
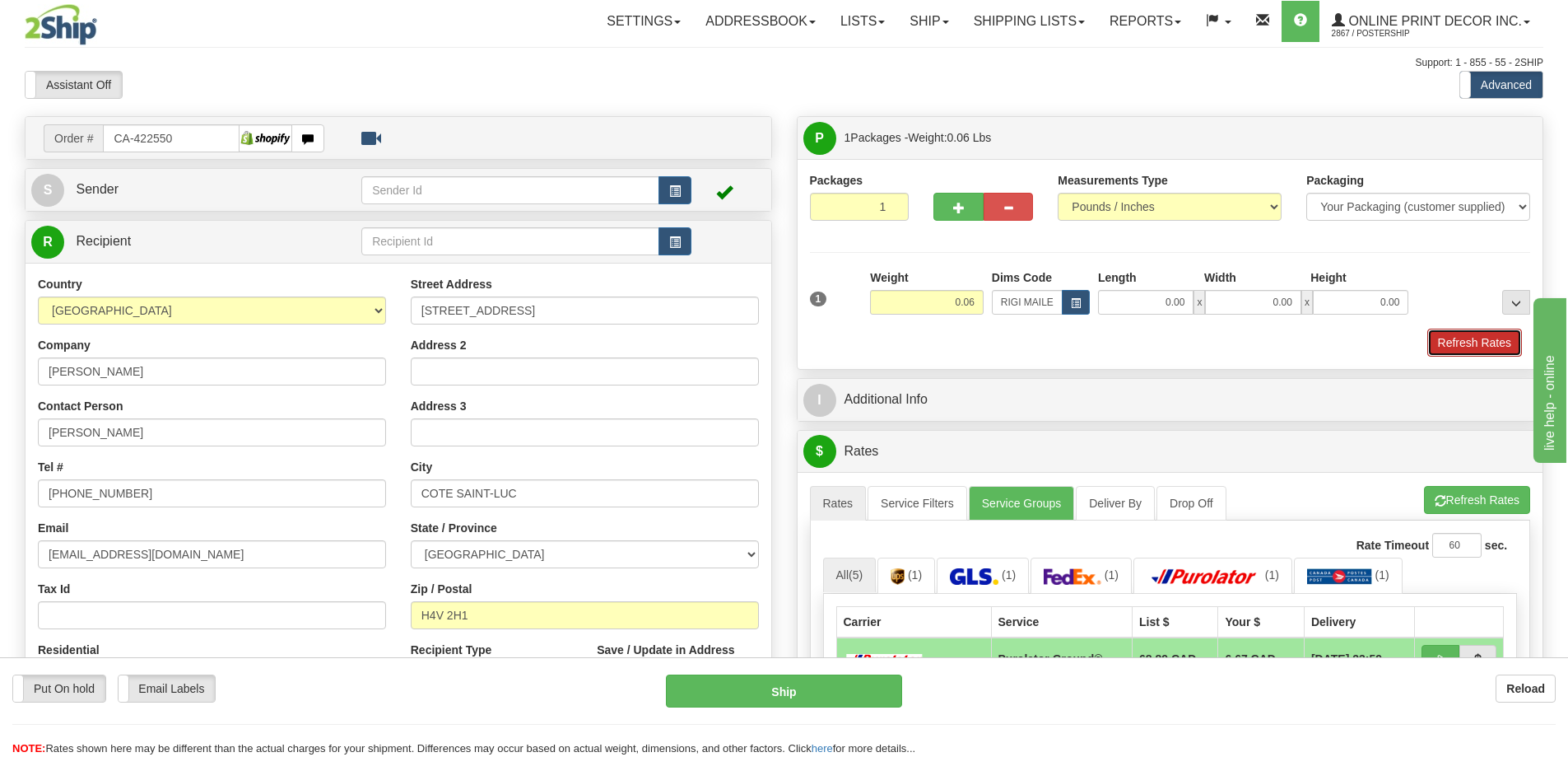
click at [1464, 343] on button "Refresh Rates" at bounding box center [1474, 342] width 94 height 28
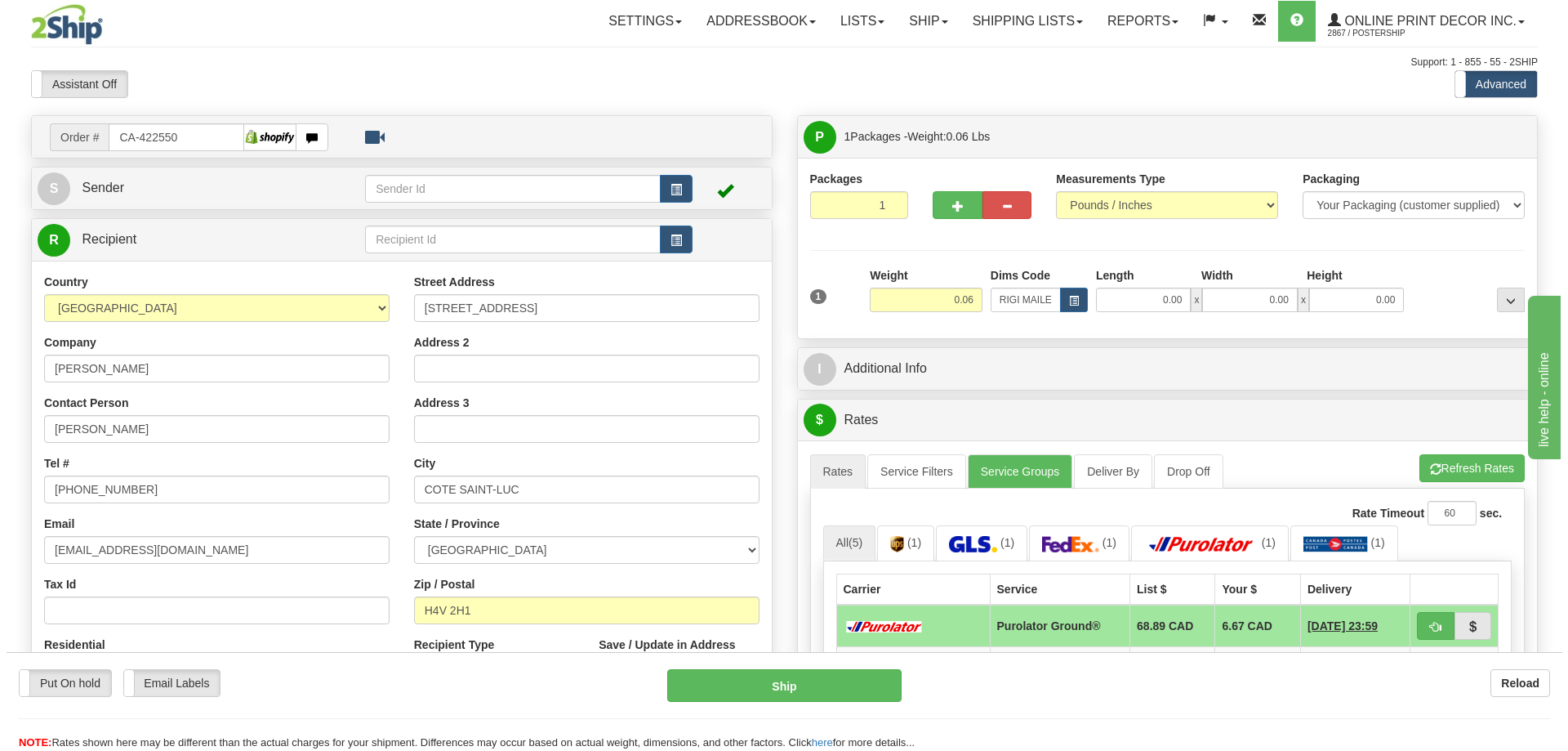
scroll to position [163, 0]
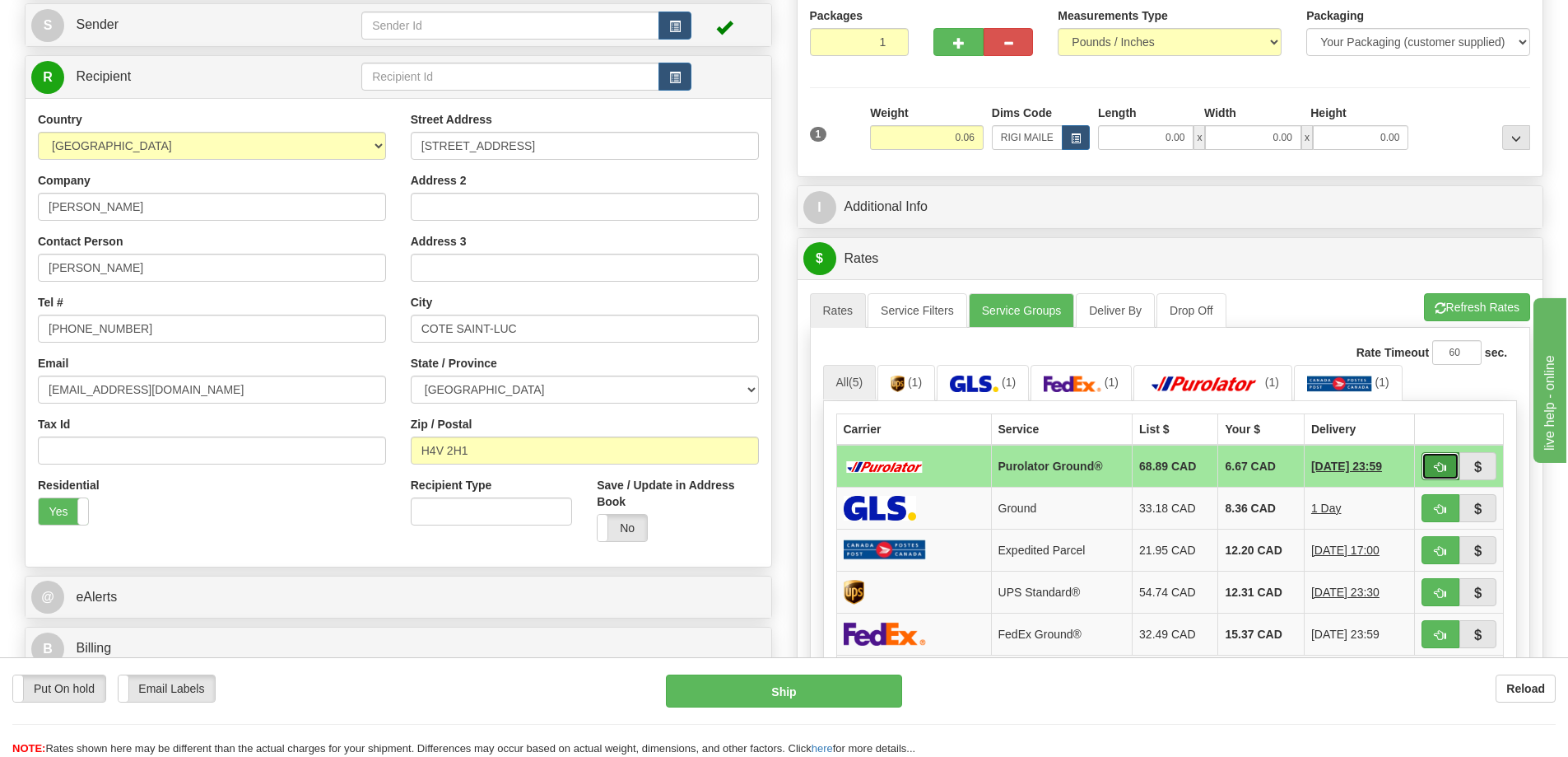
click at [1436, 460] on button "button" at bounding box center [1440, 466] width 38 height 28
type input "260"
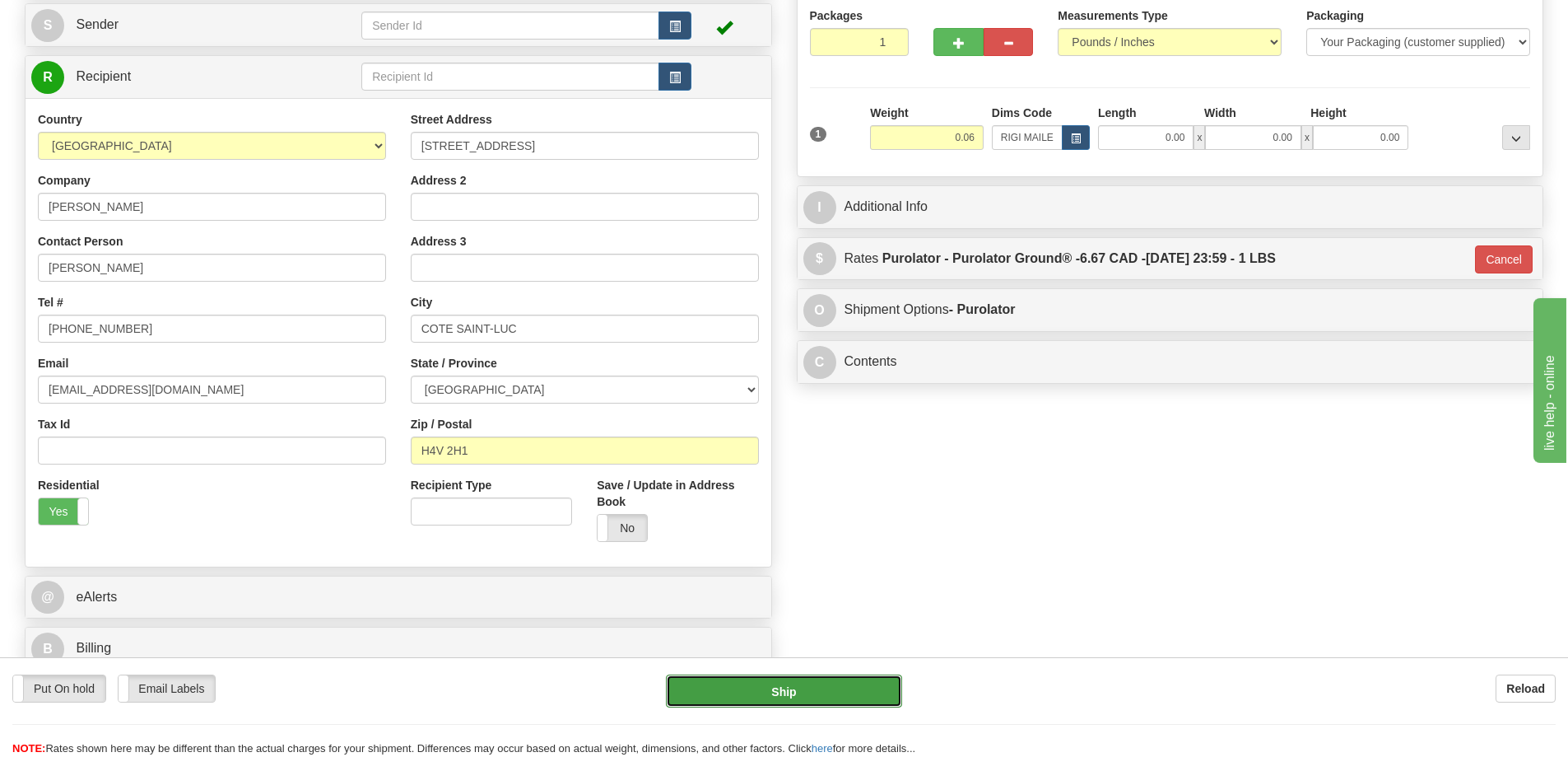
click at [861, 684] on button "Ship" at bounding box center [784, 690] width 236 height 33
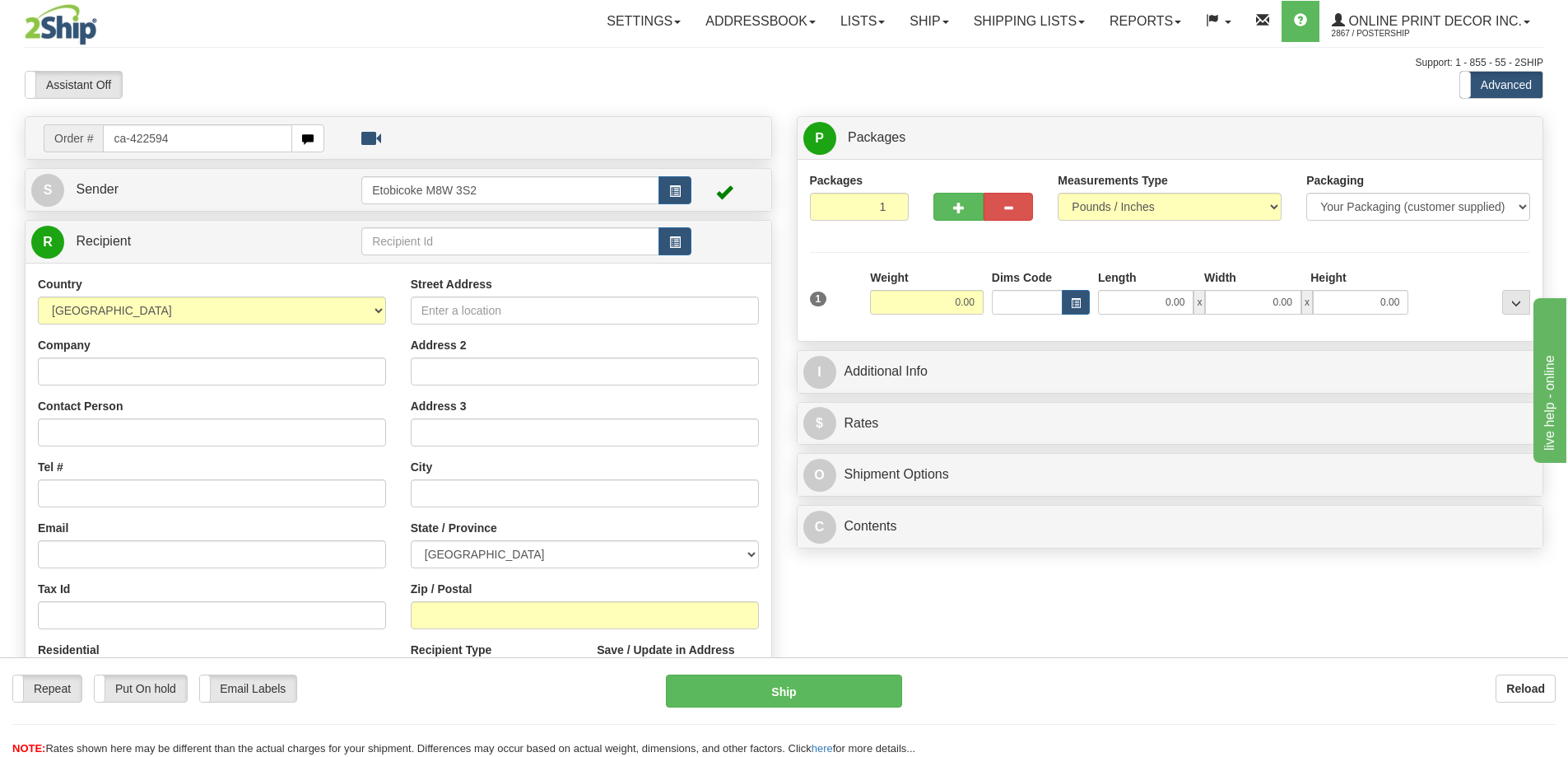
type input "ca-422594"
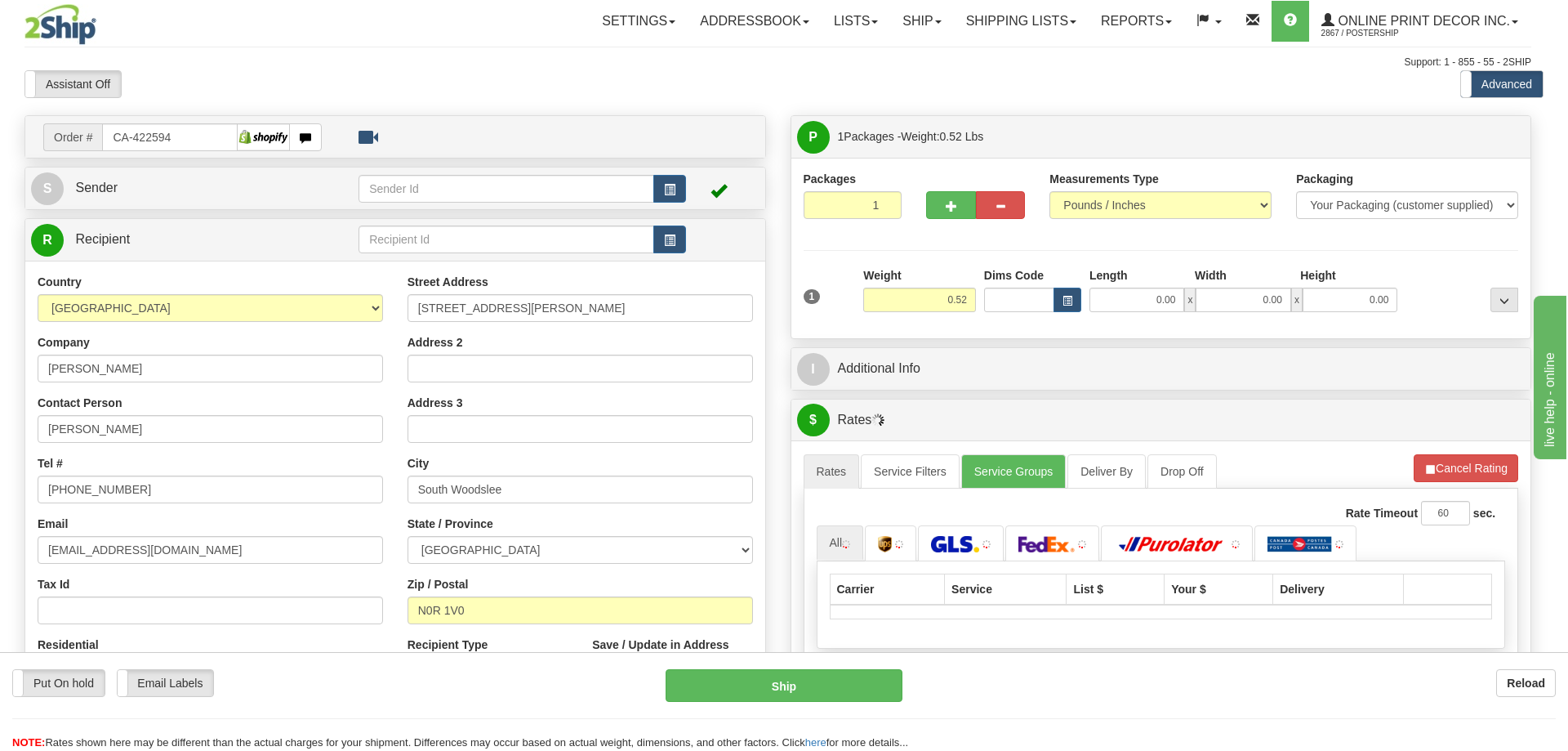
type input "SOUTH WOODSLEE"
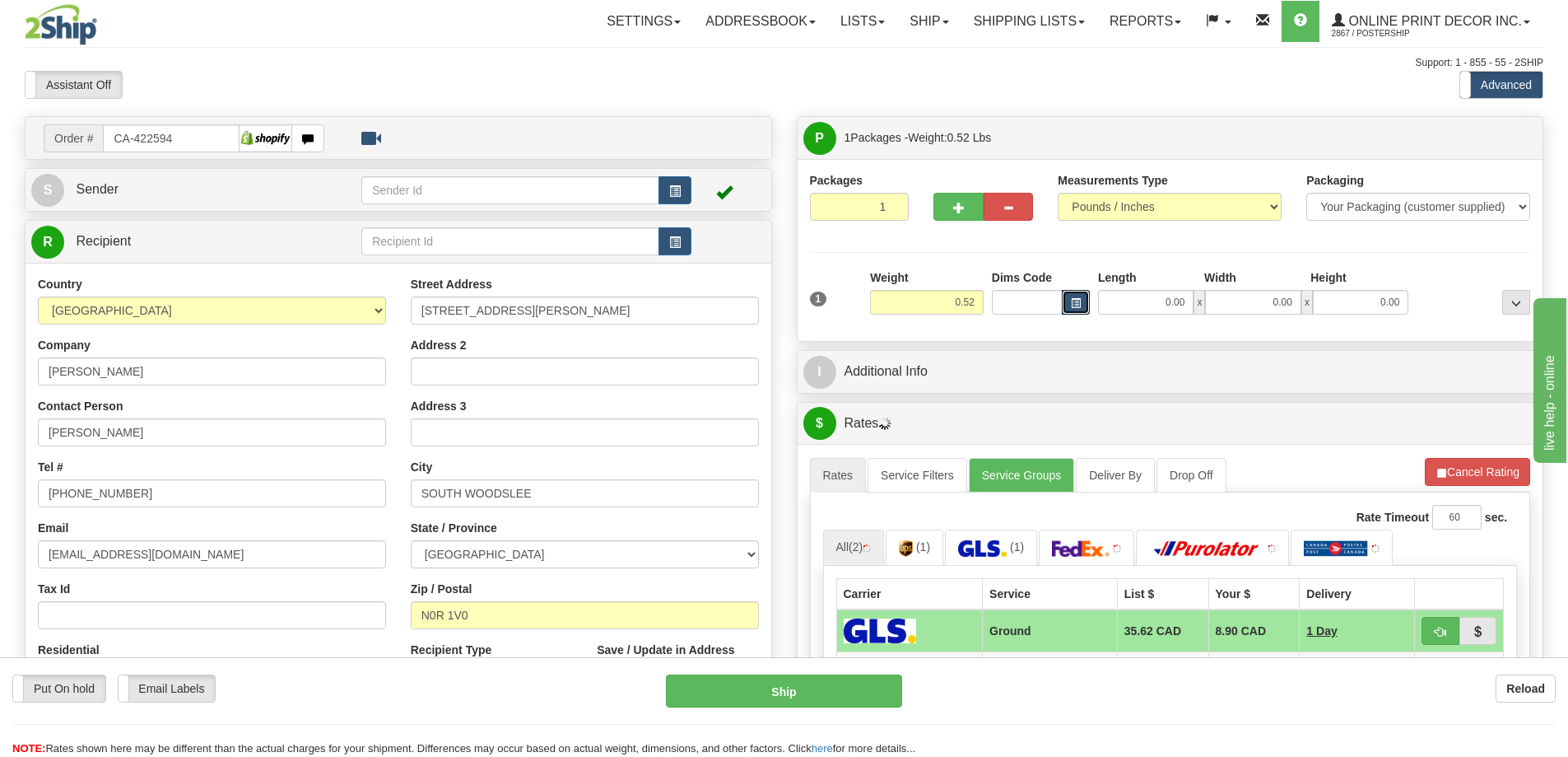
click at [1069, 302] on button "button" at bounding box center [1076, 302] width 28 height 24
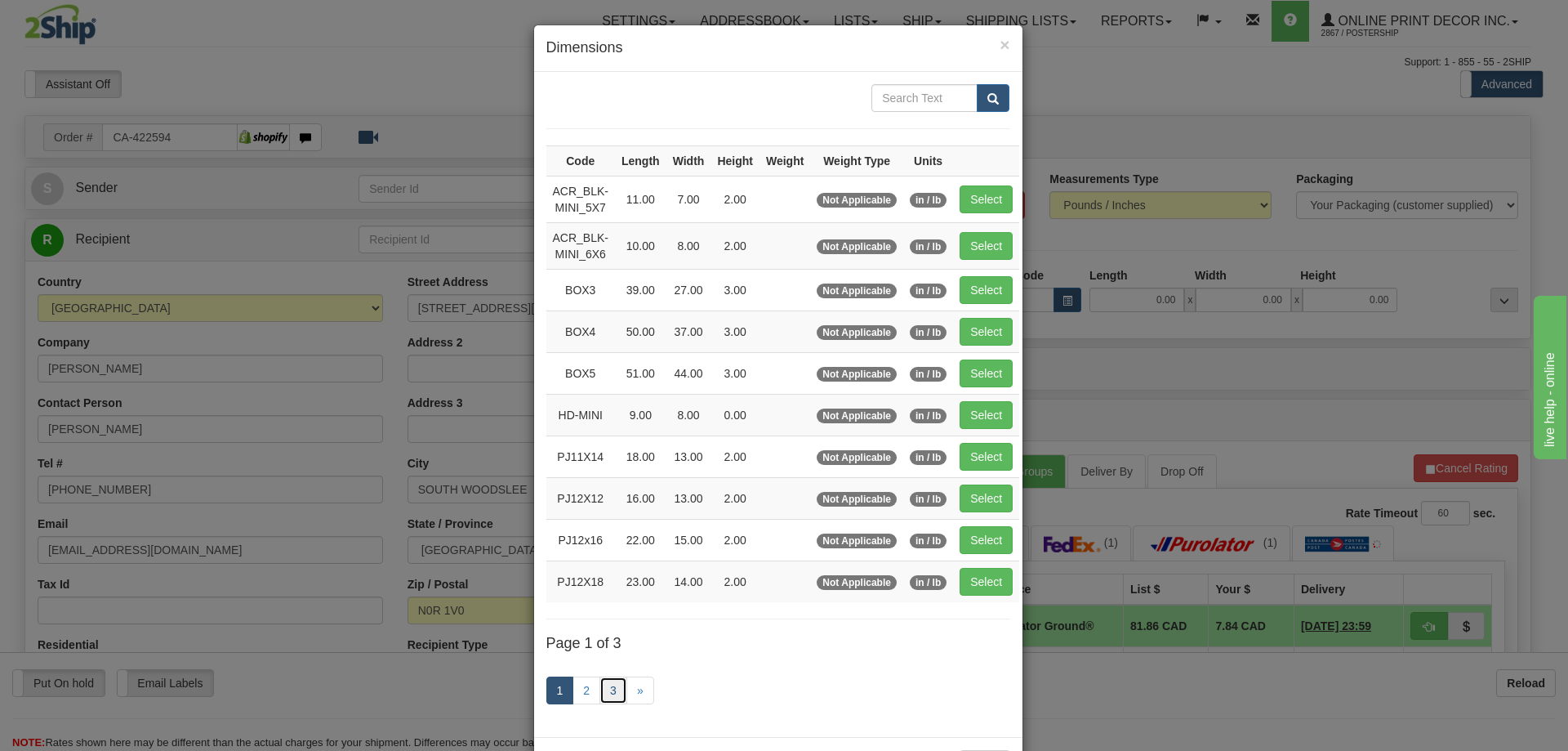
click at [602, 687] on link "3" at bounding box center [614, 690] width 28 height 28
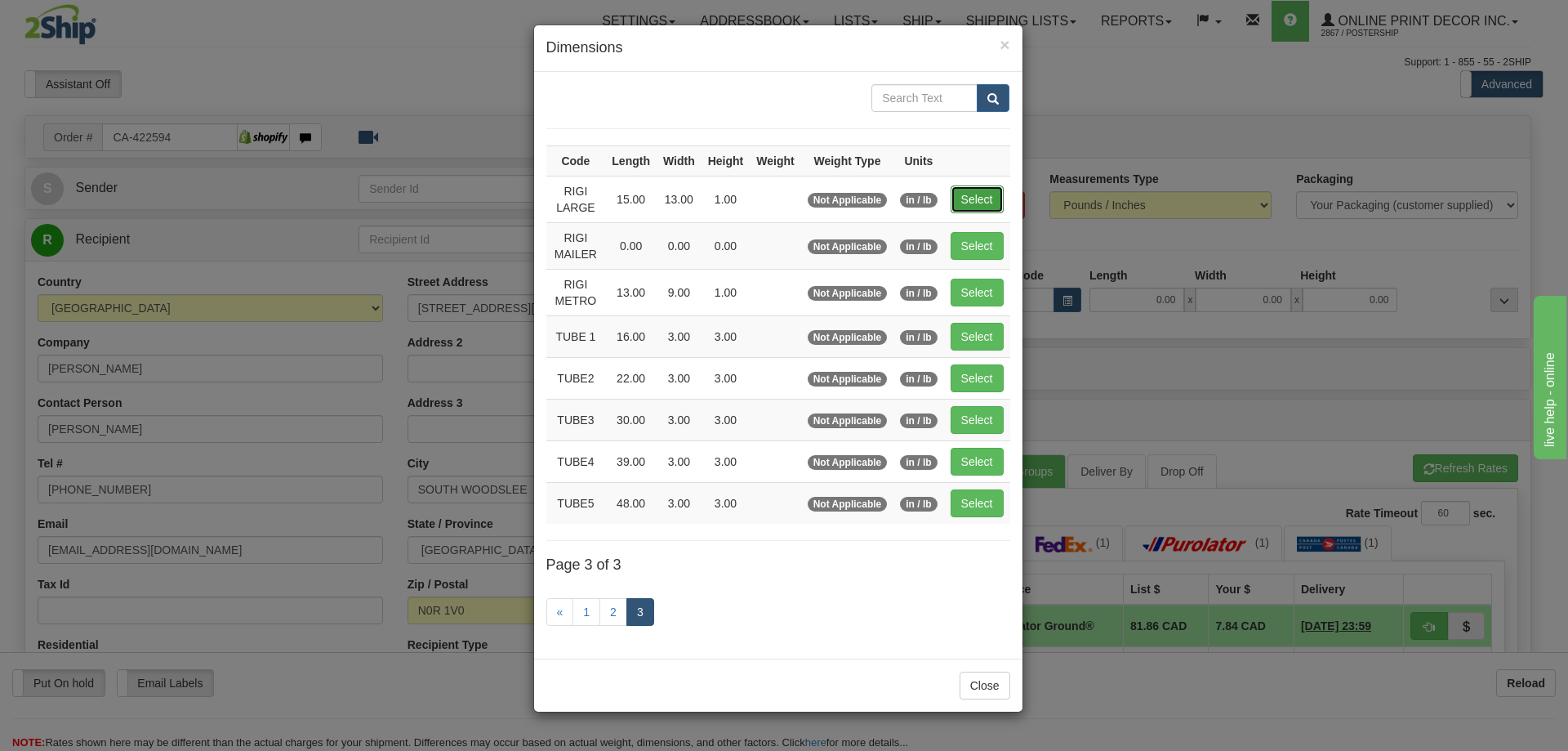
click at [985, 192] on button "Select" at bounding box center [976, 199] width 53 height 28
type input "RIGI LARGE"
type input "15.00"
type input "13.00"
type input "1.00"
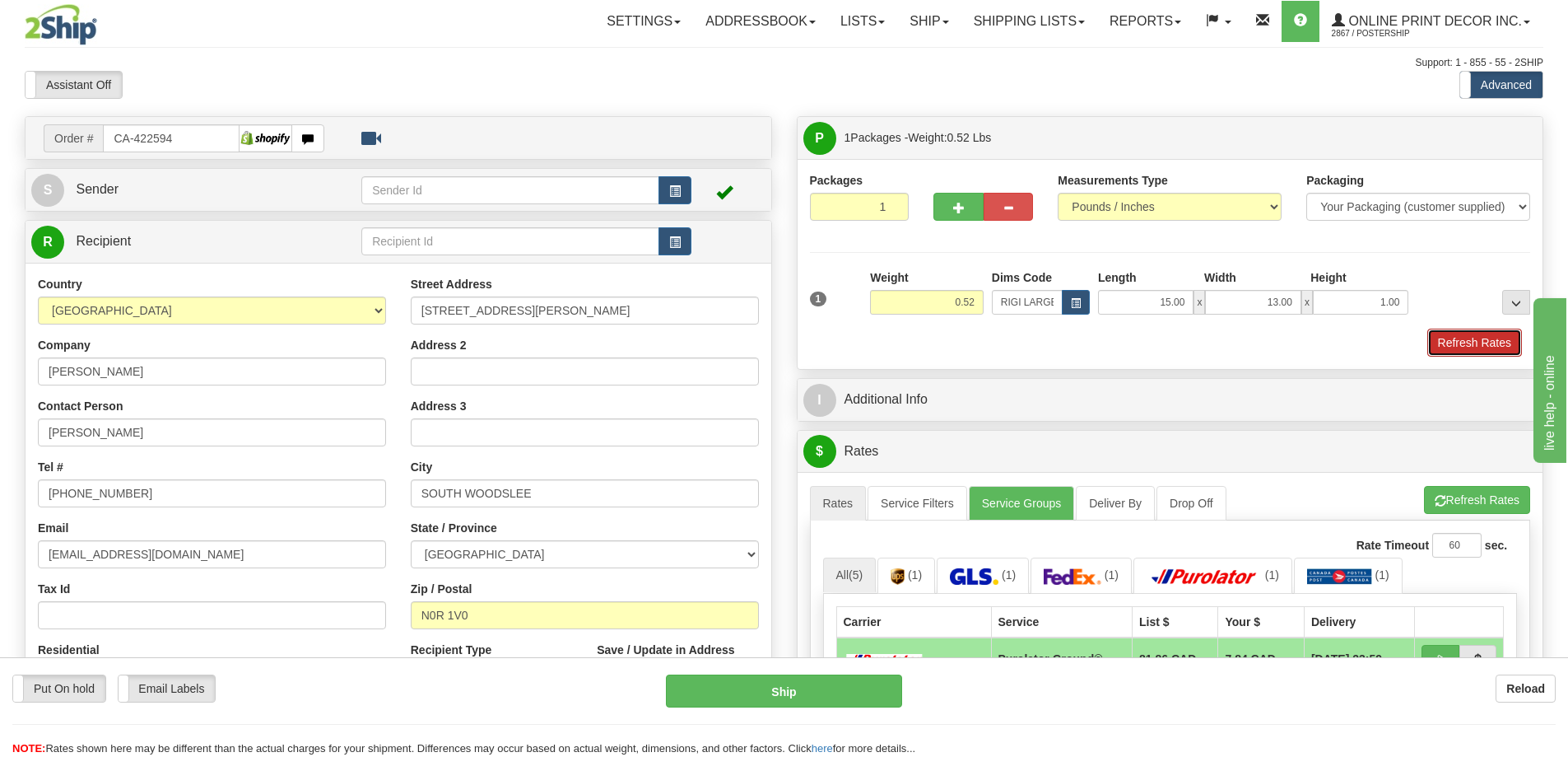
click at [1479, 340] on button "Refresh Rates" at bounding box center [1474, 342] width 94 height 28
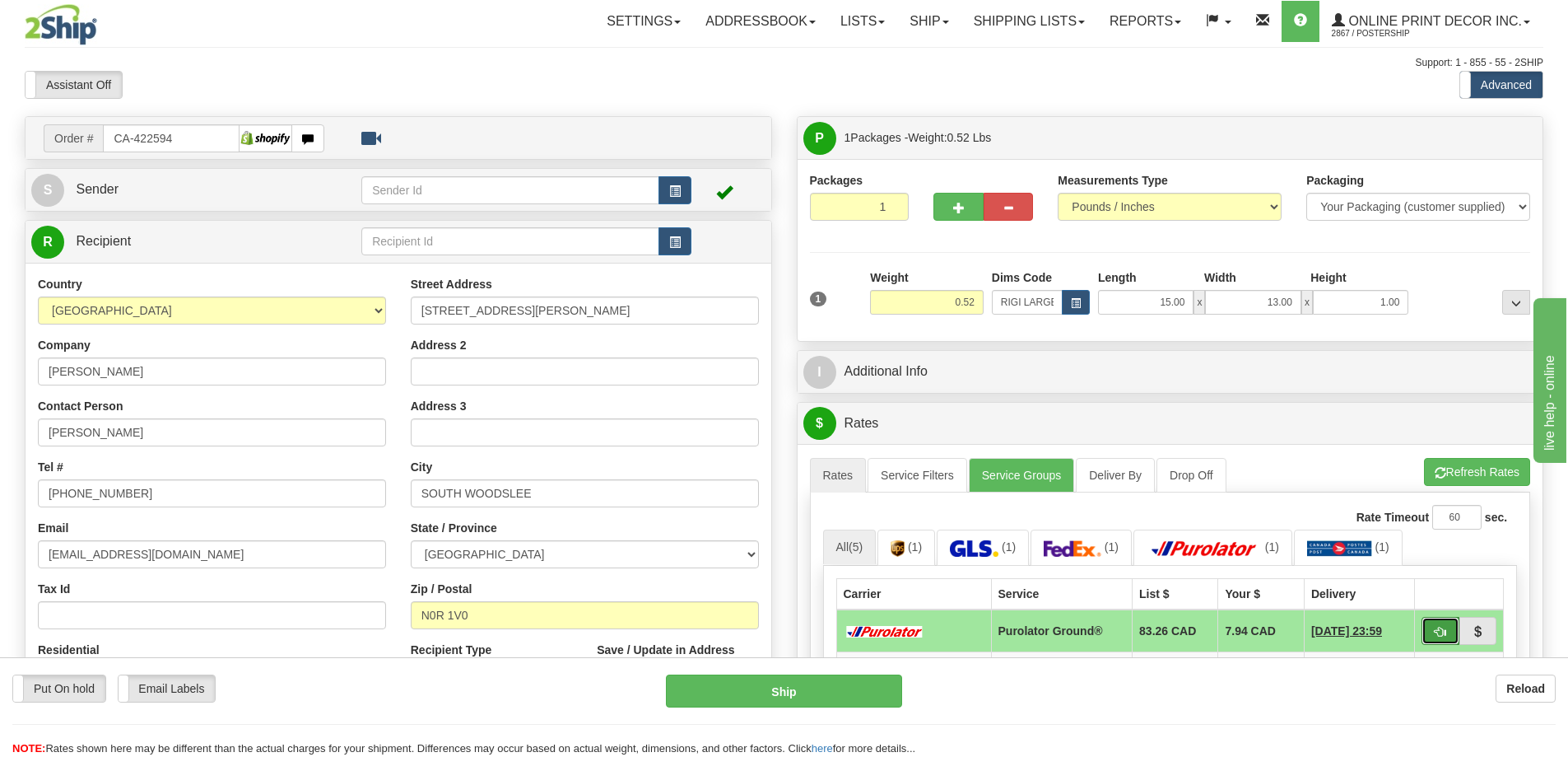
click at [1435, 626] on button "button" at bounding box center [1440, 631] width 38 height 28
type input "260"
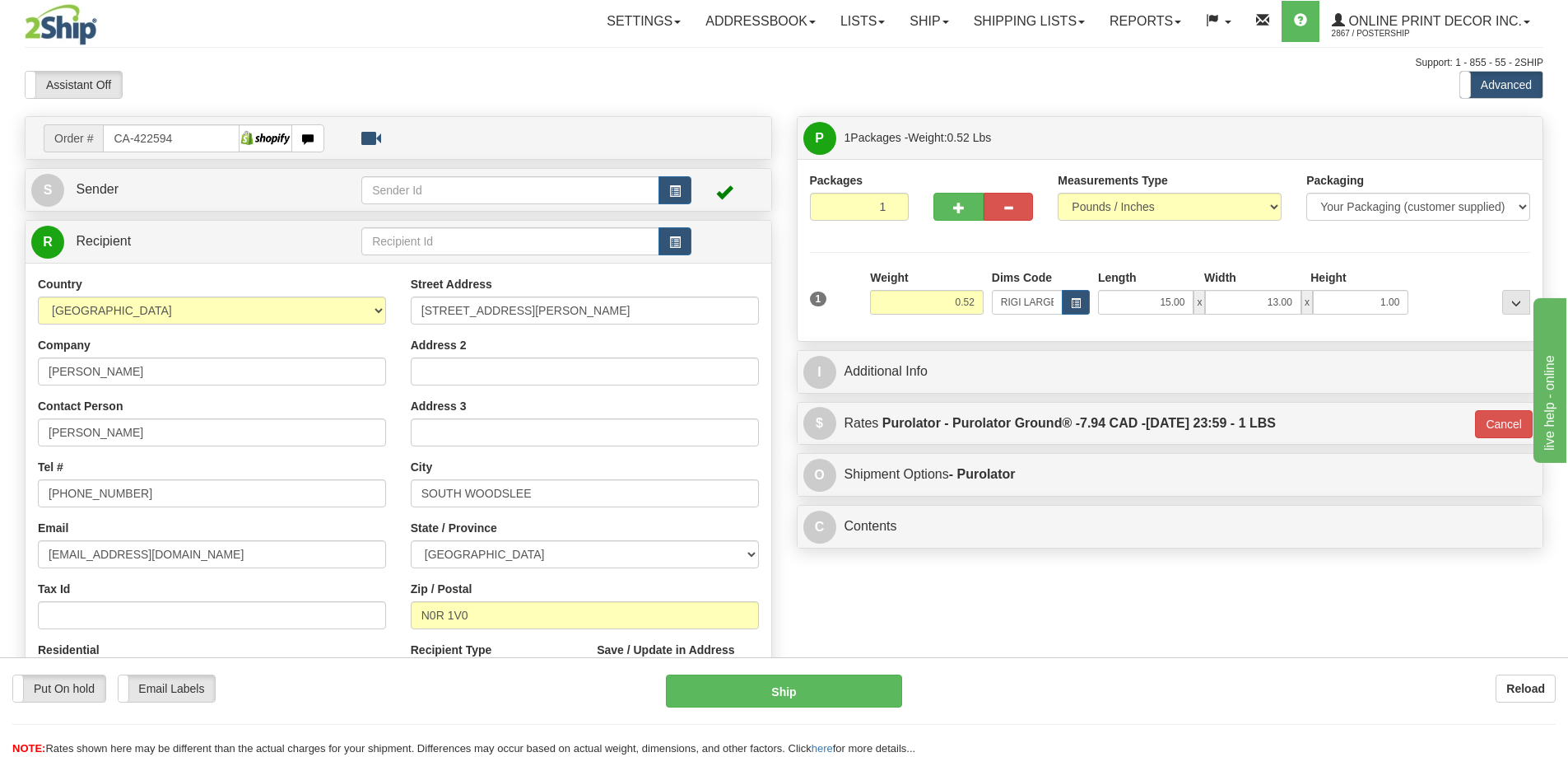
click at [809, 672] on div "Put On hold Put On hold Email Labels Email Labels Edit Reload Ship Reload" at bounding box center [784, 707] width 1568 height 100
click at [822, 695] on button "Ship" at bounding box center [784, 690] width 236 height 33
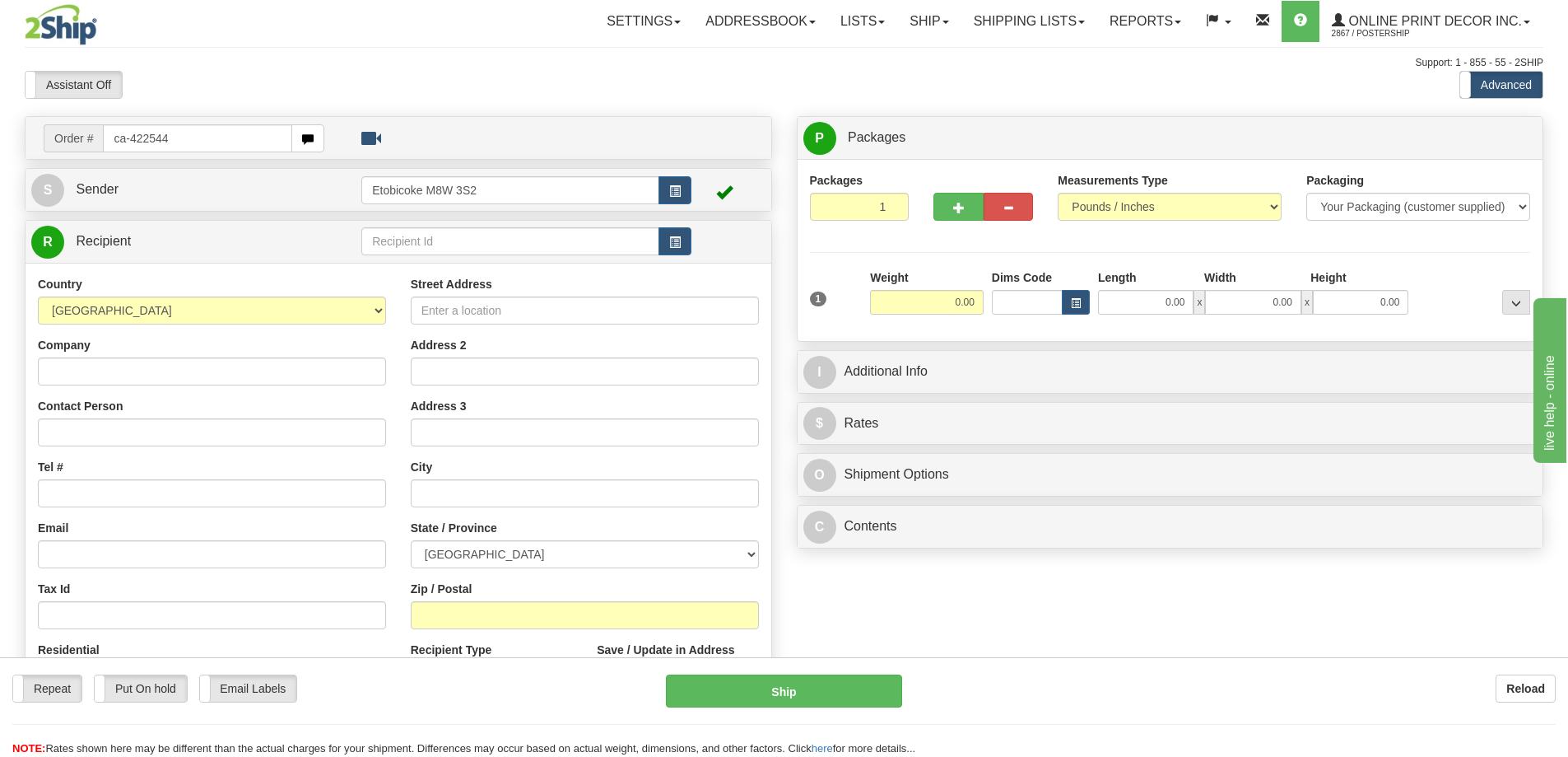
type input "ca-422544"
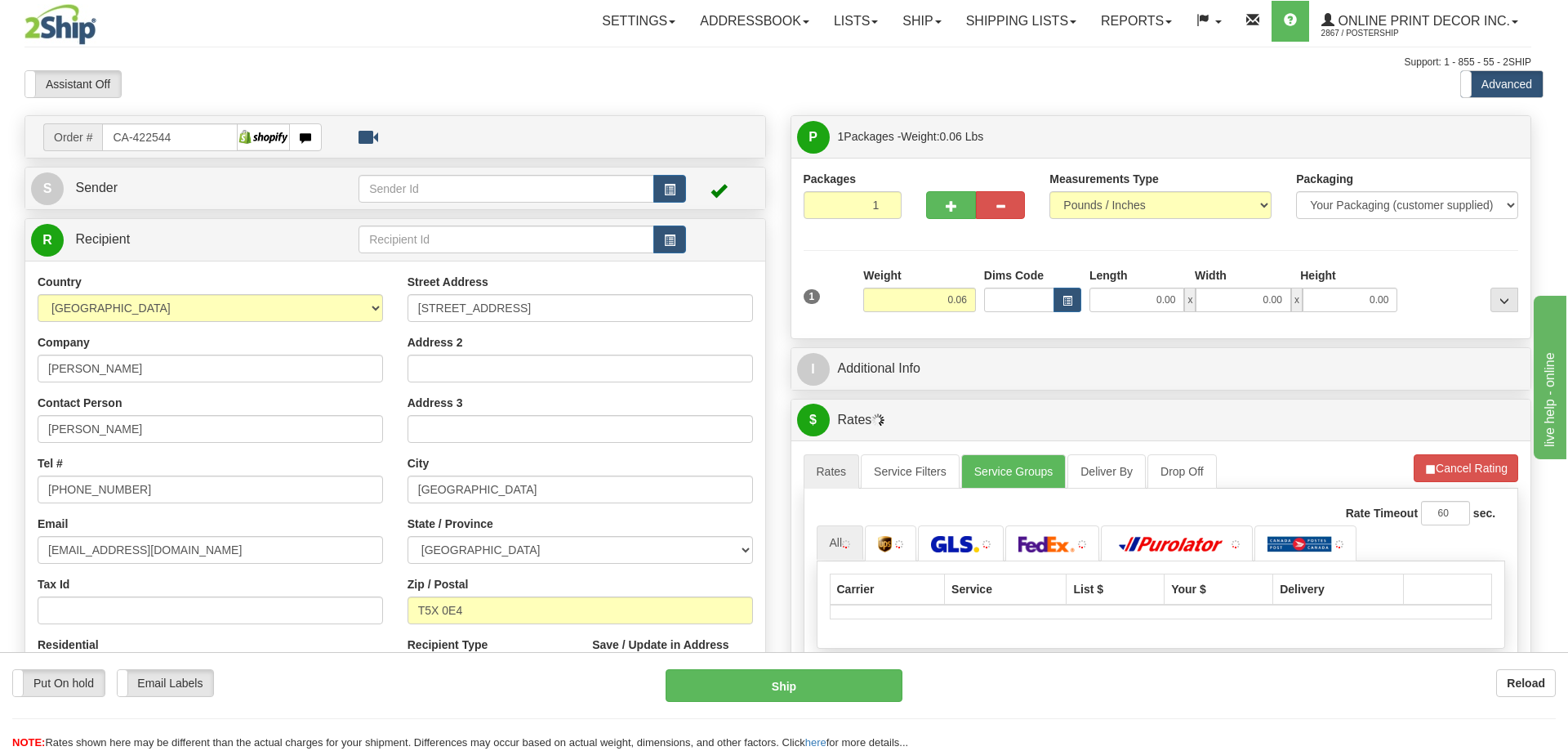
type input "[GEOGRAPHIC_DATA]"
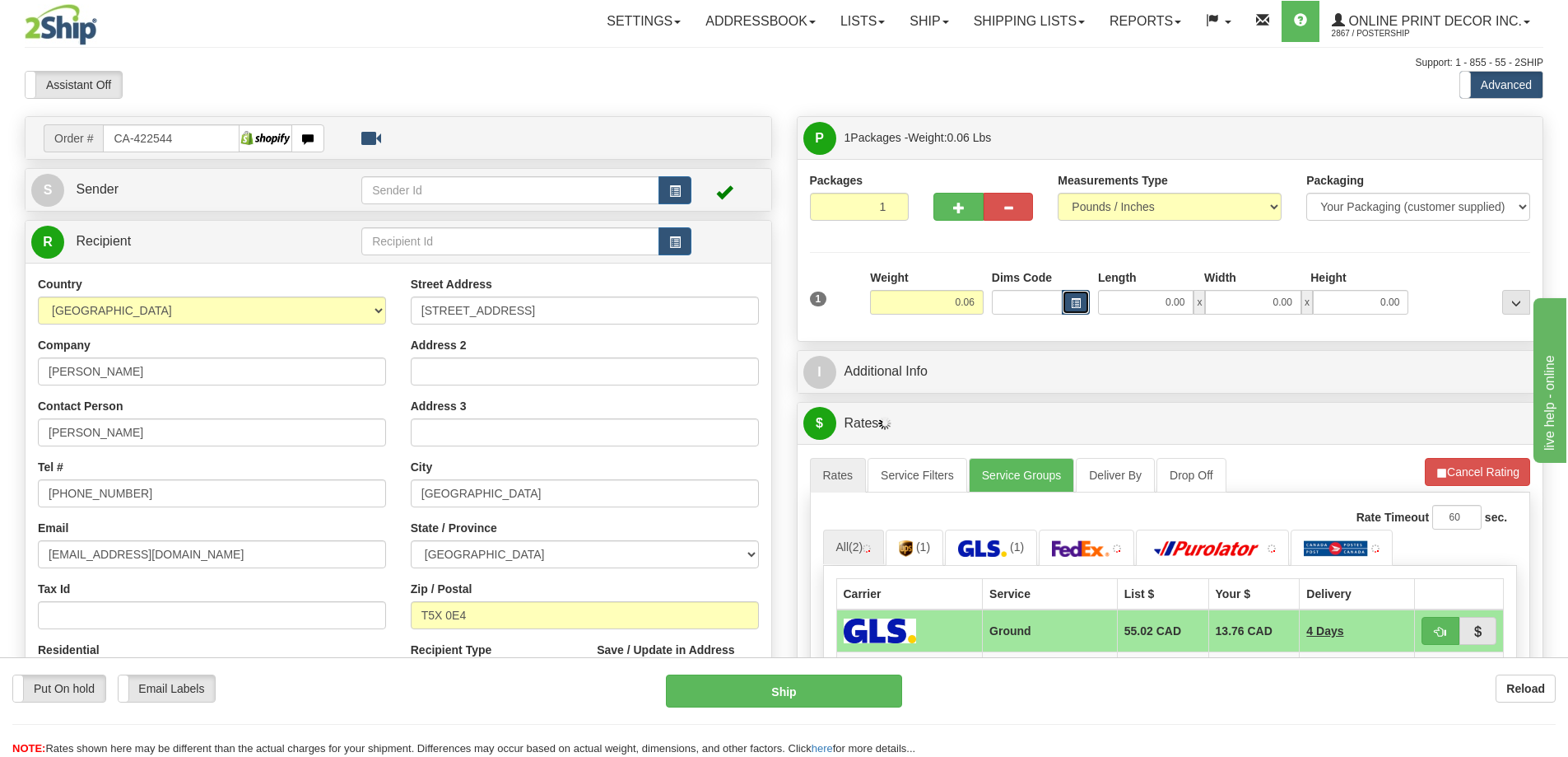
click at [1075, 300] on span "button" at bounding box center [1076, 304] width 10 height 9
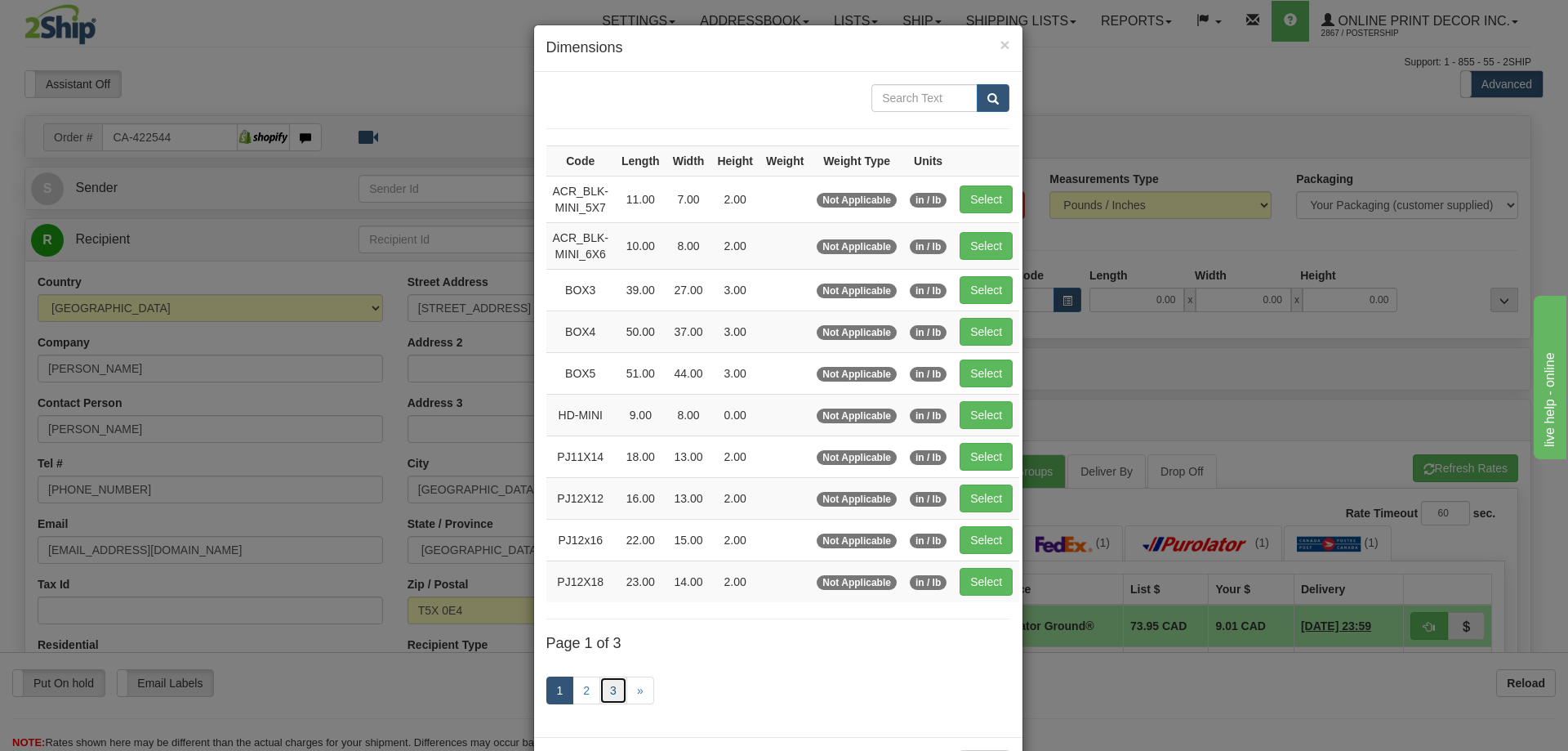
click at [606, 683] on link "3" at bounding box center [614, 690] width 28 height 28
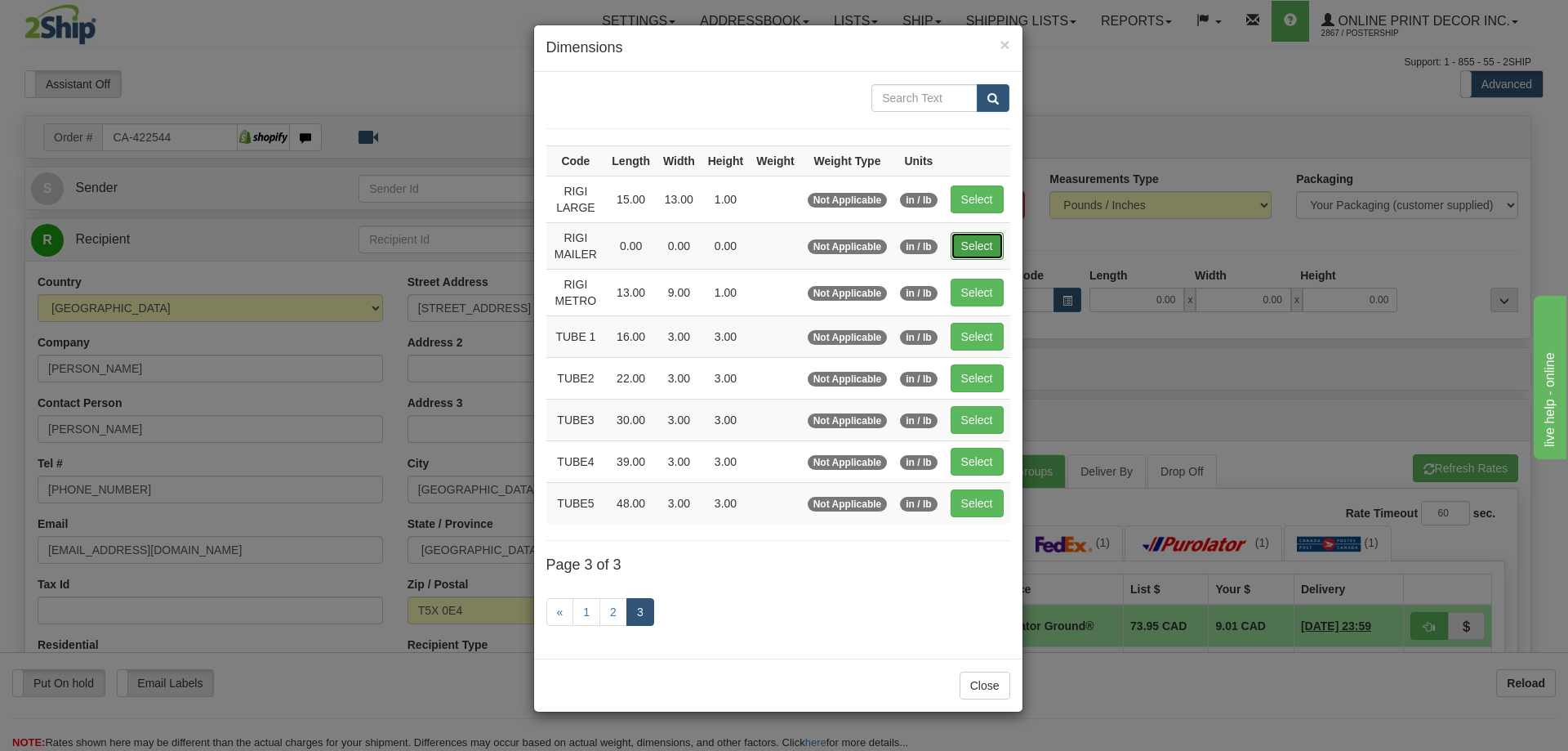
click at [980, 250] on button "Select" at bounding box center [976, 246] width 53 height 28
type input "RIGI MAILER"
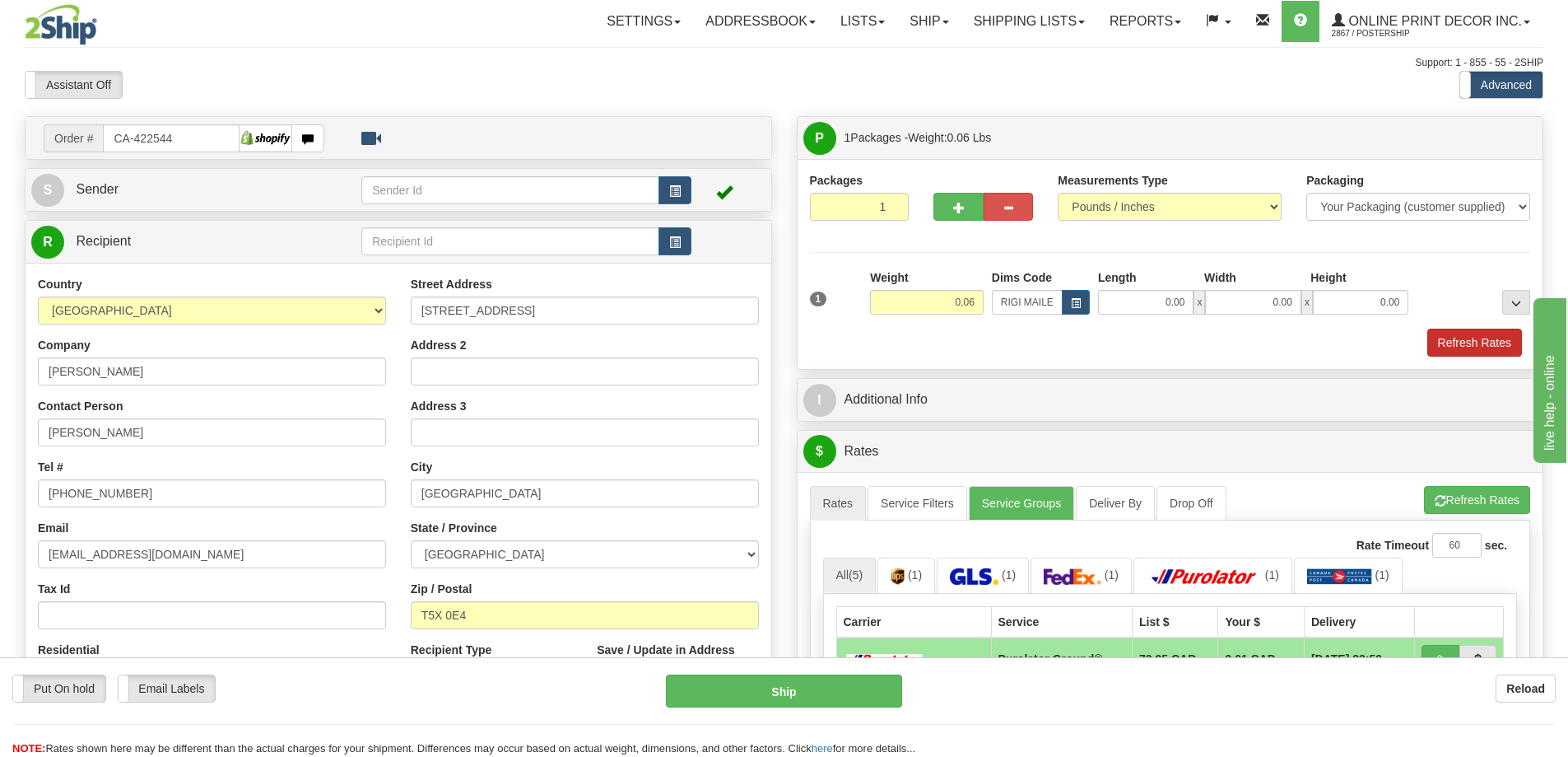
drag, startPoint x: 1465, startPoint y: 324, endPoint x: 1476, endPoint y: 338, distance: 17.8
click at [1476, 338] on div "1 Weight 0.06 Dims Code RIGI MAILER Length Width Height" at bounding box center [1171, 312] width 721 height 87
click at [1481, 340] on button "Refresh Rates" at bounding box center [1474, 342] width 94 height 28
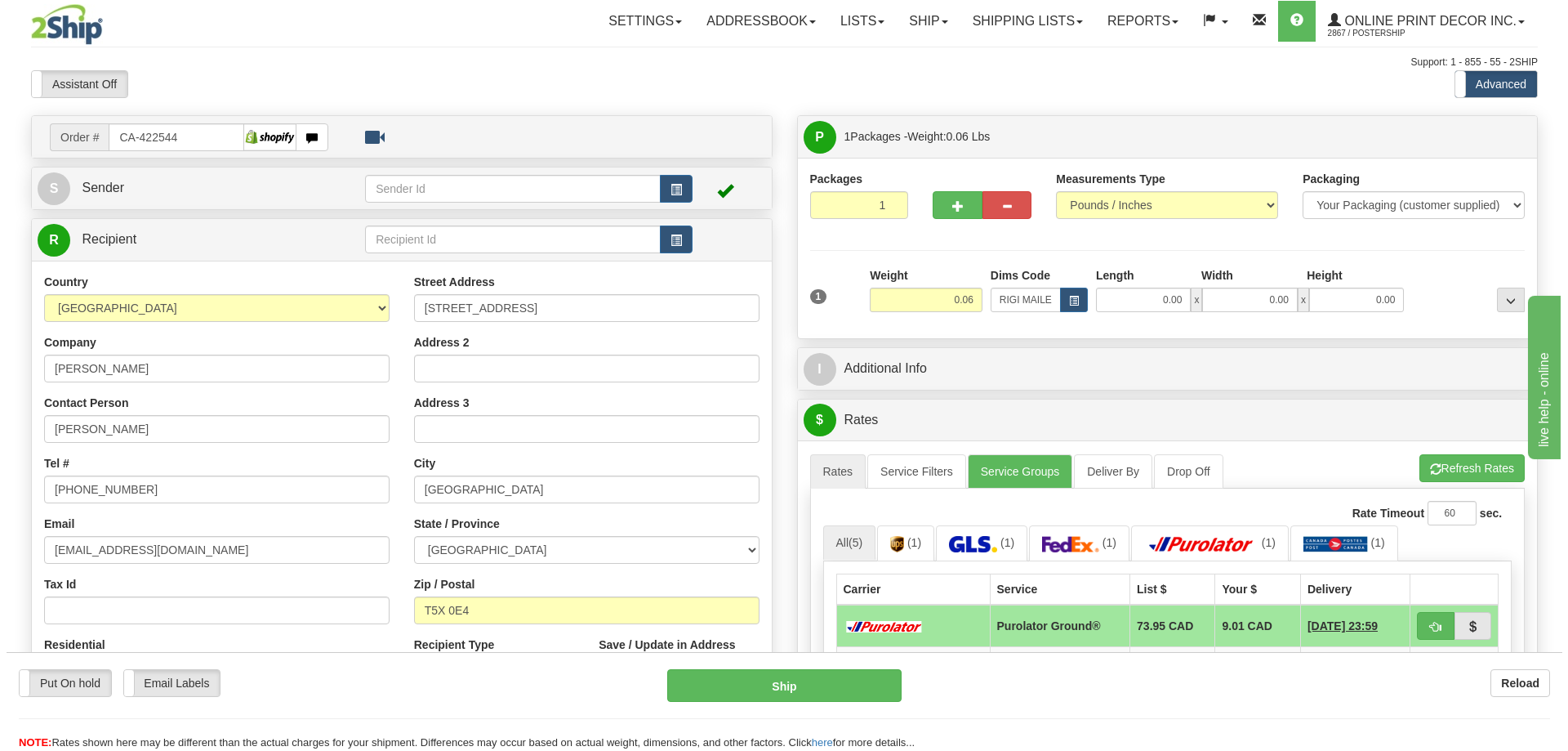
scroll to position [163, 0]
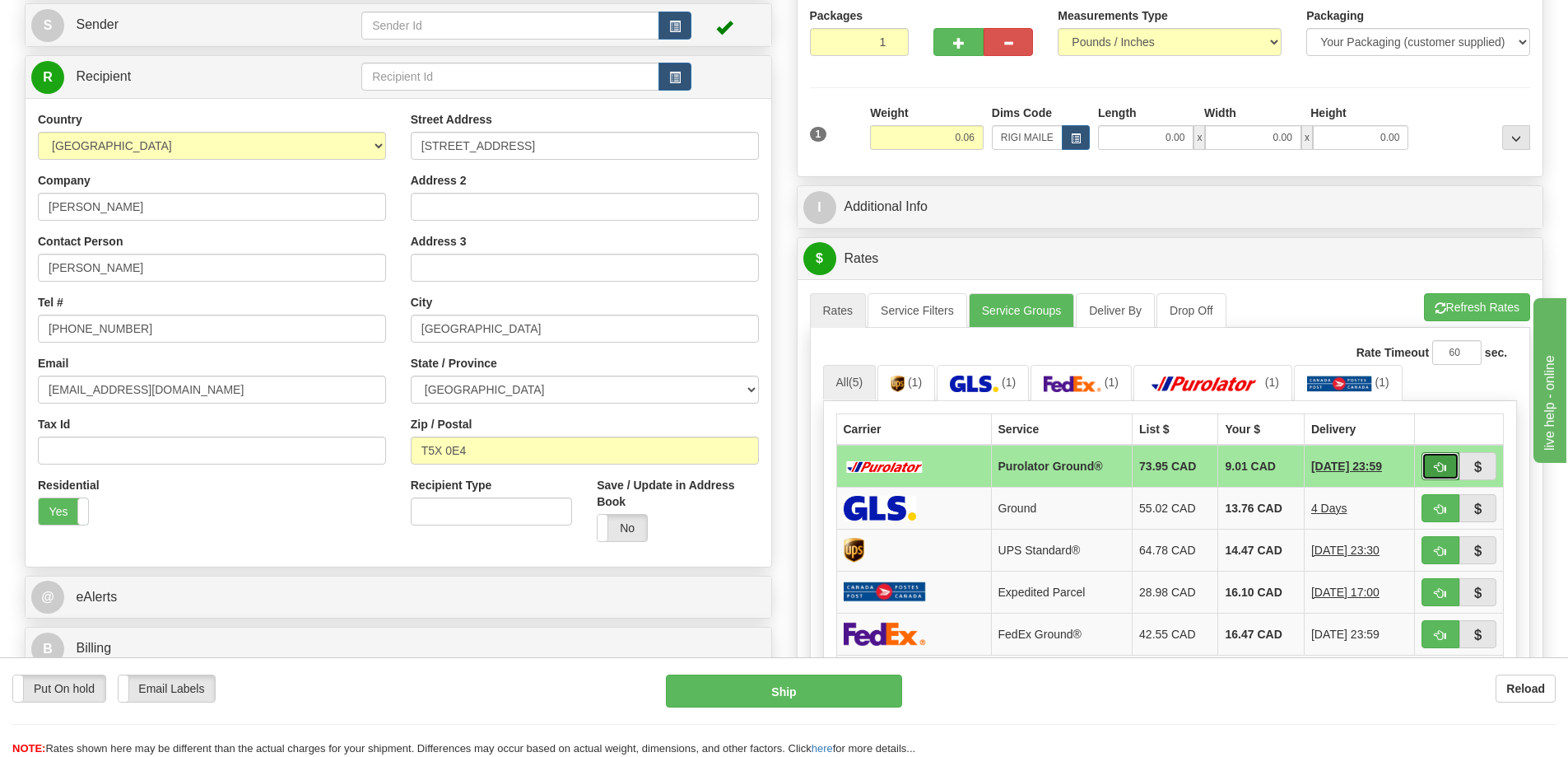
click at [1440, 468] on span "button" at bounding box center [1440, 466] width 11 height 10
type input "260"
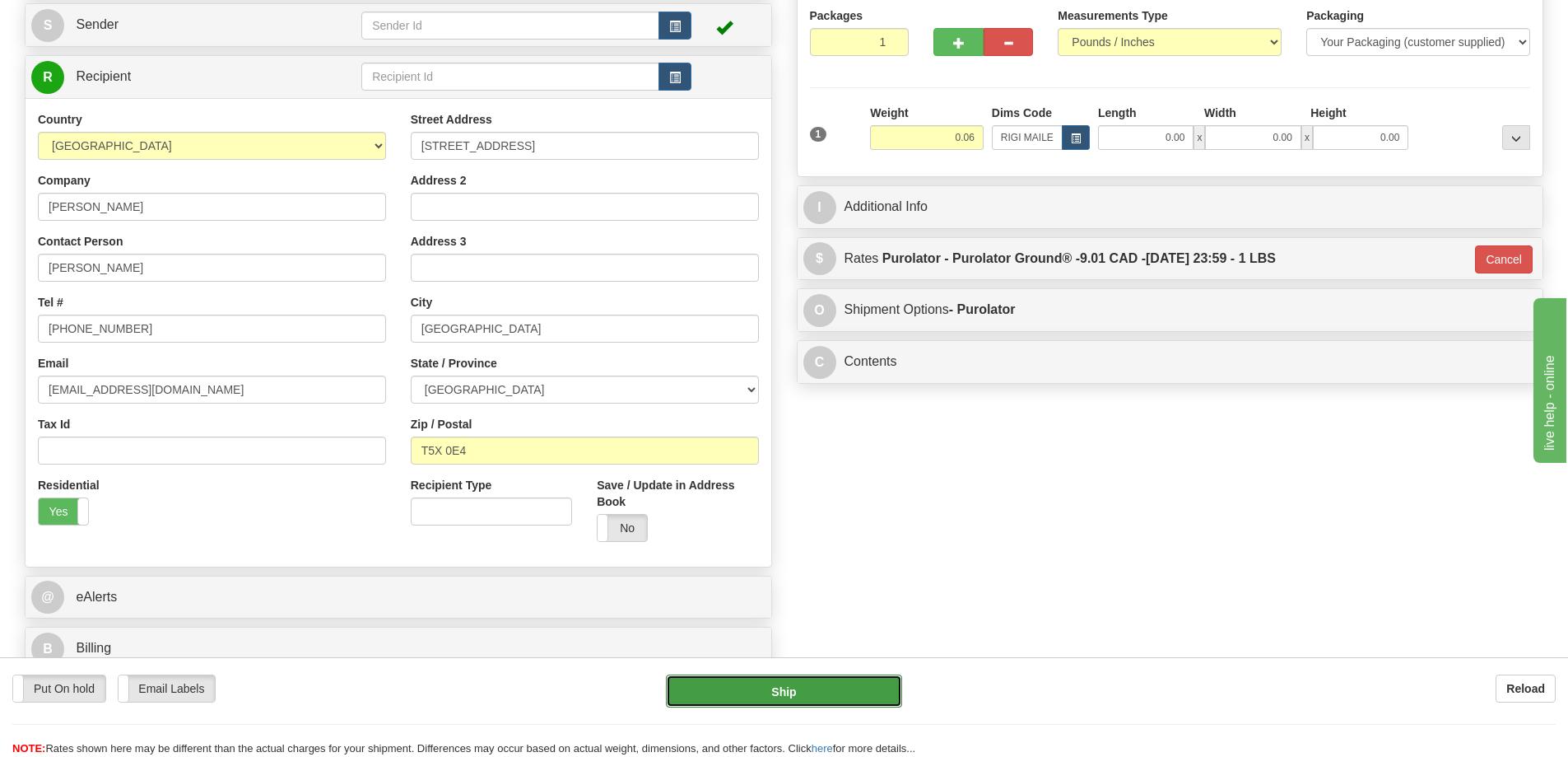
click at [847, 696] on button "Ship" at bounding box center [784, 690] width 236 height 33
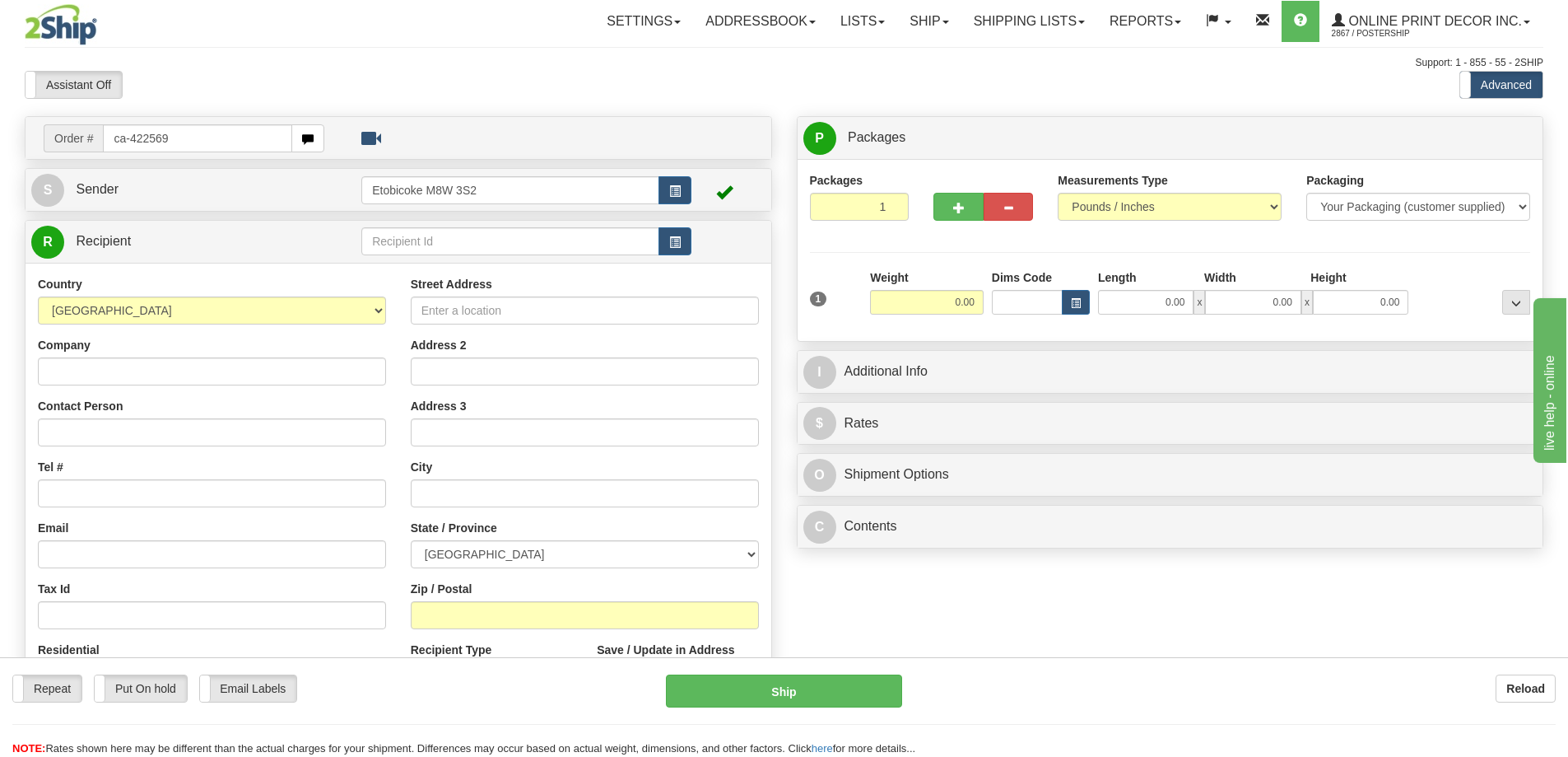
type input "ca-422569"
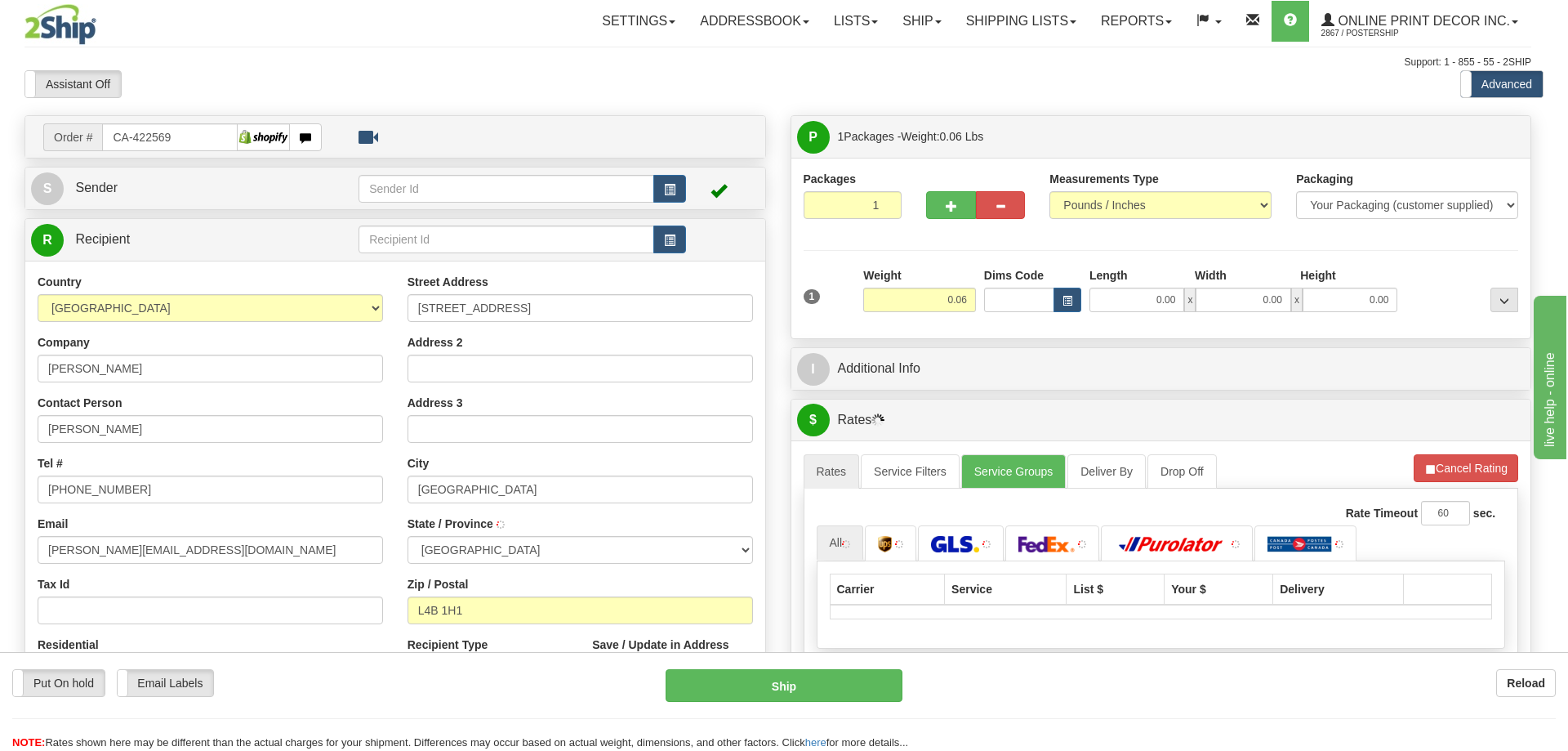
type input "[GEOGRAPHIC_DATA]"
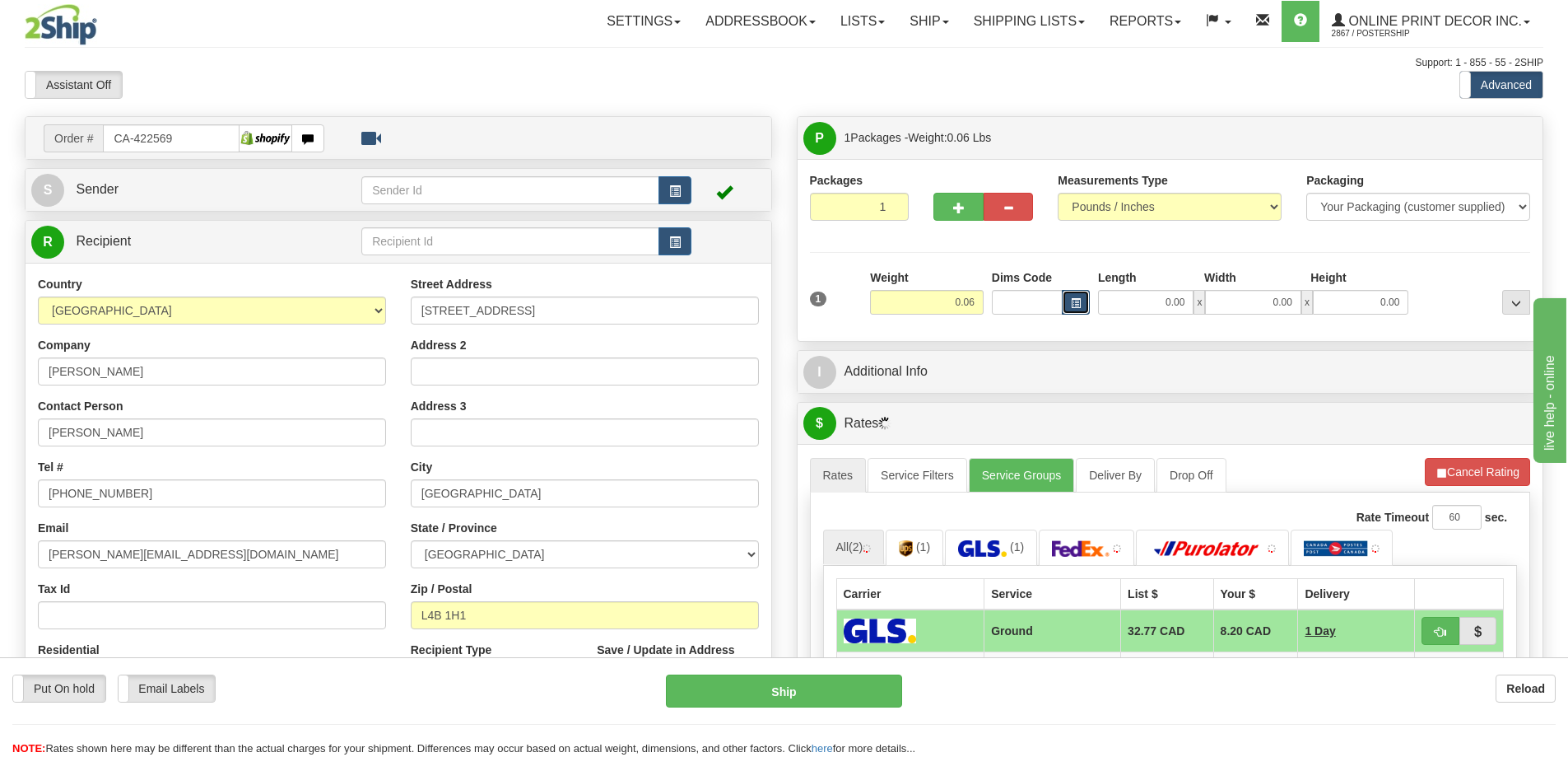
click at [1081, 295] on button "button" at bounding box center [1076, 302] width 28 height 24
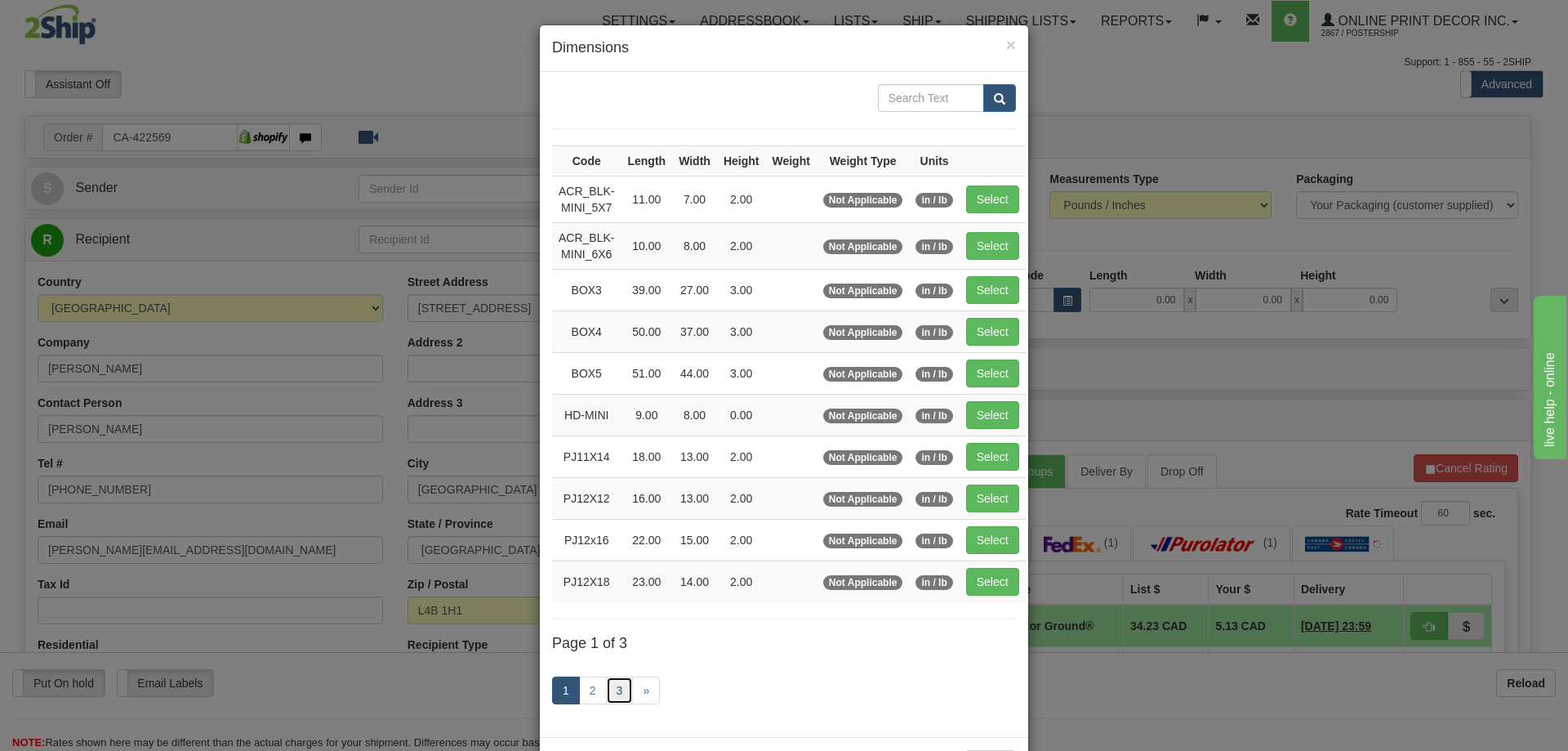
click at [608, 679] on link "3" at bounding box center [620, 690] width 28 height 28
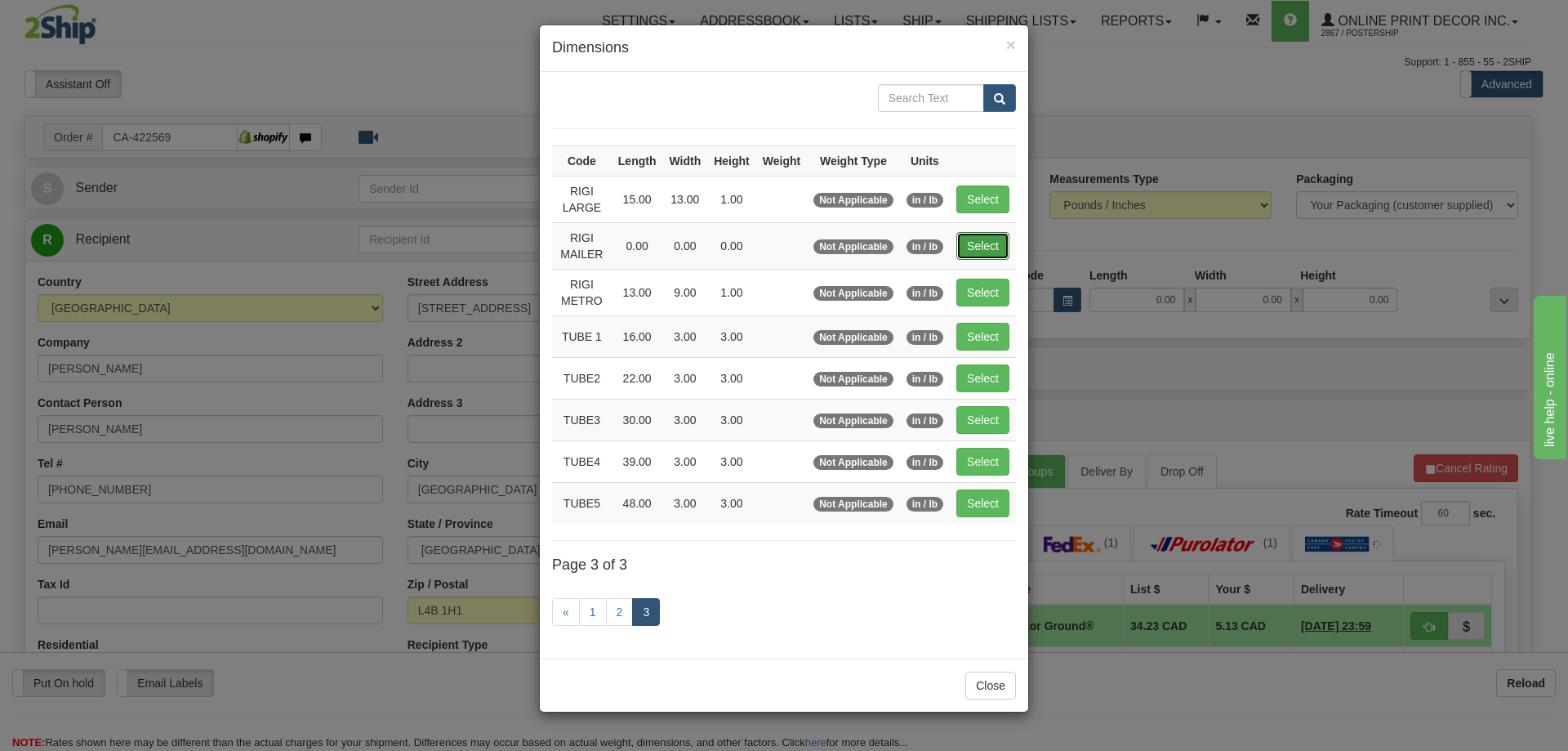
click at [977, 244] on button "Select" at bounding box center [983, 246] width 53 height 28
type input "RIGI MAILER"
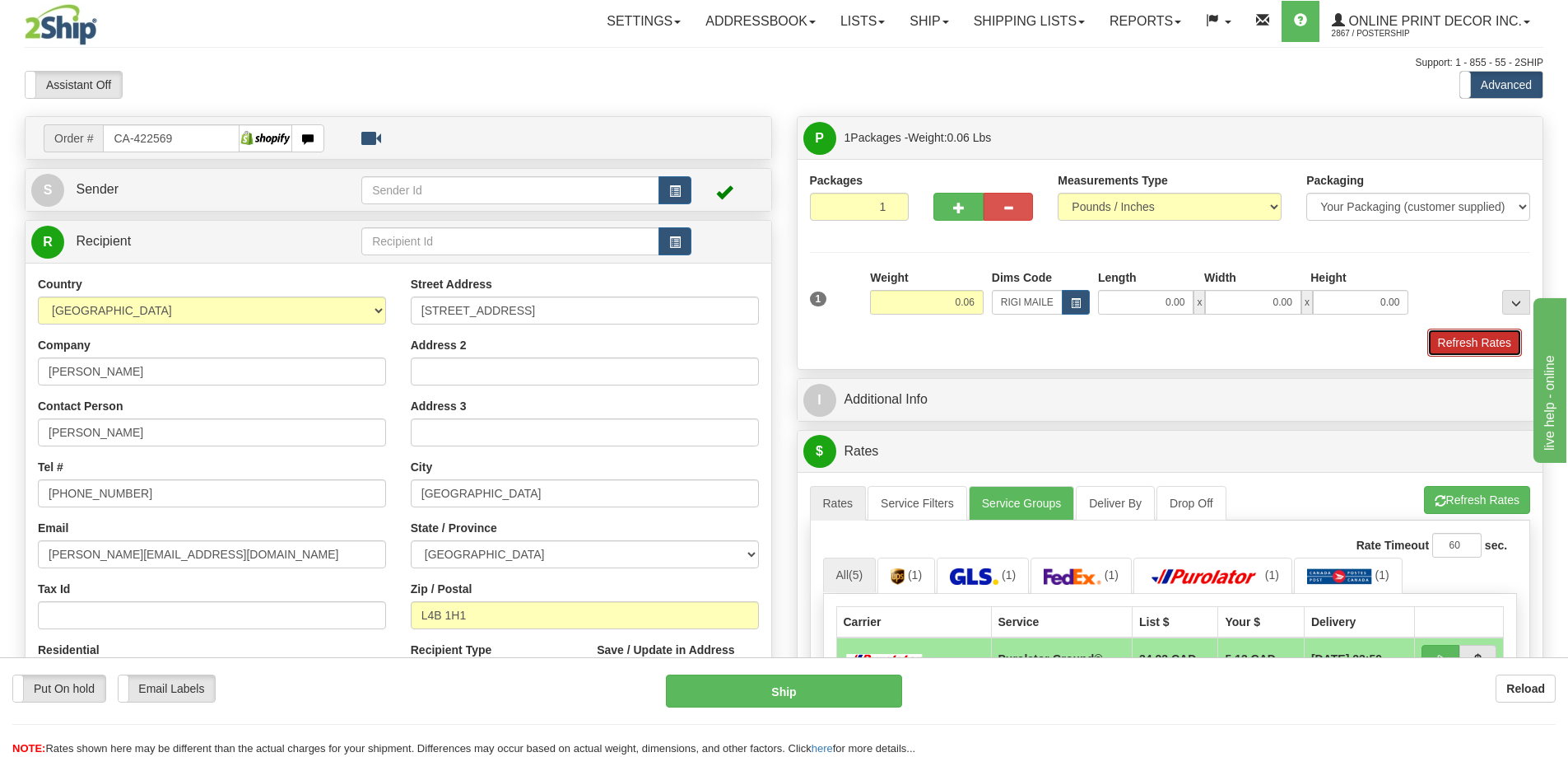
click at [1475, 336] on button "Refresh Rates" at bounding box center [1474, 342] width 94 height 28
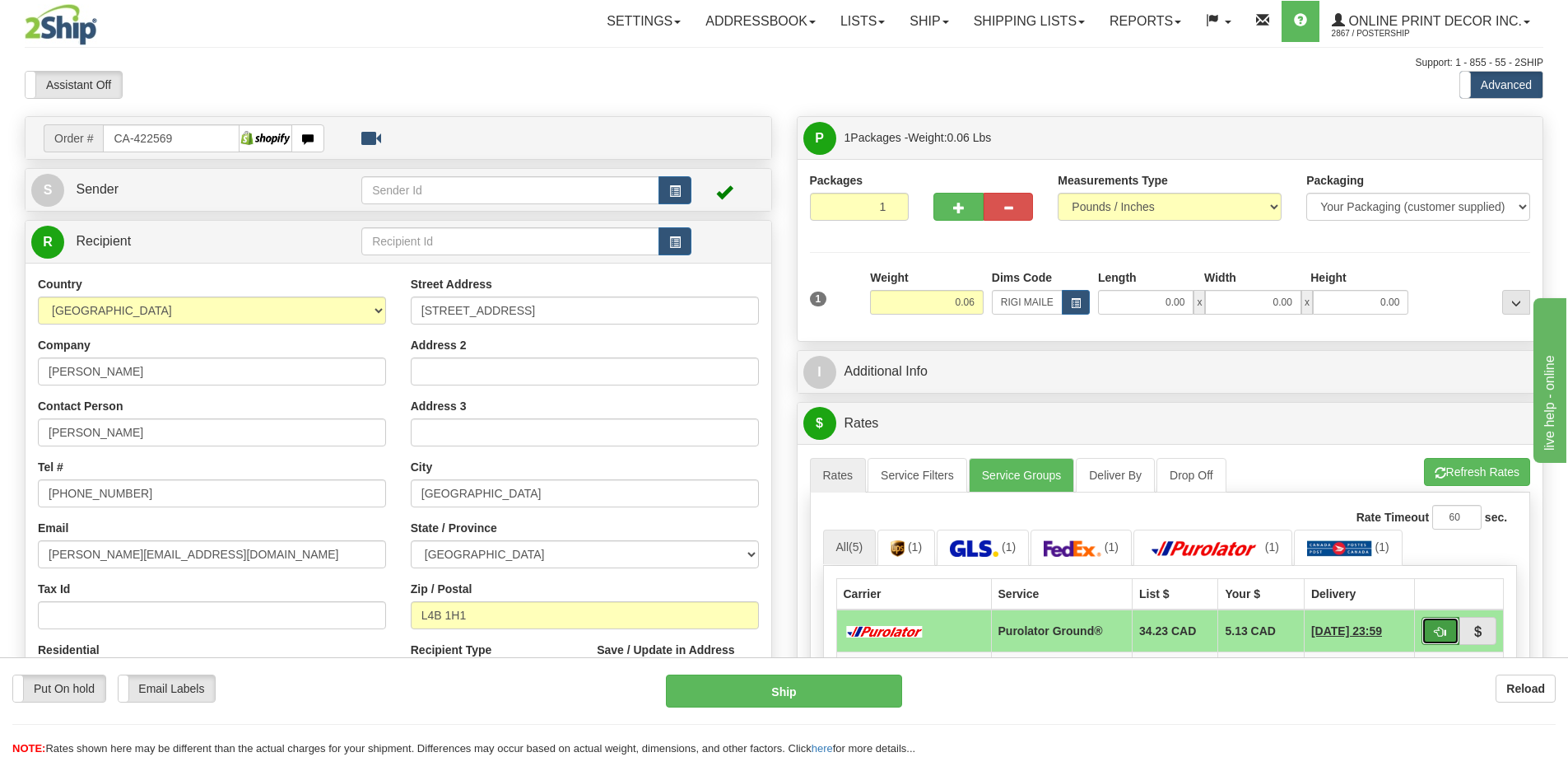
click at [1447, 625] on button "button" at bounding box center [1440, 631] width 38 height 28
type input "260"
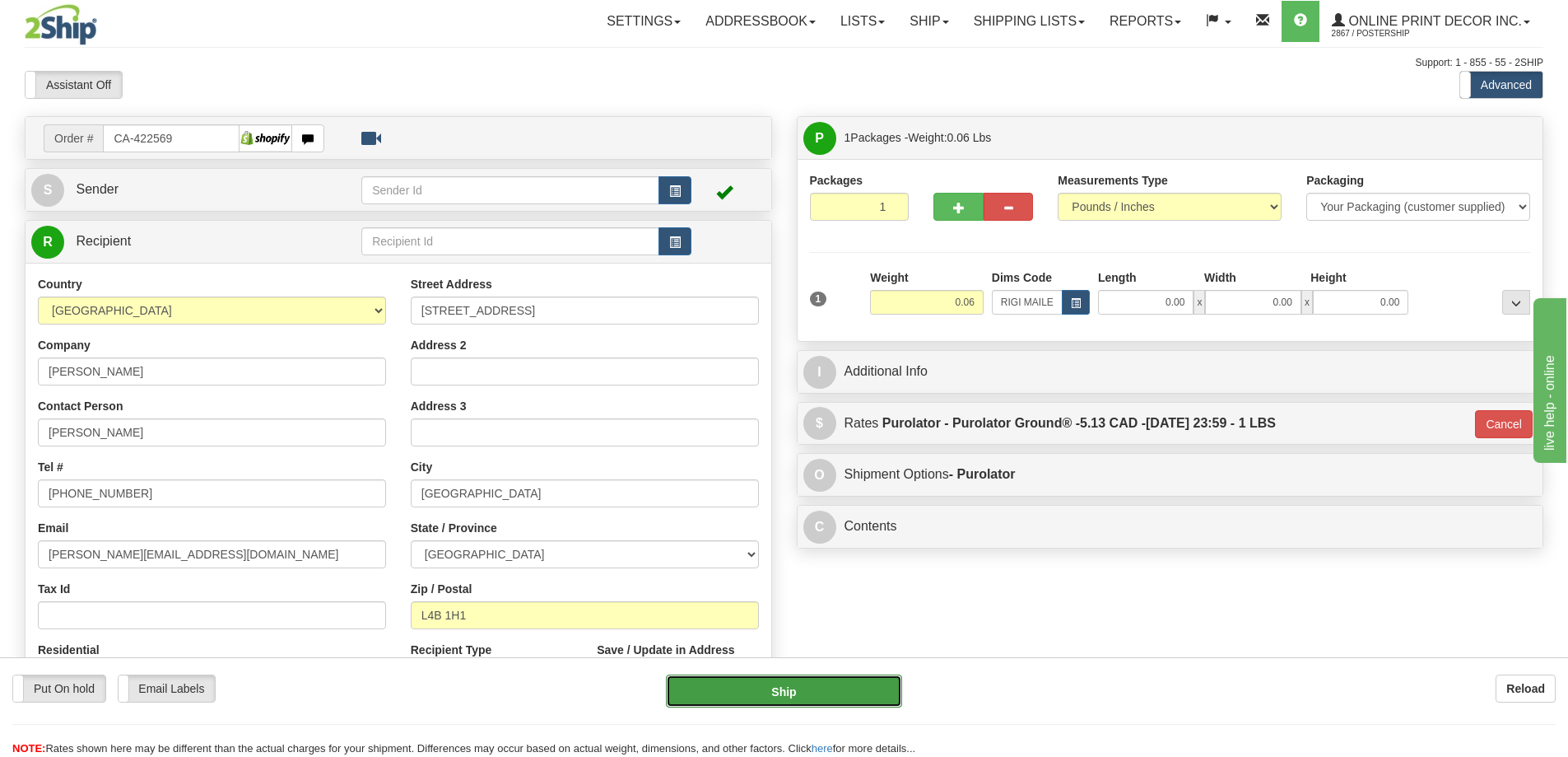
click at [809, 688] on button "Ship" at bounding box center [784, 690] width 236 height 33
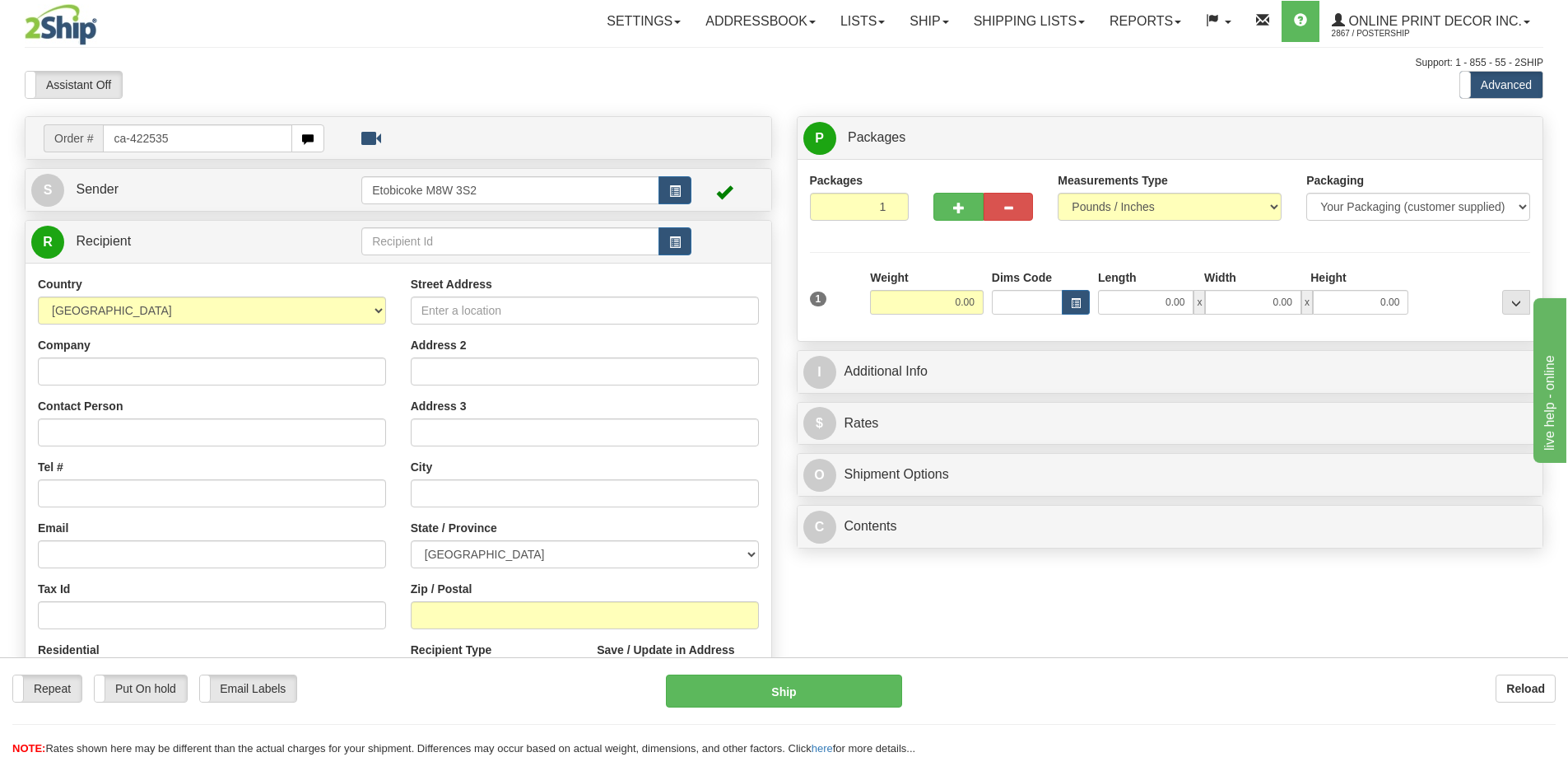
type input "ca-422535"
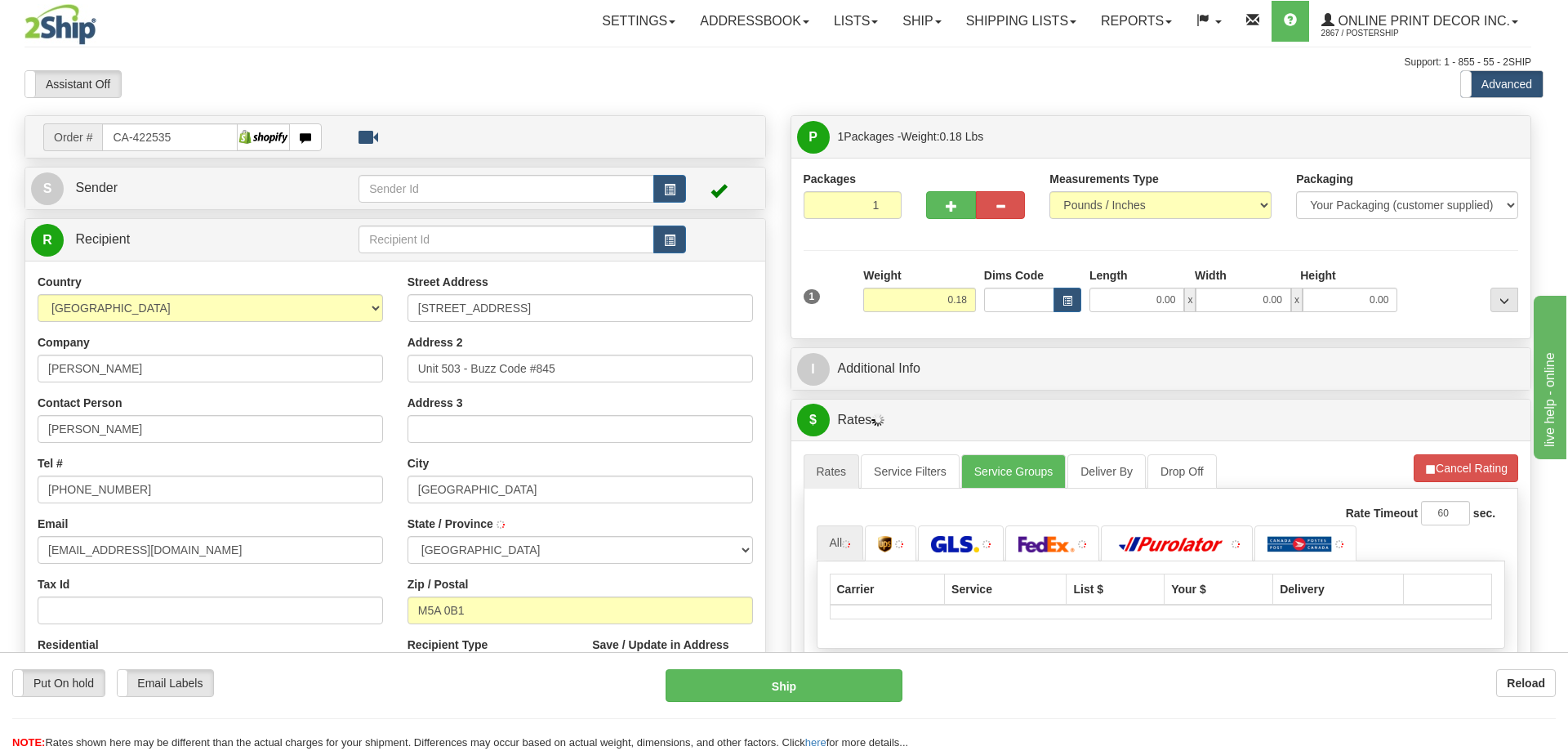
type input "[GEOGRAPHIC_DATA]"
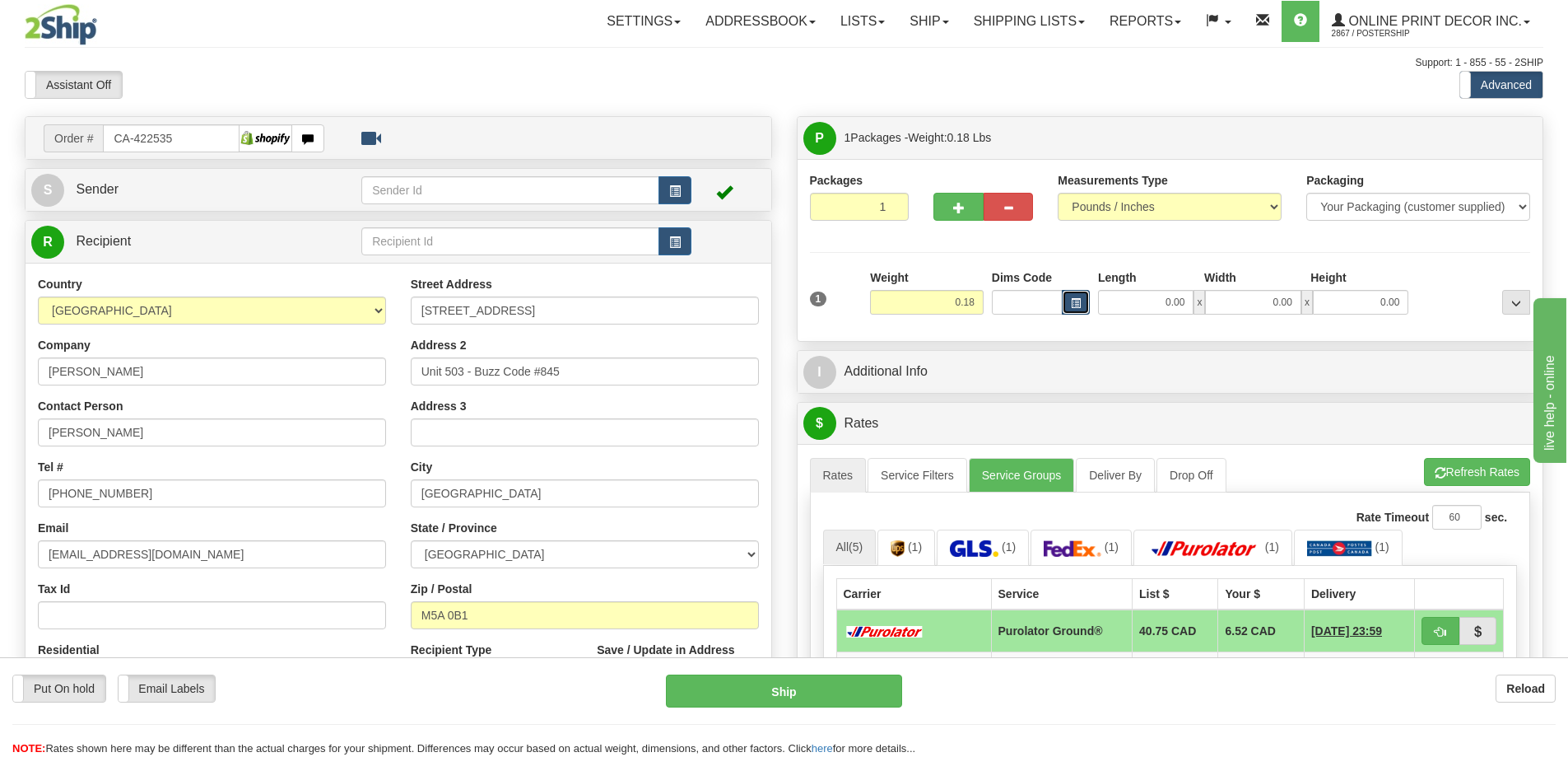
click at [1077, 304] on span "button" at bounding box center [1076, 304] width 10 height 9
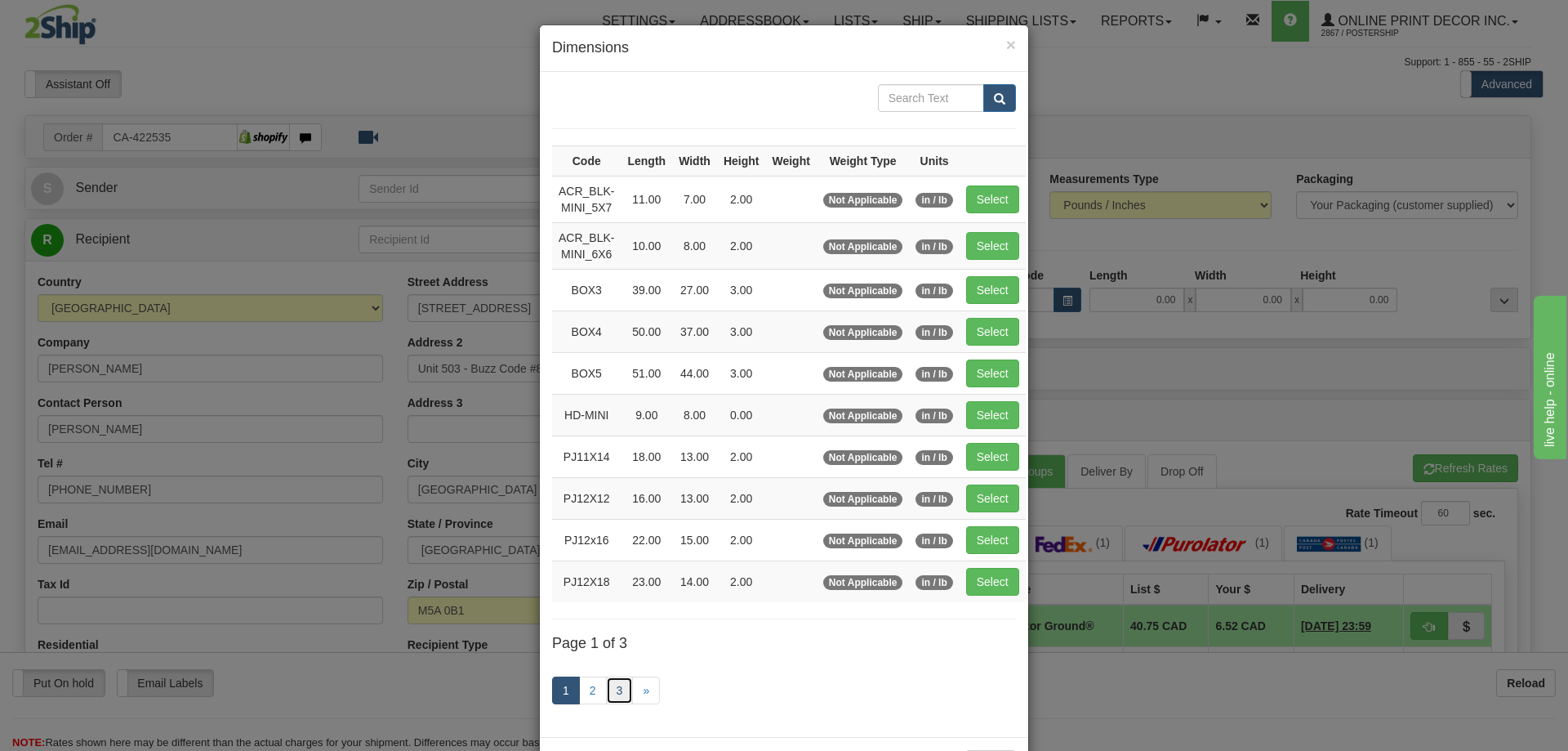
click at [616, 682] on link "3" at bounding box center [620, 690] width 28 height 28
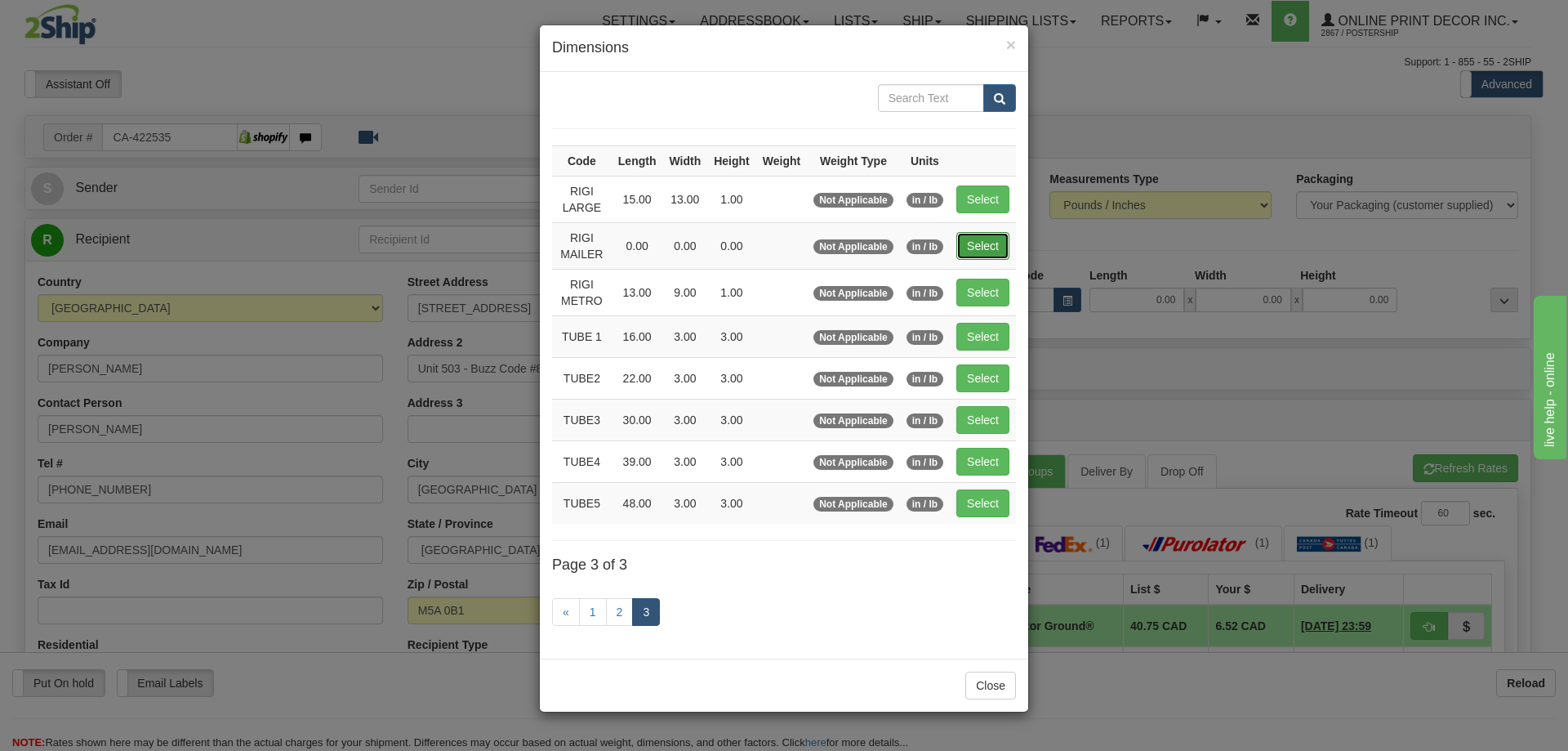
click at [1004, 248] on button "Select" at bounding box center [983, 246] width 53 height 28
type input "RIGI MAILER"
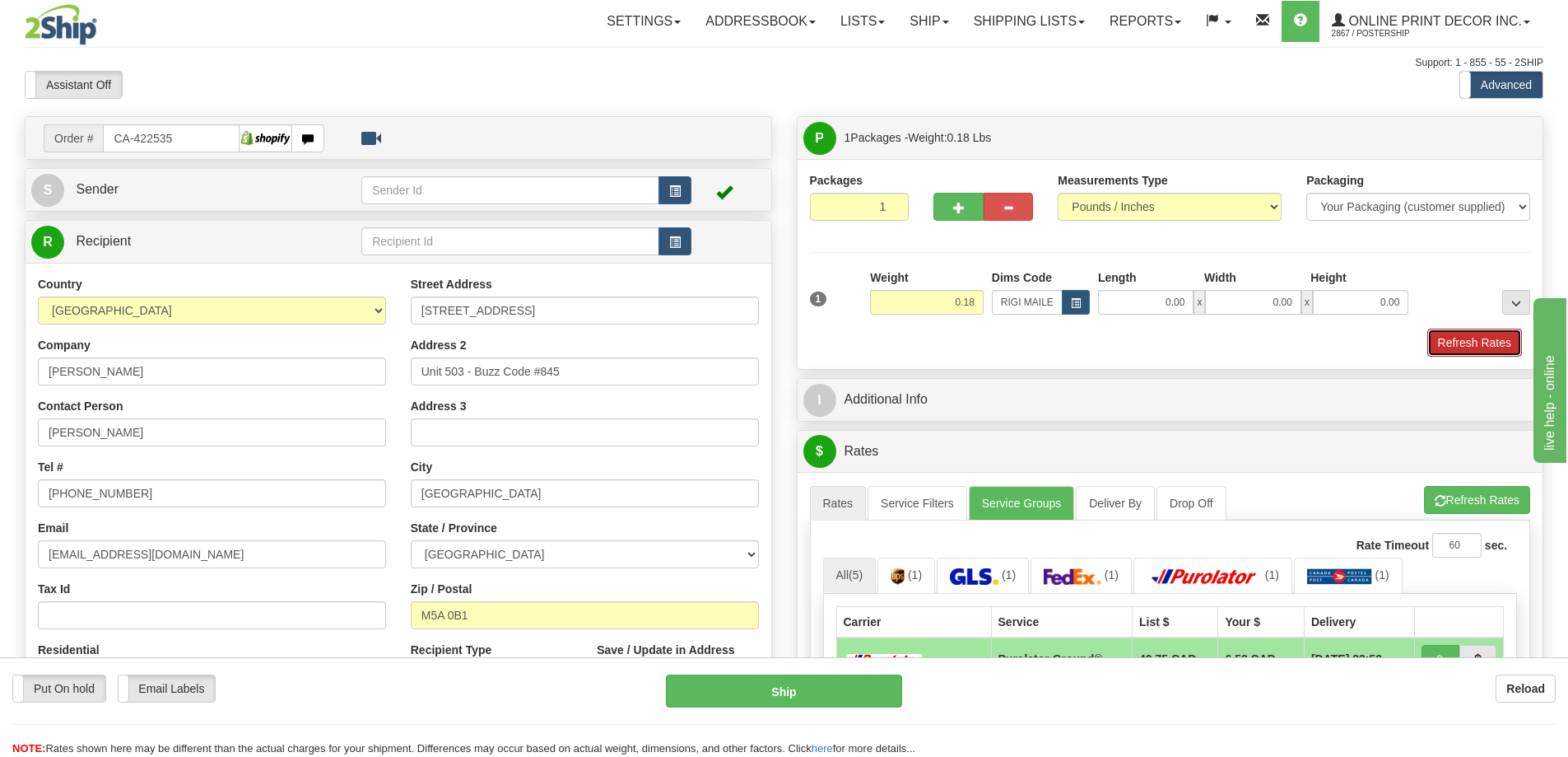
click at [1461, 342] on button "Refresh Rates" at bounding box center [1474, 342] width 94 height 28
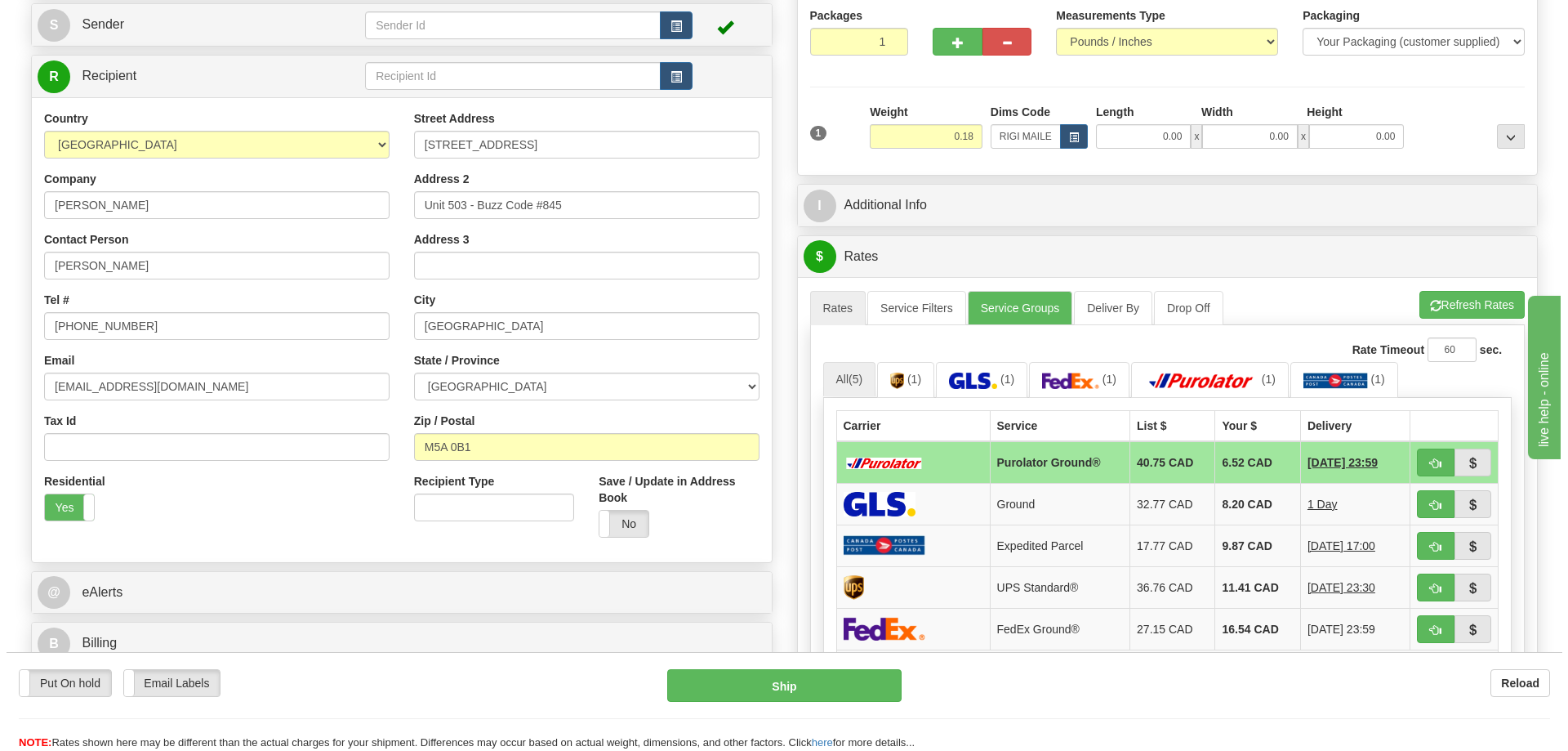
scroll to position [326, 0]
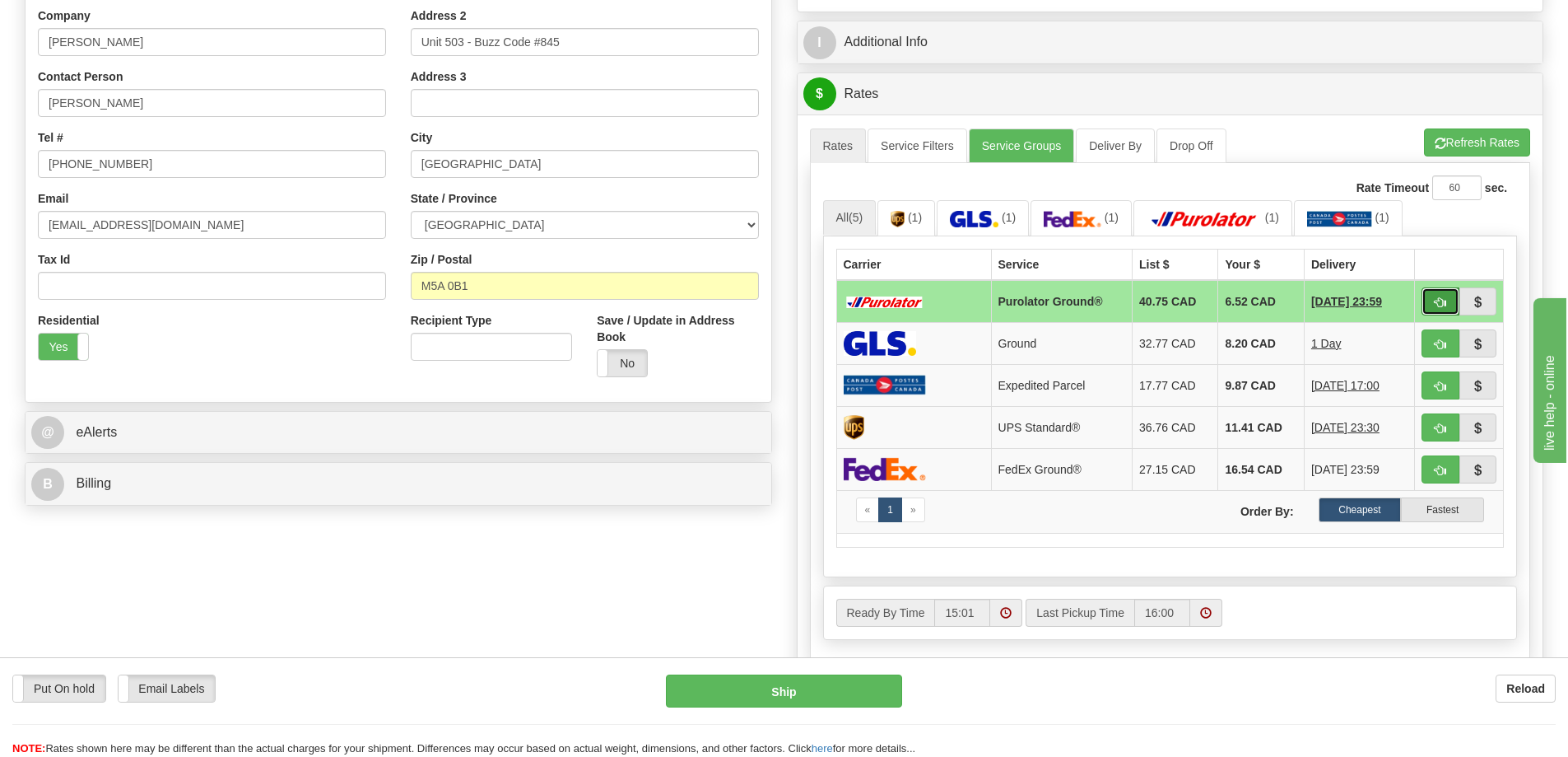
click at [1447, 301] on button "button" at bounding box center [1440, 301] width 38 height 28
type input "260"
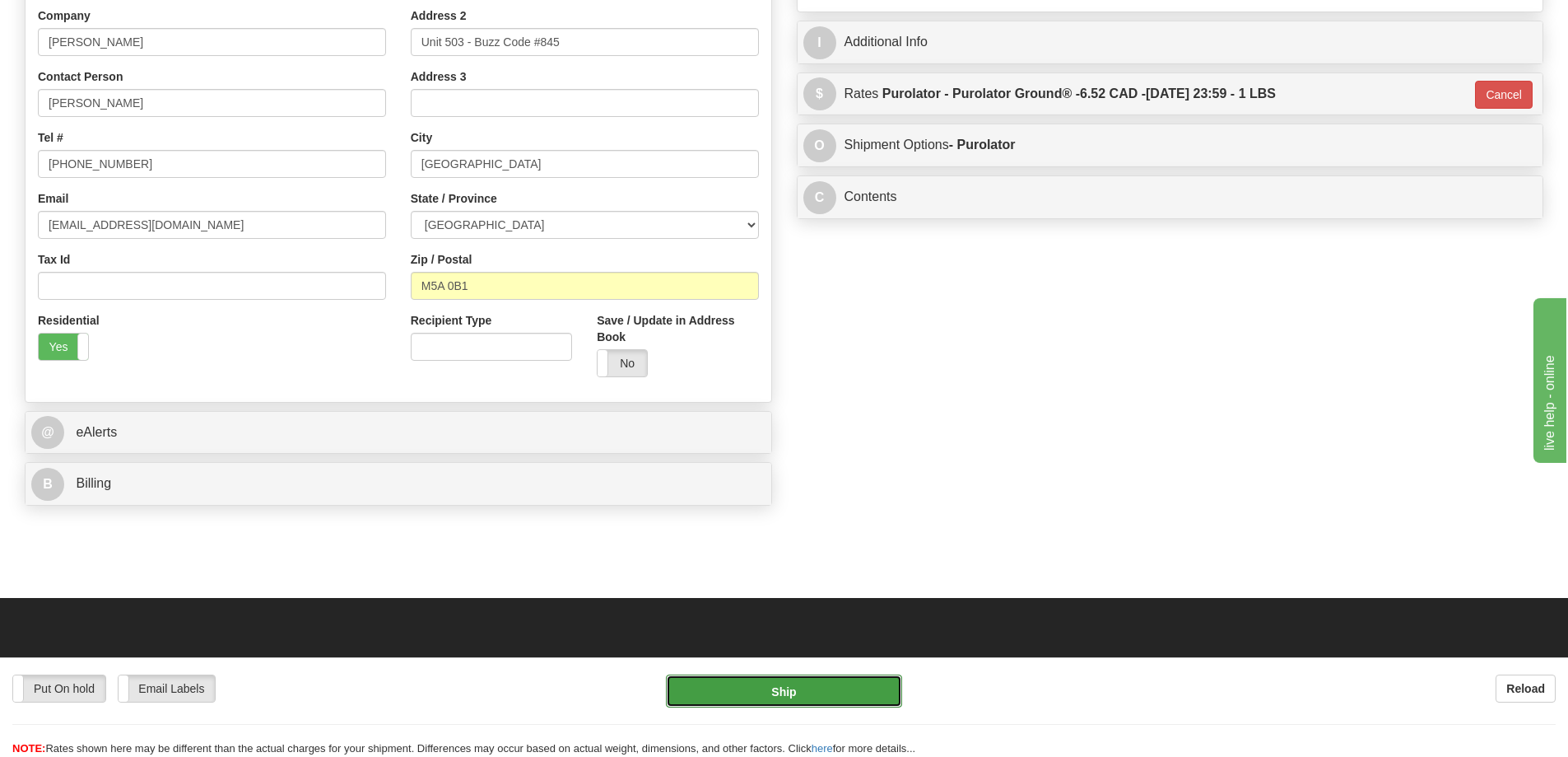
click at [812, 688] on button "Ship" at bounding box center [784, 690] width 236 height 33
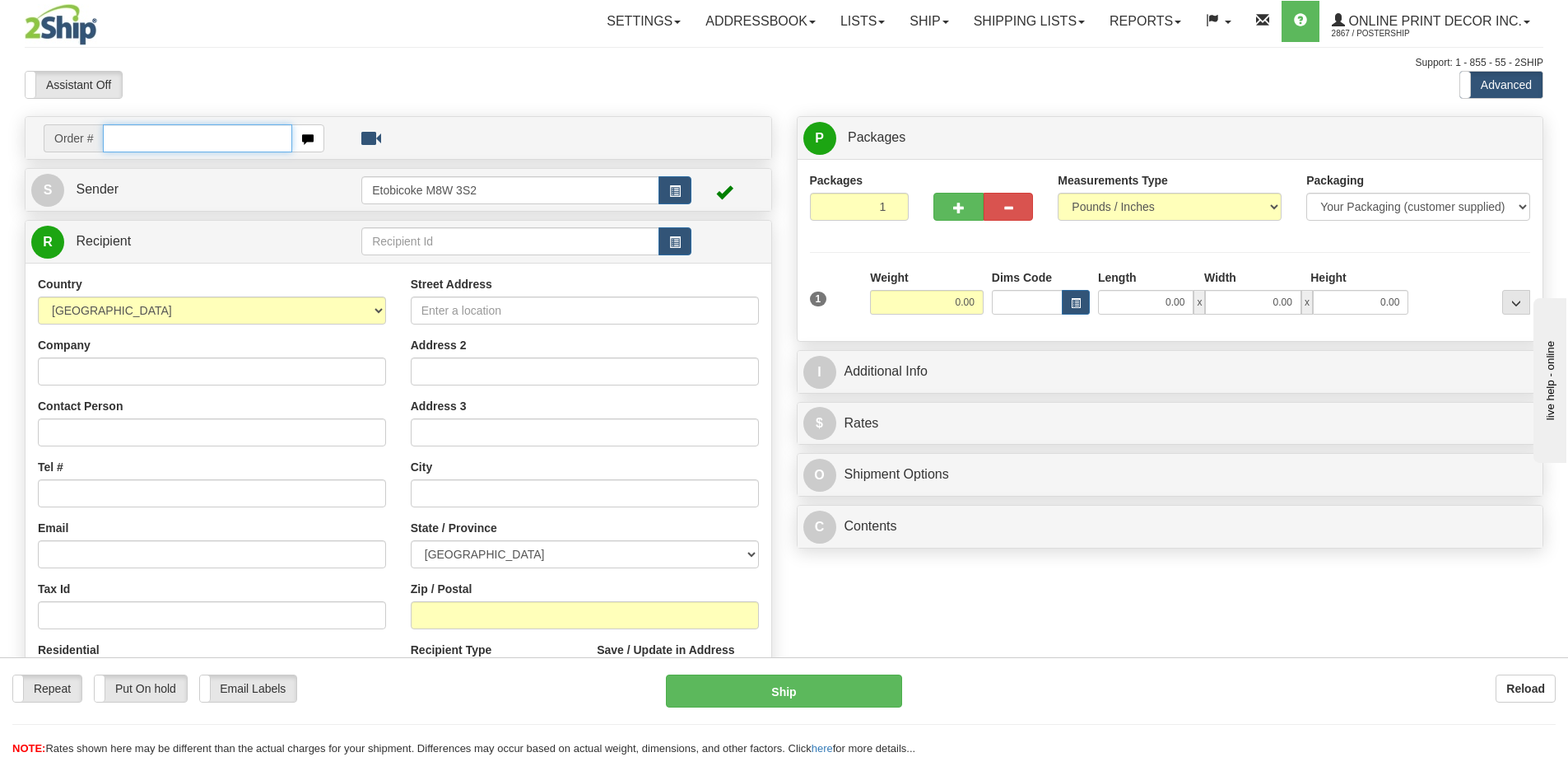
drag, startPoint x: 216, startPoint y: 140, endPoint x: 216, endPoint y: 124, distance: 16.0
click at [216, 124] on input "text" at bounding box center [197, 138] width 190 height 28
type input "ca-422606"
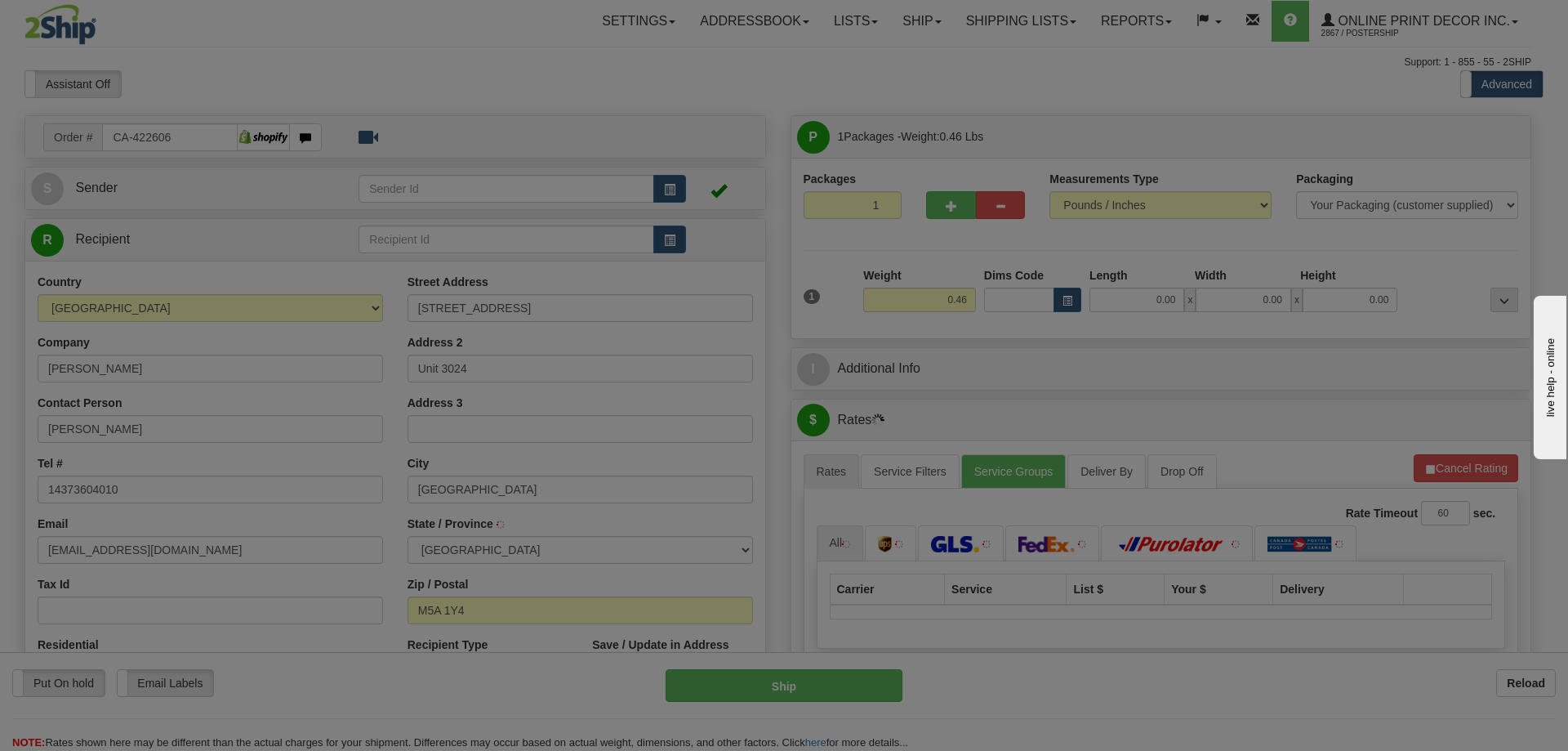
type input "[GEOGRAPHIC_DATA]"
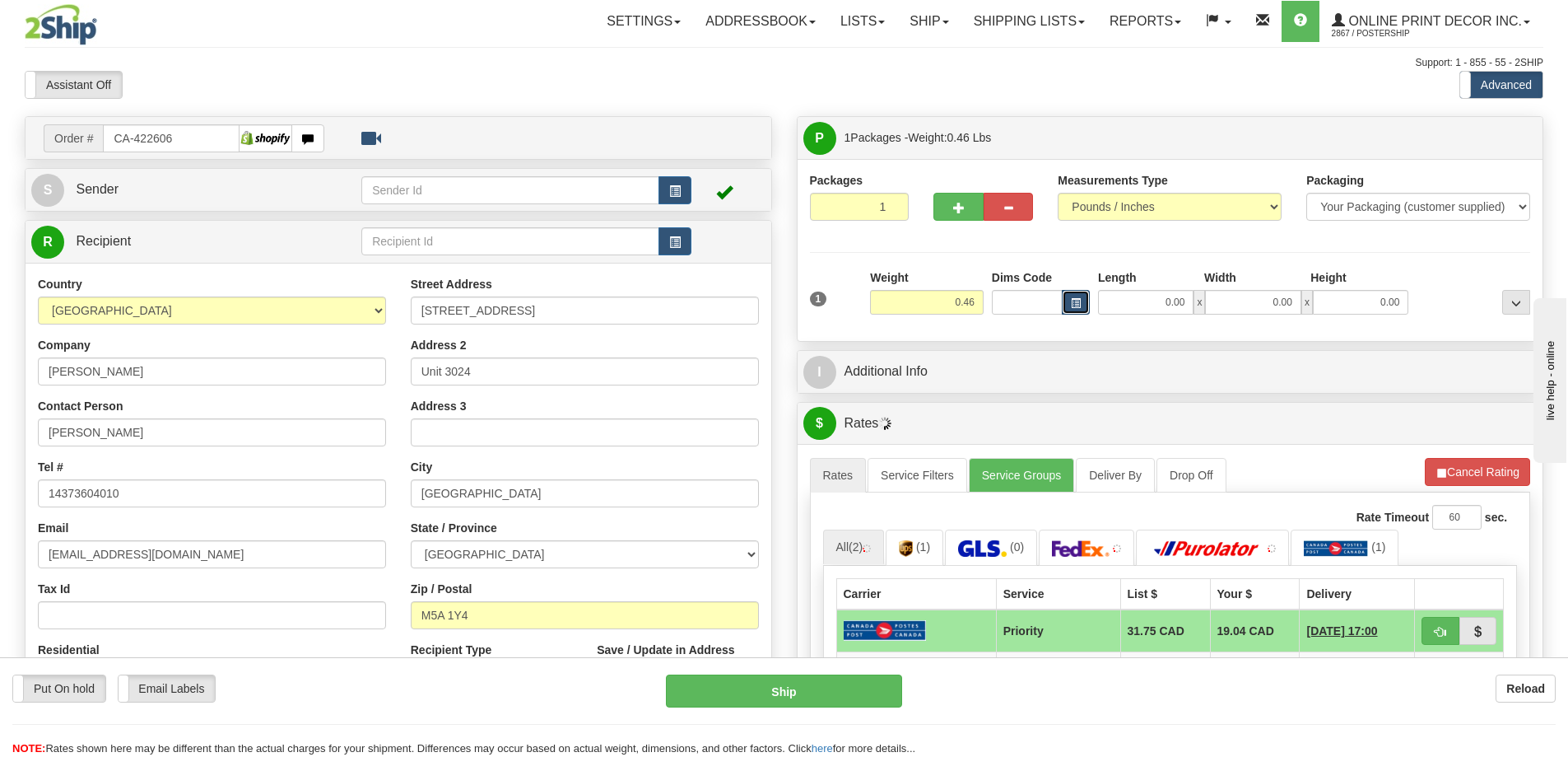
click at [1071, 303] on span "button" at bounding box center [1076, 304] width 10 height 9
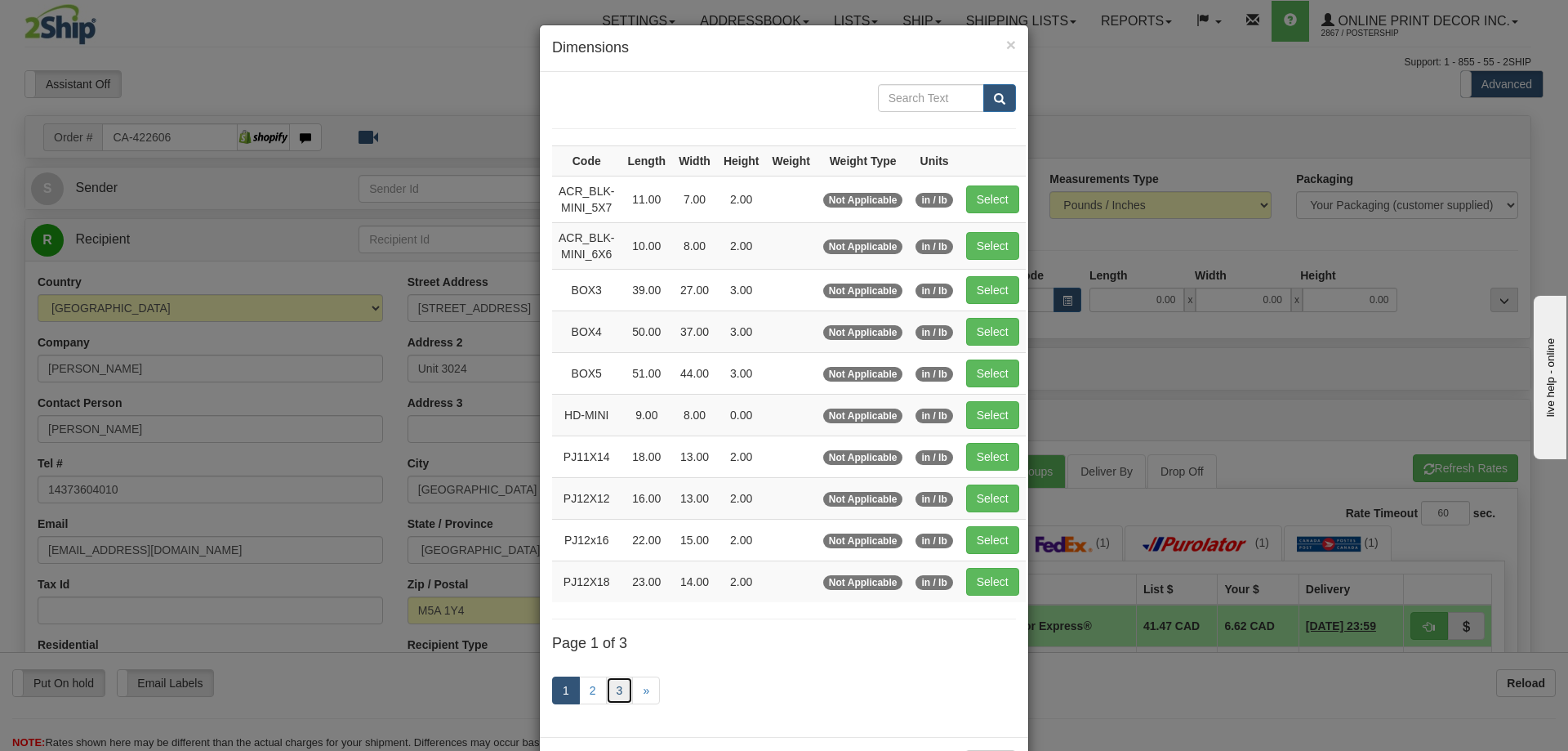
click at [615, 685] on link "3" at bounding box center [620, 690] width 28 height 28
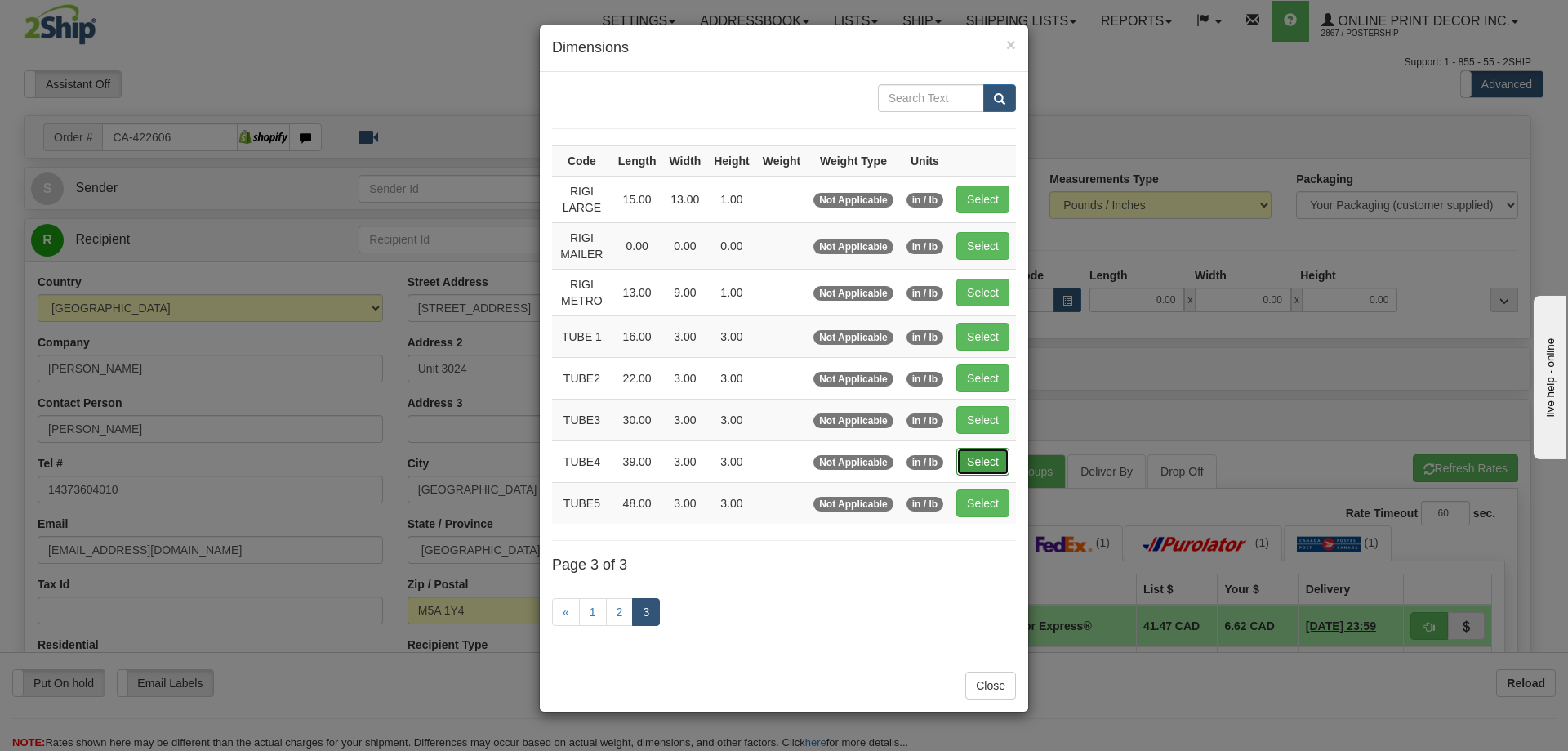
click at [991, 452] on button "Select" at bounding box center [983, 462] width 53 height 28
type input "TUBE4"
type input "39.00"
type input "3.00"
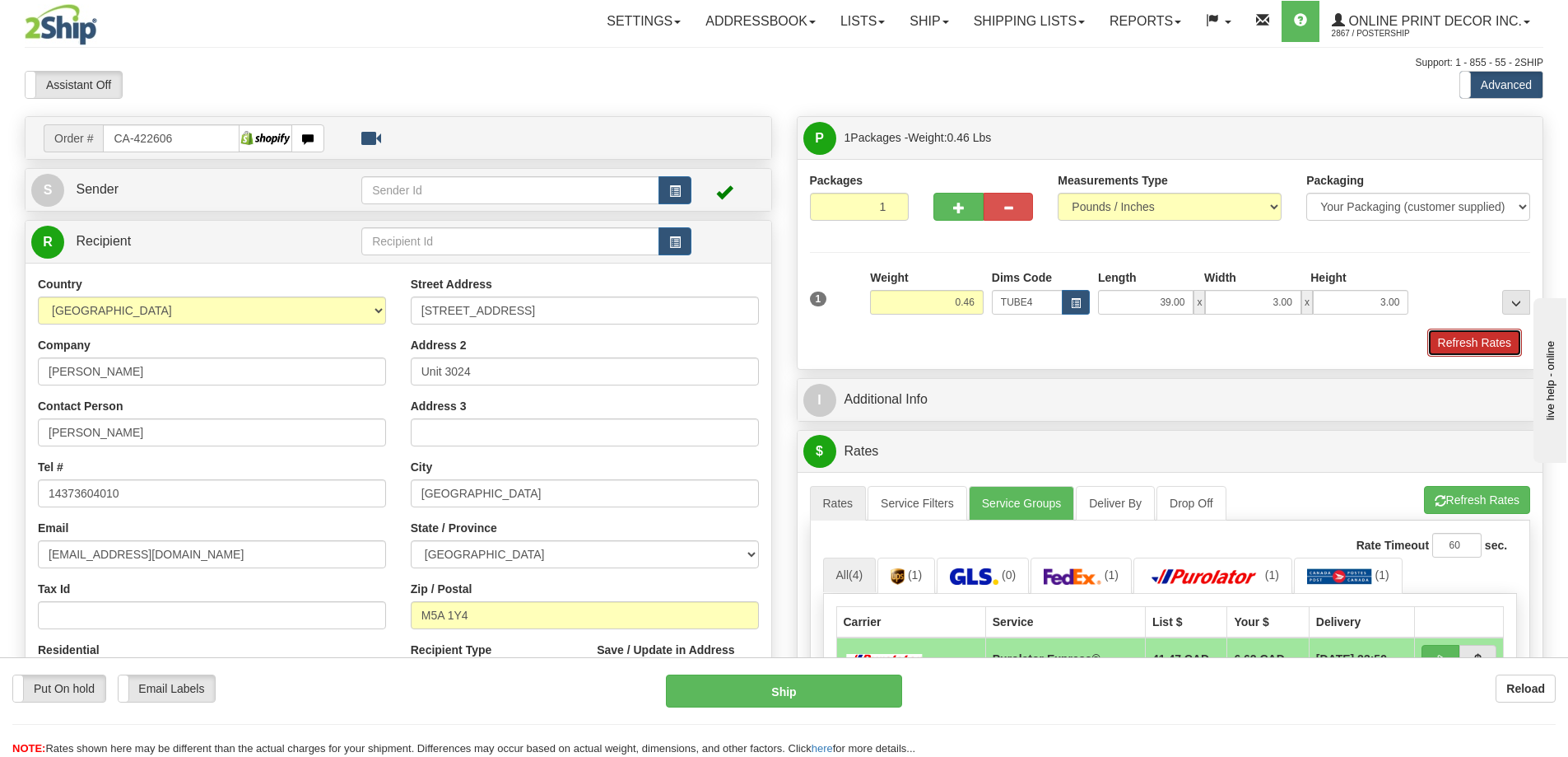
click at [1477, 348] on button "Refresh Rates" at bounding box center [1474, 342] width 94 height 28
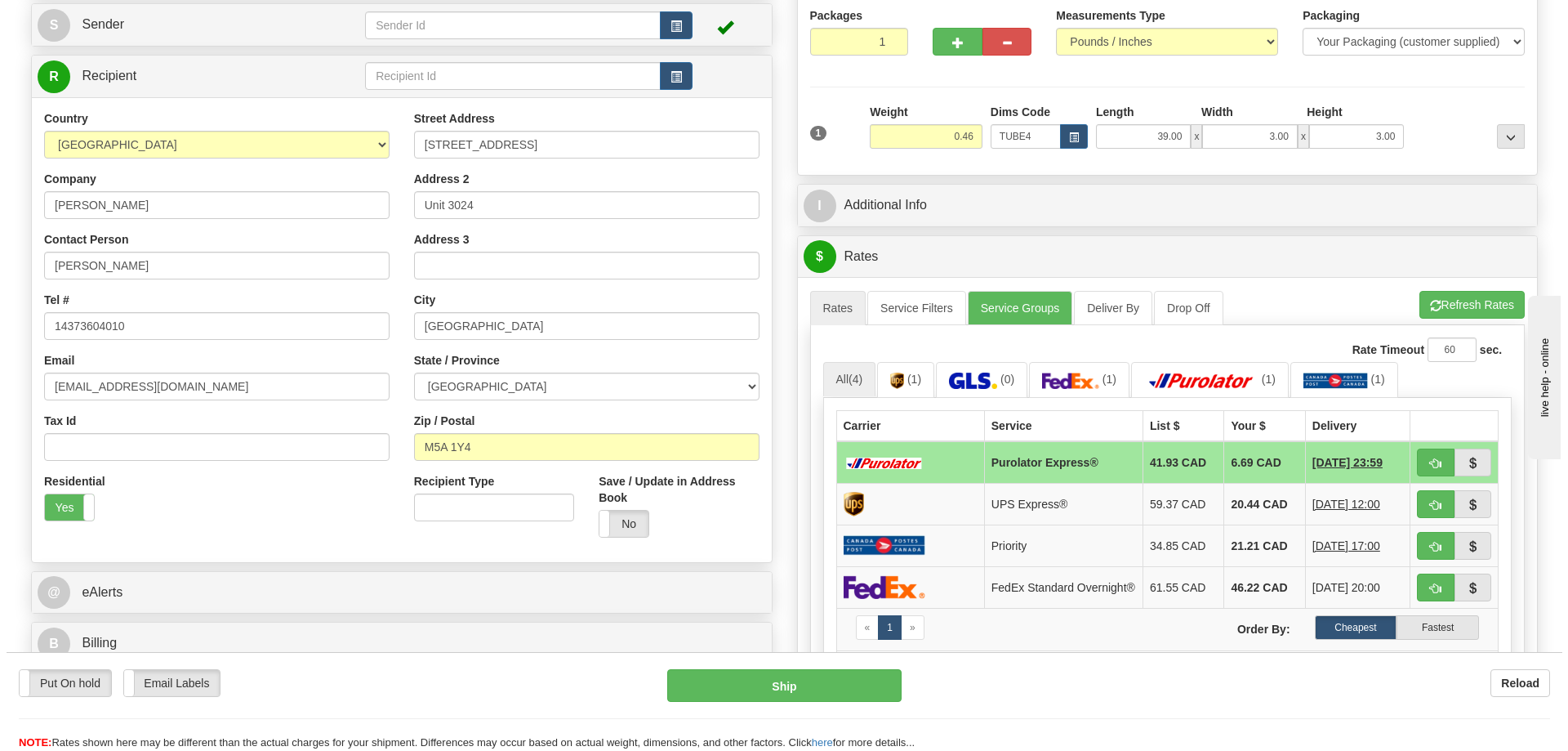
scroll to position [245, 0]
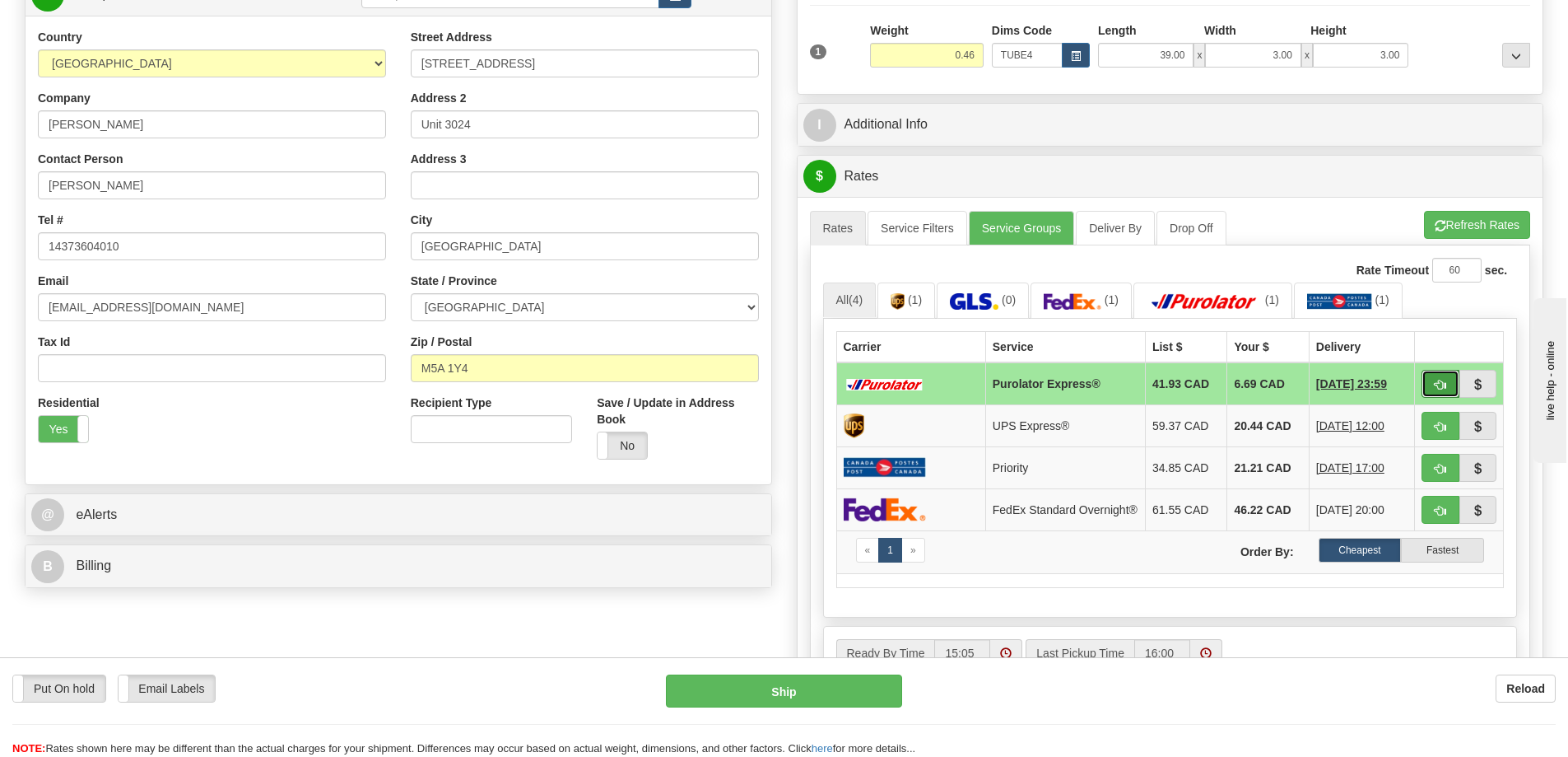
click at [1447, 382] on button "button" at bounding box center [1440, 384] width 38 height 28
type input "202"
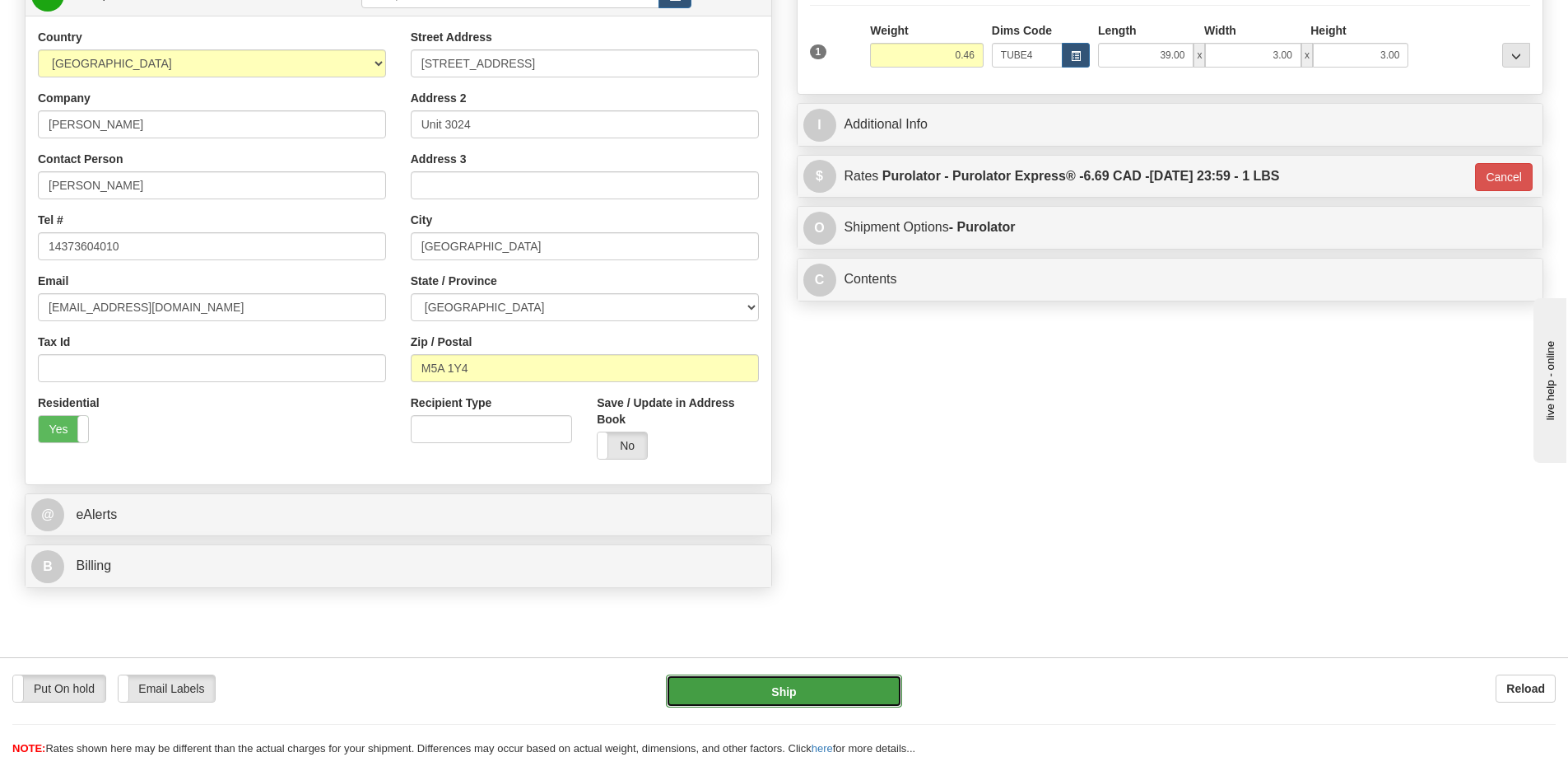
click at [848, 683] on button "Ship" at bounding box center [784, 690] width 236 height 33
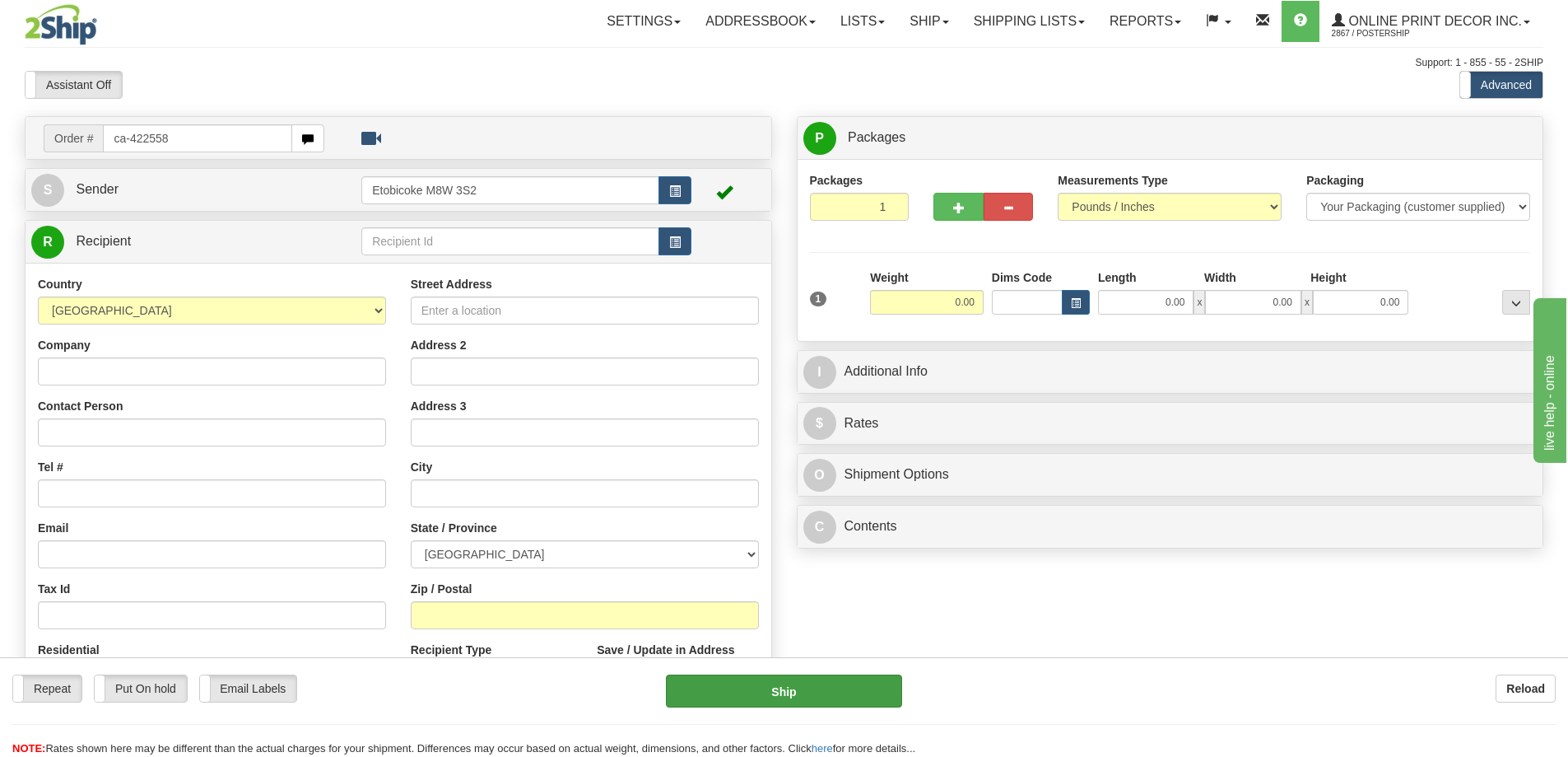
type input "ca-422558"
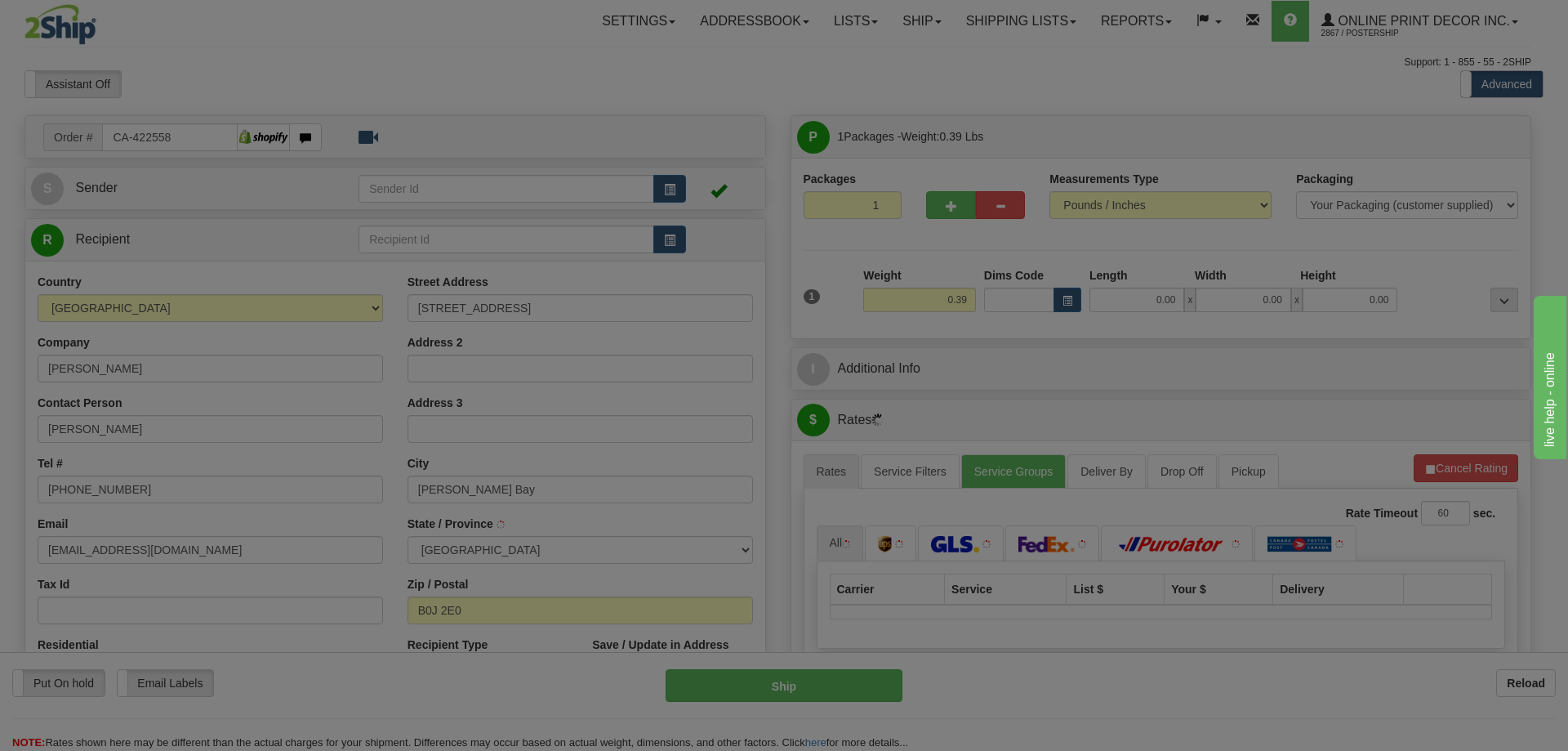
type input "[PERSON_NAME] BAY"
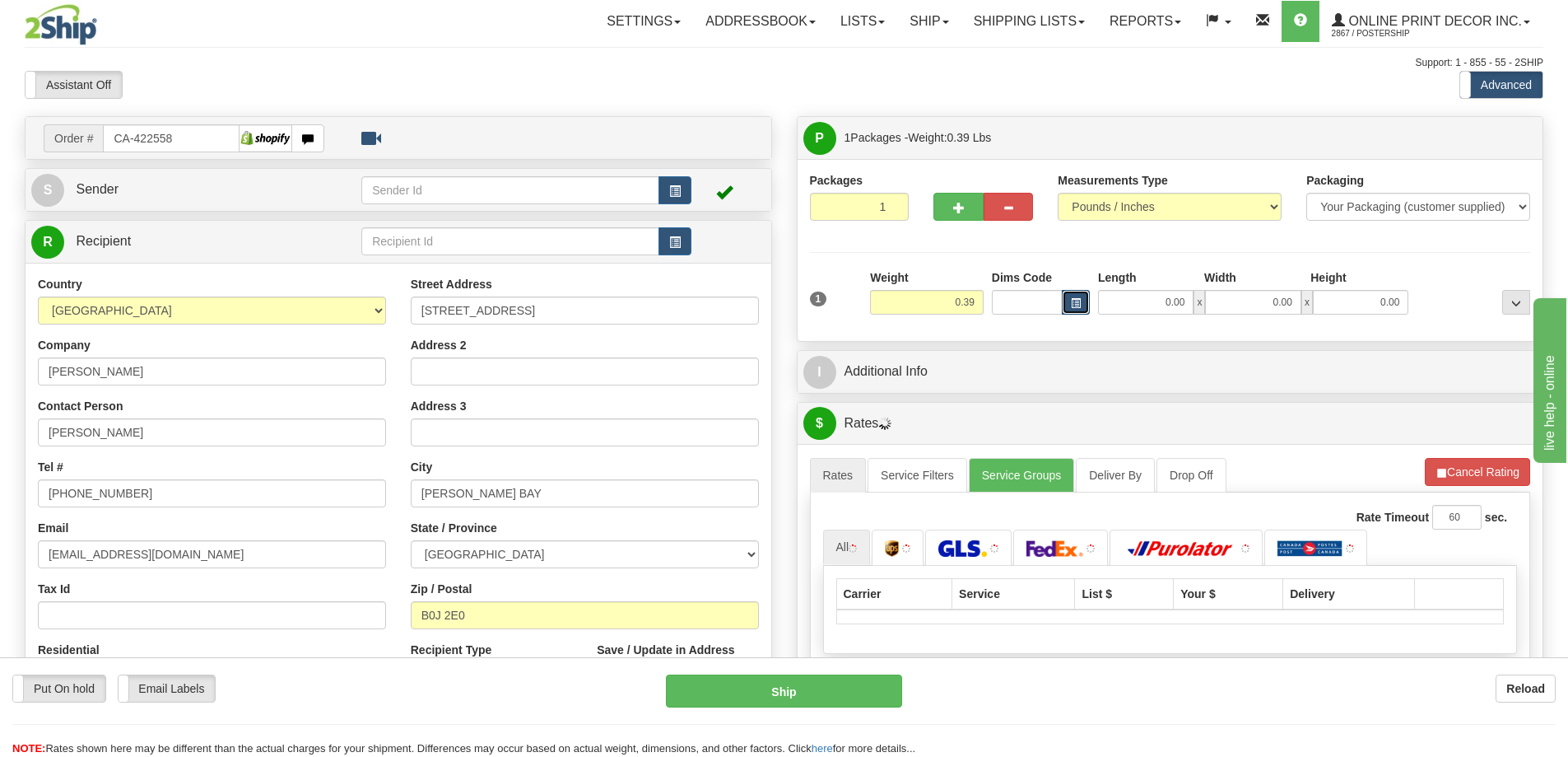
click at [1071, 301] on span "button" at bounding box center [1076, 304] width 10 height 9
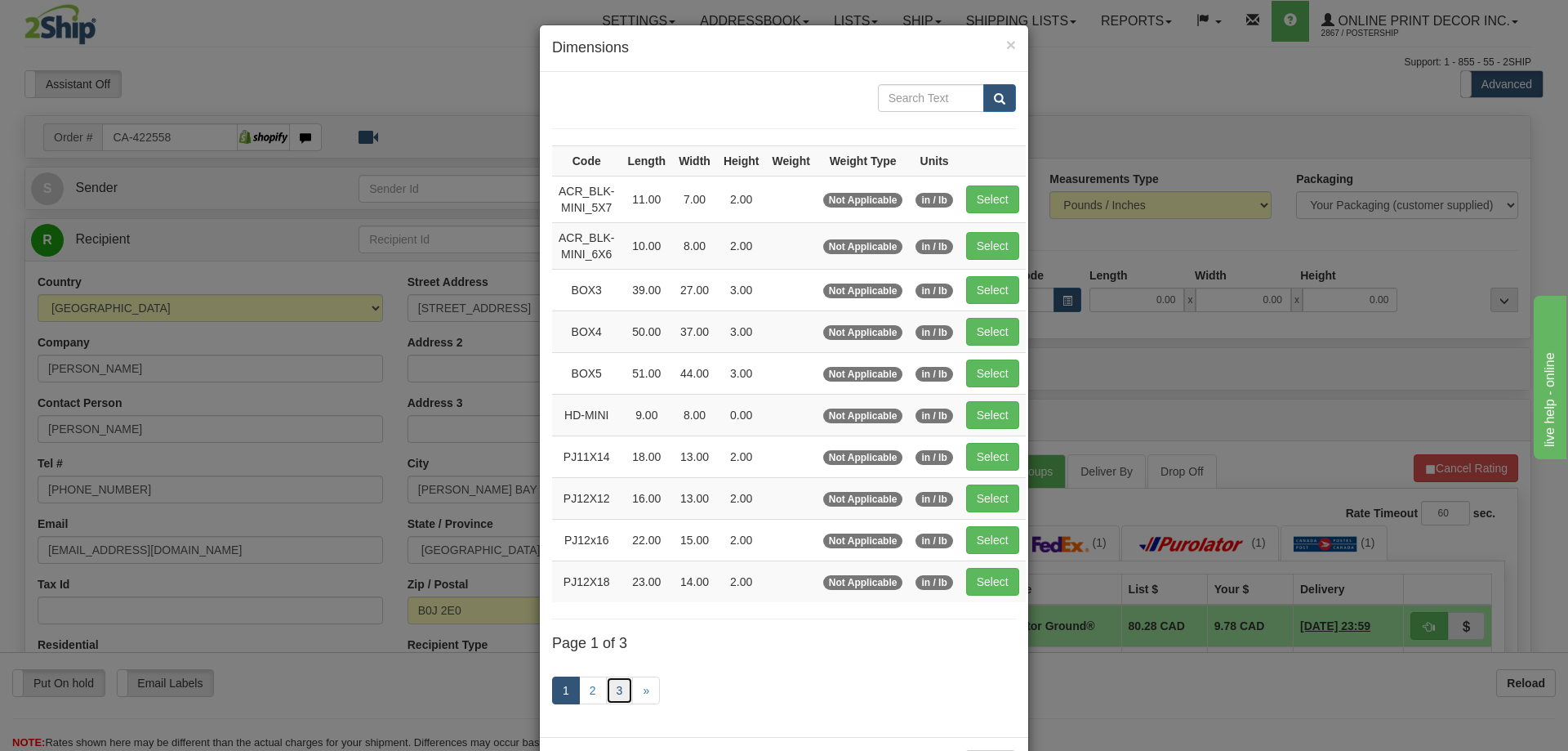
click at [611, 678] on link "3" at bounding box center [620, 690] width 28 height 28
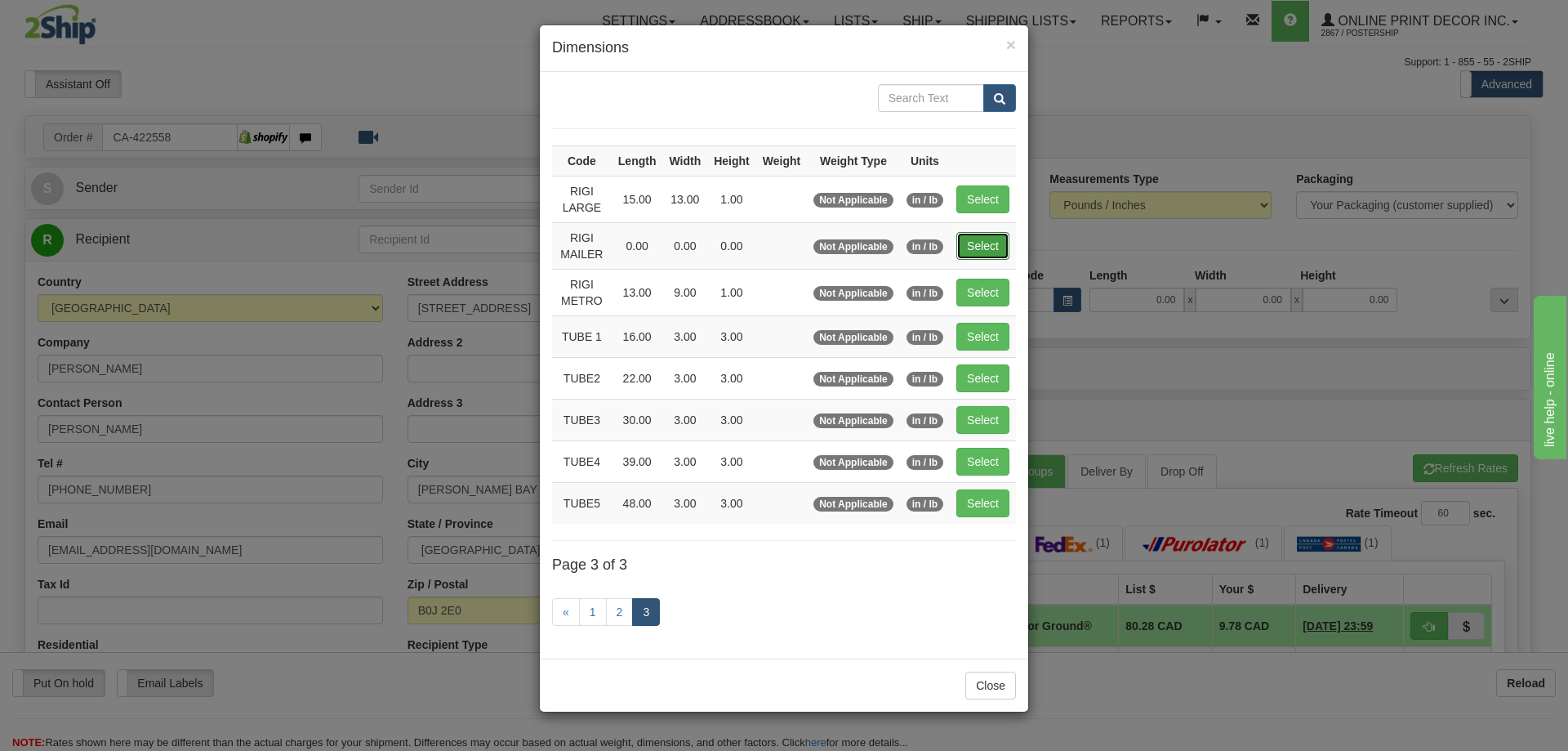
click at [976, 235] on button "Select" at bounding box center [983, 246] width 53 height 28
type input "RIGI MAILER"
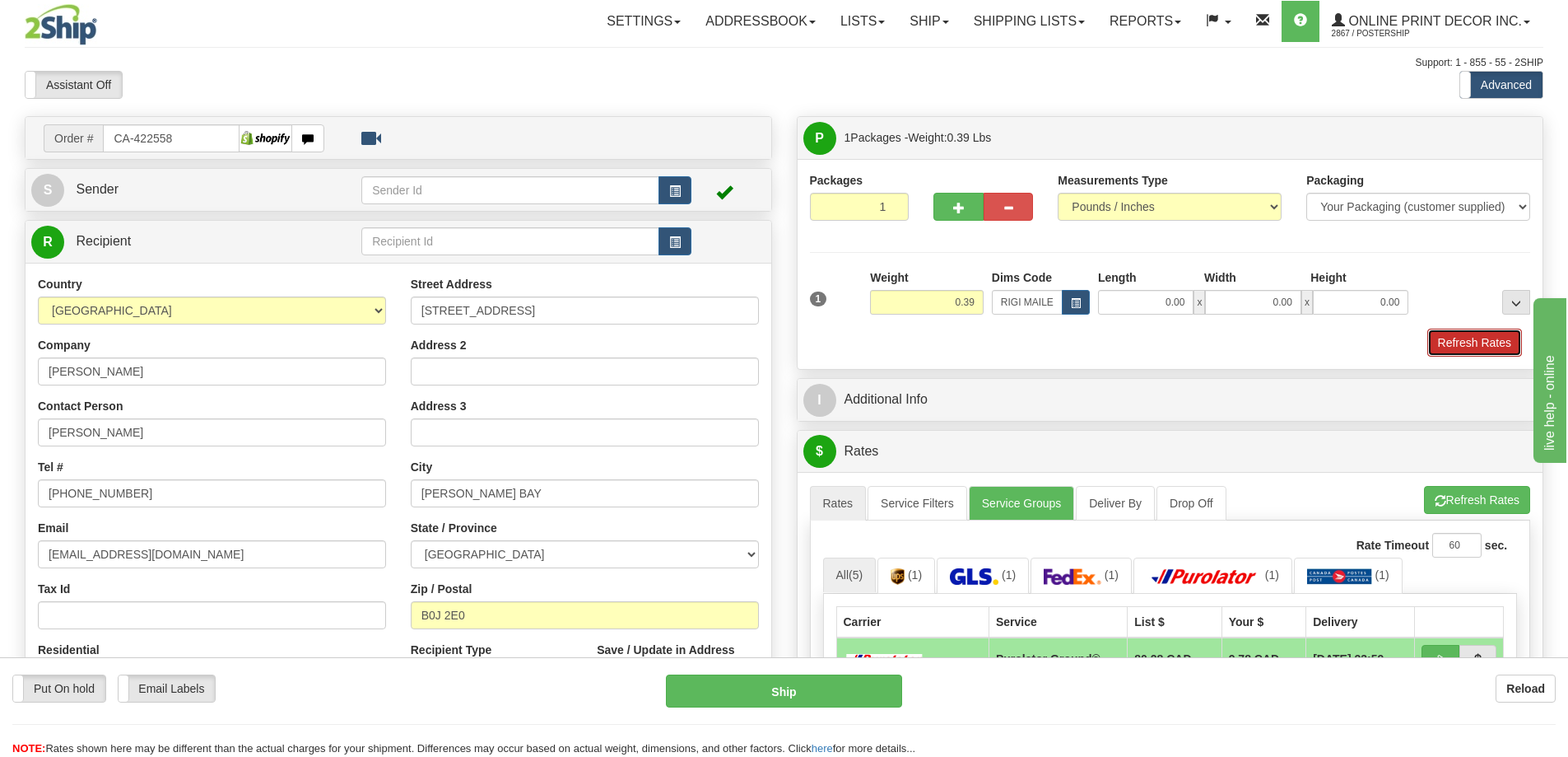
click at [1457, 345] on button "Refresh Rates" at bounding box center [1474, 342] width 94 height 28
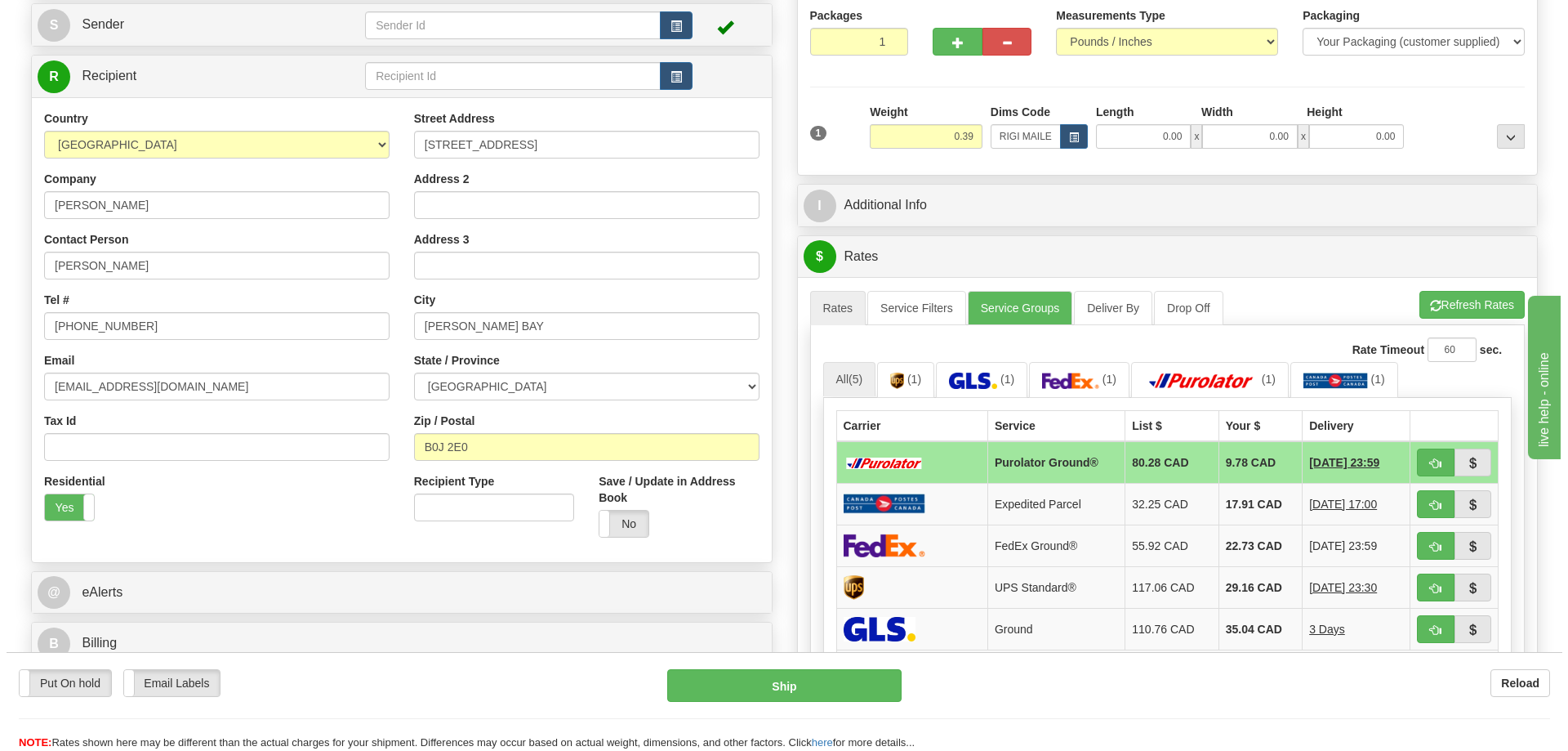
scroll to position [326, 0]
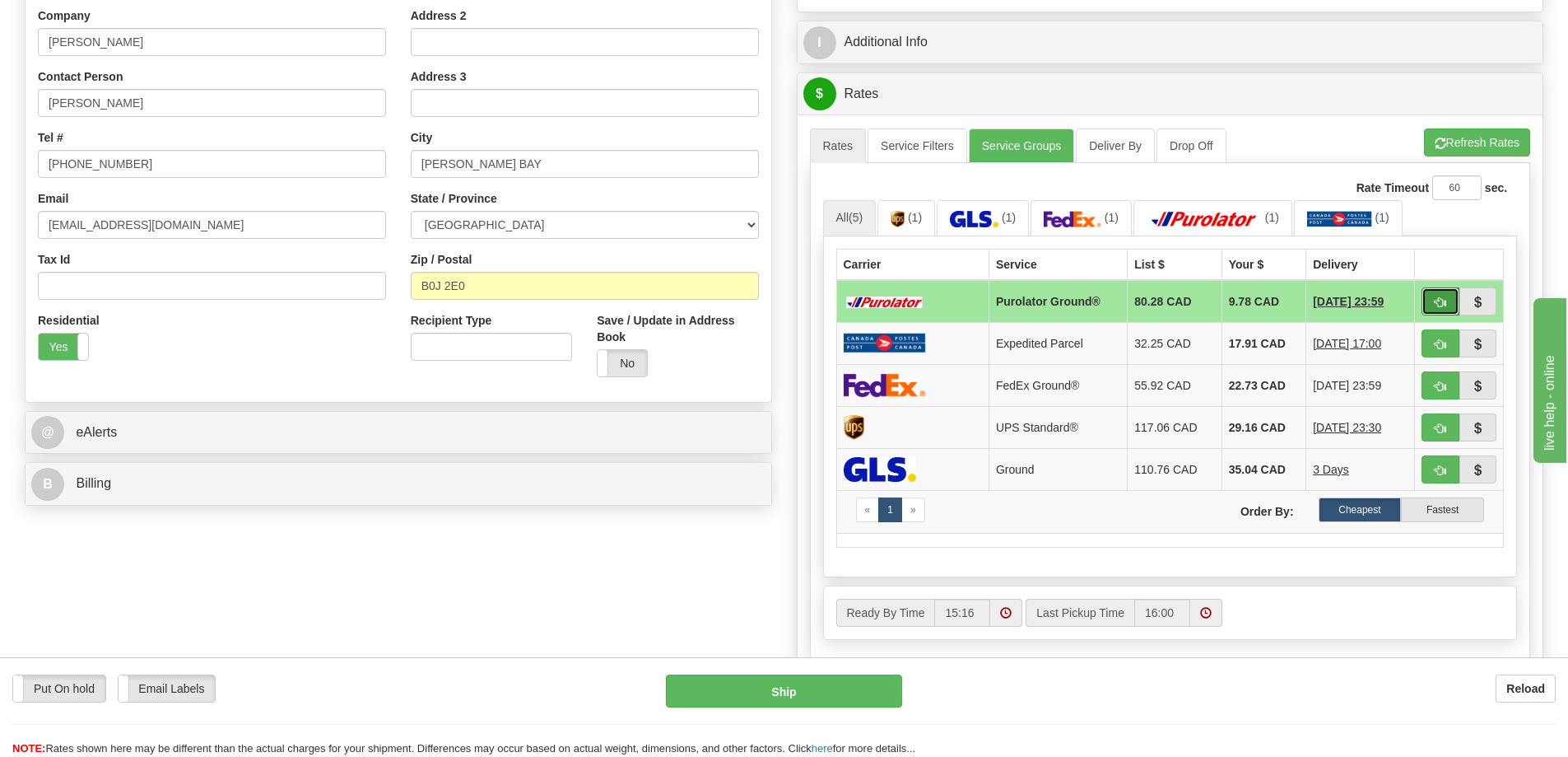
click at [1434, 301] on span "button" at bounding box center [1440, 302] width 11 height 10
type input "260"
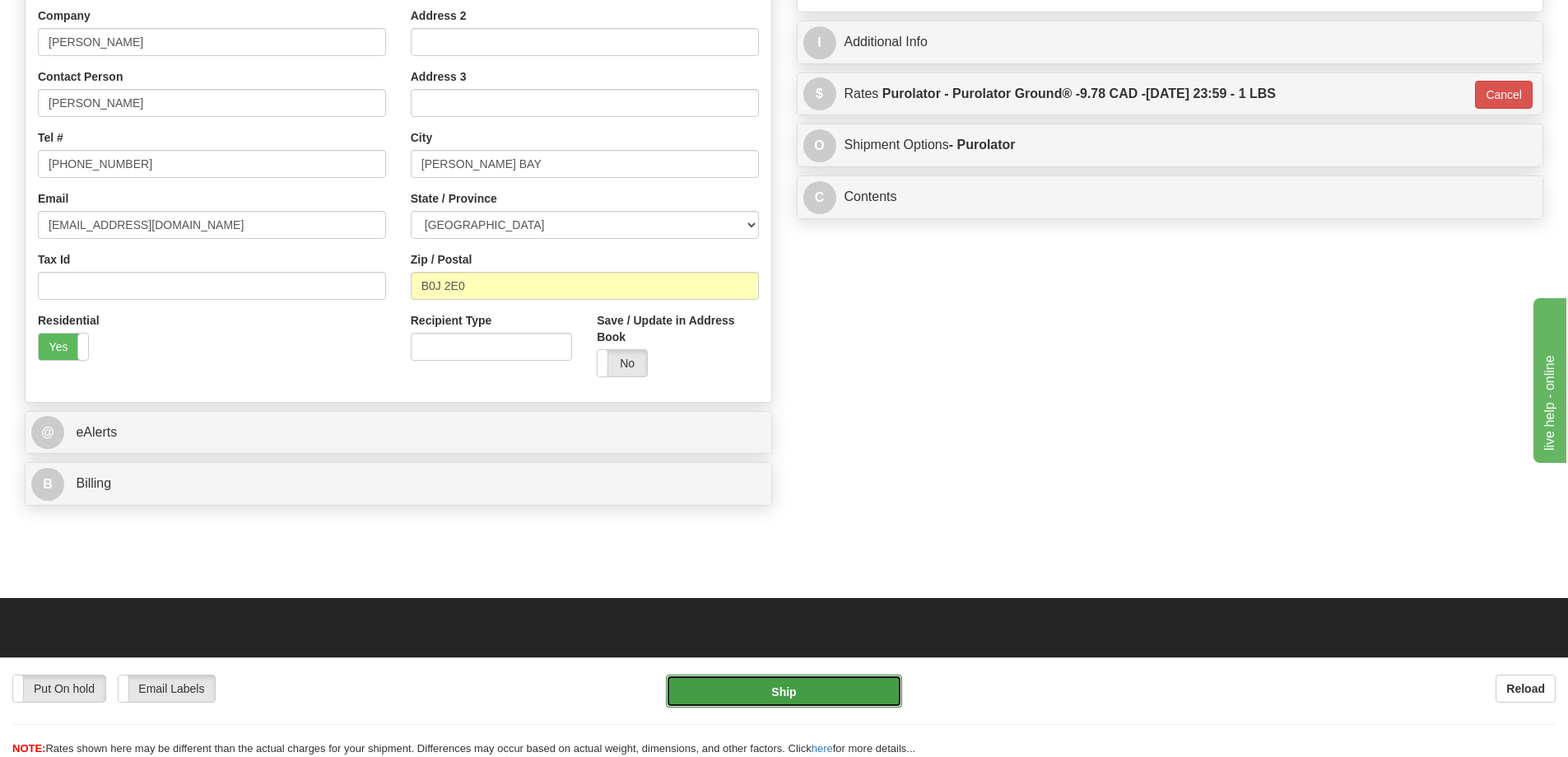
click at [790, 685] on button "Ship" at bounding box center [784, 690] width 236 height 33
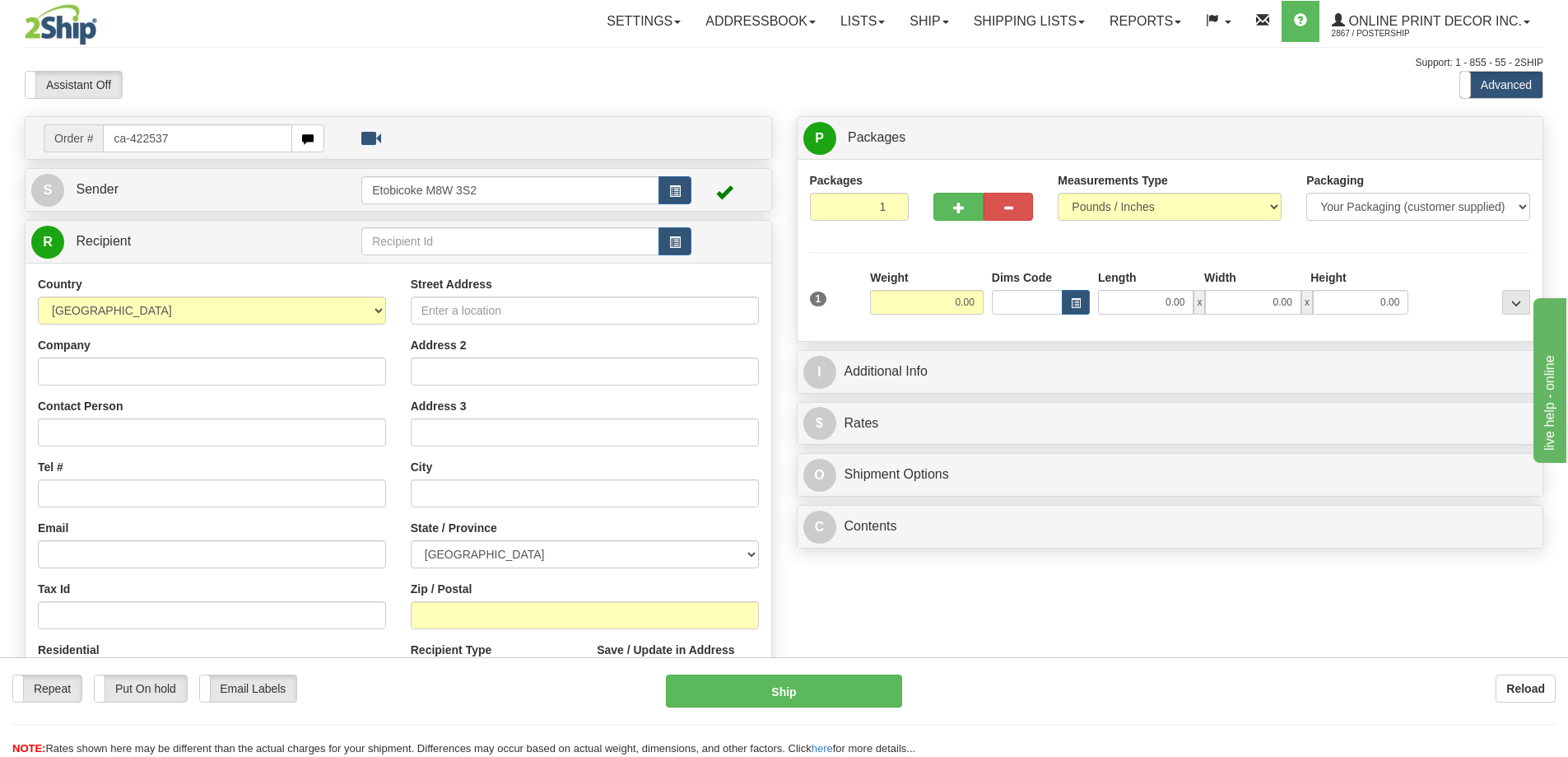
type input "ca-422537"
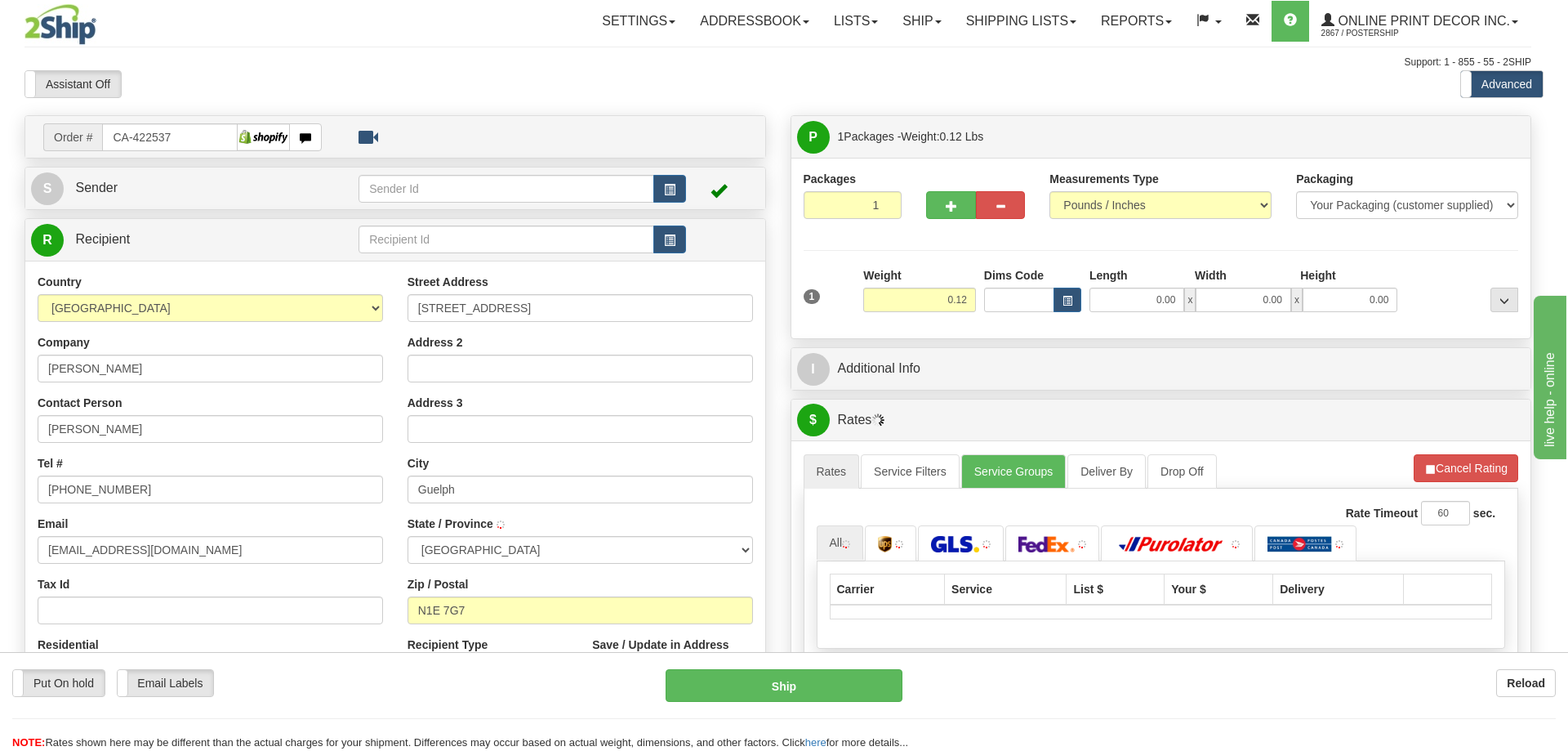
type input "GUELPH"
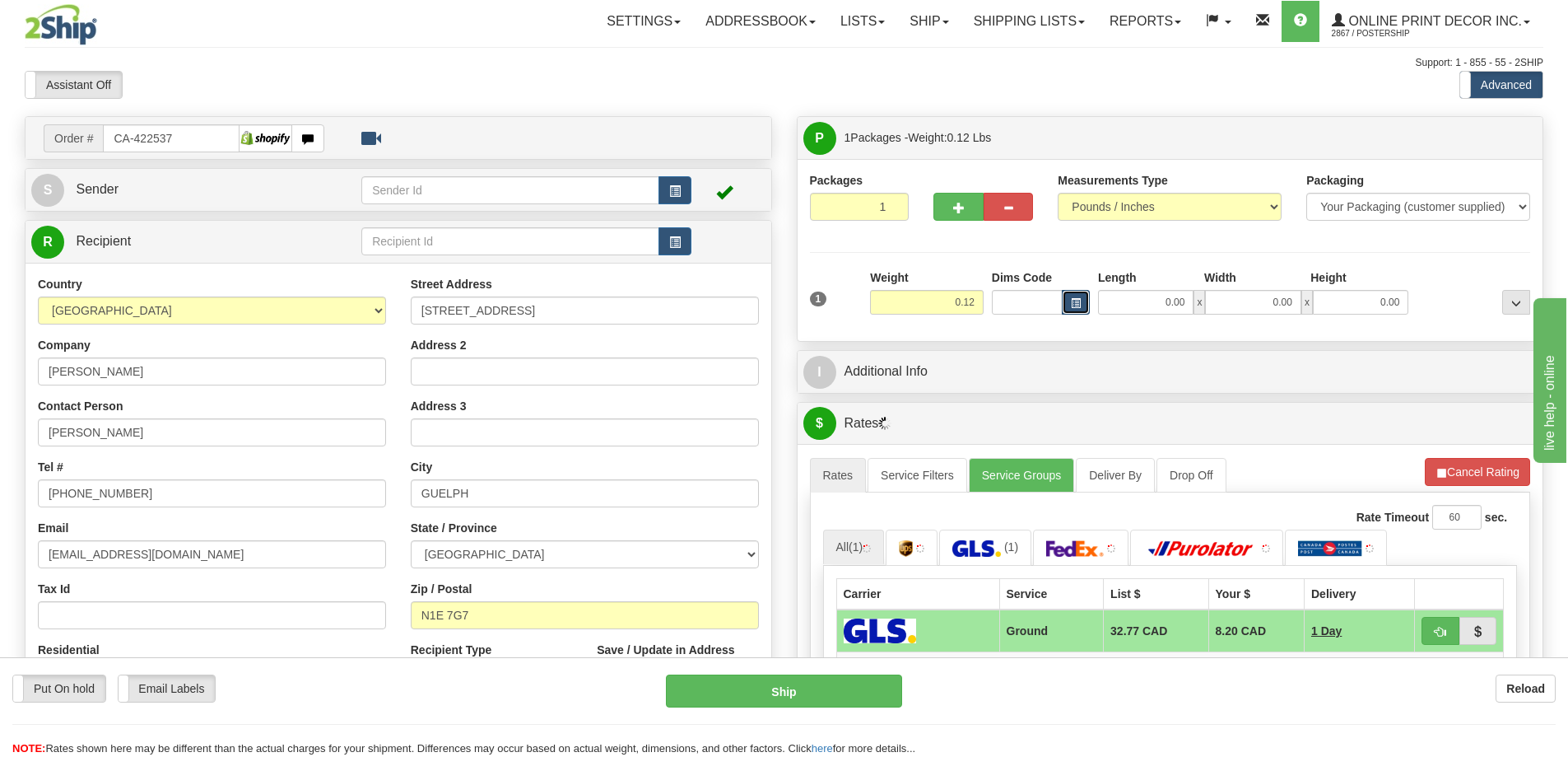
click at [1069, 294] on button "button" at bounding box center [1076, 302] width 28 height 24
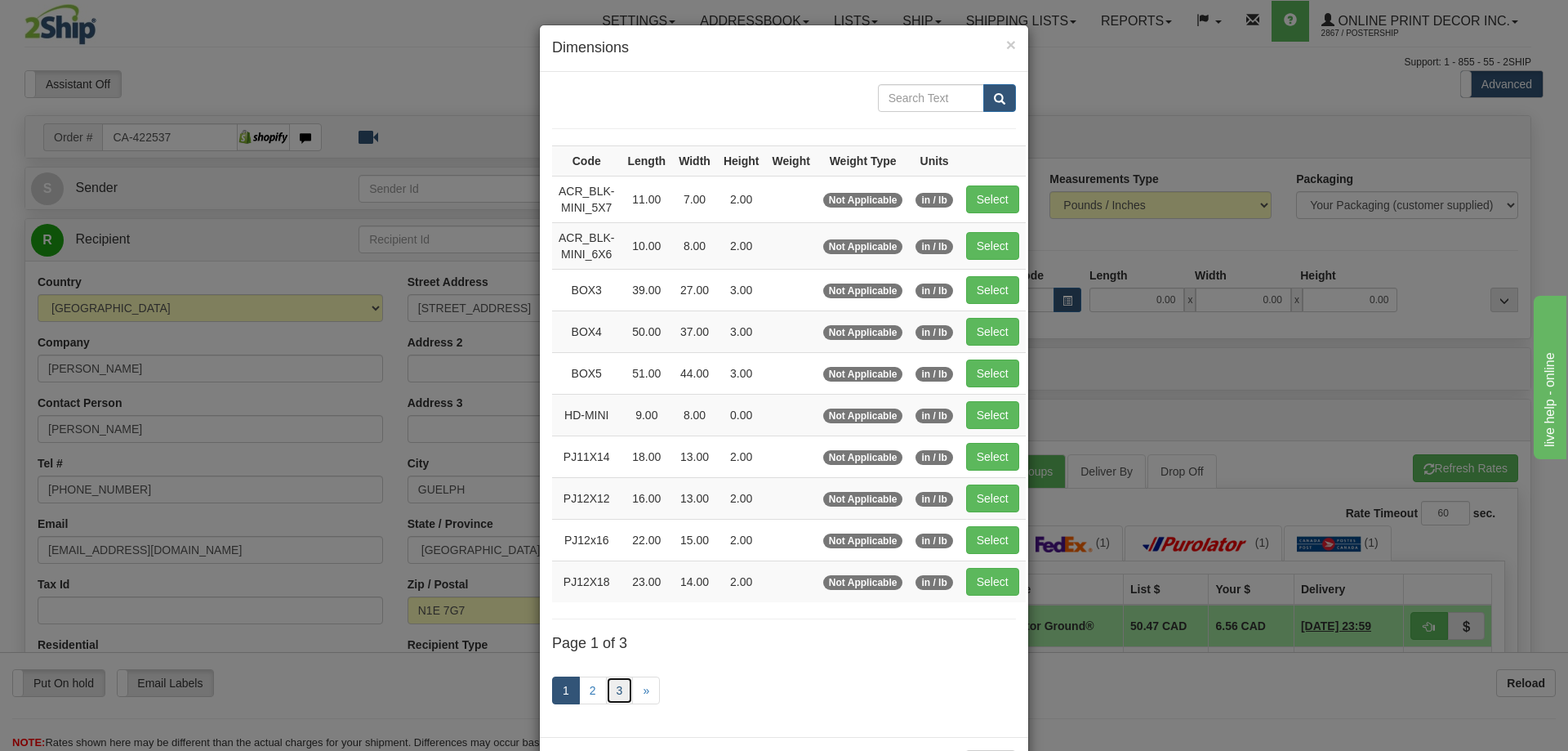
click at [611, 681] on link "3" at bounding box center [620, 690] width 28 height 28
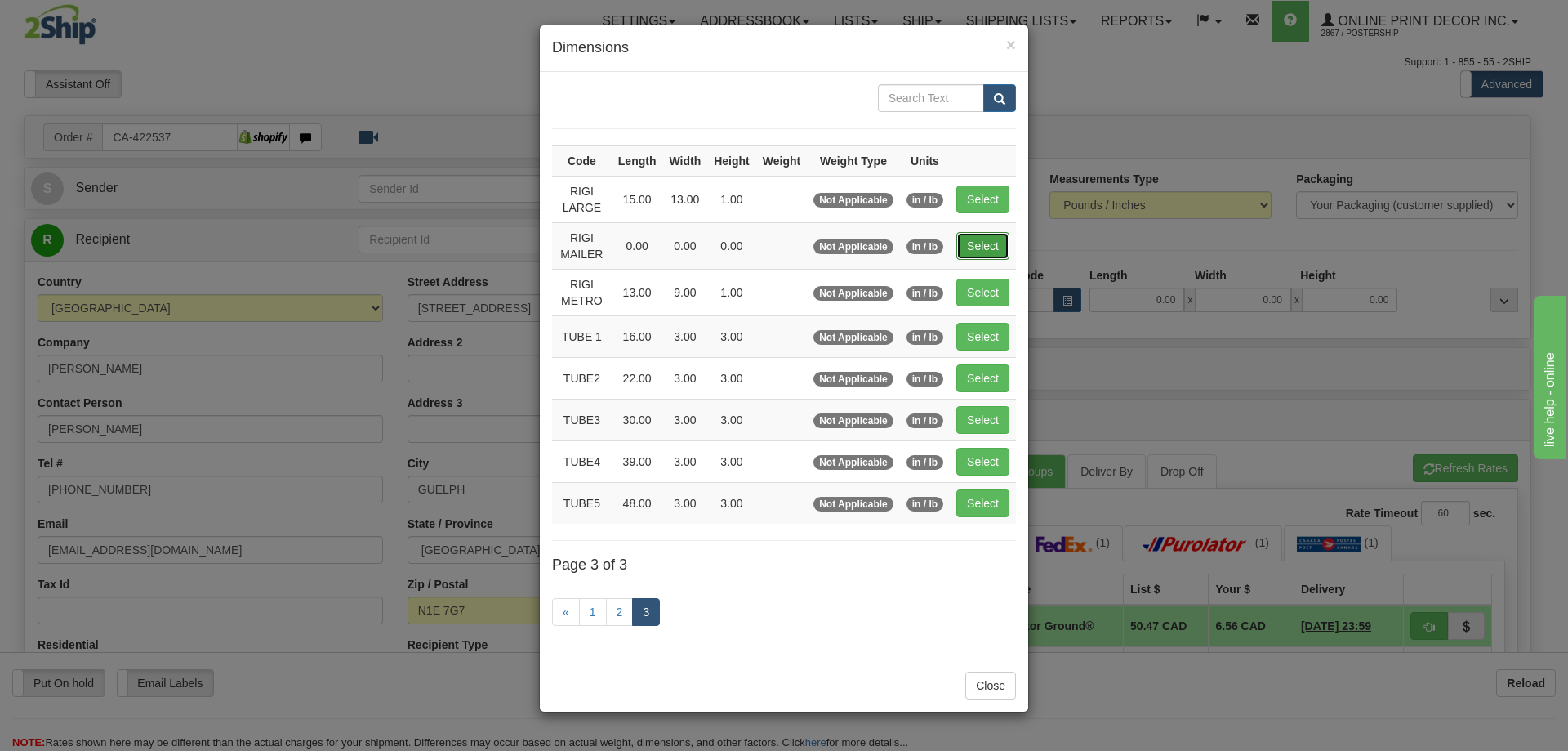
click at [973, 247] on button "Select" at bounding box center [983, 246] width 53 height 28
type input "RIGI MAILER"
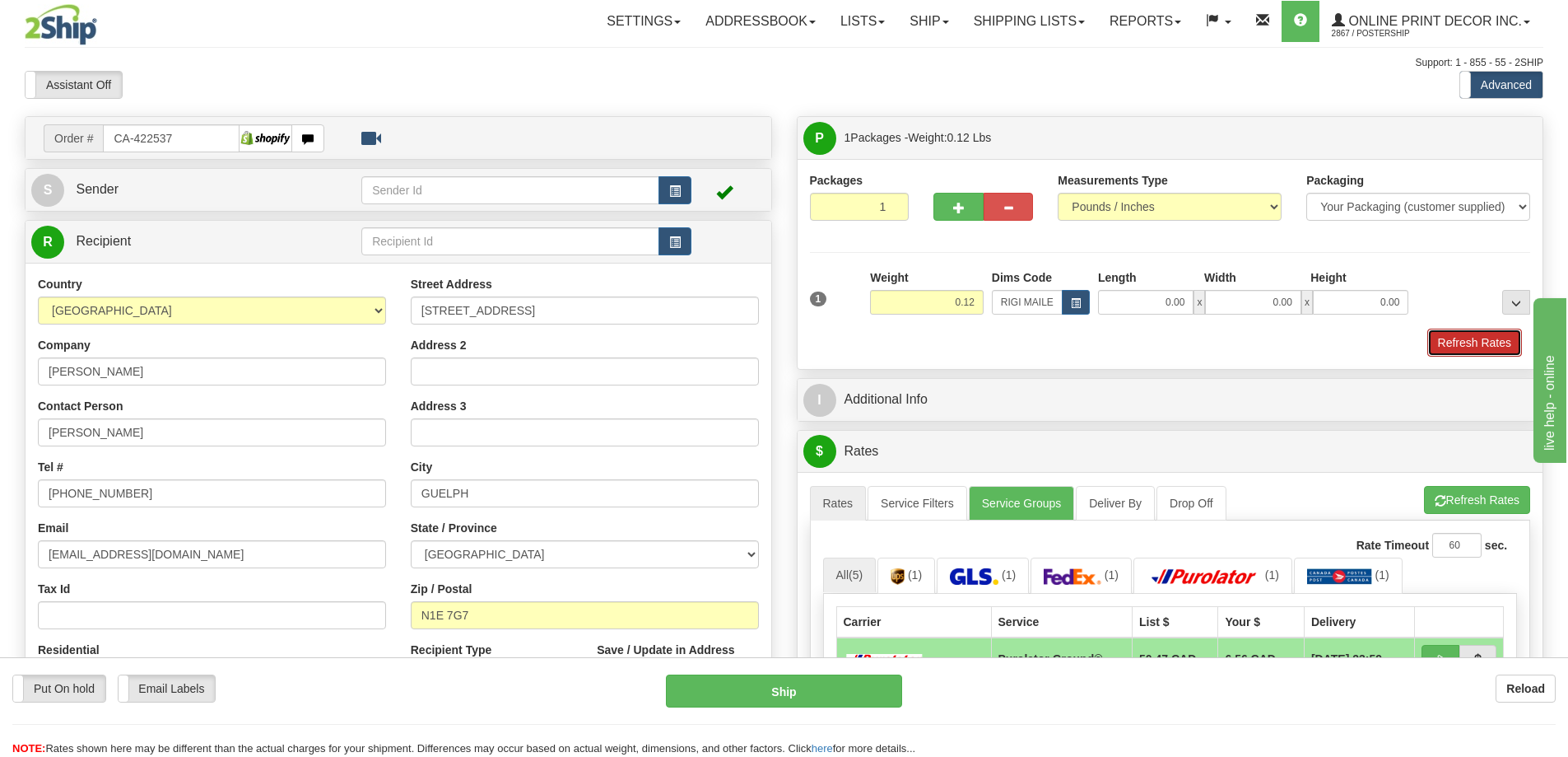
click at [1461, 336] on button "Refresh Rates" at bounding box center [1474, 342] width 94 height 28
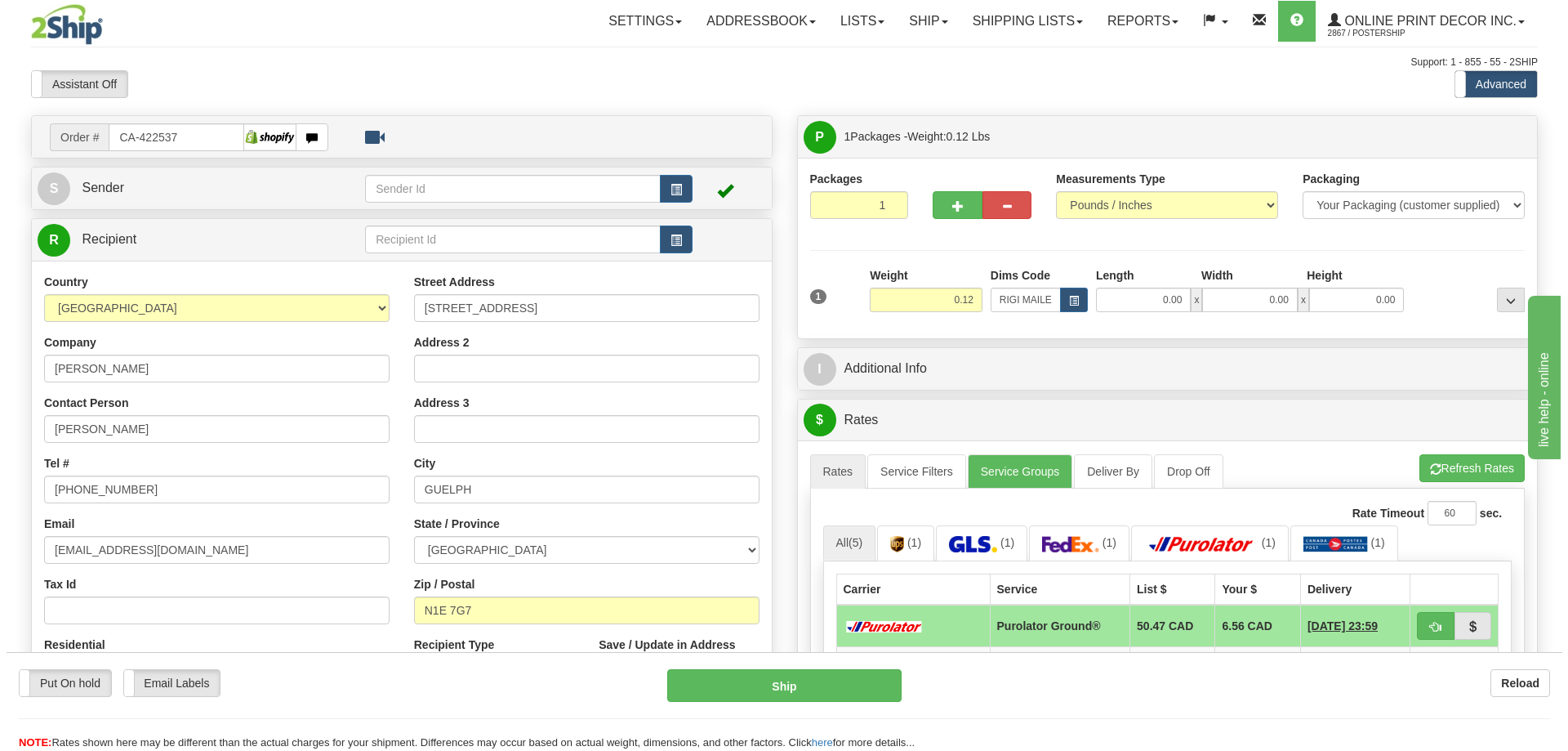
scroll to position [245, 0]
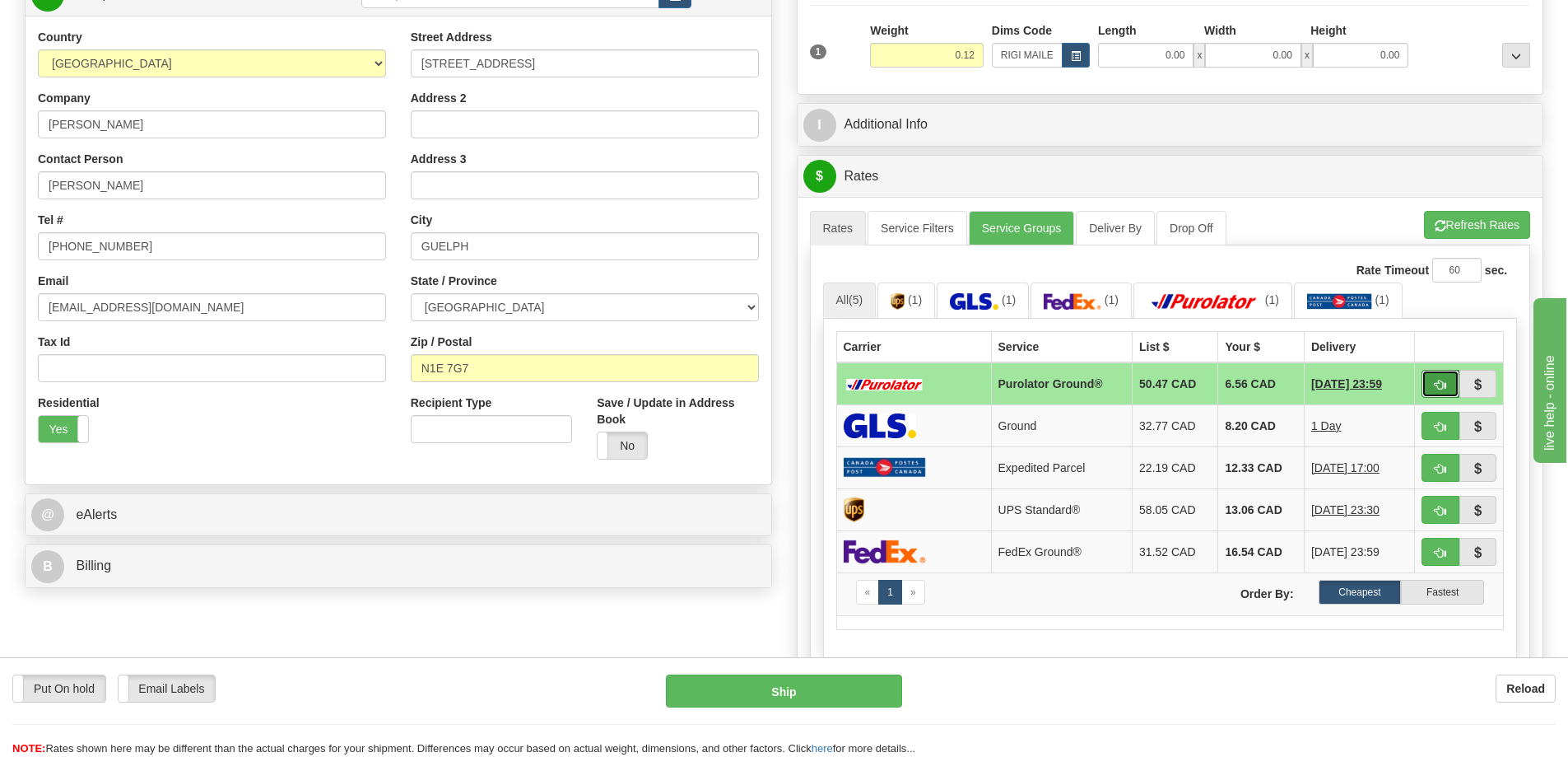
click at [1440, 378] on button "button" at bounding box center [1440, 384] width 38 height 28
type input "260"
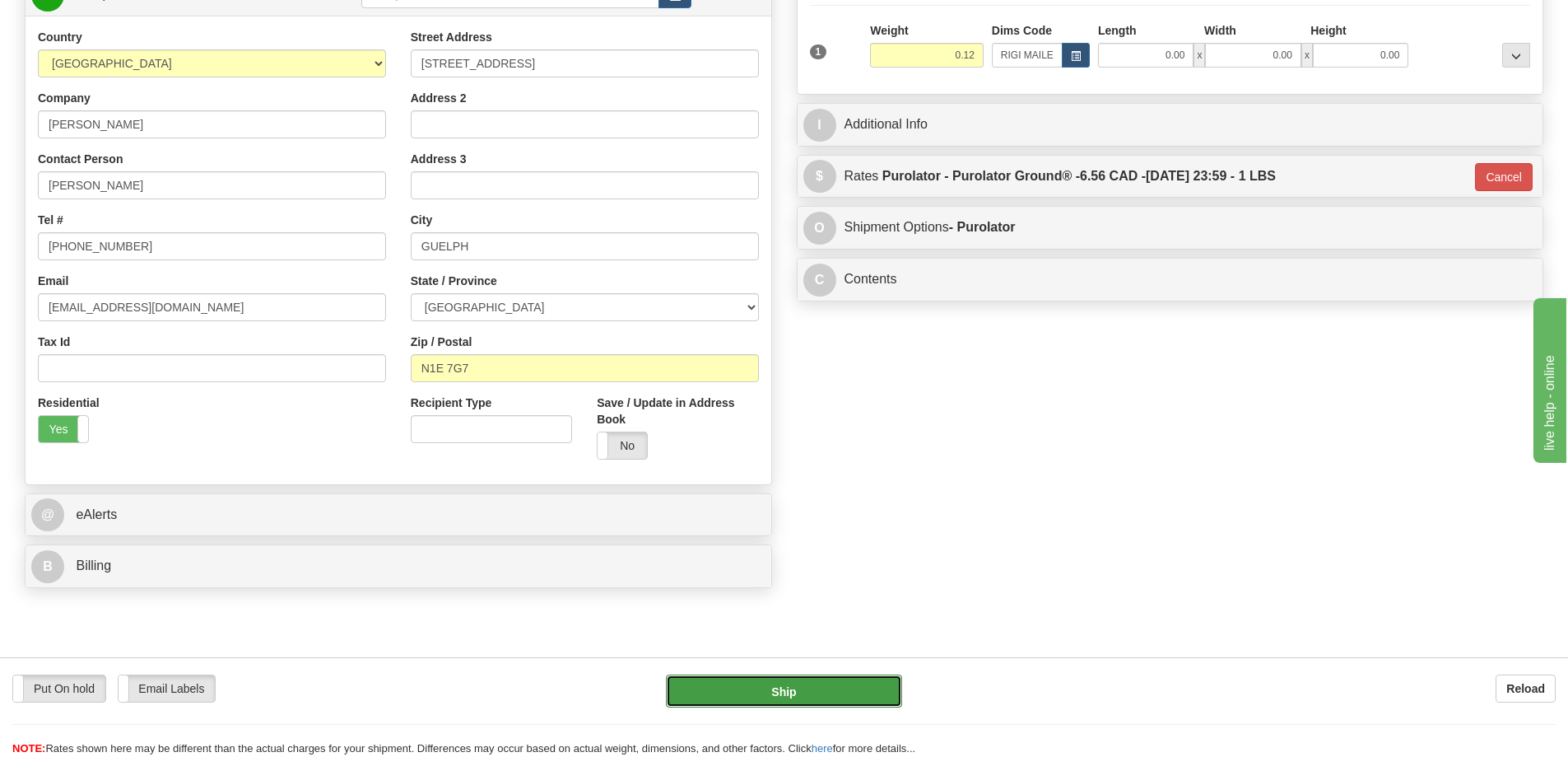
click at [805, 692] on button "Ship" at bounding box center [784, 690] width 236 height 33
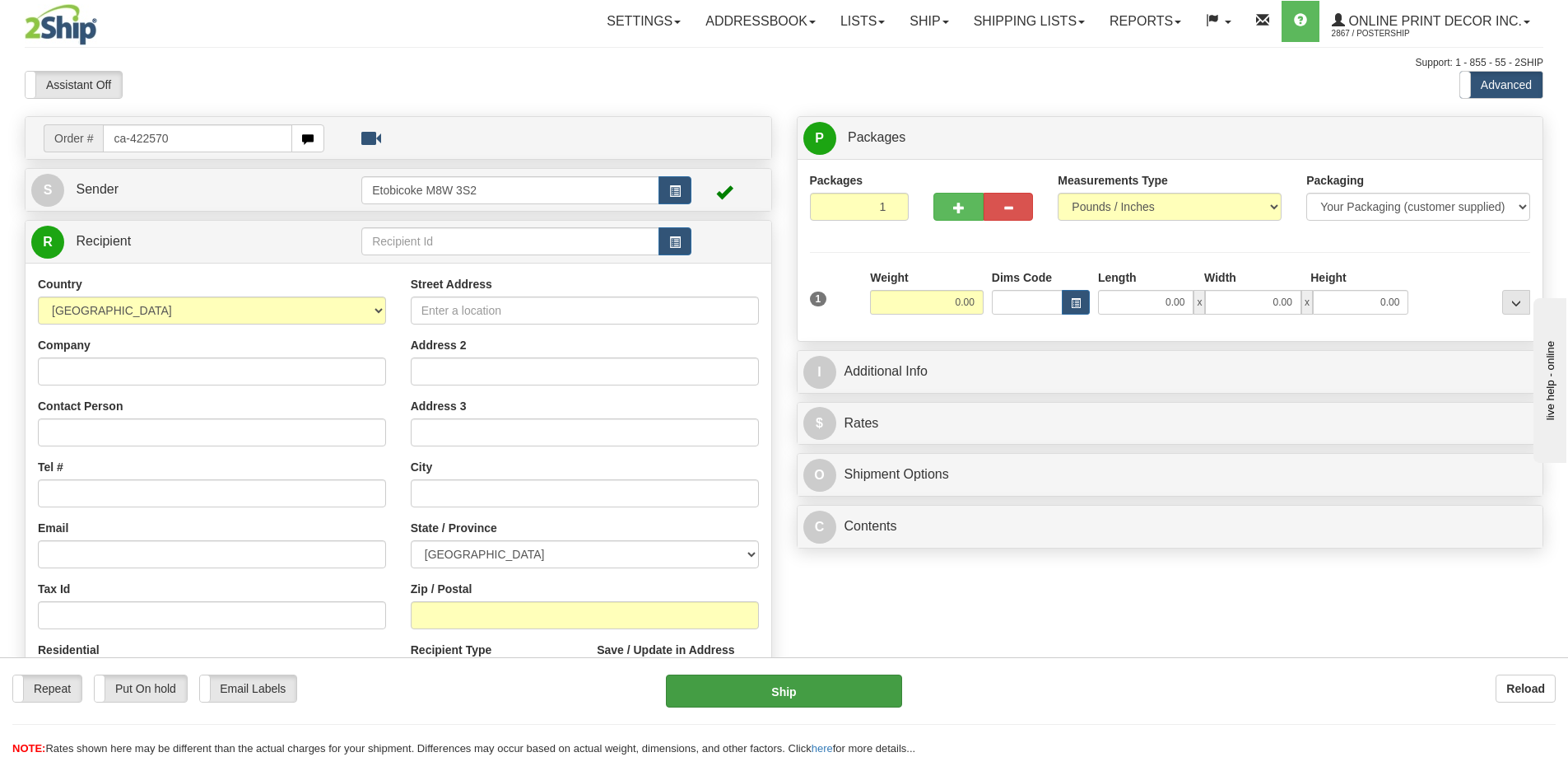
type input "ca-422570"
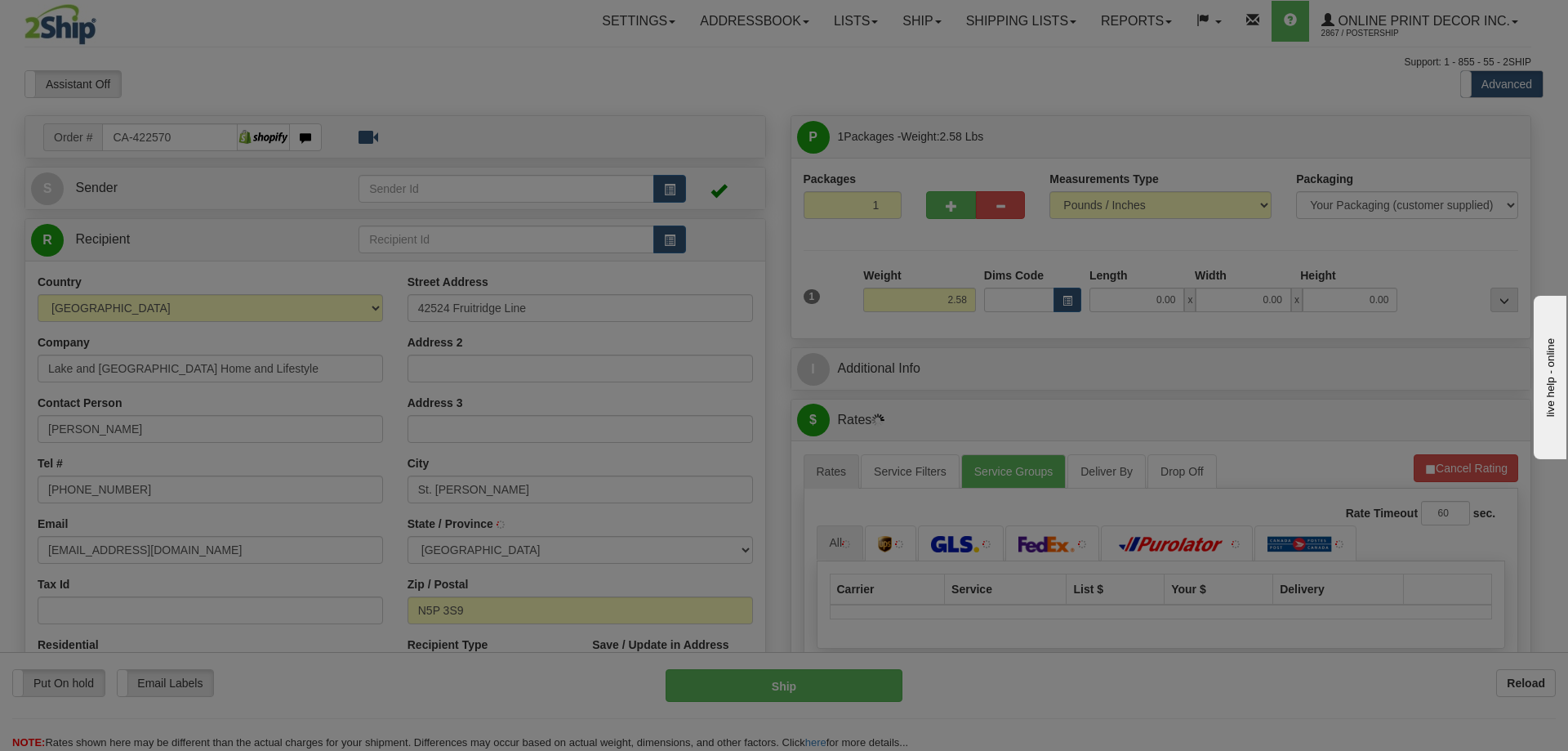
type input "ST THOMAS"
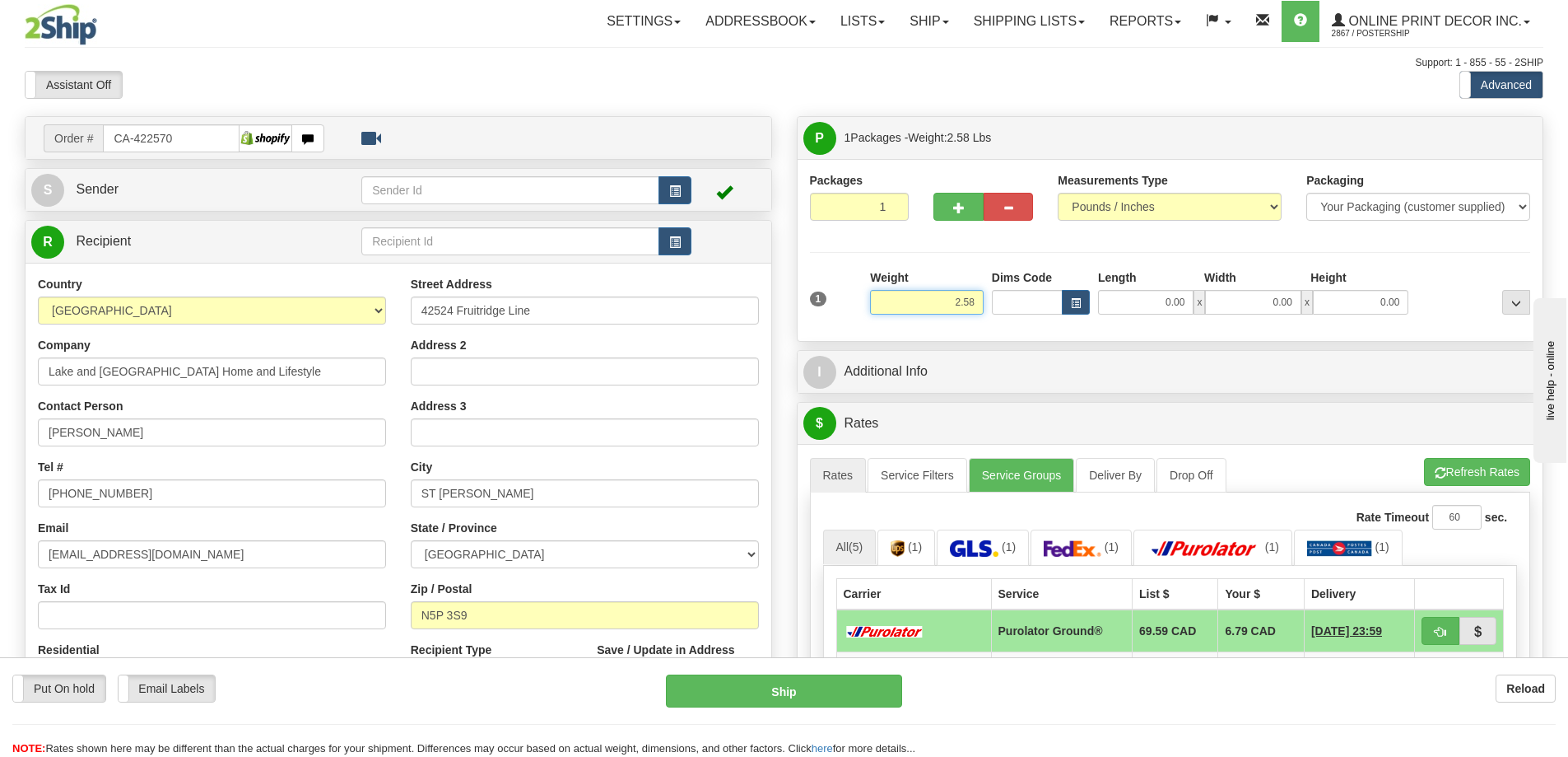
click at [977, 297] on input "2.58" at bounding box center [927, 302] width 114 height 24
type input "2.00"
click at [953, 196] on button "button" at bounding box center [958, 207] width 50 height 28
radio input "true"
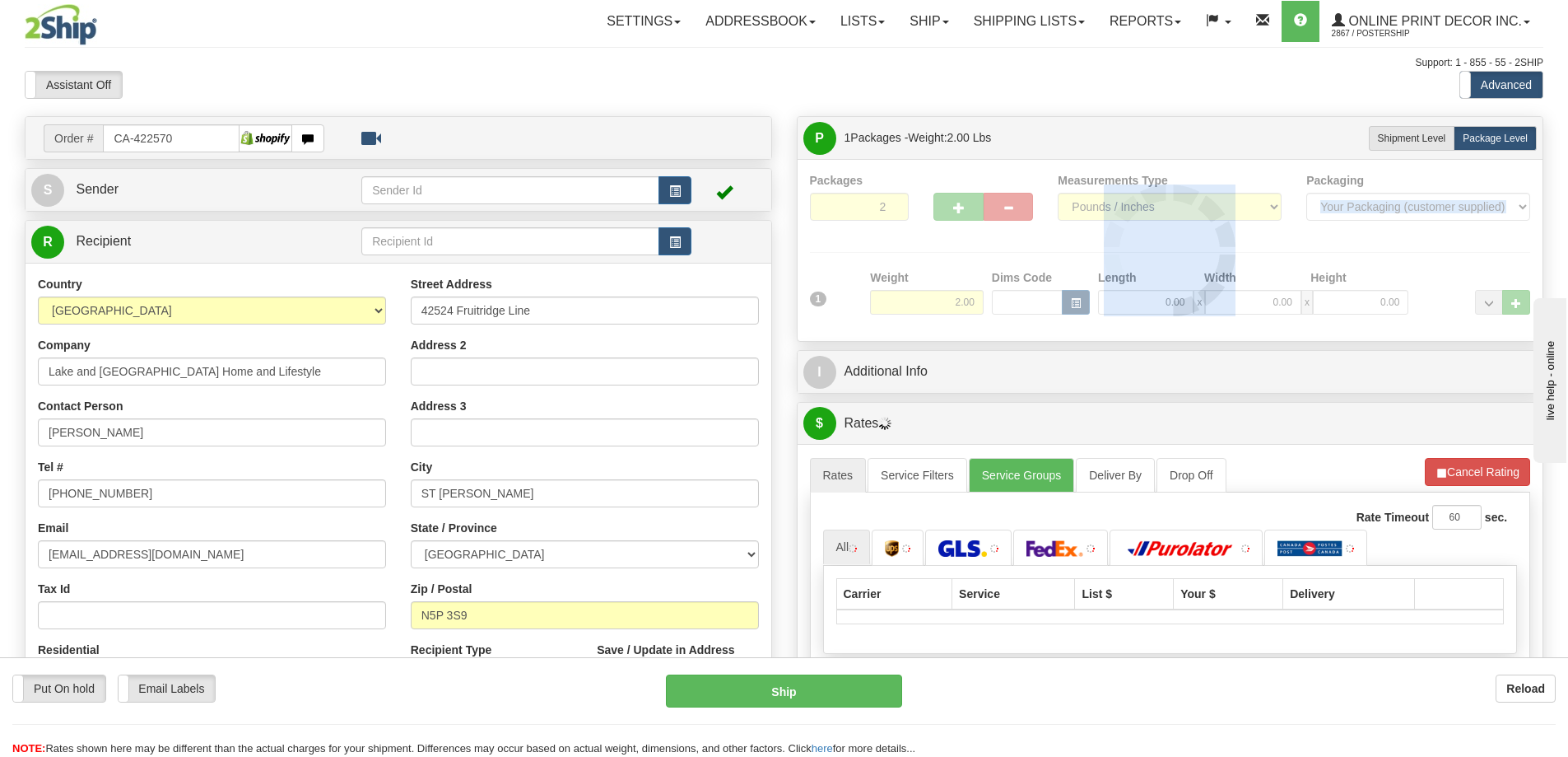
click at [954, 197] on div at bounding box center [1171, 250] width 721 height 156
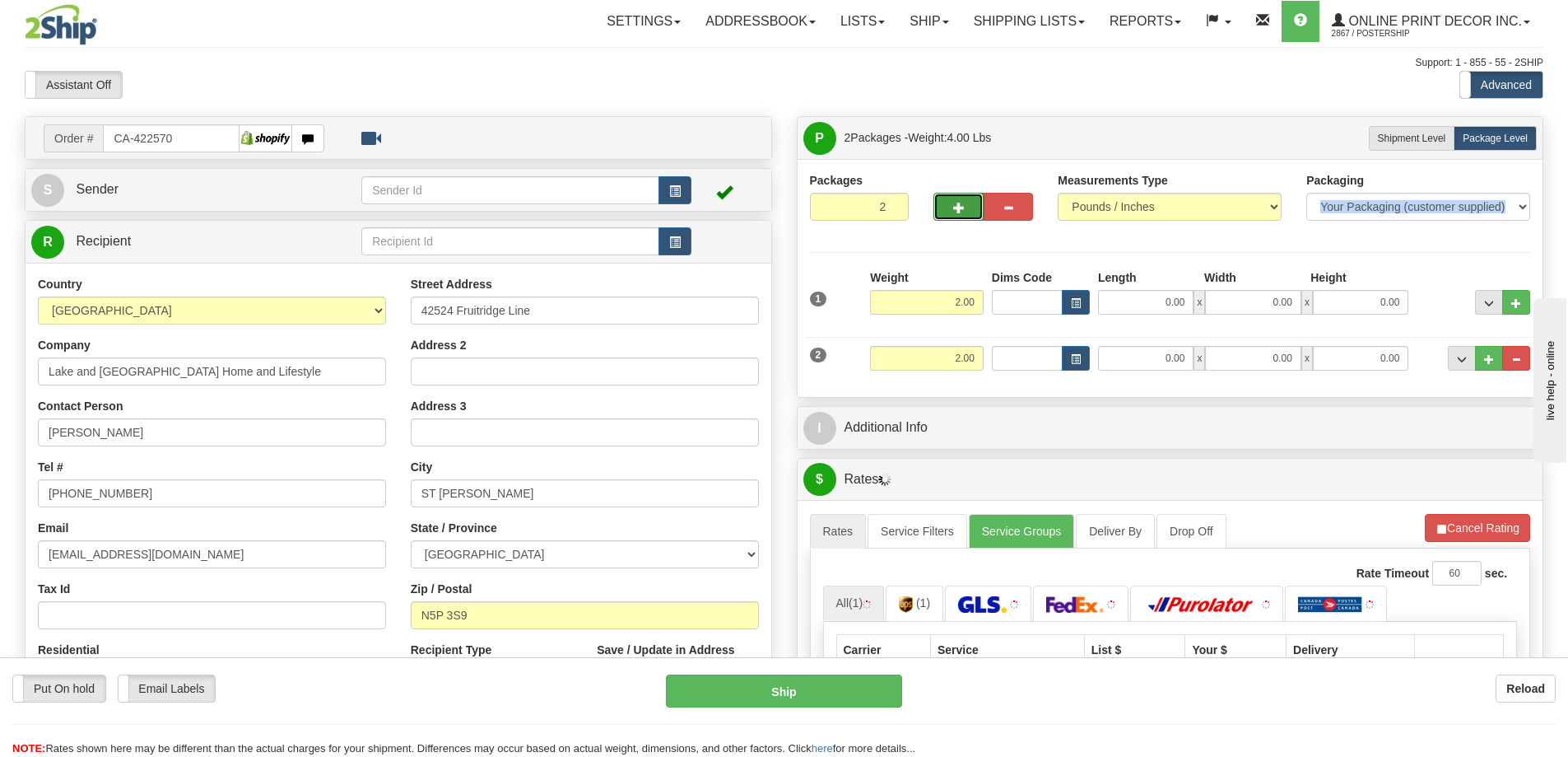
click at [963, 207] on span "button" at bounding box center [959, 207] width 11 height 10
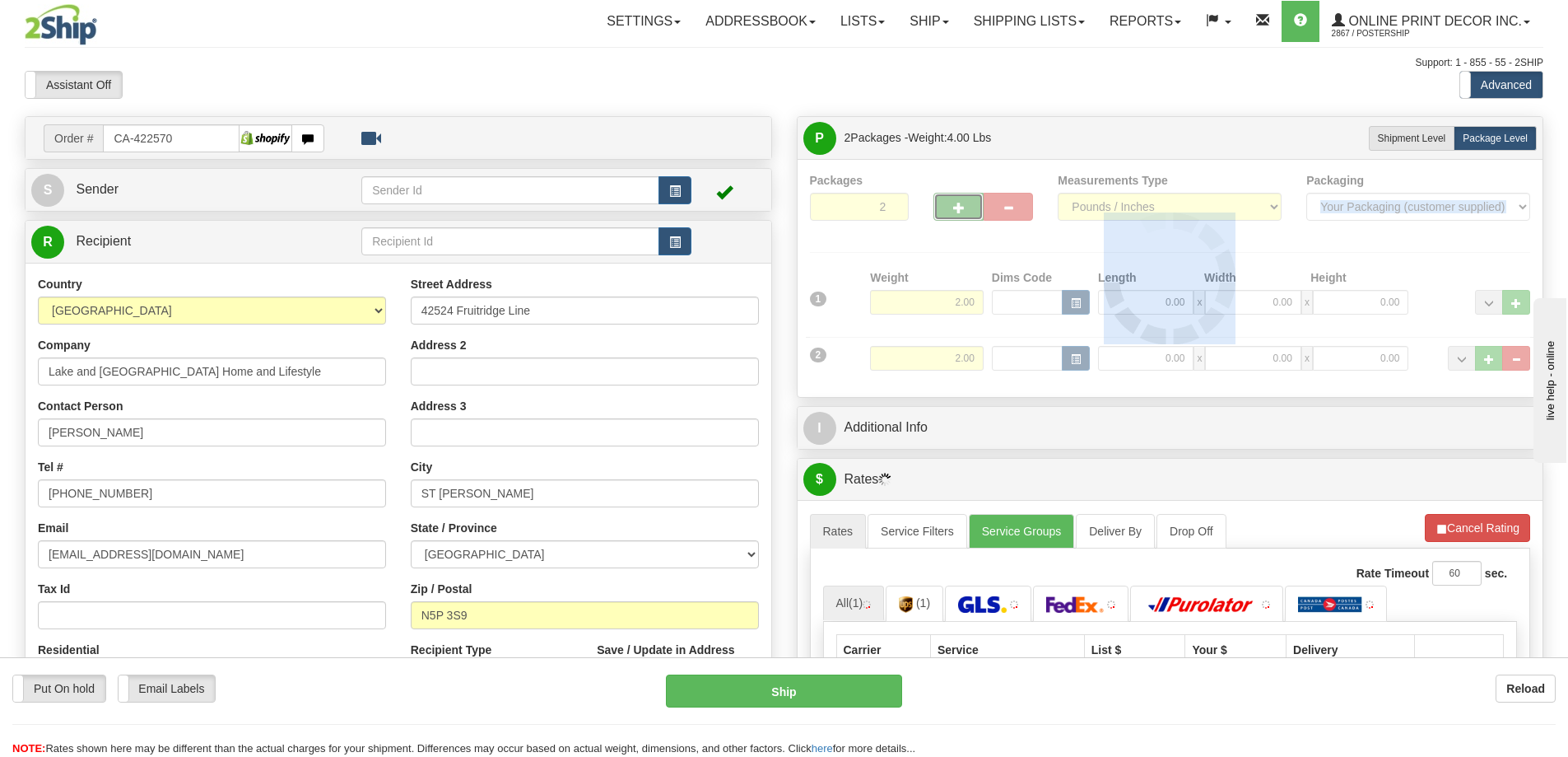
type input "3"
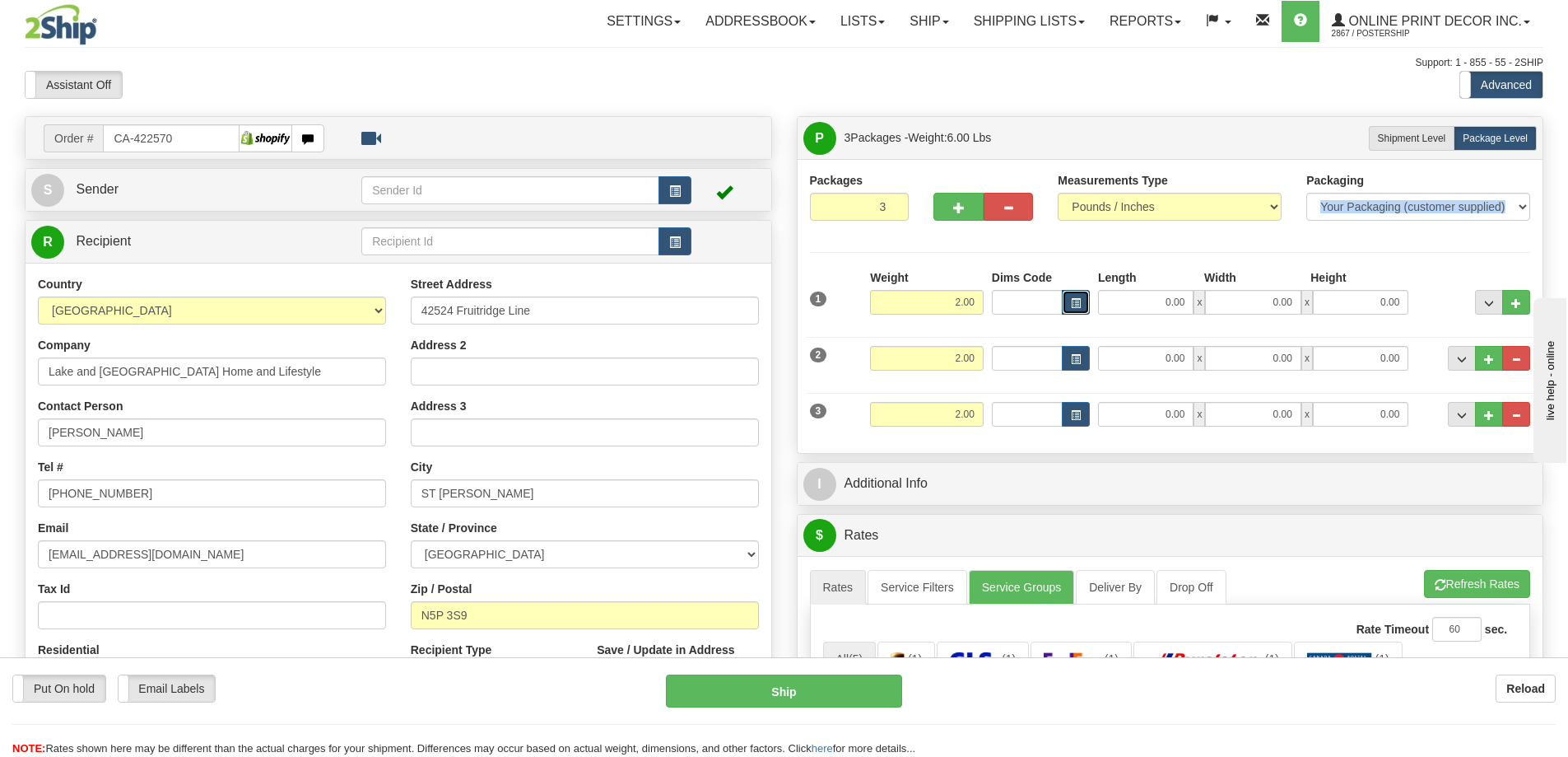
click at [1080, 303] on span "button" at bounding box center [1076, 304] width 10 height 9
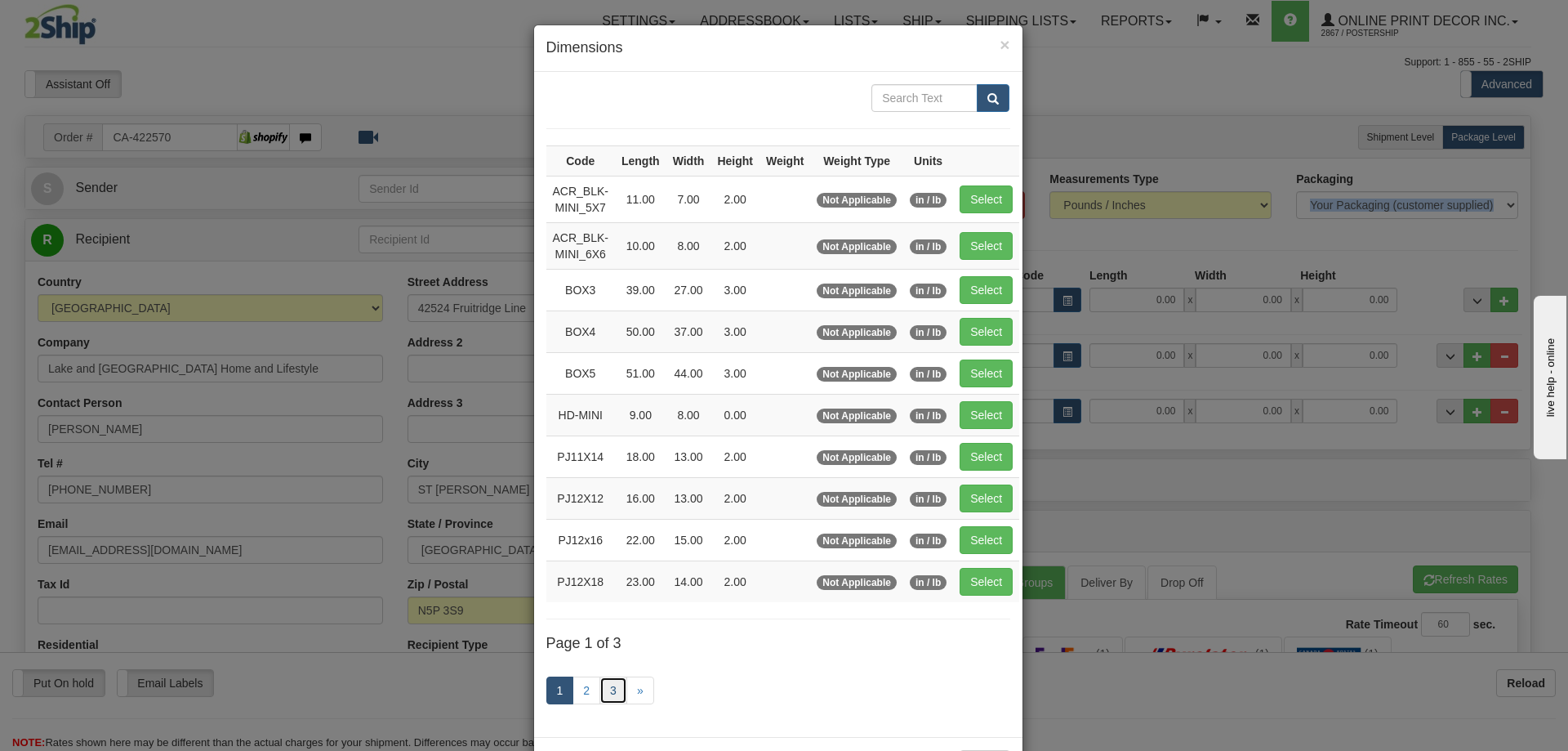
click at [606, 685] on link "3" at bounding box center [614, 690] width 28 height 28
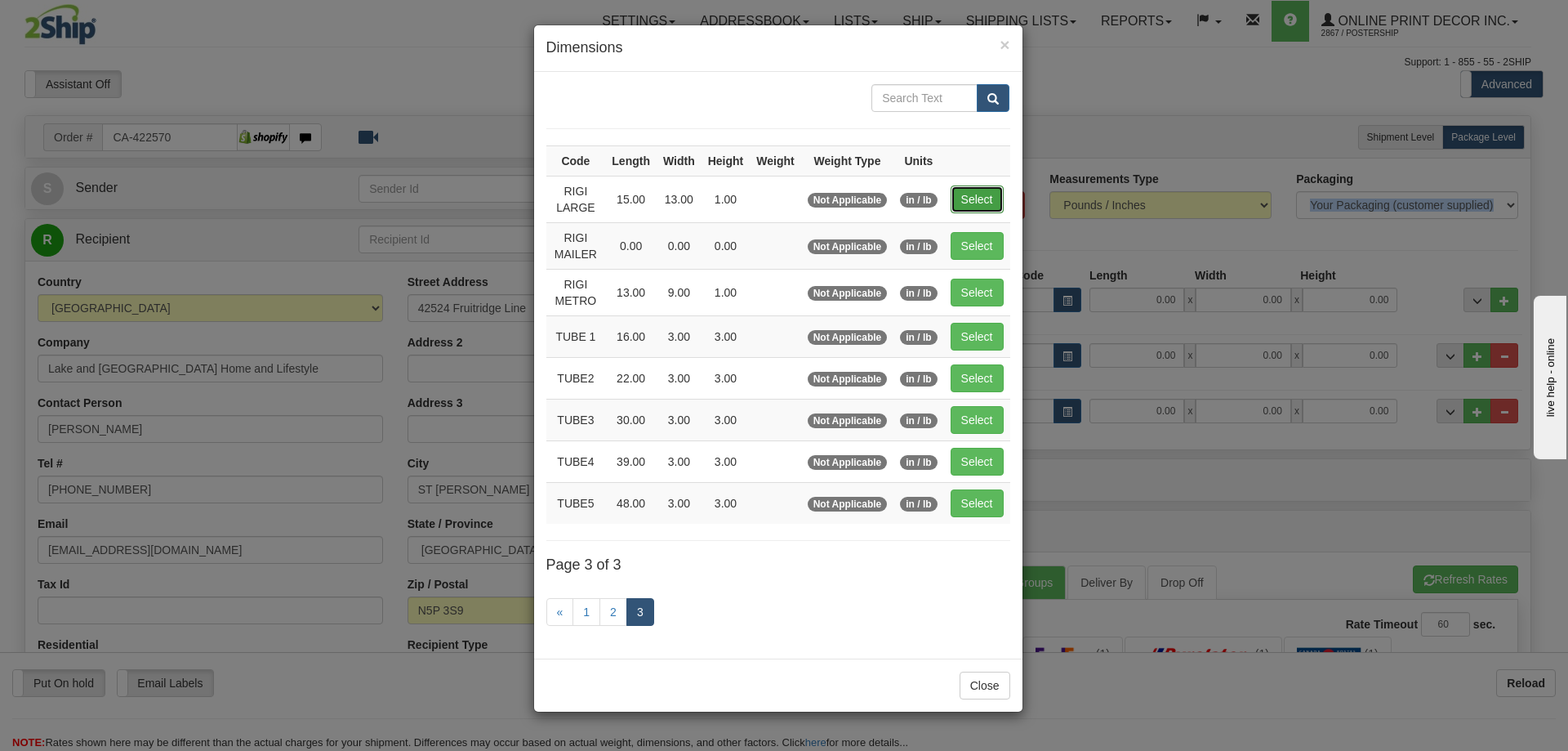
click at [988, 197] on button "Select" at bounding box center [976, 199] width 53 height 28
type input "RIGI LARGE"
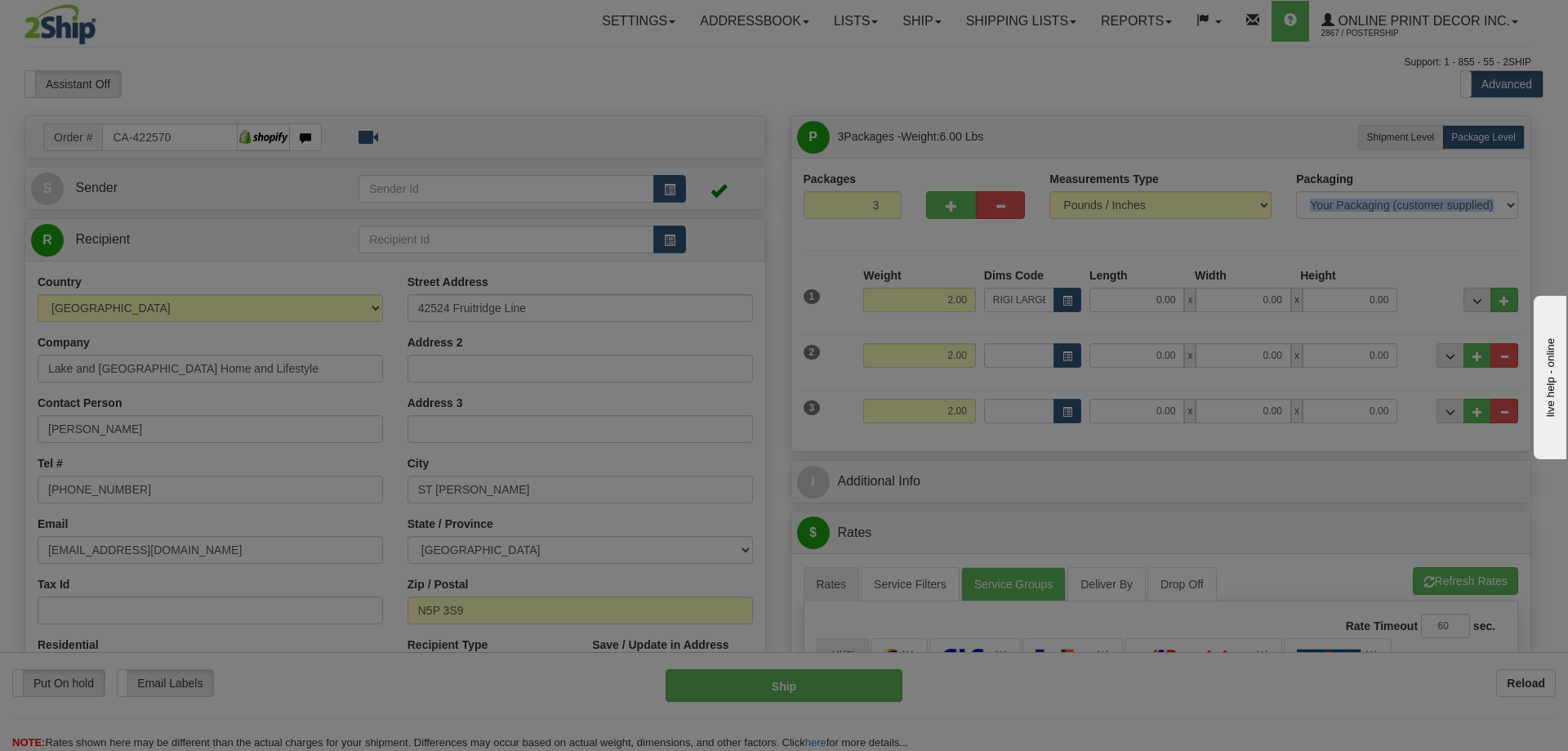
type input "15.00"
type input "13.00"
type input "1.00"
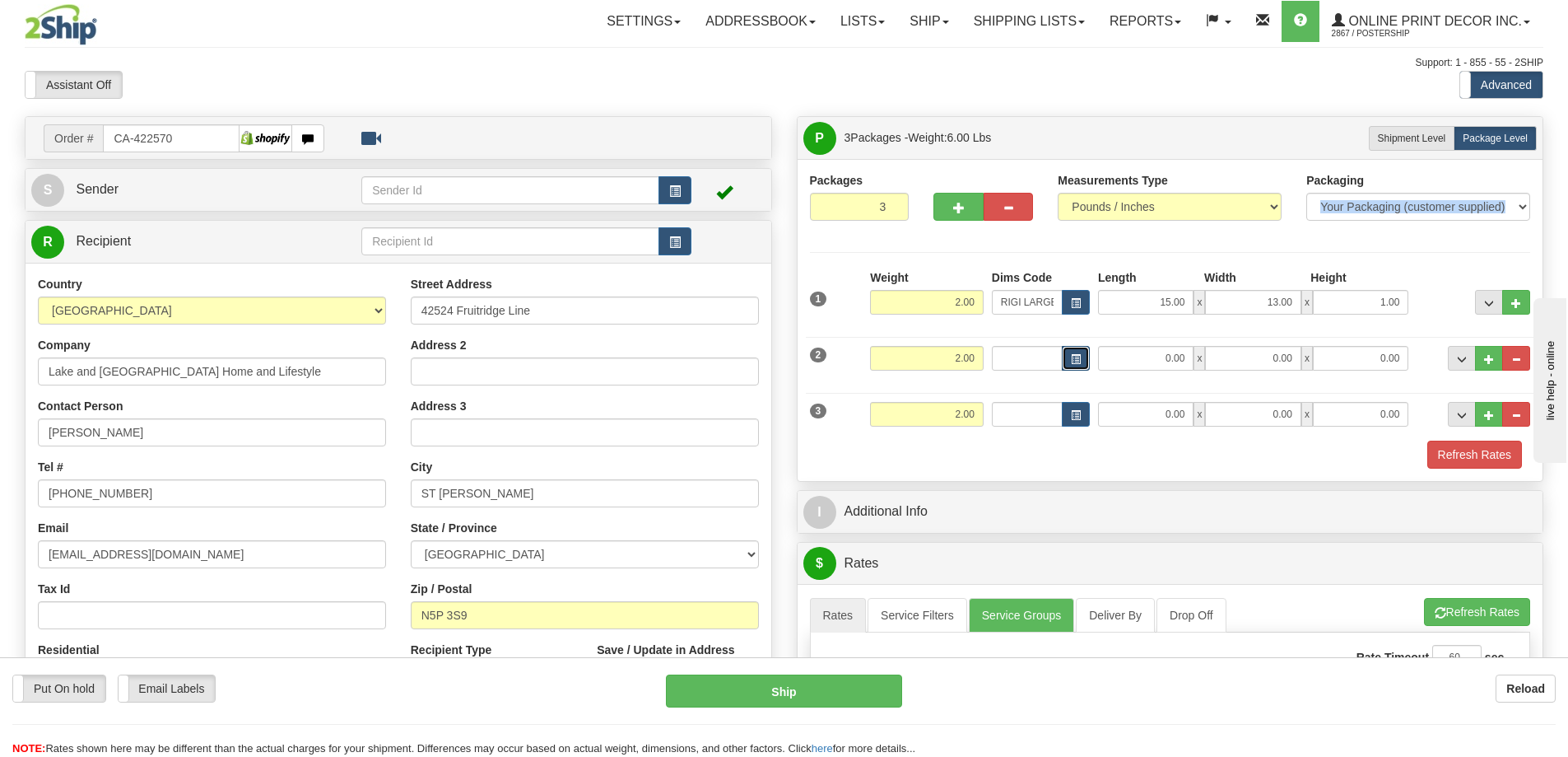
click at [1082, 357] on button "button" at bounding box center [1076, 358] width 28 height 24
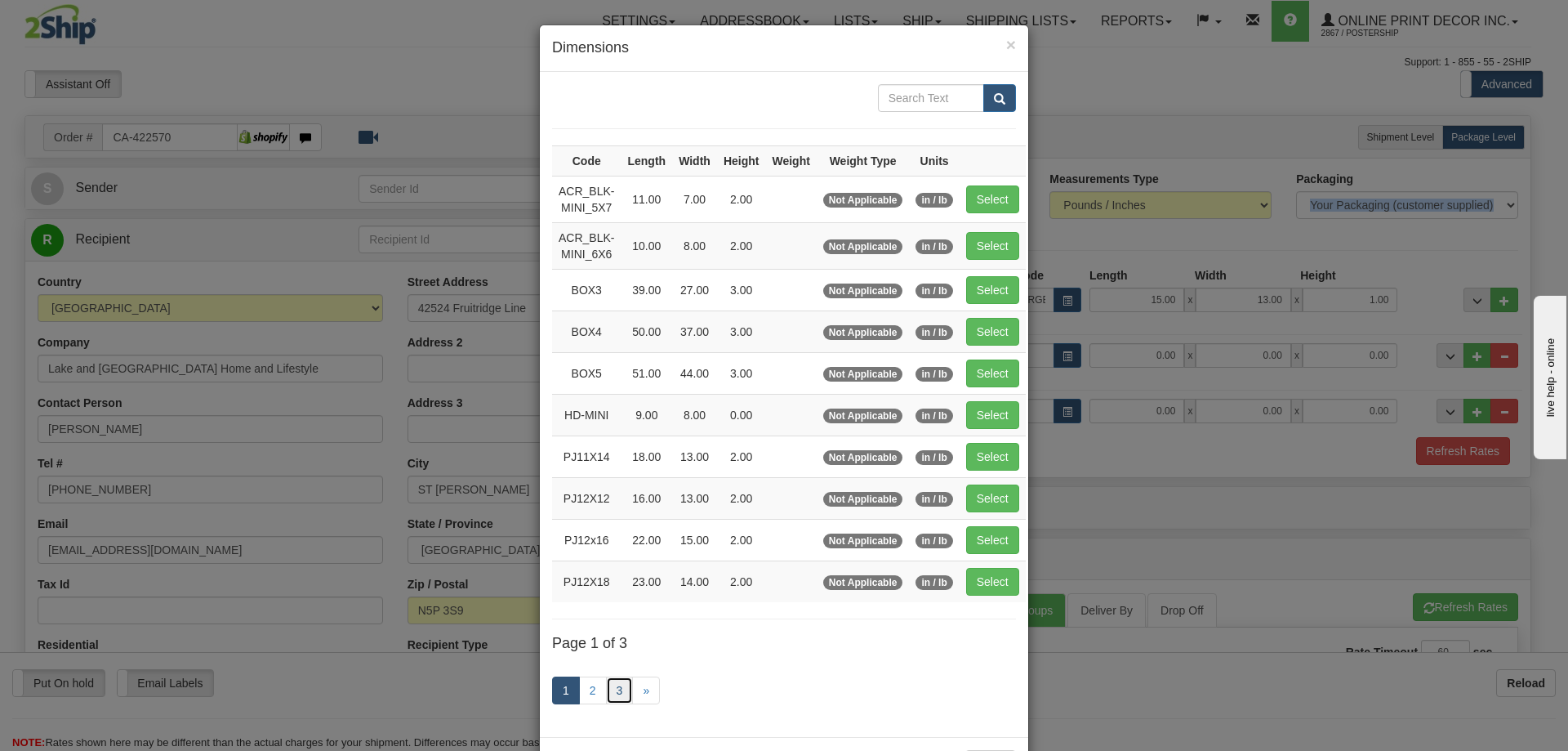
click at [610, 687] on link "3" at bounding box center [620, 690] width 28 height 28
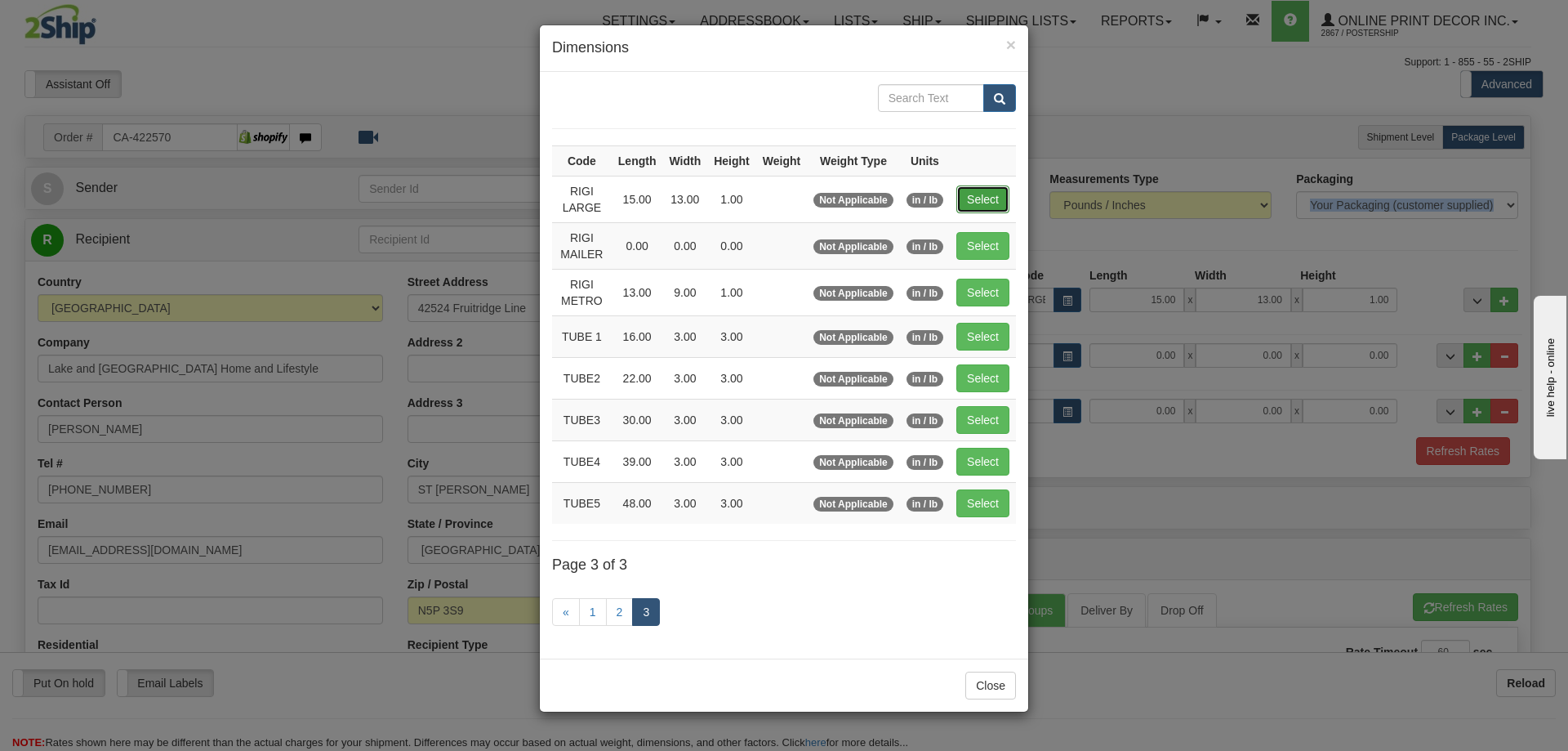
click at [985, 189] on button "Select" at bounding box center [983, 199] width 53 height 28
type input "RIGI LARGE"
type input "15.00"
type input "13.00"
type input "1.00"
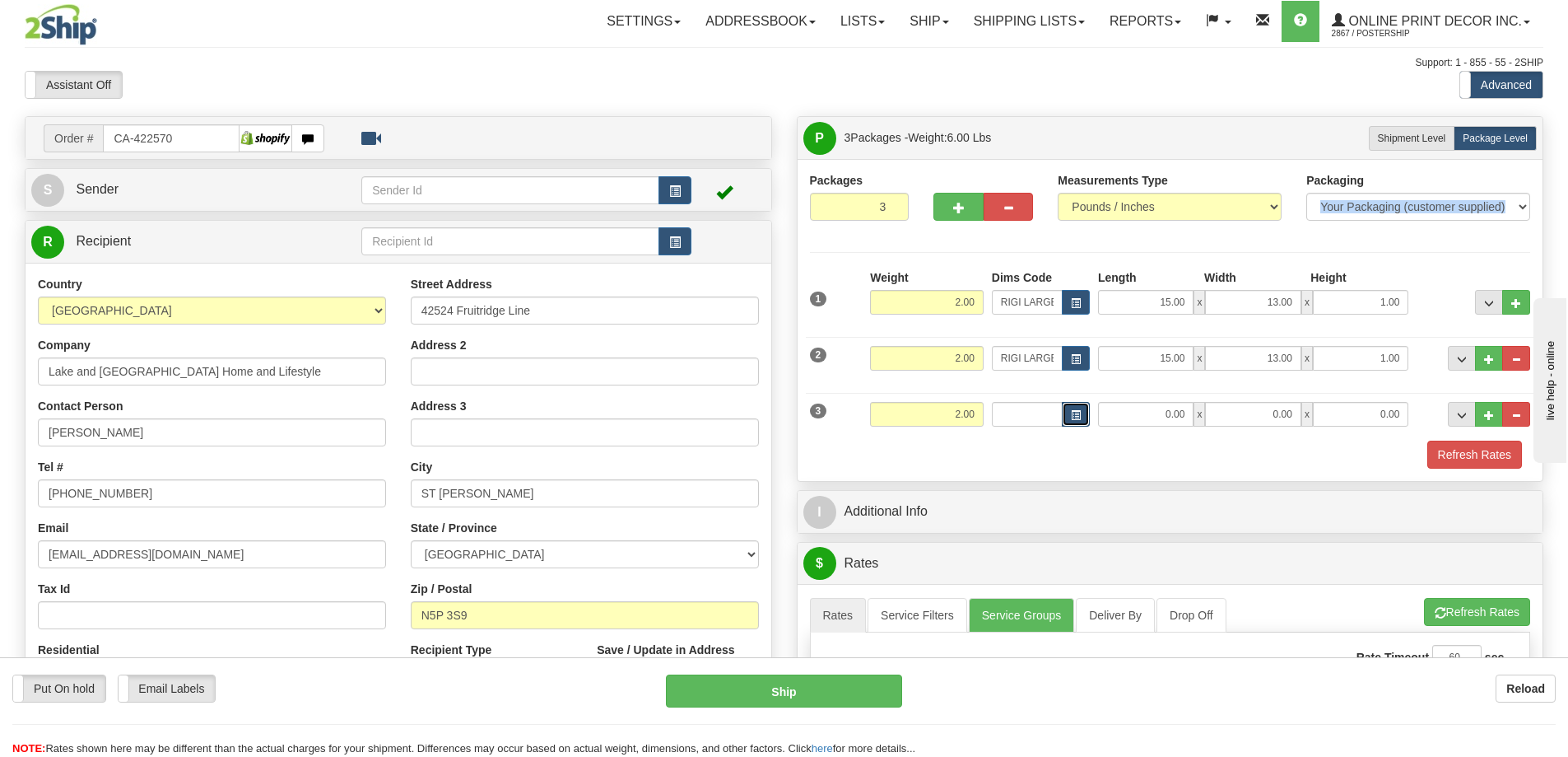
click at [1072, 416] on span "button" at bounding box center [1076, 416] width 10 height 9
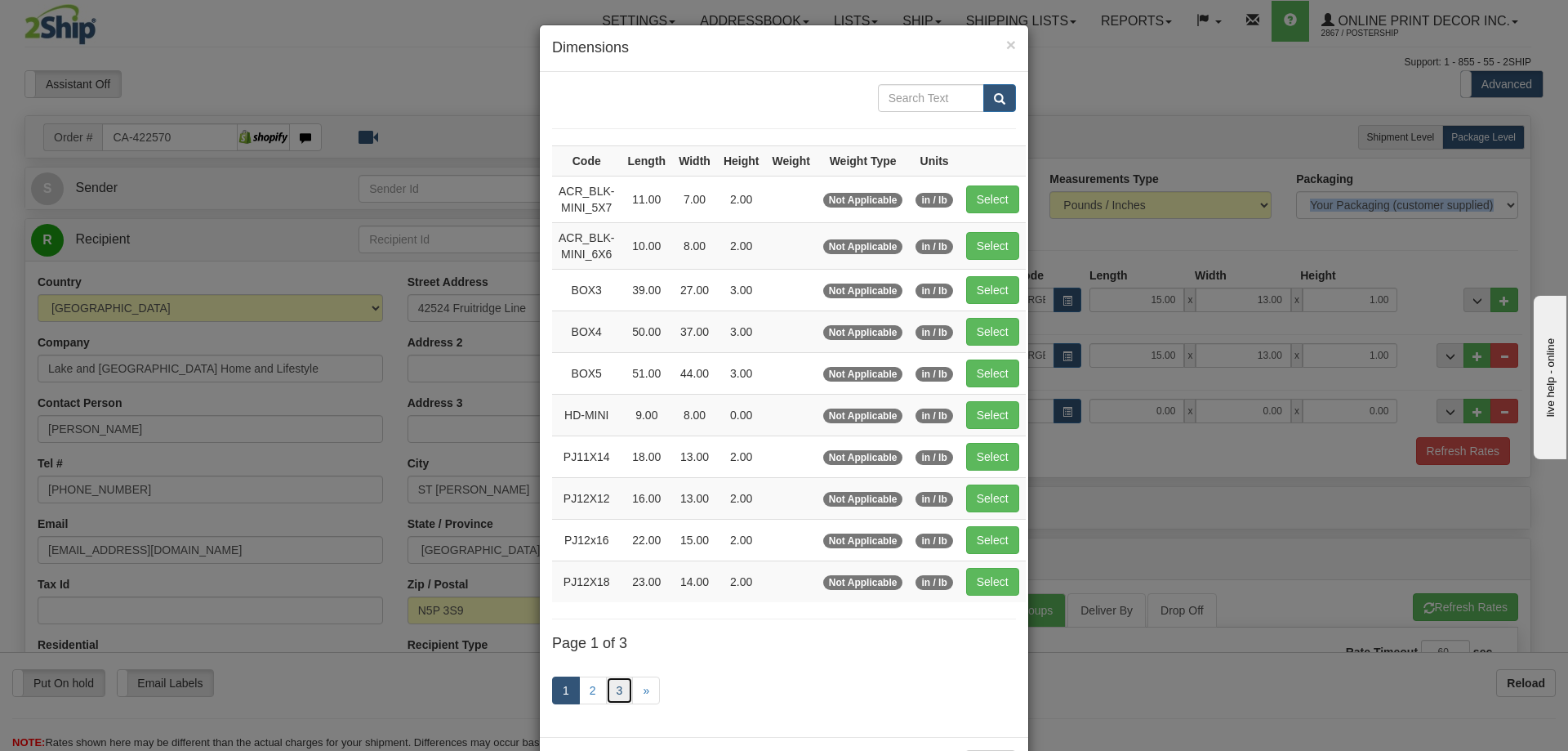
drag, startPoint x: 612, startPoint y: 691, endPoint x: 614, endPoint y: 675, distance: 16.1
click at [613, 689] on link "3" at bounding box center [620, 690] width 28 height 28
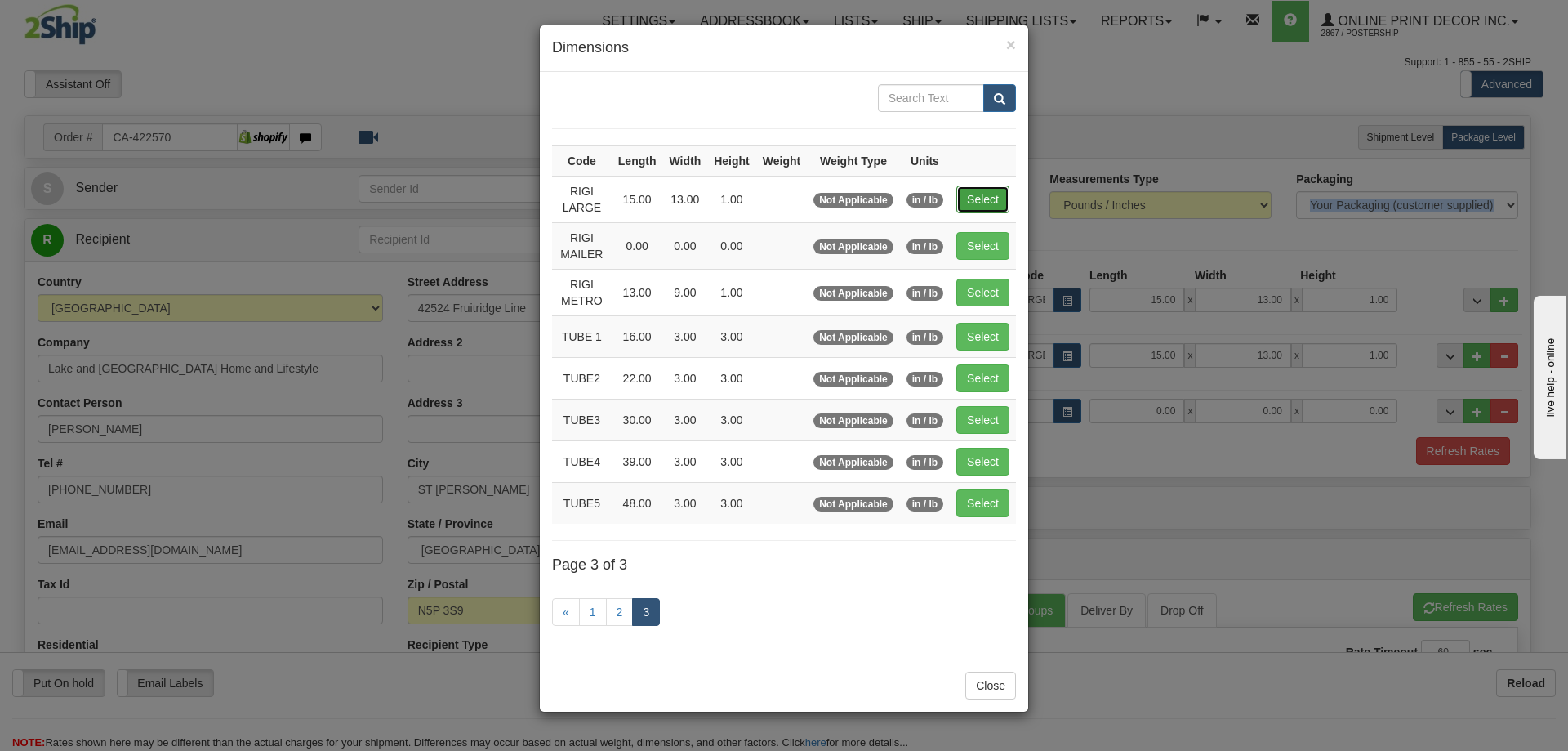
click at [991, 206] on button "Select" at bounding box center [983, 199] width 53 height 28
type input "RIGI LARGE"
type input "15.00"
type input "13.00"
type input "1.00"
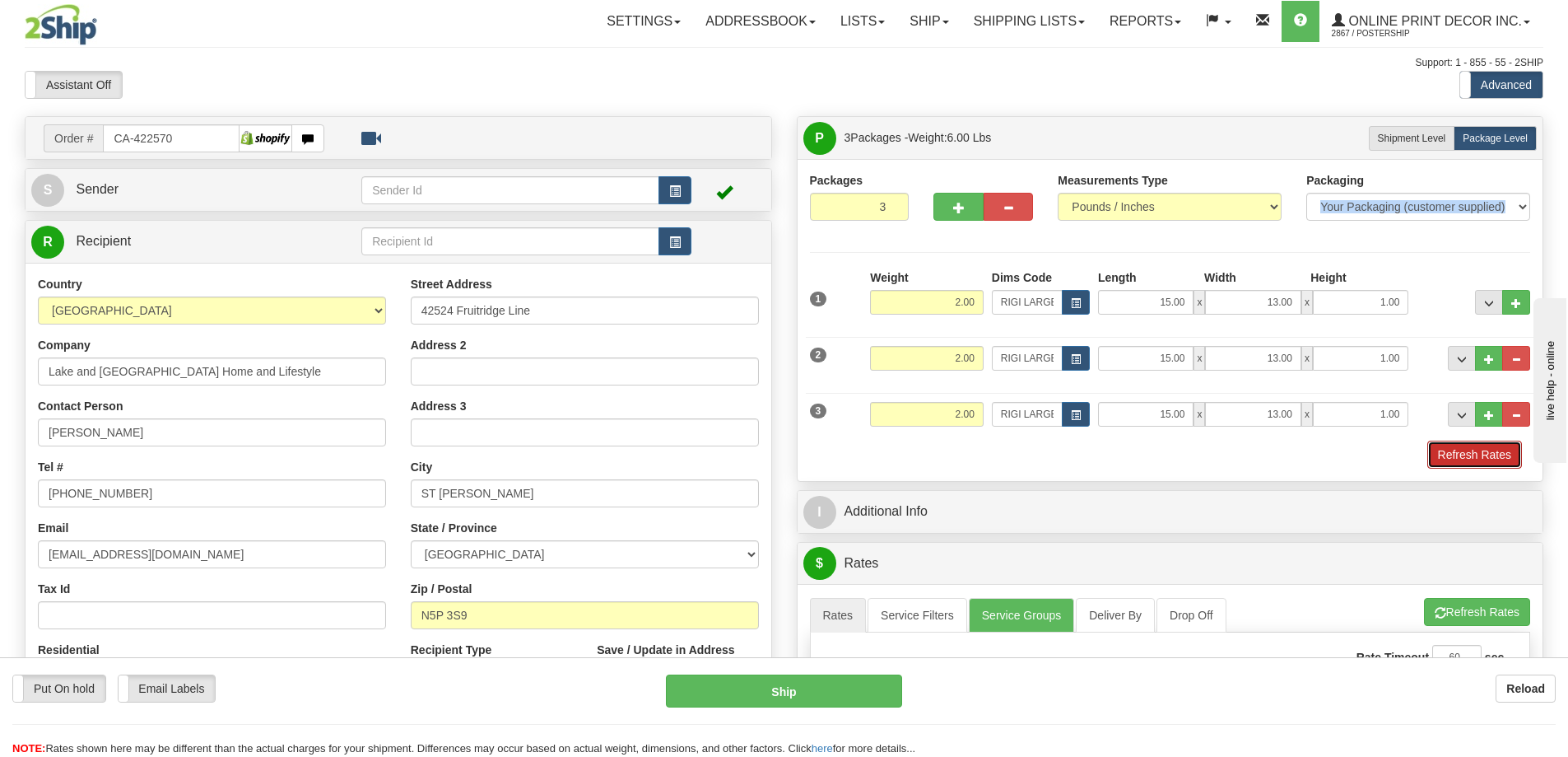
click at [1452, 450] on button "Refresh Rates" at bounding box center [1474, 454] width 94 height 28
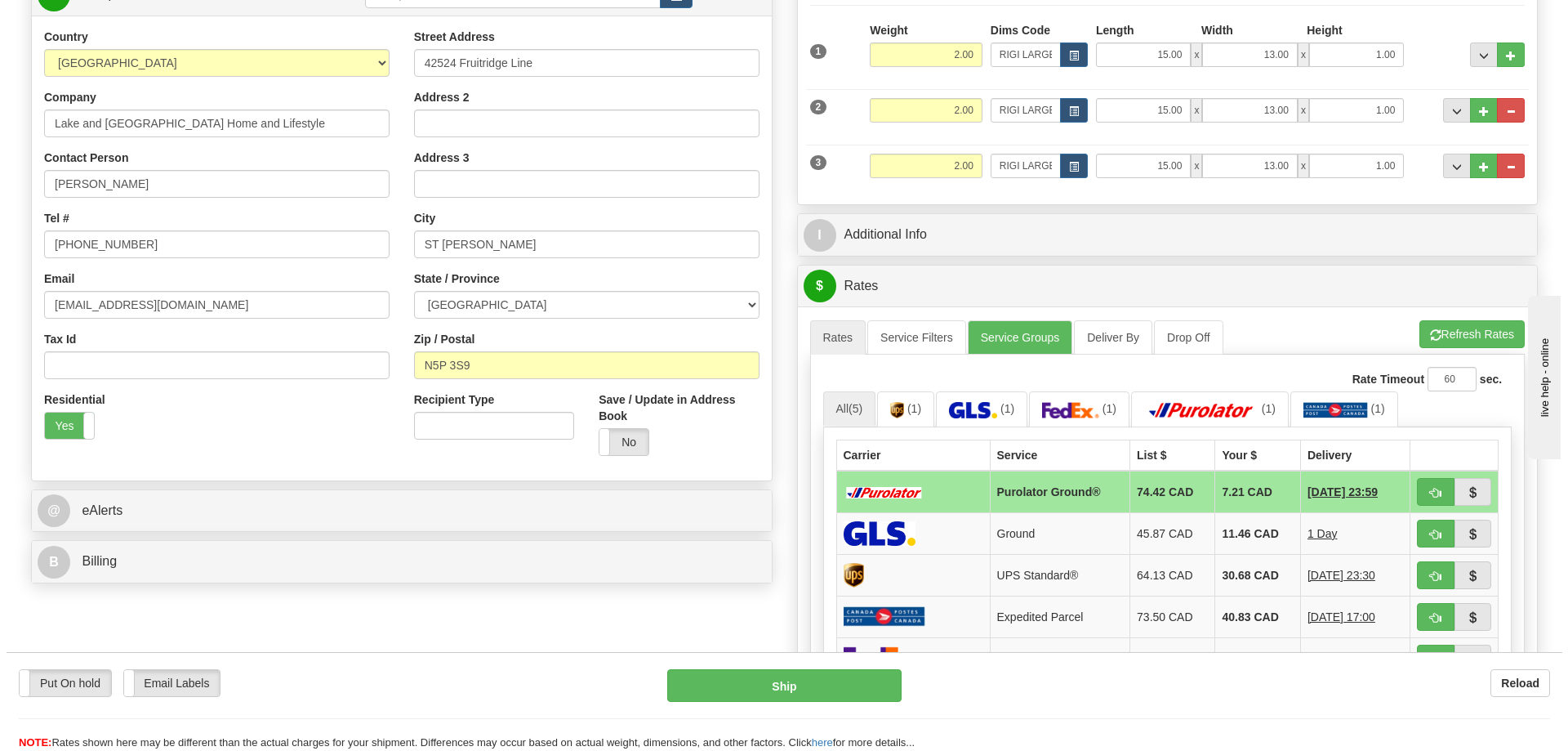
scroll to position [326, 0]
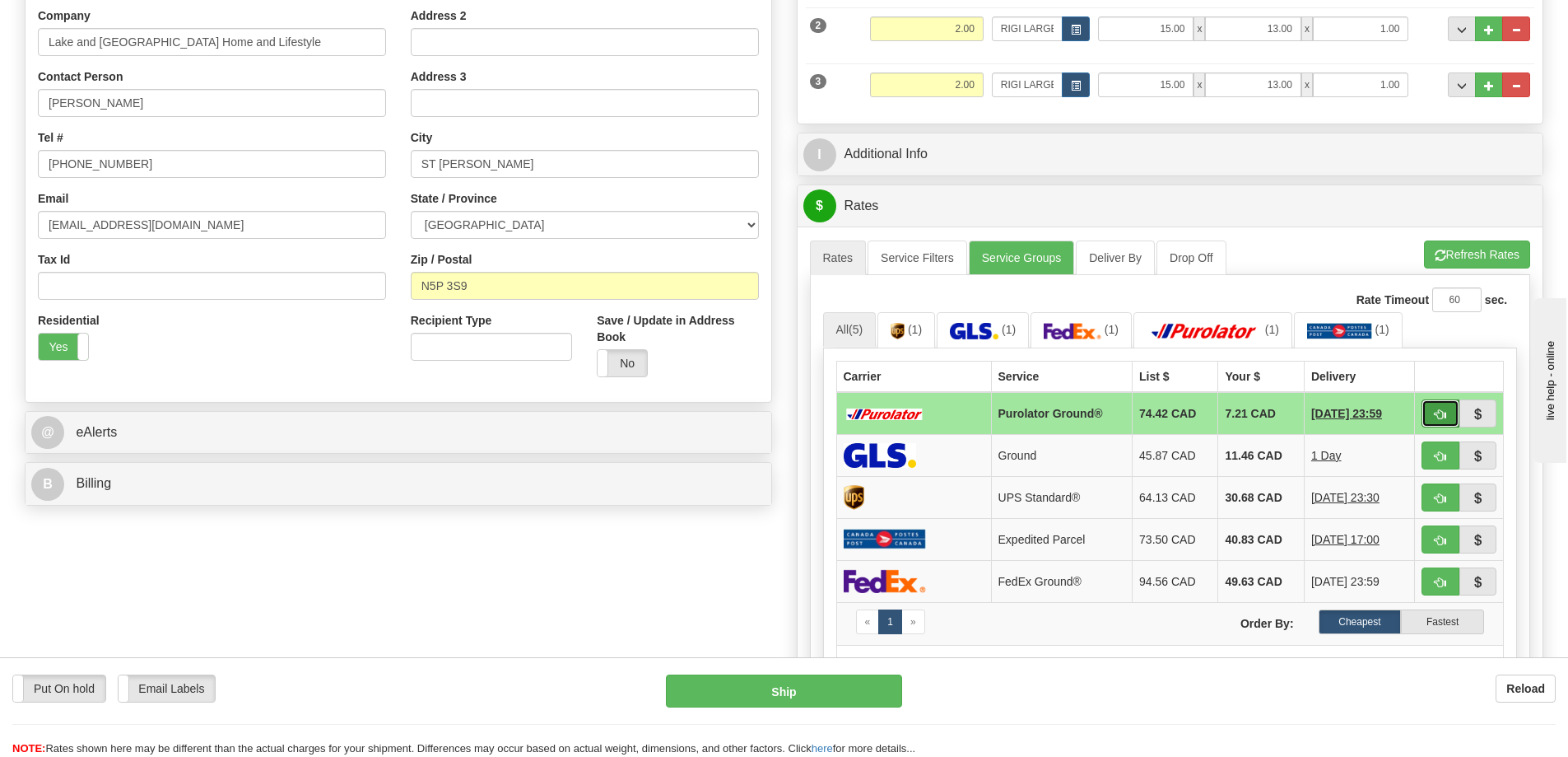
click at [1436, 405] on button "button" at bounding box center [1440, 413] width 38 height 28
type input "260"
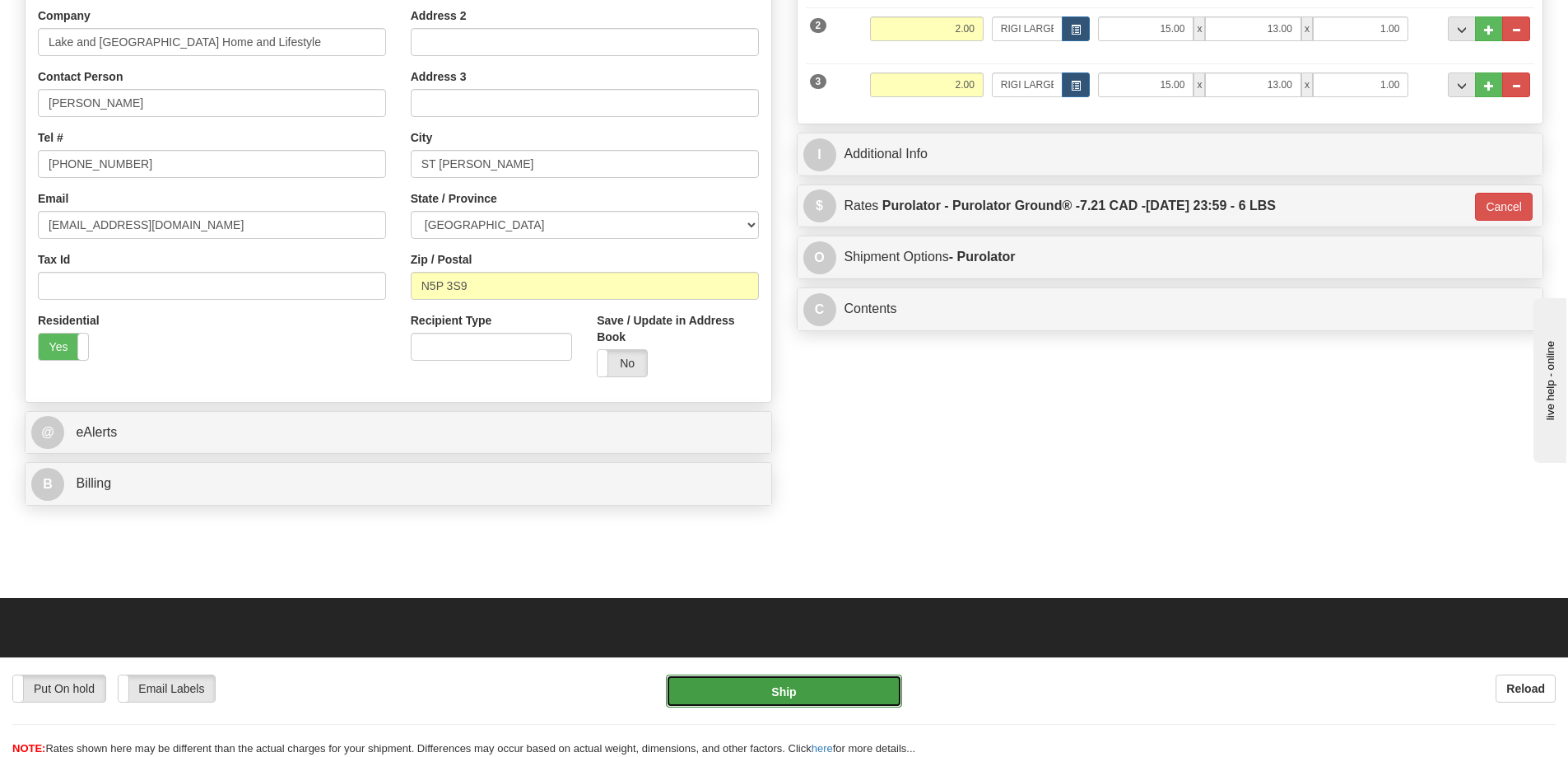
click at [829, 686] on button "Ship" at bounding box center [784, 690] width 236 height 33
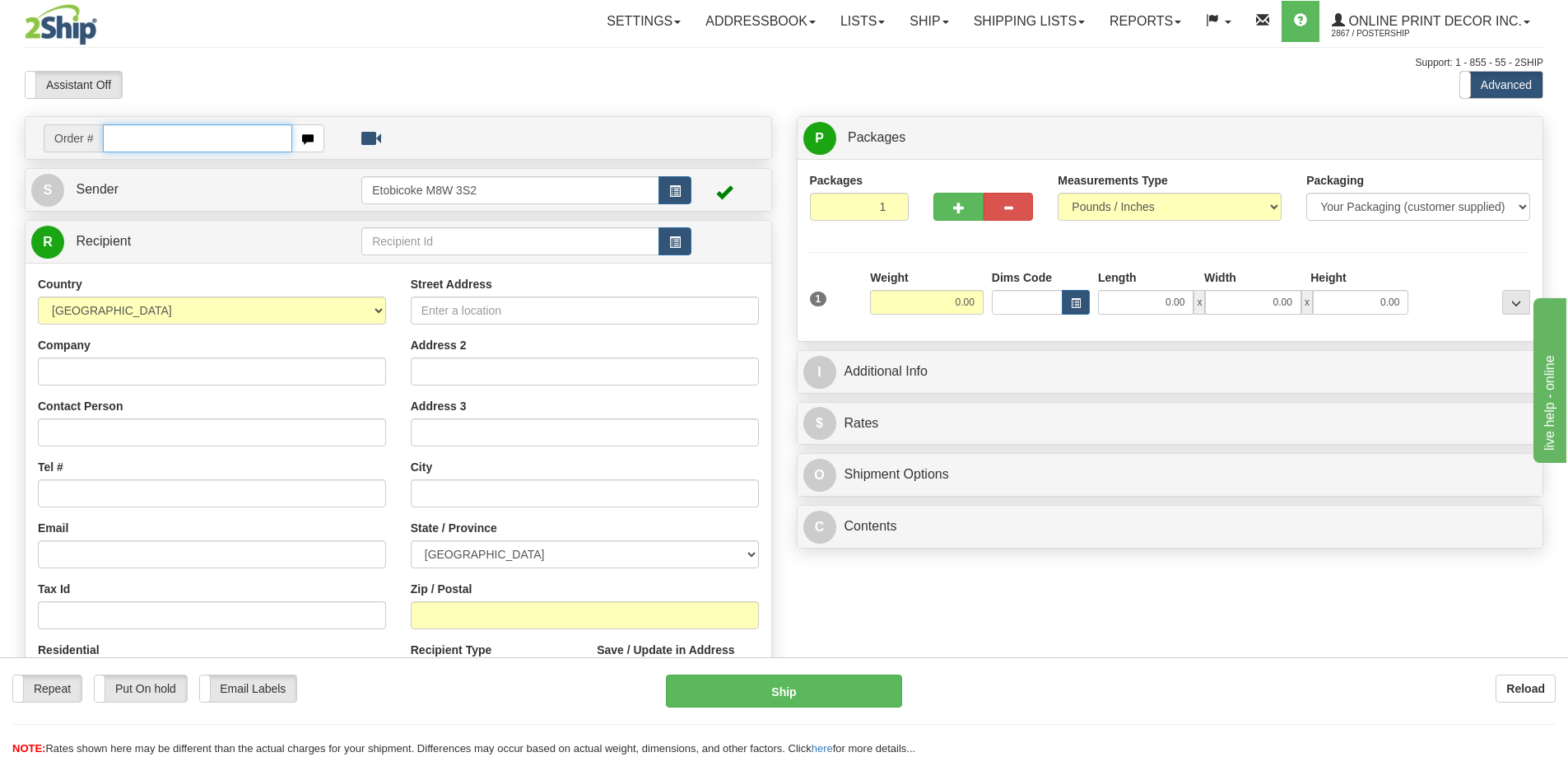
drag, startPoint x: 199, startPoint y: 142, endPoint x: 198, endPoint y: 126, distance: 16.0
click at [199, 138] on input "text" at bounding box center [197, 138] width 190 height 28
type input "ca-422562"
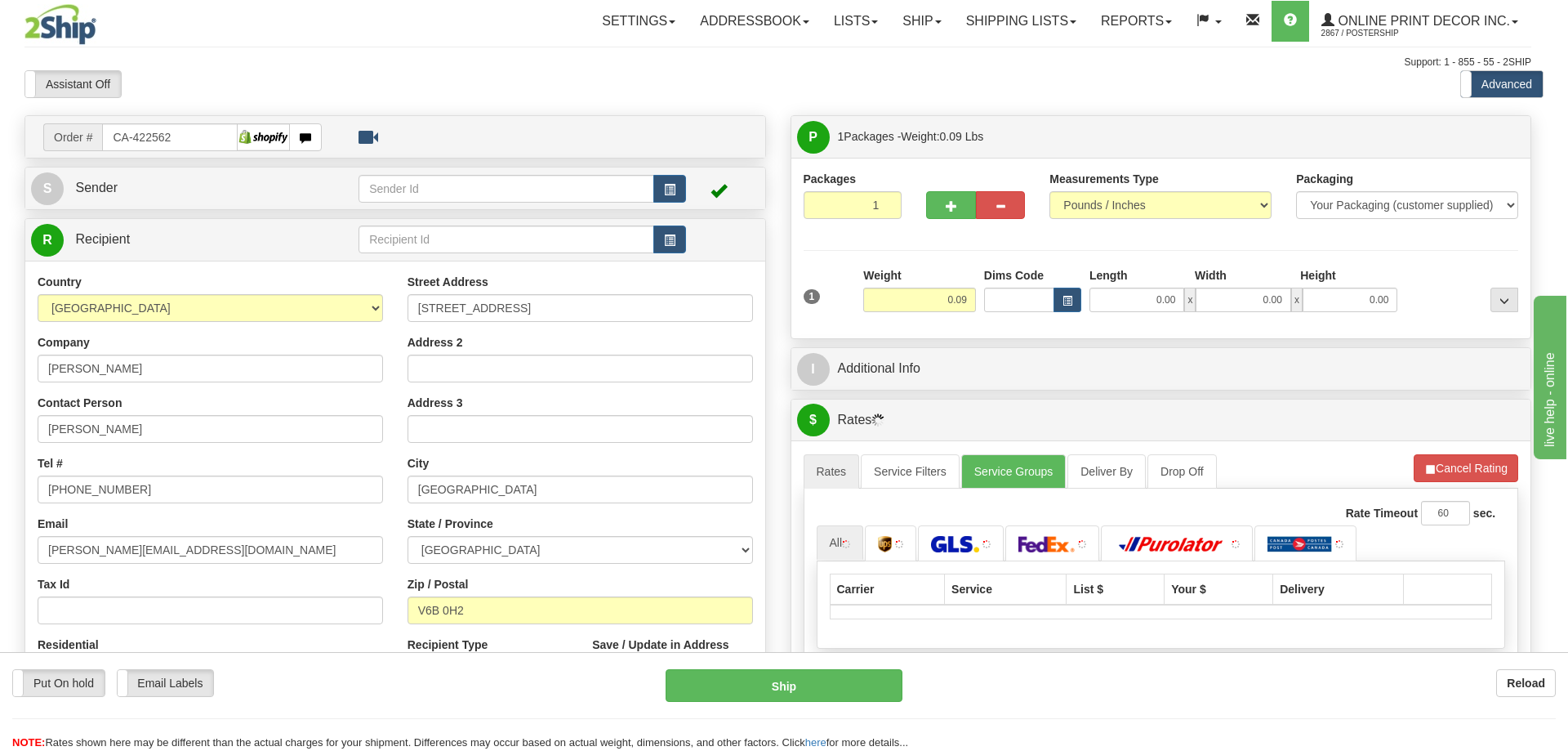
type input "[GEOGRAPHIC_DATA]"
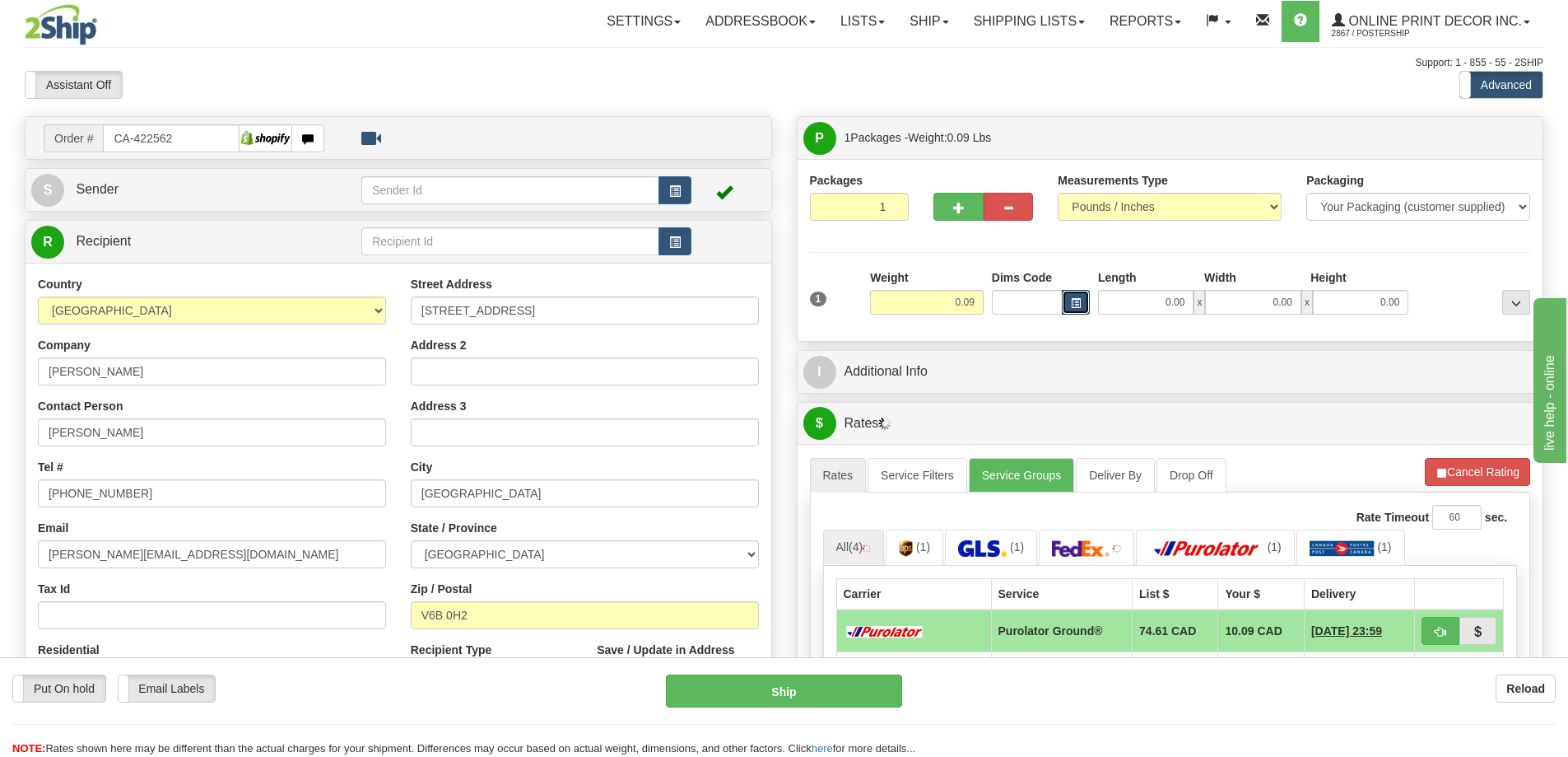
click at [1065, 299] on button "button" at bounding box center [1076, 302] width 28 height 24
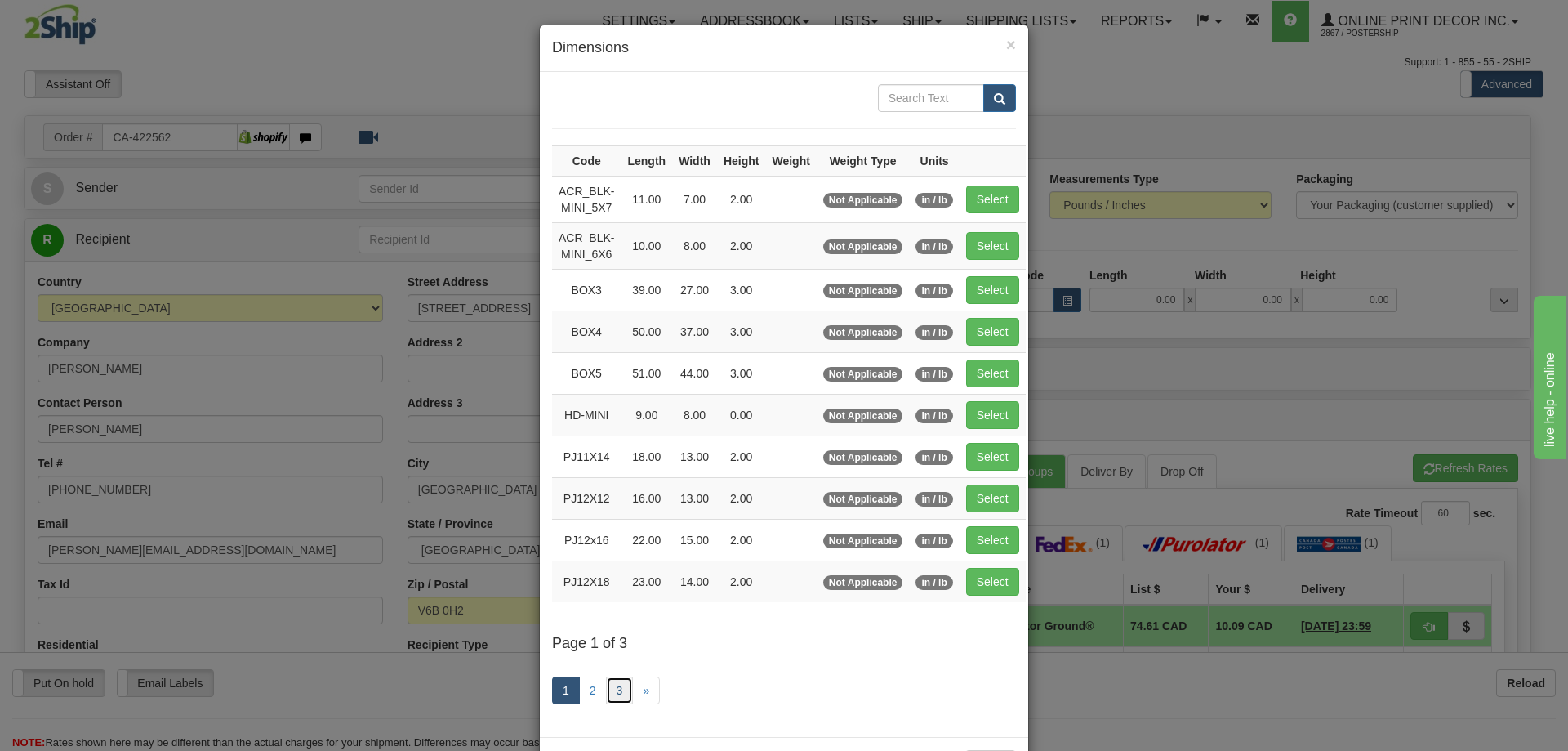
click at [612, 694] on link "3" at bounding box center [620, 690] width 28 height 28
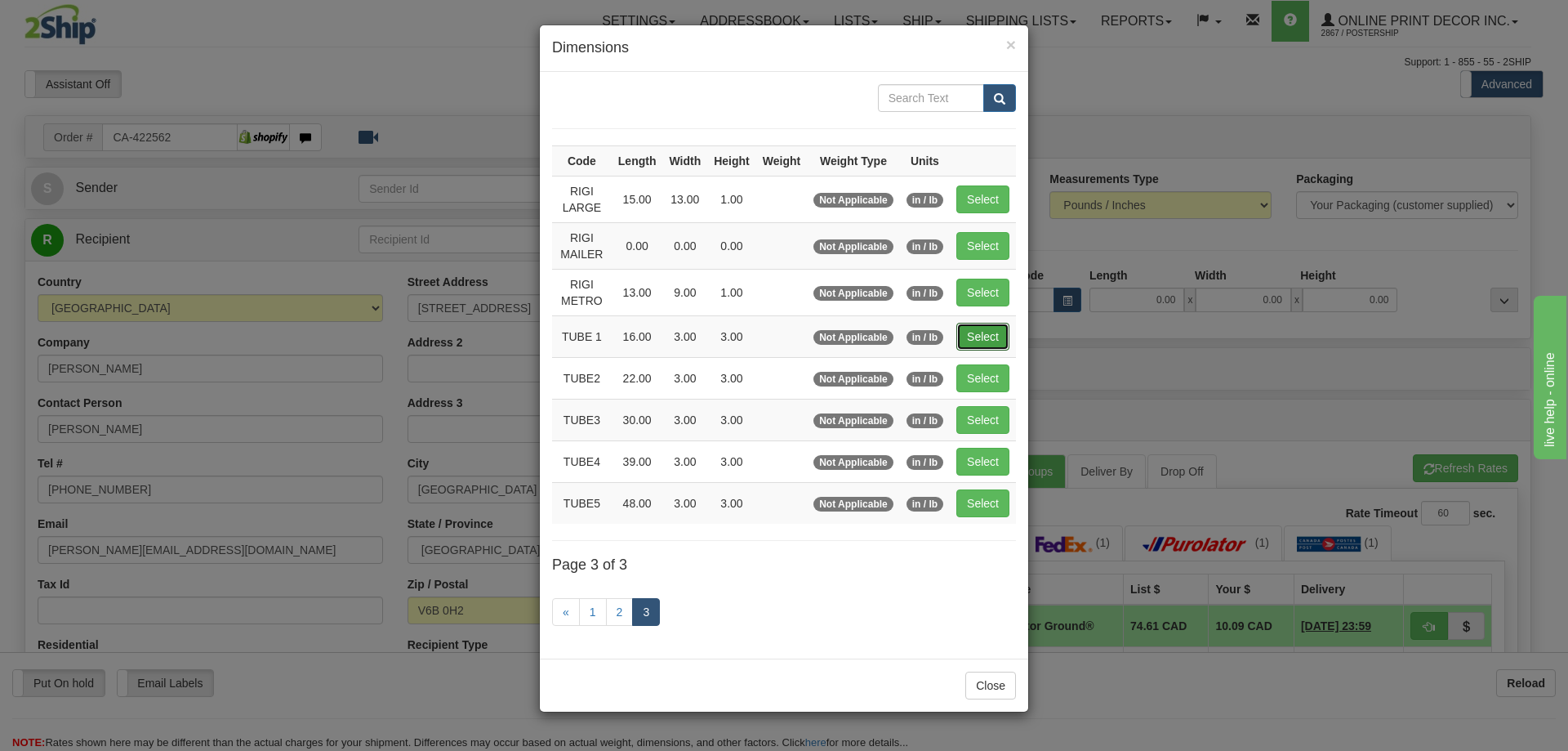
drag, startPoint x: 984, startPoint y: 333, endPoint x: 991, endPoint y: 344, distance: 13.0
click at [988, 340] on button "Select" at bounding box center [983, 337] width 53 height 28
type input "TUBE 1"
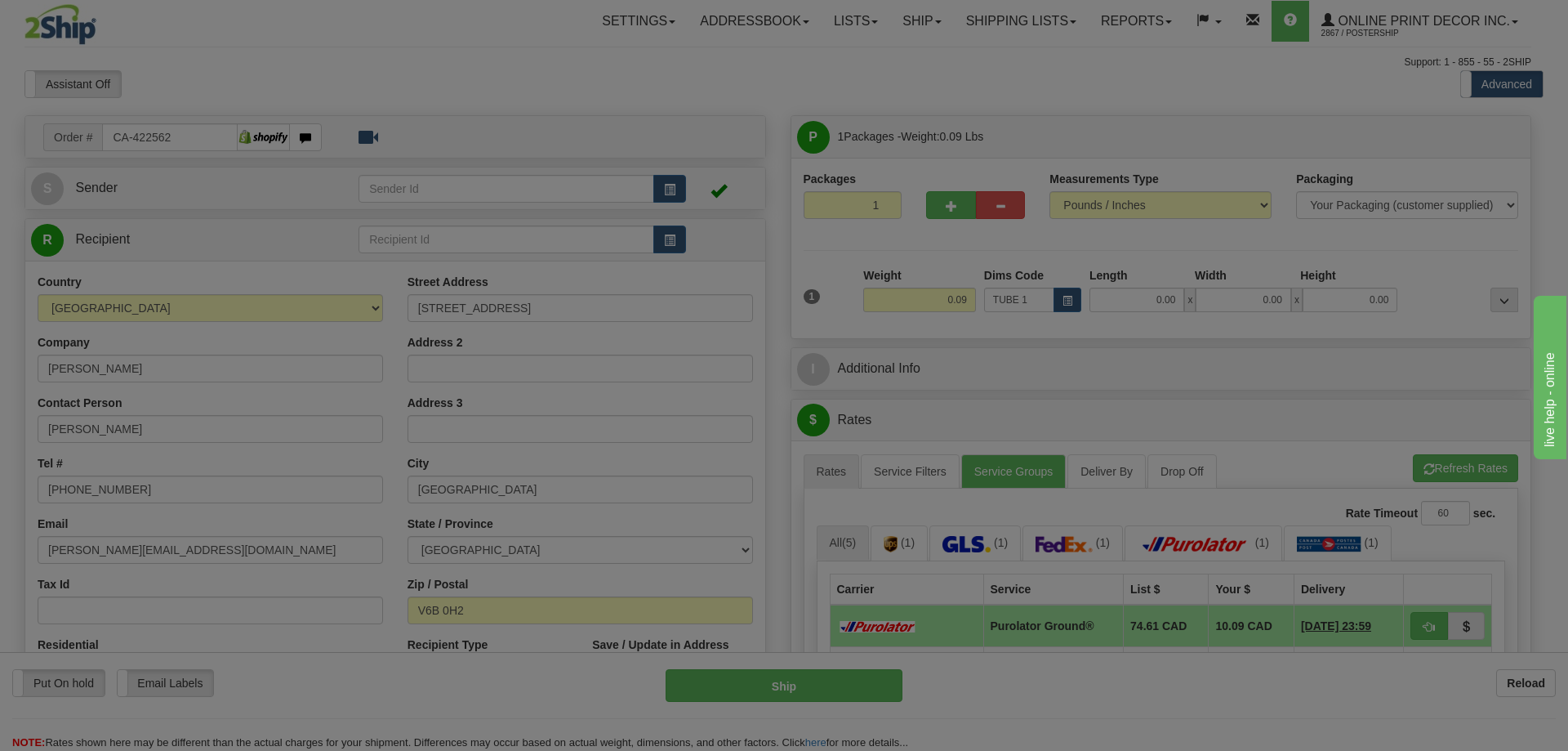
type input "16.00"
type input "3.00"
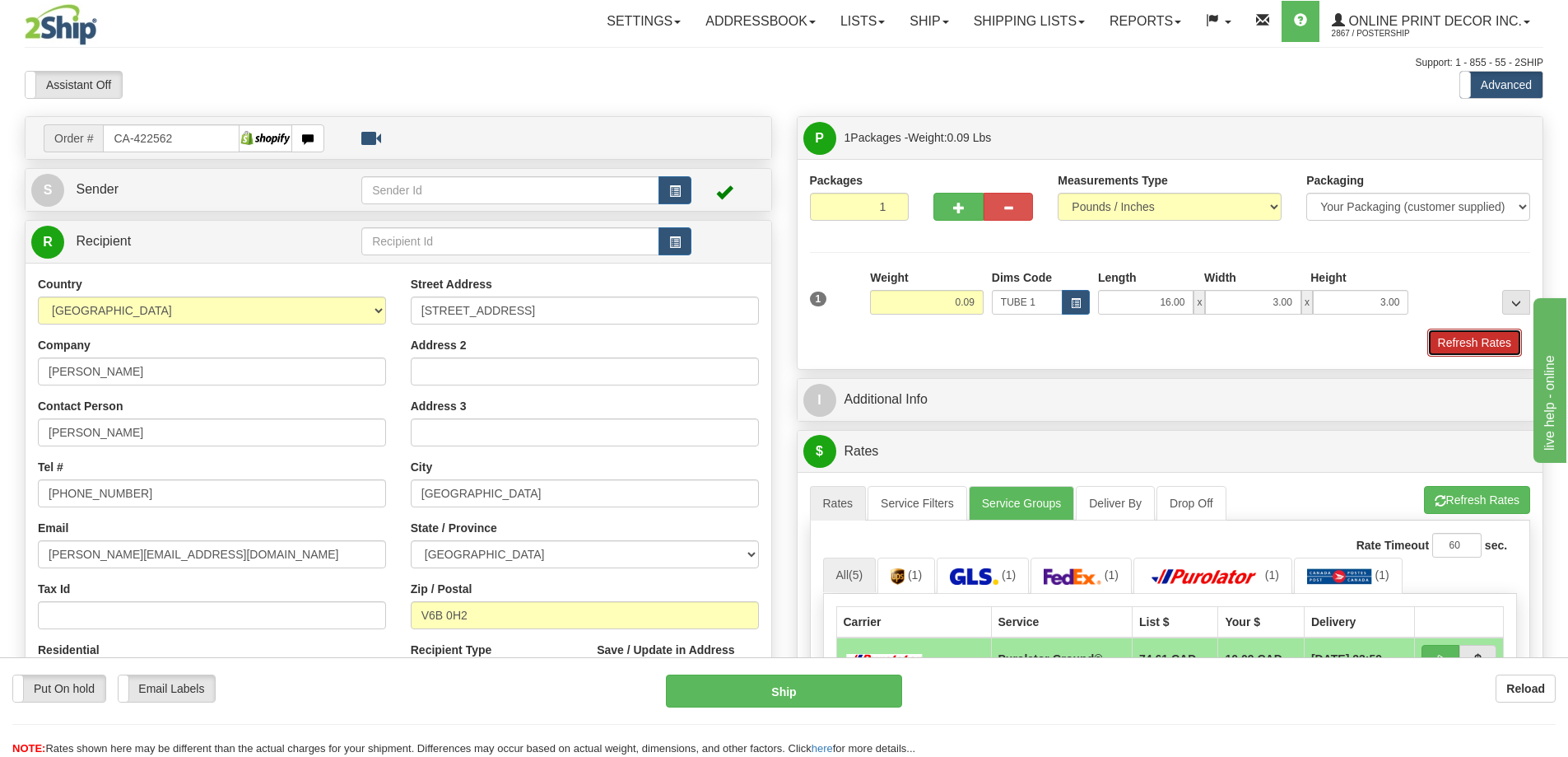
click at [1468, 338] on button "Refresh Rates" at bounding box center [1474, 342] width 94 height 28
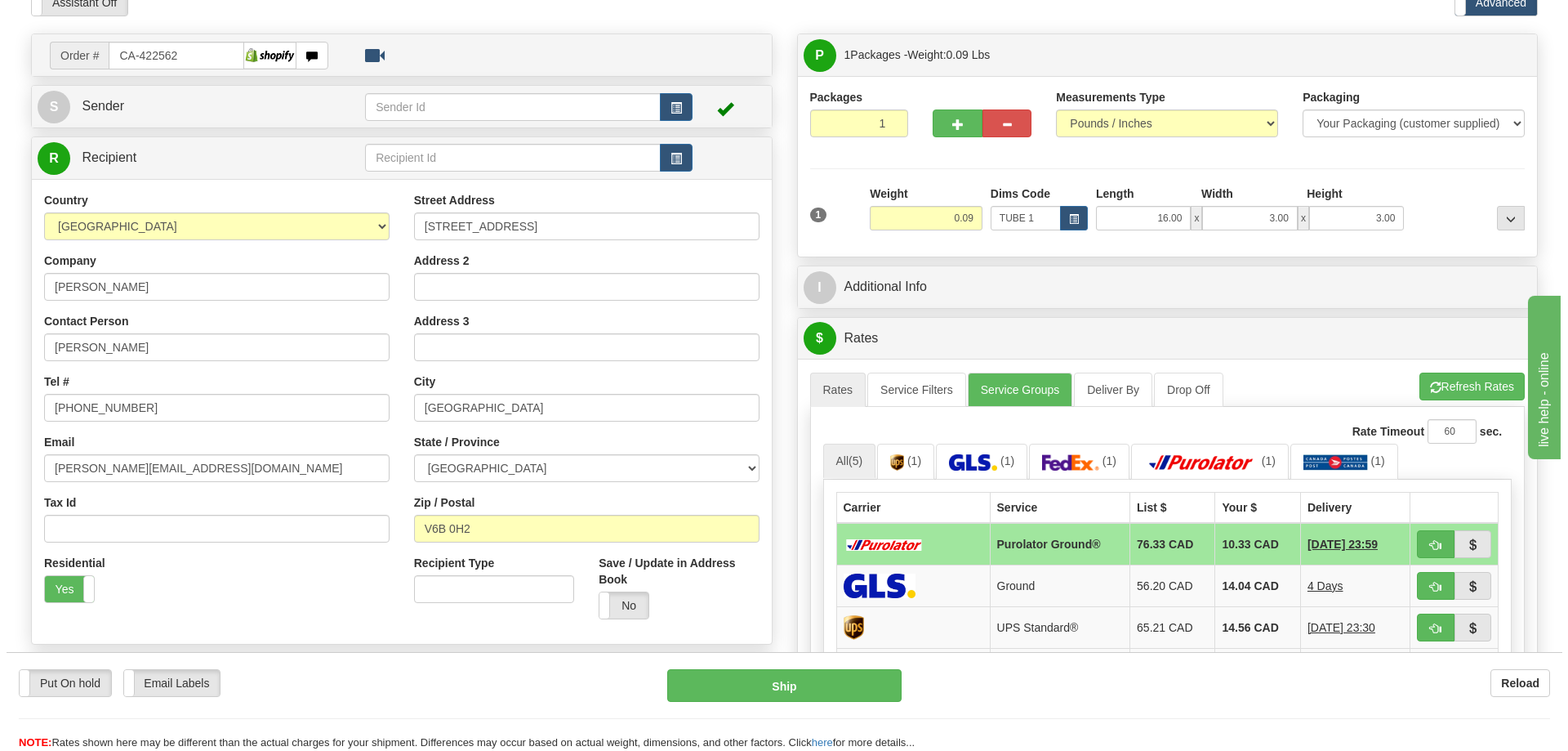
scroll to position [163, 0]
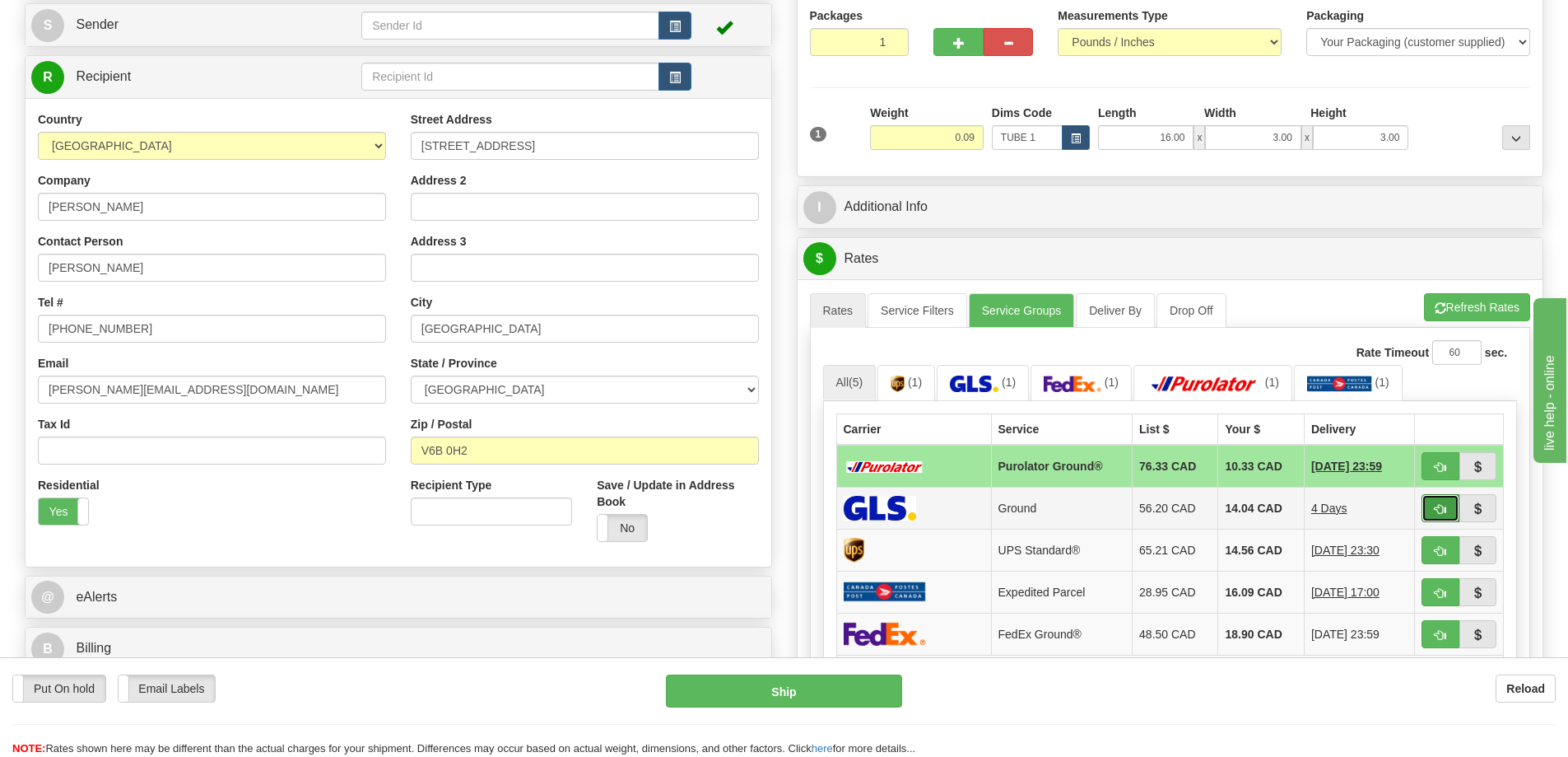
click at [1436, 507] on span "button" at bounding box center [1440, 508] width 11 height 10
type input "1"
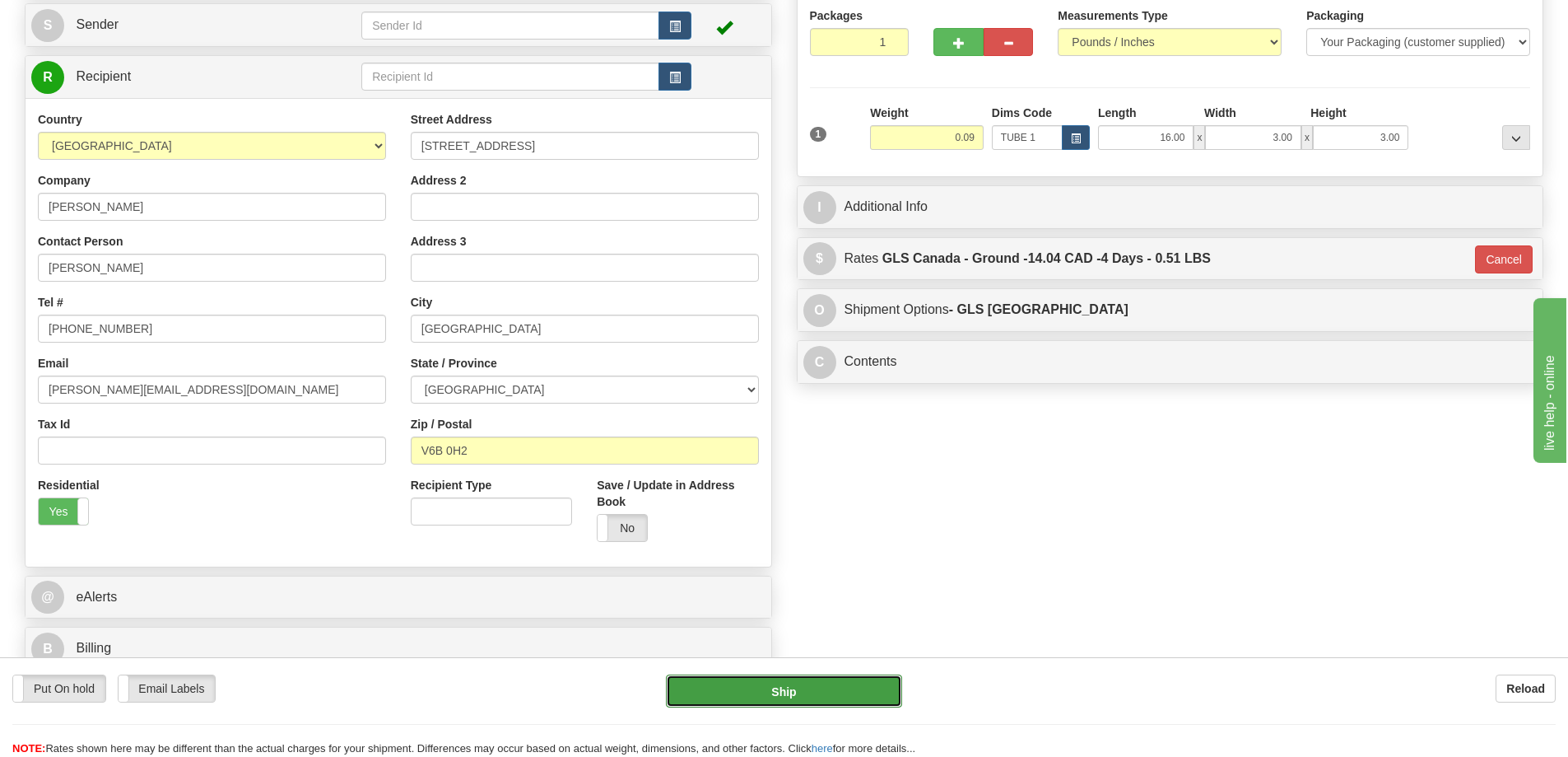
click at [866, 692] on button "Ship" at bounding box center [784, 690] width 236 height 33
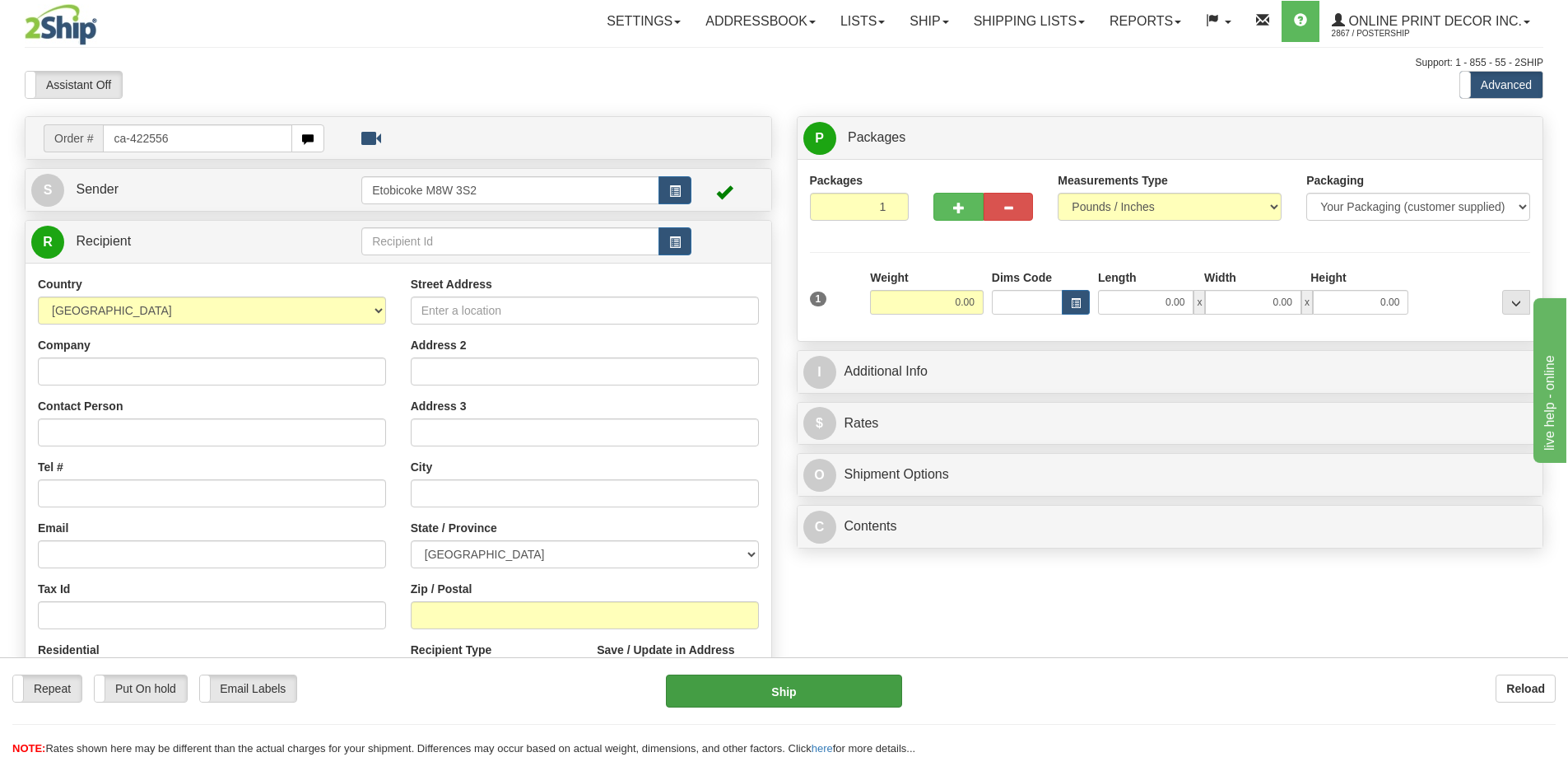
type input "ca-422556"
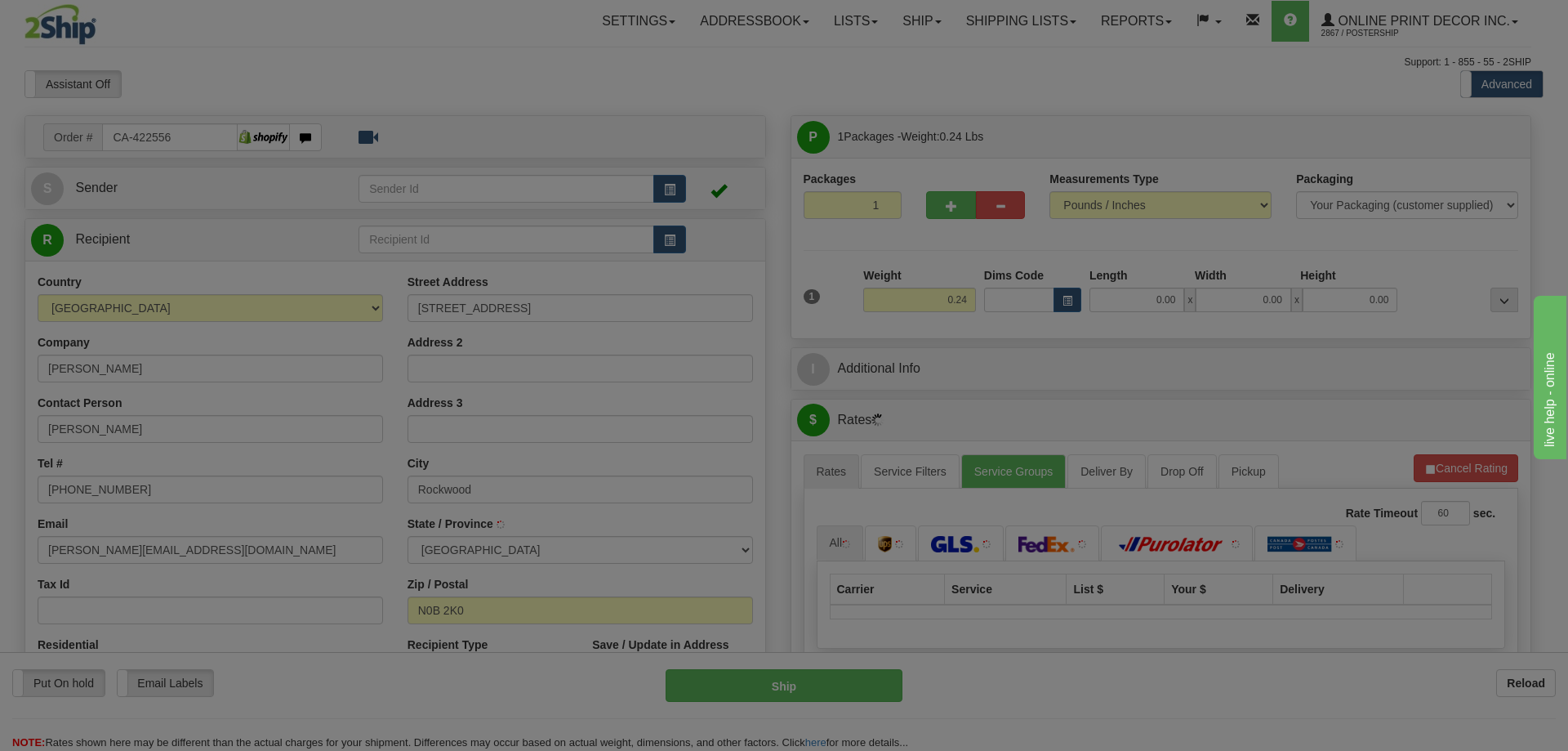
type input "ROCKWOOD"
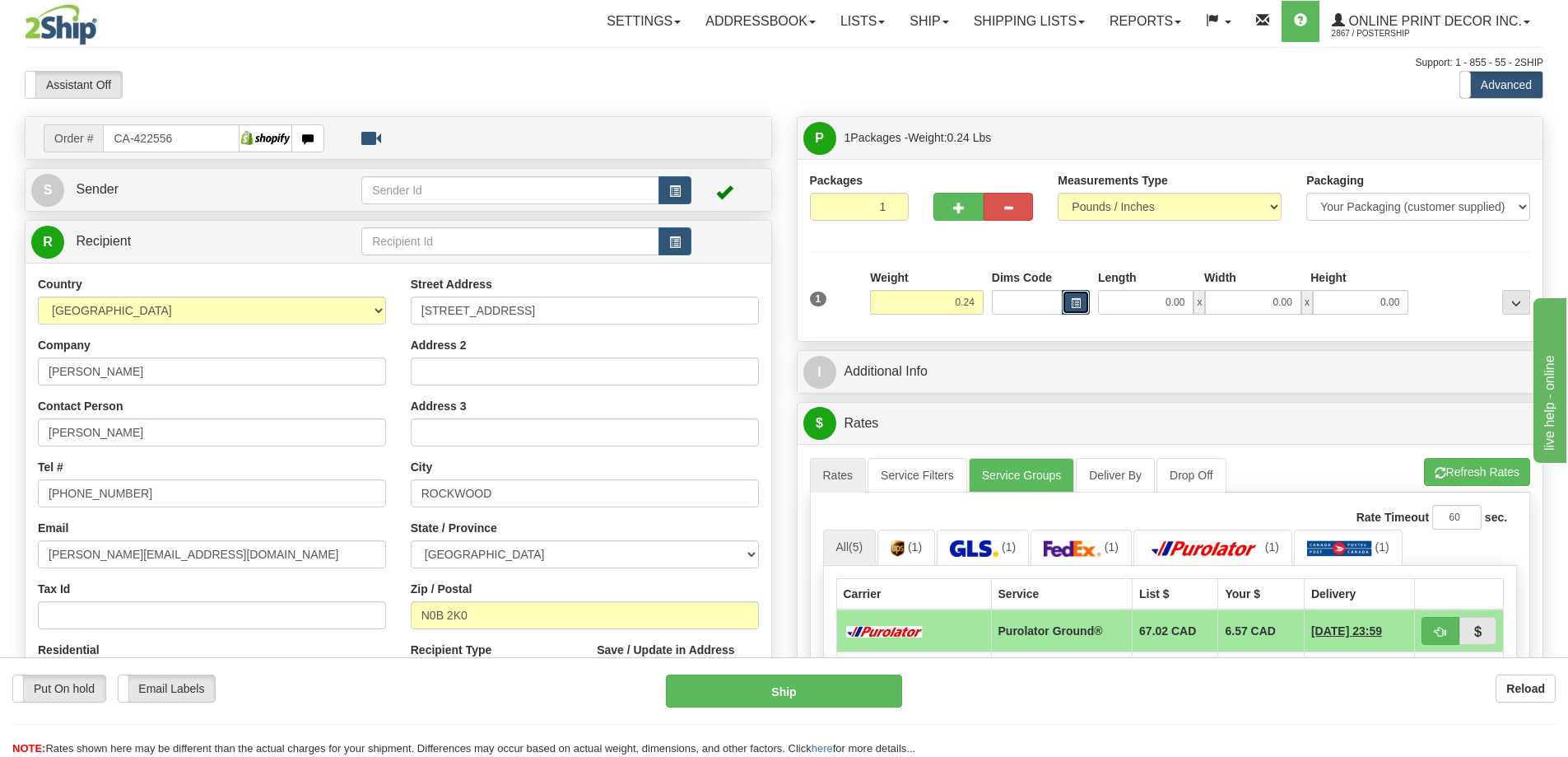
click at [1075, 299] on span "button" at bounding box center [1076, 304] width 10 height 9
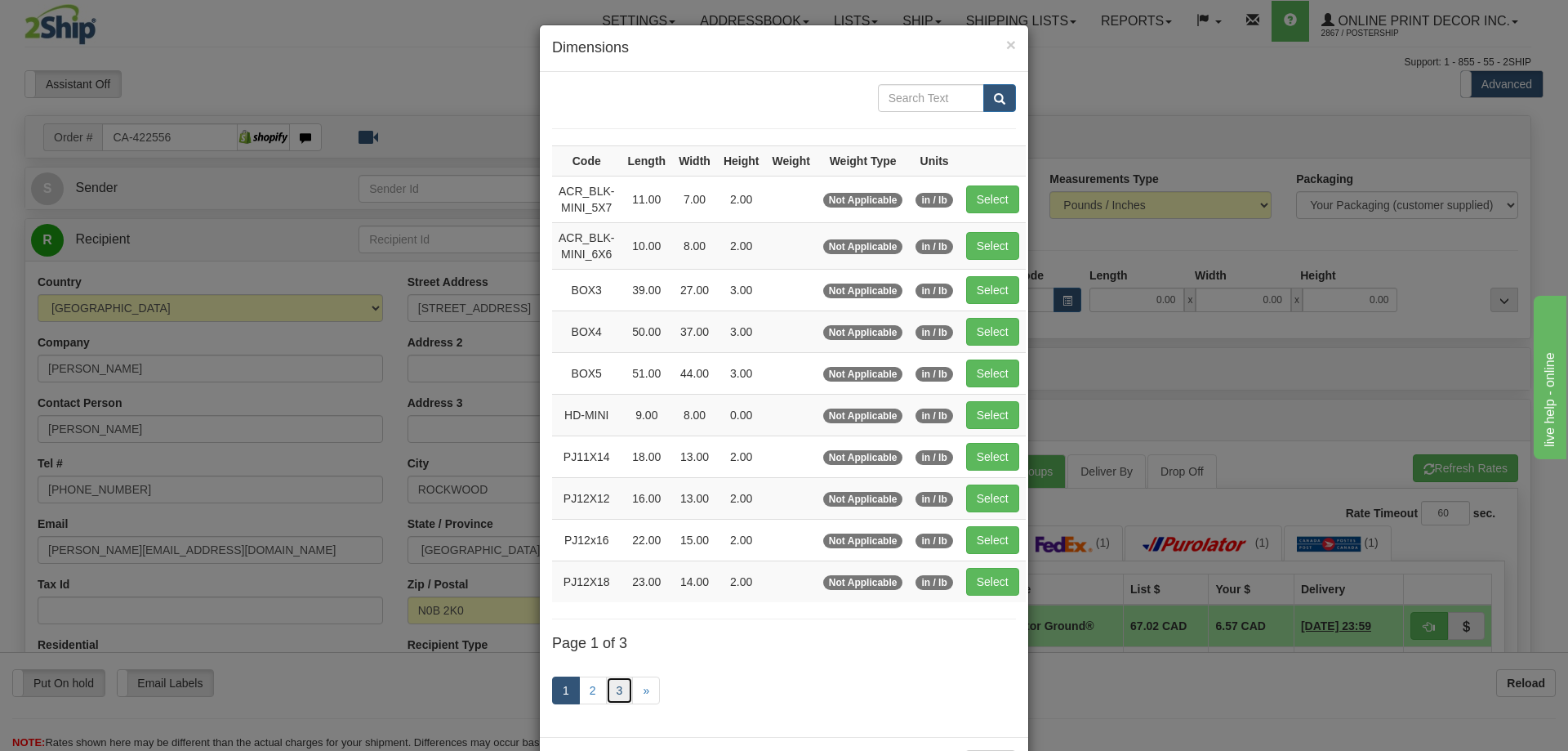
click at [624, 692] on link "3" at bounding box center [620, 690] width 28 height 28
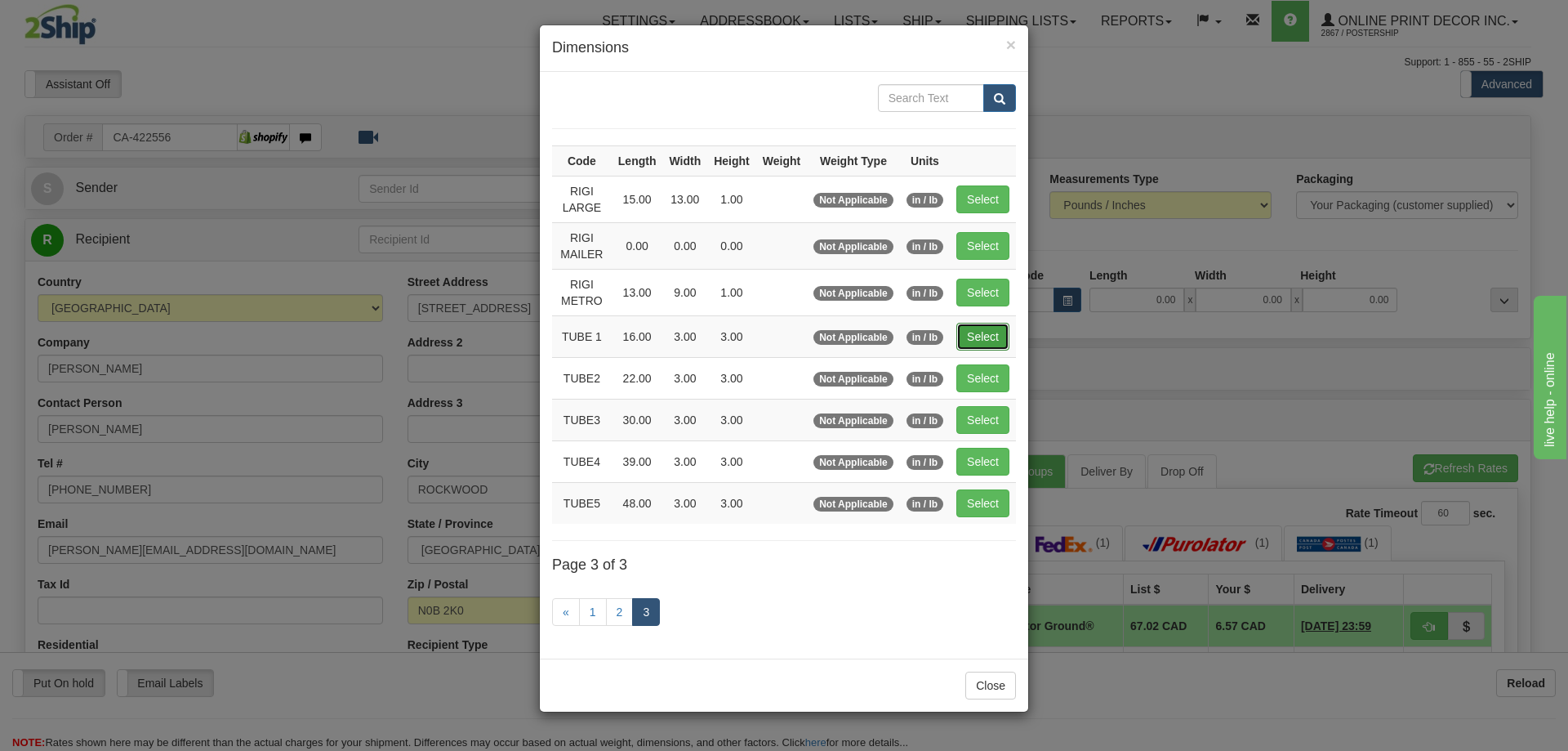
click at [983, 328] on button "Select" at bounding box center [983, 337] width 53 height 28
type input "TUBE 1"
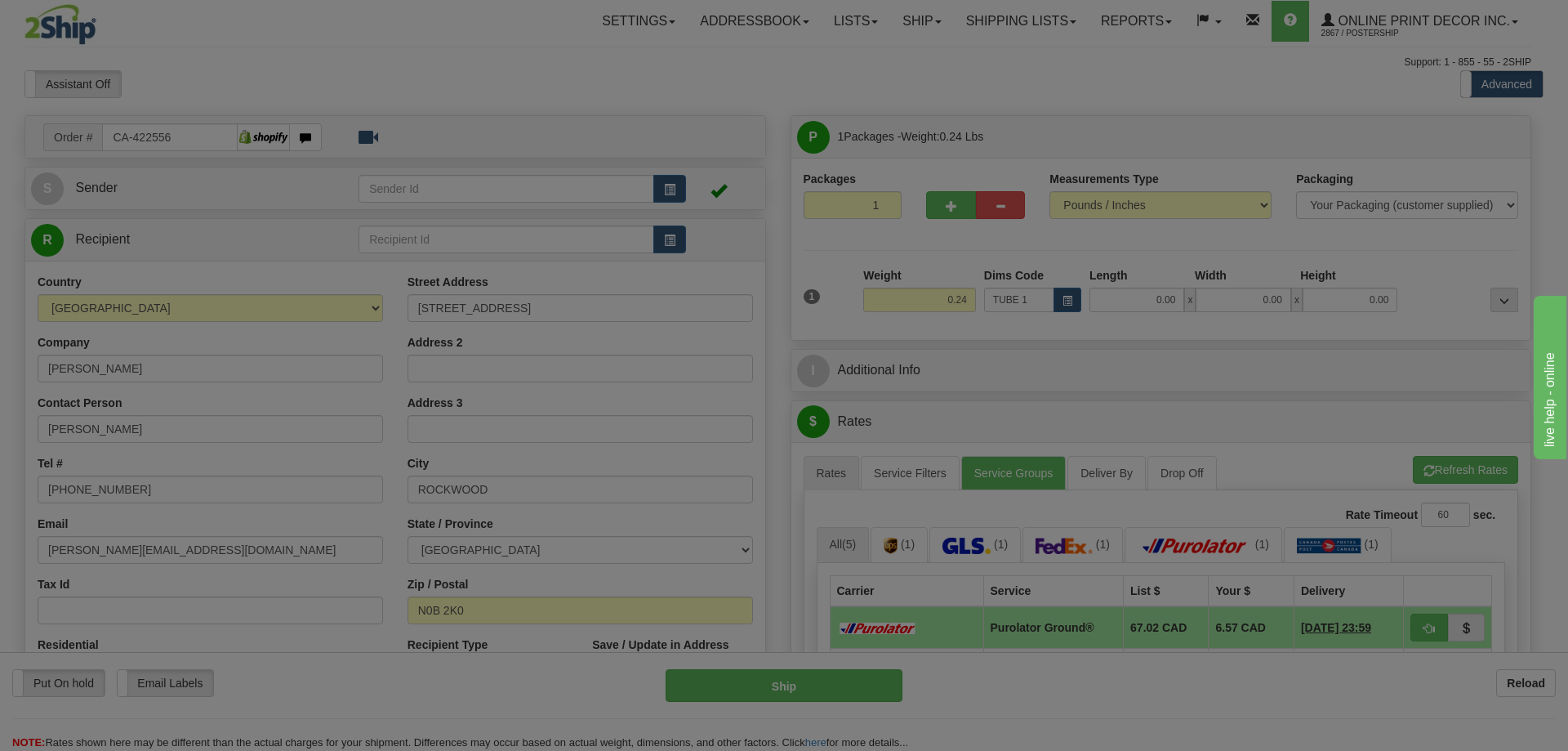
type input "16.00"
type input "3.00"
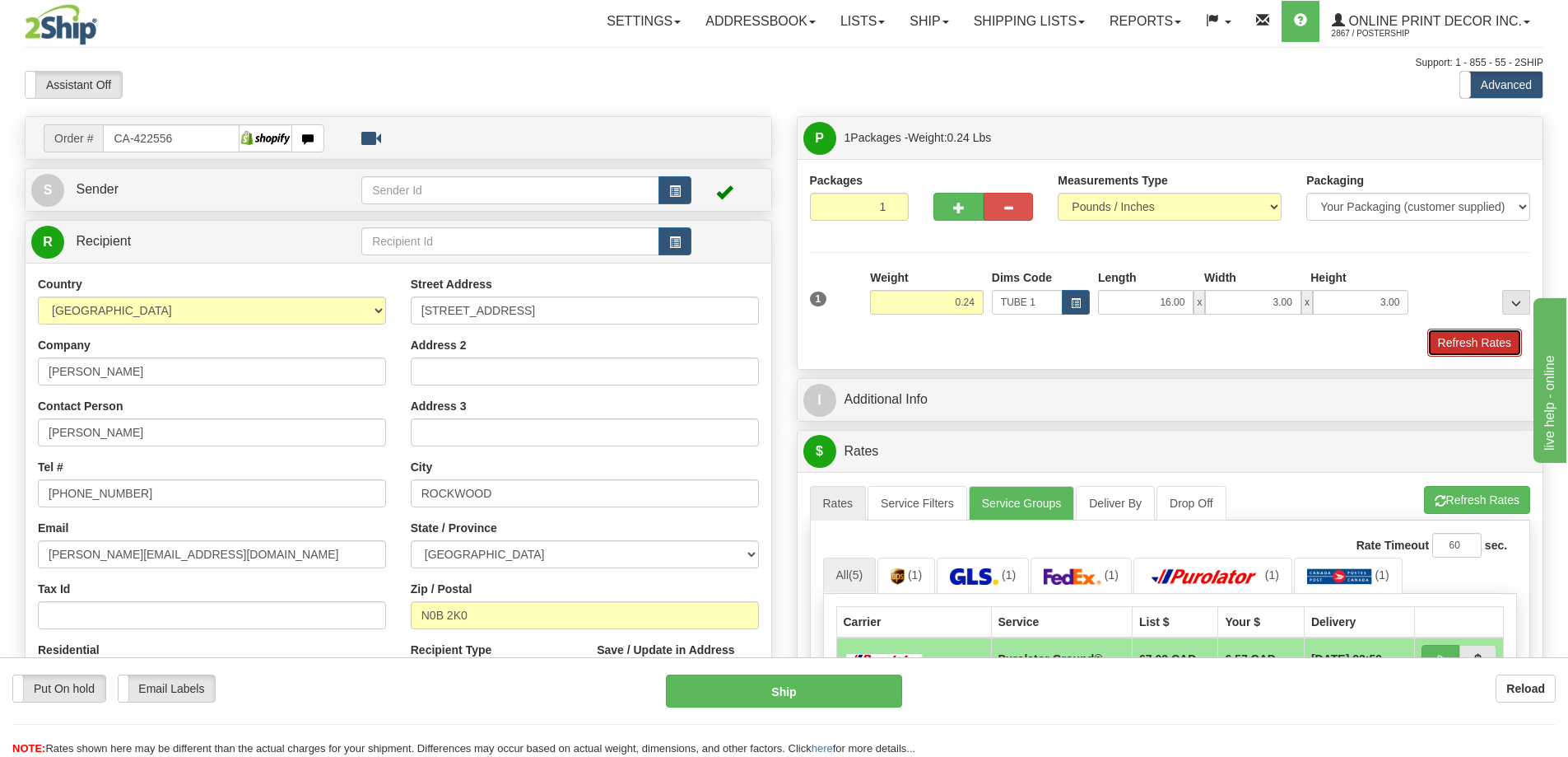
click at [1446, 346] on button "Refresh Rates" at bounding box center [1474, 342] width 94 height 28
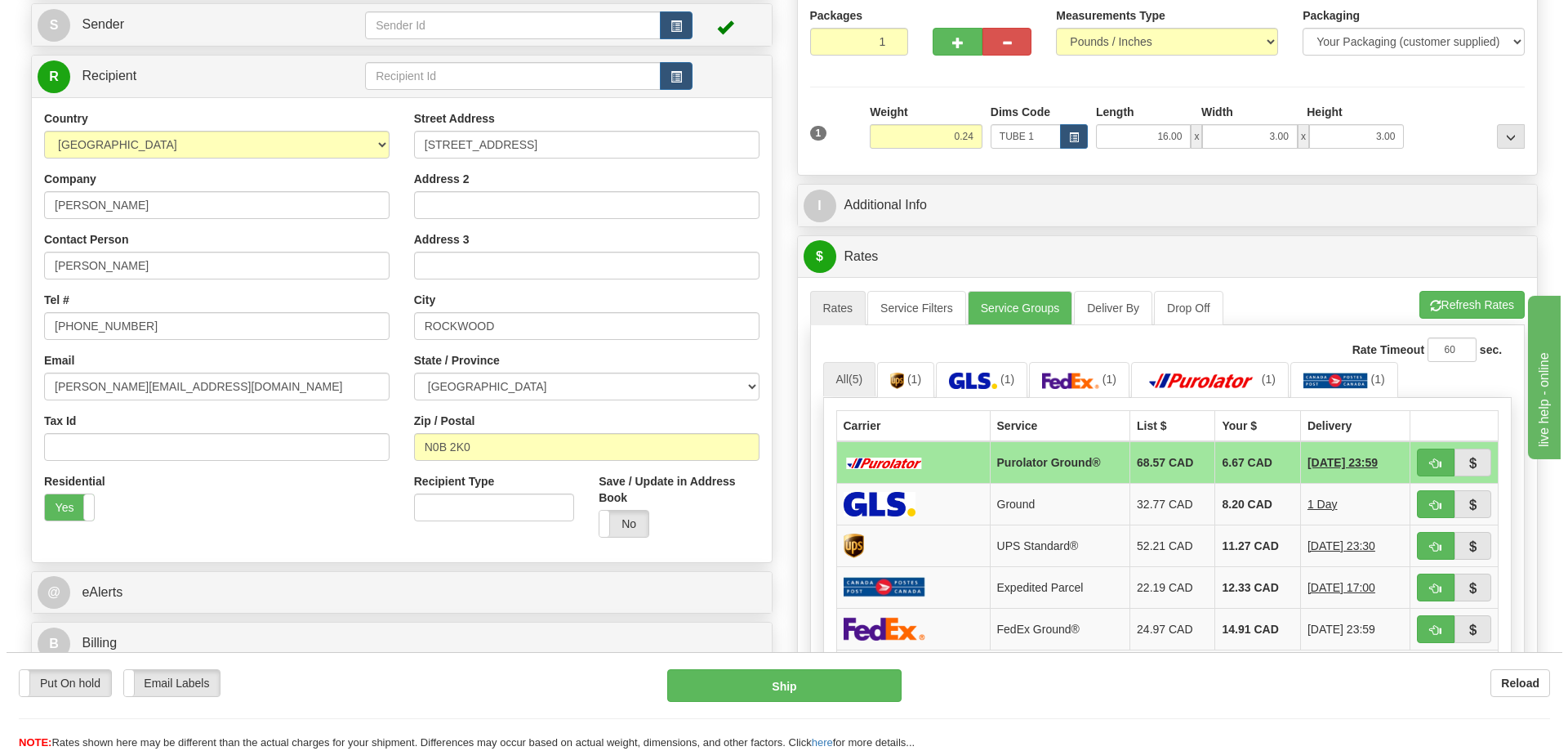
scroll to position [245, 0]
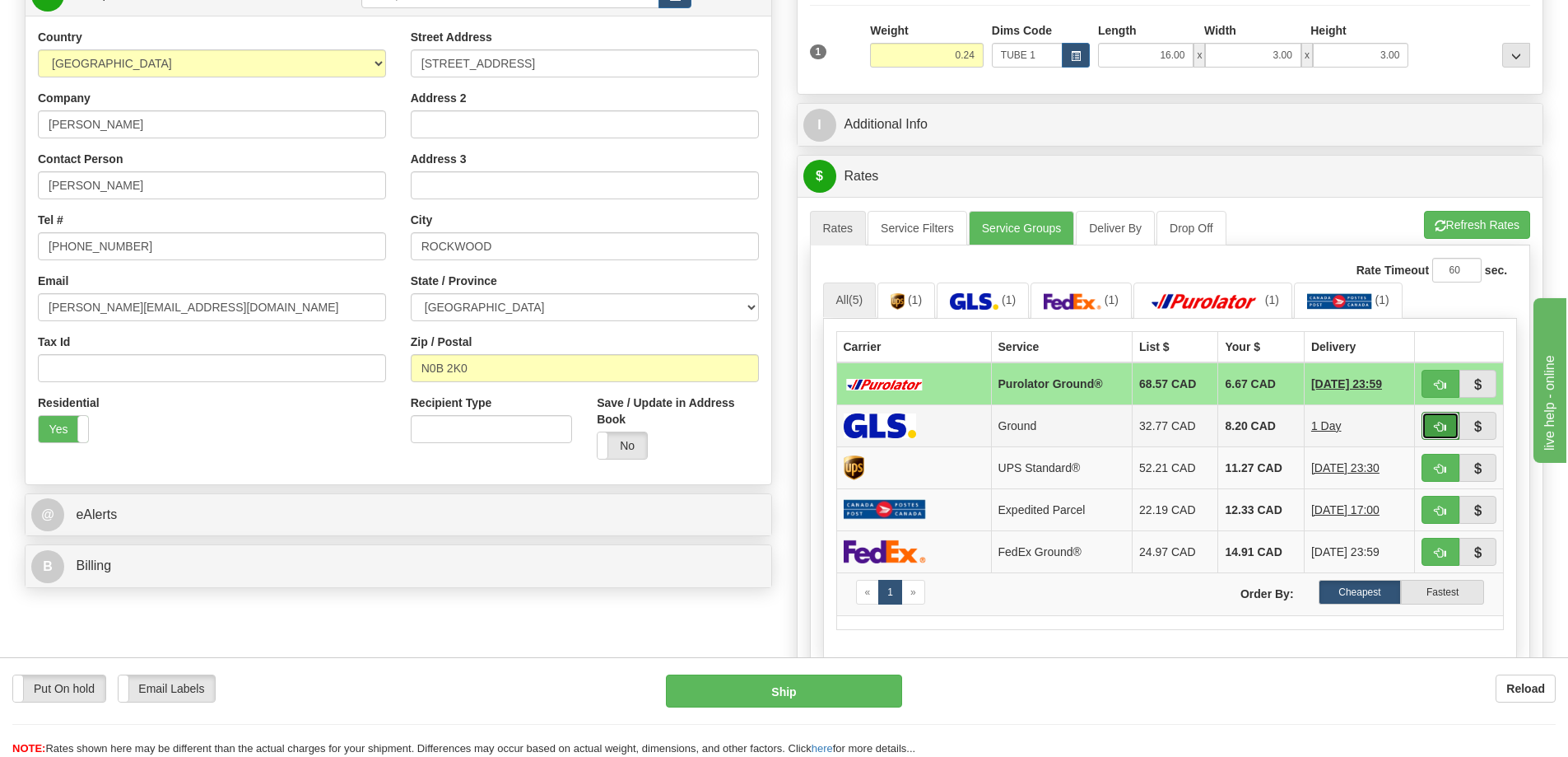
click at [1436, 424] on span "button" at bounding box center [1440, 426] width 11 height 10
type input "1"
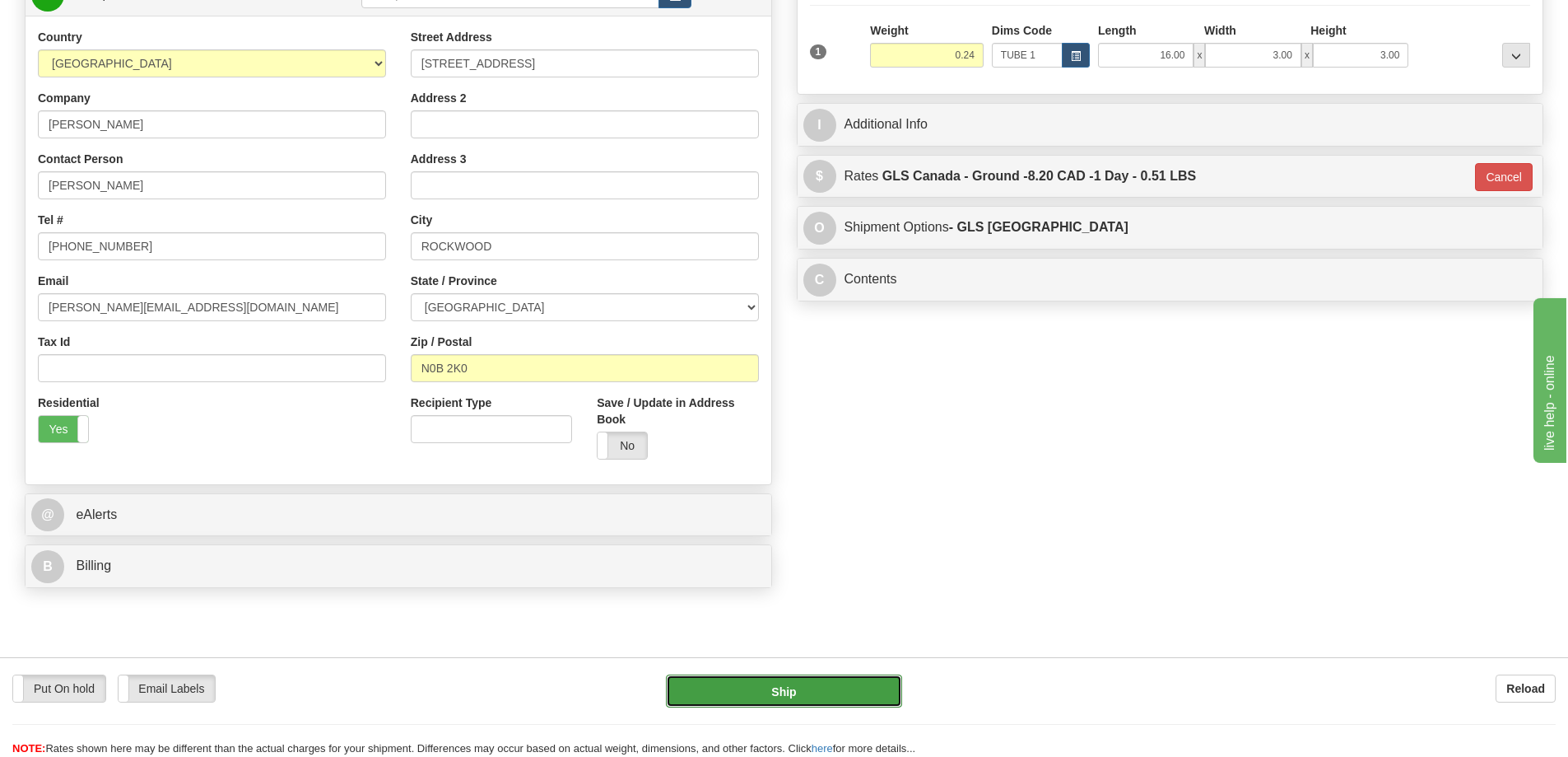
click at [877, 678] on button "Ship" at bounding box center [784, 690] width 236 height 33
